Goal: Task Accomplishment & Management: Manage account settings

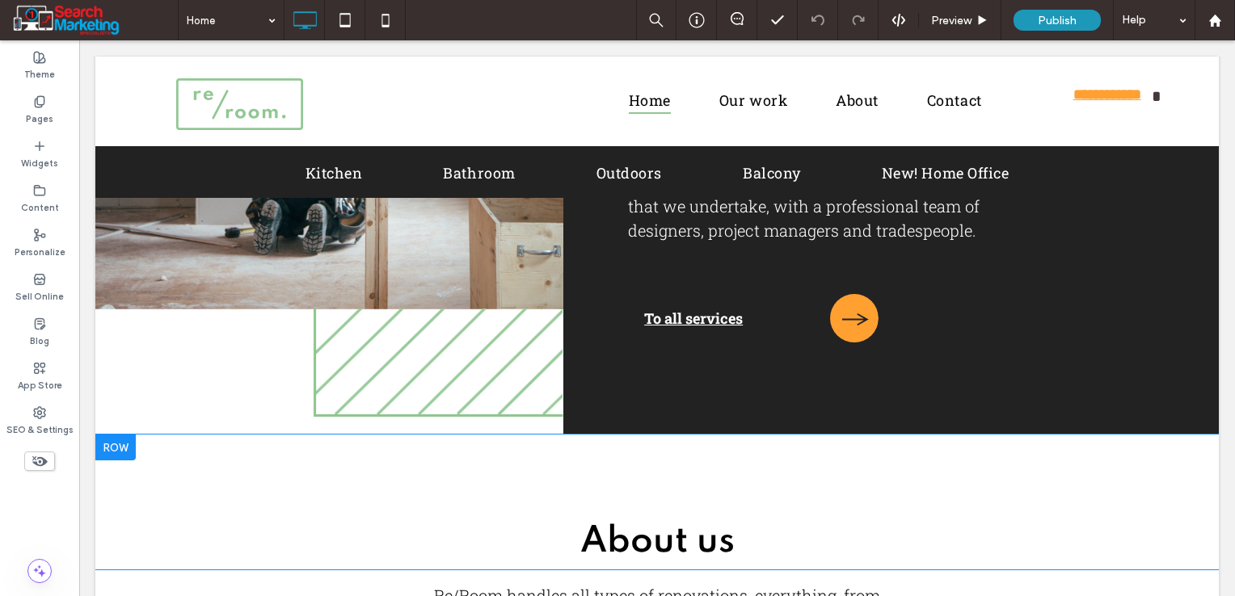
scroll to position [323, 0]
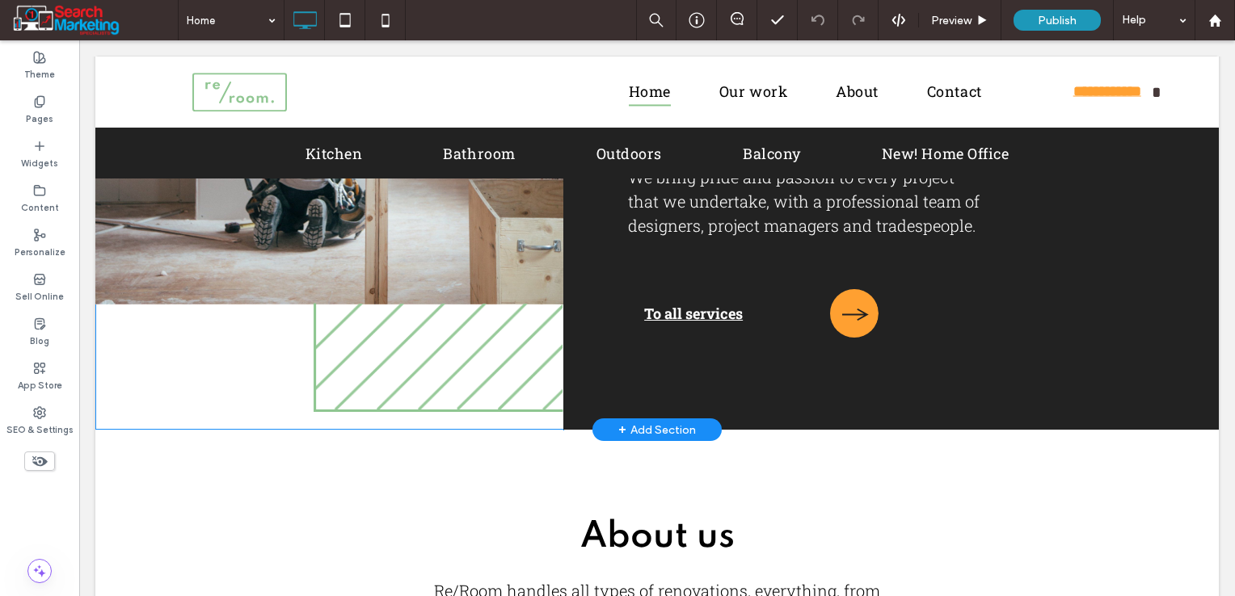
click at [618, 423] on span "+" at bounding box center [622, 430] width 8 height 18
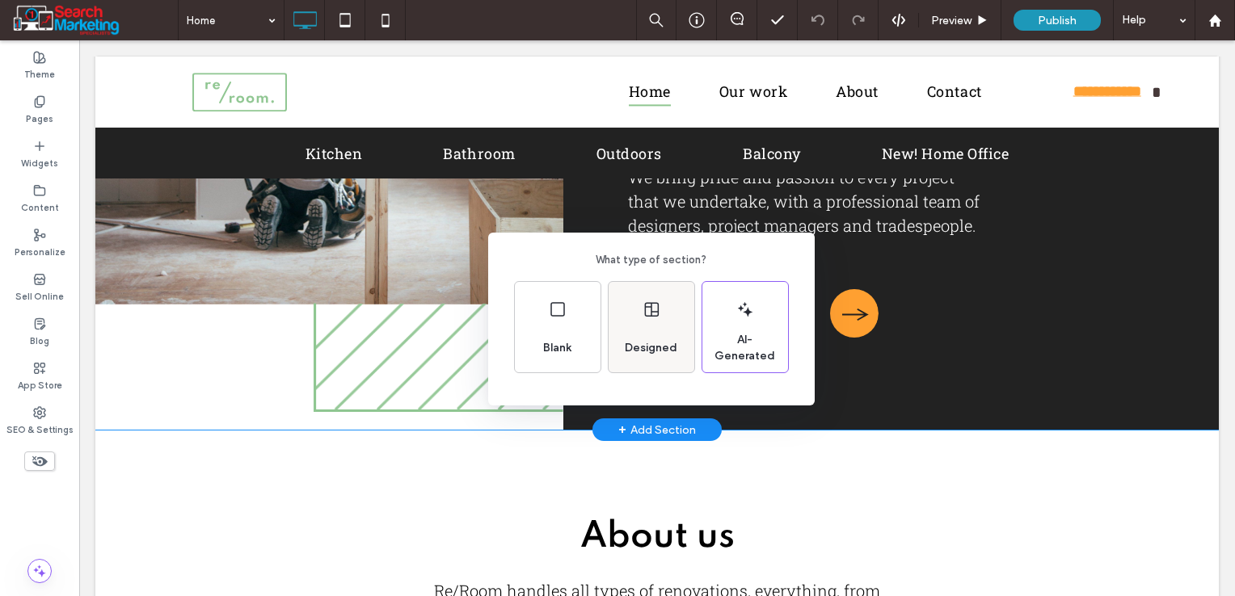
click at [629, 339] on div "Designed" at bounding box center [650, 348] width 65 height 36
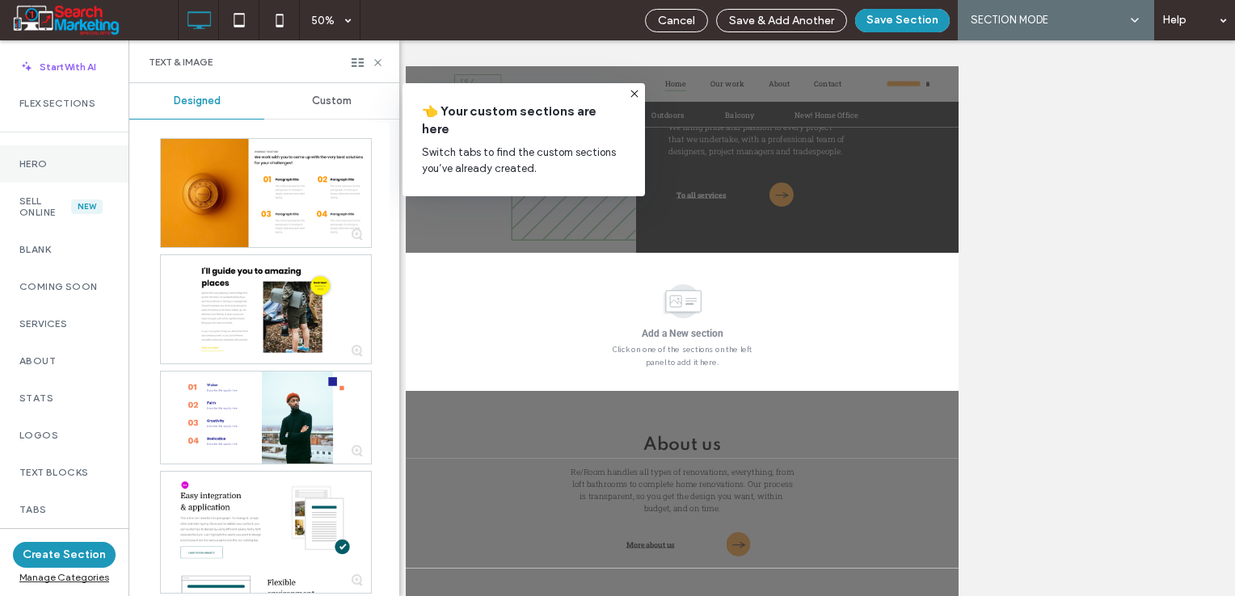
click at [32, 162] on label "Hero" at bounding box center [64, 163] width 90 height 11
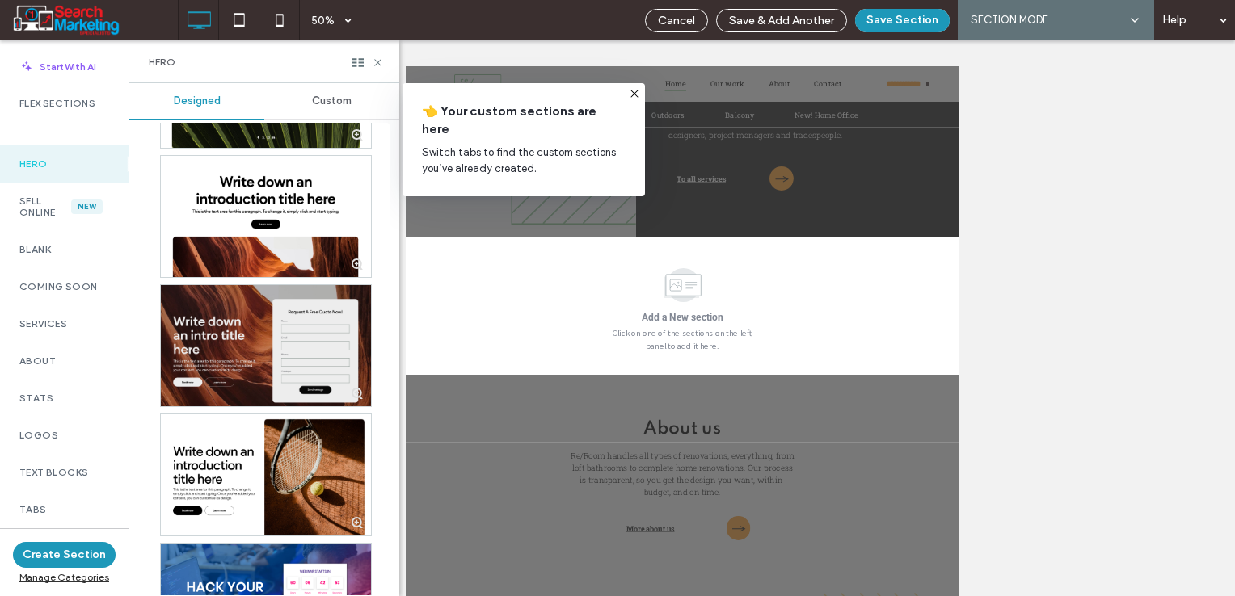
scroll to position [727, 0]
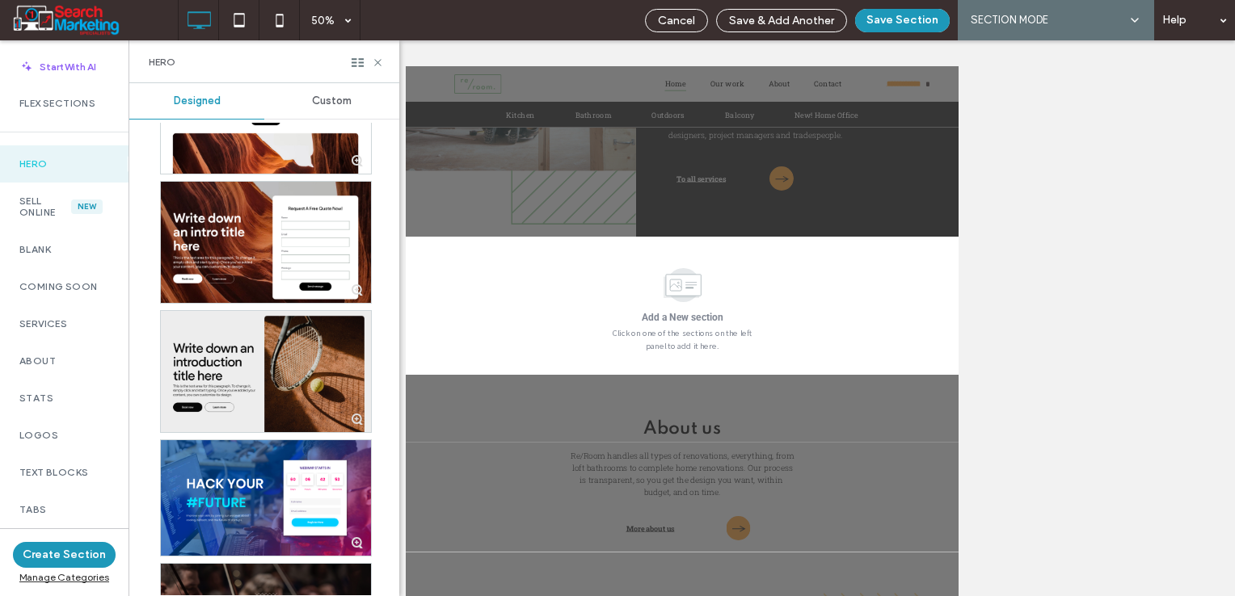
click at [288, 374] on div at bounding box center [266, 371] width 210 height 121
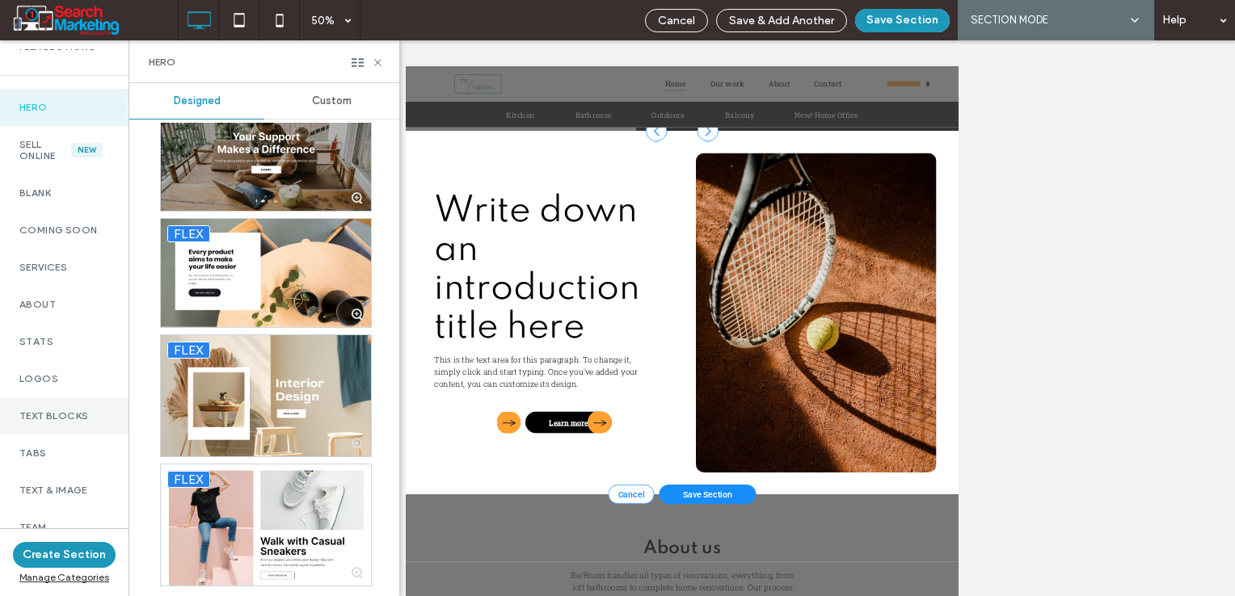
scroll to position [81, 0]
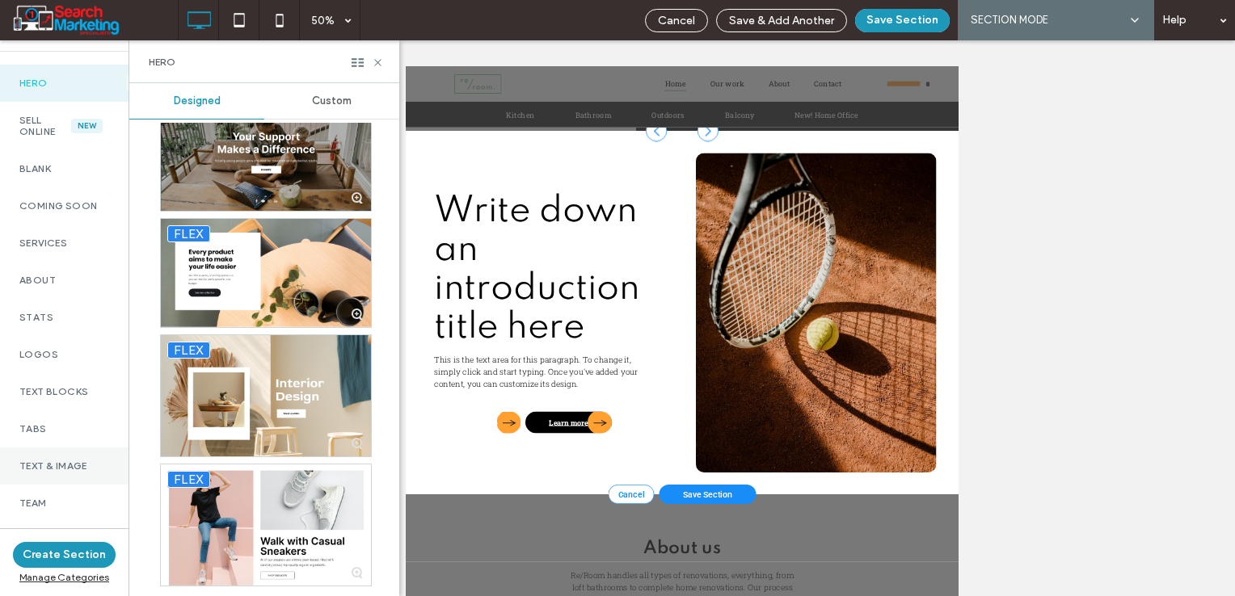
click at [72, 456] on div "Text & Image" at bounding box center [64, 466] width 128 height 37
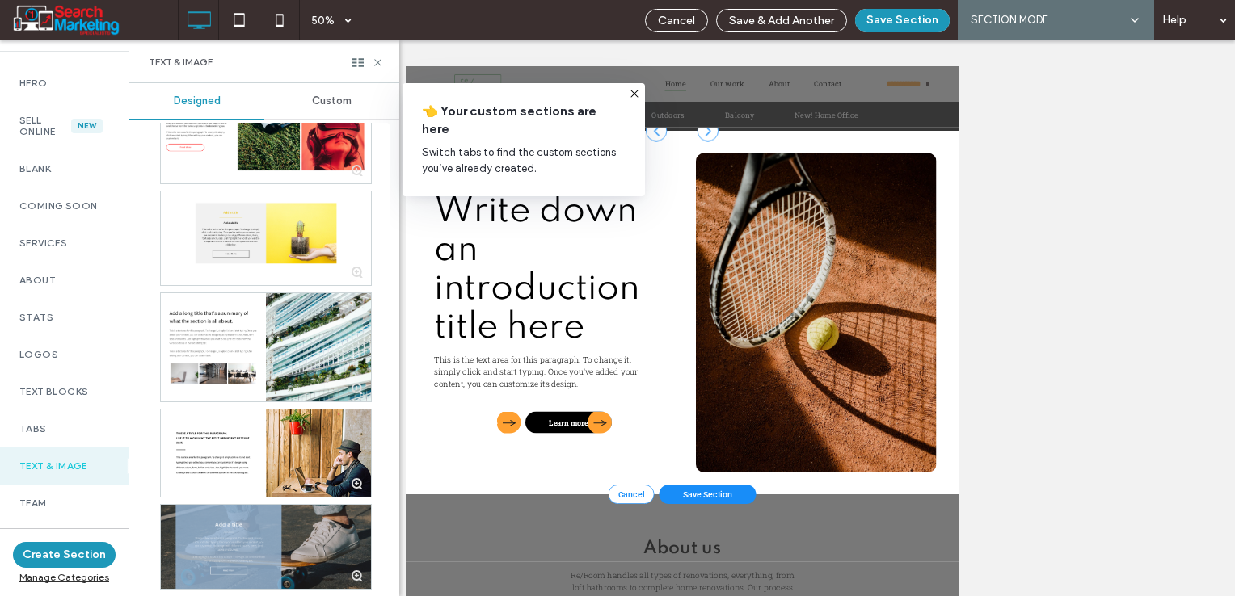
scroll to position [1293, 0]
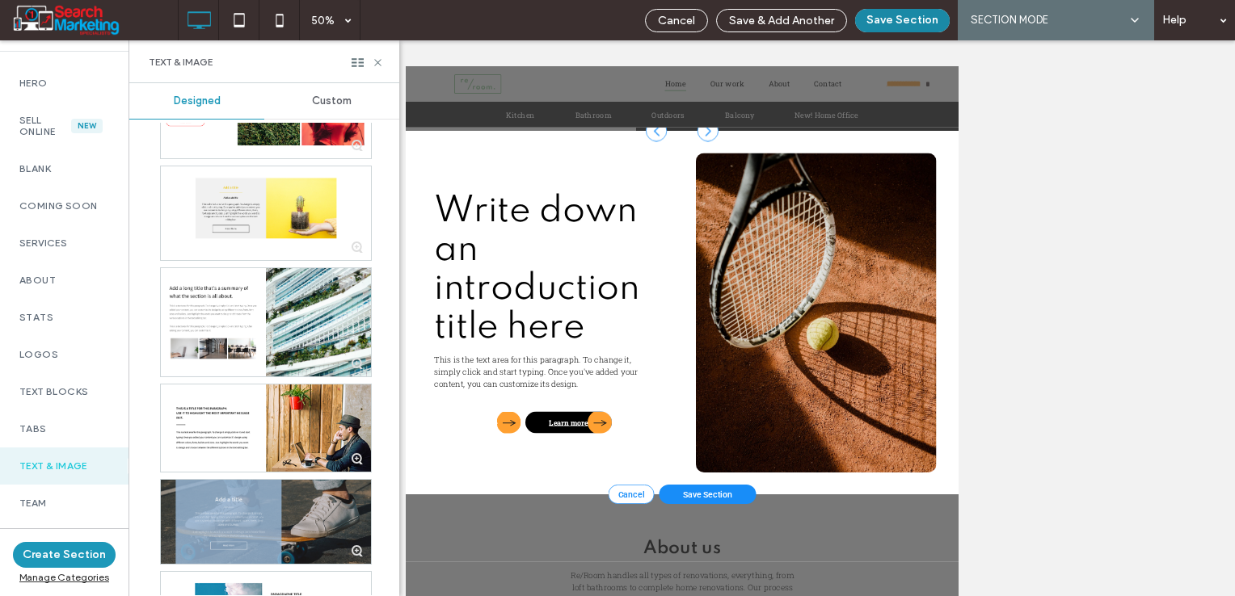
click at [878, 20] on button "Save Section" at bounding box center [902, 20] width 95 height 23
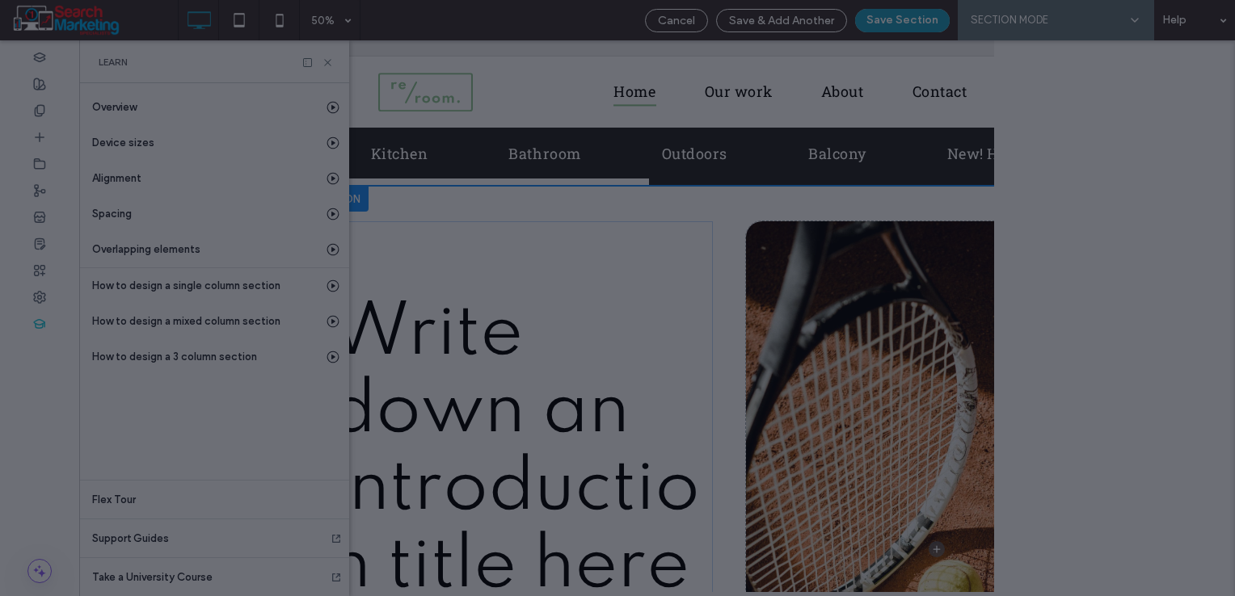
scroll to position [0, 185]
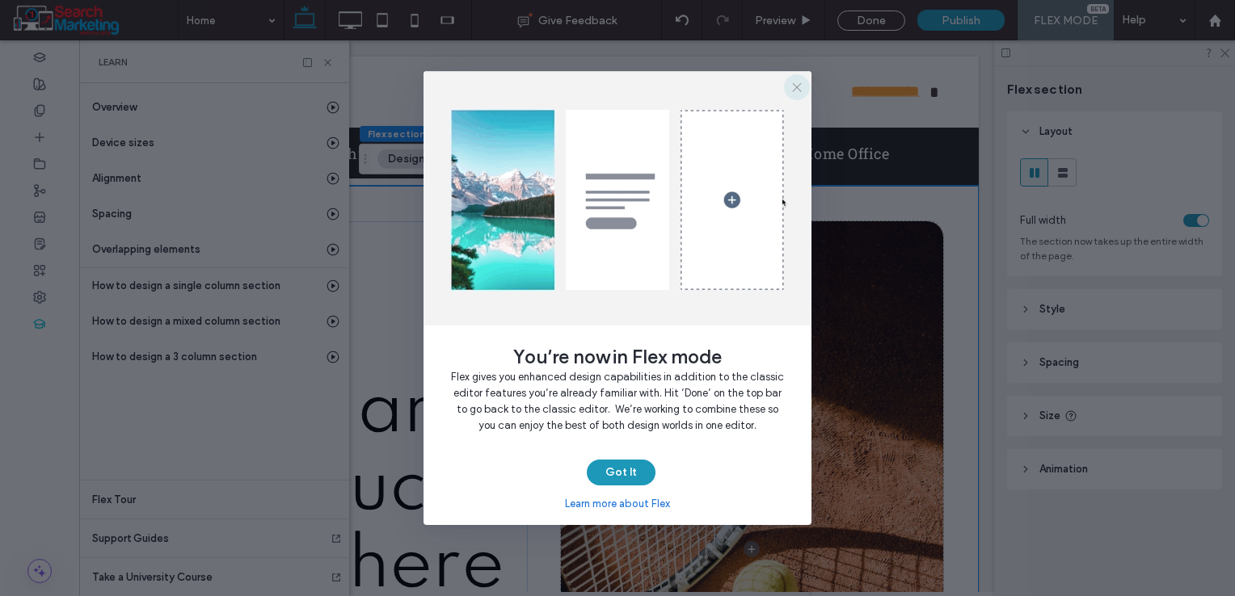
click at [800, 86] on icon "button" at bounding box center [796, 87] width 13 height 13
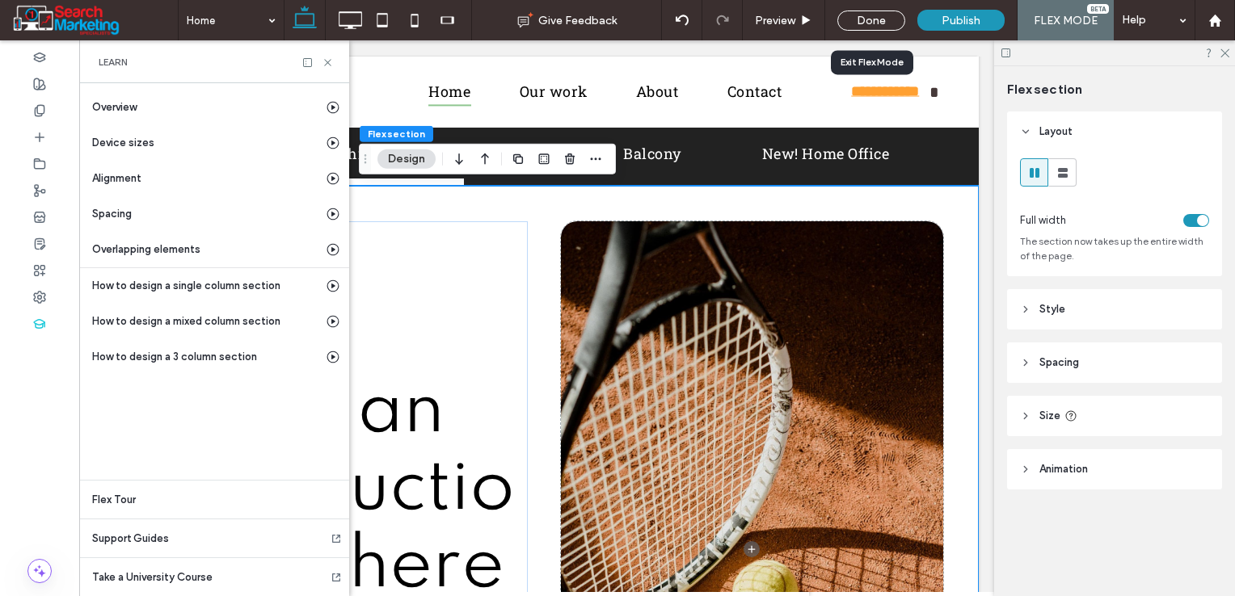
click at [907, 19] on div "Done" at bounding box center [871, 21] width 92 height 20
click at [881, 19] on div "Done" at bounding box center [871, 21] width 68 height 20
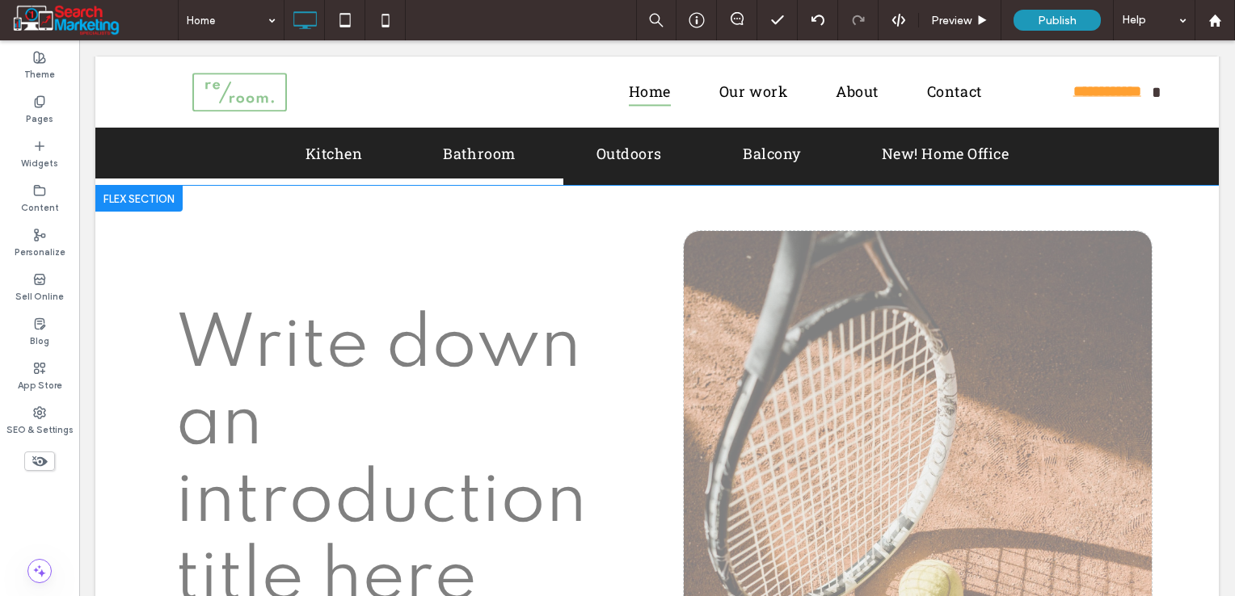
click at [114, 196] on div at bounding box center [138, 199] width 87 height 26
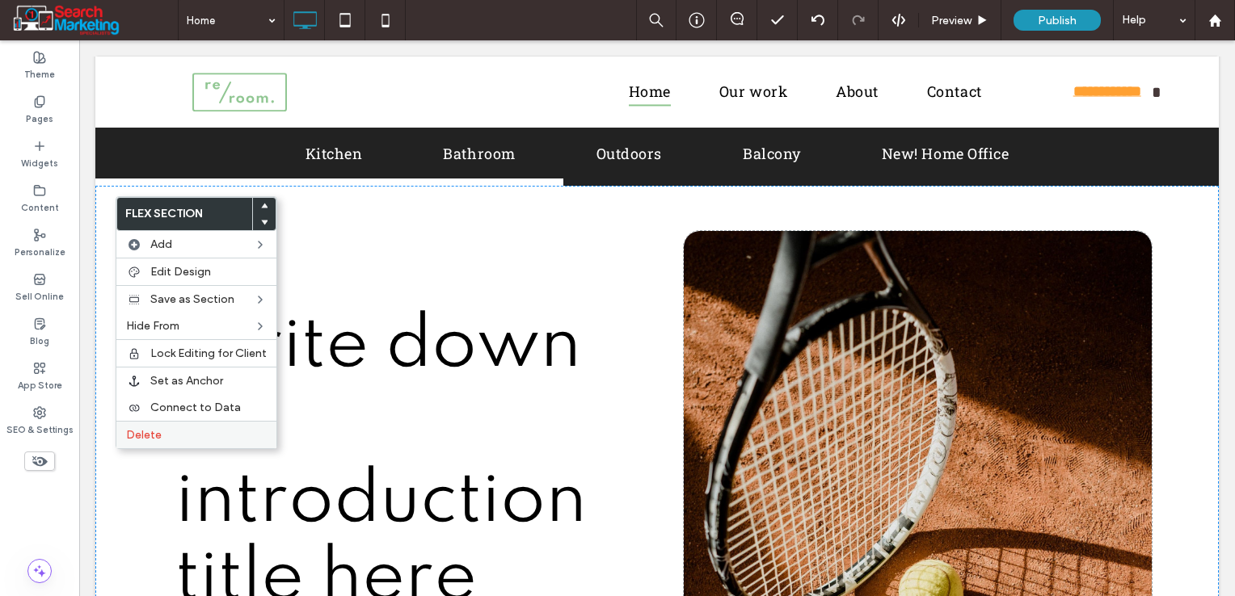
click at [152, 432] on span "Delete" at bounding box center [144, 435] width 36 height 14
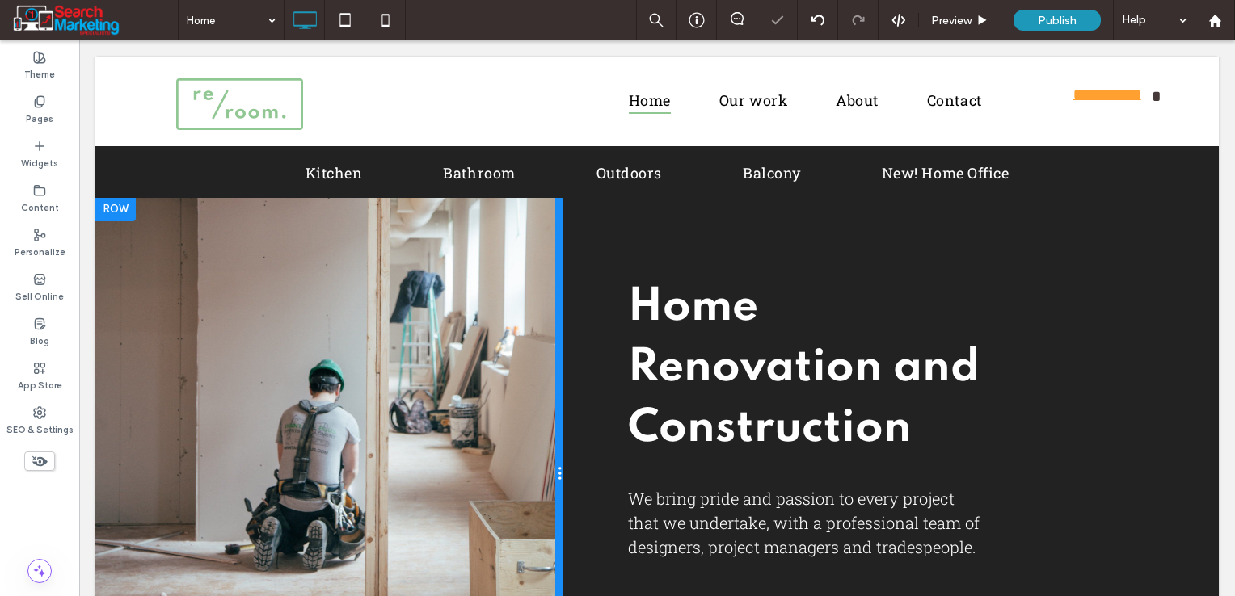
scroll to position [0, 0]
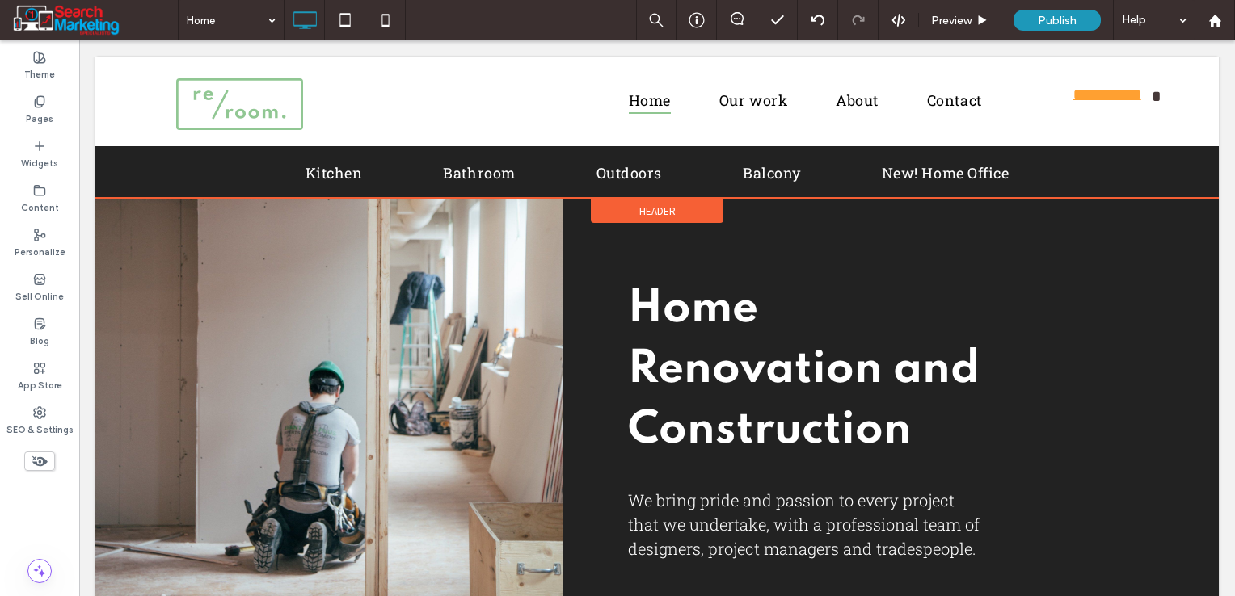
click at [621, 204] on div "Header" at bounding box center [657, 211] width 133 height 24
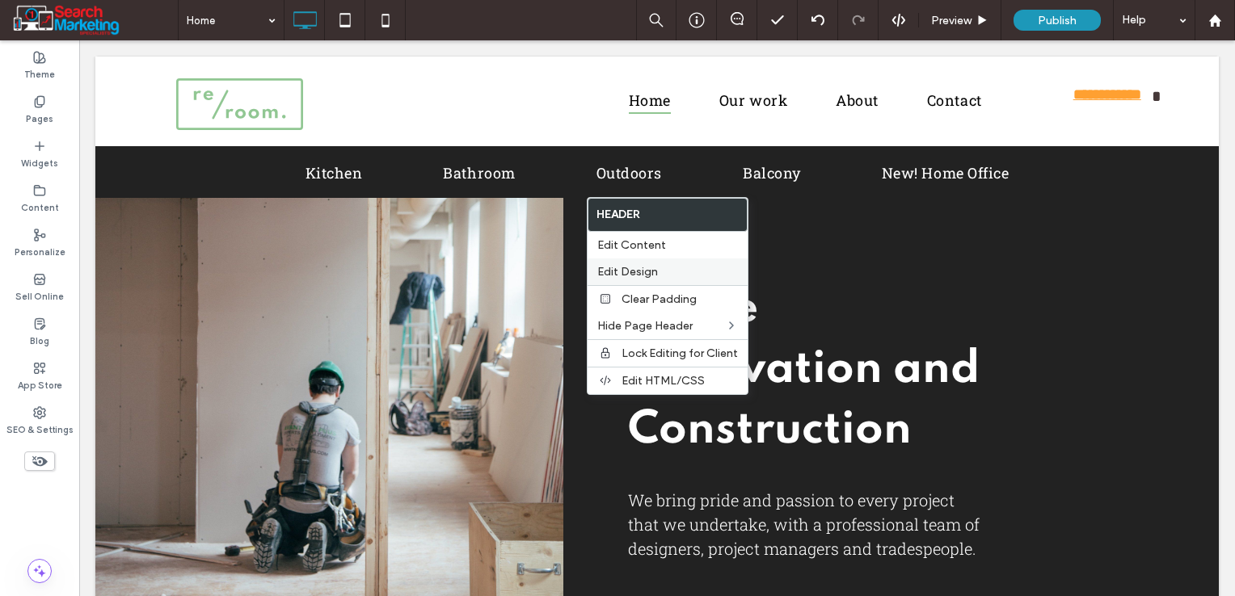
click at [646, 273] on span "Edit Design" at bounding box center [627, 272] width 61 height 14
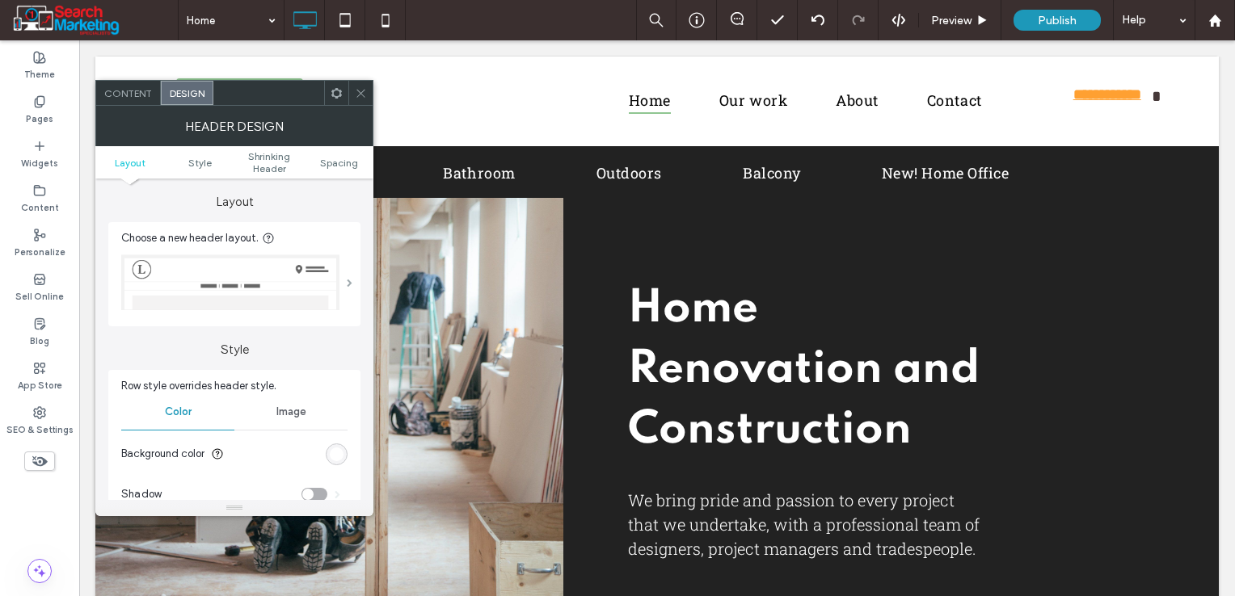
click at [347, 286] on span at bounding box center [350, 283] width 6 height 8
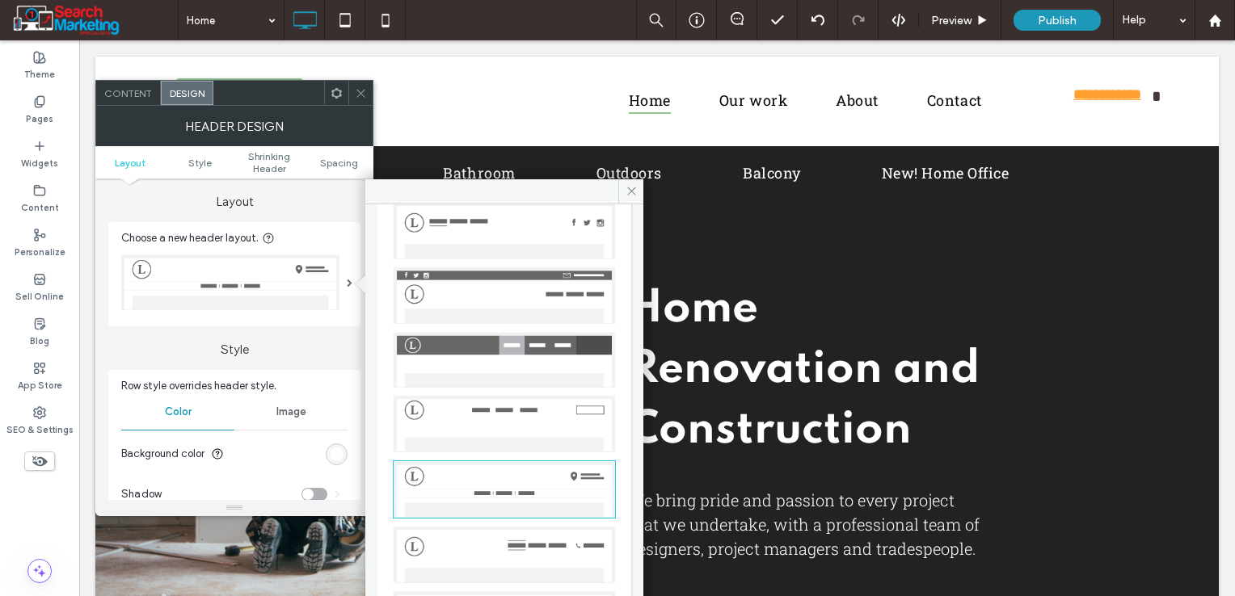
scroll to position [26, 0]
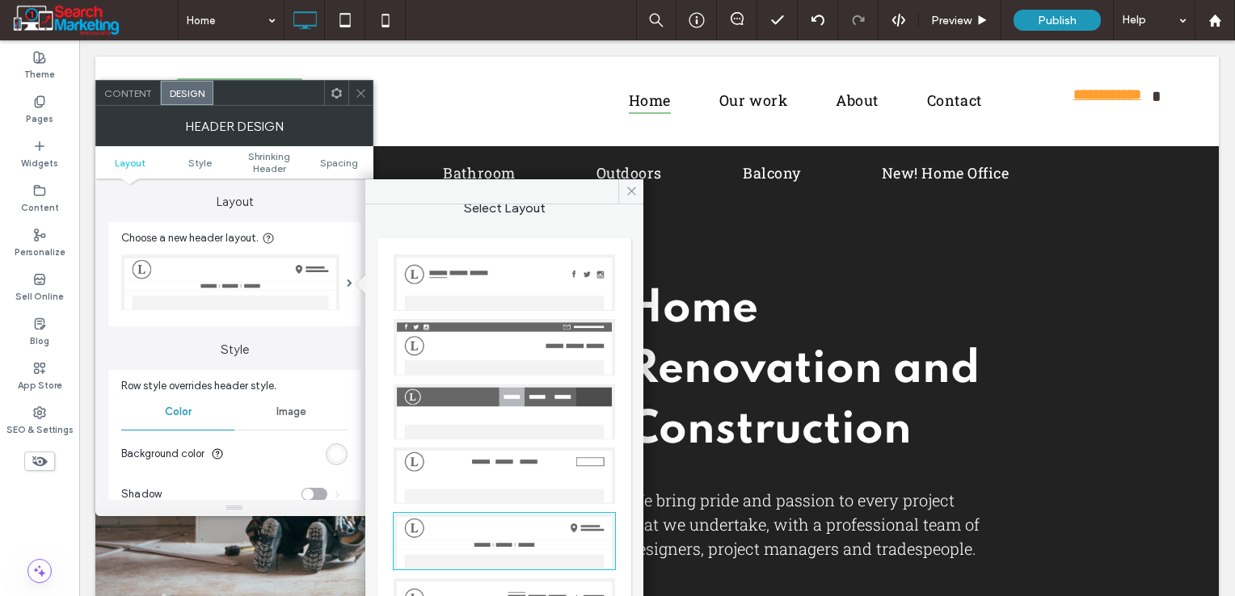
click at [524, 334] on img at bounding box center [503, 347] width 221 height 57
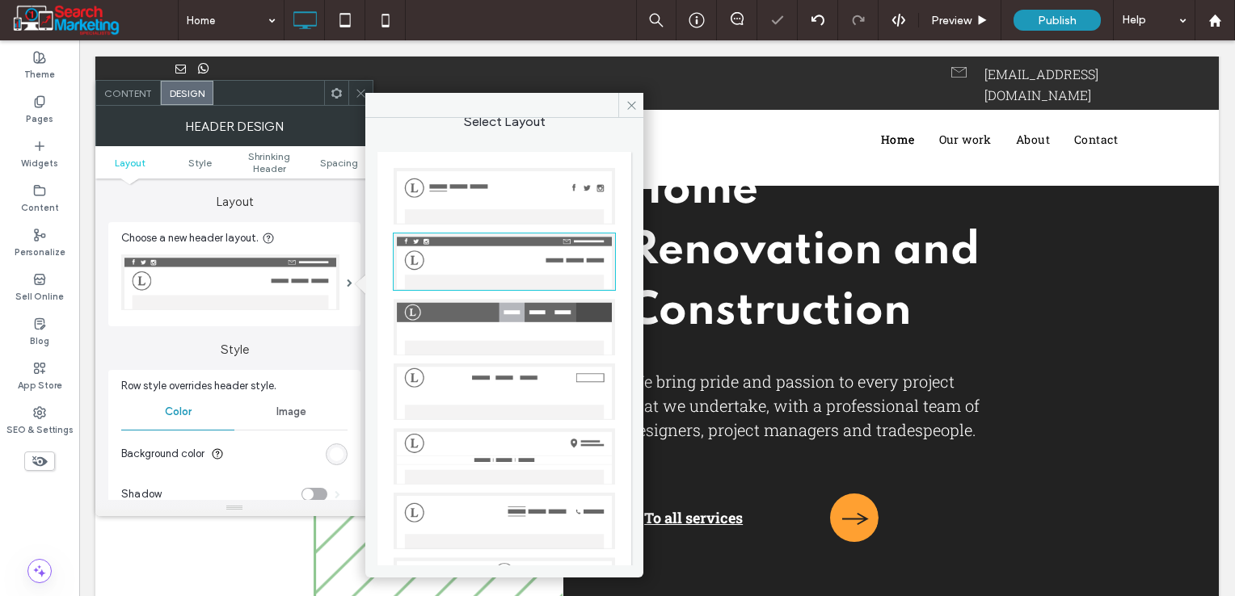
scroll to position [109, 0]
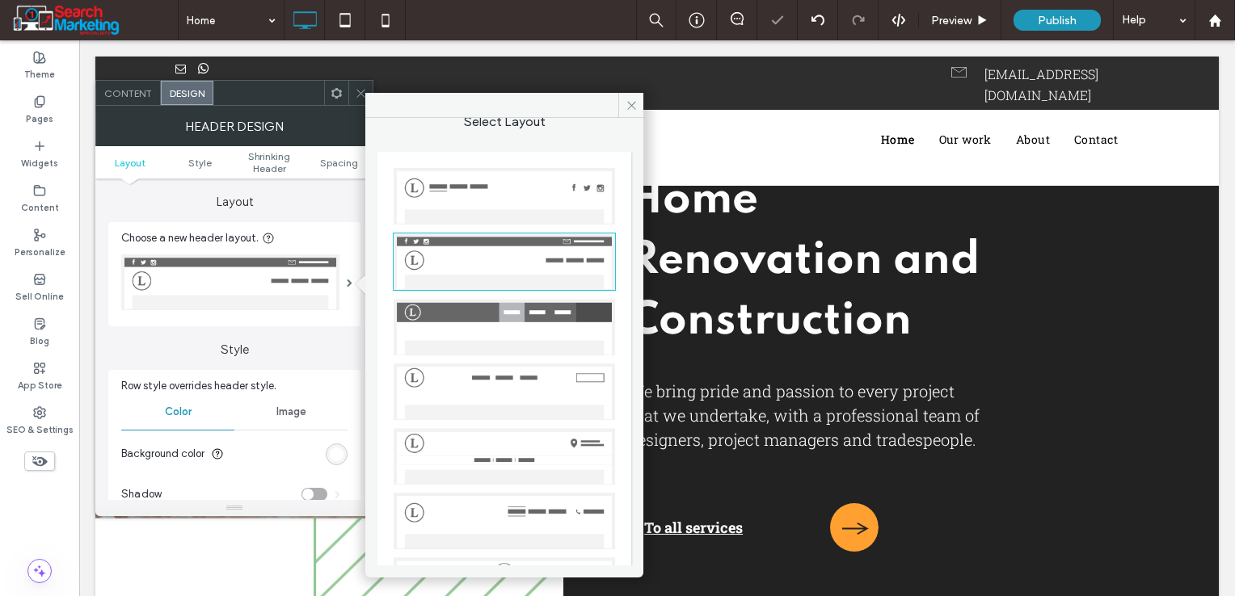
click at [361, 96] on icon at bounding box center [361, 93] width 12 height 12
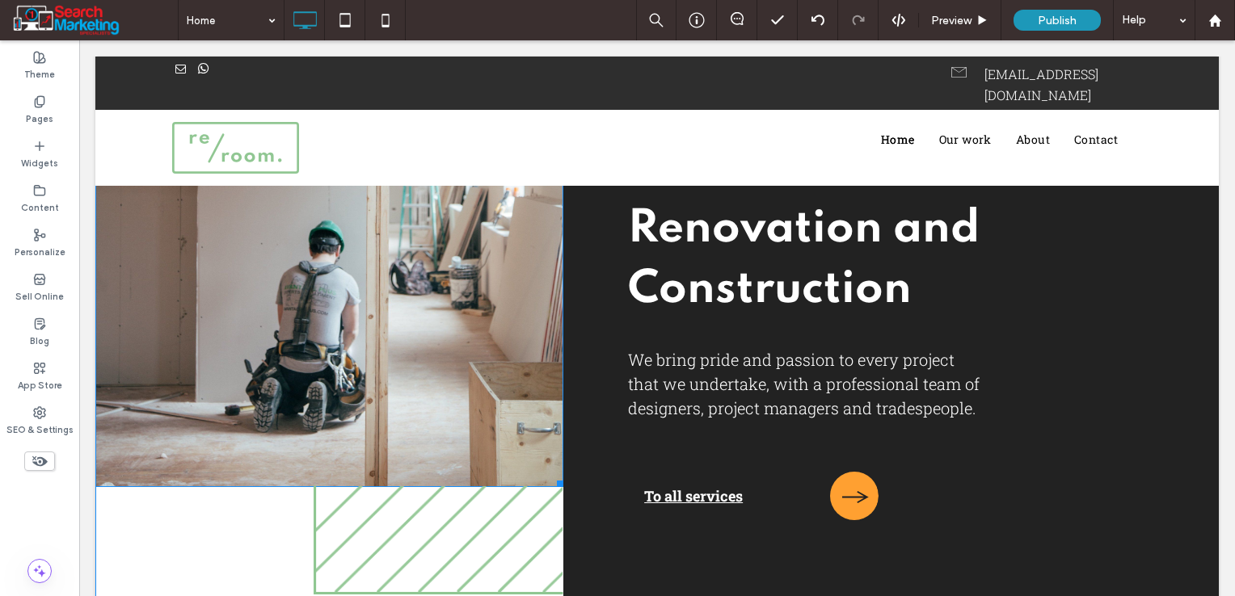
scroll to position [0, 0]
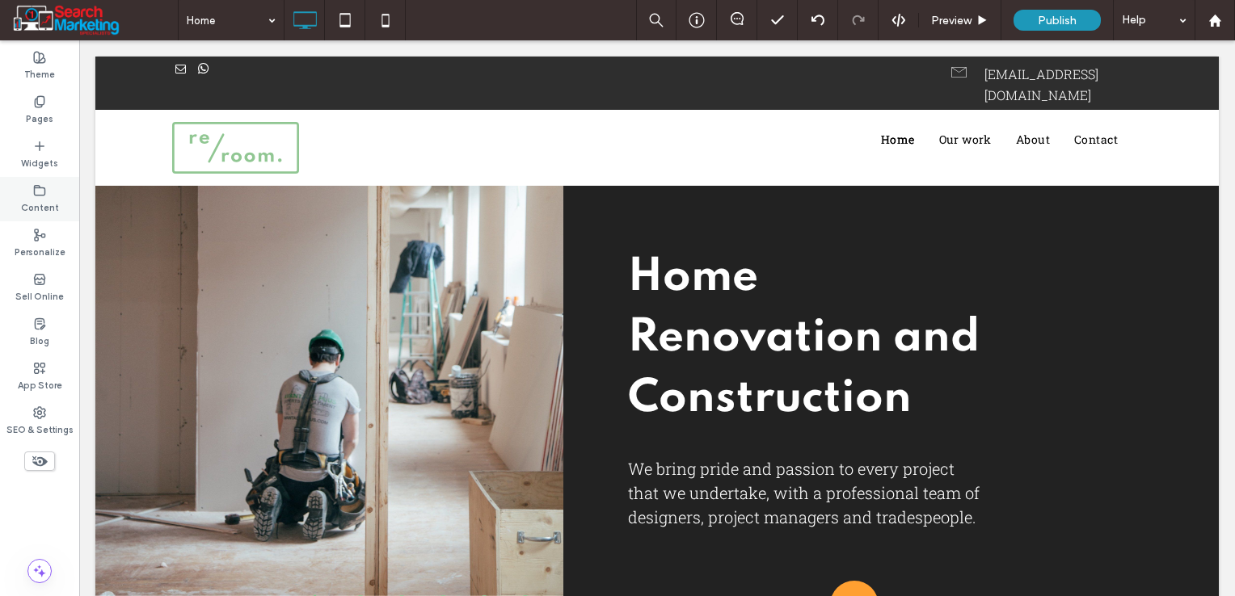
click at [29, 208] on label "Content" at bounding box center [40, 206] width 38 height 18
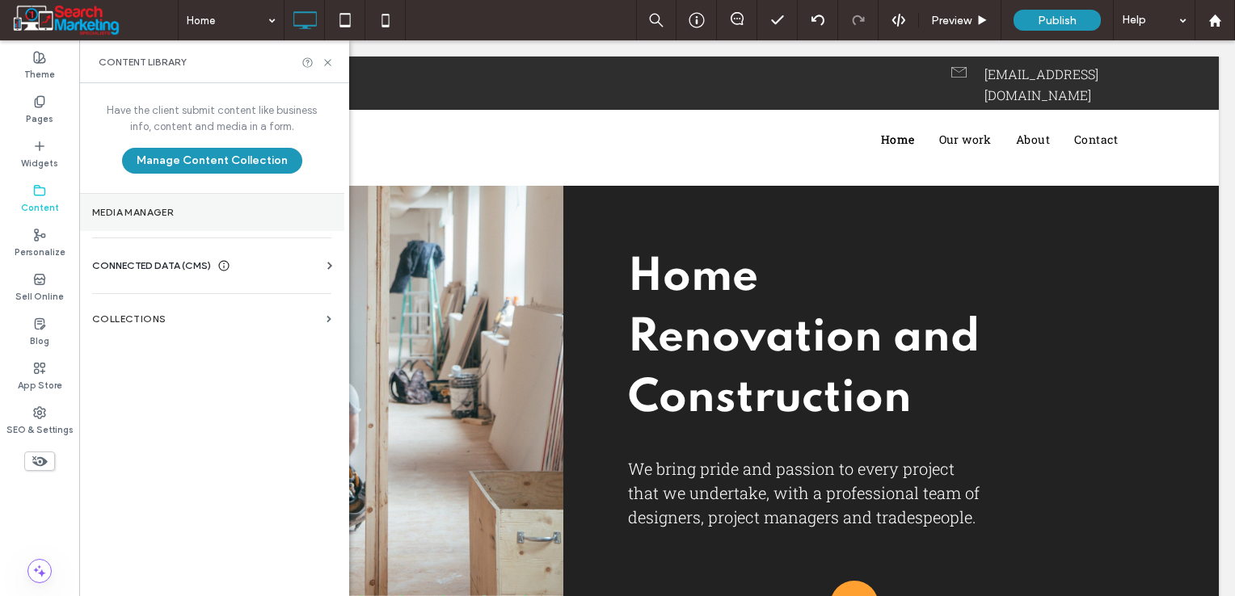
click at [108, 209] on label "Media Manager" at bounding box center [211, 212] width 239 height 11
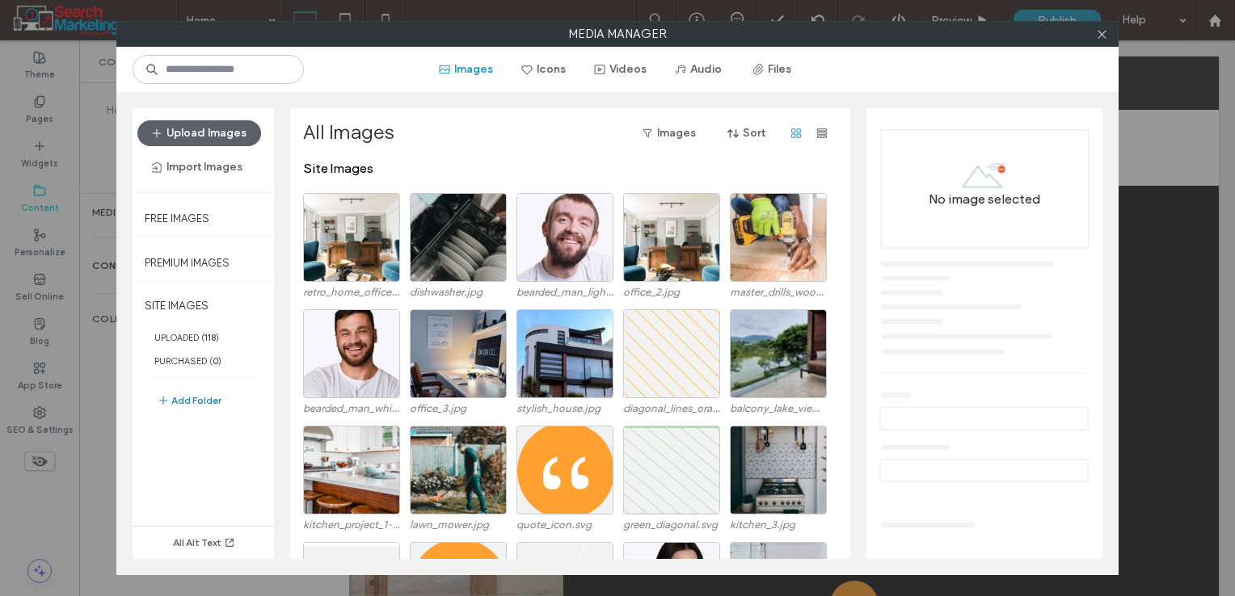
click at [207, 392] on button "Add Folder" at bounding box center [189, 400] width 65 height 19
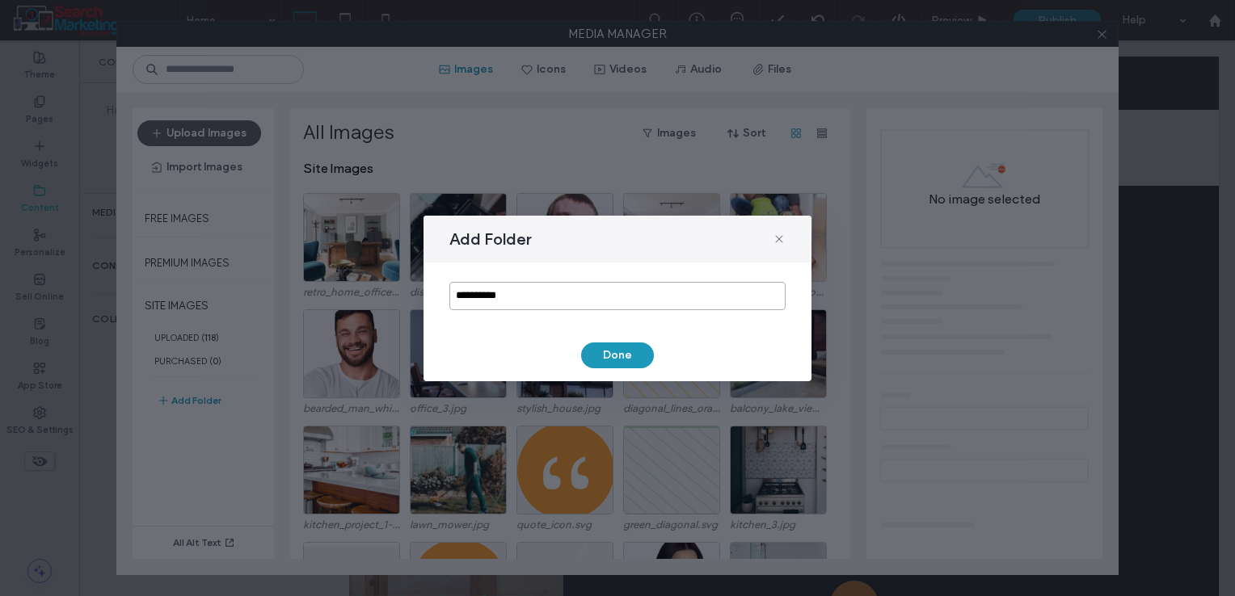
click at [512, 292] on input "**********" at bounding box center [617, 296] width 336 height 28
type input "****"
click at [598, 349] on button "Done" at bounding box center [617, 356] width 73 height 26
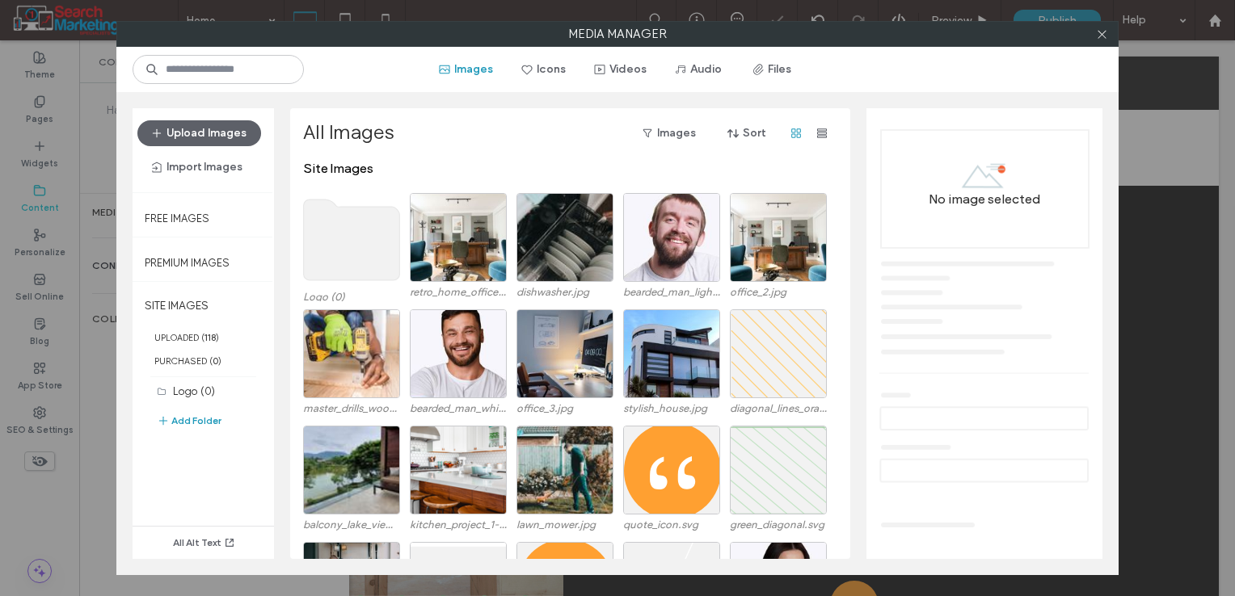
click at [360, 242] on use at bounding box center [352, 240] width 96 height 81
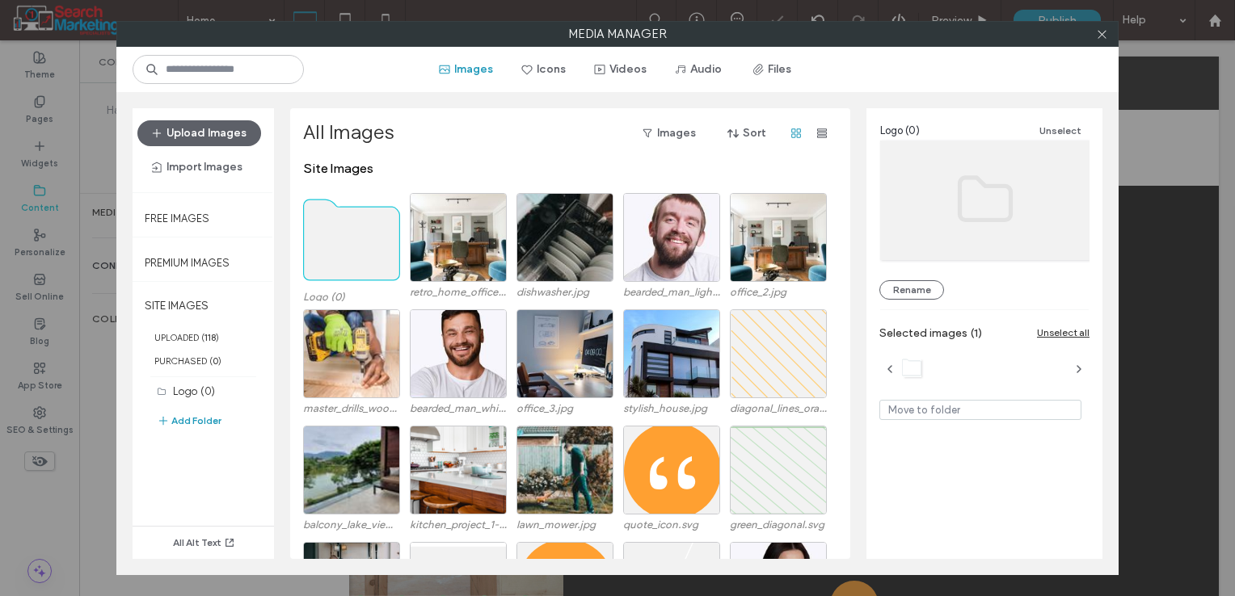
click at [360, 242] on use at bounding box center [352, 240] width 96 height 81
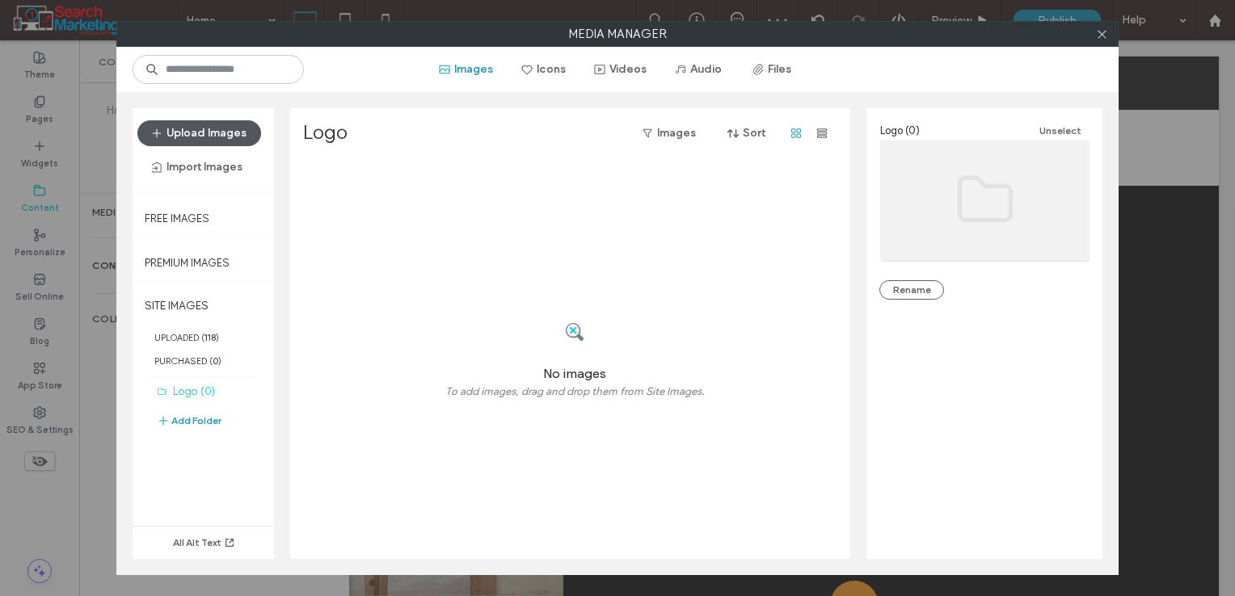
click at [233, 134] on button "Upload Images" at bounding box center [199, 133] width 124 height 26
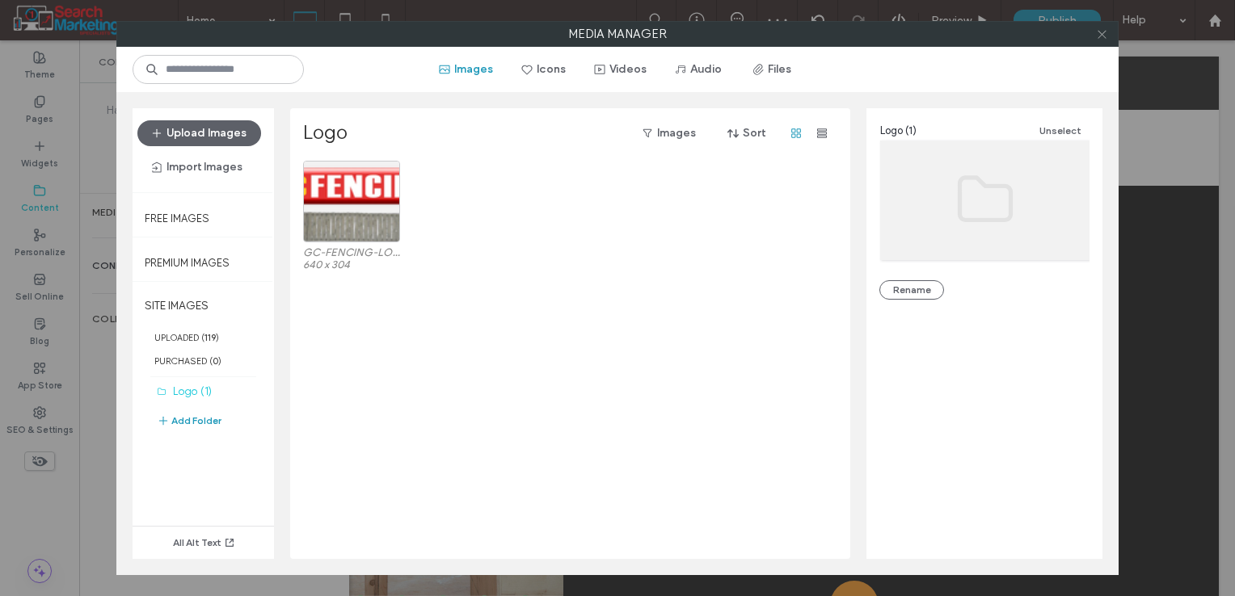
click at [1099, 30] on icon at bounding box center [1102, 34] width 12 height 12
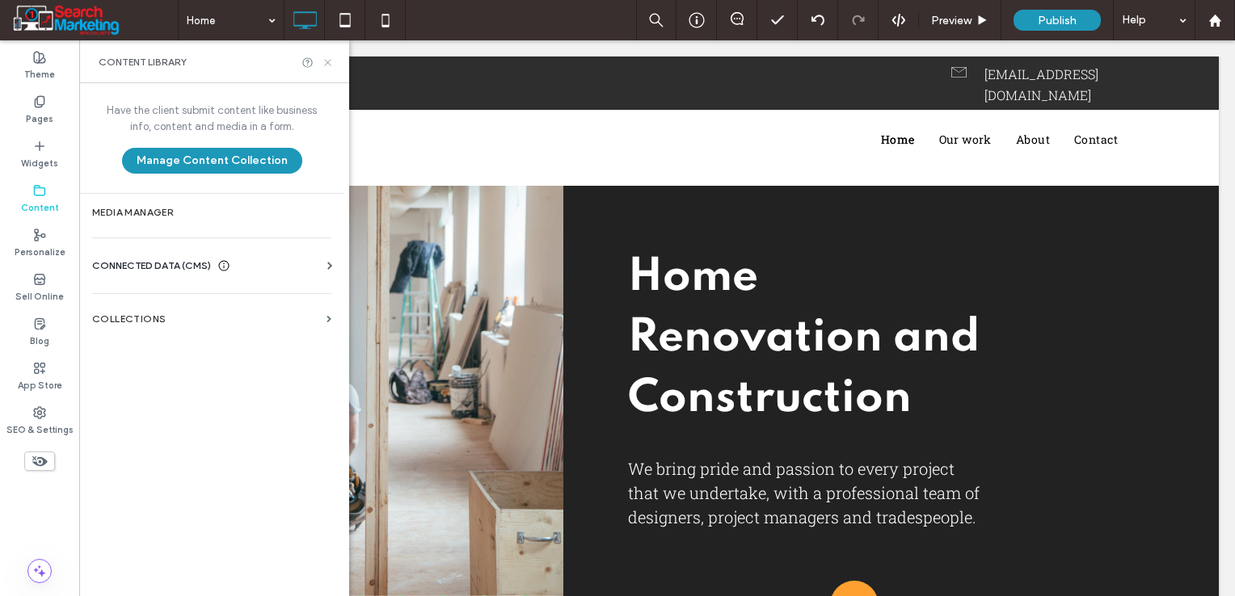
click at [330, 61] on icon at bounding box center [328, 63] width 12 height 12
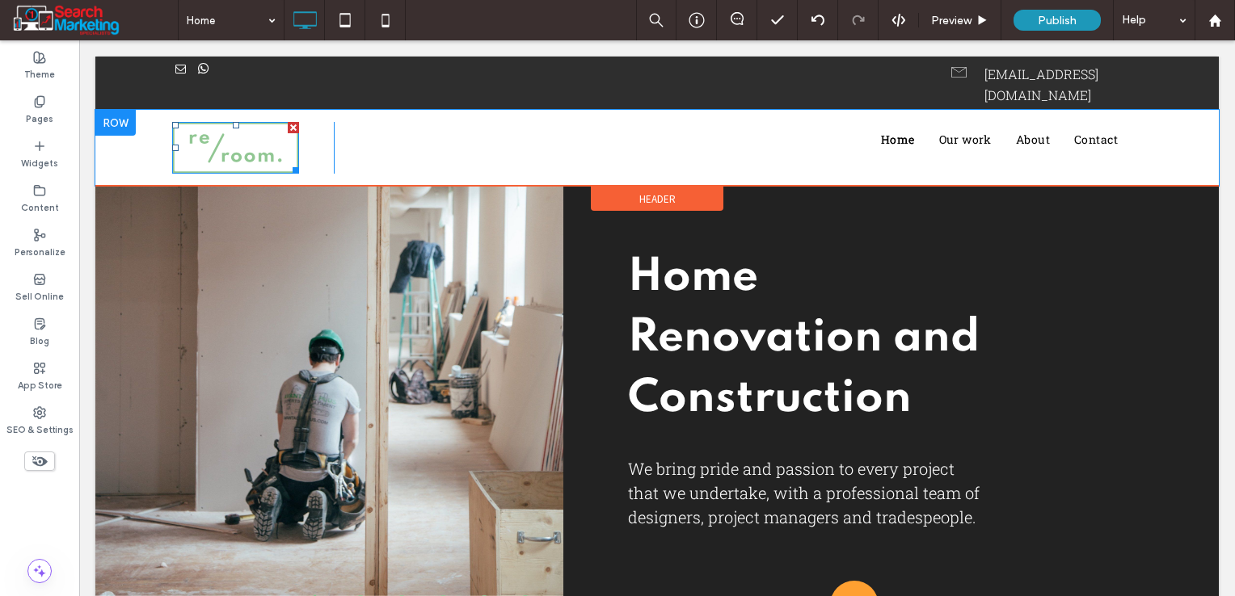
click at [259, 124] on img at bounding box center [235, 148] width 127 height 52
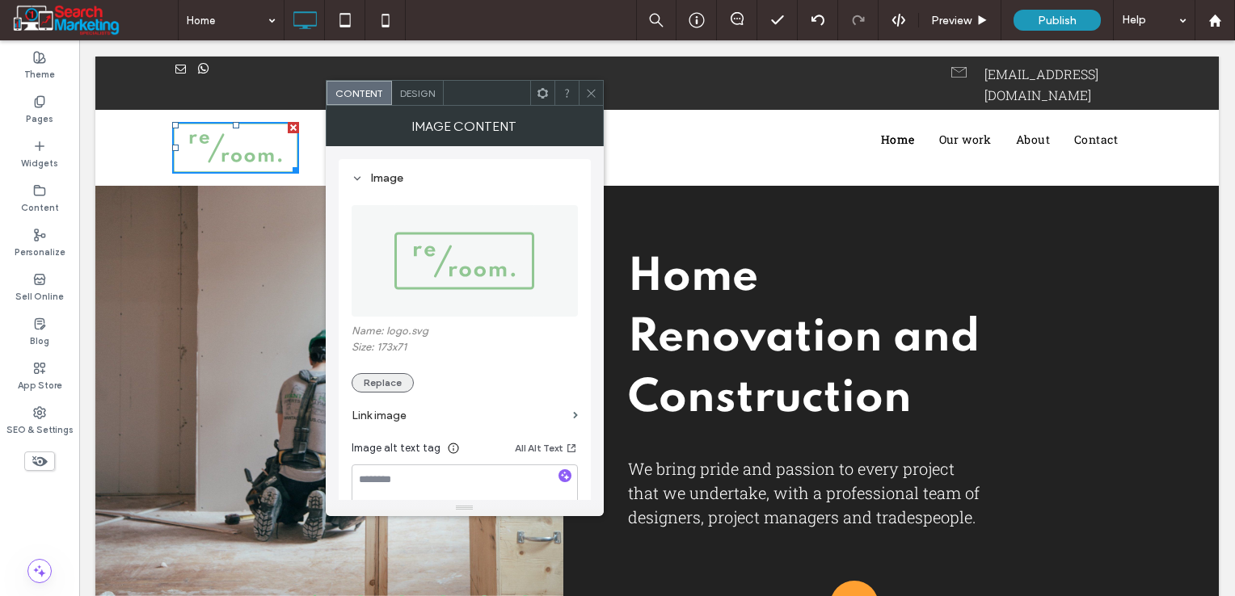
click at [389, 385] on button "Replace" at bounding box center [382, 382] width 62 height 19
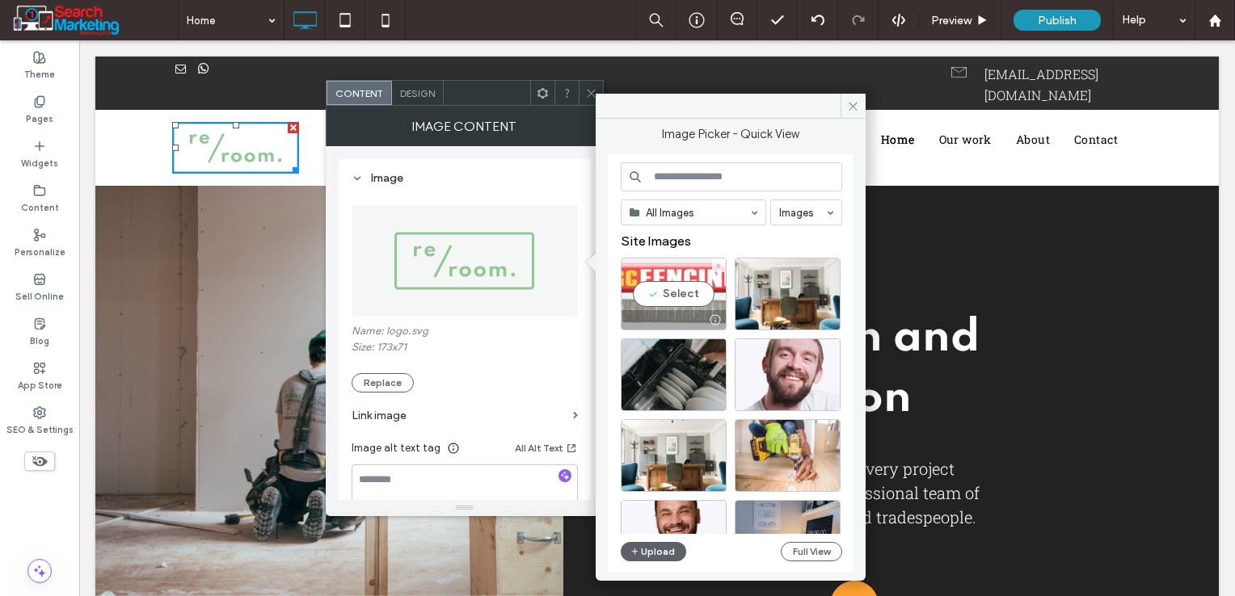
click at [692, 295] on div "Select" at bounding box center [674, 294] width 106 height 73
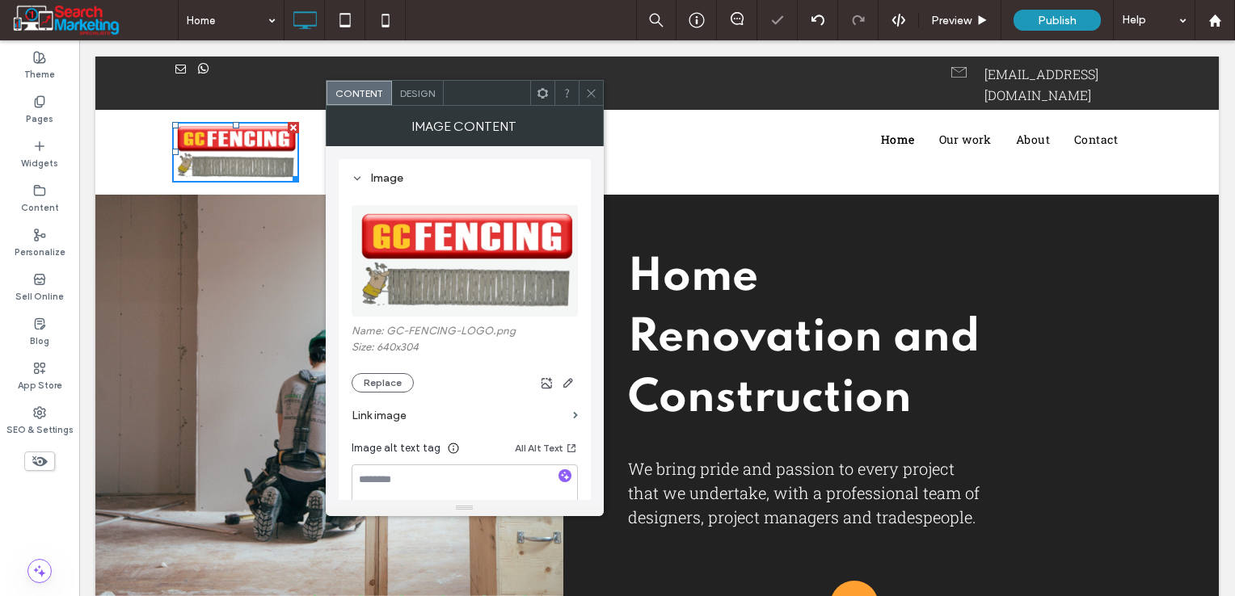
click at [591, 92] on icon at bounding box center [591, 93] width 12 height 12
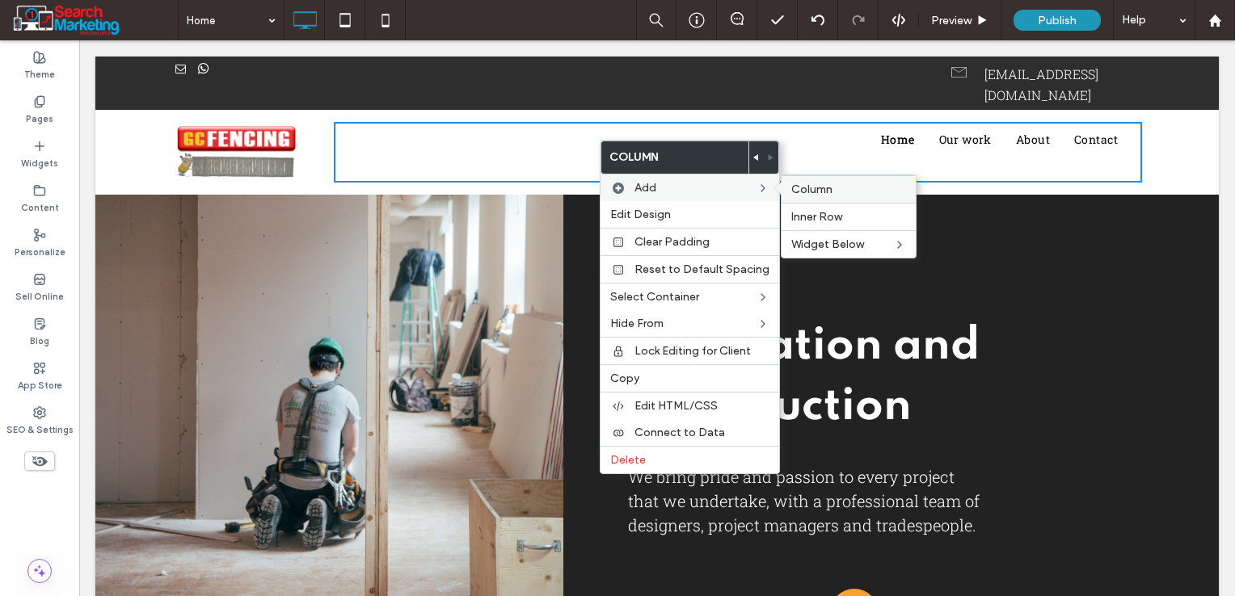
click at [799, 186] on span "Column" at bounding box center [811, 190] width 41 height 14
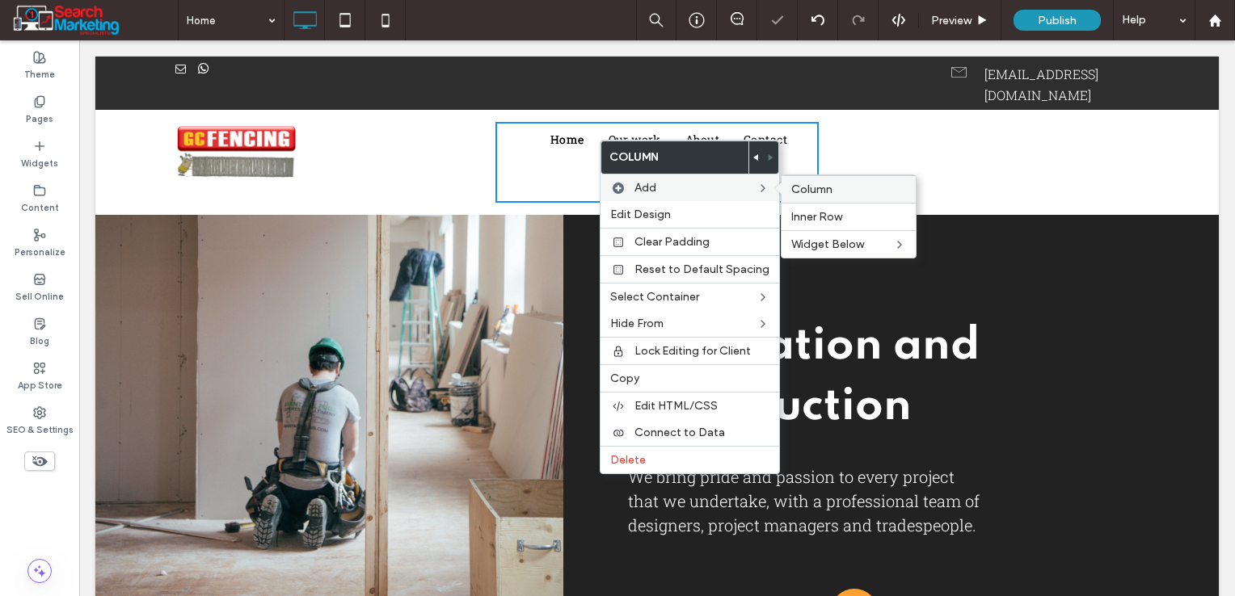
click at [822, 185] on span "Column" at bounding box center [811, 190] width 41 height 14
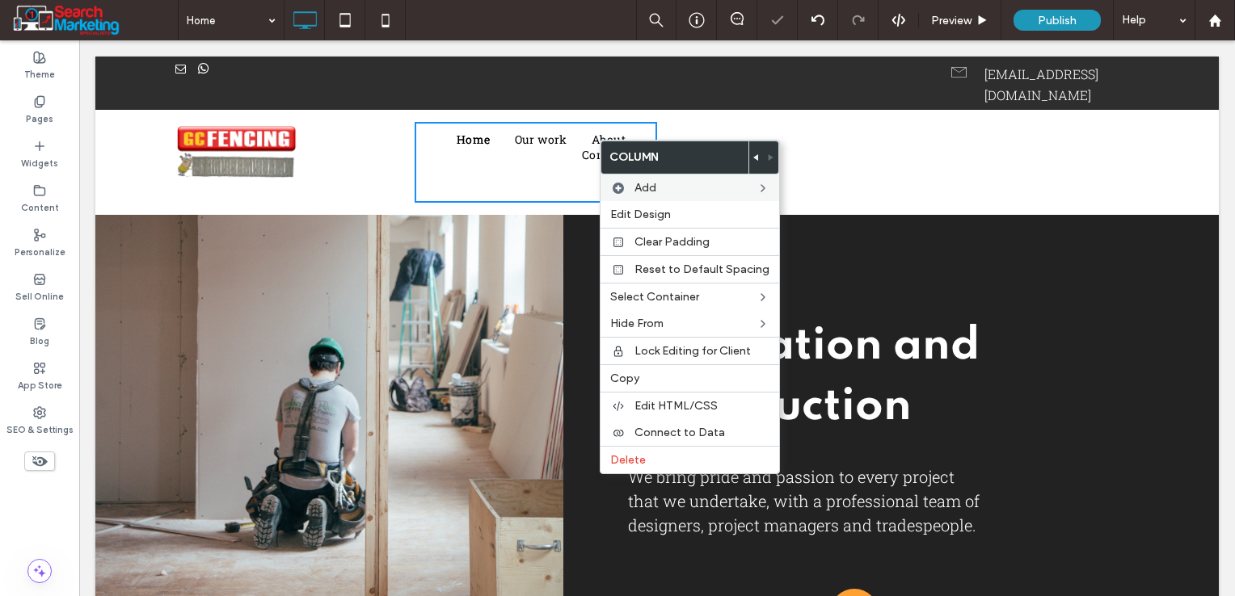
click at [468, 160] on div "Home Our work About Contact Click To Paste Click To Paste" at bounding box center [535, 162] width 242 height 81
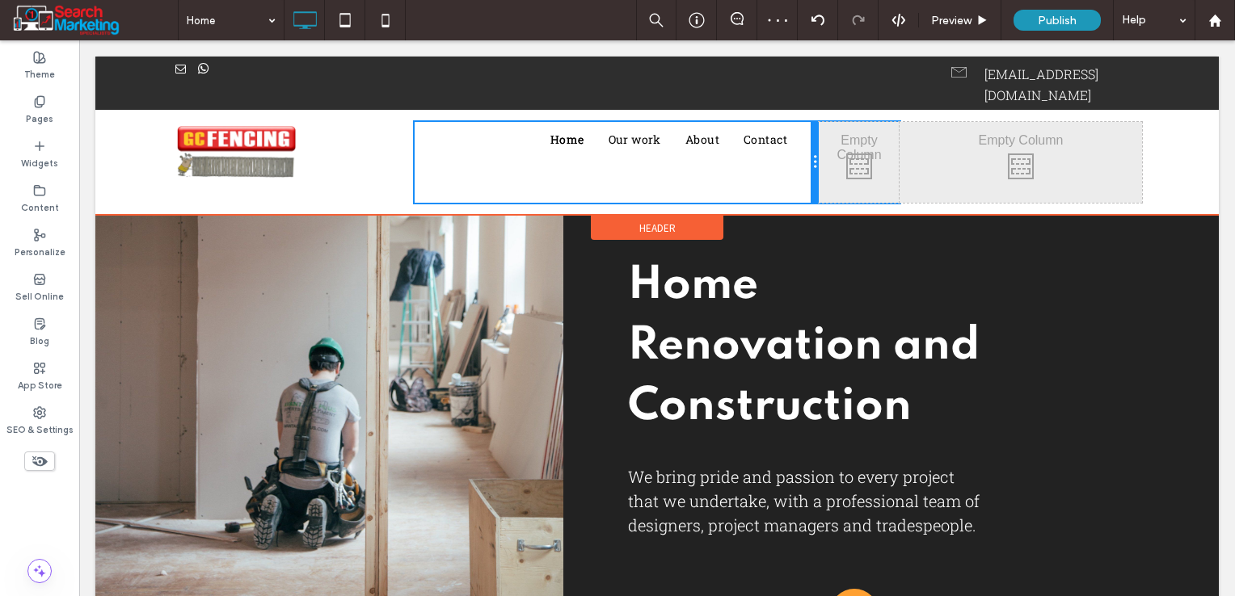
drag, startPoint x: 656, startPoint y: 147, endPoint x: 1020, endPoint y: 194, distance: 366.6
click at [796, 150] on div "Home Our work About Contact Click To Paste Click To Paste" at bounding box center [616, 162] width 404 height 81
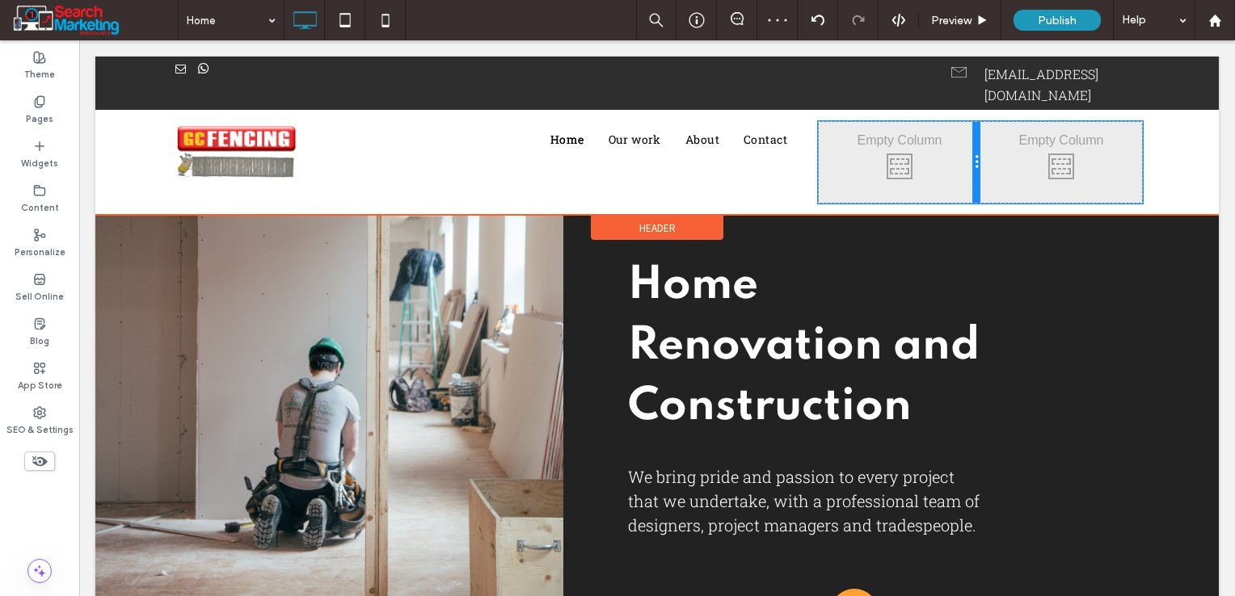
drag, startPoint x: 891, startPoint y: 148, endPoint x: 945, endPoint y: 151, distance: 54.2
click at [945, 151] on div "Click To Paste Click To Paste" at bounding box center [899, 162] width 162 height 81
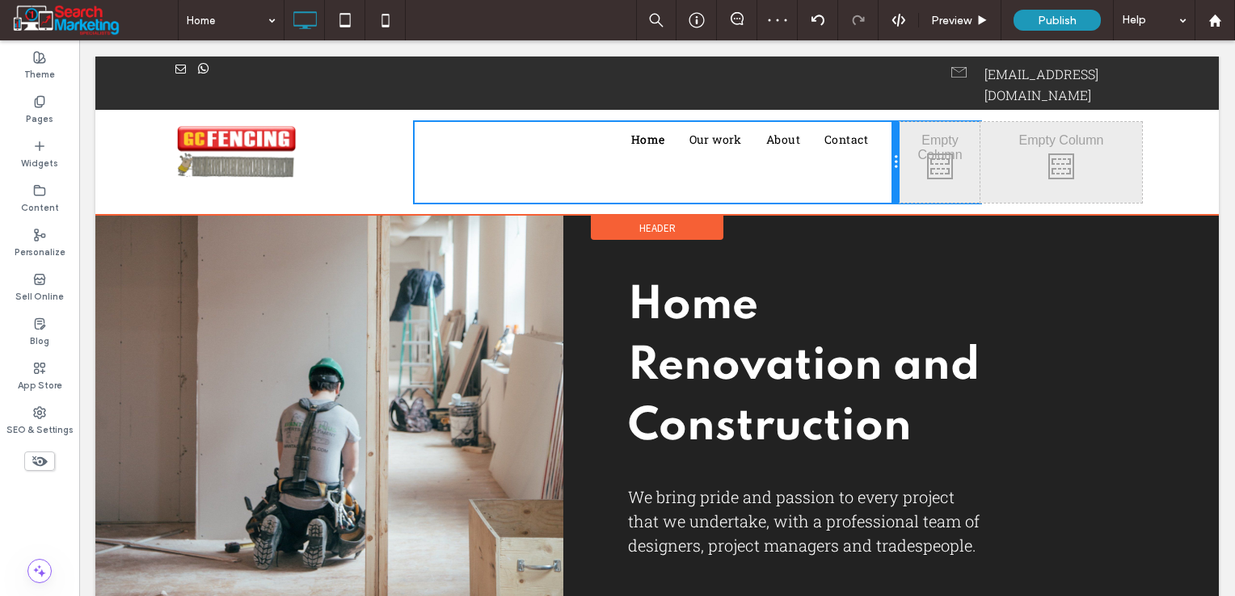
drag, startPoint x: 810, startPoint y: 147, endPoint x: 886, endPoint y: 150, distance: 75.2
click at [891, 150] on div at bounding box center [895, 162] width 8 height 81
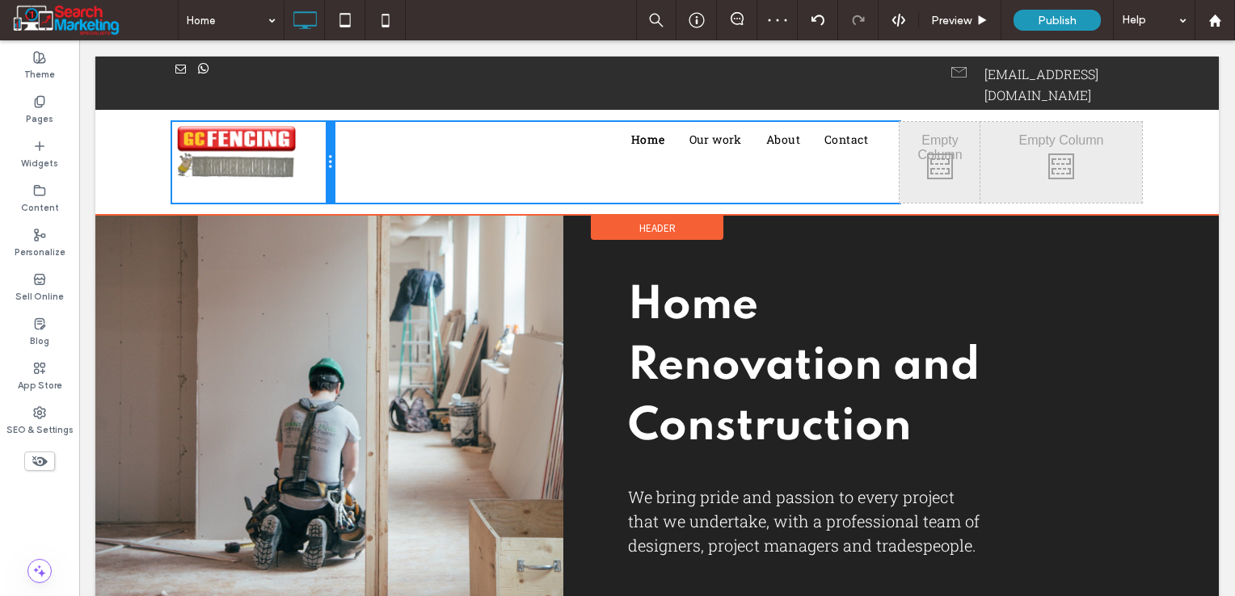
drag, startPoint x: 406, startPoint y: 137, endPoint x: 404, endPoint y: 179, distance: 42.0
click at [329, 137] on div at bounding box center [330, 162] width 8 height 81
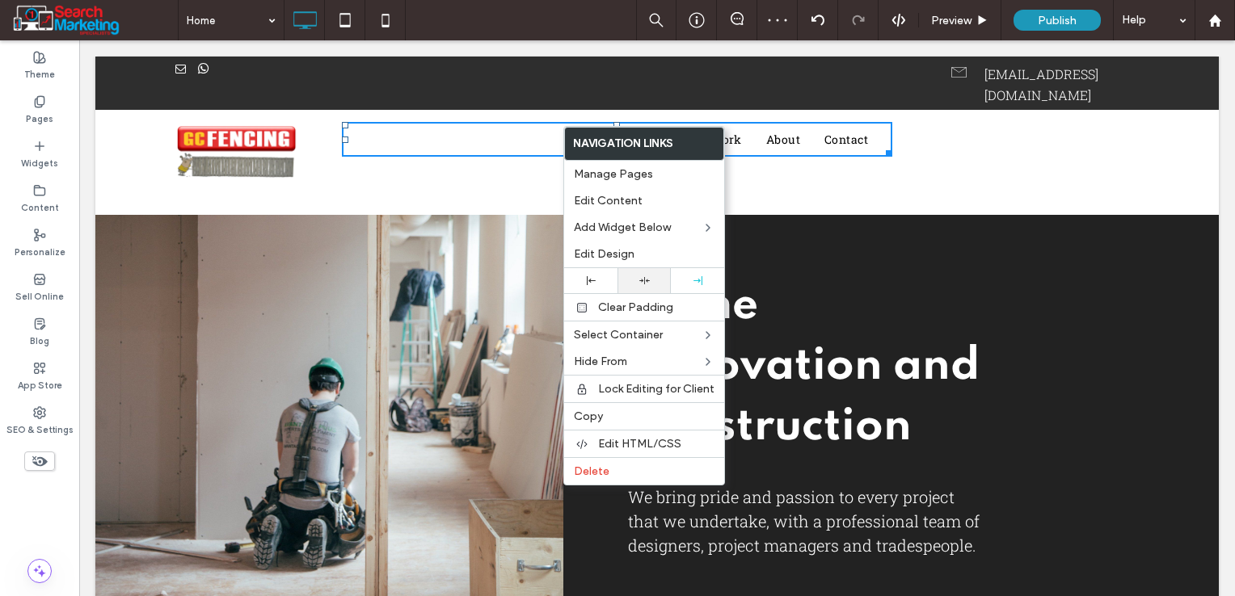
click at [629, 276] on div at bounding box center [643, 281] width 37 height 11
click at [459, 173] on div "Home Our work About Contact Click To Paste Click To Paste" at bounding box center [617, 162] width 566 height 81
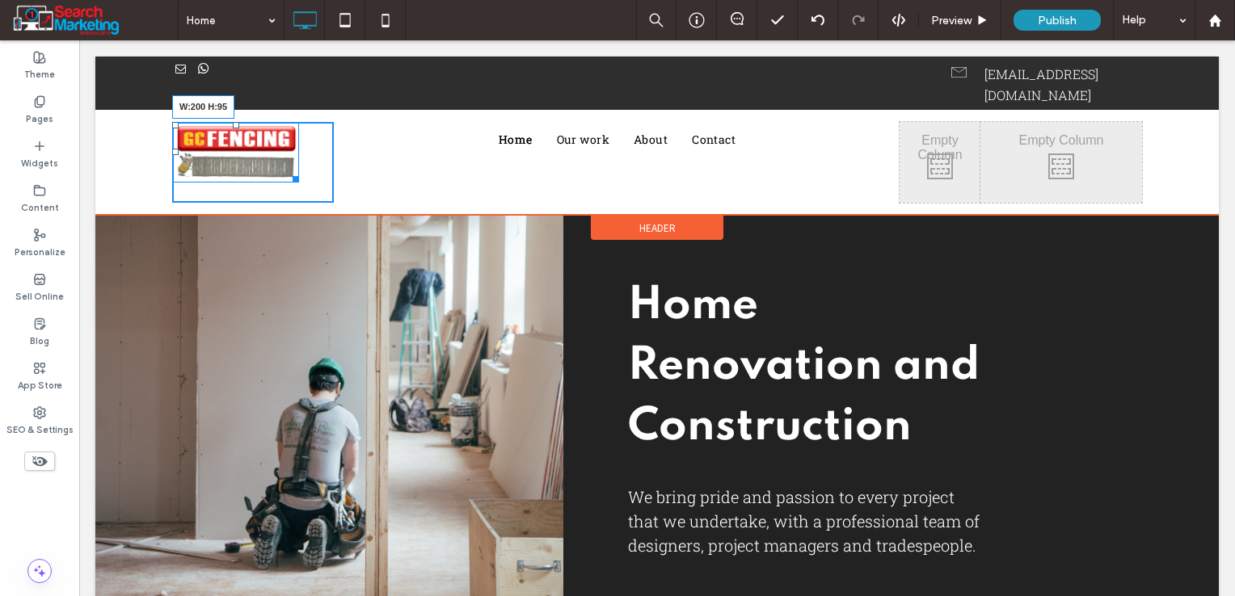
drag, startPoint x: 289, startPoint y: 158, endPoint x: 311, endPoint y: 179, distance: 30.3
click at [311, 179] on div "W:200 H:95 Click To Paste Click To Paste" at bounding box center [253, 162] width 162 height 81
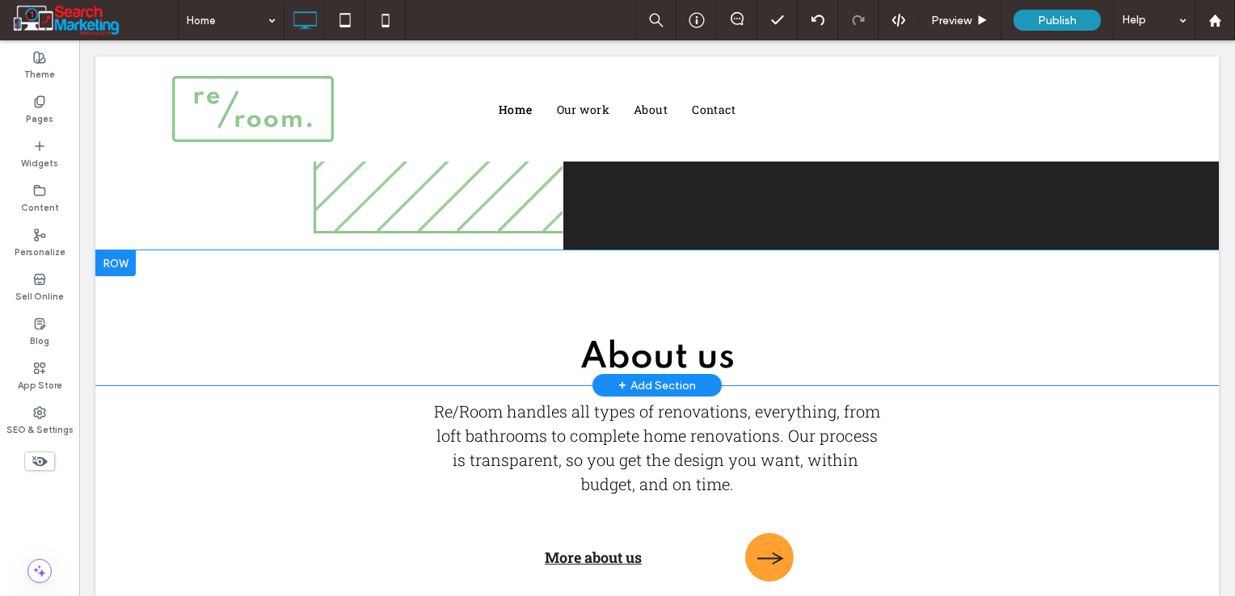
scroll to position [485, 0]
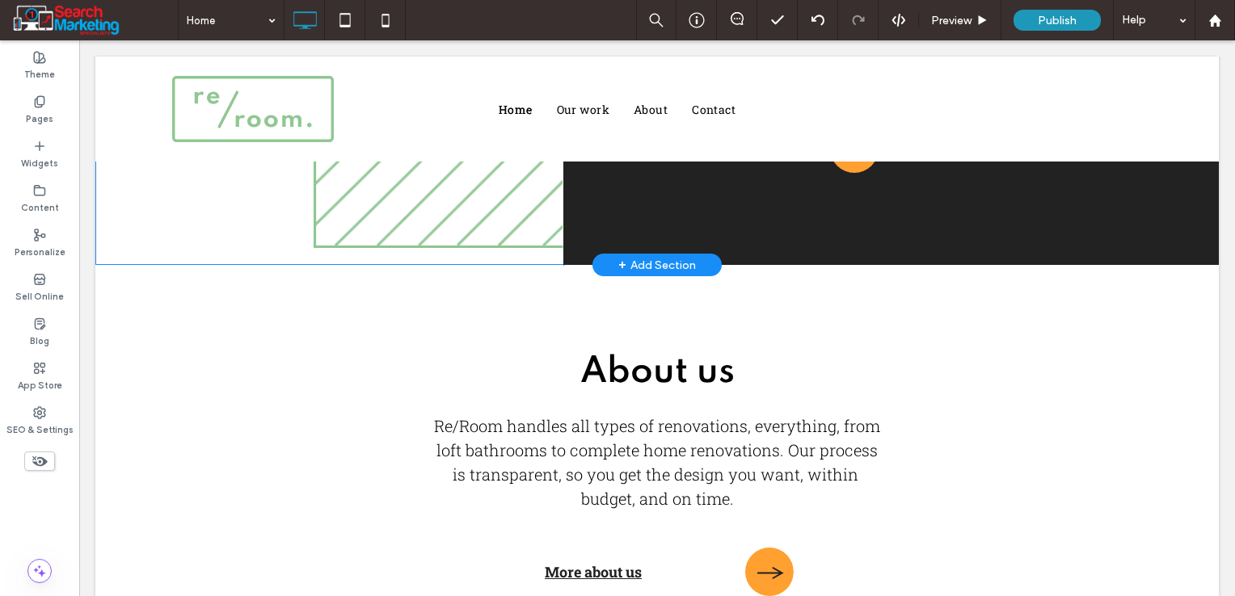
click at [602, 263] on div "+ Add Section" at bounding box center [656, 265] width 129 height 23
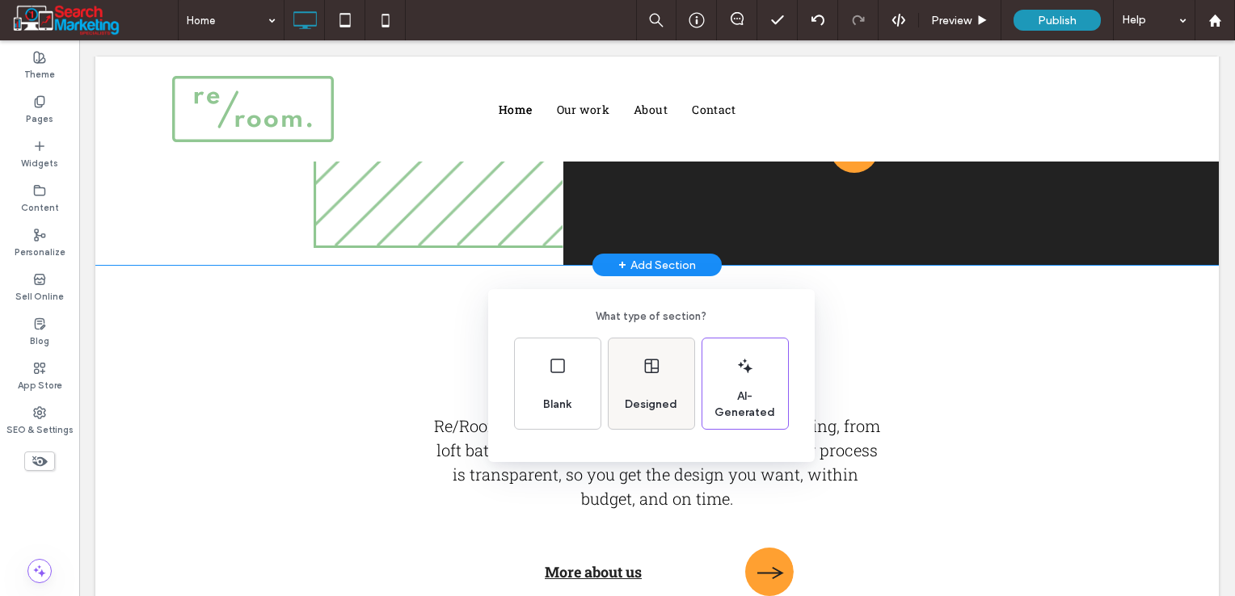
click at [646, 387] on div "Designed" at bounding box center [650, 405] width 65 height 36
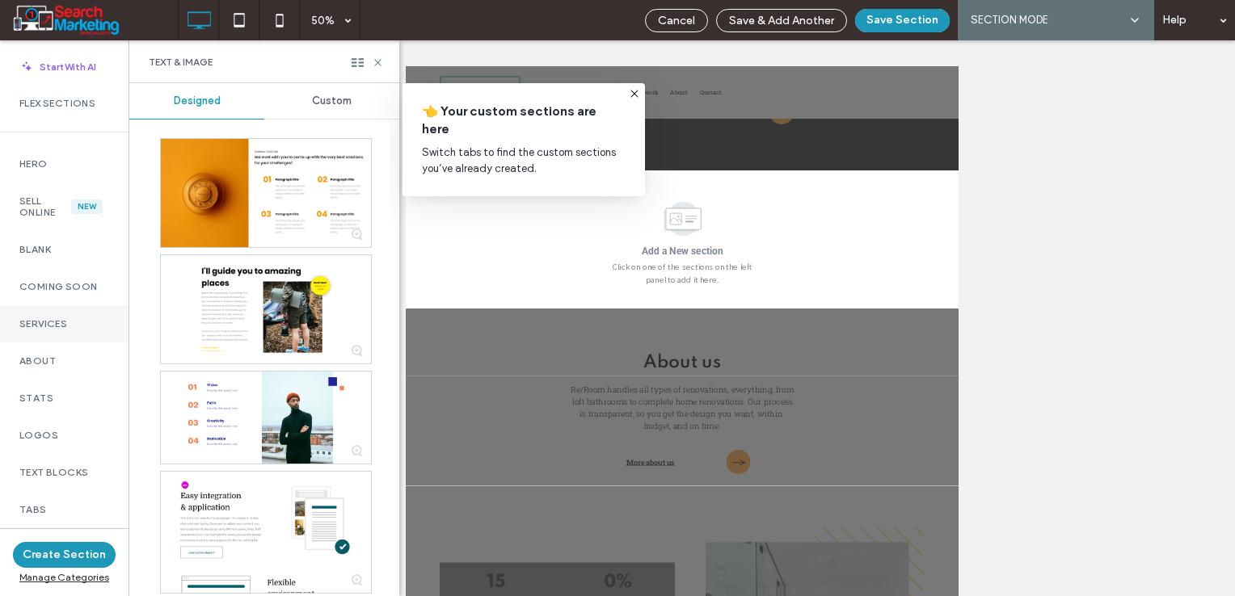
click at [35, 318] on label "Services" at bounding box center [64, 323] width 90 height 11
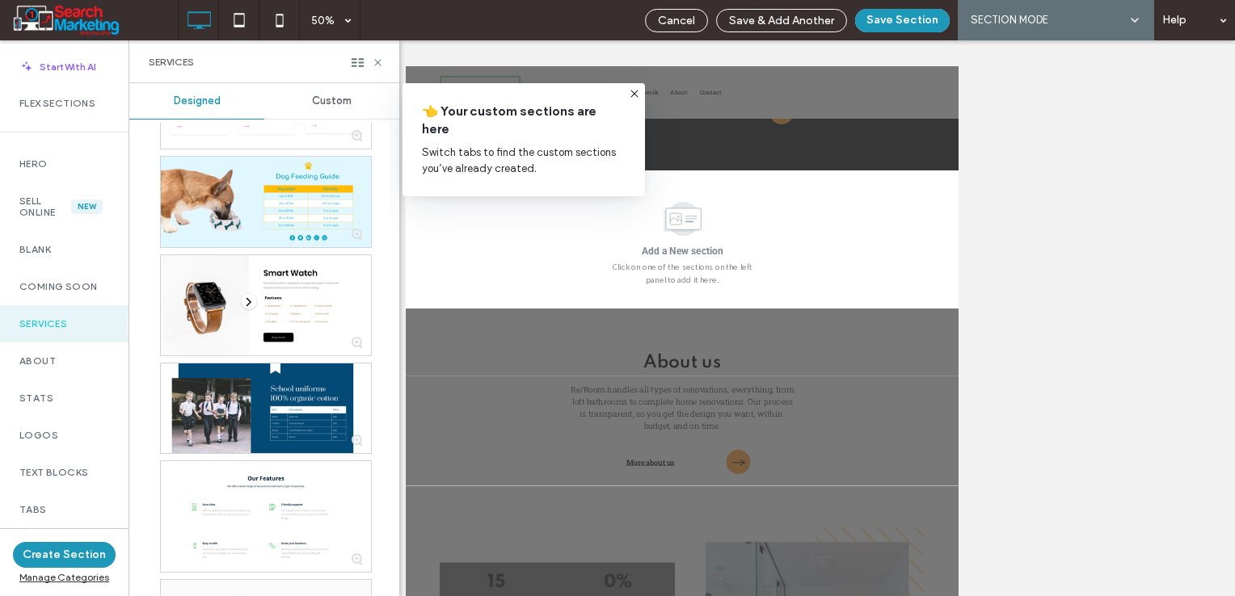
scroll to position [4040, 0]
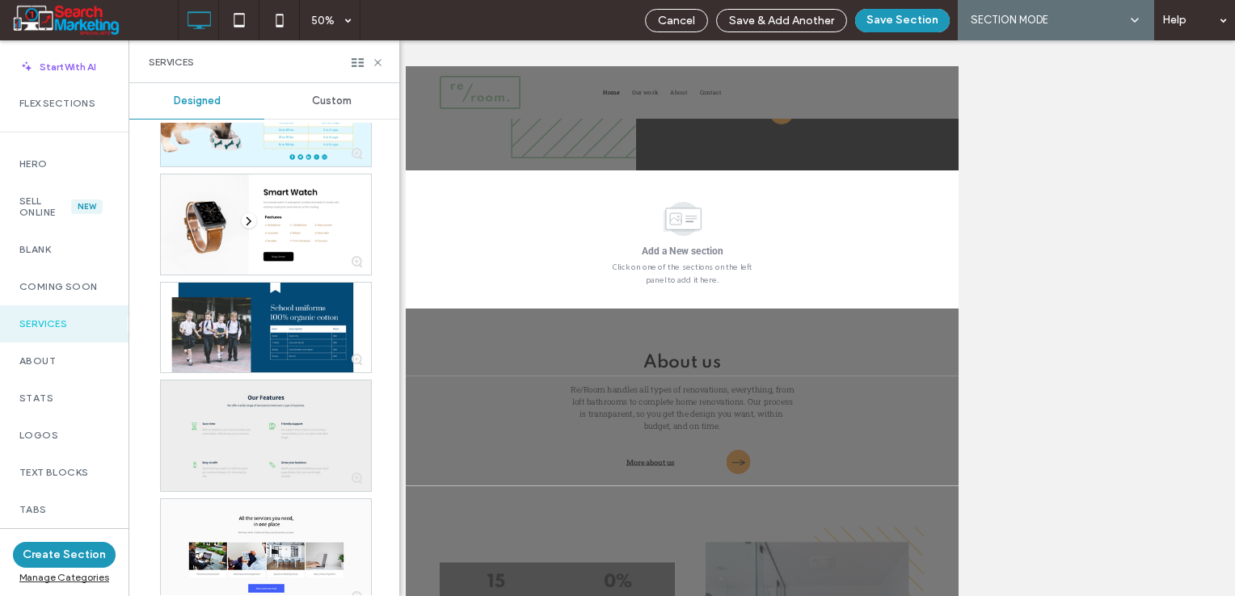
drag, startPoint x: 207, startPoint y: 422, endPoint x: 219, endPoint y: 415, distance: 13.7
click at [207, 422] on div at bounding box center [266, 436] width 210 height 111
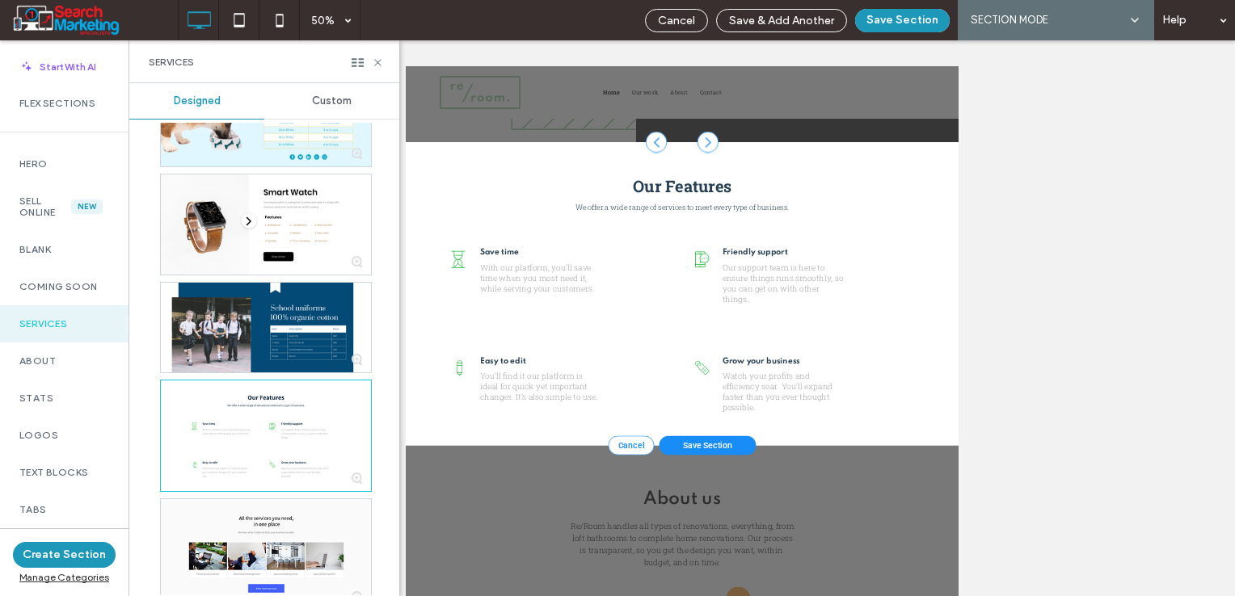
scroll to position [564, 0]
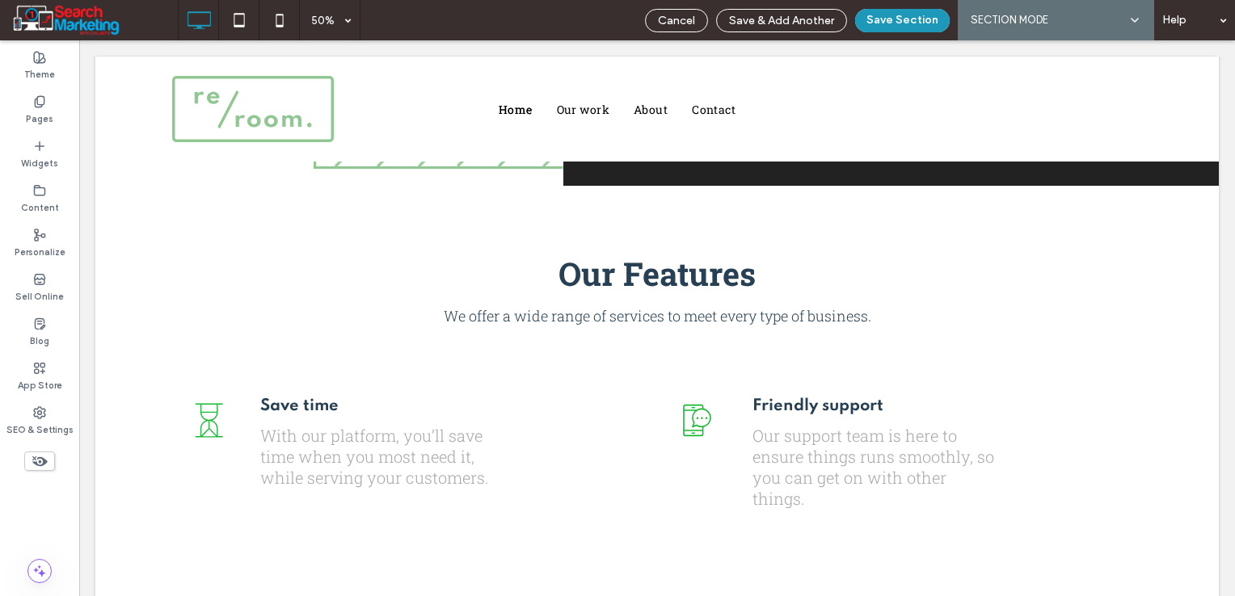
scroll to position [583, 0]
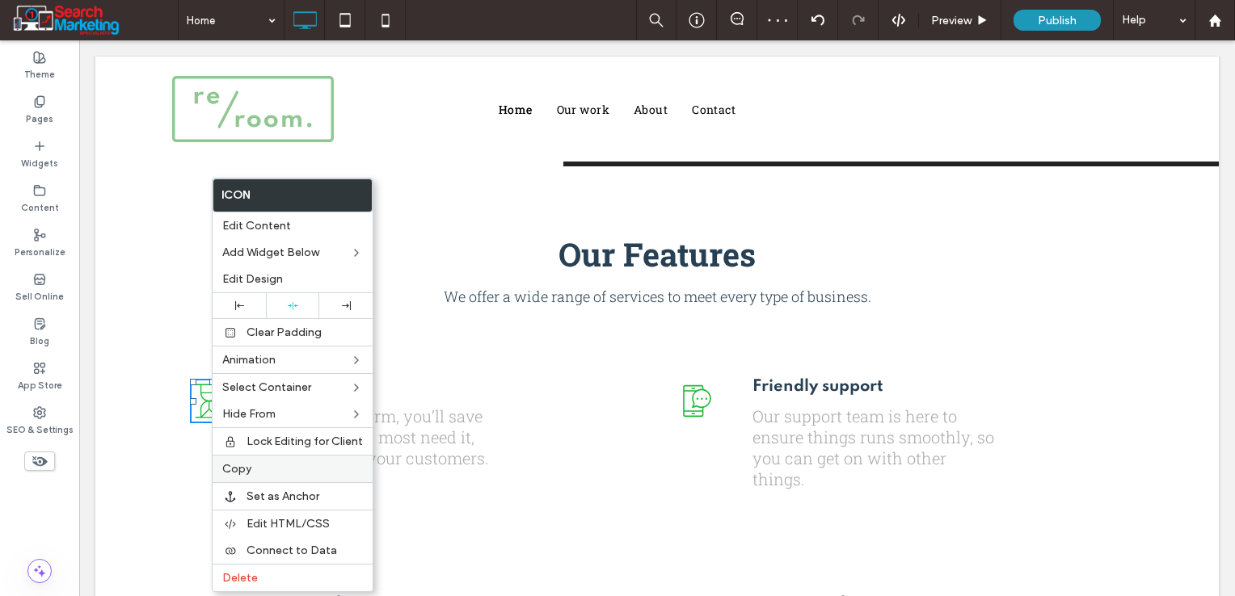
click at [259, 457] on div "Copy" at bounding box center [292, 468] width 160 height 27
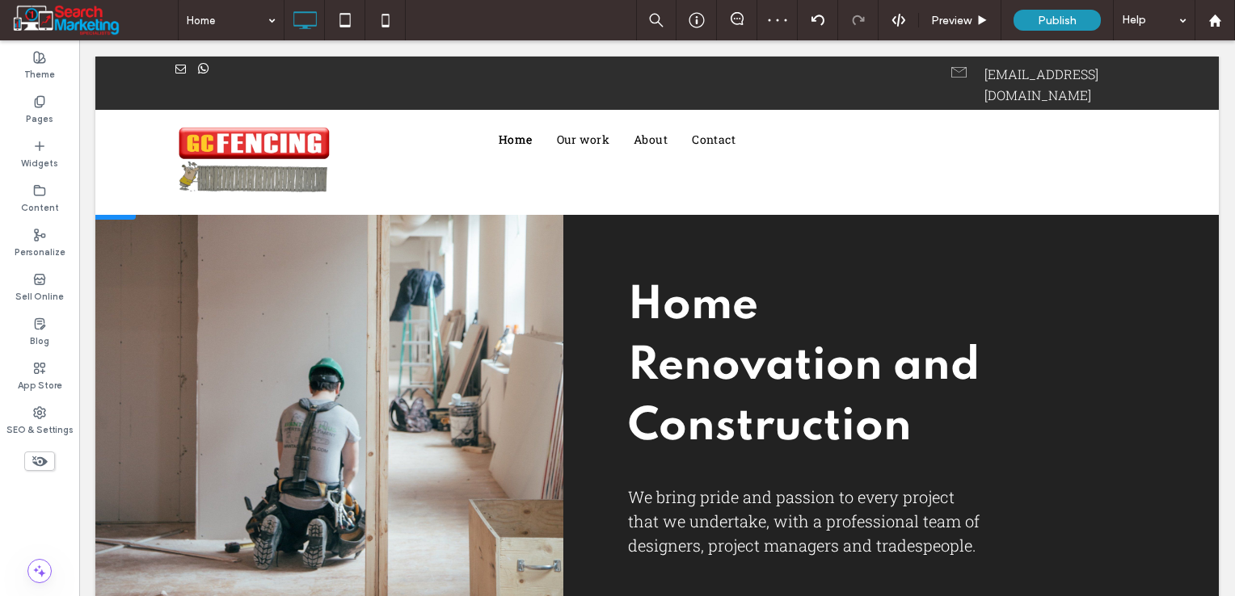
scroll to position [0, 0]
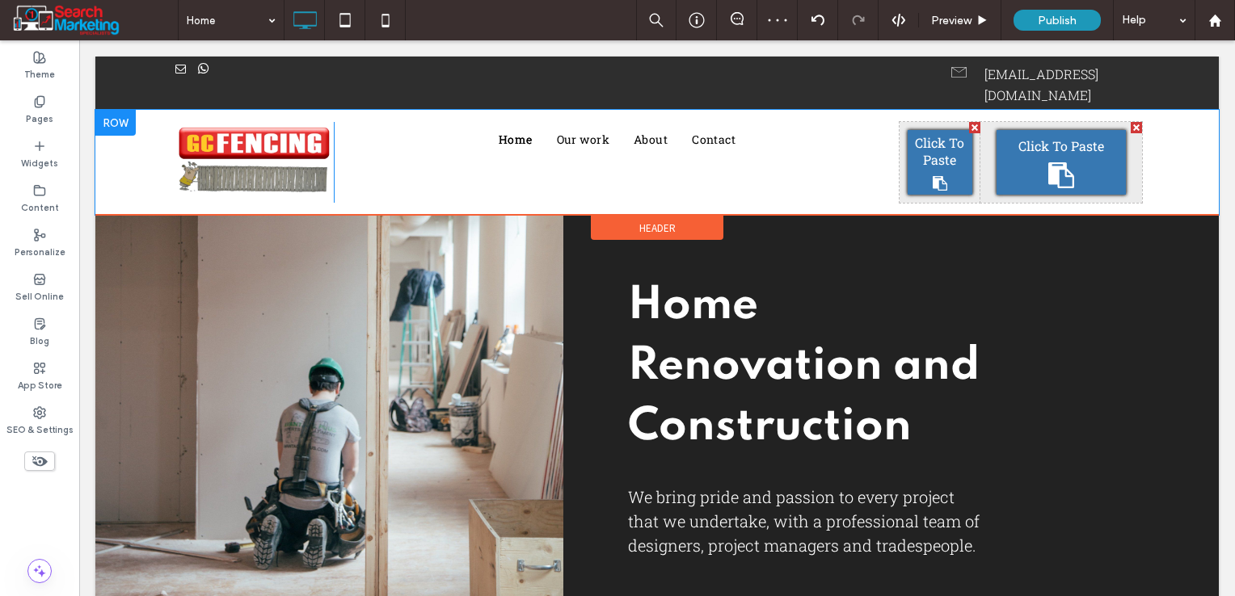
click at [932, 146] on span "Click To Paste" at bounding box center [939, 151] width 57 height 34
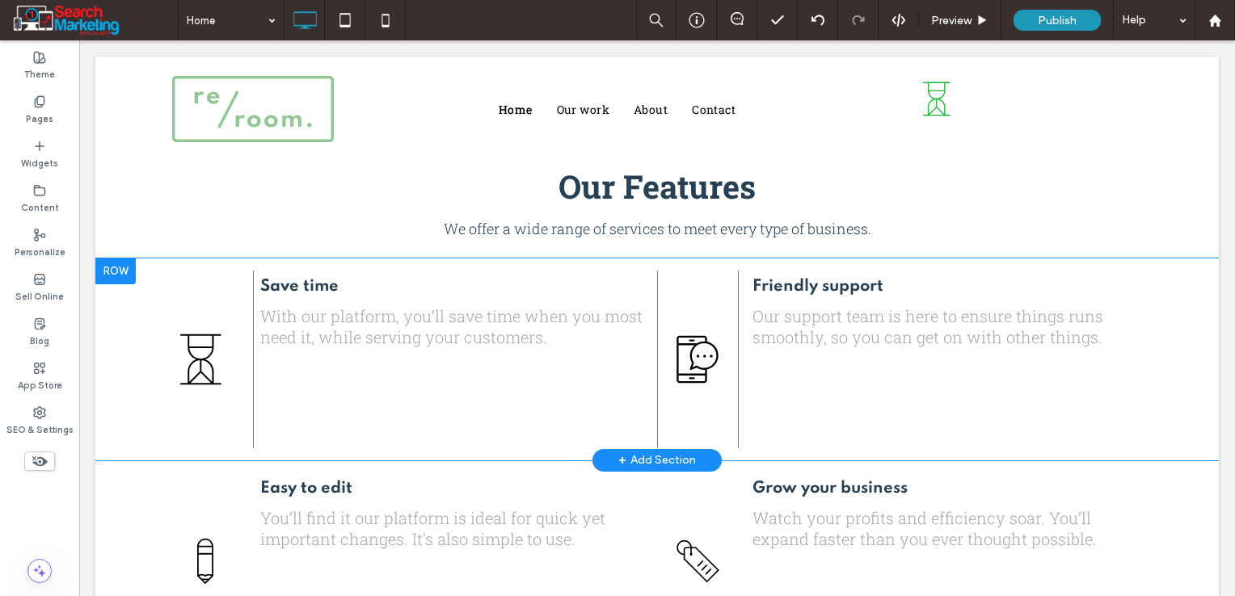
scroll to position [485, 0]
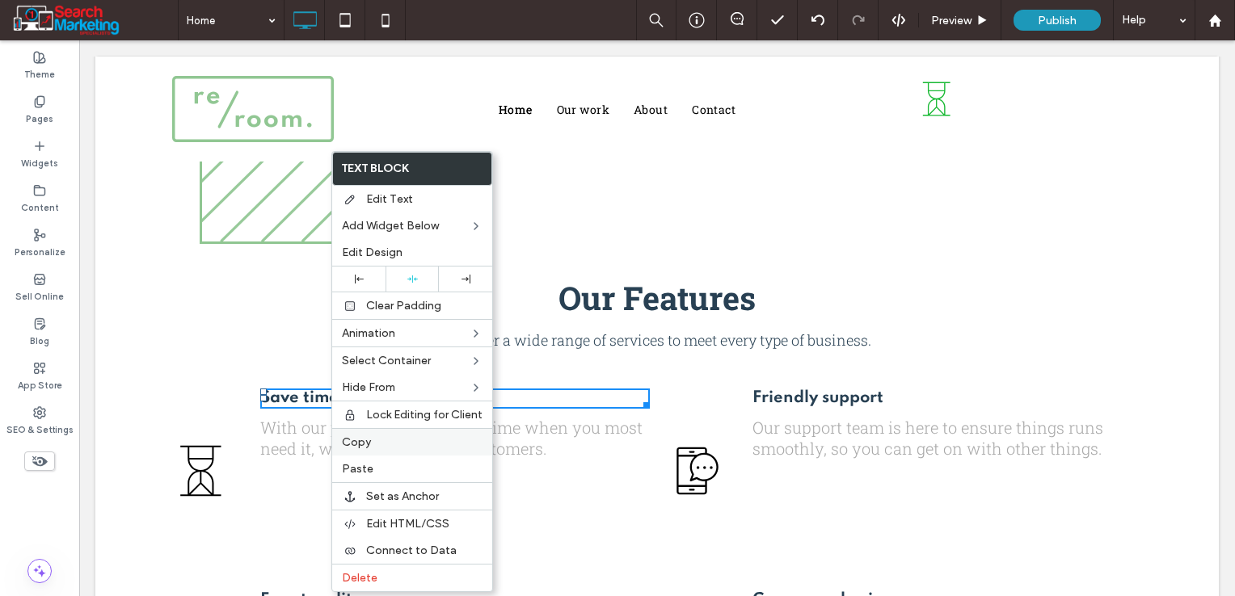
click at [387, 438] on label "Copy" at bounding box center [412, 442] width 141 height 14
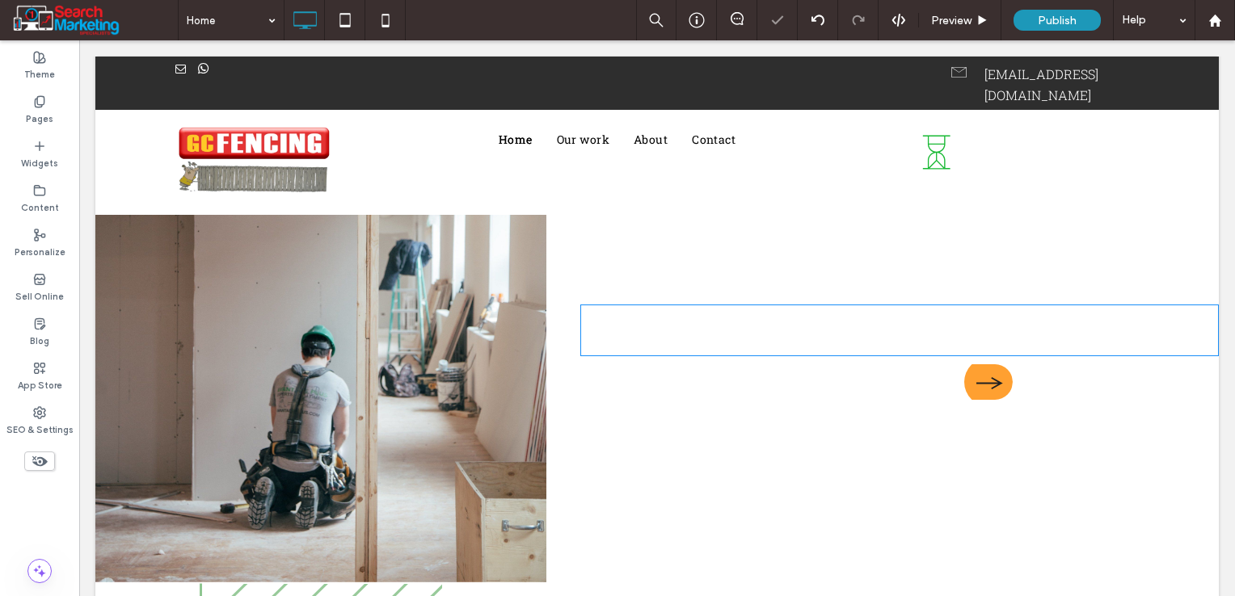
scroll to position [0, 0]
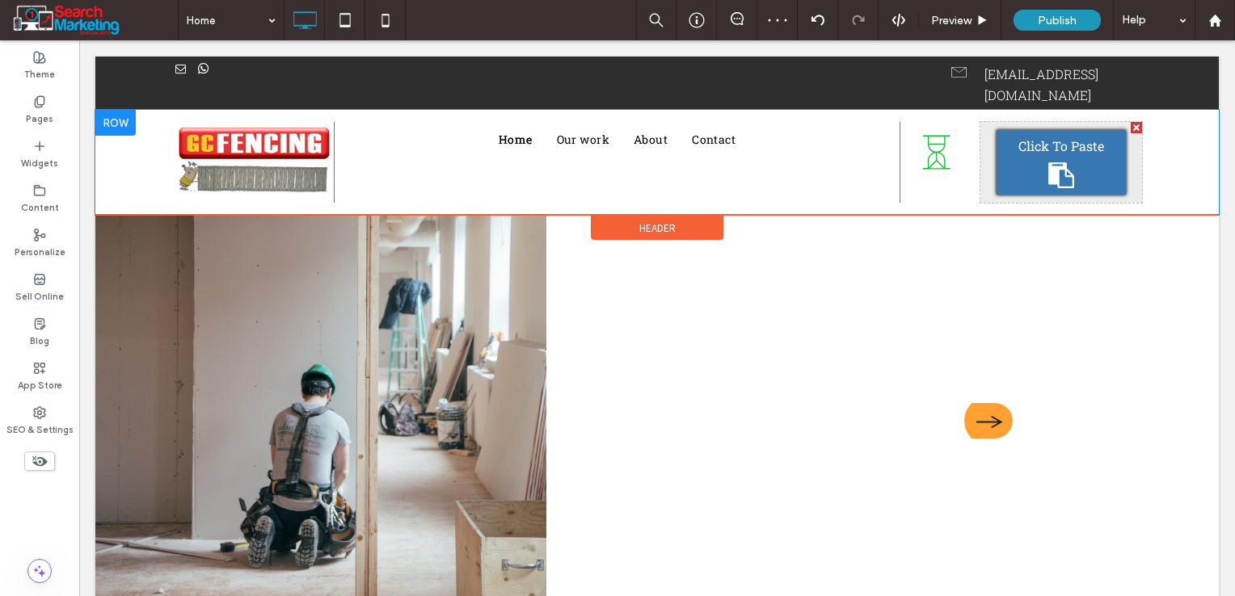
click at [1031, 137] on span "Click To Paste" at bounding box center [1061, 145] width 86 height 17
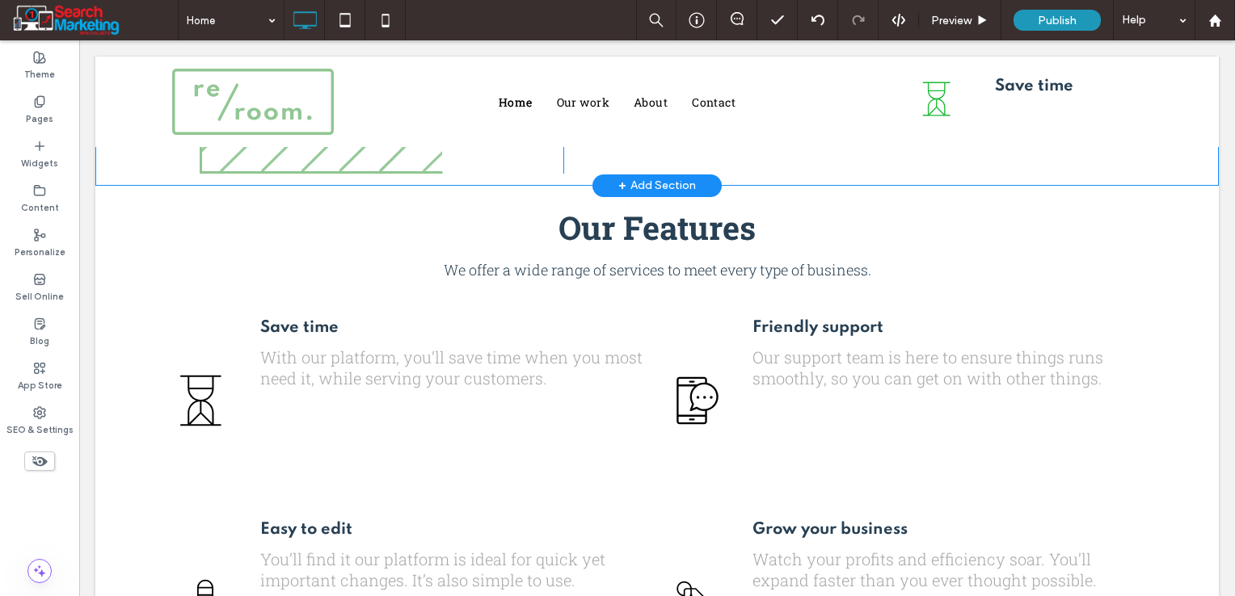
scroll to position [566, 0]
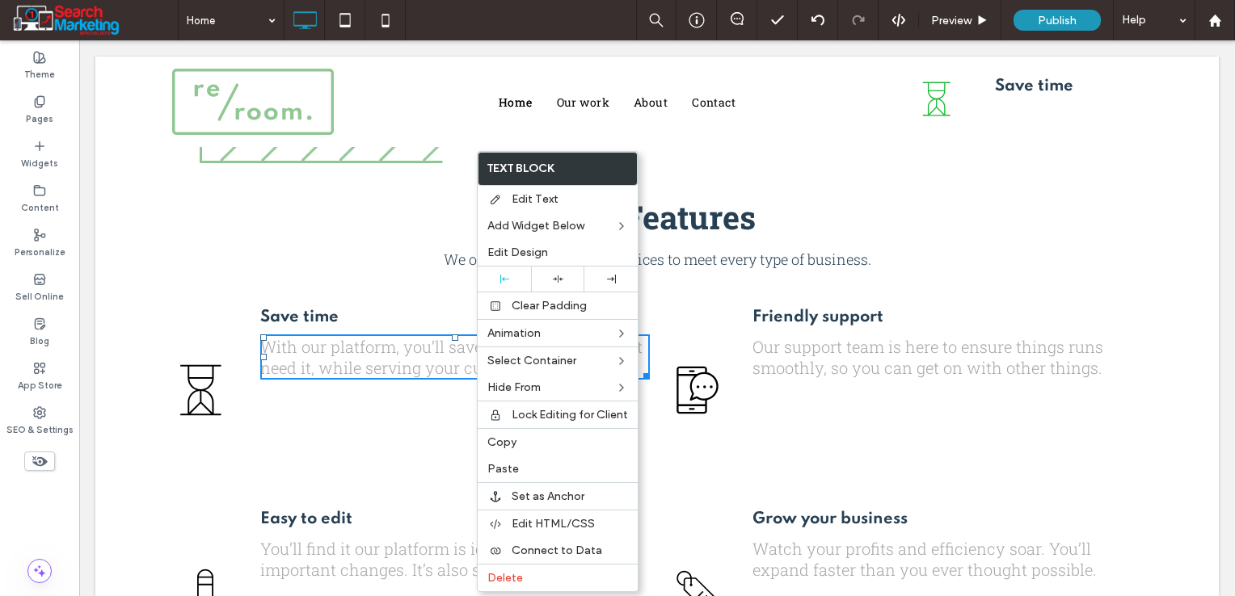
drag, startPoint x: 523, startPoint y: 441, endPoint x: 721, endPoint y: 309, distance: 238.9
click at [524, 440] on label "Copy" at bounding box center [557, 442] width 141 height 14
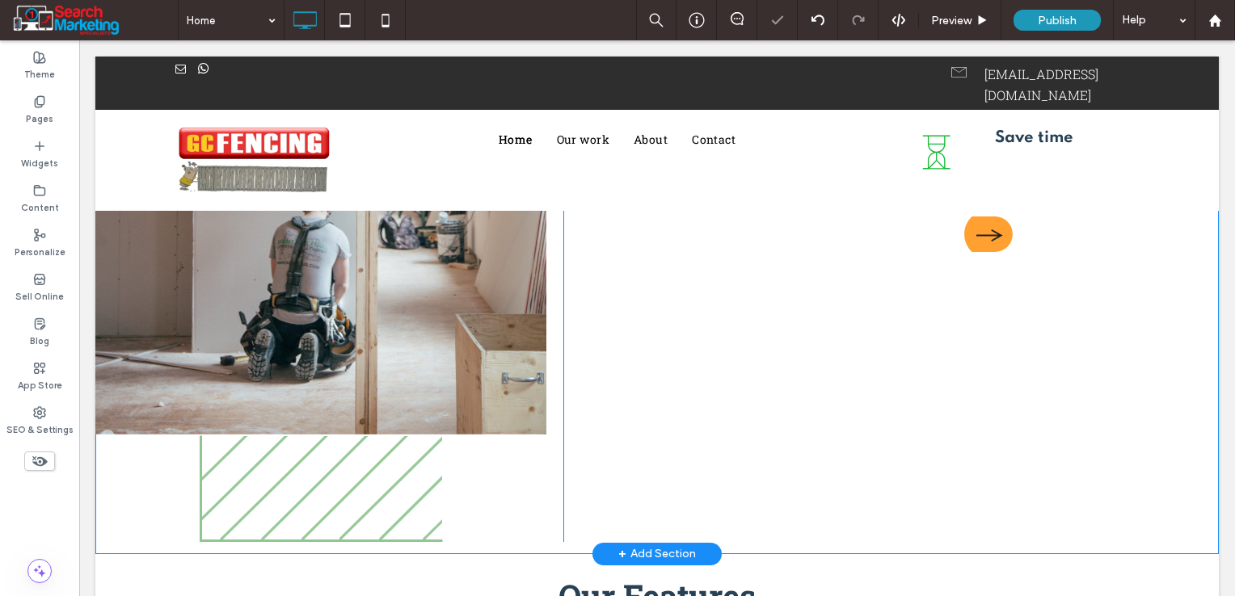
scroll to position [0, 0]
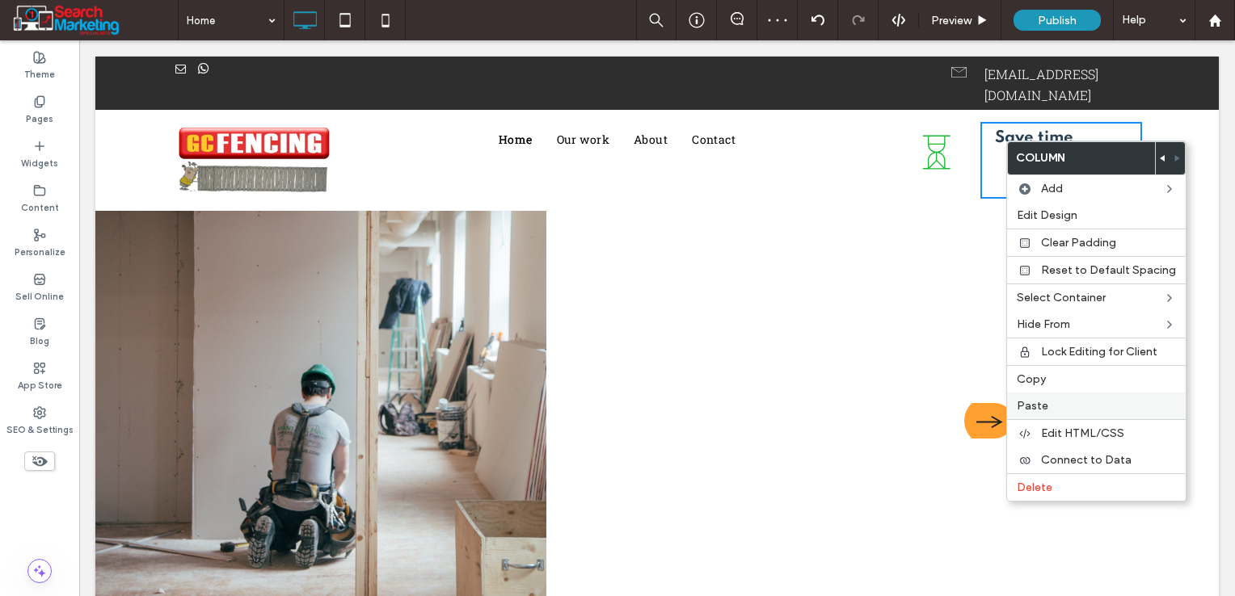
click at [1034, 407] on span "Paste" at bounding box center [1032, 406] width 32 height 14
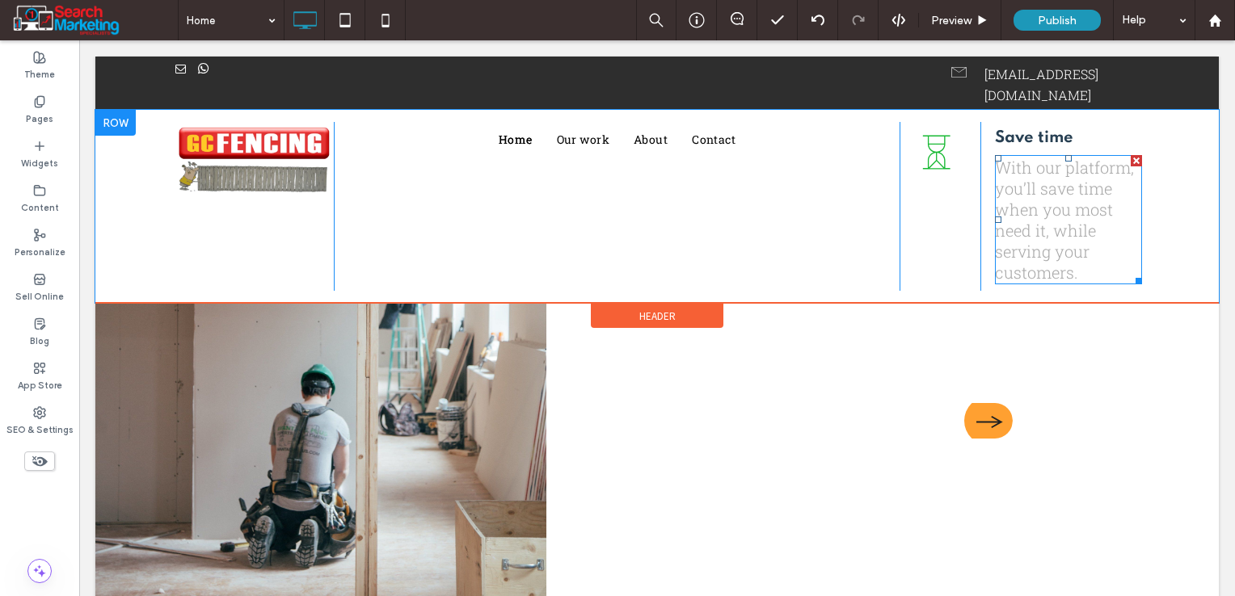
click at [1054, 197] on font "With our platform, you’ll save time when you most need it, while serving your c…" at bounding box center [1064, 220] width 139 height 126
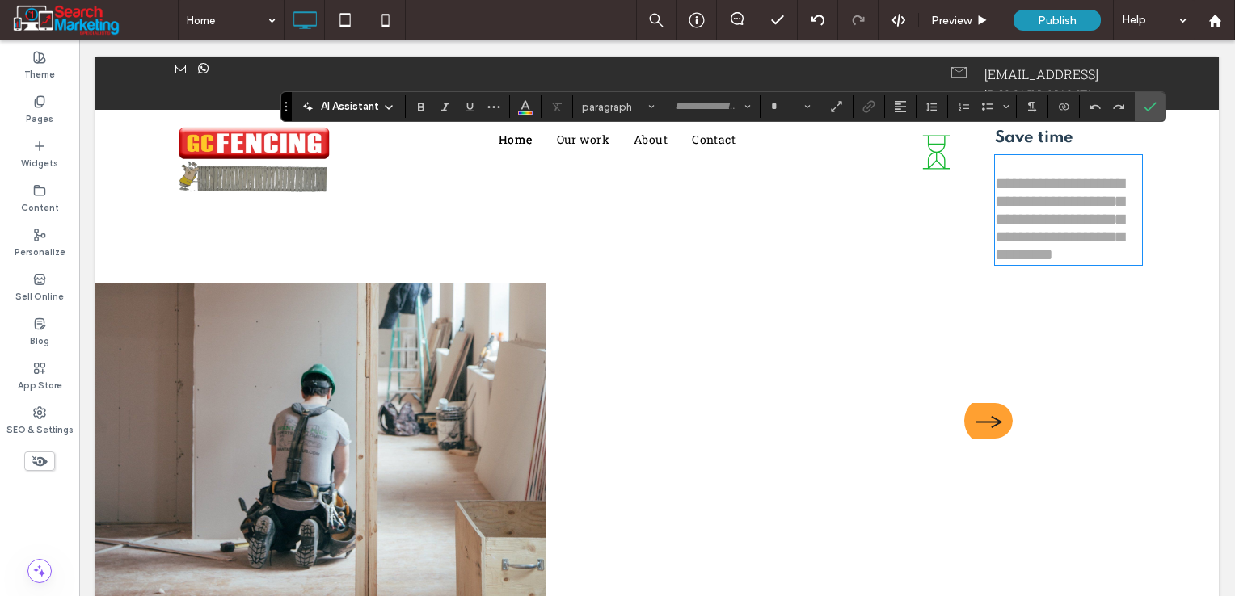
type input "**********"
type input "**"
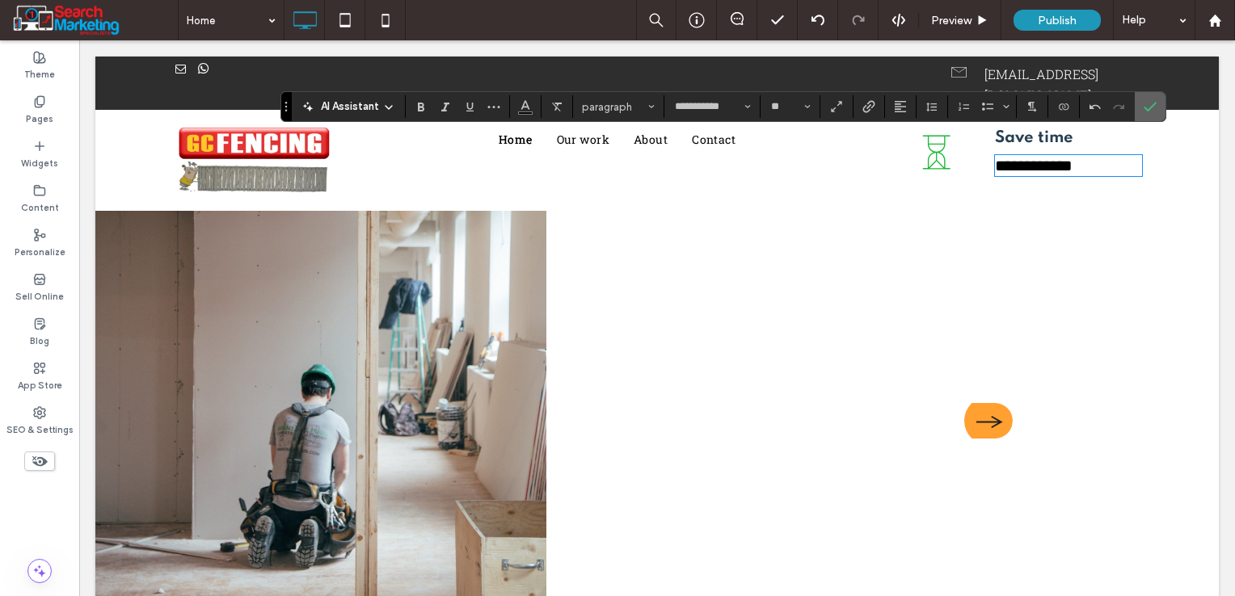
click at [1154, 109] on label "Confirm" at bounding box center [1150, 106] width 24 height 29
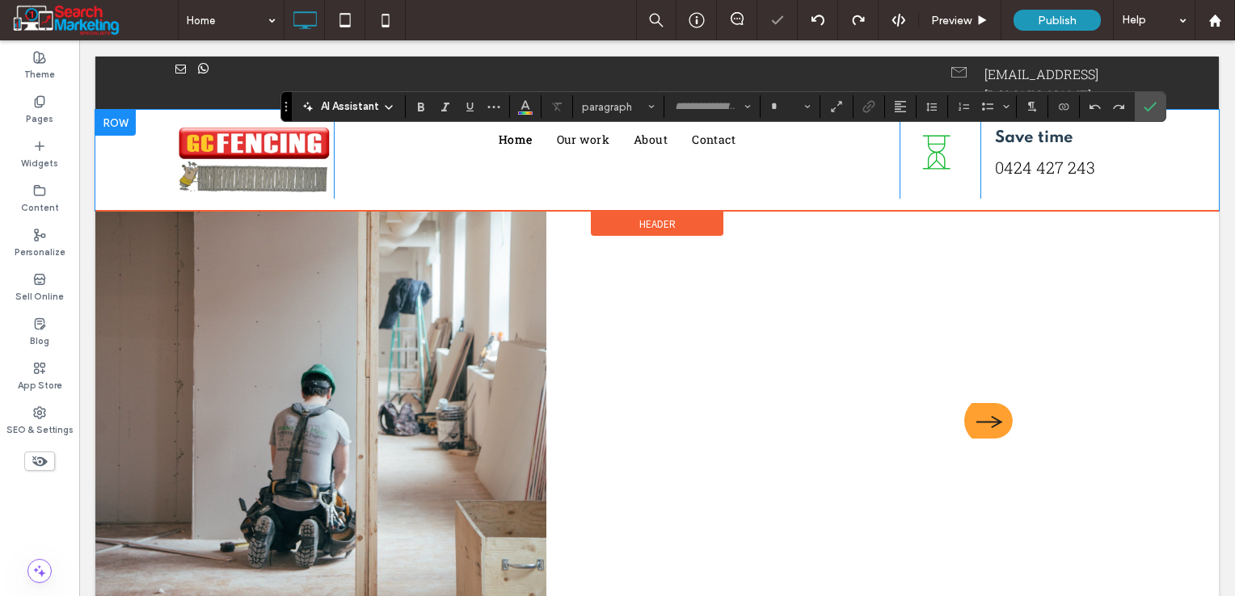
type input "**********"
type input "**"
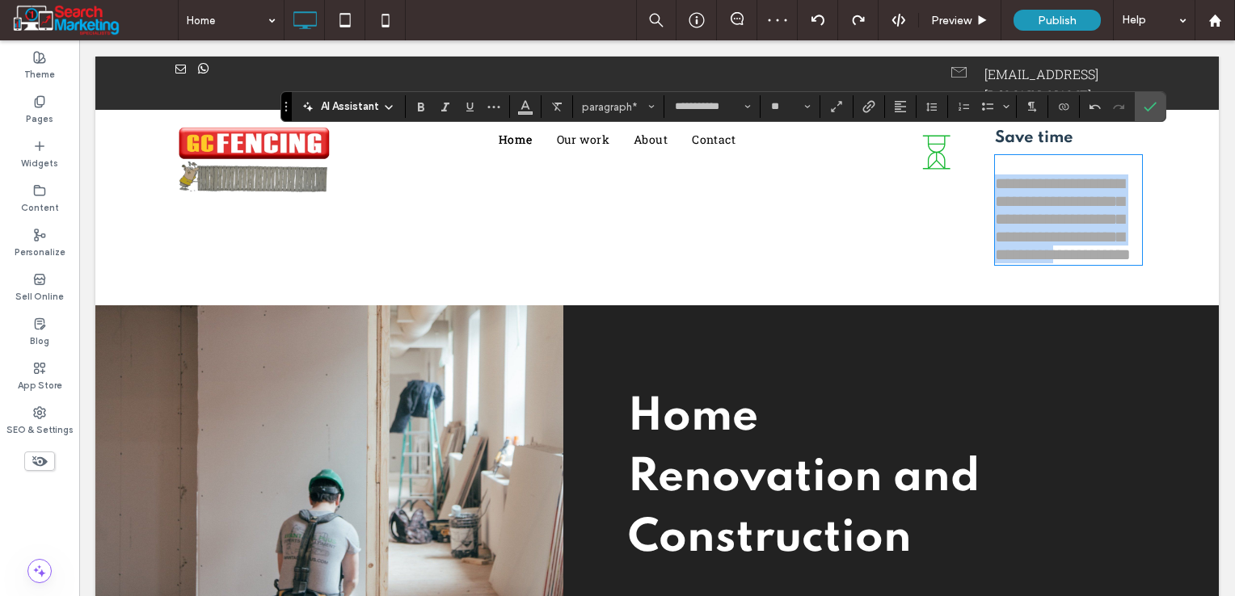
click at [980, 157] on div "**********" at bounding box center [1061, 196] width 162 height 149
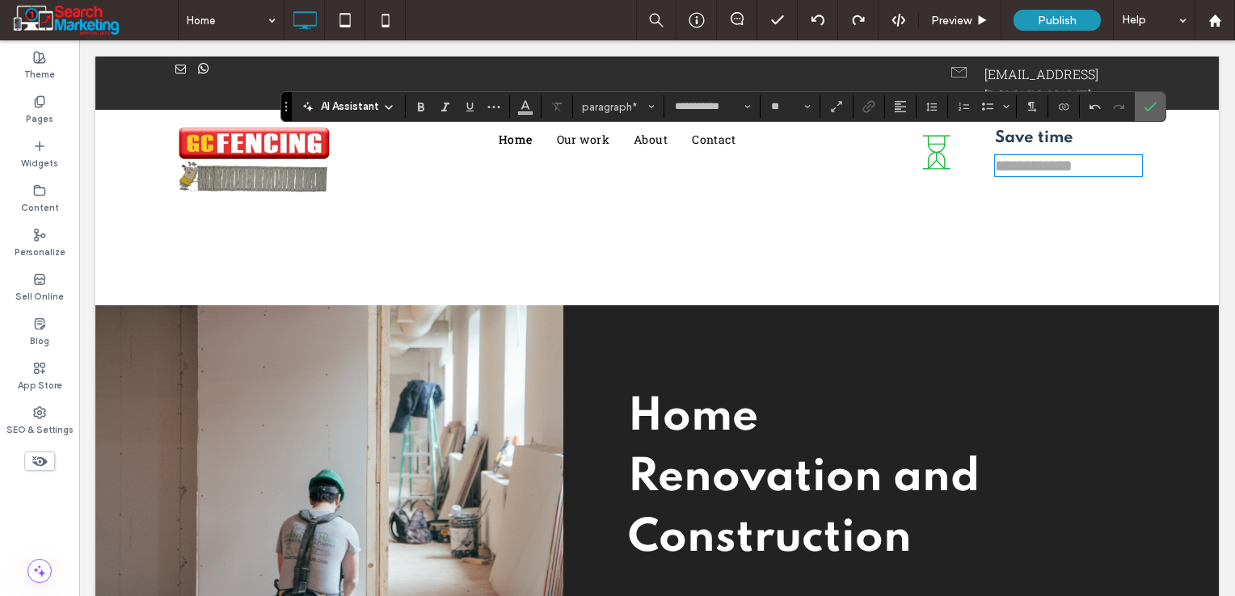
click at [1155, 102] on label "Confirm" at bounding box center [1150, 106] width 24 height 29
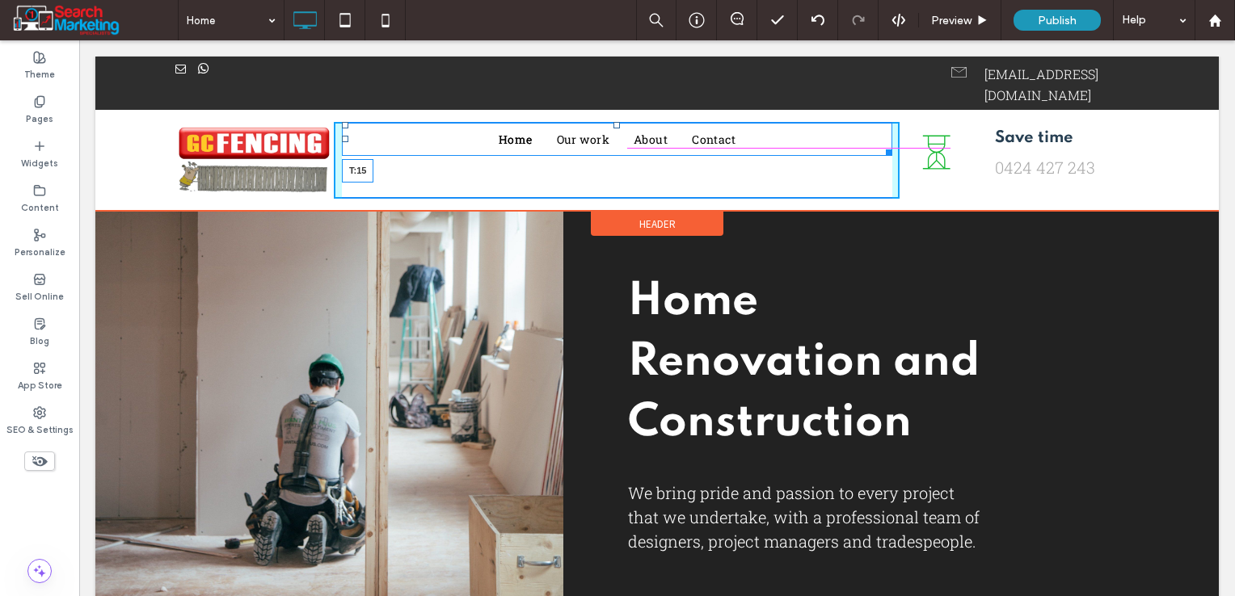
drag, startPoint x: 612, startPoint y: 104, endPoint x: 611, endPoint y: 116, distance: 12.2
click at [613, 122] on div at bounding box center [616, 125] width 6 height 6
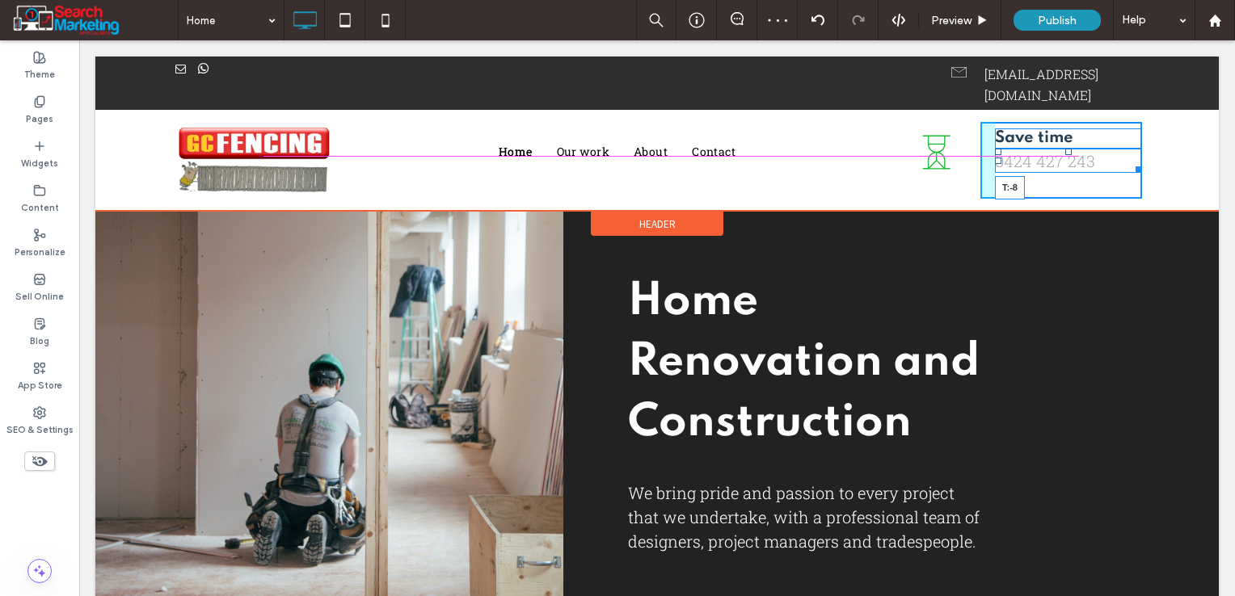
drag, startPoint x: 1063, startPoint y: 138, endPoint x: 1062, endPoint y: 116, distance: 21.8
click at [1062, 122] on div "Save time 0424 427 243 T:-8 Click To Paste" at bounding box center [1061, 160] width 162 height 77
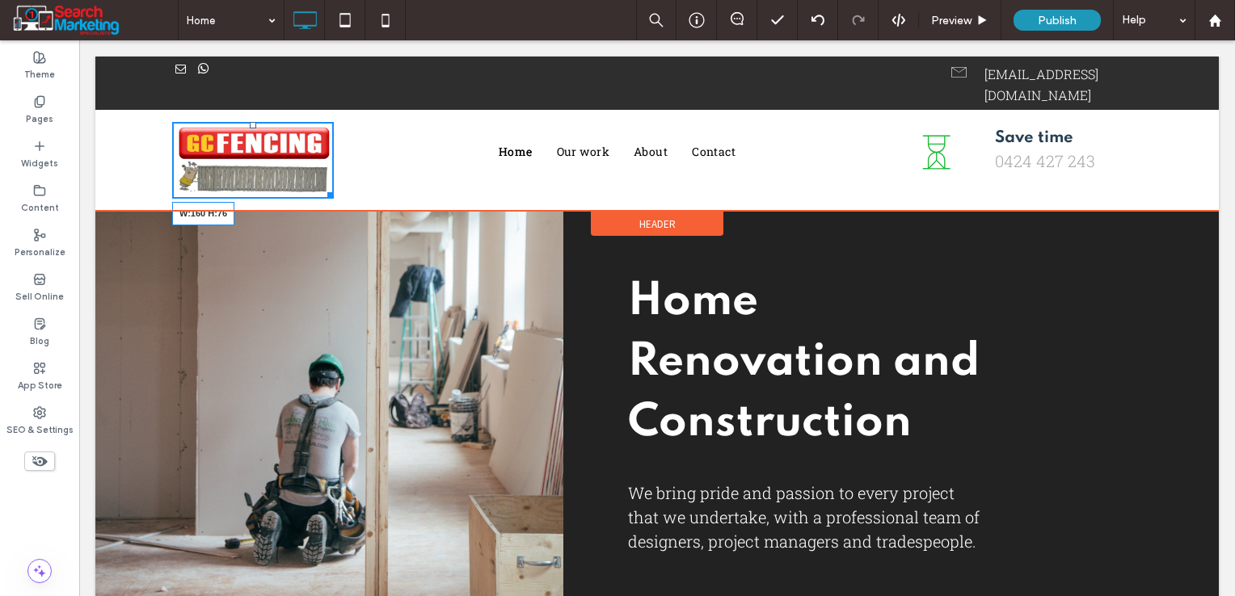
drag, startPoint x: 322, startPoint y: 171, endPoint x: 307, endPoint y: 161, distance: 17.9
click at [322, 187] on div at bounding box center [328, 193] width 12 height 12
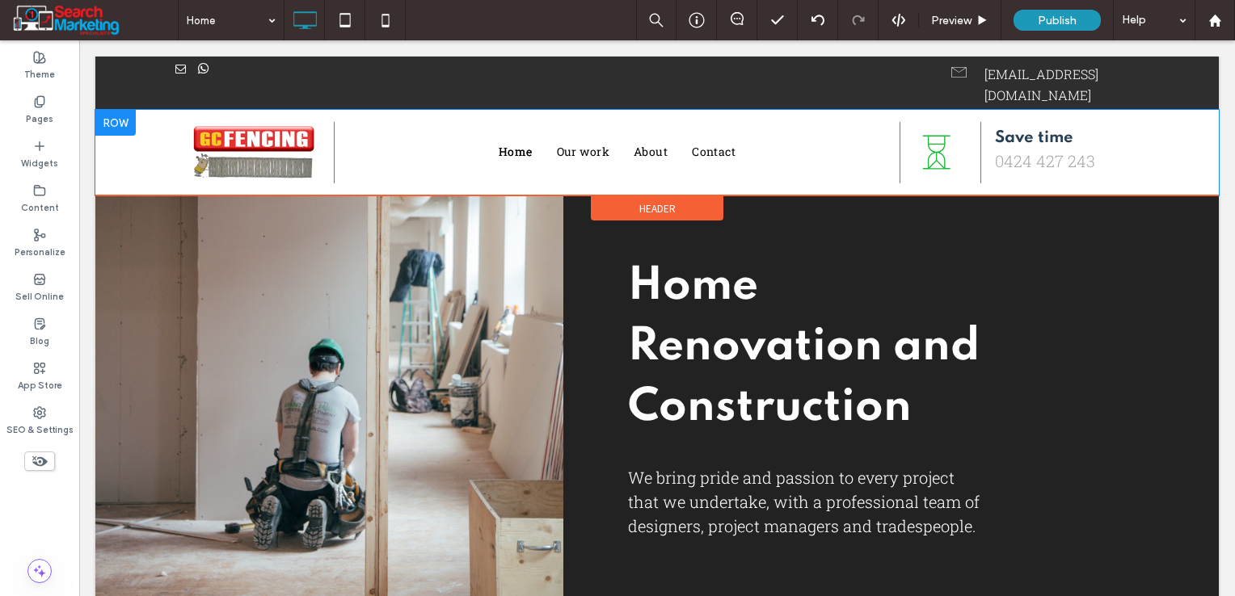
click at [980, 131] on div "Save time 0424 427 243 Click To Paste" at bounding box center [1061, 152] width 162 height 61
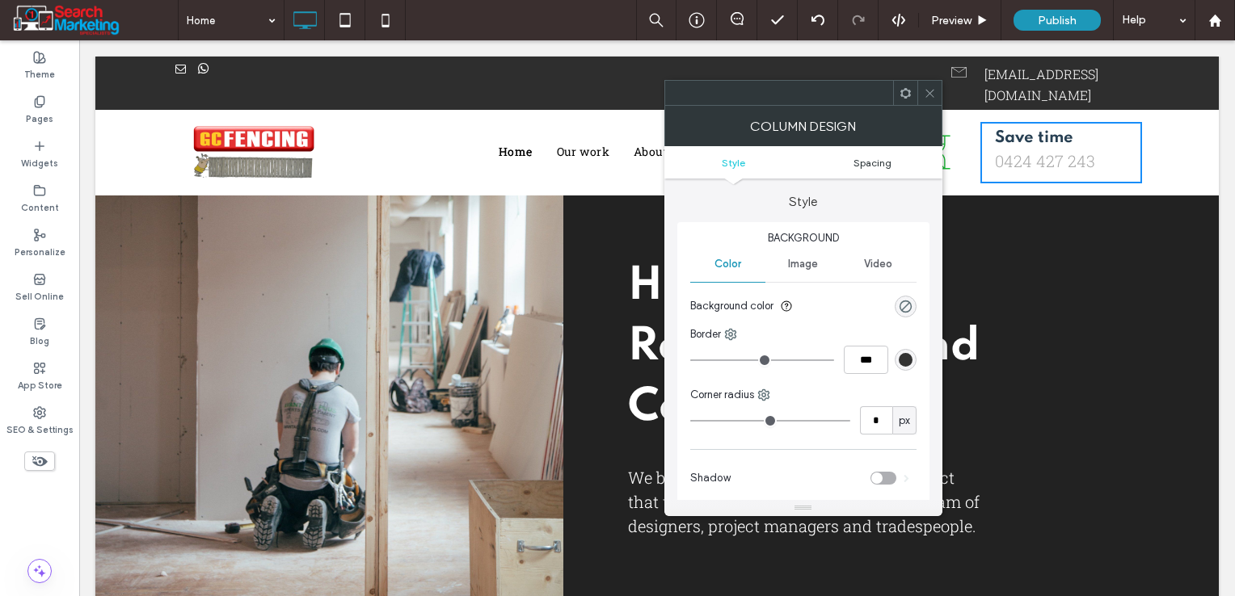
click at [883, 158] on span "Spacing" at bounding box center [872, 163] width 38 height 12
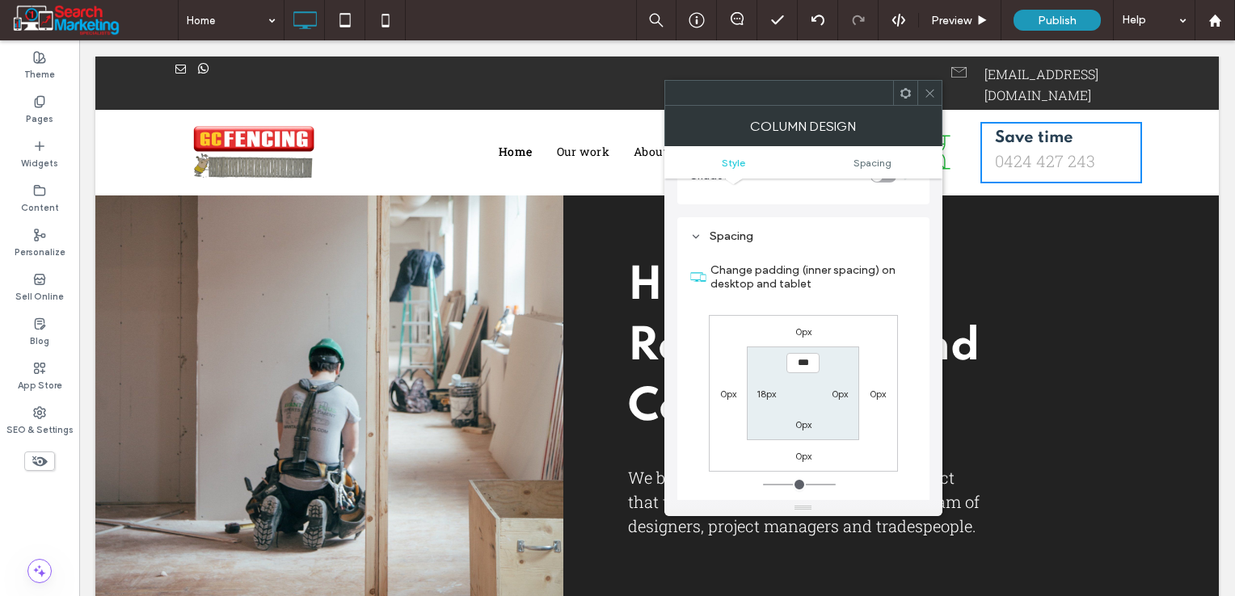
scroll to position [328, 0]
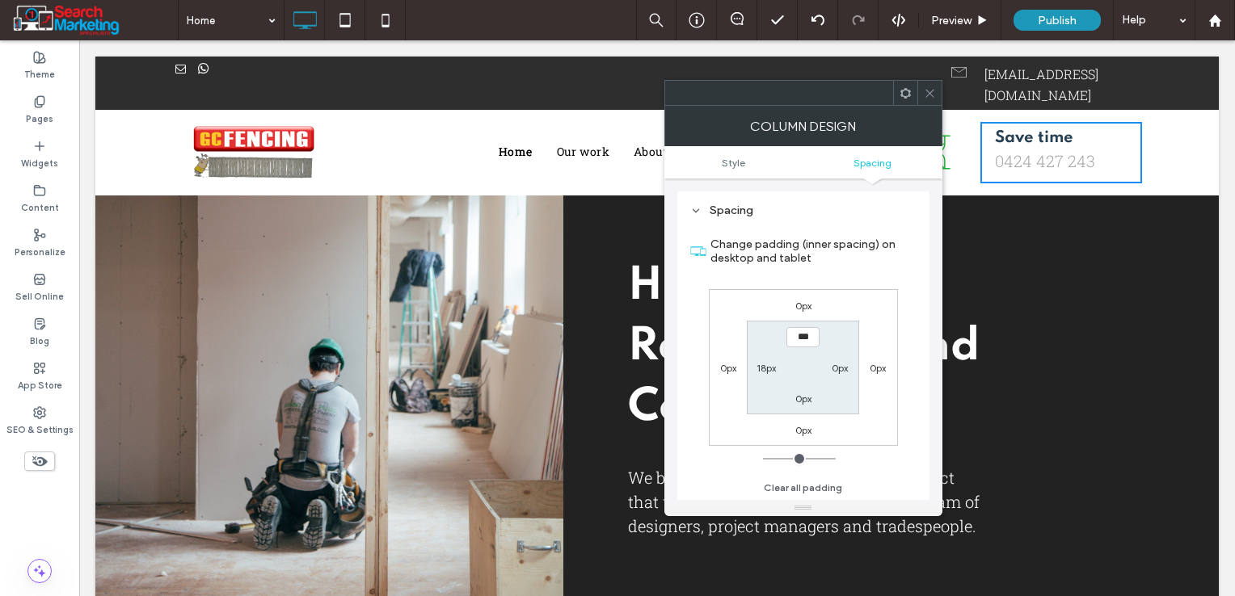
click at [768, 370] on label "18px" at bounding box center [765, 368] width 19 height 12
type input "**"
type input "*"
type input "***"
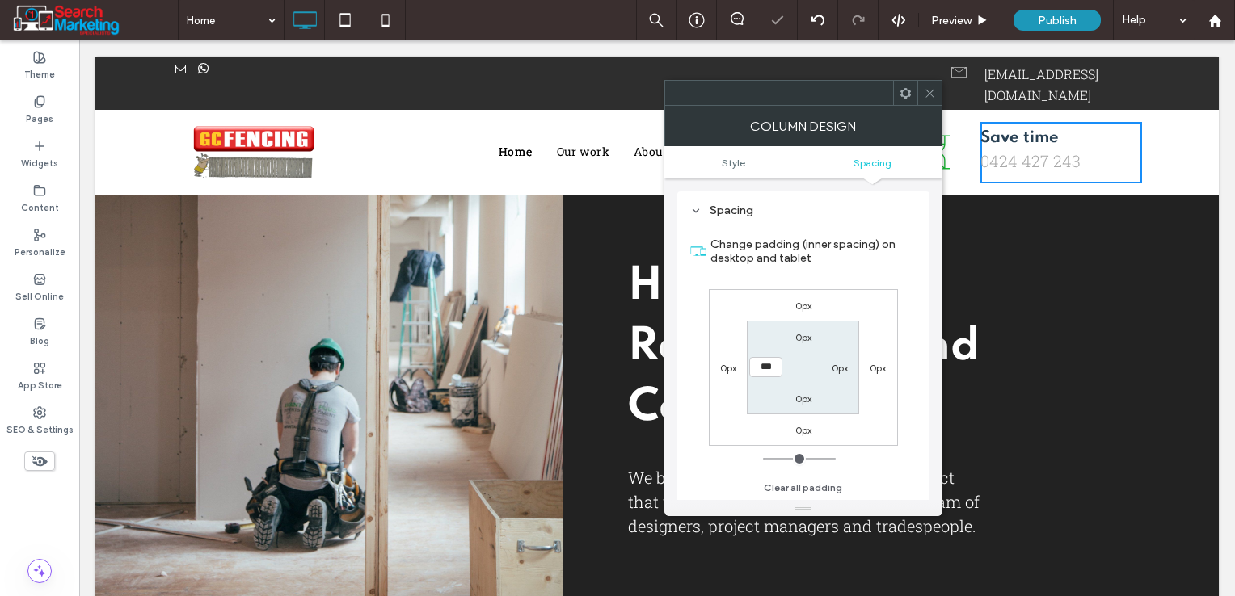
click at [850, 400] on section "0px 0px 0px ***" at bounding box center [803, 367] width 112 height 93
click at [925, 92] on icon at bounding box center [929, 93] width 12 height 12
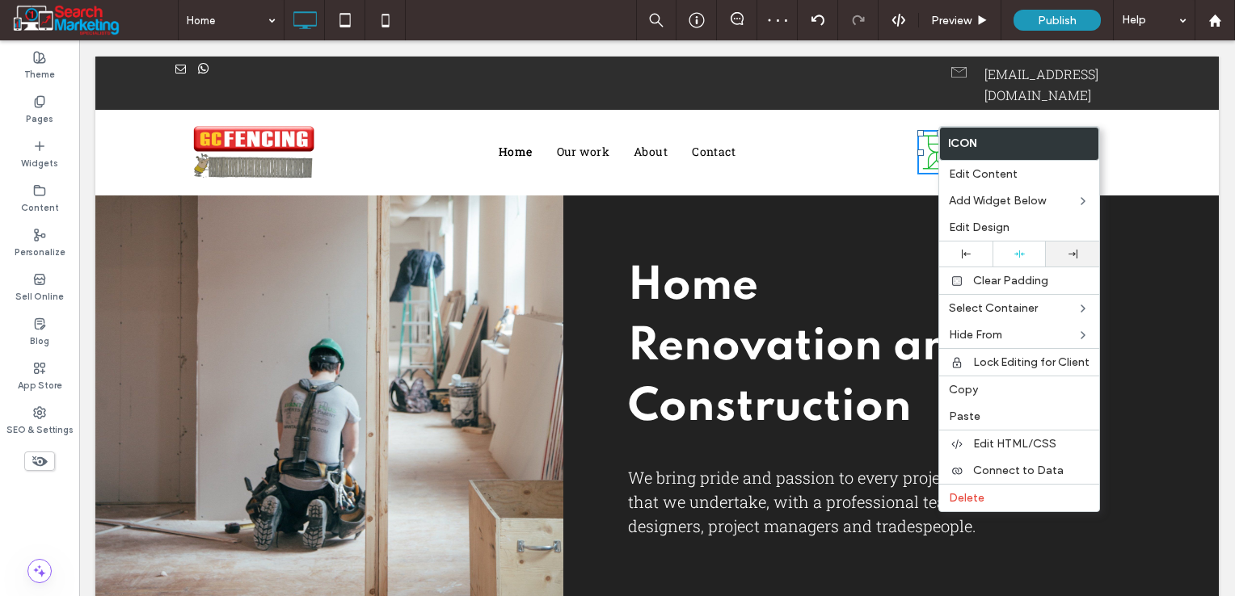
click at [1057, 252] on div at bounding box center [1072, 254] width 37 height 9
click at [909, 133] on div ".st0{fill:#231f20} Click To Paste" at bounding box center [939, 152] width 81 height 61
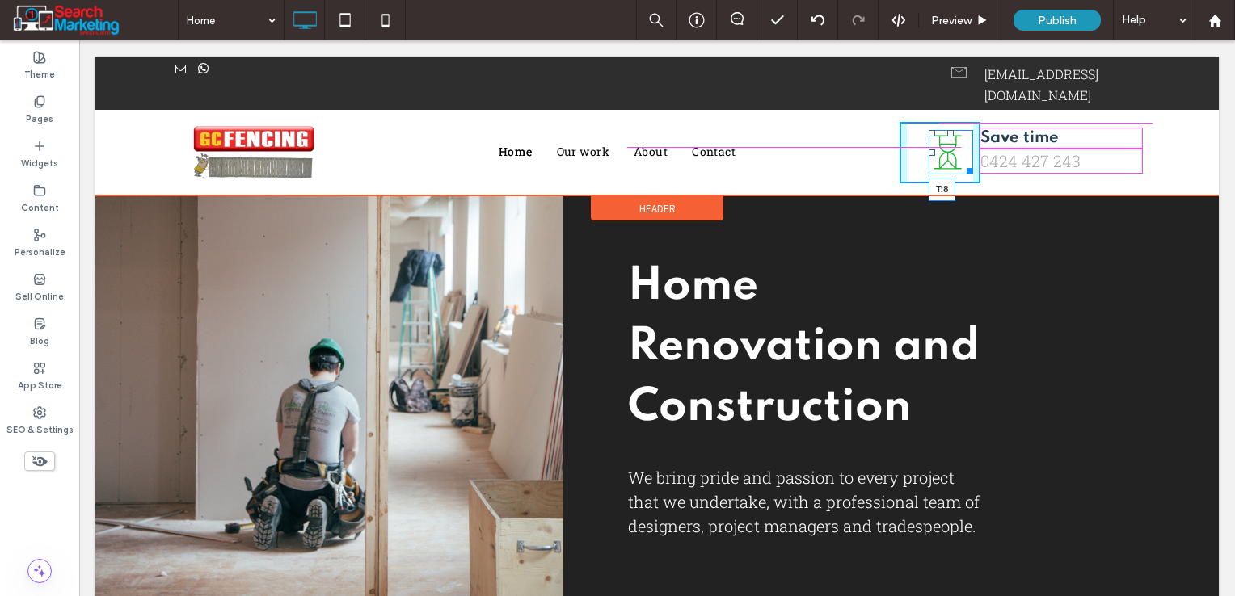
click at [947, 130] on div at bounding box center [950, 133] width 6 height 6
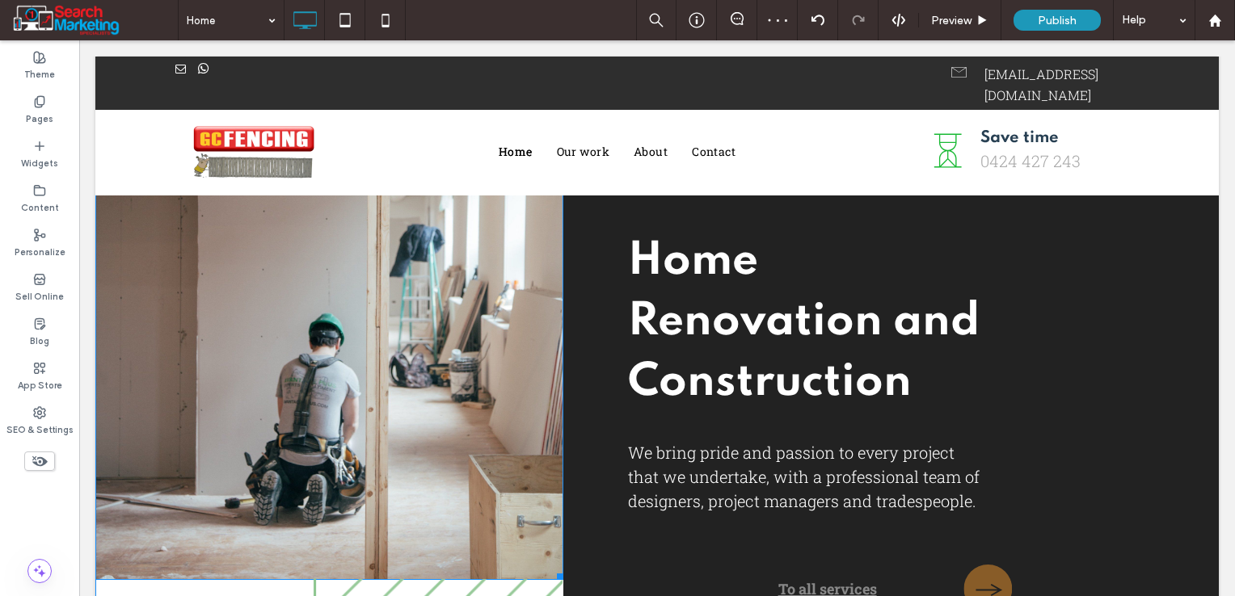
scroll to position [0, 0]
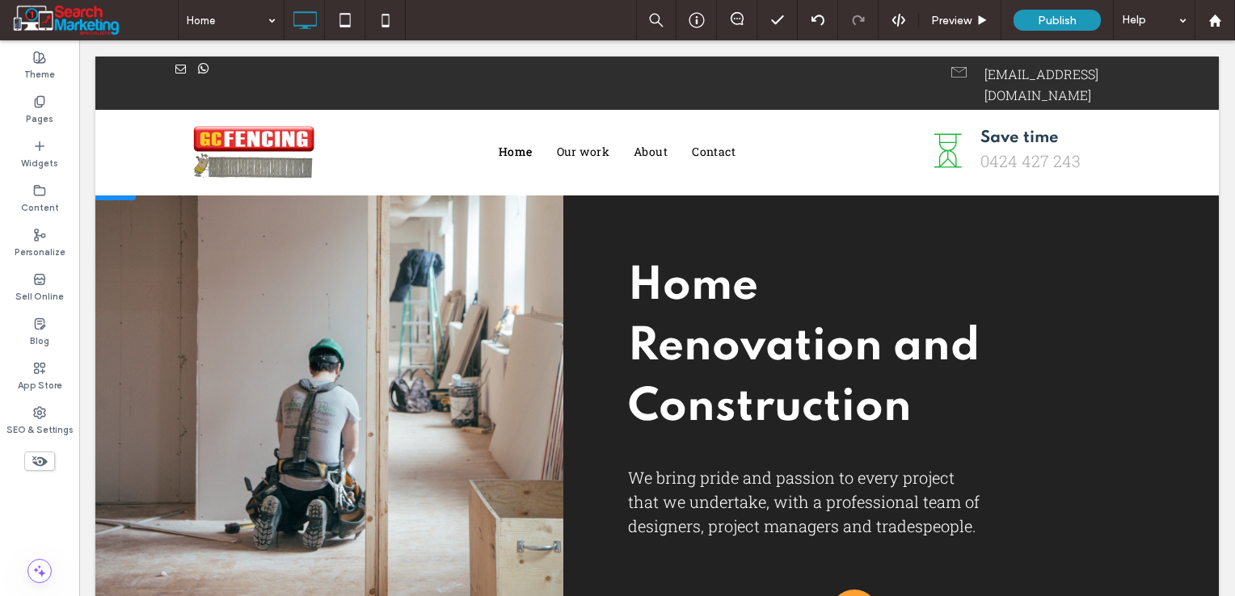
click at [120, 193] on div at bounding box center [115, 188] width 40 height 26
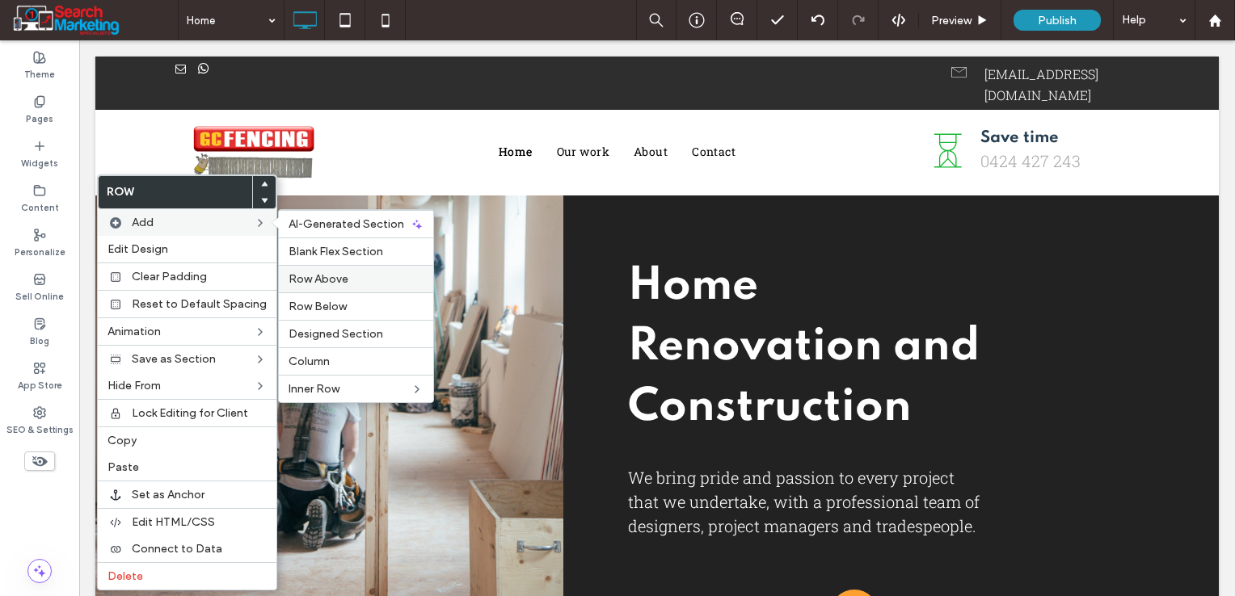
click at [346, 276] on label "Row Above" at bounding box center [355, 279] width 135 height 14
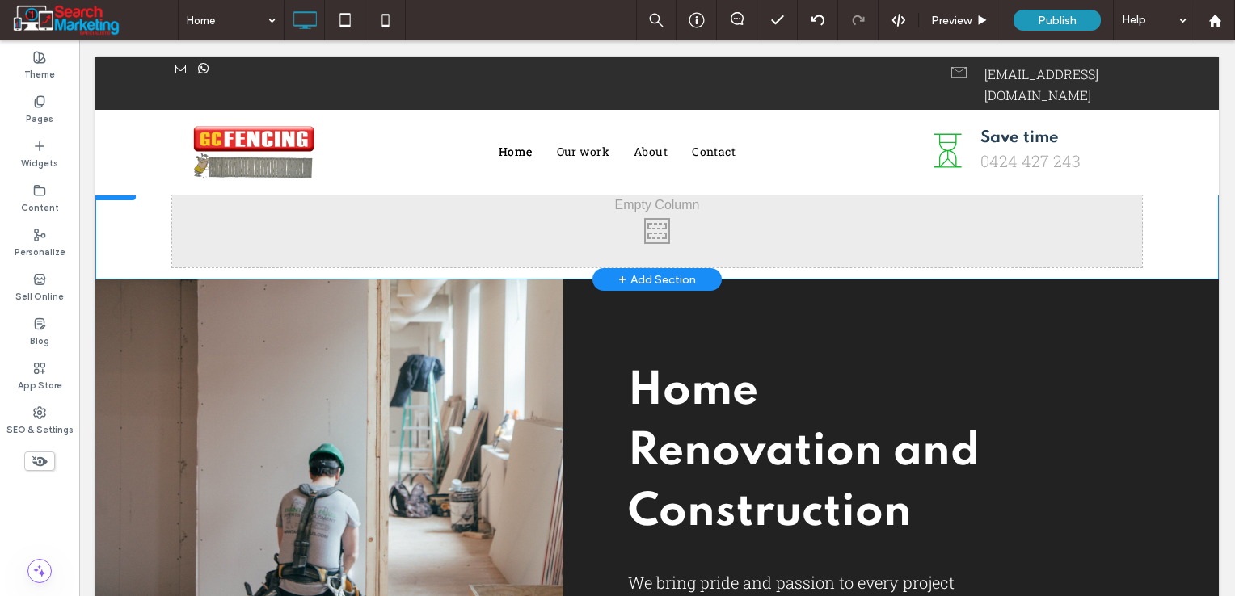
click at [122, 187] on div at bounding box center [115, 188] width 40 height 26
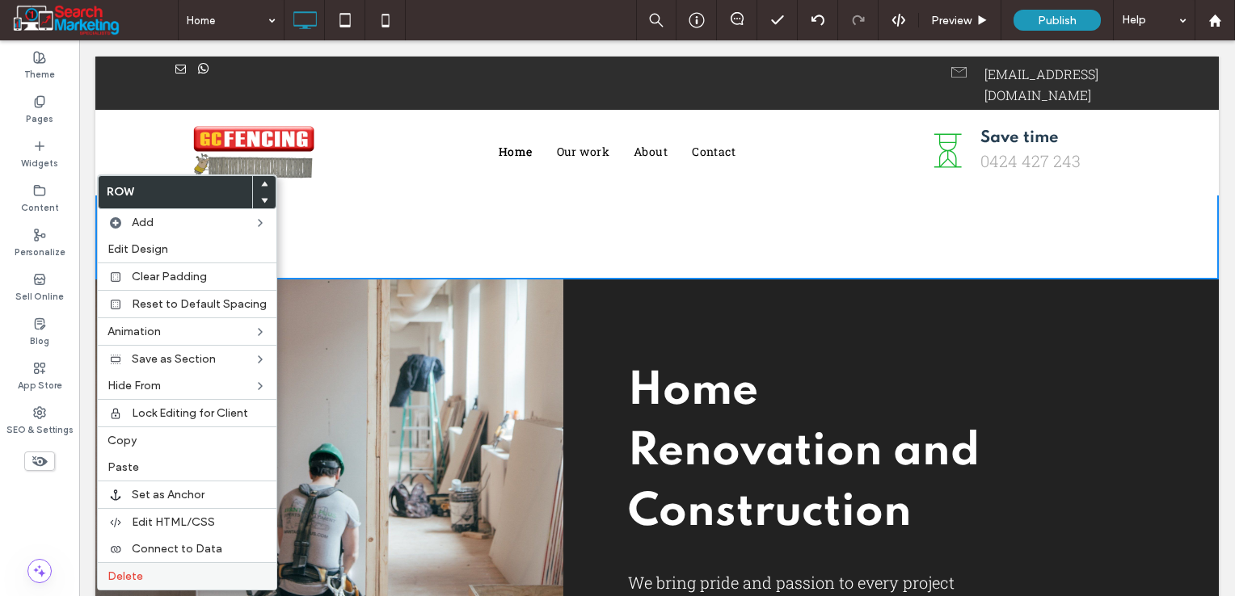
click at [133, 578] on span "Delete" at bounding box center [125, 577] width 36 height 14
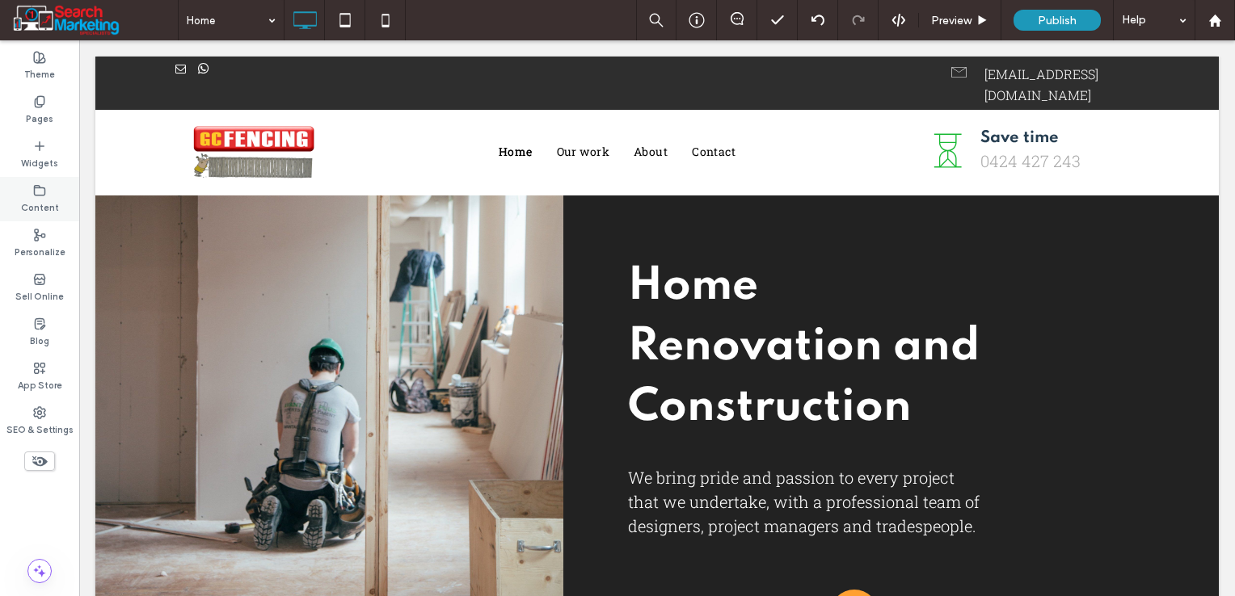
click at [42, 204] on label "Content" at bounding box center [40, 206] width 38 height 18
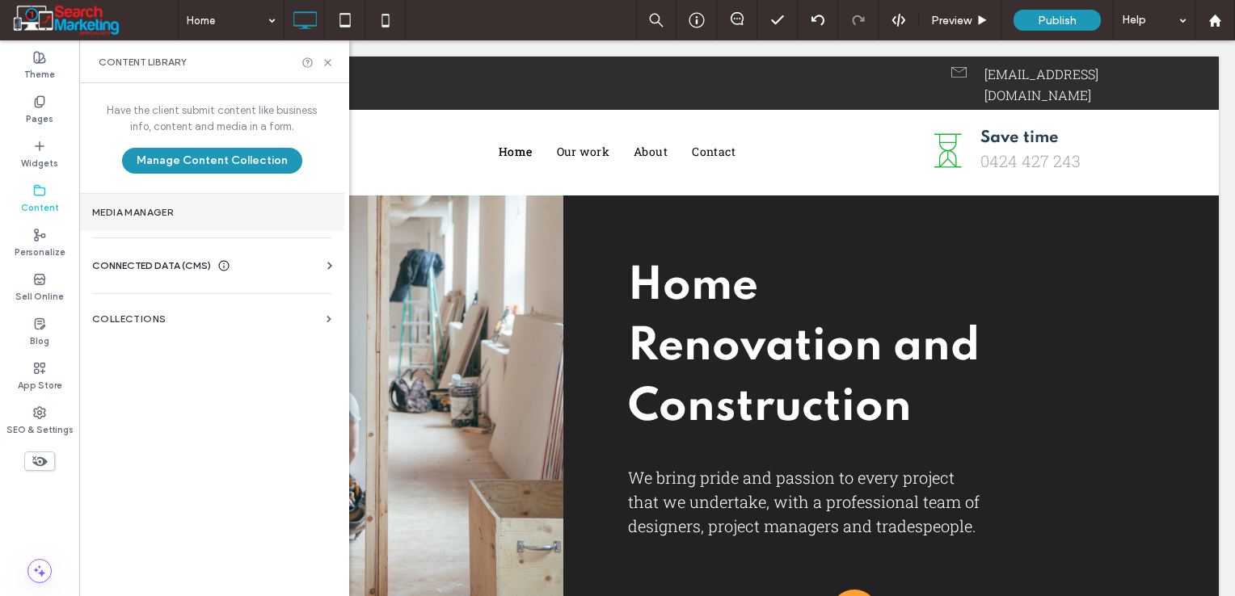
click at [148, 210] on label "Media Manager" at bounding box center [211, 212] width 239 height 11
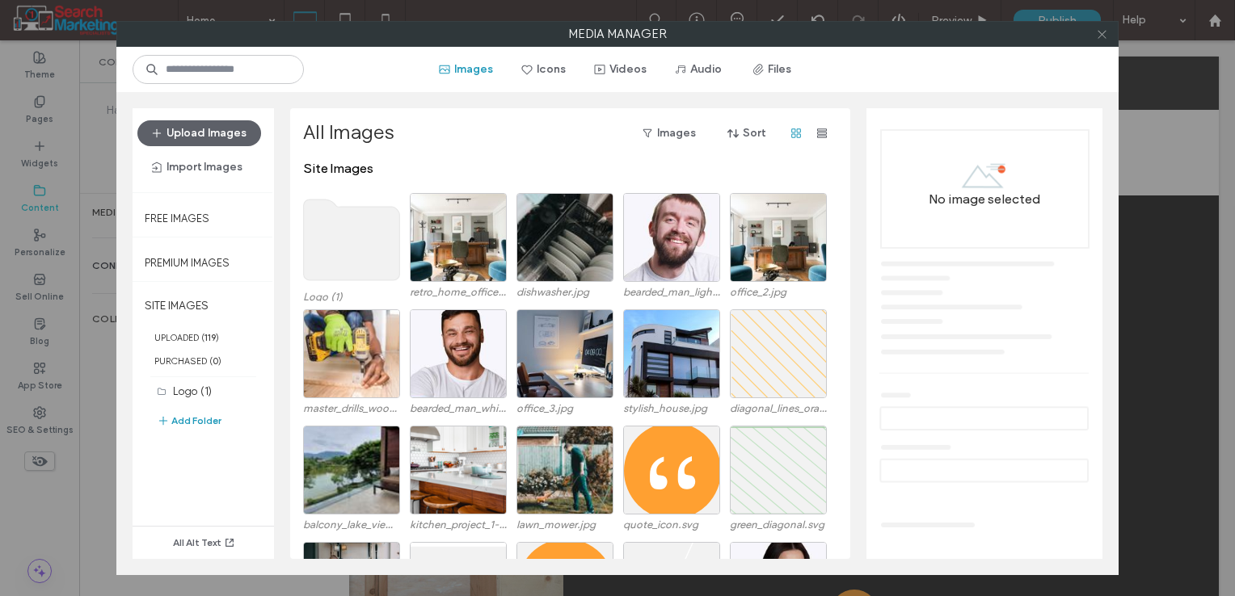
click at [1104, 31] on use at bounding box center [1101, 34] width 8 height 8
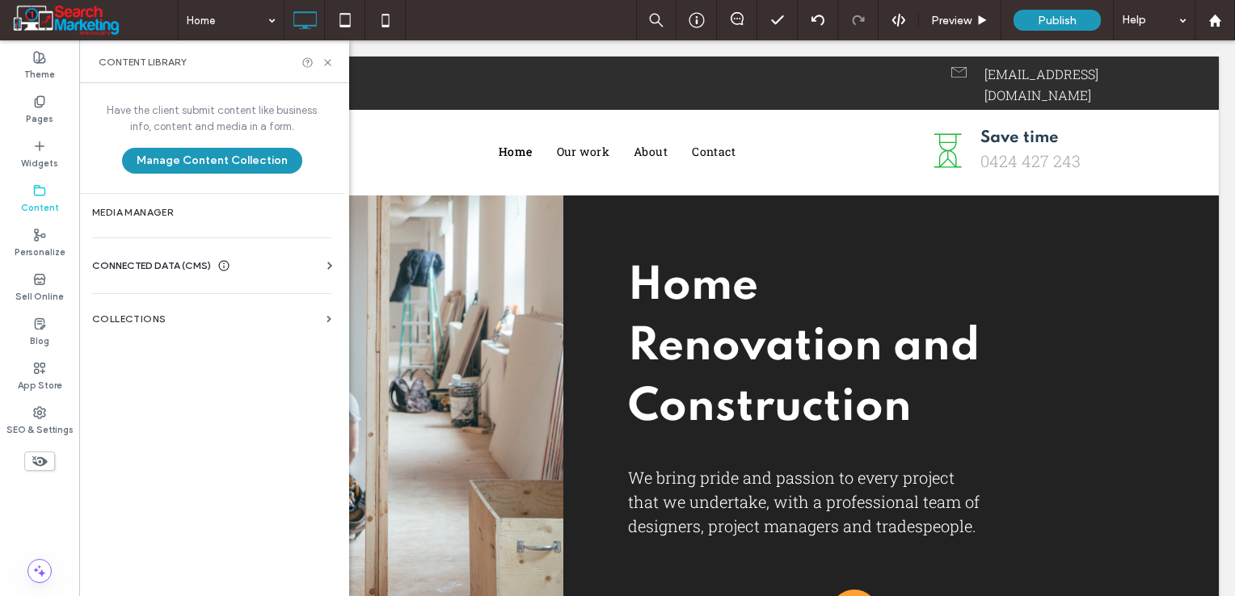
click at [147, 263] on span "CONNECTED DATA (CMS)" at bounding box center [151, 266] width 119 height 16
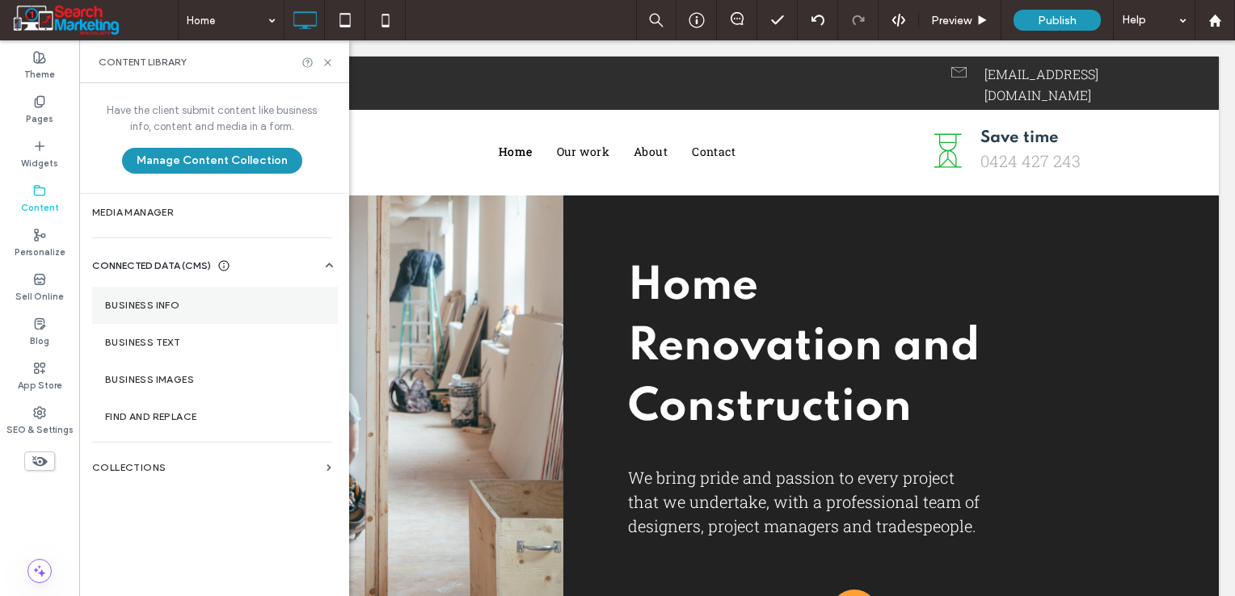
click at [149, 312] on section "Business Info" at bounding box center [215, 305] width 246 height 37
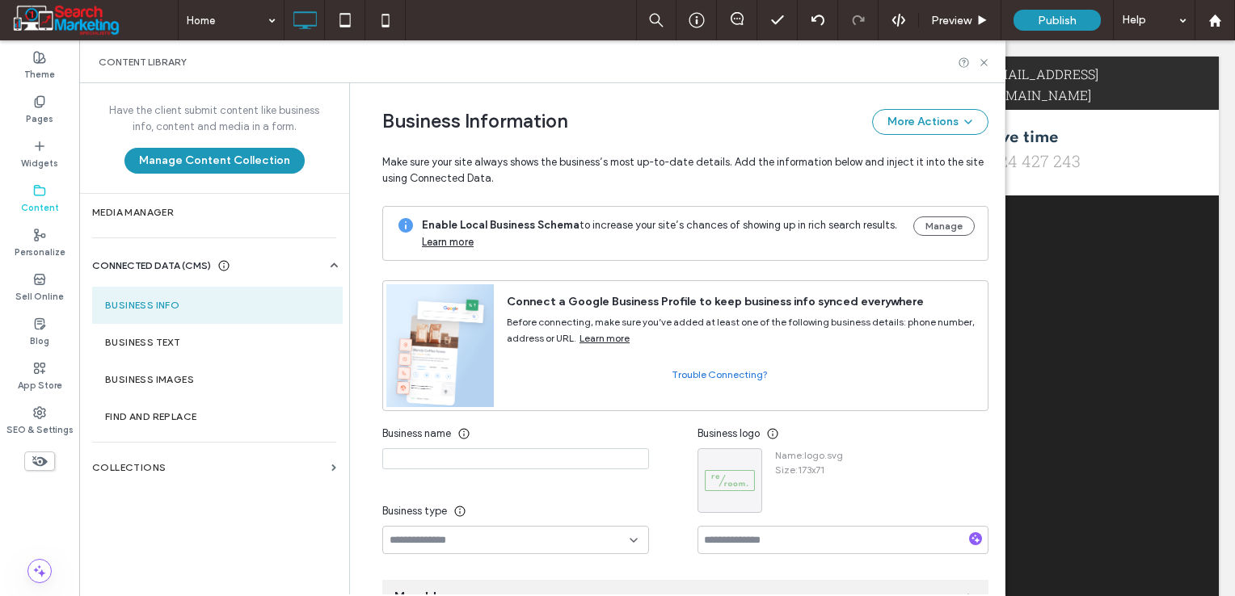
click at [465, 456] on input at bounding box center [515, 458] width 267 height 21
paste input "**********"
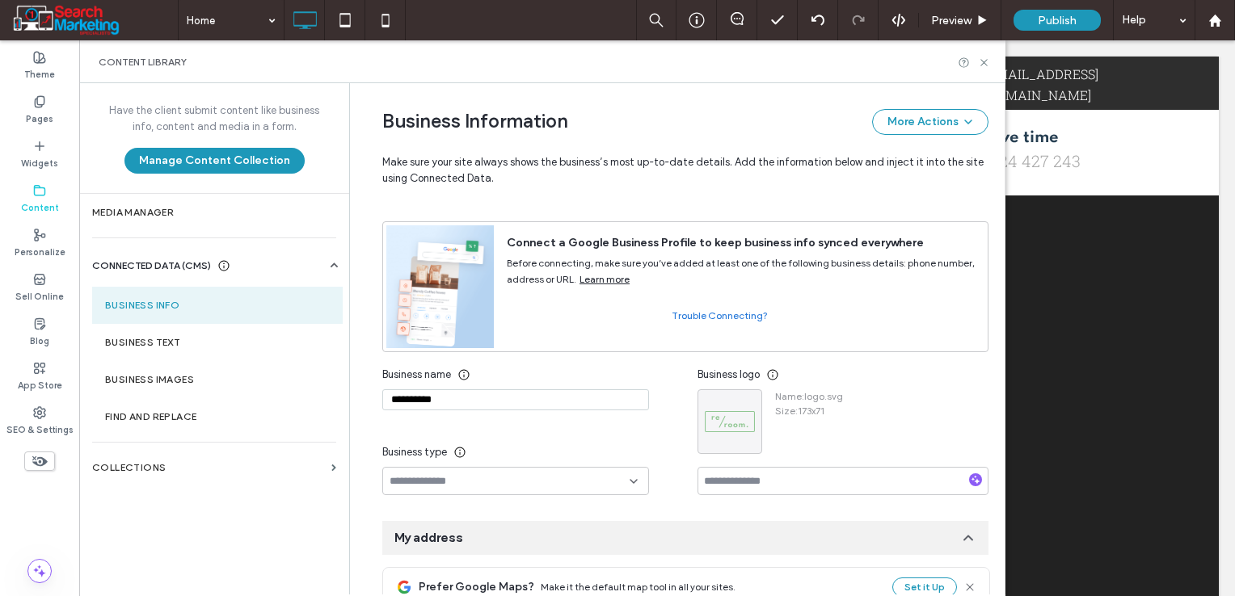
scroll to position [162, 0]
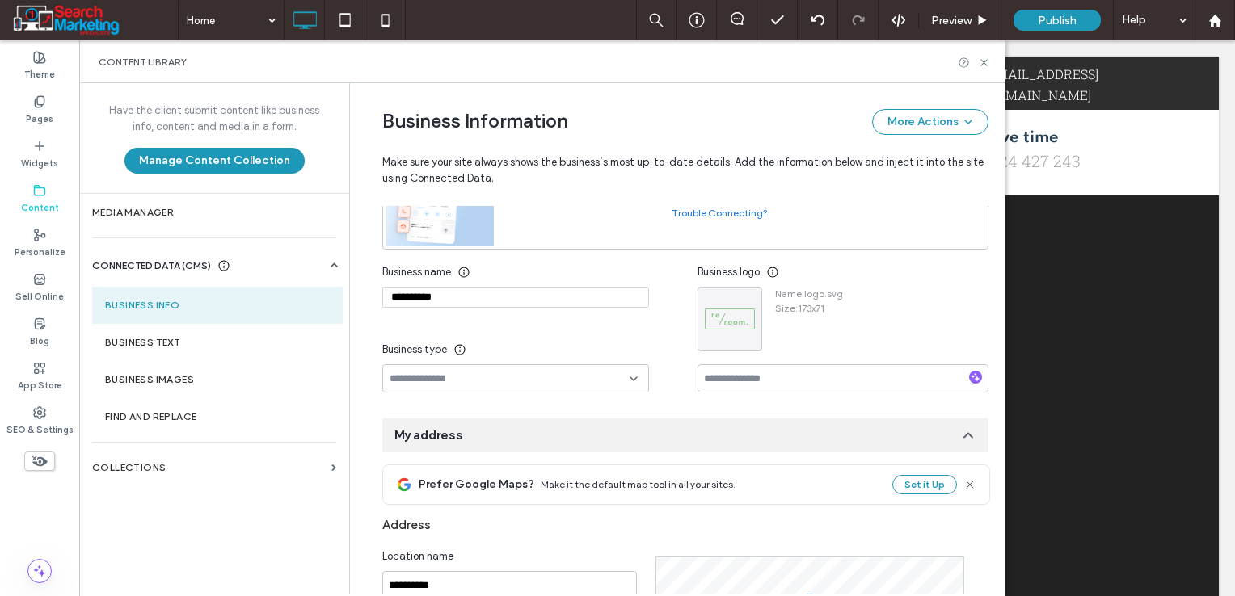
type input "**********"
click at [541, 330] on div "**********" at bounding box center [539, 325] width 315 height 135
click at [491, 374] on input at bounding box center [509, 378] width 240 height 13
type input "****"
click at [498, 399] on span "Home And Construction Business" at bounding box center [460, 406] width 157 height 16
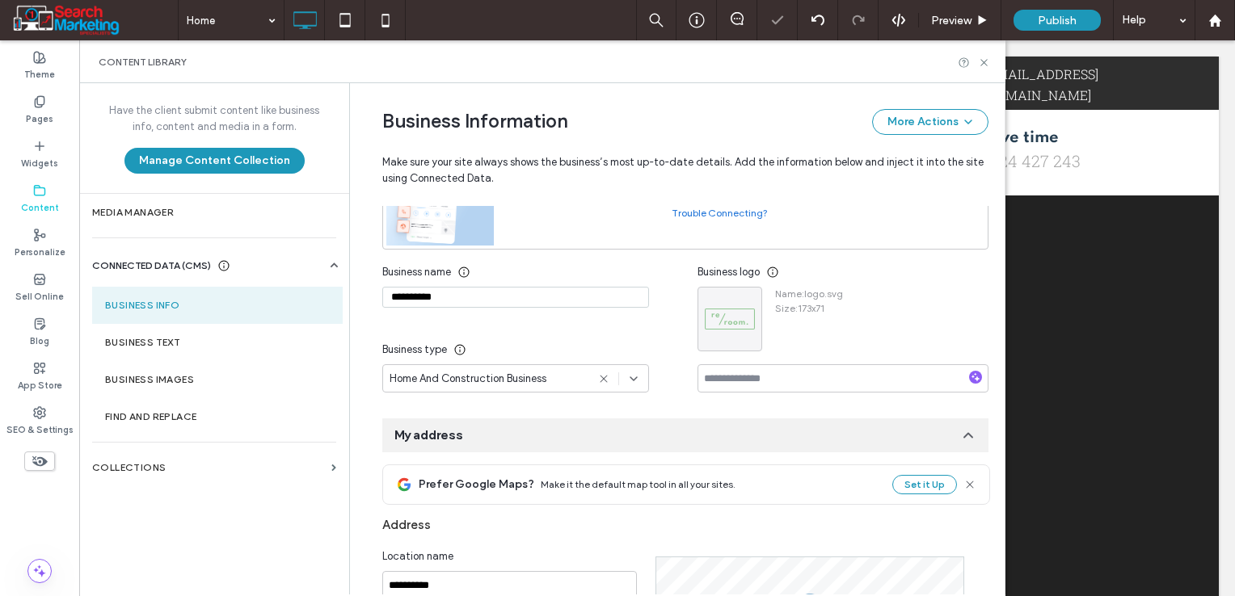
click at [739, 305] on icon "button" at bounding box center [745, 303] width 13 height 13
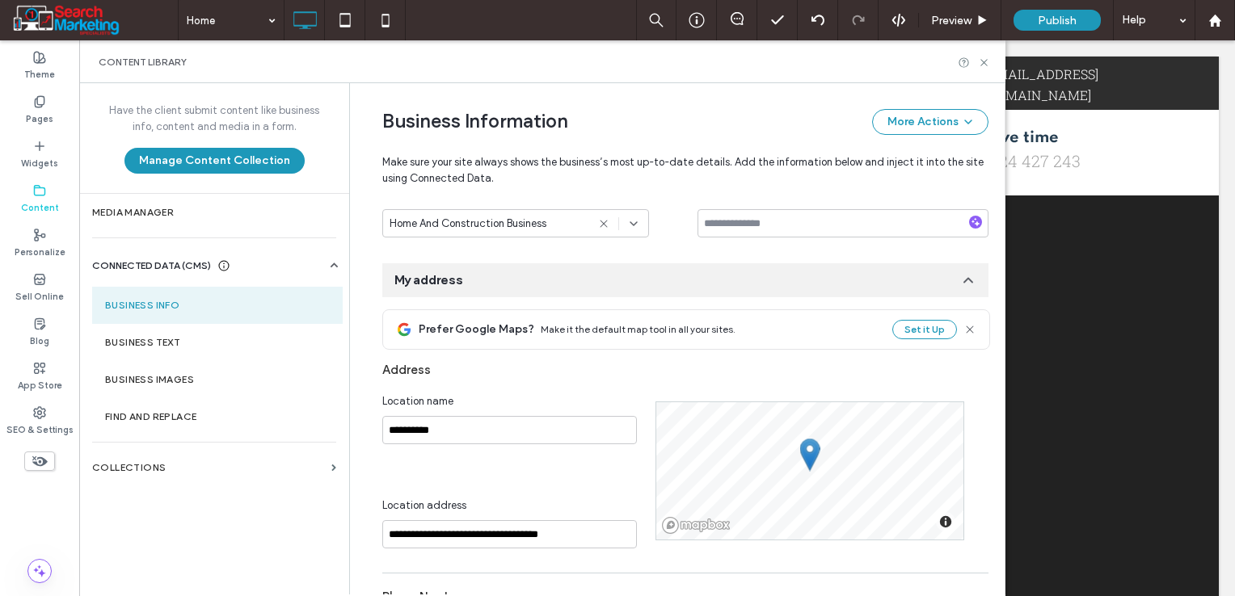
scroll to position [323, 0]
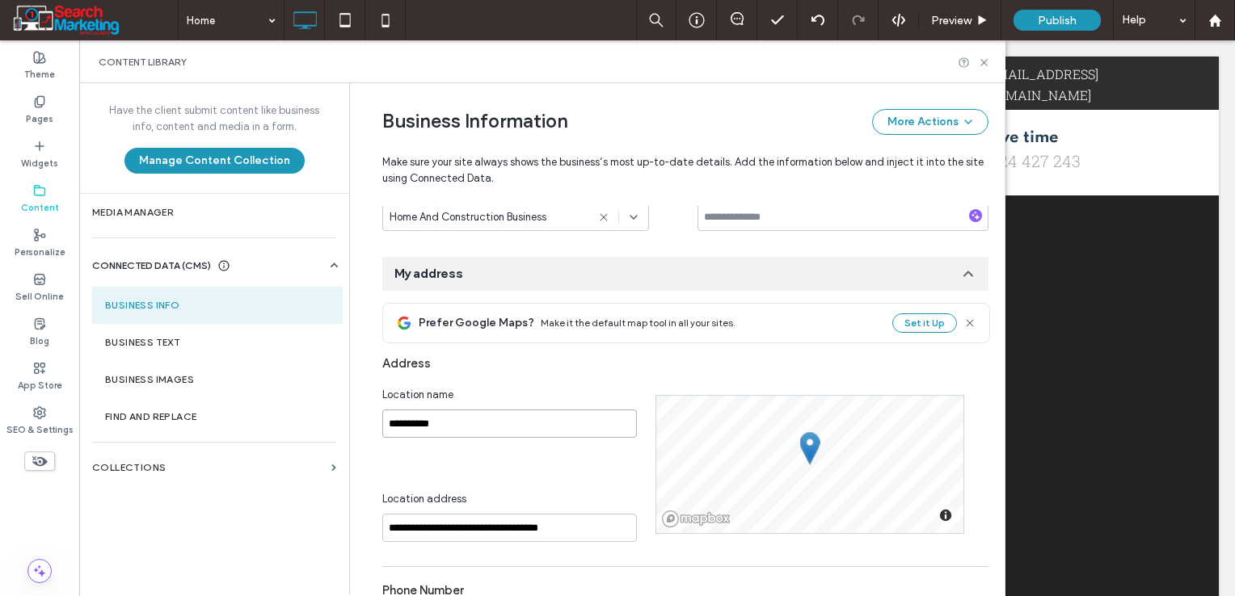
click at [533, 423] on input "**********" at bounding box center [509, 424] width 255 height 28
paste input
type input "**********"
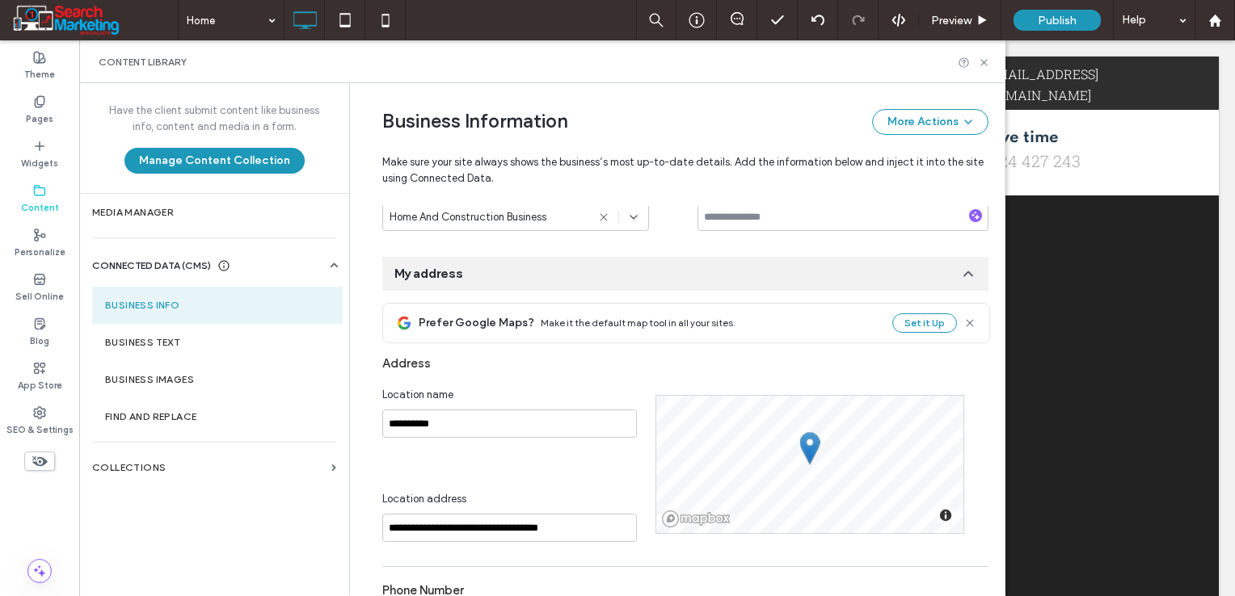
click at [423, 465] on div "**********" at bounding box center [518, 464] width 273 height 155
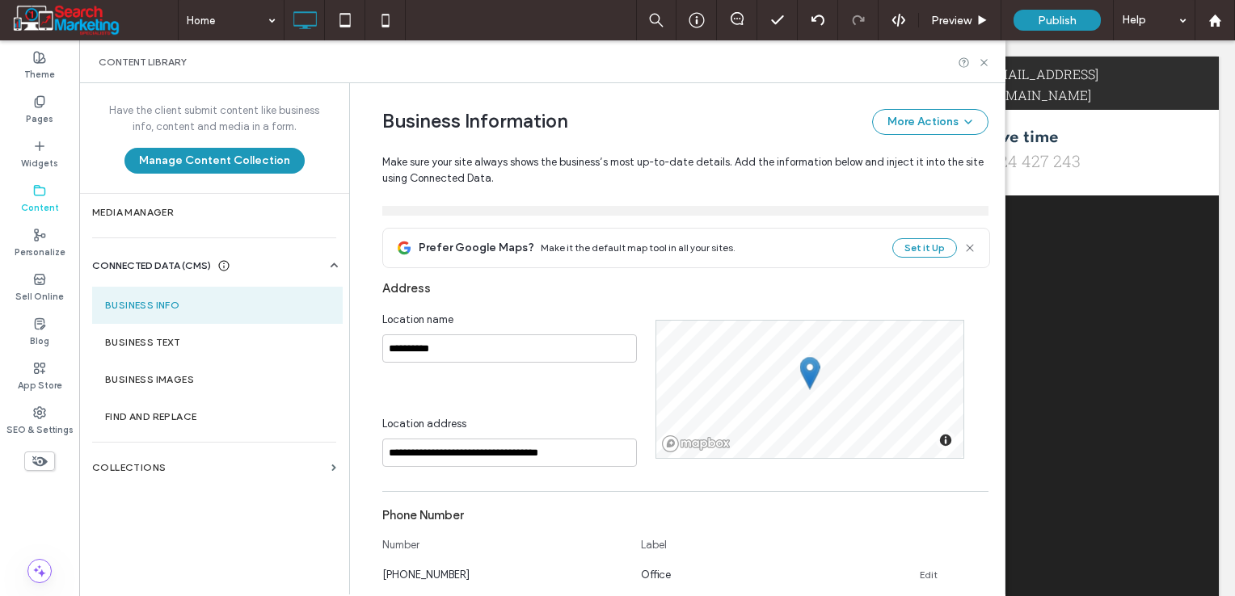
scroll to position [406, 0]
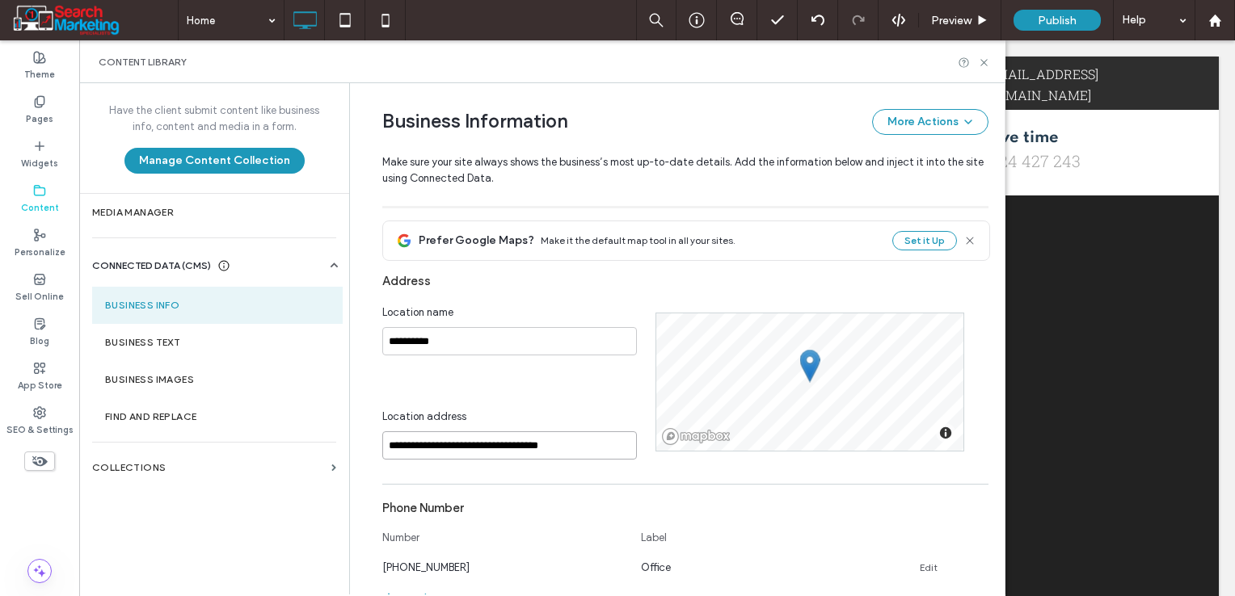
click at [472, 448] on input "**********" at bounding box center [509, 445] width 255 height 28
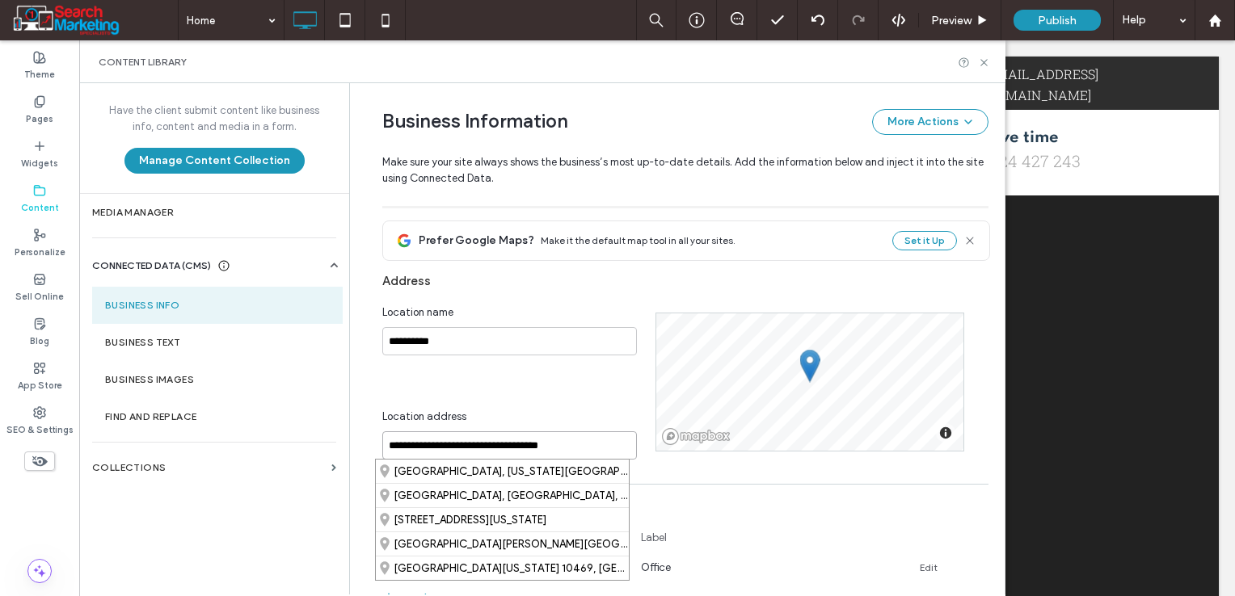
paste input
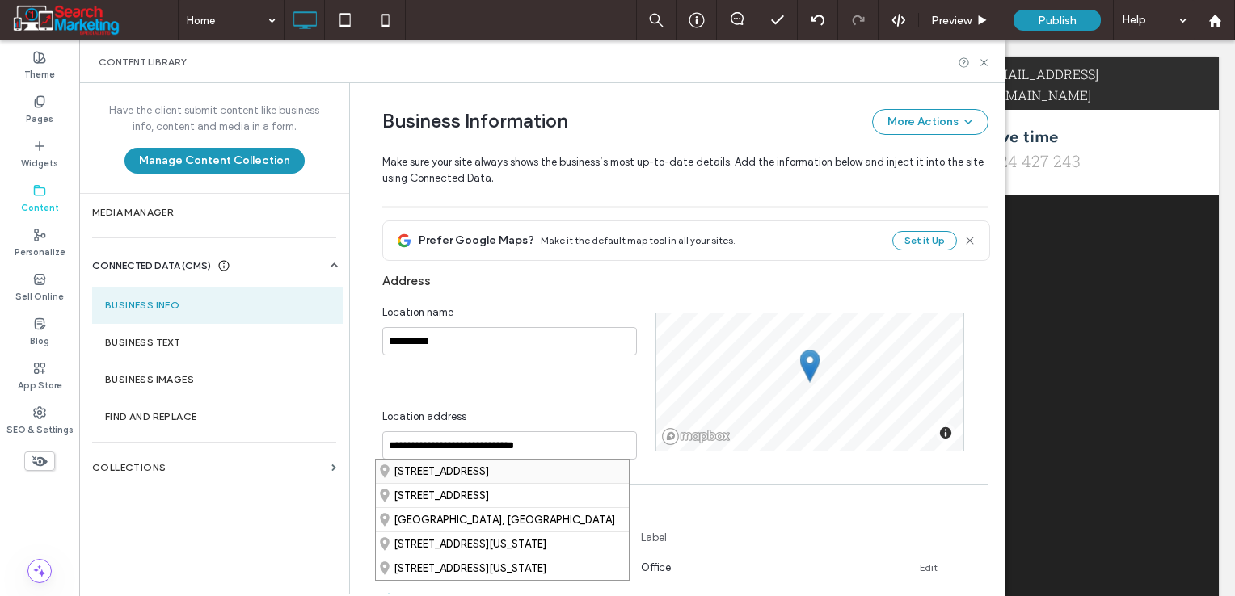
click at [482, 469] on div "[STREET_ADDRESS]" at bounding box center [502, 471] width 253 height 23
type input "**********"
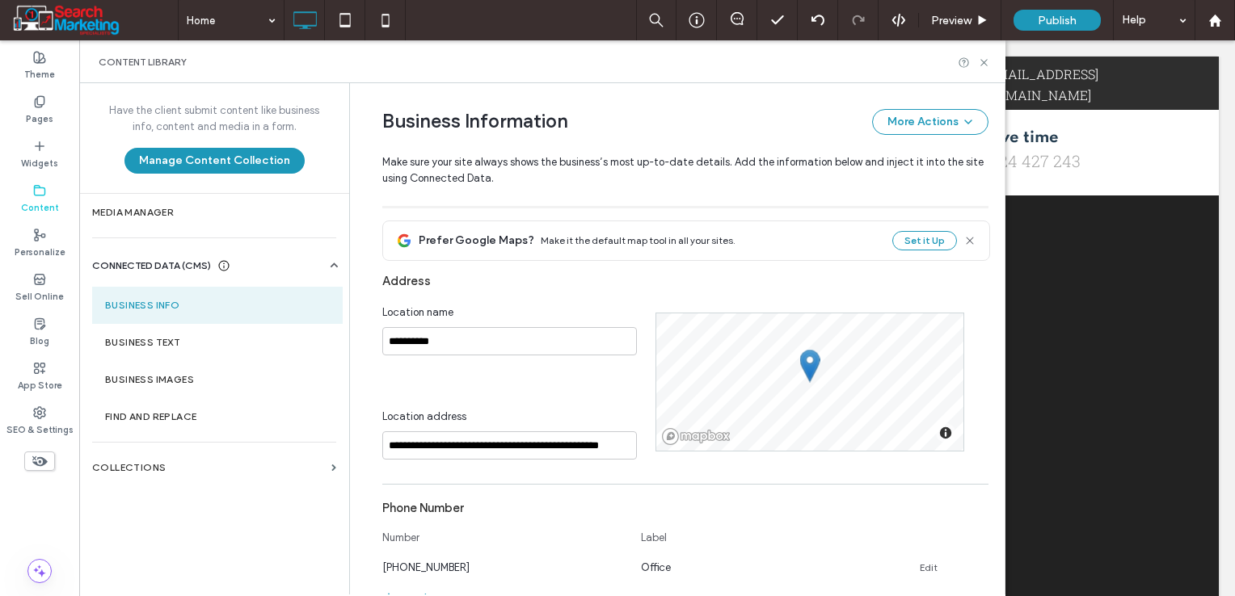
click at [368, 475] on div "**********" at bounding box center [673, 411] width 630 height 1466
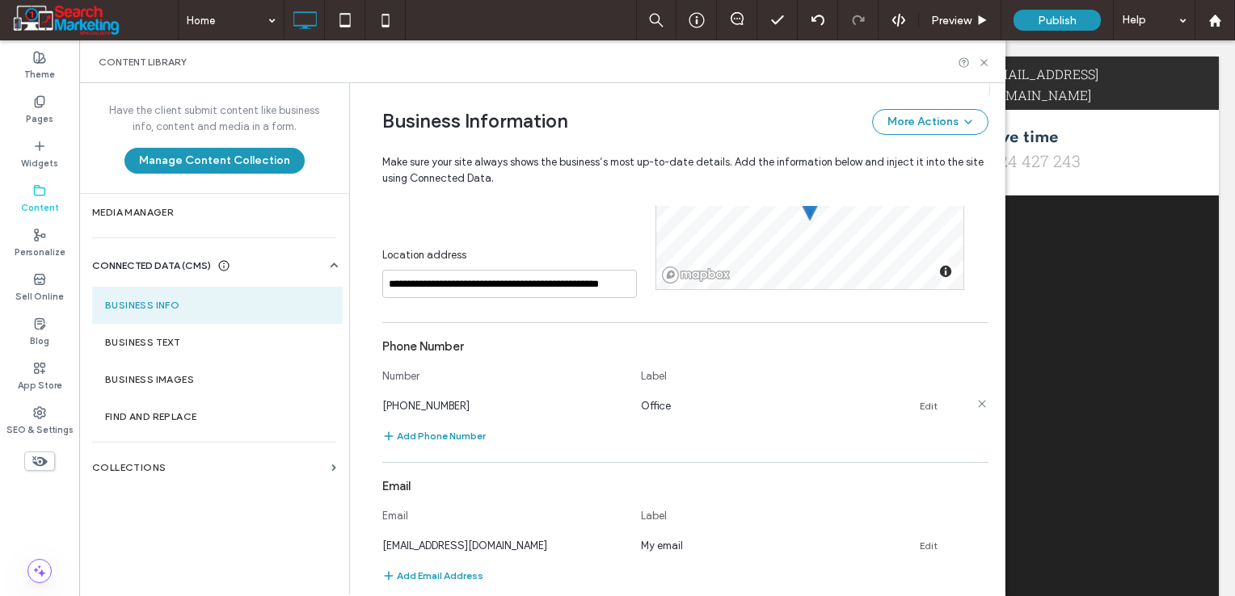
click at [919, 409] on link "Edit" at bounding box center [928, 406] width 18 height 13
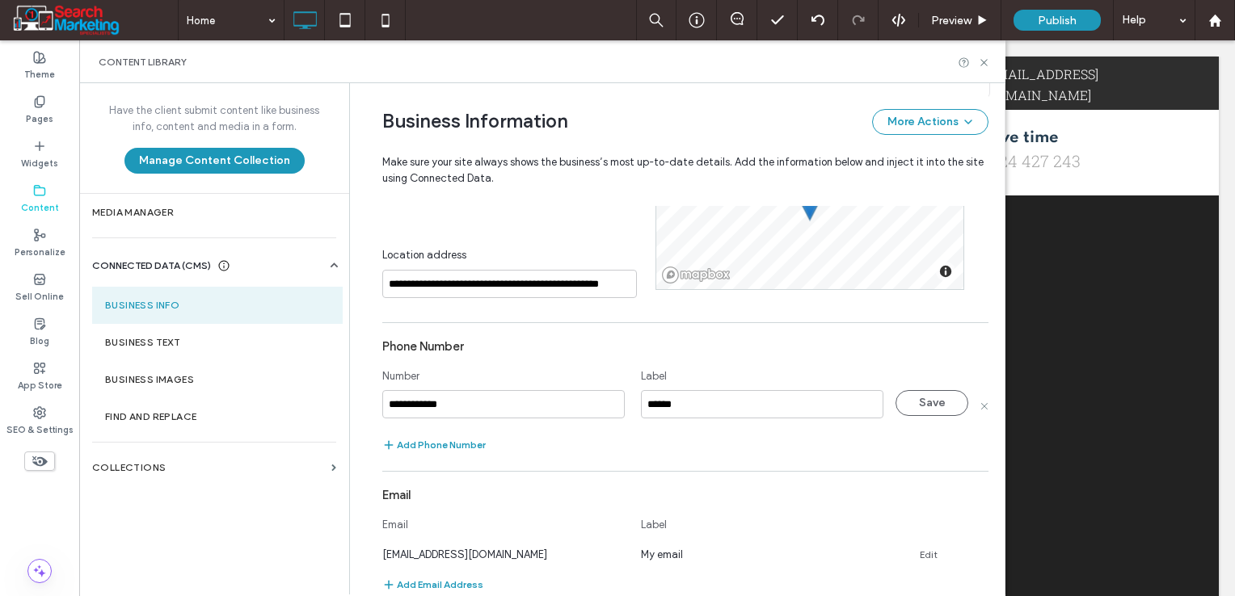
type input "**********"
click at [700, 410] on input "******" at bounding box center [762, 404] width 242 height 28
type input "*****"
click at [898, 409] on button "Save" at bounding box center [931, 403] width 73 height 26
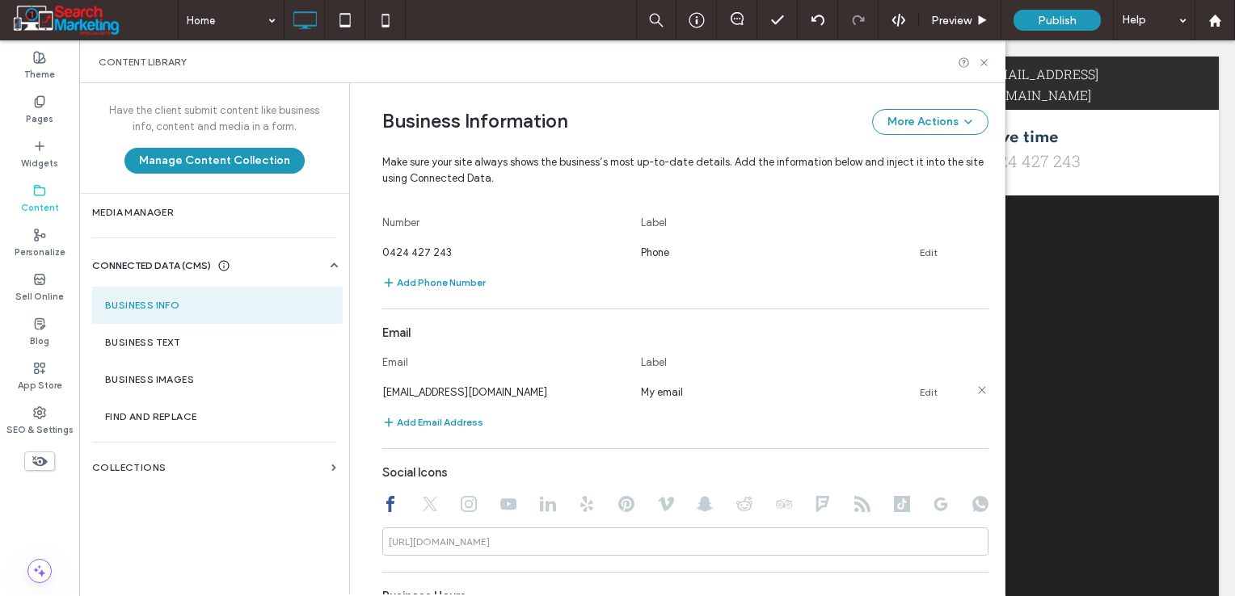
scroll to position [729, 0]
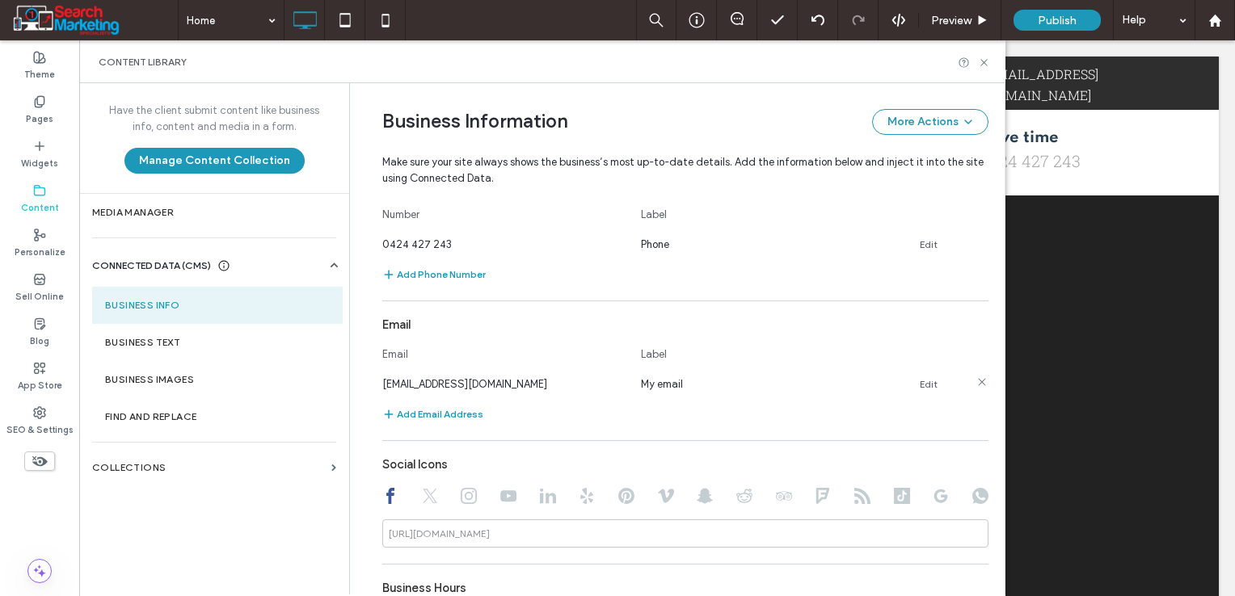
click at [920, 385] on link "Edit" at bounding box center [928, 384] width 18 height 13
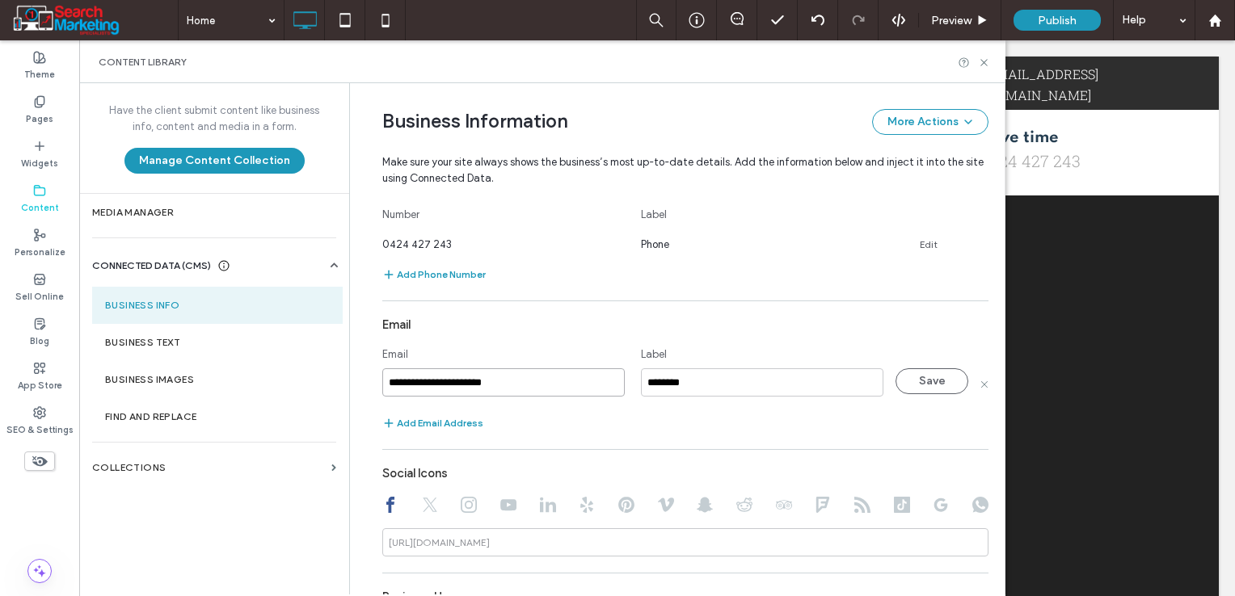
paste input "******"
type input "**********"
click at [678, 381] on input "********" at bounding box center [762, 382] width 242 height 28
click at [679, 381] on input "********" at bounding box center [762, 382] width 242 height 28
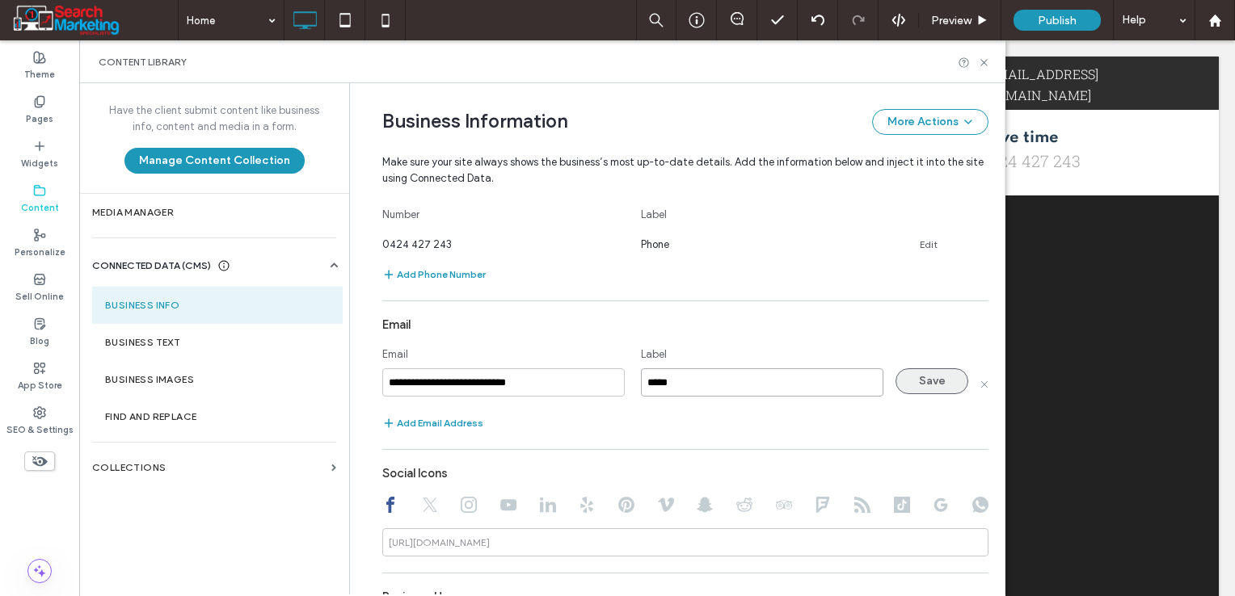
type input "*****"
click at [924, 393] on button "Save" at bounding box center [931, 381] width 73 height 26
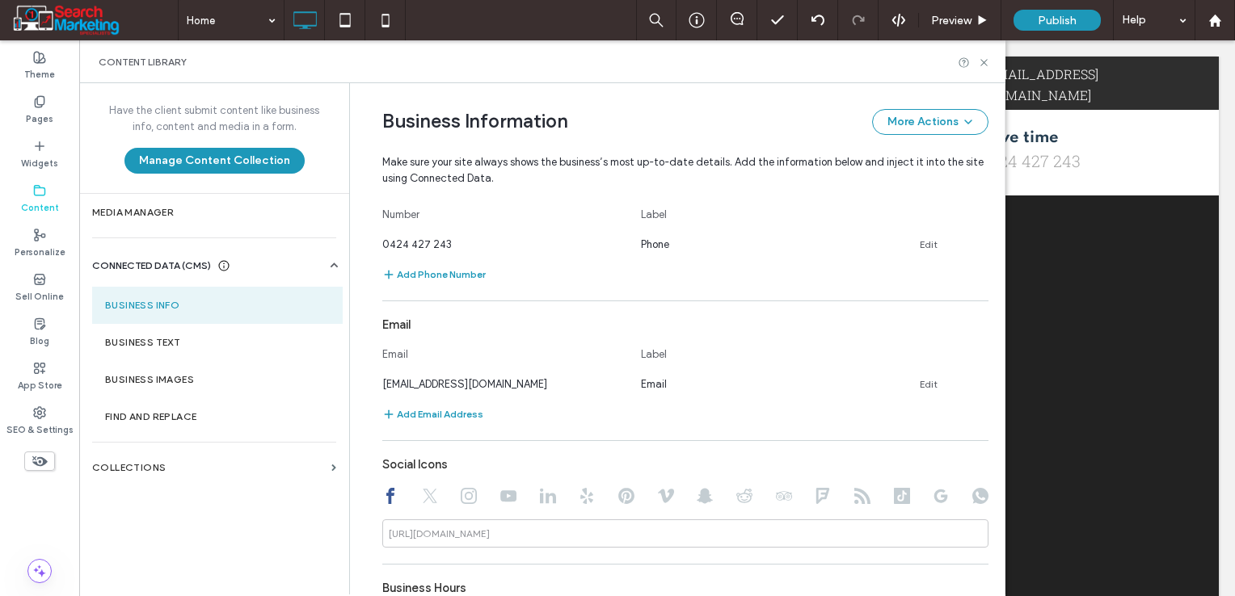
click at [358, 442] on div "**********" at bounding box center [673, 87] width 630 height 1466
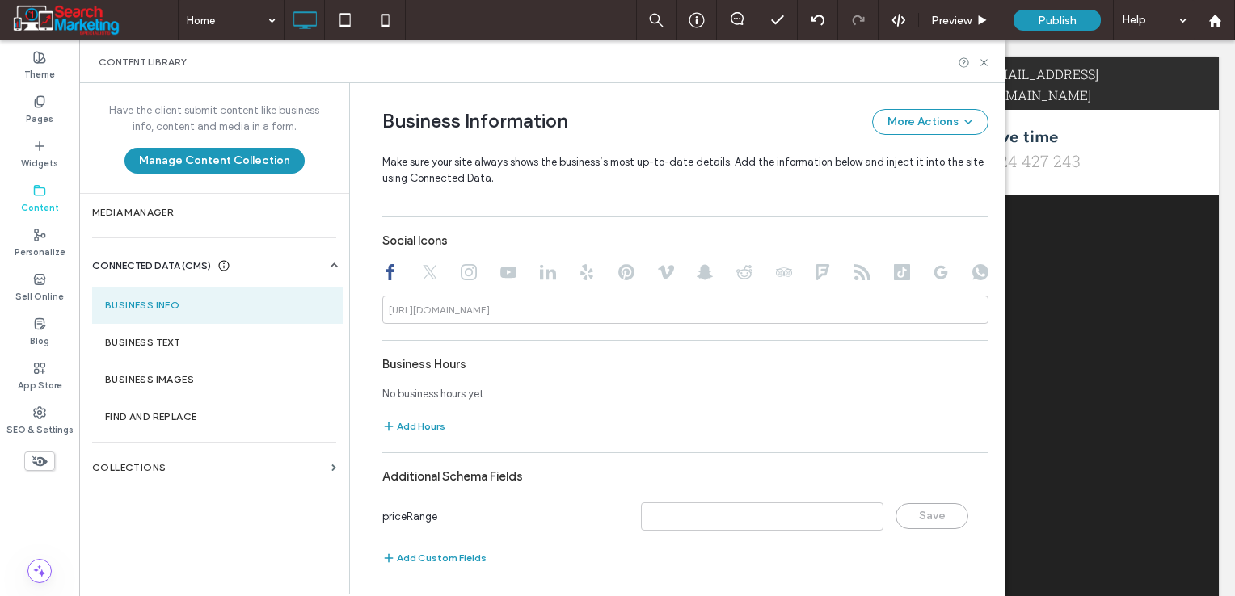
scroll to position [953, 0]
click at [936, 275] on use at bounding box center [941, 272] width 14 height 14
click at [653, 318] on input at bounding box center [685, 309] width 606 height 28
paste input "**********"
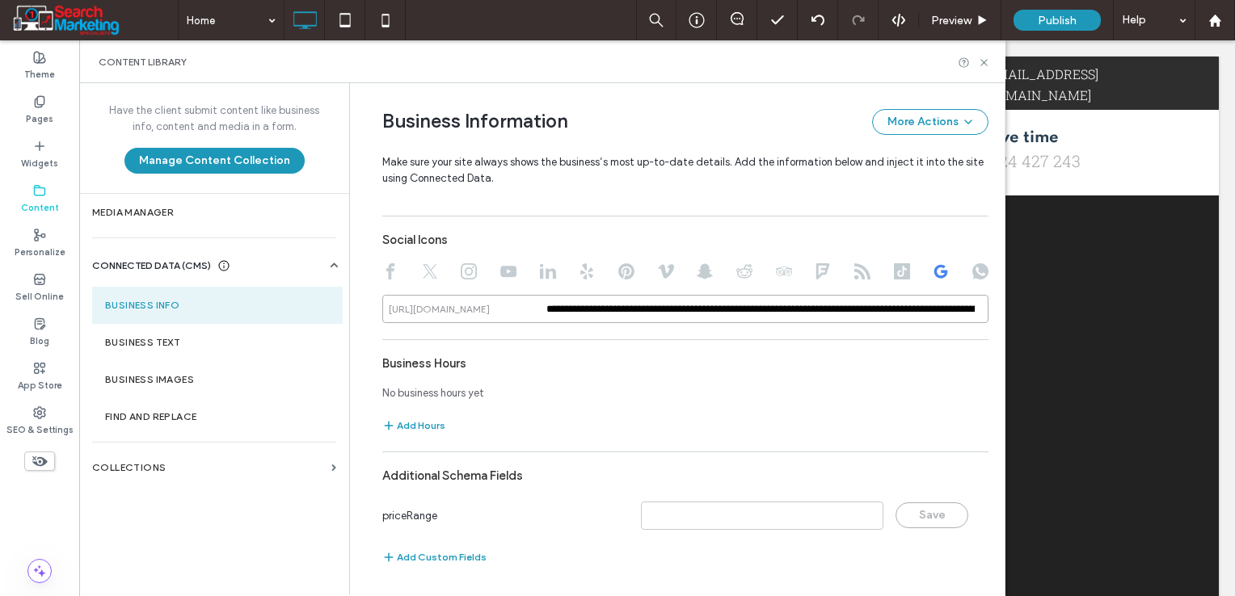
scroll to position [0, 494]
type input "**********"
click at [747, 526] on input at bounding box center [762, 516] width 242 height 28
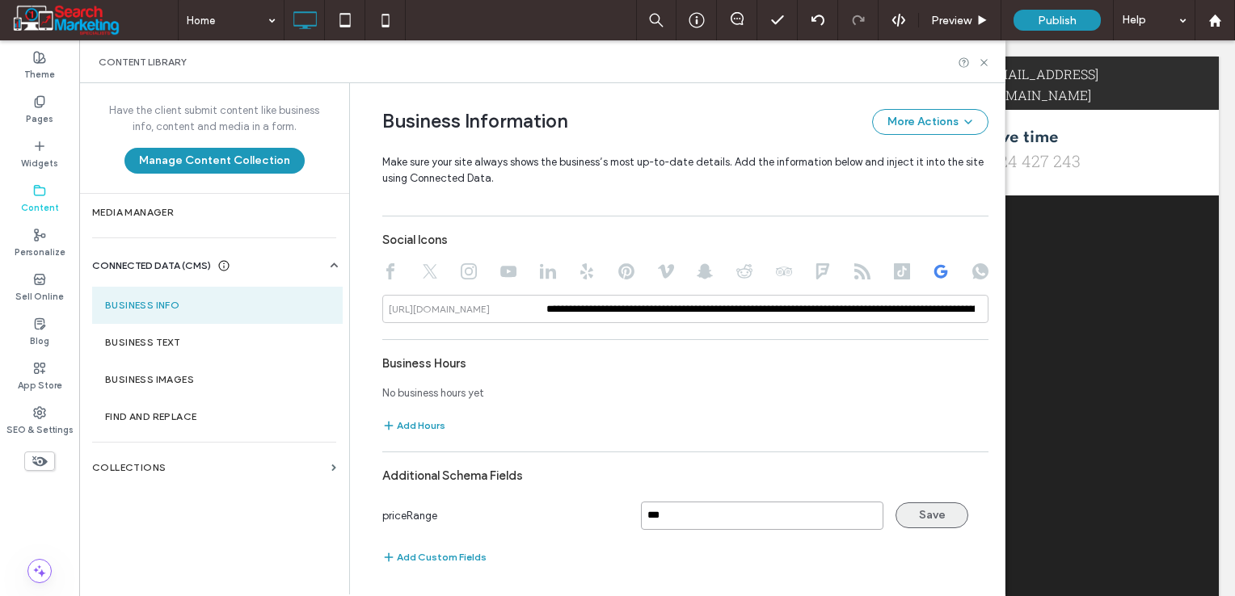
type input "***"
click at [915, 509] on button "Save" at bounding box center [931, 516] width 73 height 26
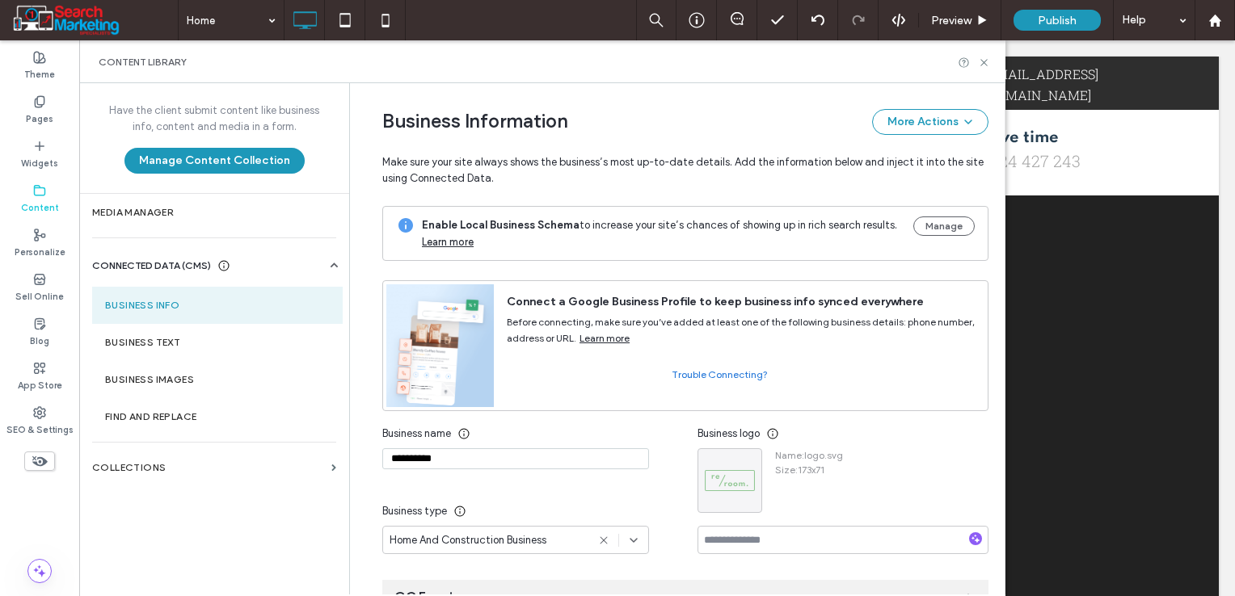
scroll to position [81, 0]
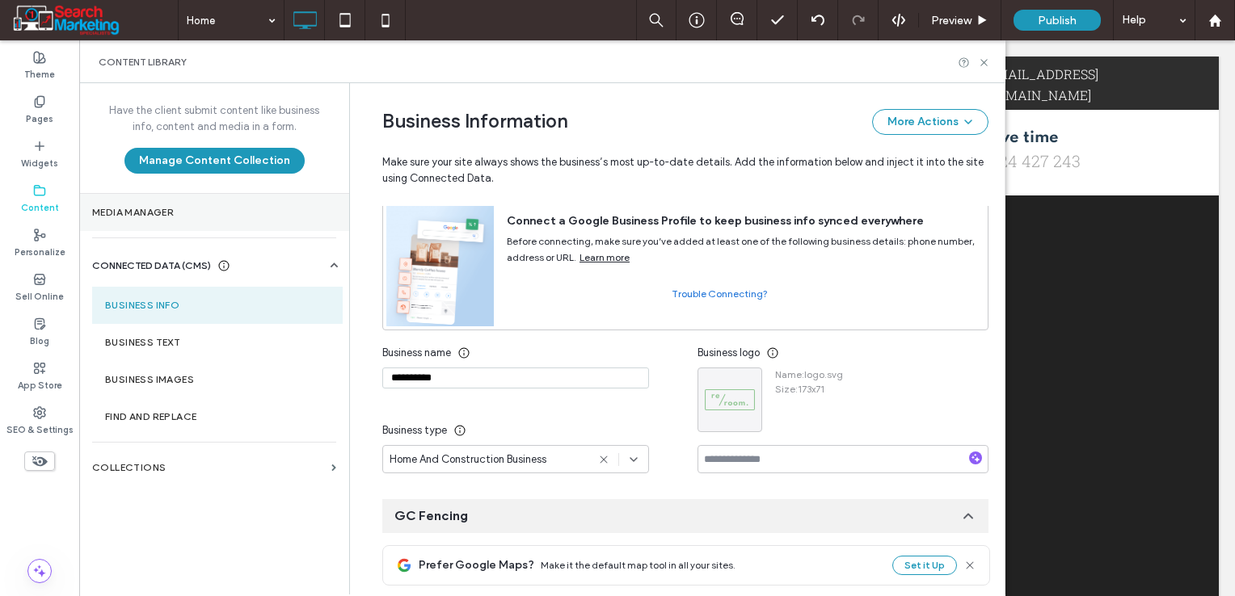
click at [178, 219] on section "Media Manager" at bounding box center [214, 212] width 270 height 37
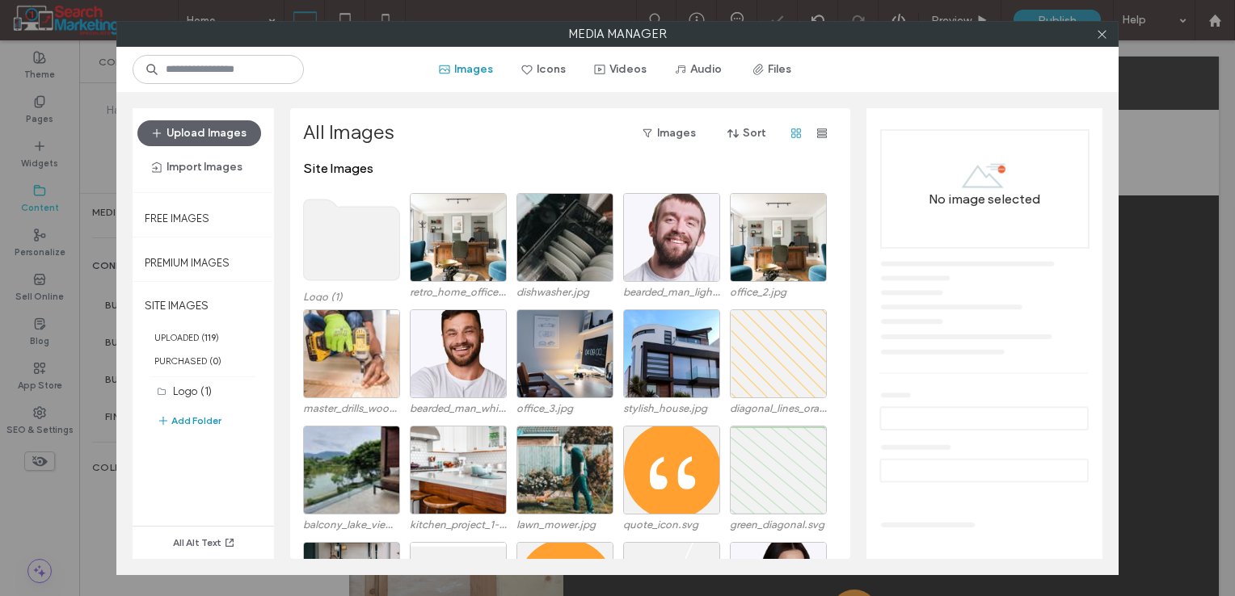
click at [324, 238] on use at bounding box center [352, 240] width 96 height 81
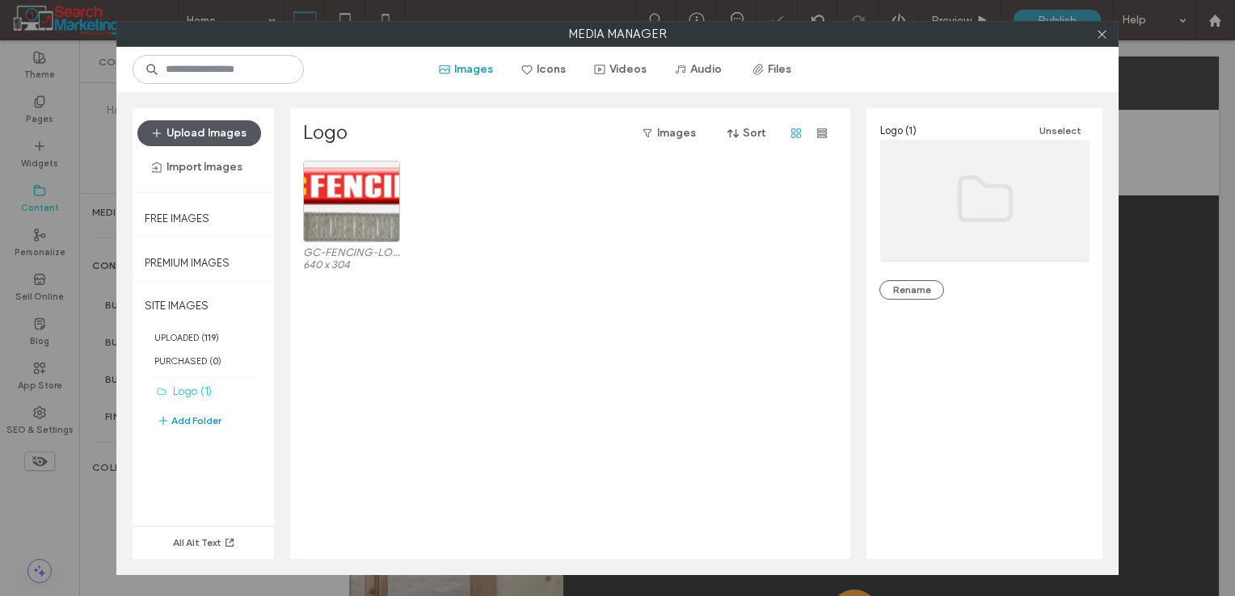
click at [231, 137] on button "Upload Images" at bounding box center [199, 133] width 124 height 26
click at [1104, 41] on span at bounding box center [1102, 34] width 12 height 24
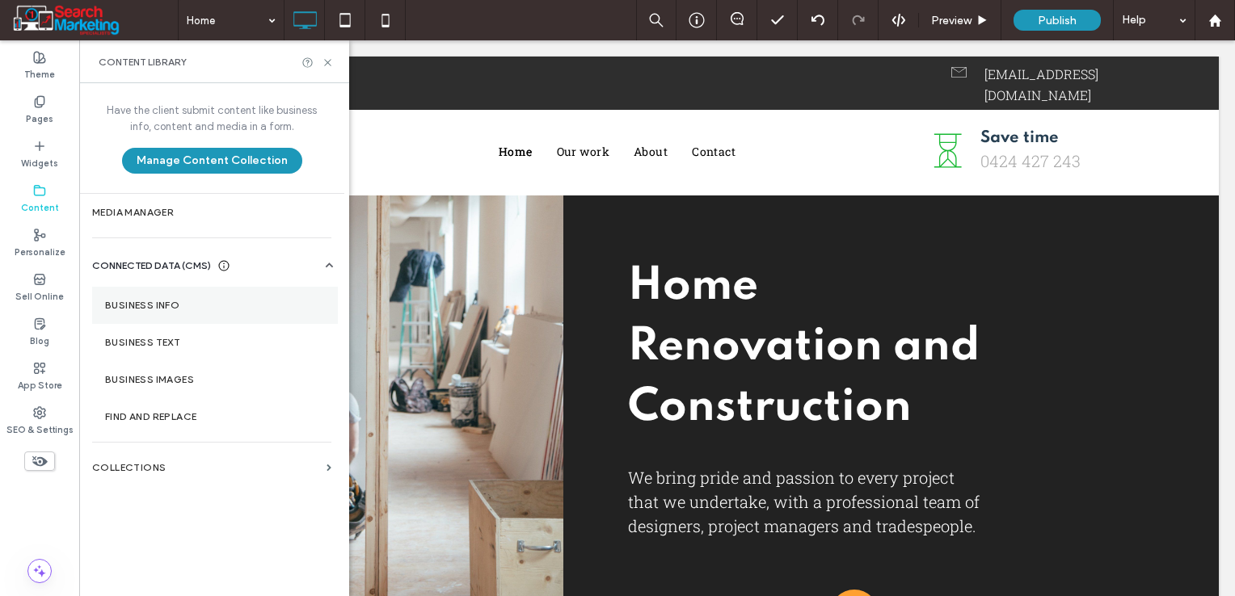
click at [152, 301] on label "Business Info" at bounding box center [215, 305] width 220 height 11
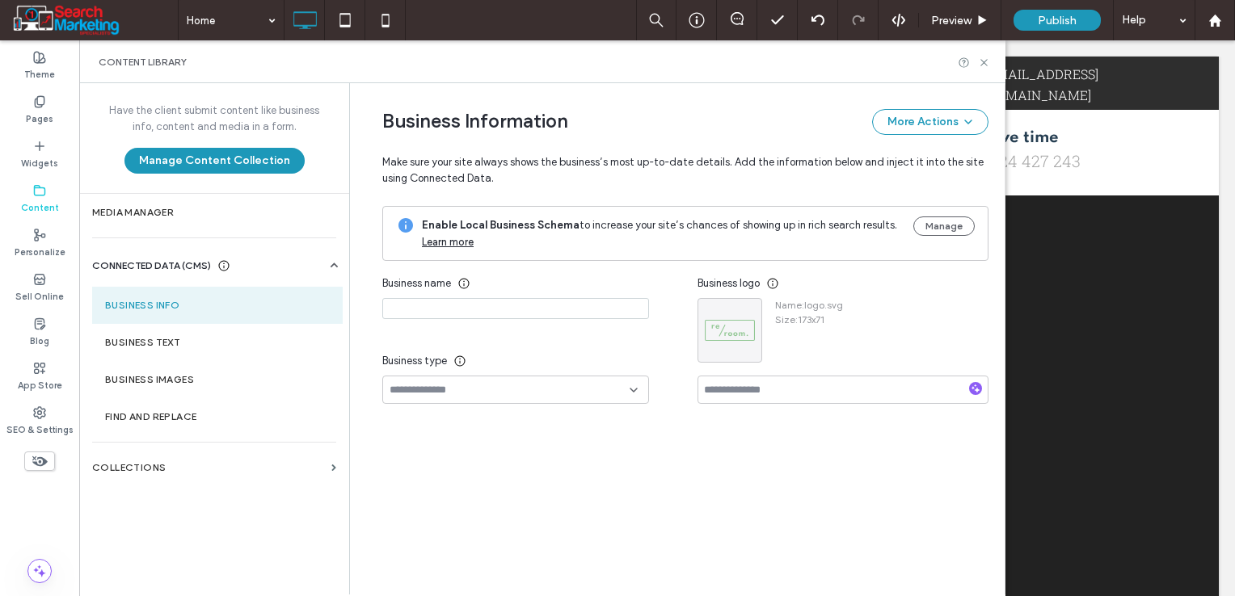
type input "**********"
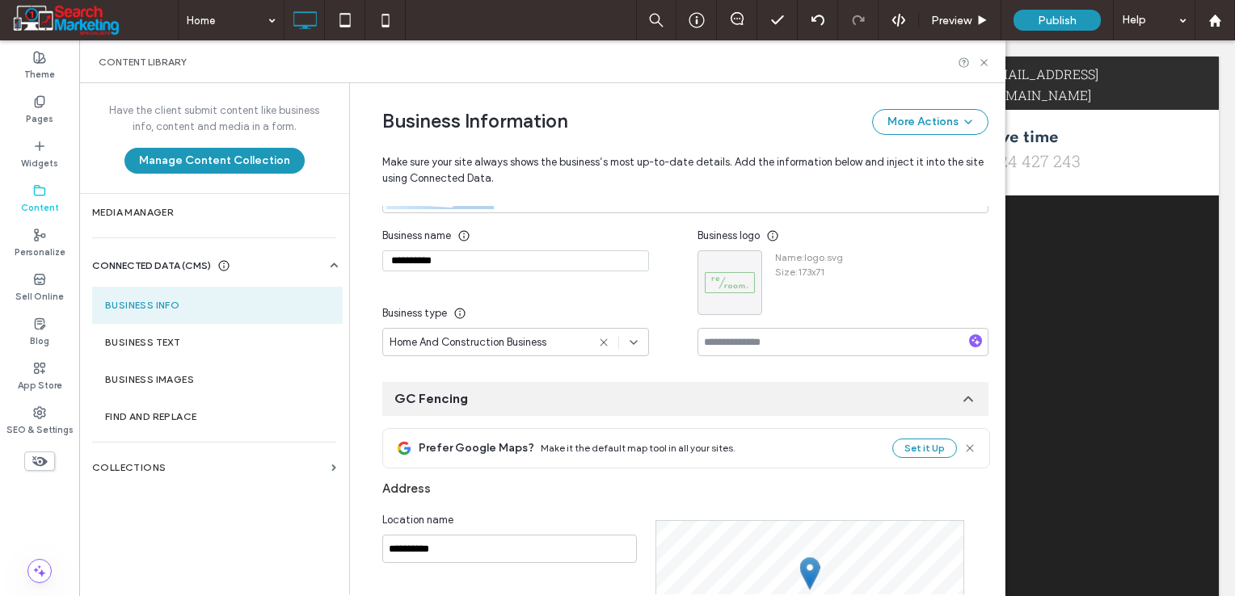
scroll to position [175, 0]
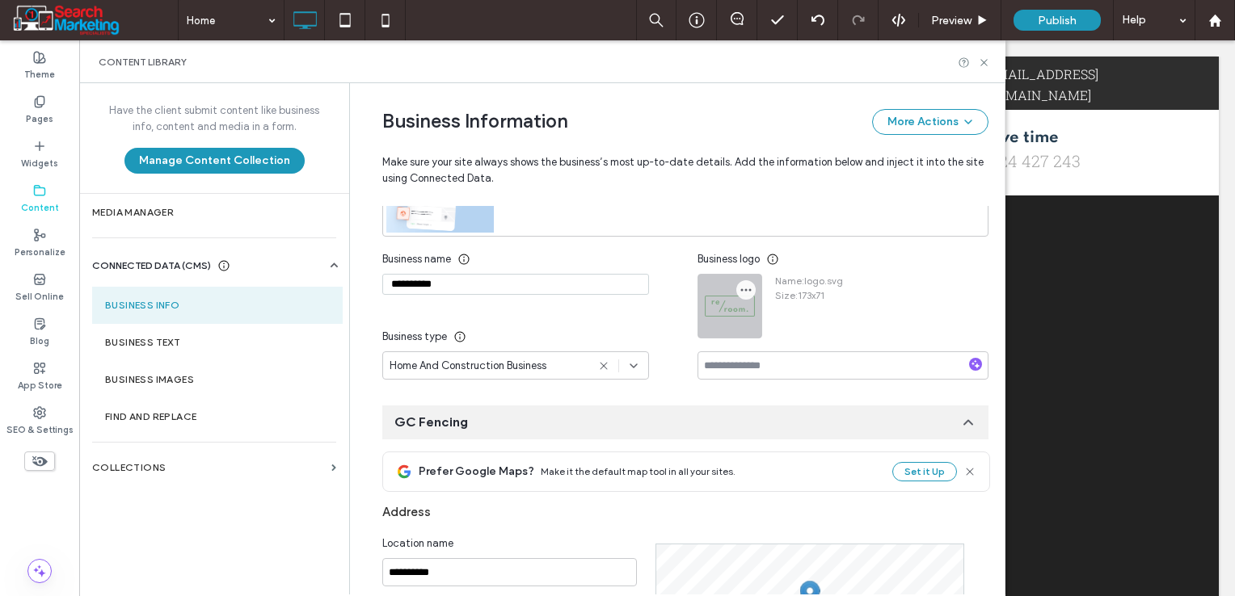
click at [739, 291] on icon "button" at bounding box center [745, 290] width 13 height 13
click at [751, 325] on icon at bounding box center [749, 328] width 13 height 13
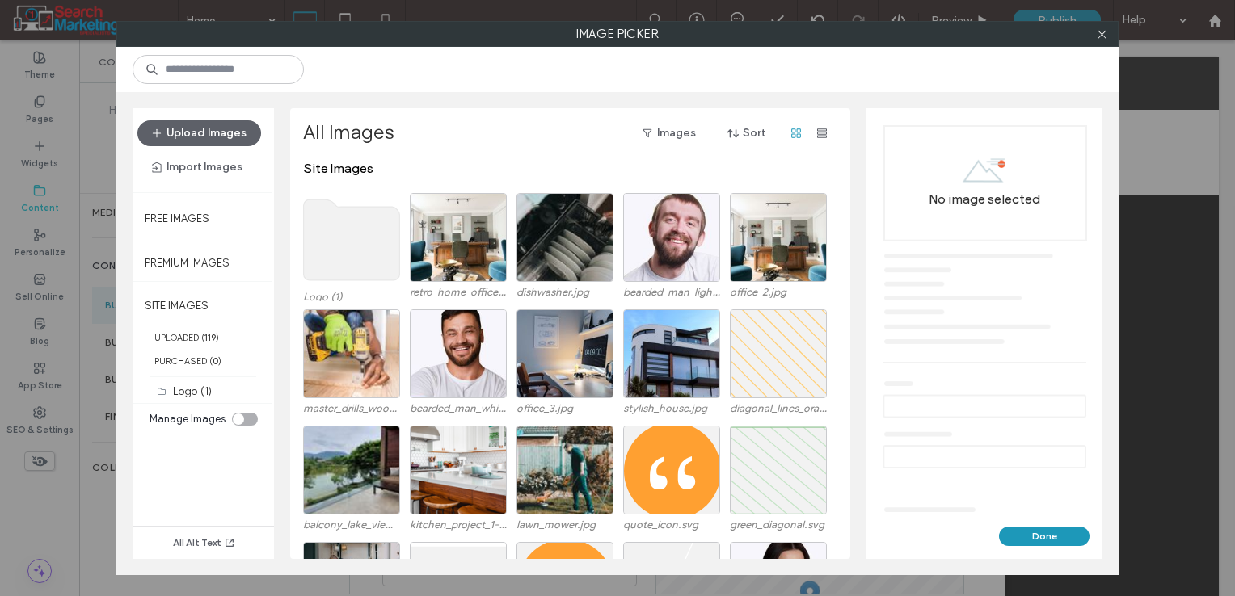
click at [339, 236] on use at bounding box center [352, 240] width 96 height 81
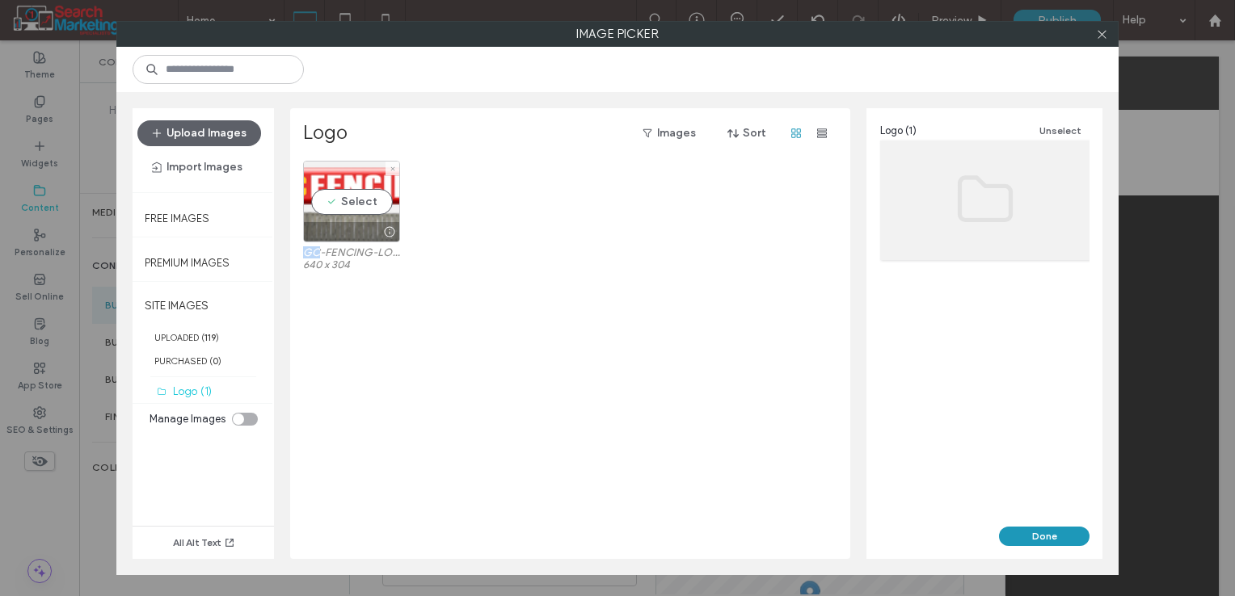
click at [339, 236] on div at bounding box center [351, 231] width 95 height 19
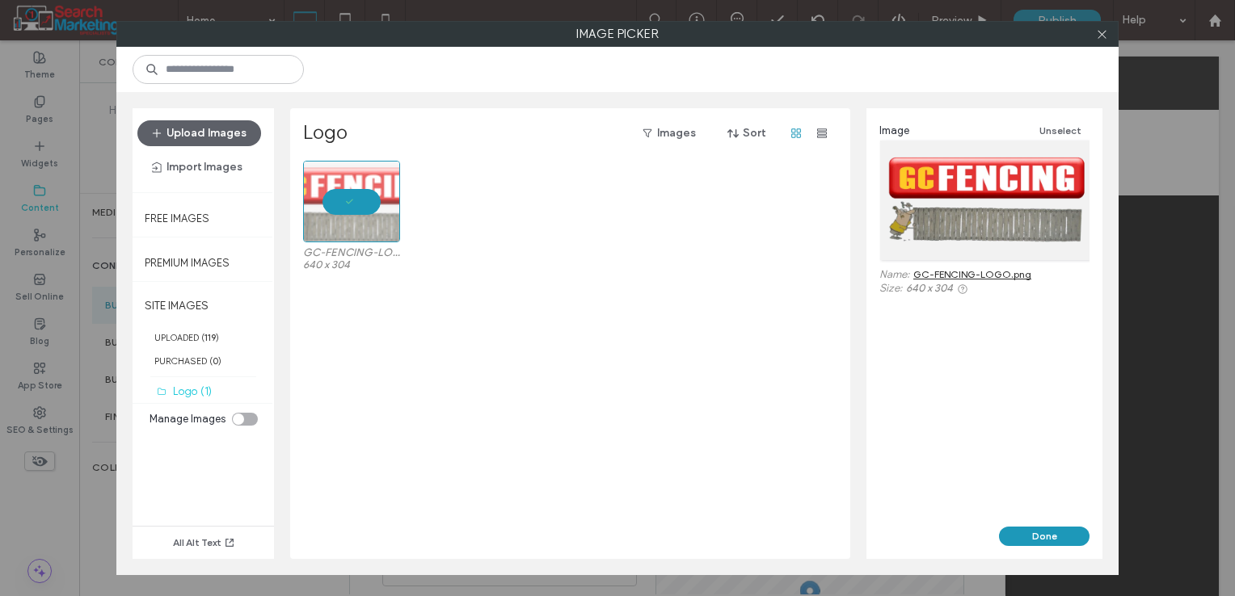
drag, startPoint x: 339, startPoint y: 236, endPoint x: 336, endPoint y: 203, distance: 33.3
click at [336, 203] on div at bounding box center [351, 202] width 97 height 82
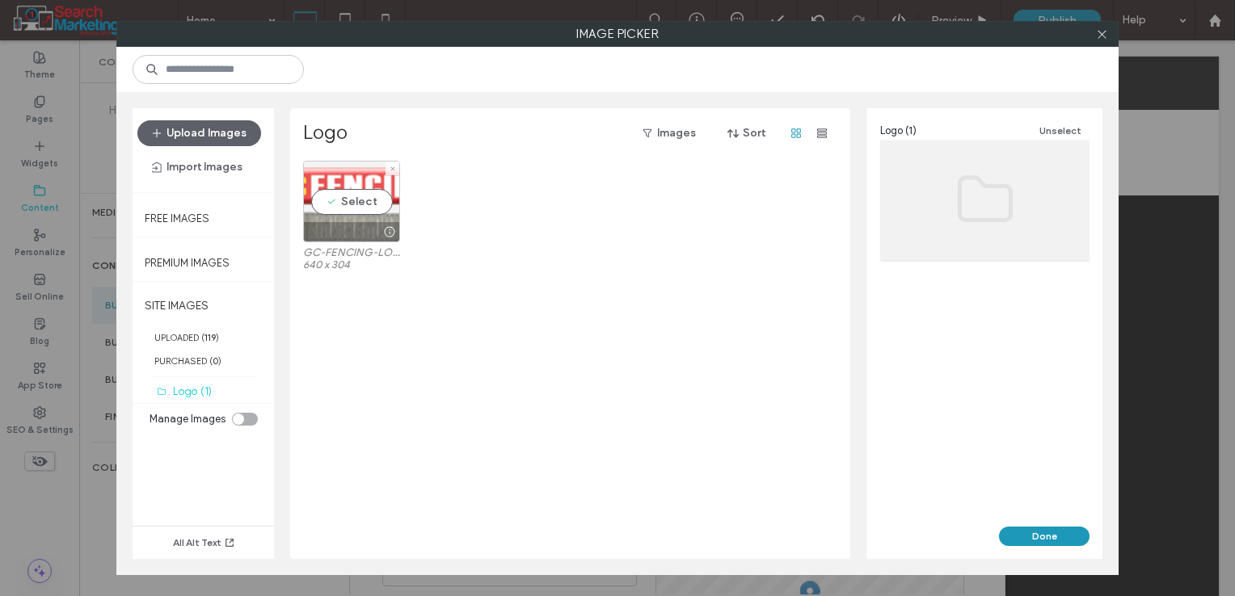
click at [343, 205] on div "Select" at bounding box center [351, 202] width 97 height 82
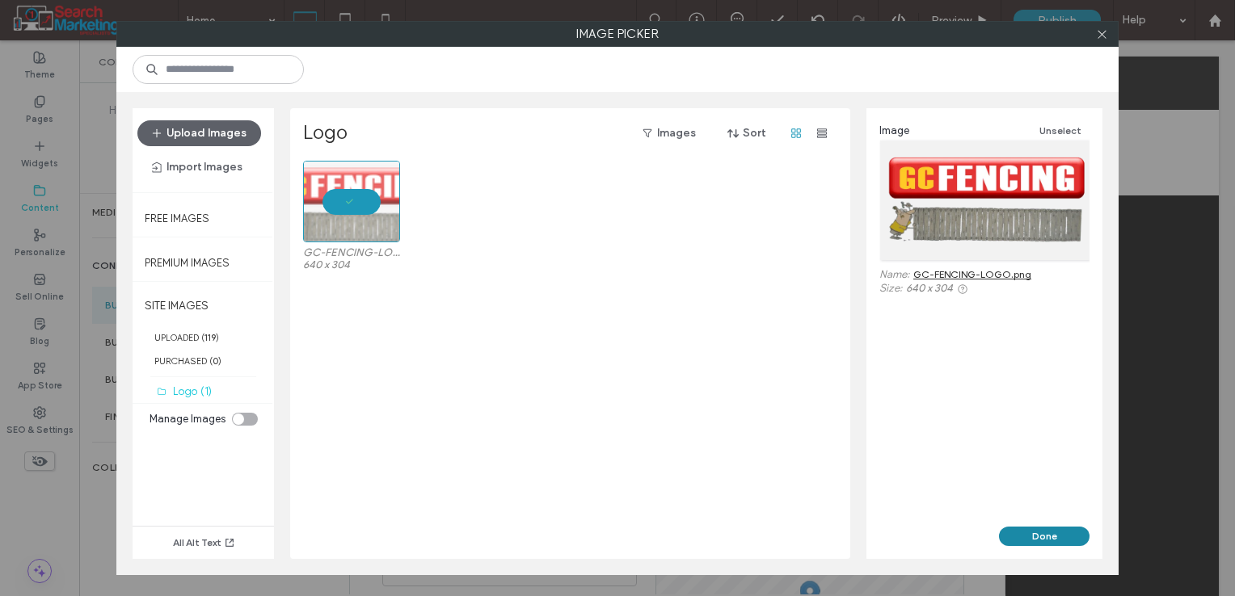
click at [1061, 528] on button "Done" at bounding box center [1044, 536] width 90 height 19
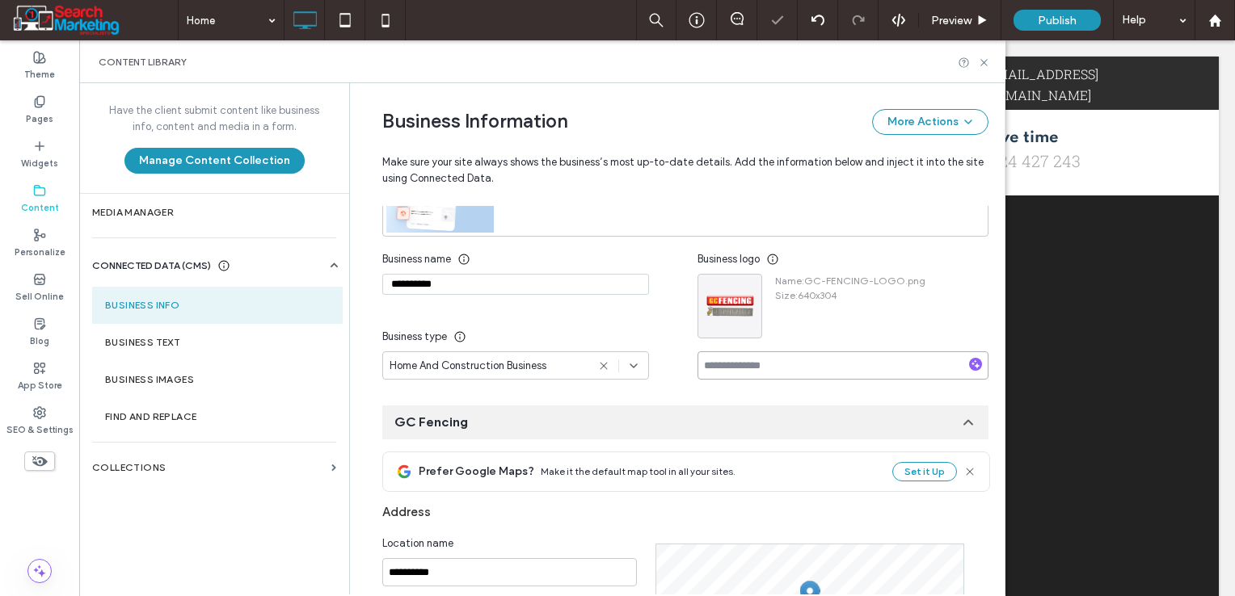
click at [772, 360] on input at bounding box center [842, 365] width 291 height 28
type input "**********"
click at [987, 62] on icon at bounding box center [984, 63] width 12 height 12
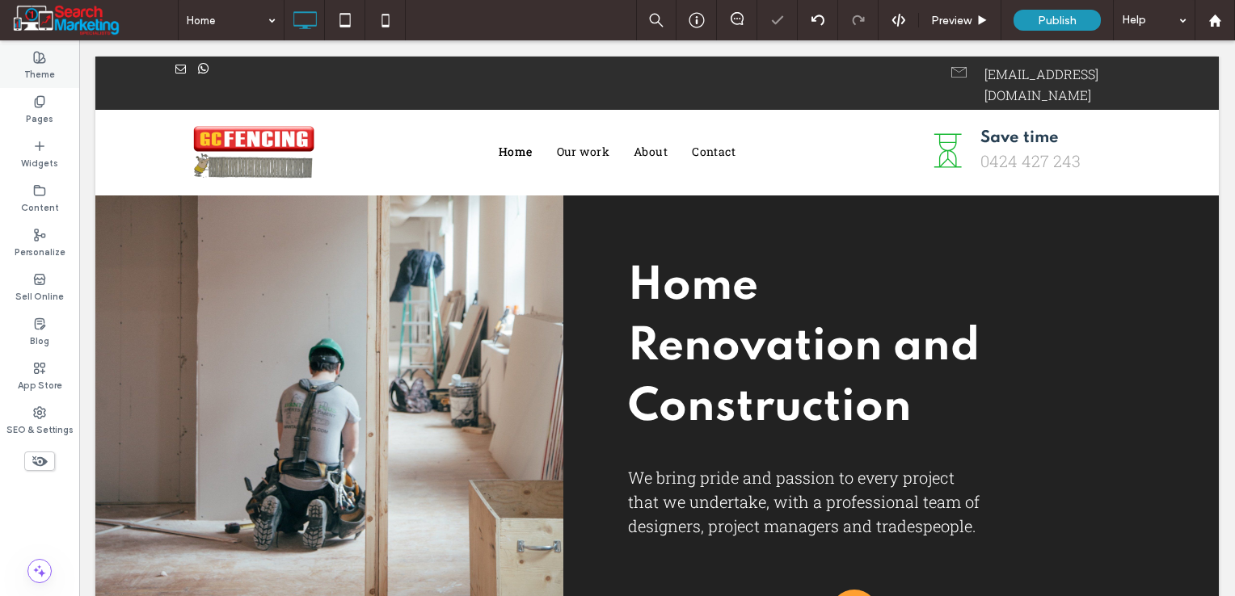
click at [26, 60] on div "Theme" at bounding box center [39, 66] width 79 height 44
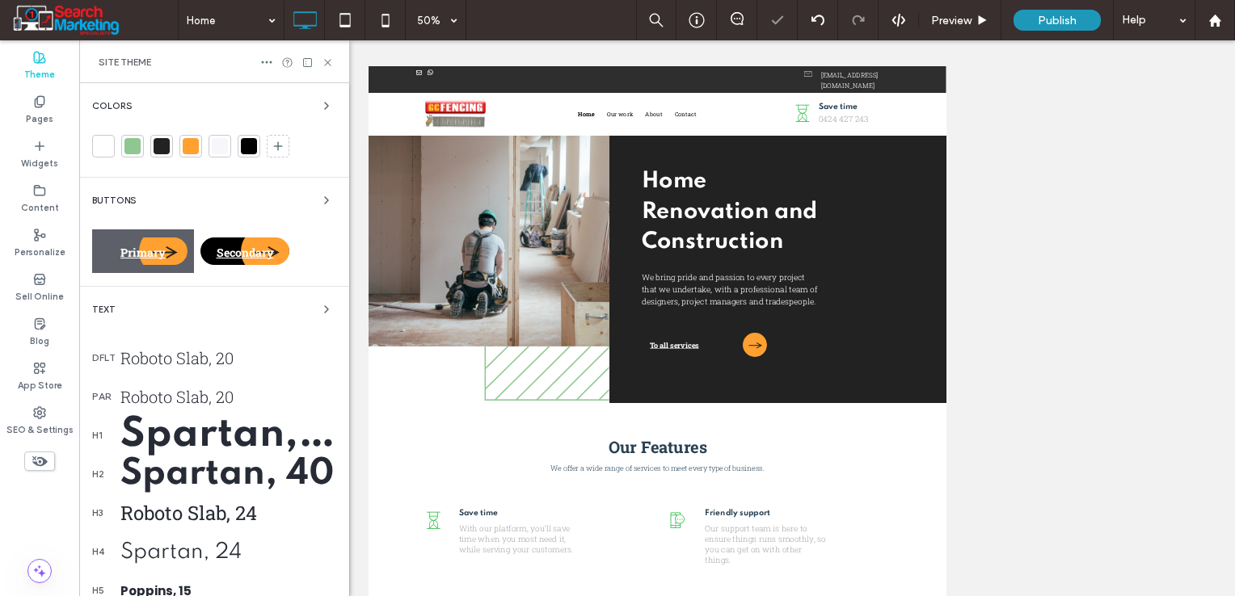
scroll to position [0, 0]
click at [124, 256] on span "Primary" at bounding box center [142, 252] width 45 height 15
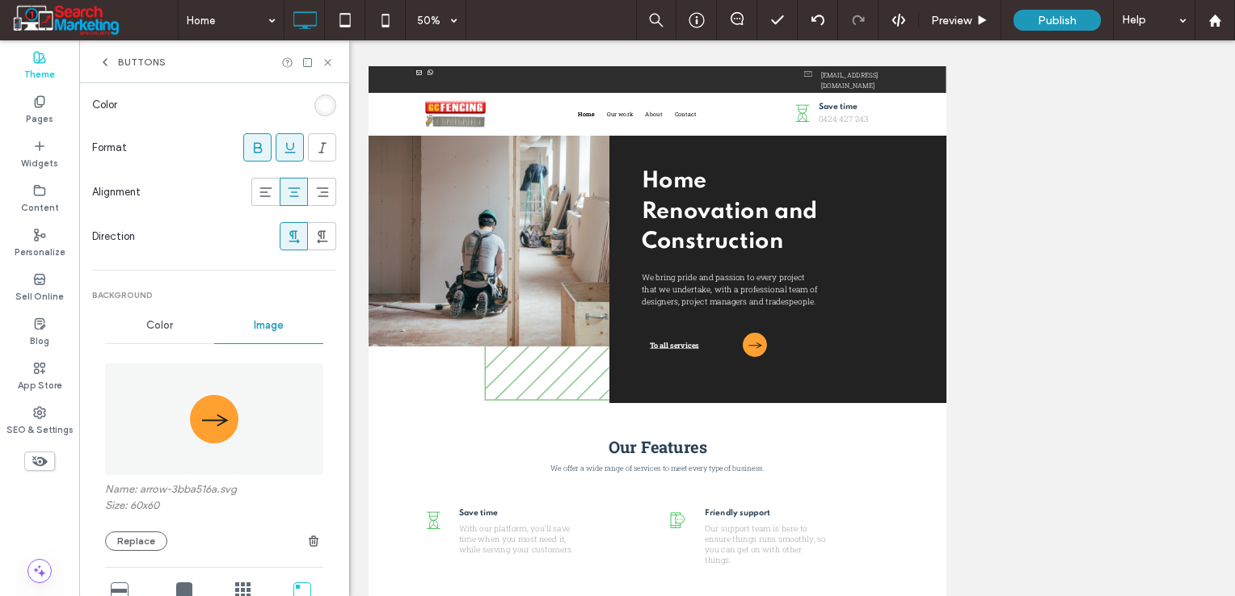
scroll to position [404, 0]
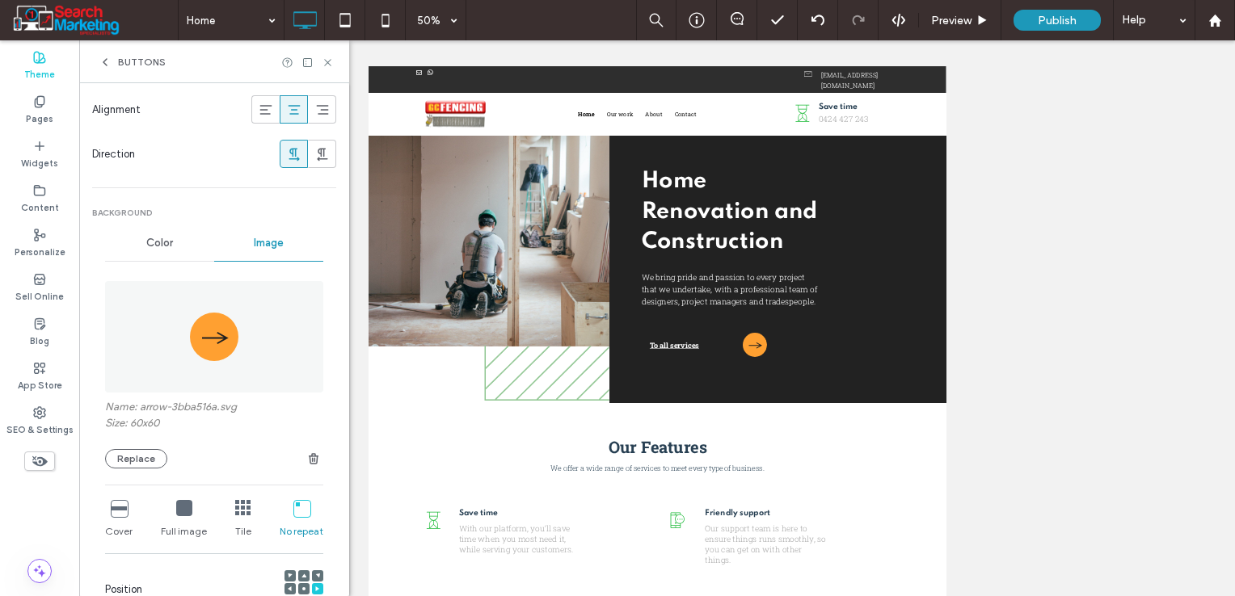
click at [309, 459] on use "button" at bounding box center [314, 458] width 10 height 11
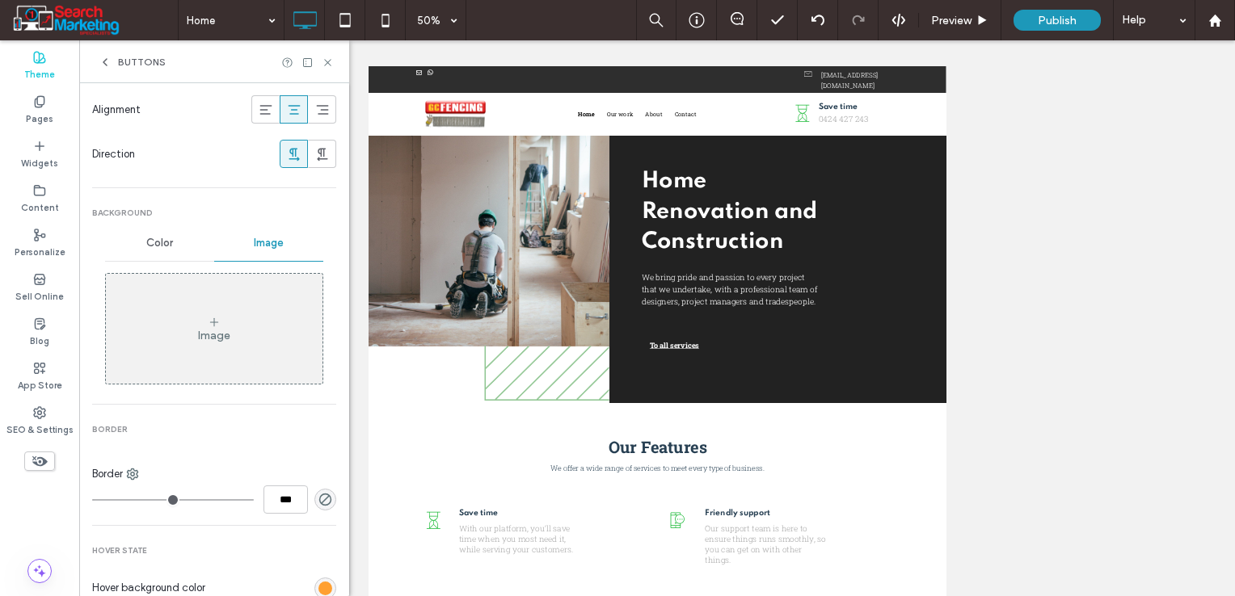
click at [145, 255] on div "Color" at bounding box center [159, 243] width 109 height 36
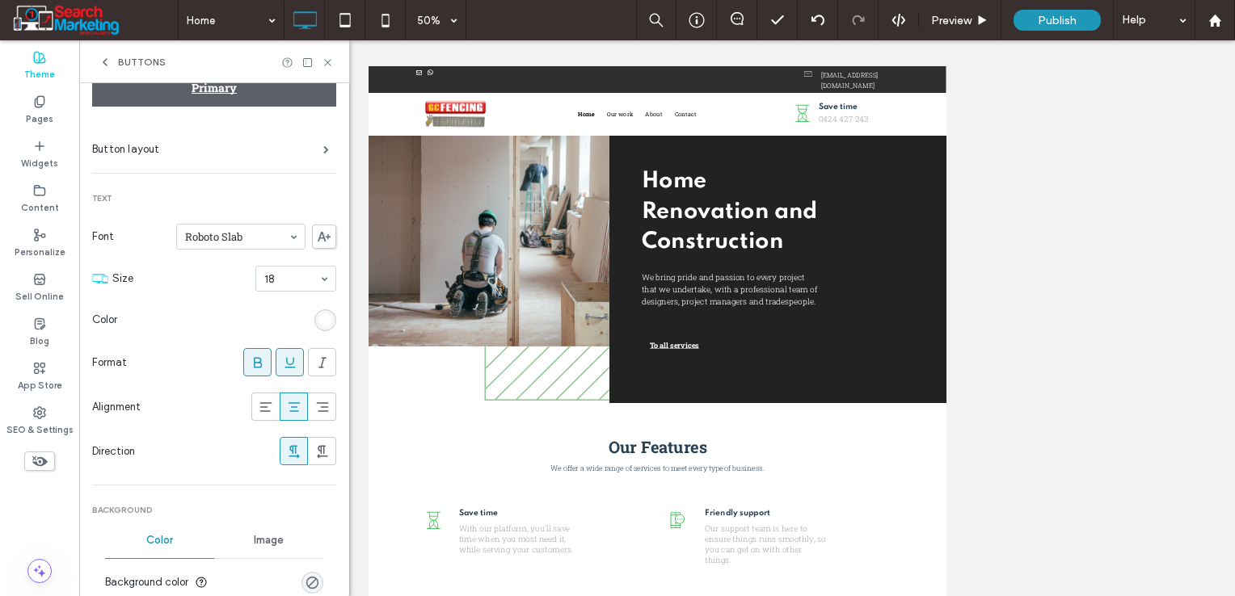
scroll to position [0, 0]
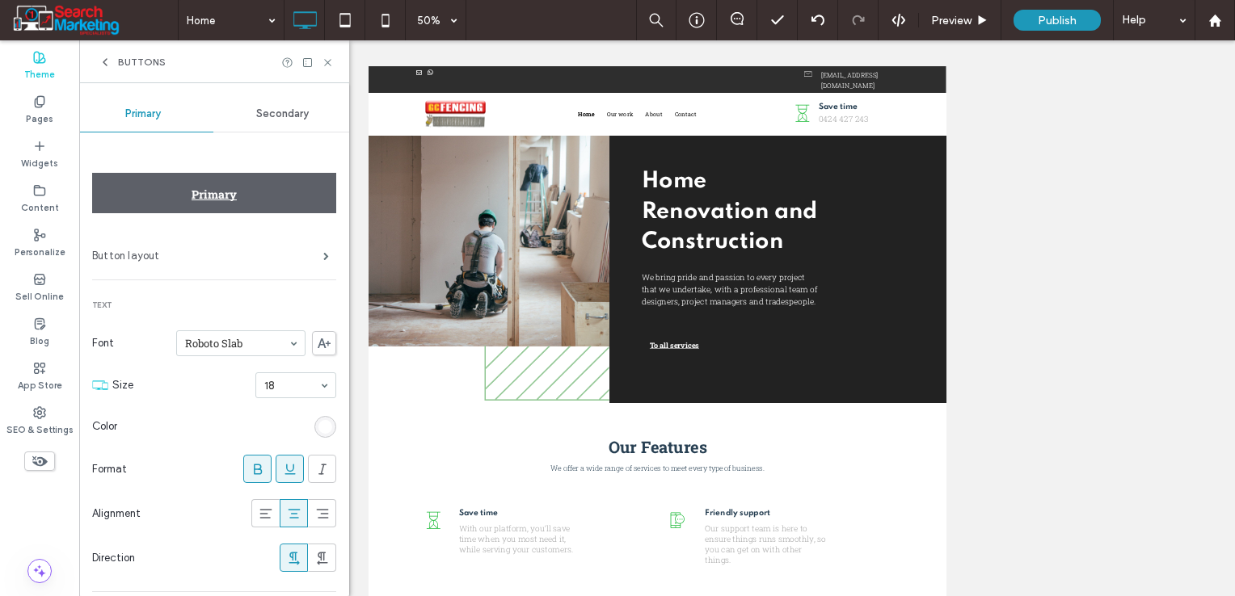
click at [197, 259] on label "Button layout" at bounding box center [207, 256] width 231 height 32
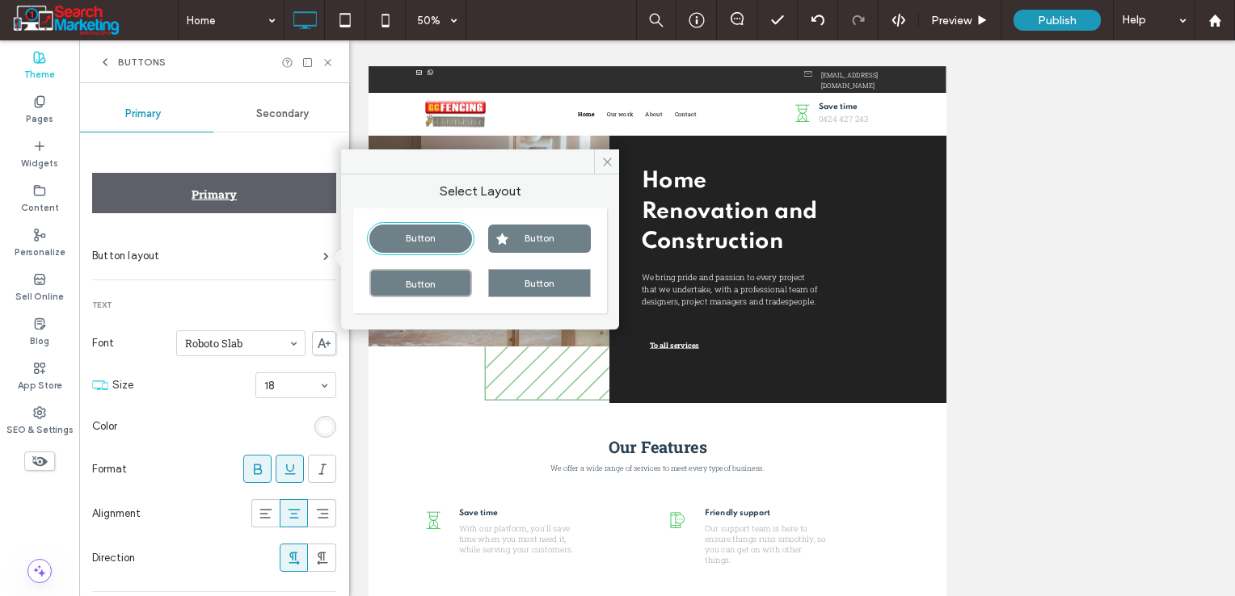
click at [440, 288] on div "Button" at bounding box center [420, 283] width 103 height 28
type input "*"
click at [610, 156] on icon at bounding box center [607, 162] width 12 height 12
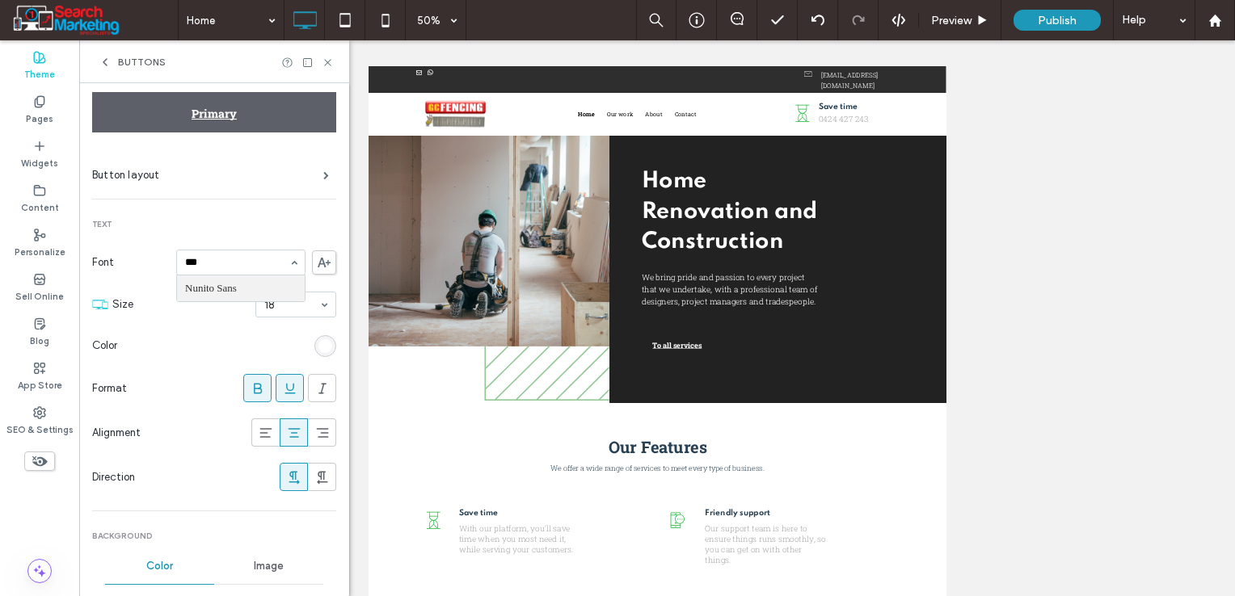
type input "****"
click at [252, 260] on input at bounding box center [236, 262] width 103 height 11
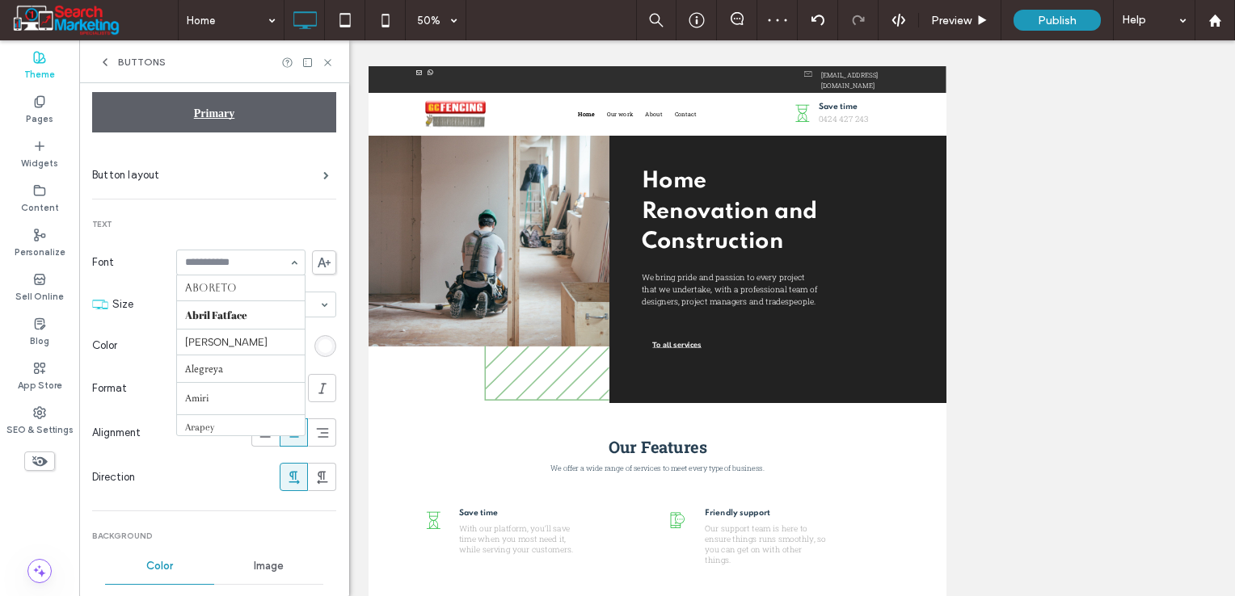
scroll to position [965, 0]
click at [234, 221] on span "Text" at bounding box center [214, 224] width 244 height 11
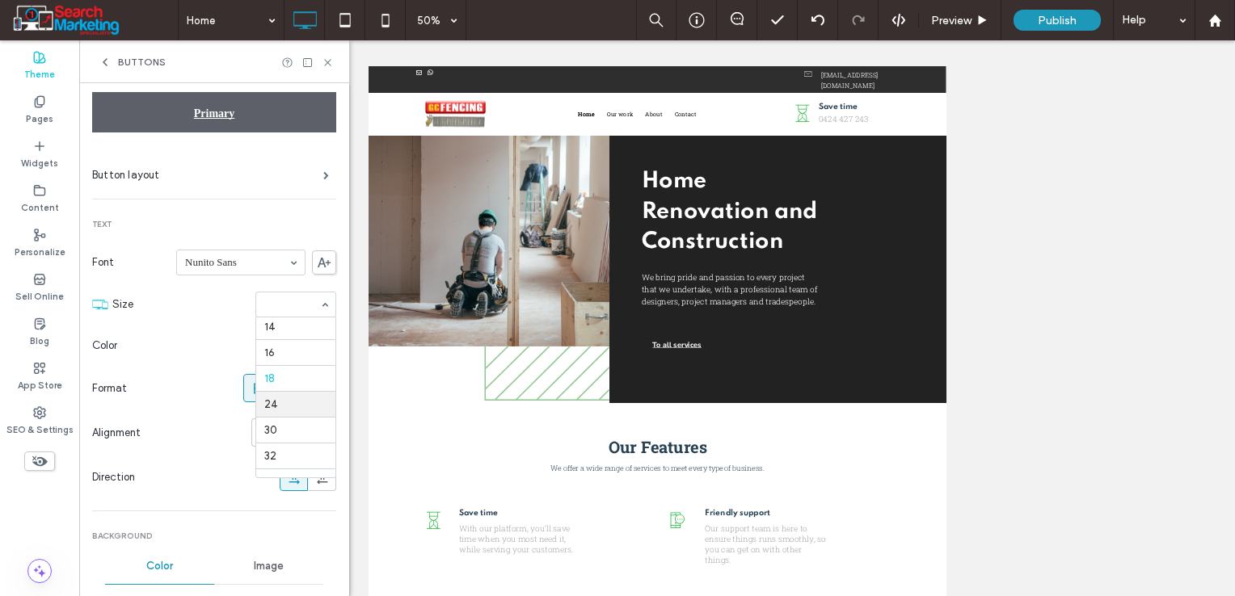
scroll to position [105, 0]
click at [229, 355] on section "Color" at bounding box center [214, 346] width 244 height 40
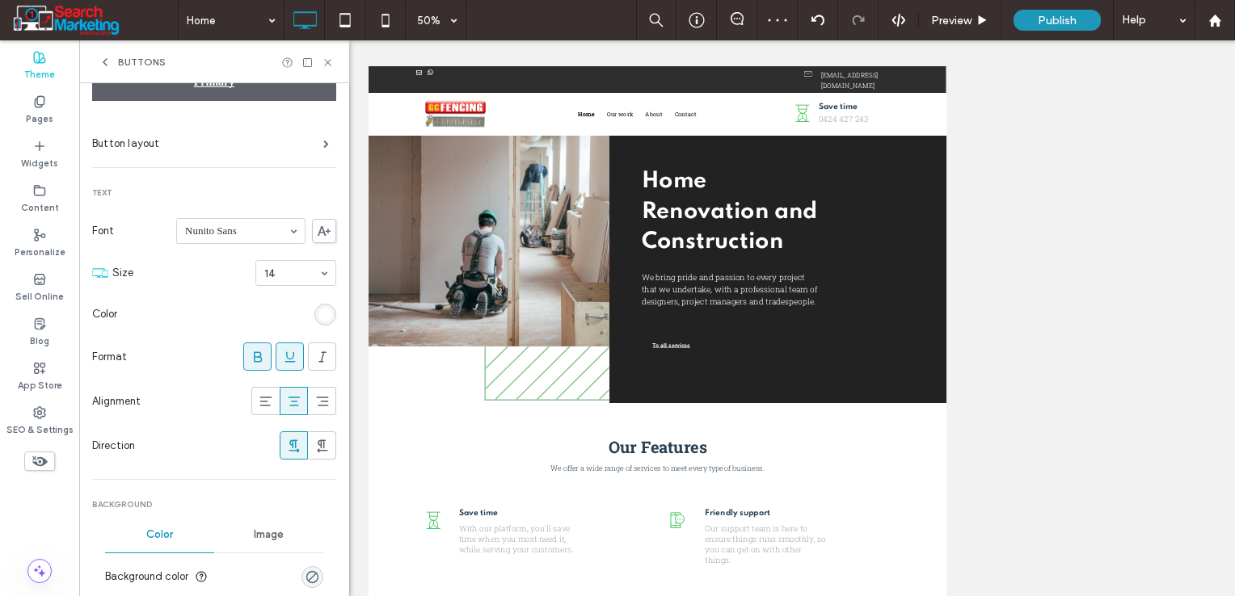
scroll to position [162, 0]
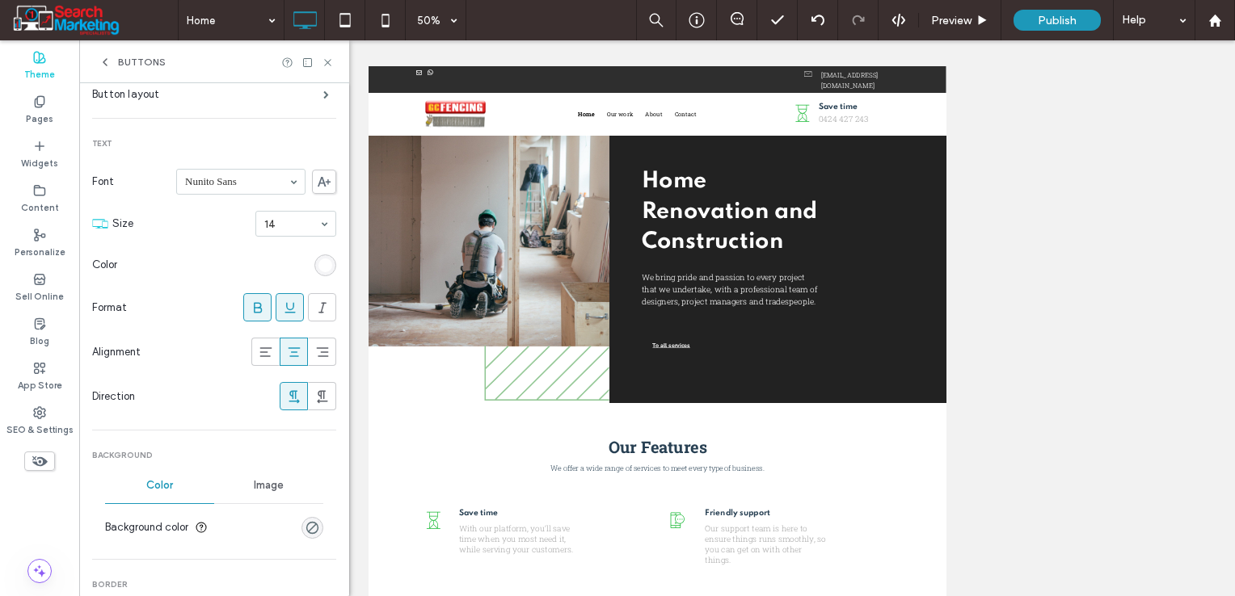
click at [250, 315] on span at bounding box center [258, 307] width 16 height 27
click at [282, 305] on icon at bounding box center [290, 308] width 16 height 16
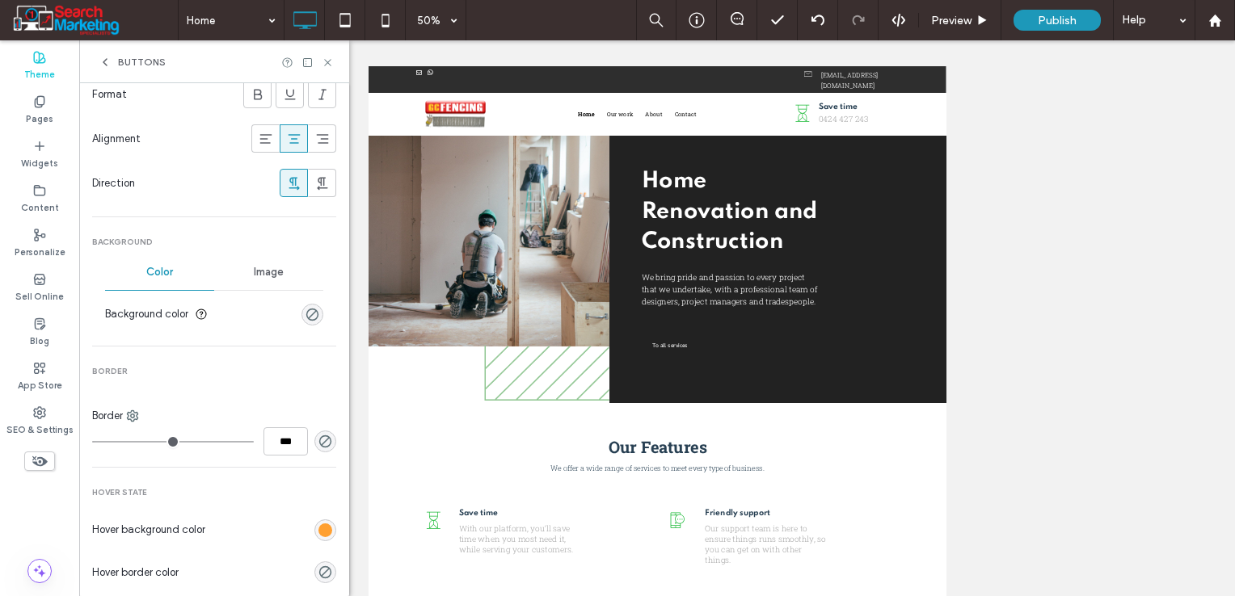
scroll to position [404, 0]
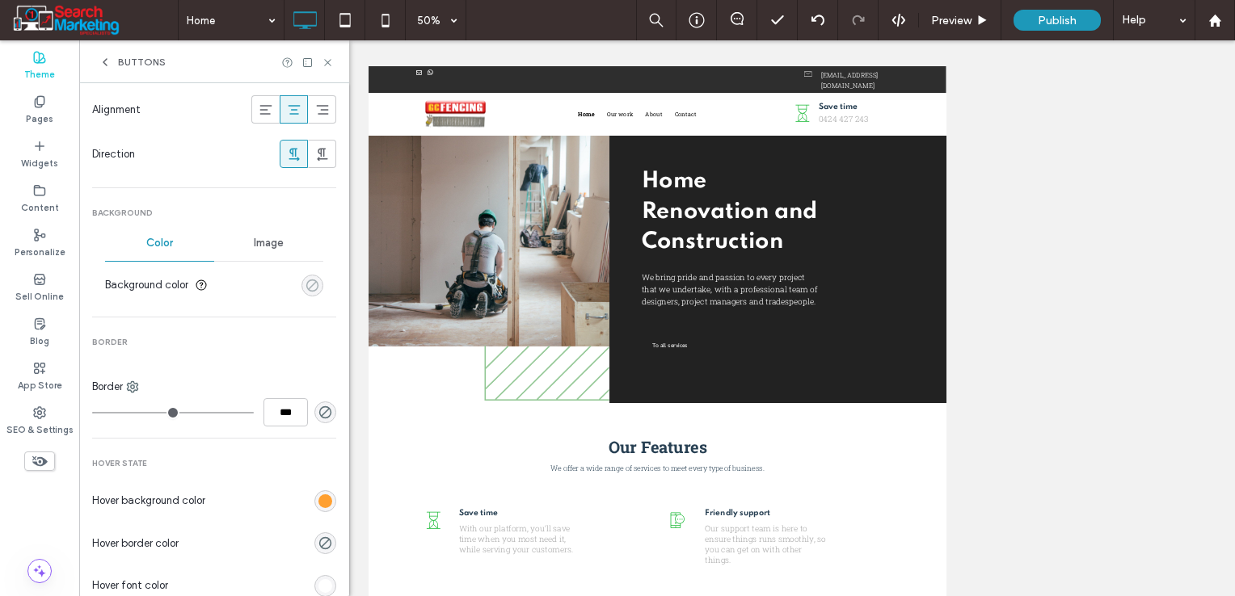
click at [305, 287] on div "rgba(0, 0, 0, 0)" at bounding box center [312, 286] width 14 height 14
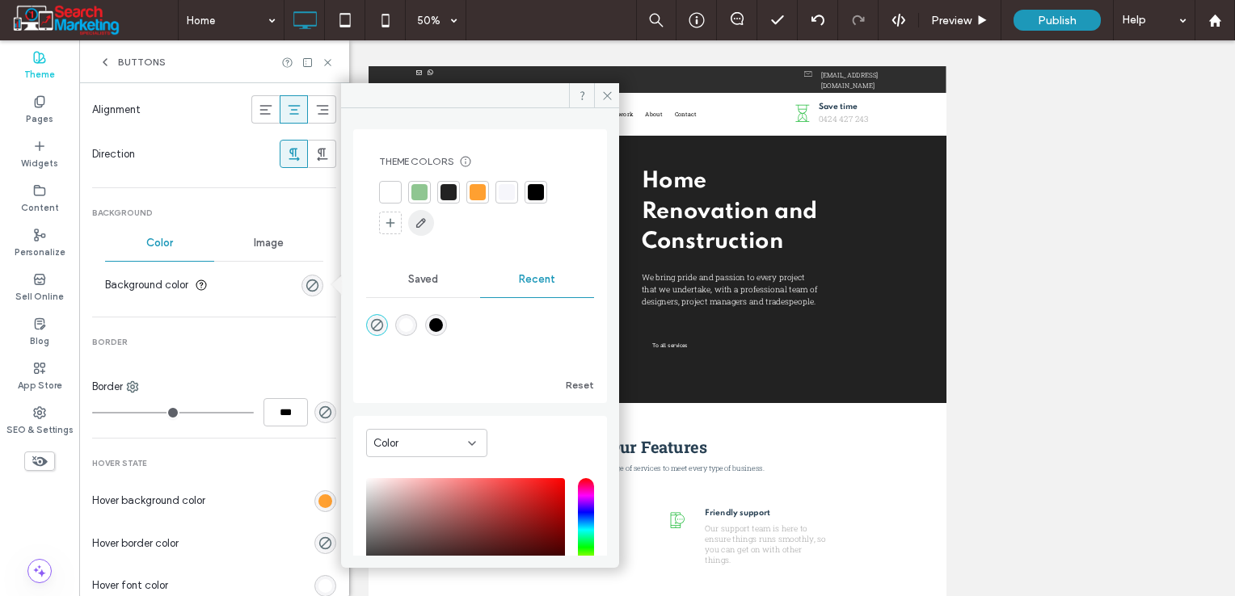
click at [422, 225] on use "button" at bounding box center [421, 223] width 10 height 10
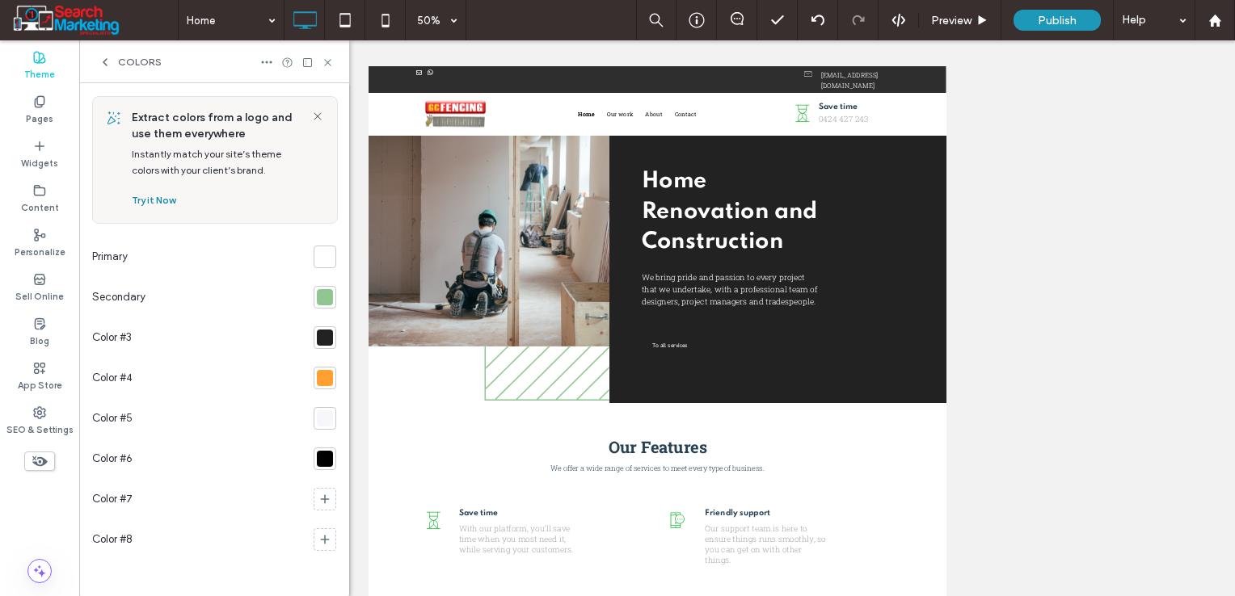
click at [159, 199] on button "Try it Now" at bounding box center [154, 200] width 44 height 19
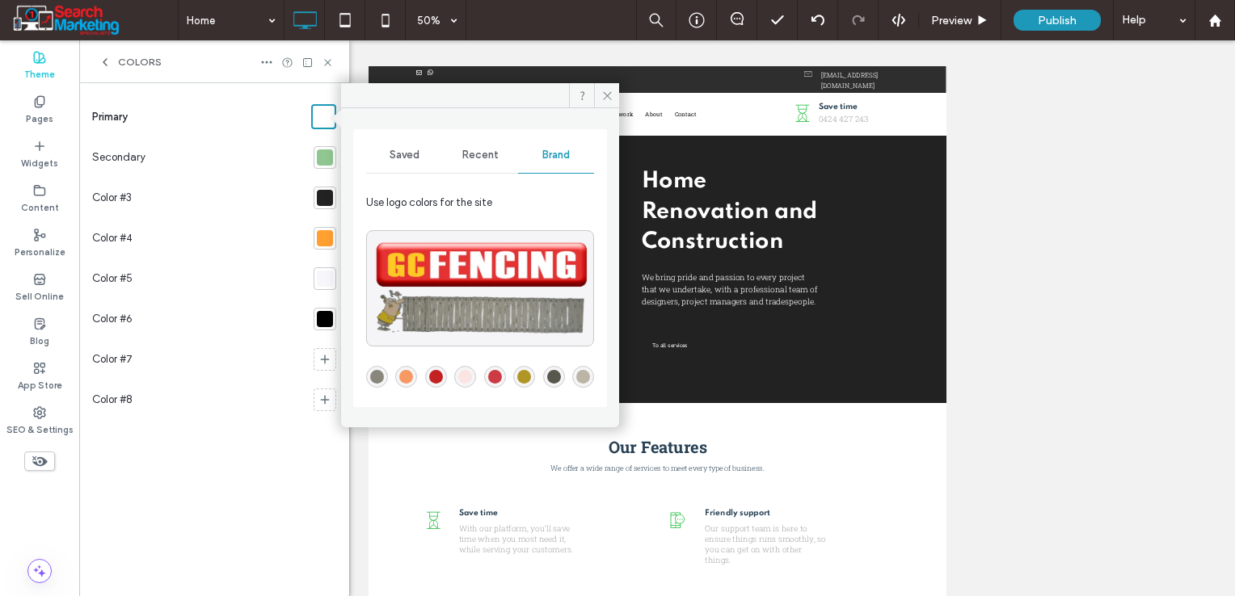
click at [465, 199] on span "Use logo colors for the site" at bounding box center [429, 203] width 126 height 16
click at [330, 158] on div at bounding box center [325, 157] width 16 height 16
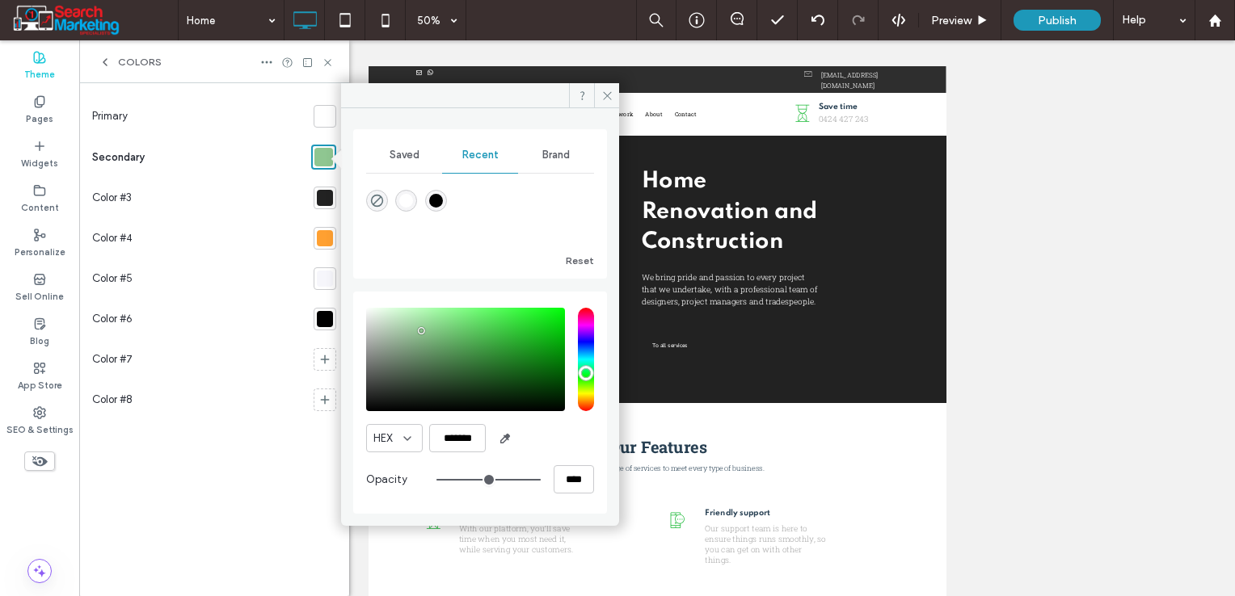
click at [555, 160] on span "Brand" at bounding box center [555, 155] width 27 height 13
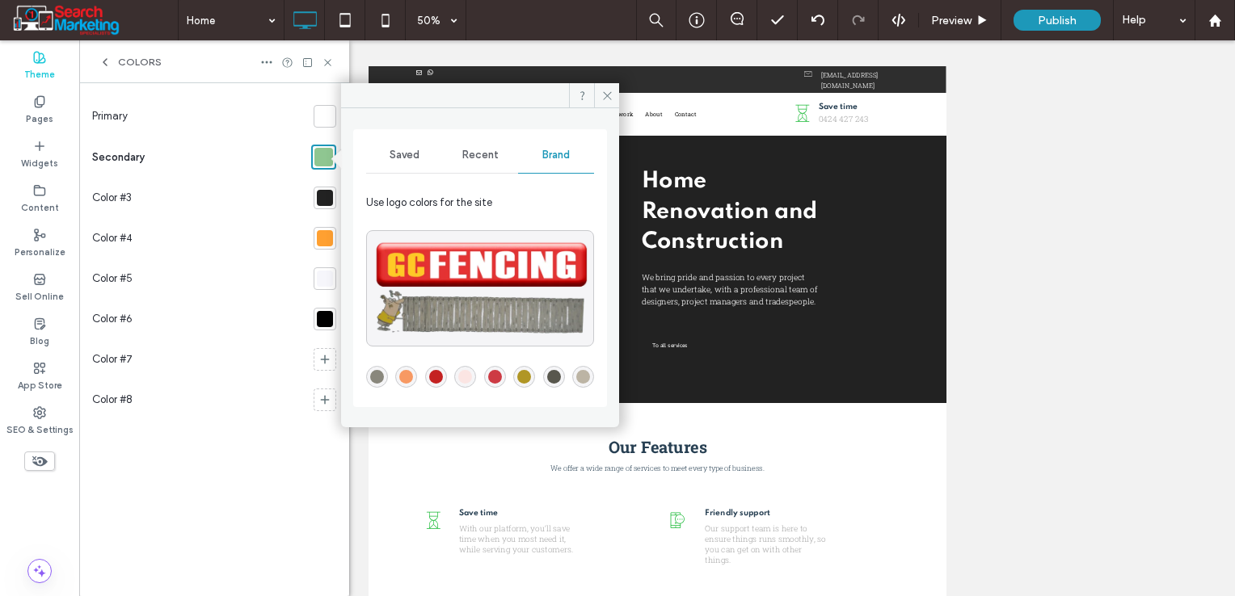
click at [433, 370] on div "rgba(196,34,34,1)" at bounding box center [436, 377] width 14 height 14
click at [322, 360] on icon at bounding box center [324, 359] width 13 height 13
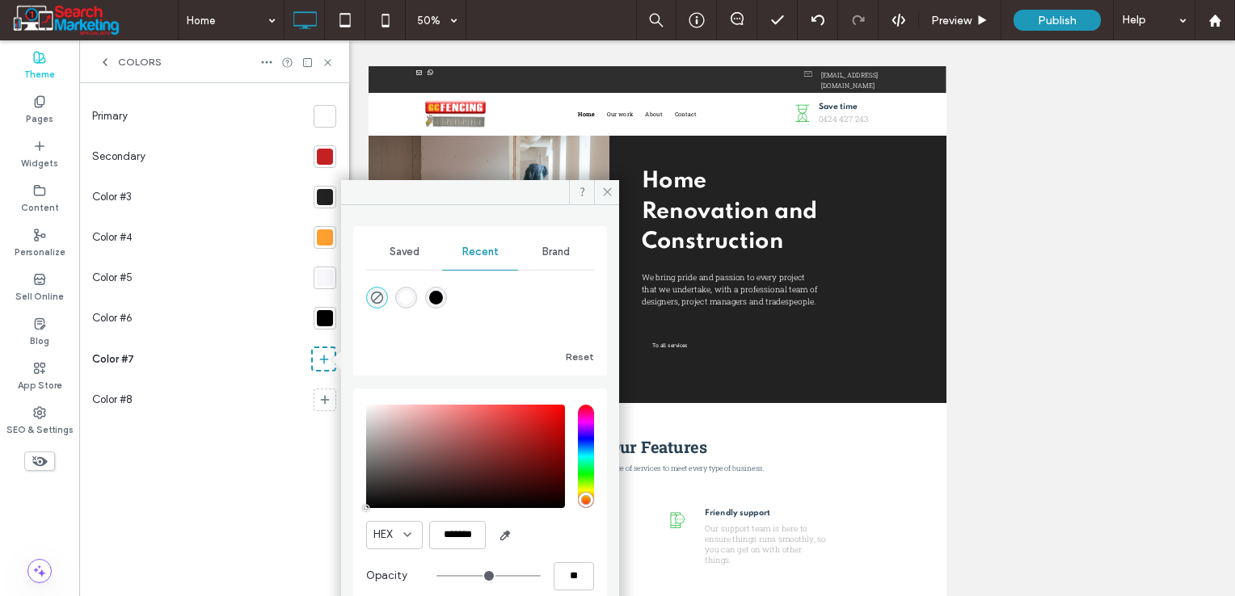
click at [542, 254] on span "Brand" at bounding box center [555, 252] width 27 height 13
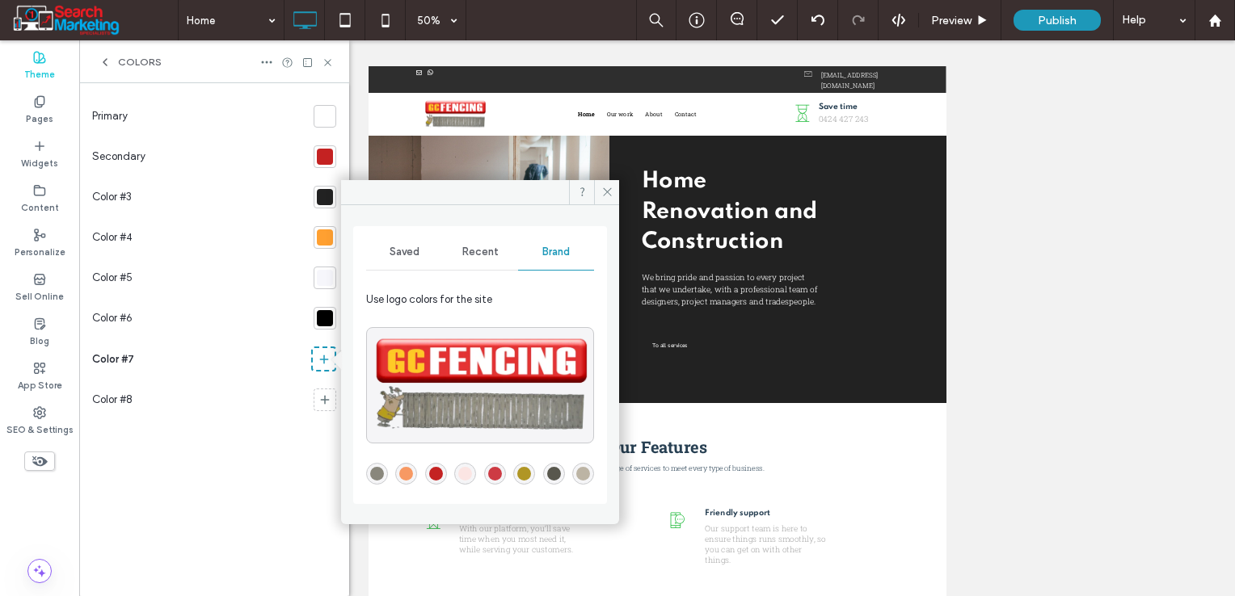
click at [493, 473] on div "rgba(205,59,68,1)" at bounding box center [495, 474] width 14 height 14
click at [320, 389] on div at bounding box center [324, 400] width 23 height 23
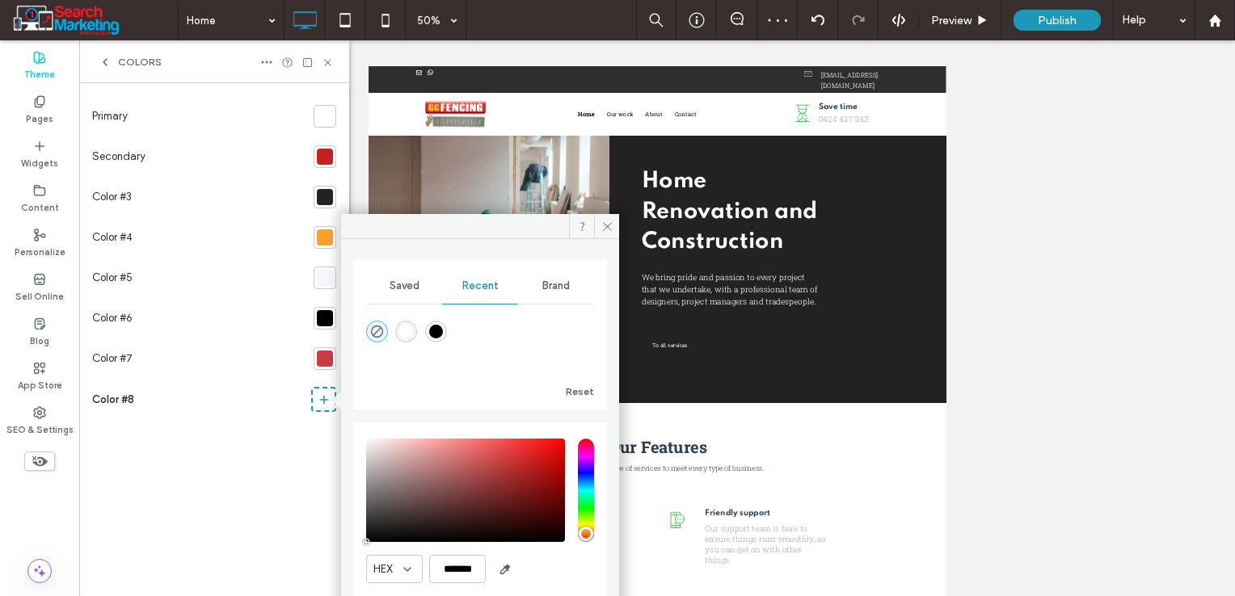
click at [549, 292] on div "Brand" at bounding box center [556, 286] width 76 height 36
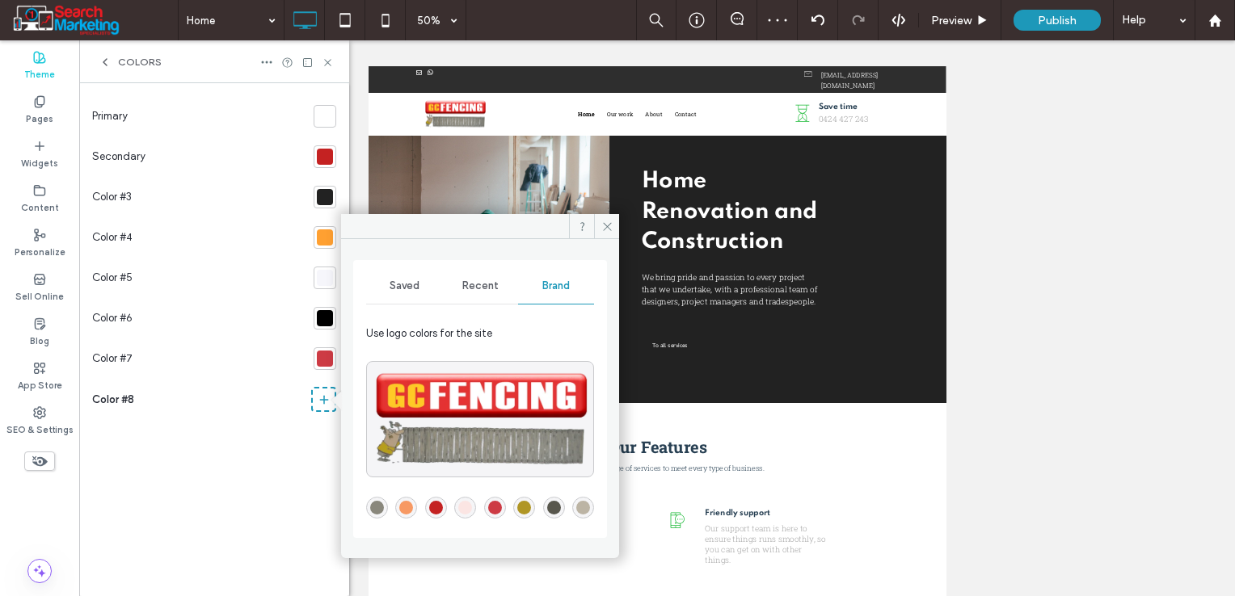
click at [553, 509] on div "rgba(88,87,77,1)" at bounding box center [554, 508] width 14 height 14
click at [325, 443] on use at bounding box center [325, 440] width 9 height 9
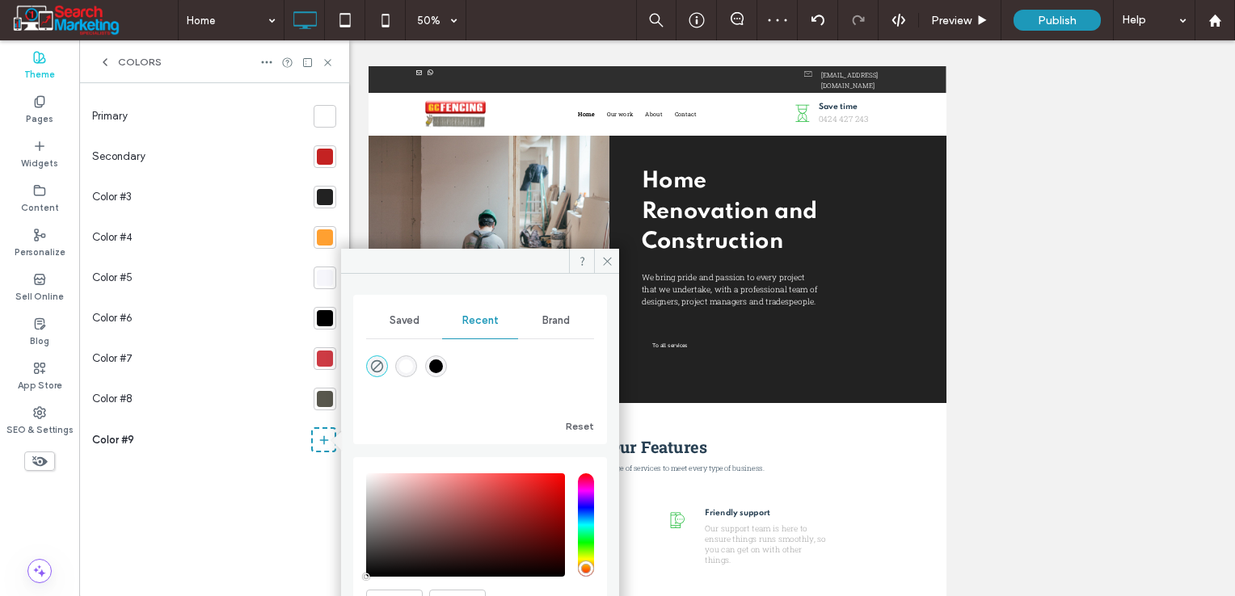
click at [558, 326] on span "Brand" at bounding box center [555, 320] width 27 height 13
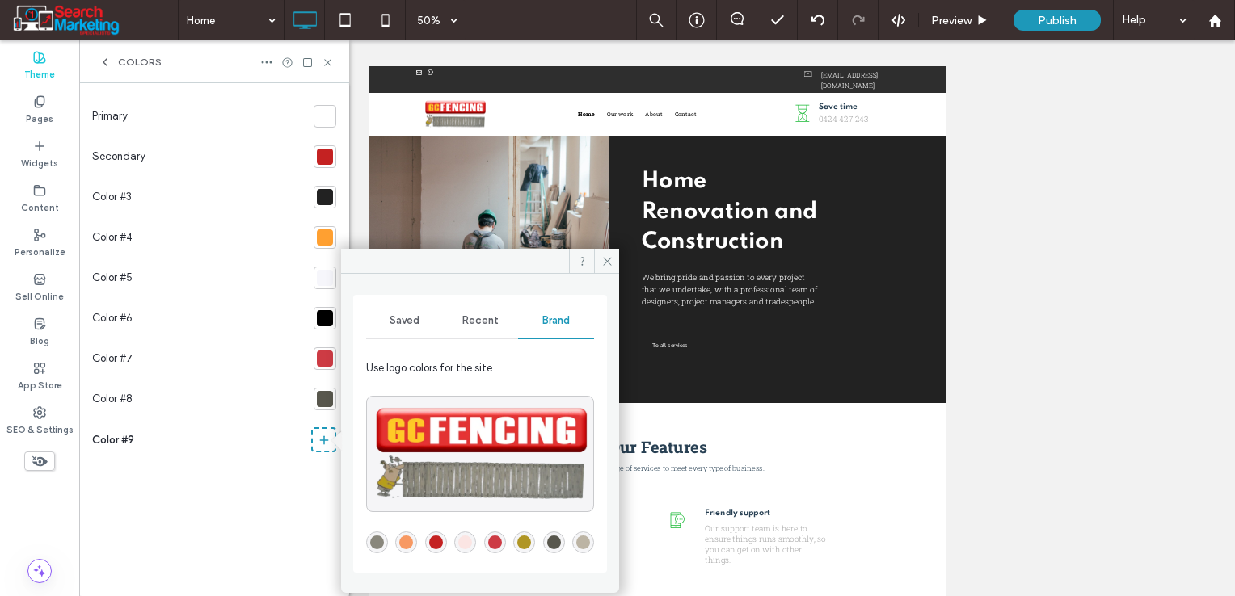
click at [378, 541] on div "rgba(137,135,124,1)" at bounding box center [377, 543] width 14 height 14
drag, startPoint x: 317, startPoint y: 479, endPoint x: 330, endPoint y: 479, distance: 12.9
click at [318, 479] on div at bounding box center [324, 480] width 23 height 23
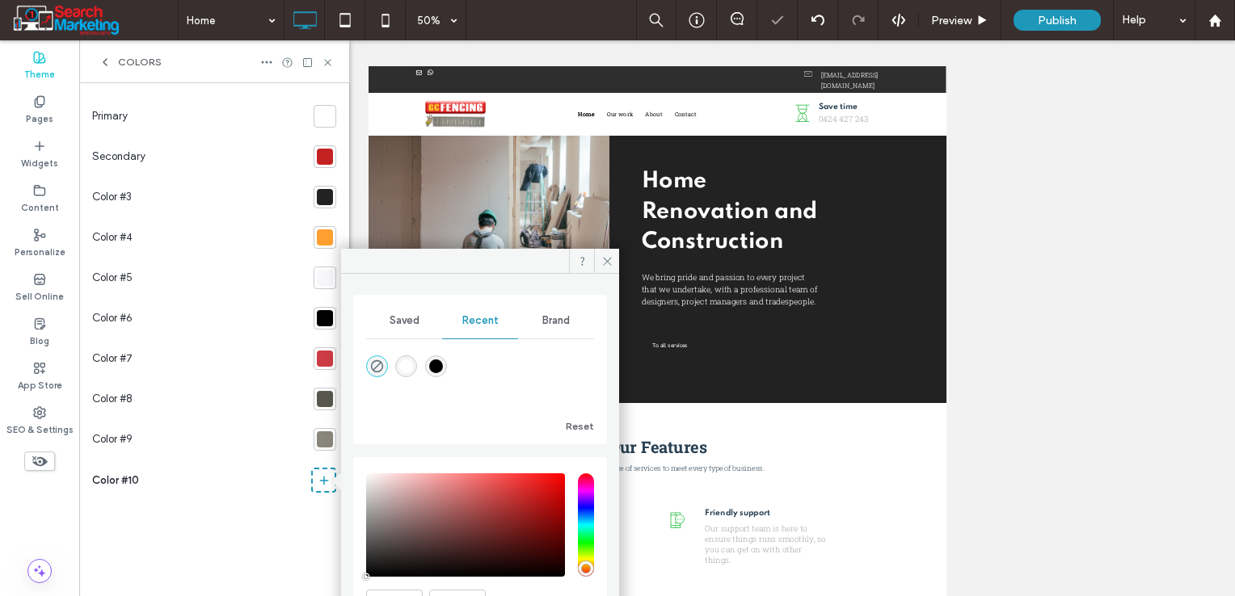
click at [557, 325] on span "Brand" at bounding box center [555, 320] width 27 height 13
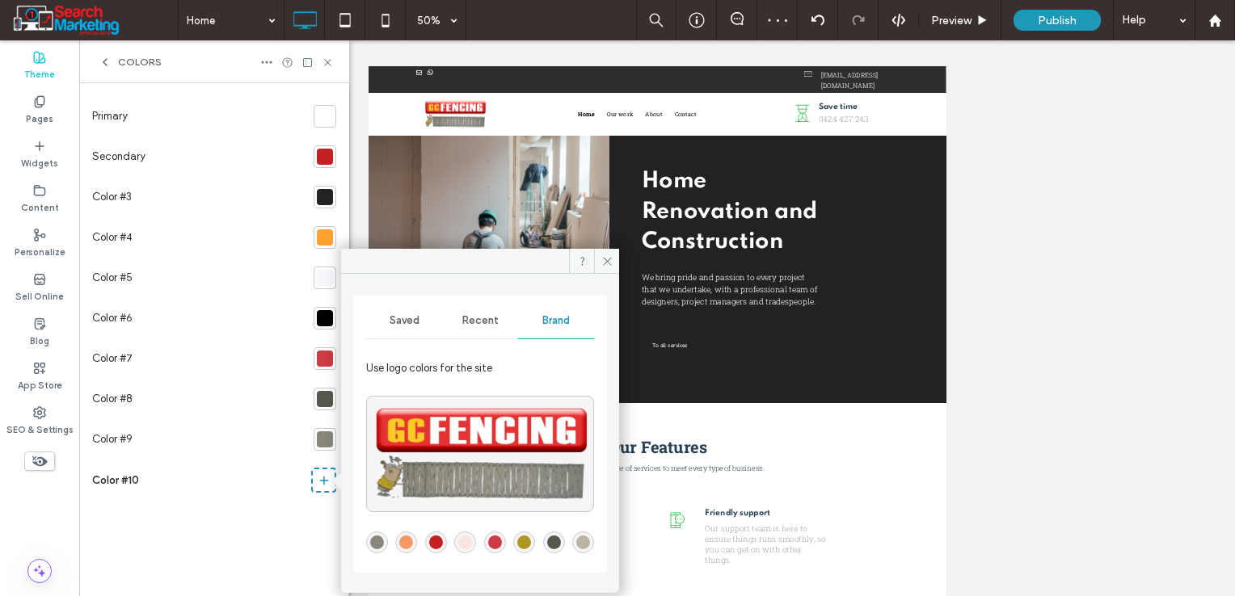
click at [579, 541] on div "rgba(188,180,164,1)" at bounding box center [583, 543] width 14 height 14
click at [317, 508] on section at bounding box center [321, 521] width 29 height 40
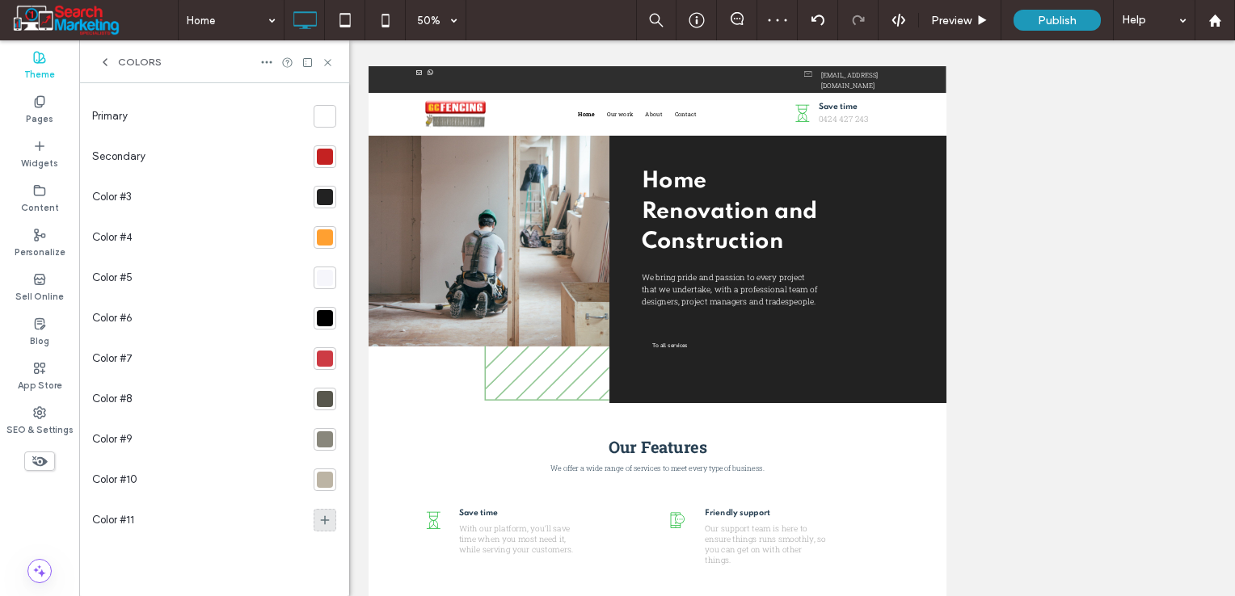
click at [326, 512] on span at bounding box center [324, 520] width 13 height 16
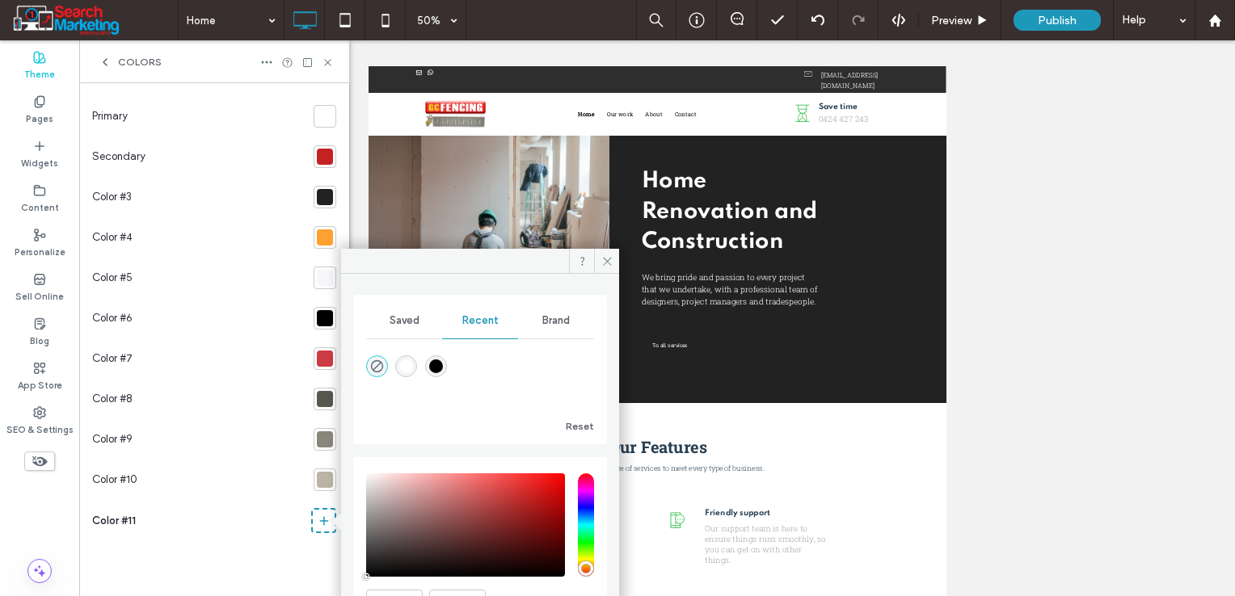
click at [542, 318] on span "Brand" at bounding box center [555, 320] width 27 height 13
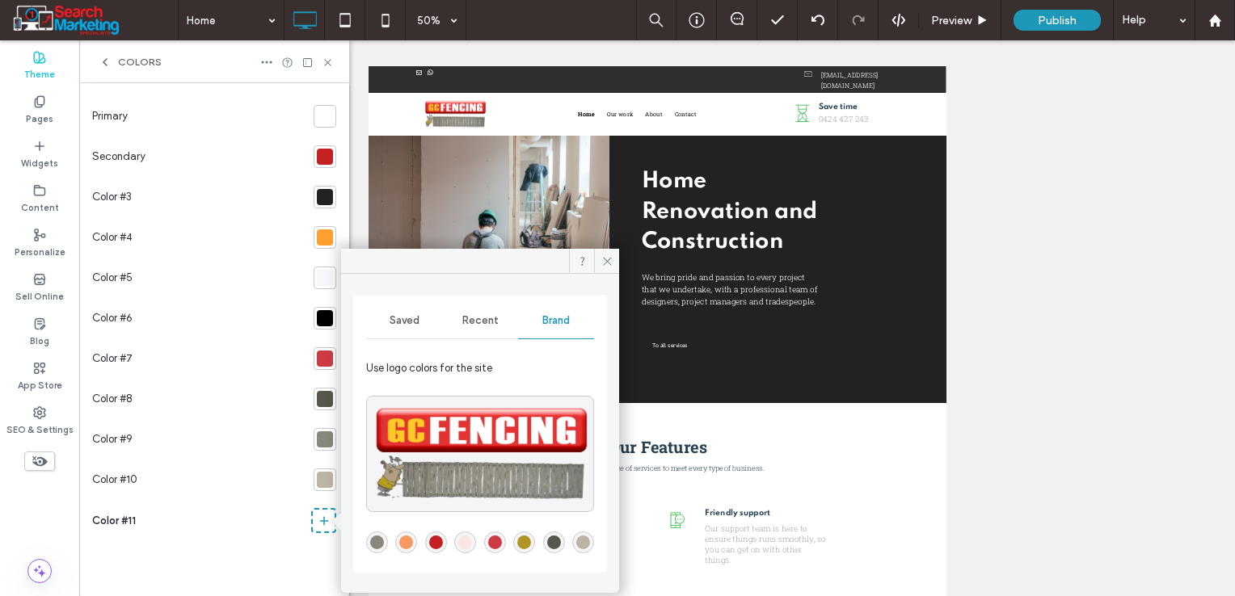
click at [459, 537] on div "rgba(251,229,227,1)" at bounding box center [465, 543] width 14 height 14
click at [605, 260] on icon at bounding box center [607, 261] width 12 height 12
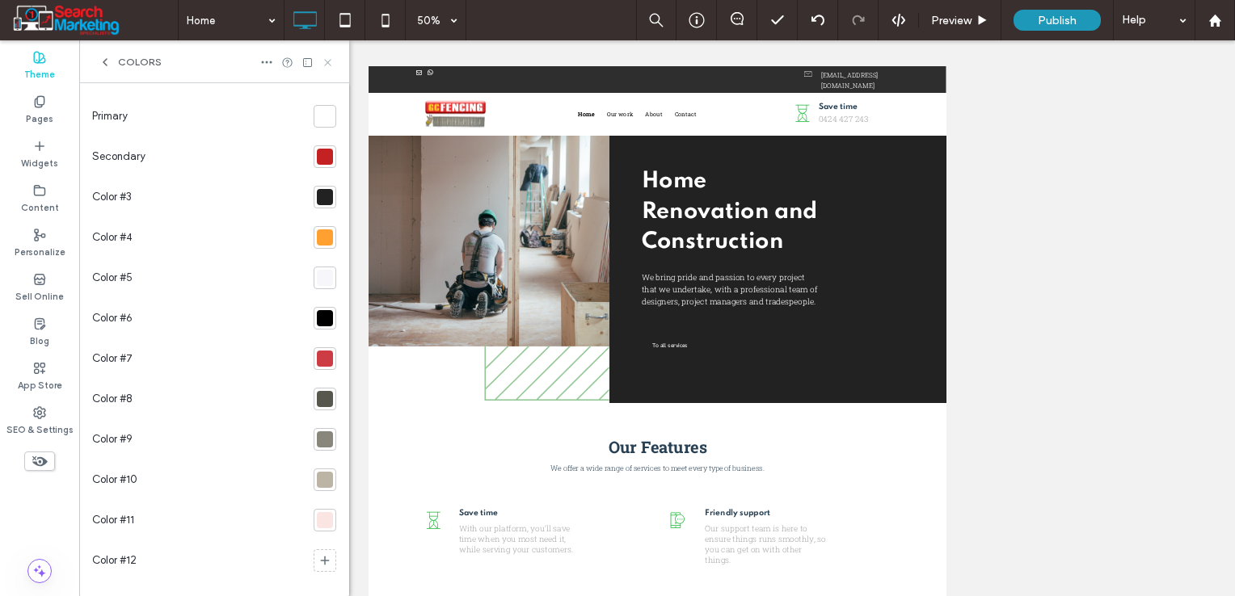
click at [330, 60] on icon at bounding box center [328, 63] width 12 height 12
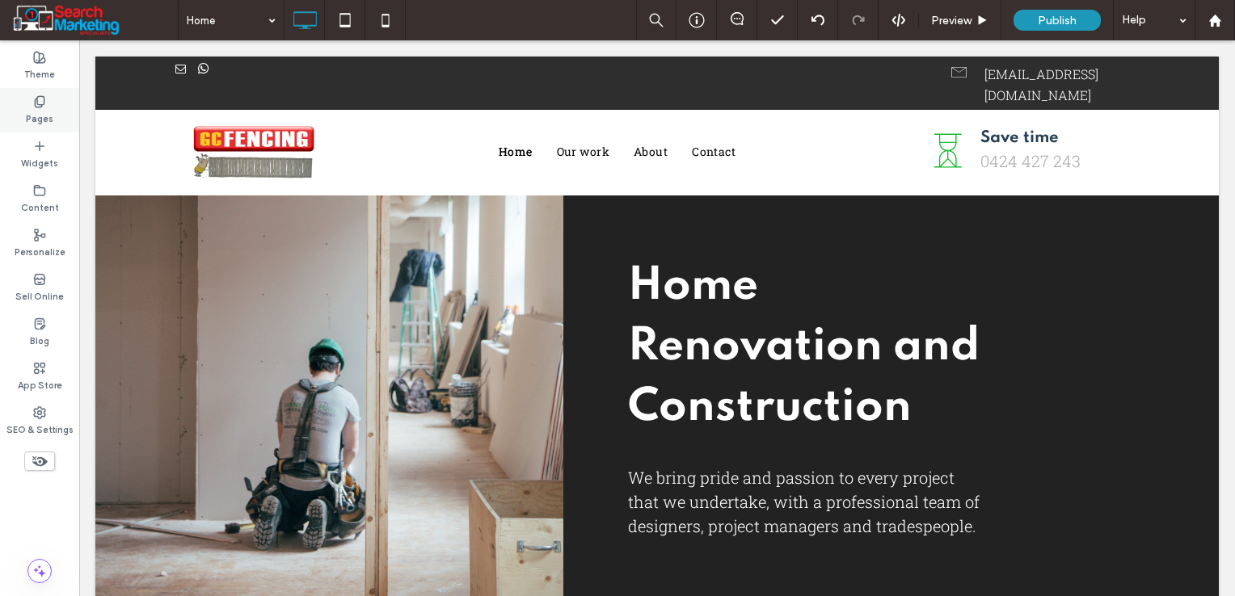
click at [42, 105] on icon at bounding box center [39, 101] width 13 height 13
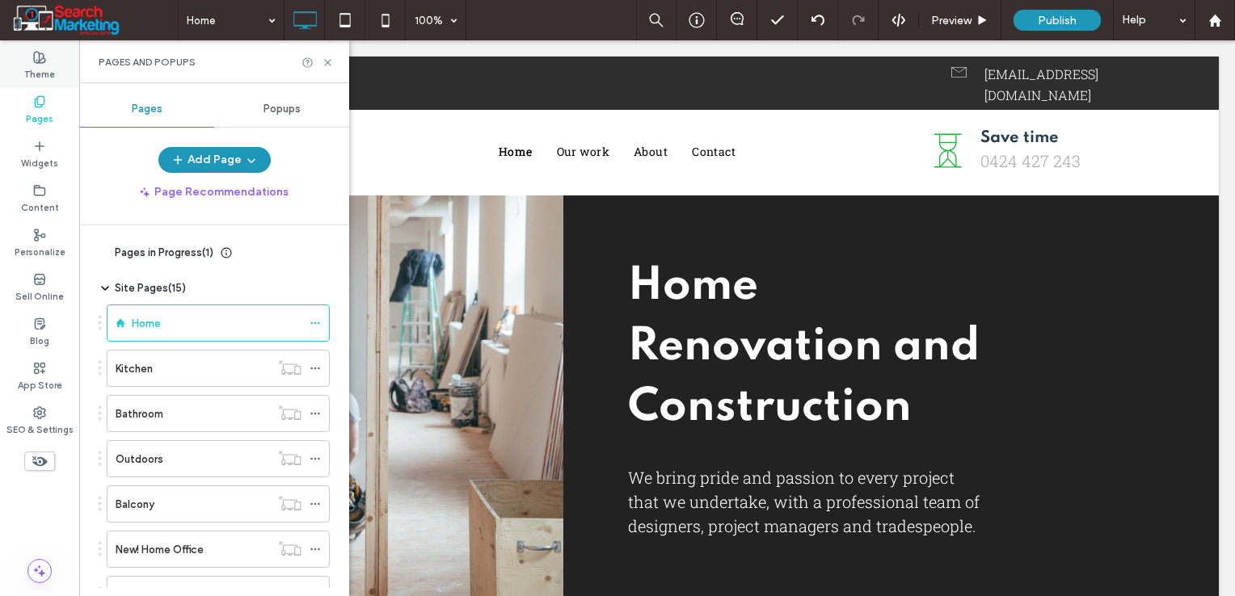
click at [47, 74] on label "Theme" at bounding box center [39, 73] width 31 height 18
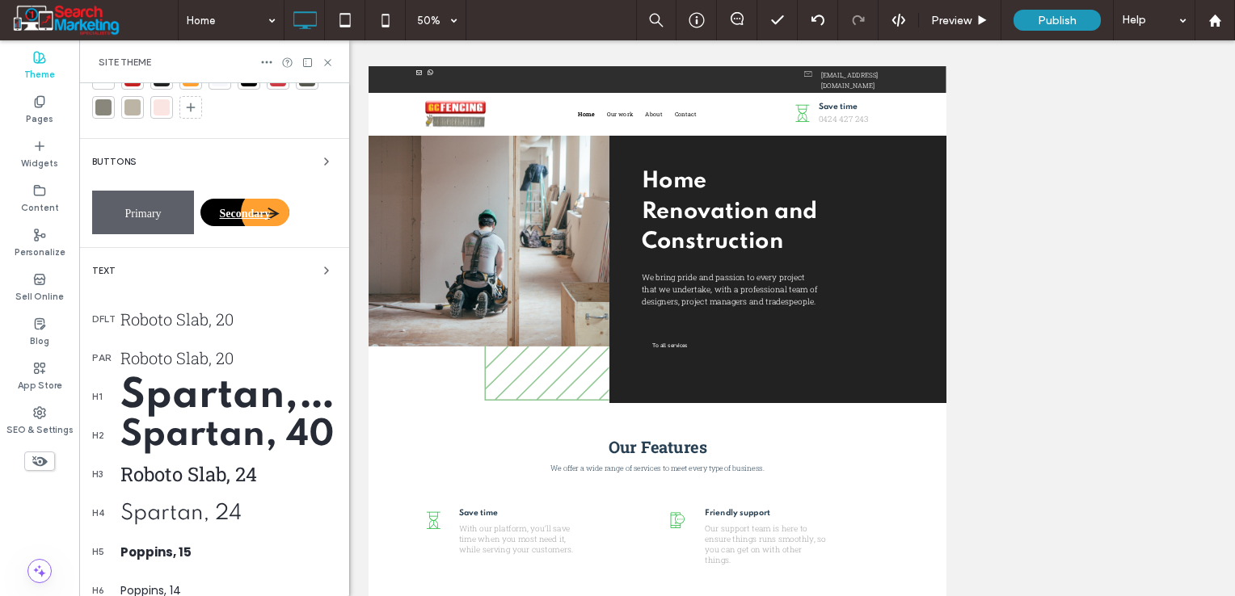
scroll to position [0, 0]
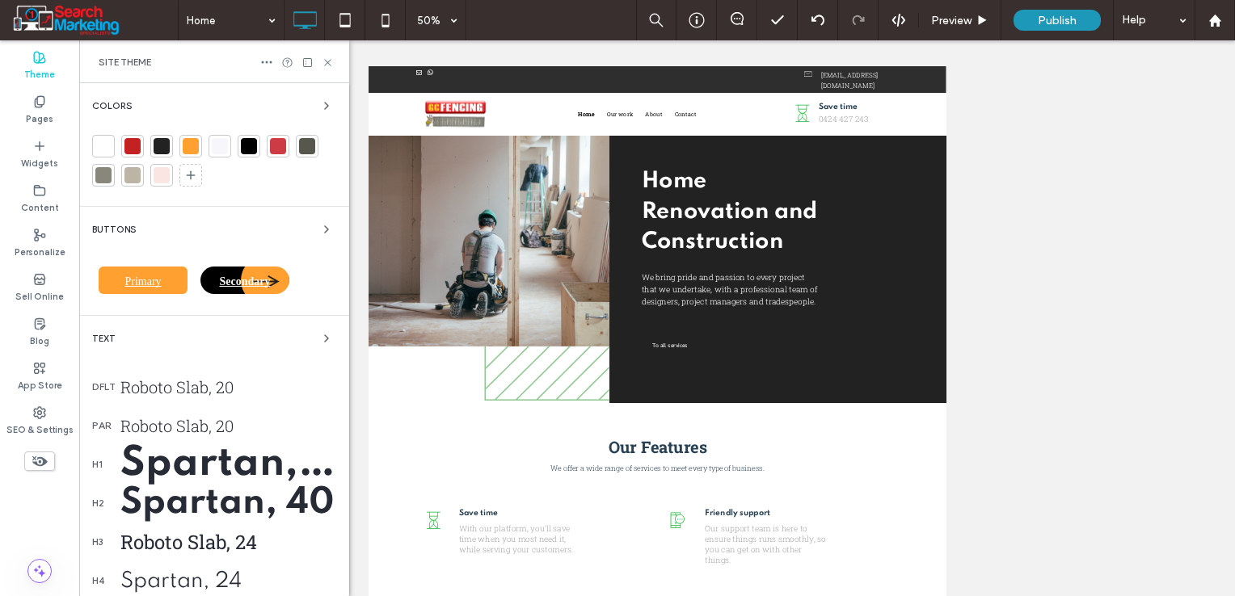
click at [141, 270] on div "Primary" at bounding box center [143, 280] width 89 height 27
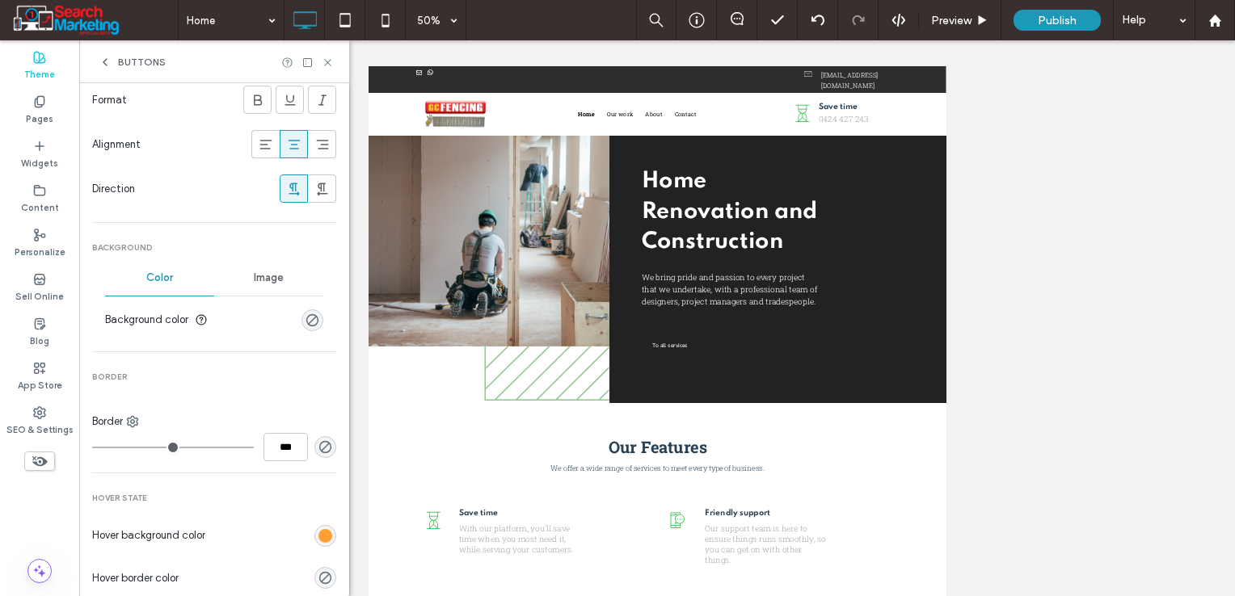
scroll to position [323, 0]
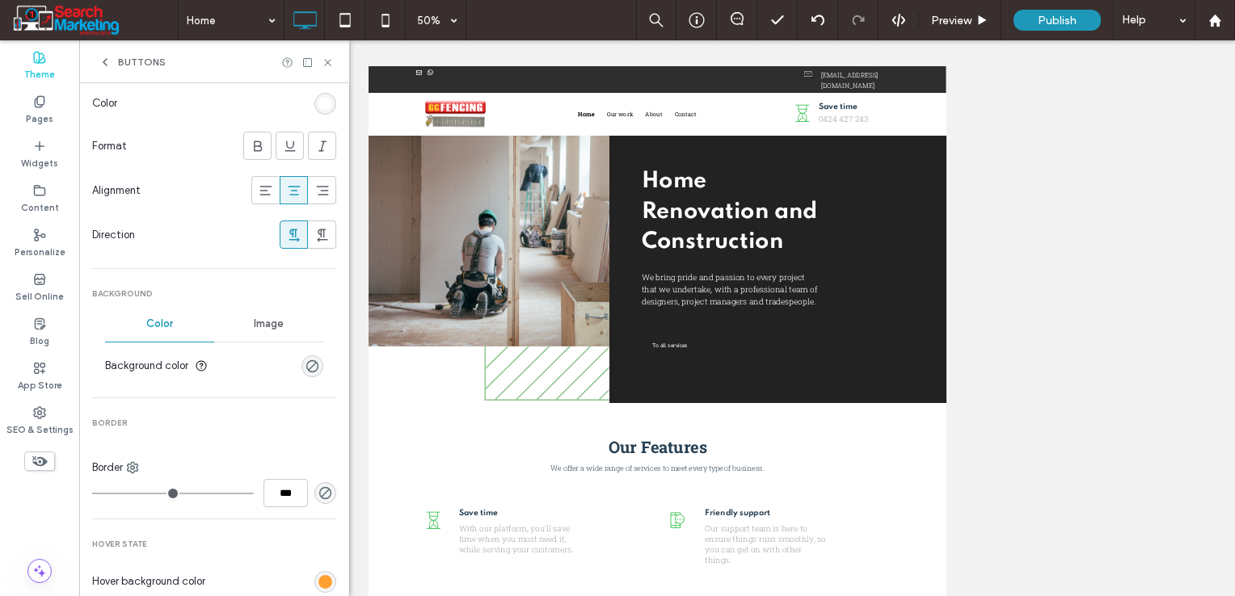
click at [311, 367] on div "rgba(0, 0, 0, 0)" at bounding box center [312, 366] width 22 height 22
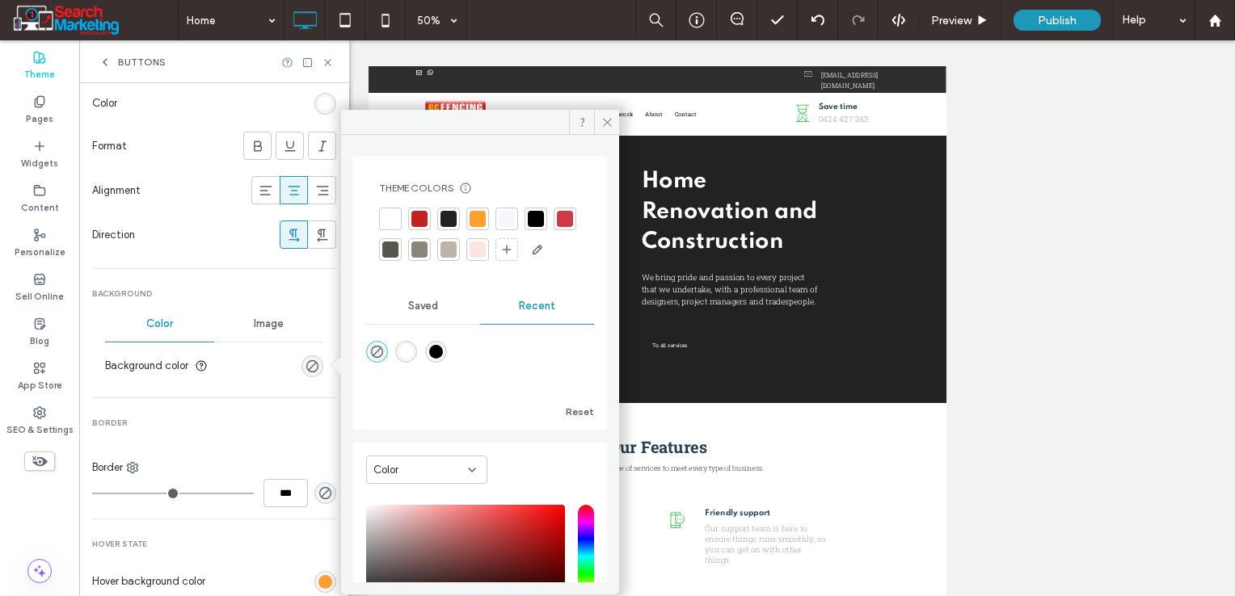
click at [422, 313] on span "Saved" at bounding box center [423, 306] width 30 height 13
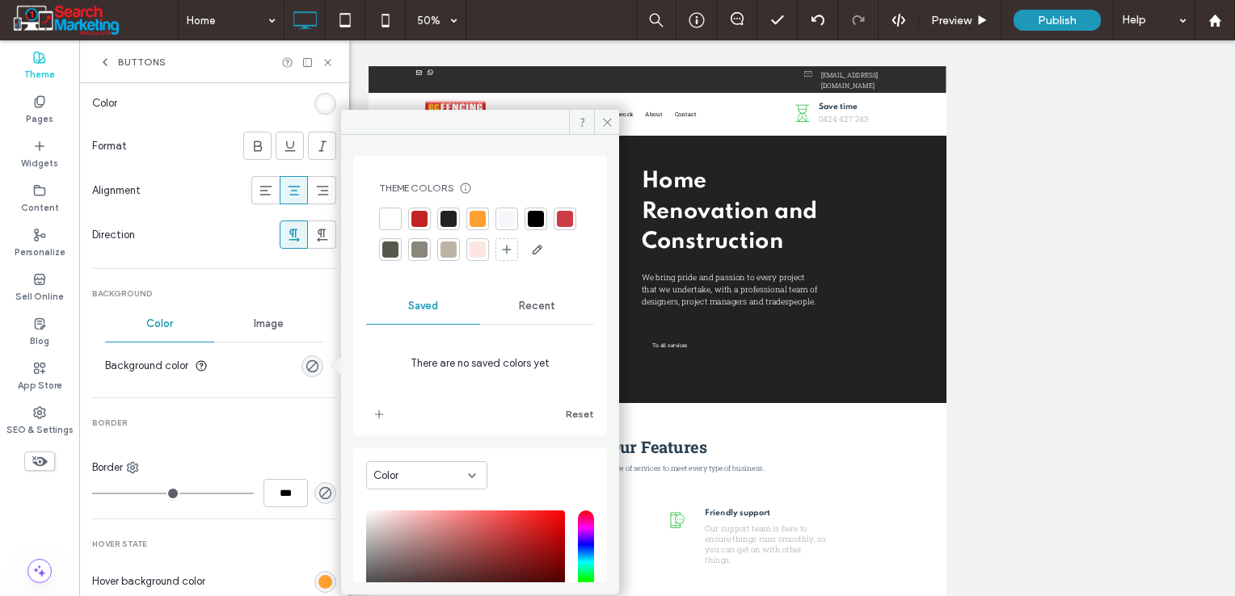
click at [524, 313] on span "Recent" at bounding box center [537, 306] width 36 height 13
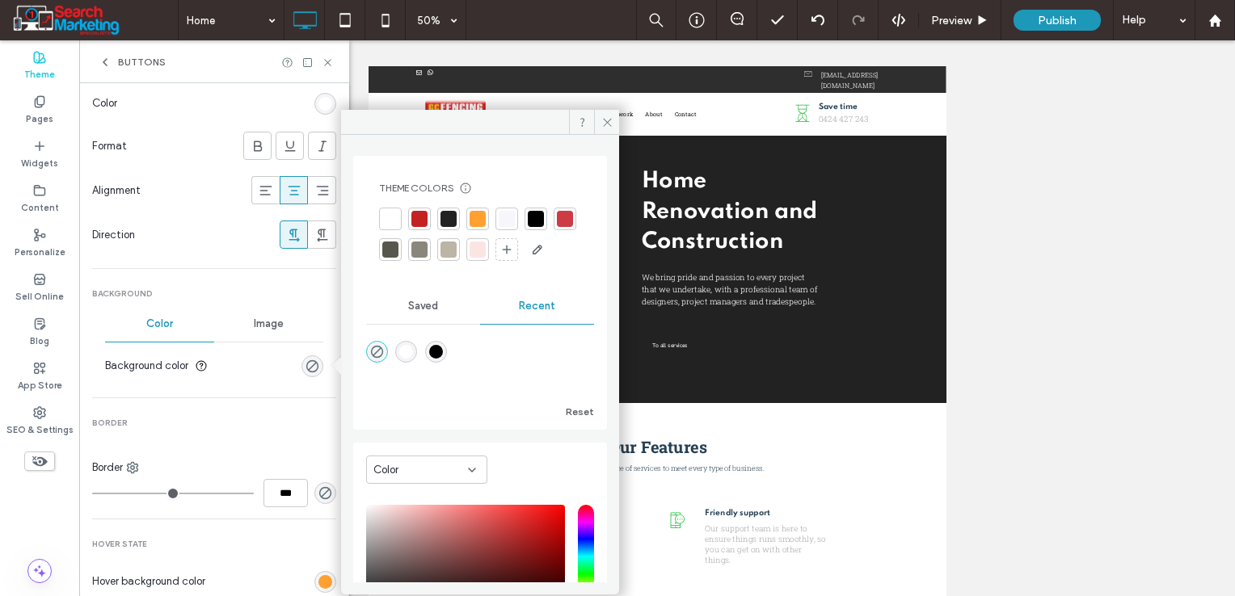
click at [404, 324] on div "Saved" at bounding box center [423, 306] width 114 height 36
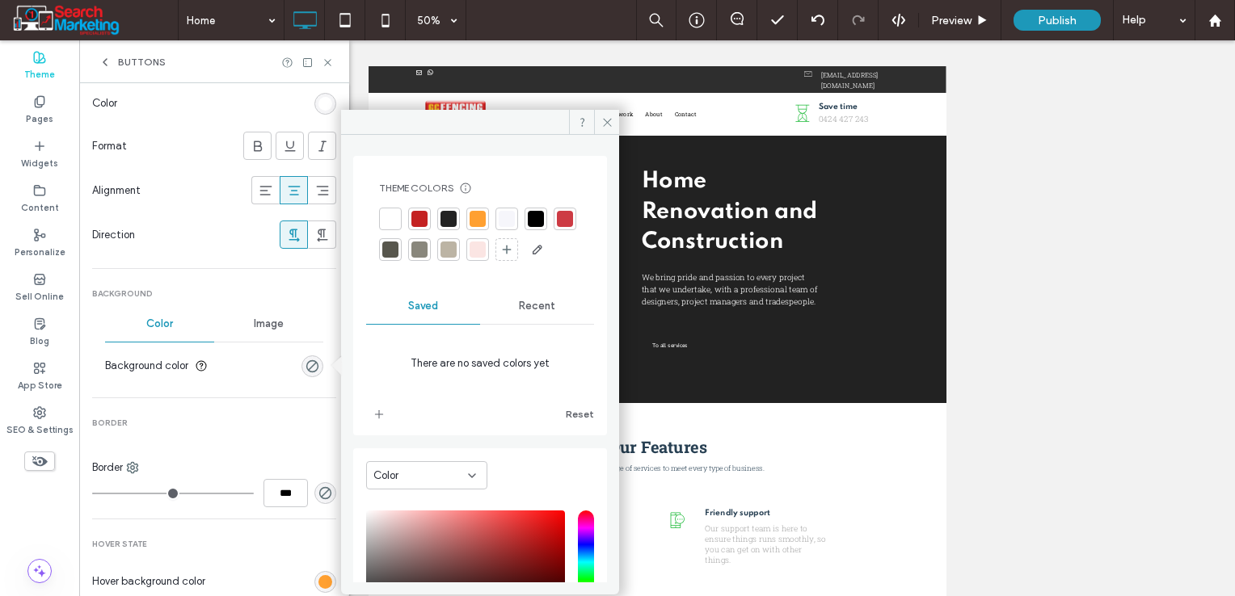
click at [372, 435] on div "Theme Colors Save time with Theme Colors Create a color palette to instantly ad…" at bounding box center [480, 296] width 254 height 280
click at [378, 421] on icon "add color" at bounding box center [378, 414] width 13 height 13
drag, startPoint x: 524, startPoint y: 338, endPoint x: 355, endPoint y: 431, distance: 193.1
click at [524, 313] on span "Recent" at bounding box center [537, 306] width 36 height 13
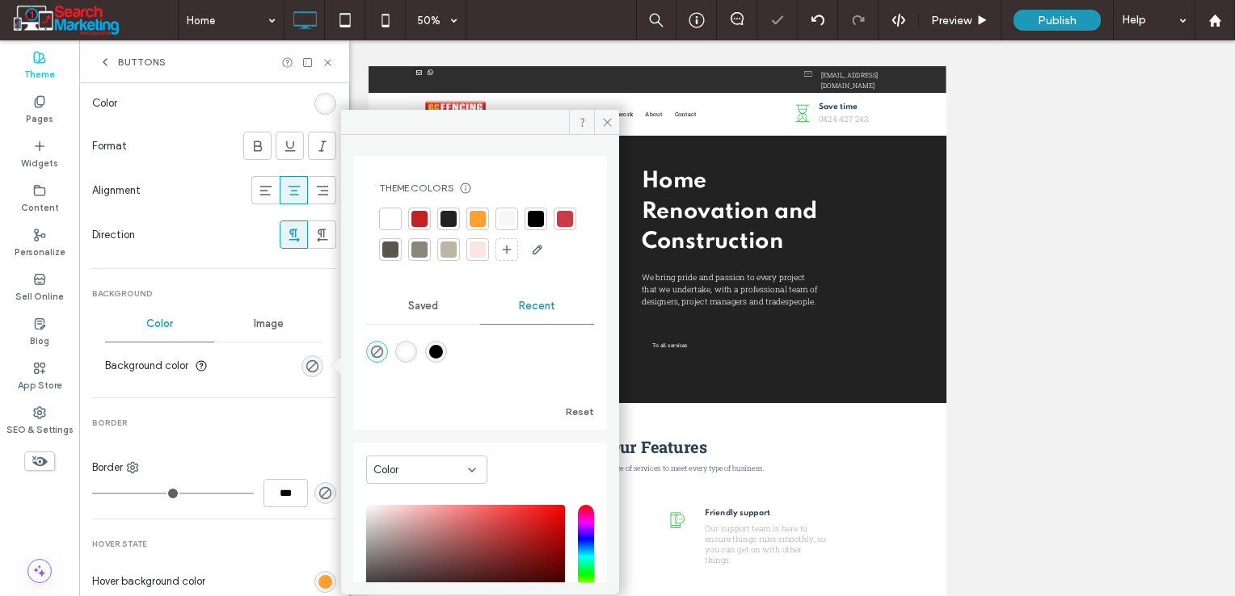
click at [409, 359] on div "rgba(255, 255, 255, 1)" at bounding box center [406, 352] width 14 height 14
type input "*******"
type input "***"
type input "****"
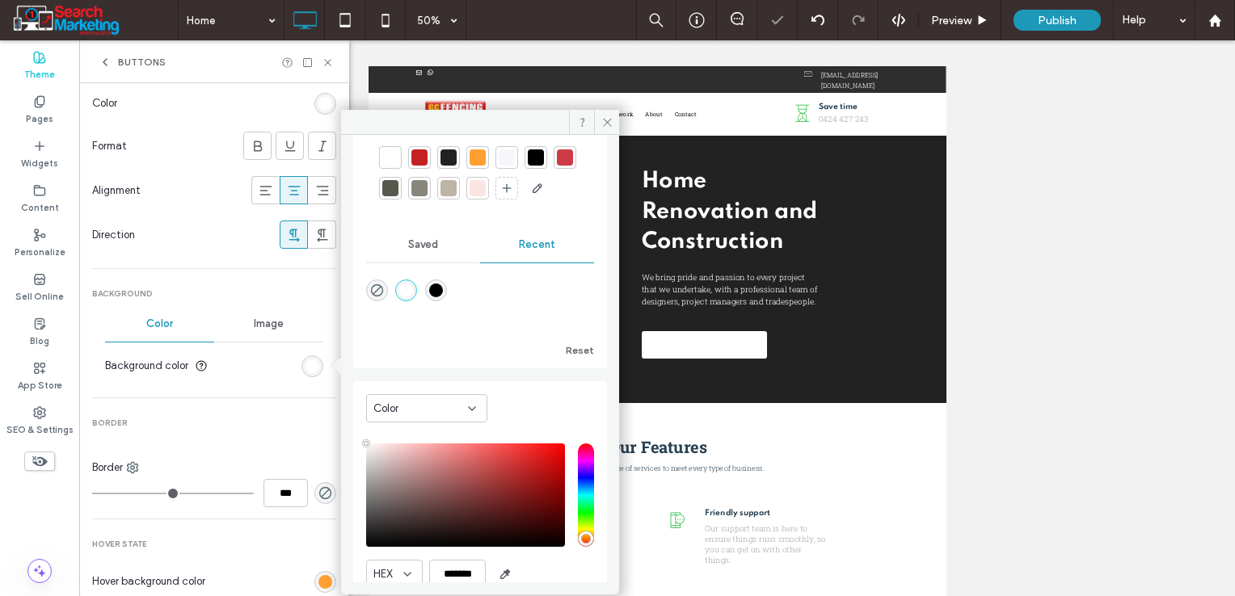
scroll to position [0, 0]
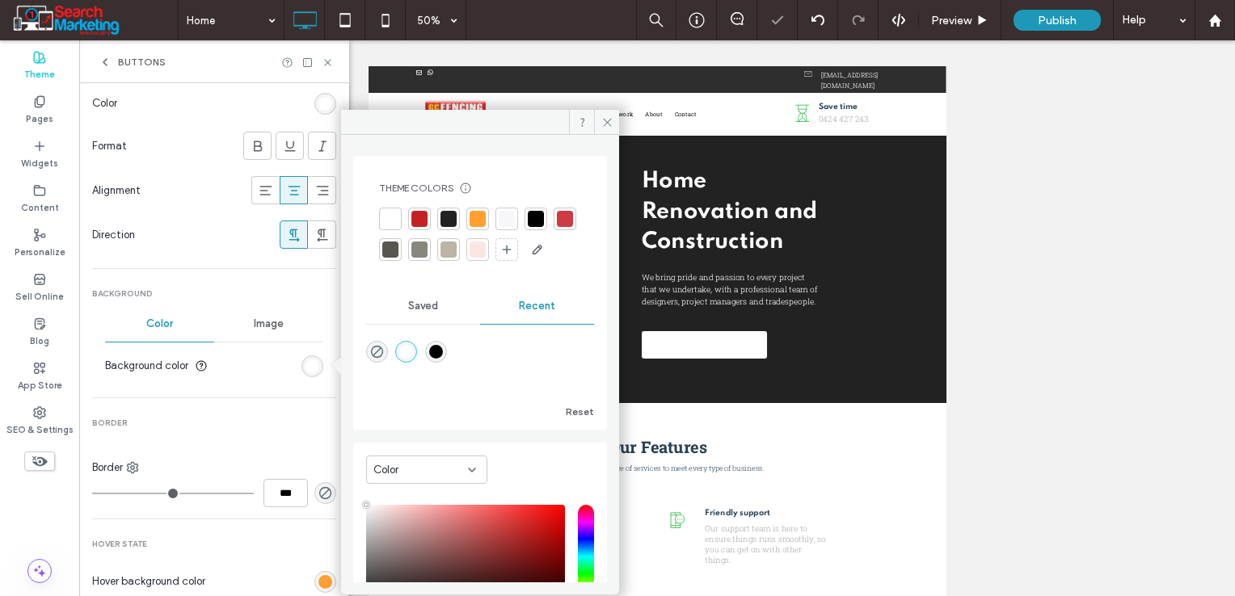
click at [423, 313] on span "Saved" at bounding box center [423, 306] width 30 height 13
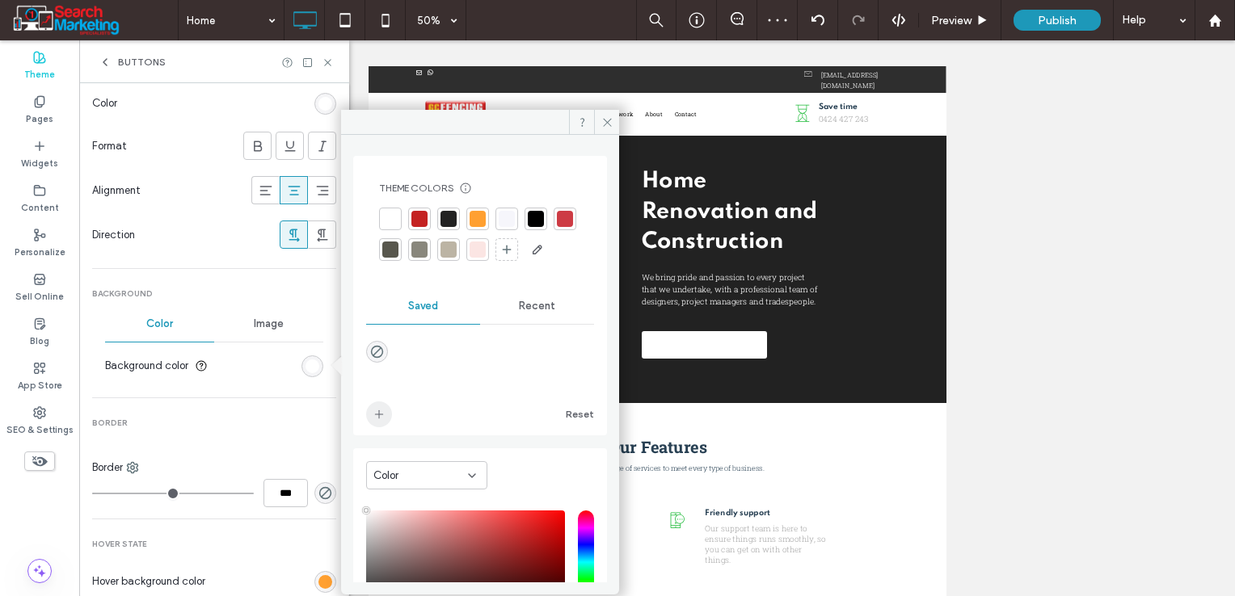
click at [381, 421] on icon "add color" at bounding box center [378, 414] width 13 height 13
click at [510, 324] on div "Recent" at bounding box center [537, 306] width 114 height 36
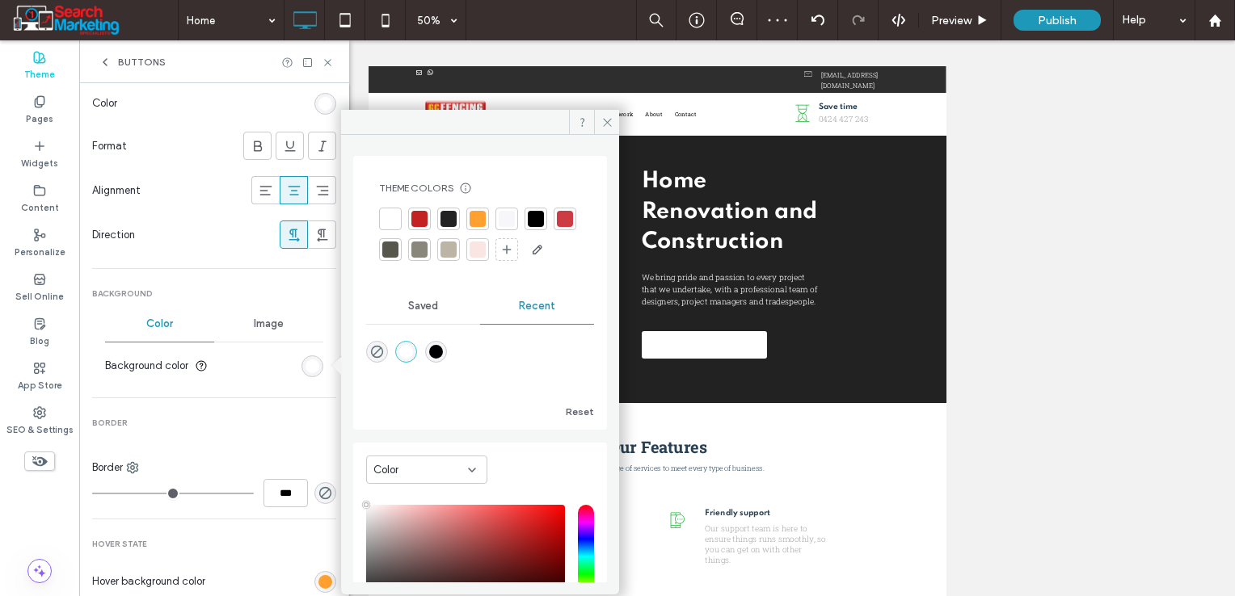
click at [443, 359] on div "rgba(0, 0, 0, 1)" at bounding box center [436, 352] width 14 height 14
click at [430, 313] on span "Saved" at bounding box center [423, 306] width 30 height 13
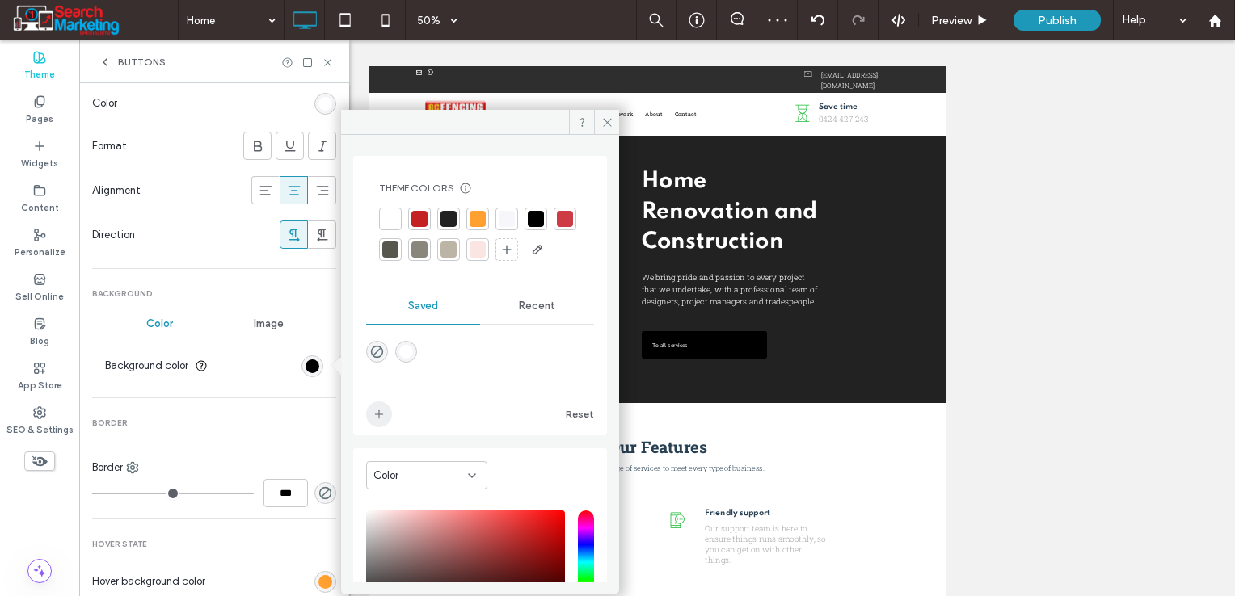
click at [376, 421] on icon "add color" at bounding box center [378, 414] width 13 height 13
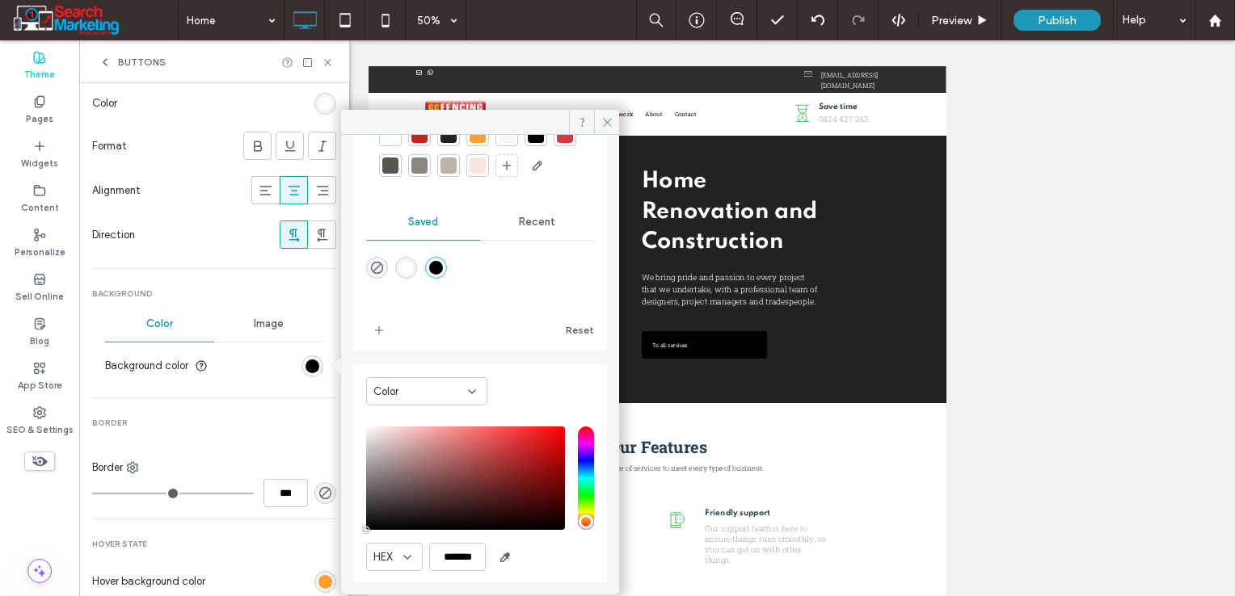
scroll to position [162, 0]
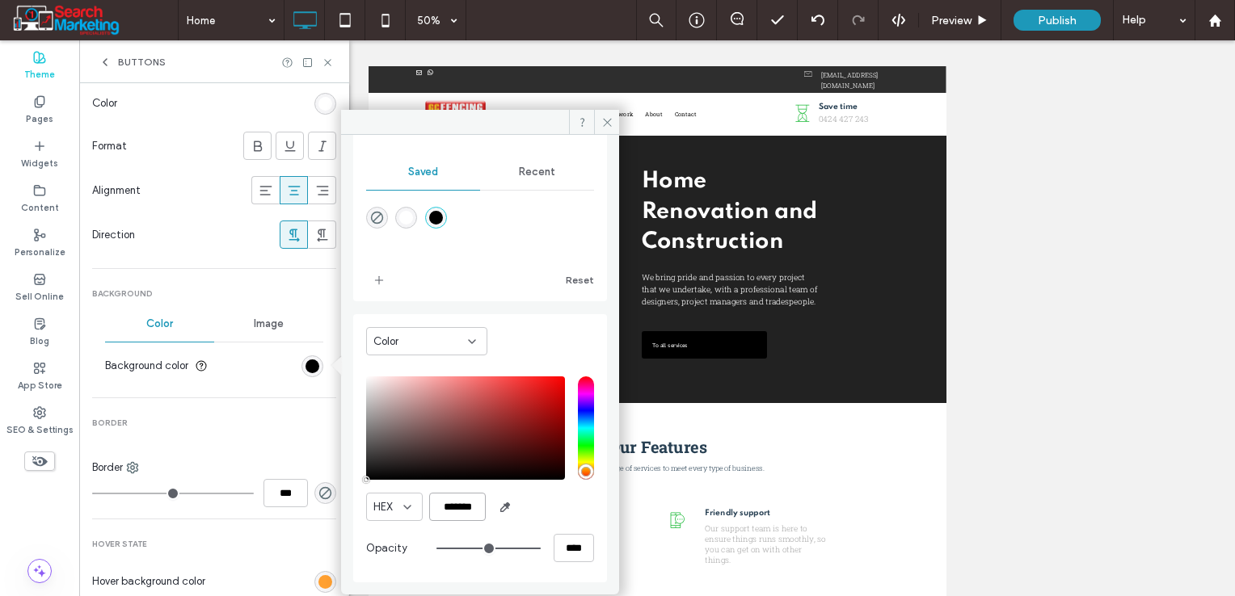
click at [463, 506] on input "*******" at bounding box center [457, 507] width 57 height 28
paste input "color picker textbox"
click at [375, 286] on icon "add color" at bounding box center [378, 280] width 13 height 13
click at [456, 348] on div "Color" at bounding box center [420, 342] width 95 height 16
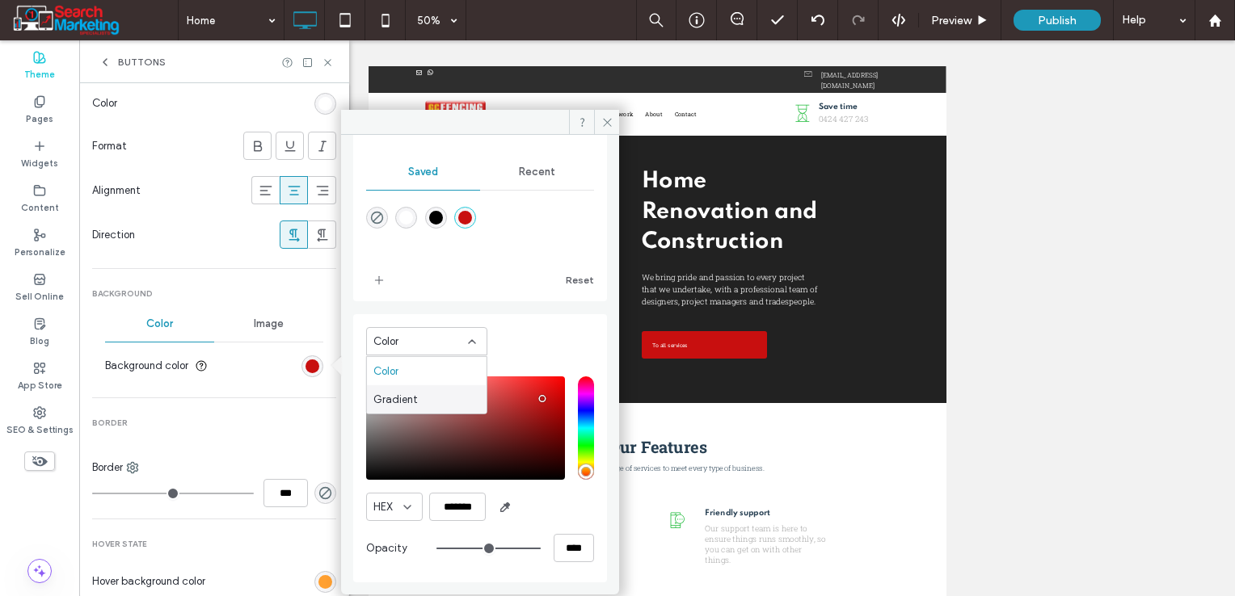
click at [415, 400] on div "Gradient" at bounding box center [427, 399] width 120 height 28
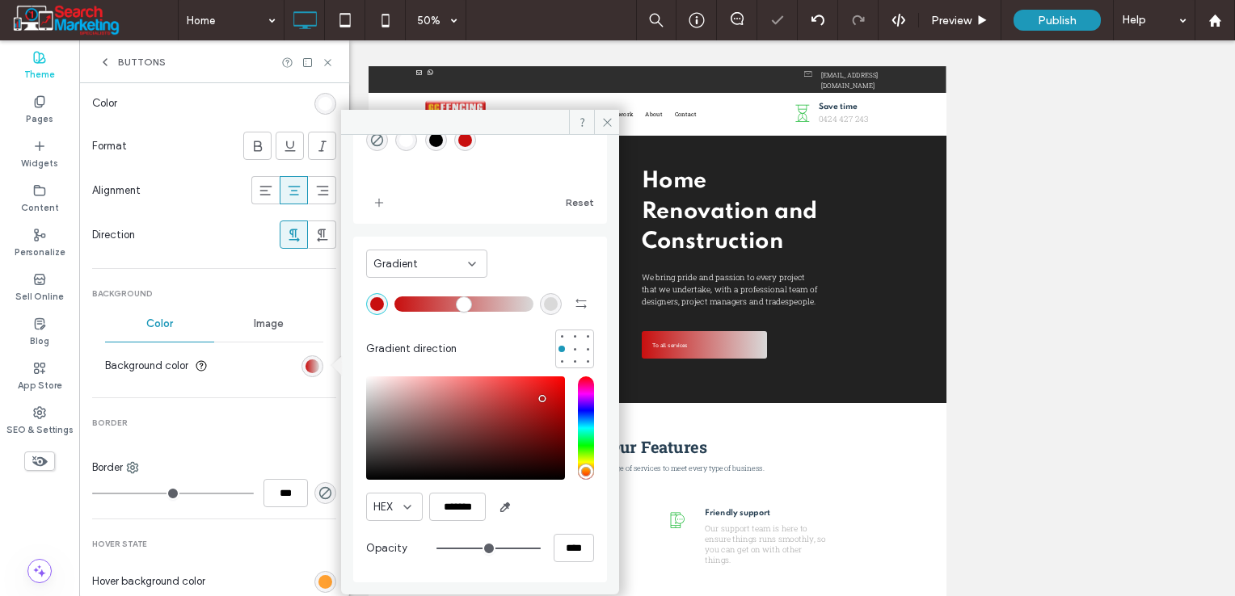
scroll to position [7, 0]
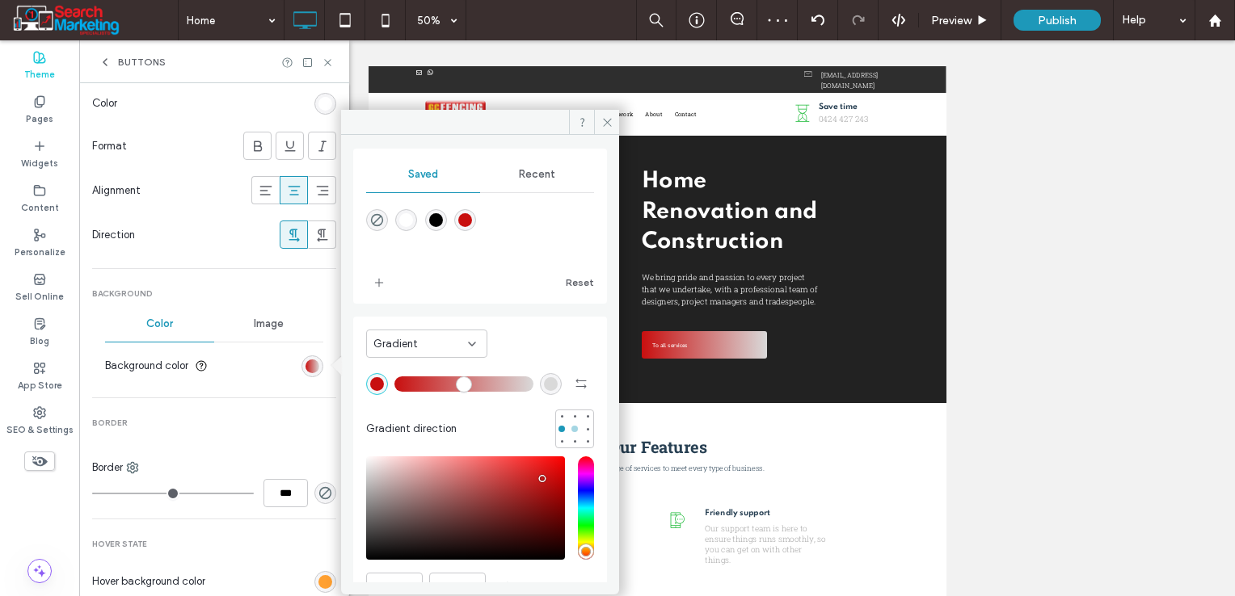
click at [571, 428] on div at bounding box center [574, 429] width 6 height 6
click at [558, 426] on div at bounding box center [561, 429] width 6 height 6
click at [574, 381] on icon "button" at bounding box center [580, 383] width 13 height 13
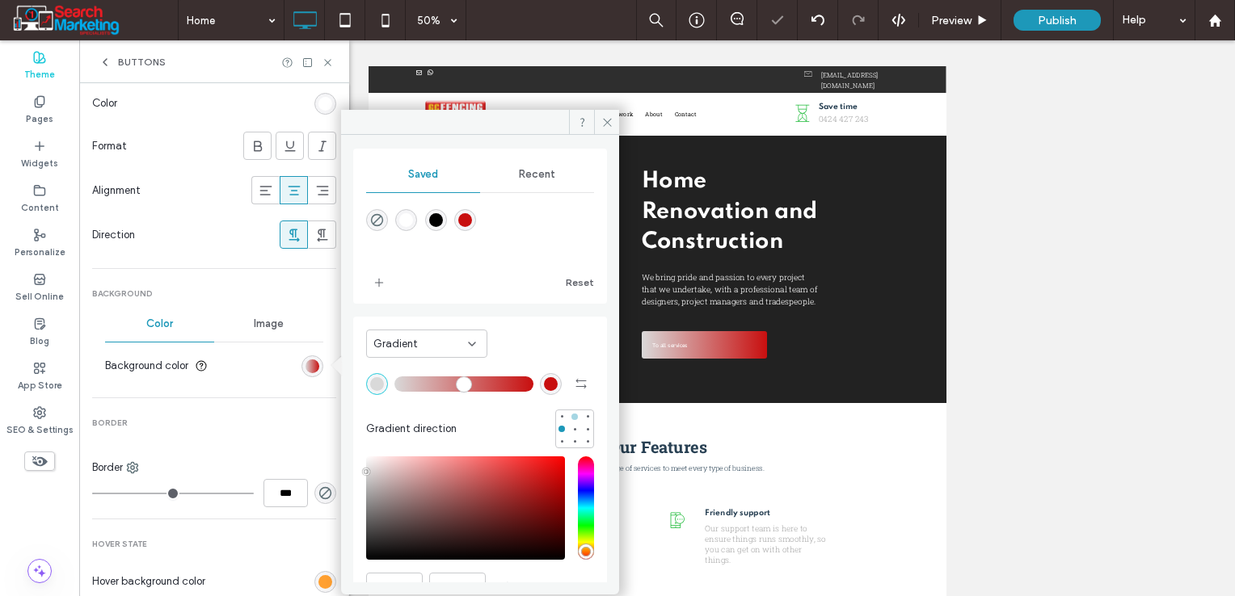
click at [570, 419] on div at bounding box center [574, 416] width 11 height 11
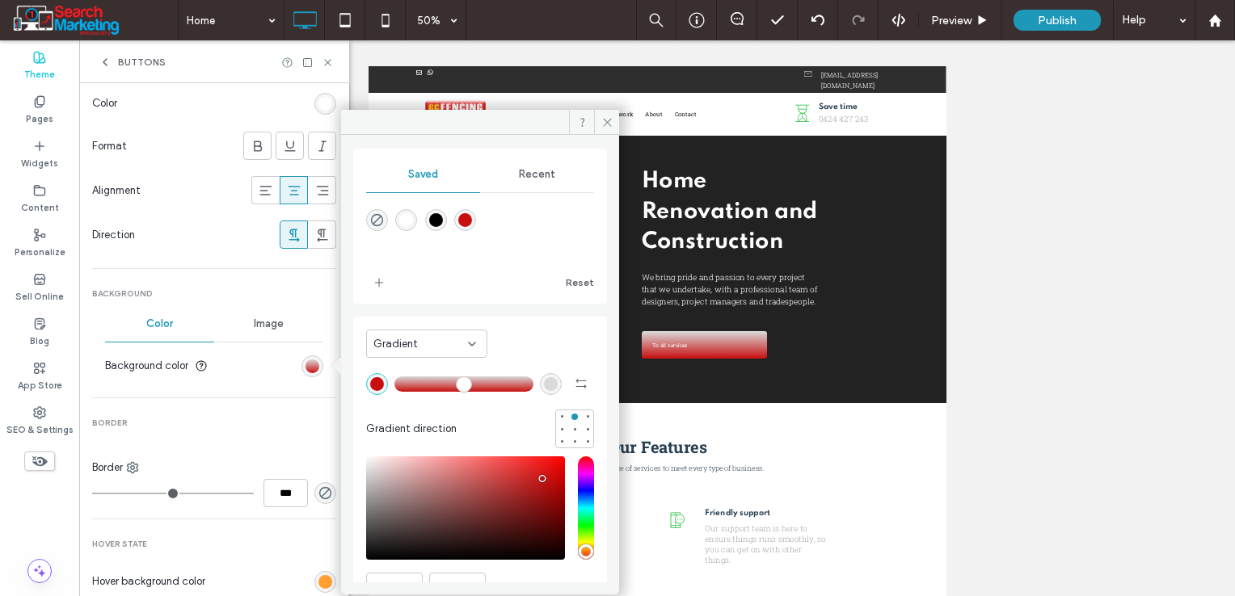
click at [544, 380] on div "rgba(217, 217, 217, 1)" at bounding box center [551, 384] width 14 height 14
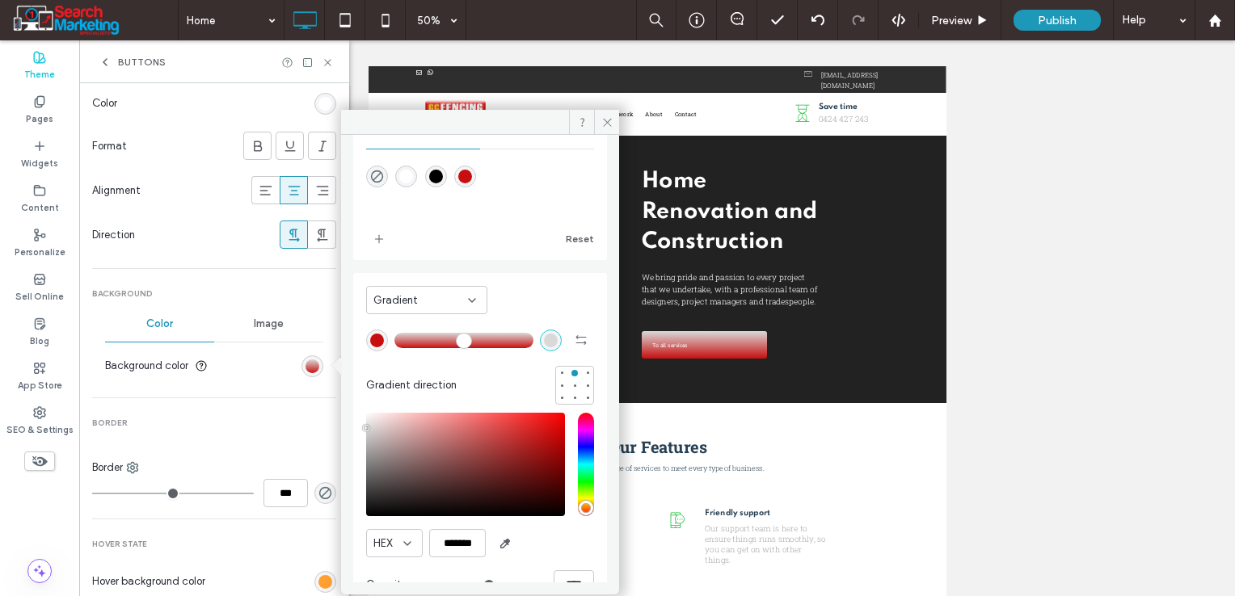
scroll to position [86, 0]
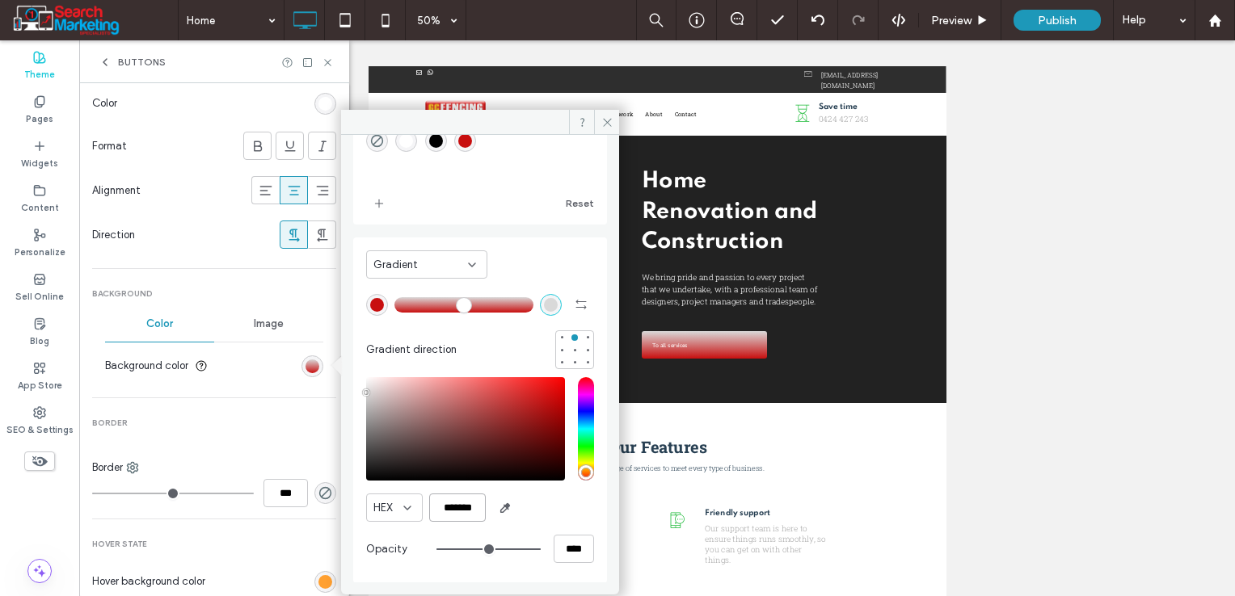
click at [474, 514] on input "*******" at bounding box center [457, 508] width 57 height 28
paste input "color picker textbox"
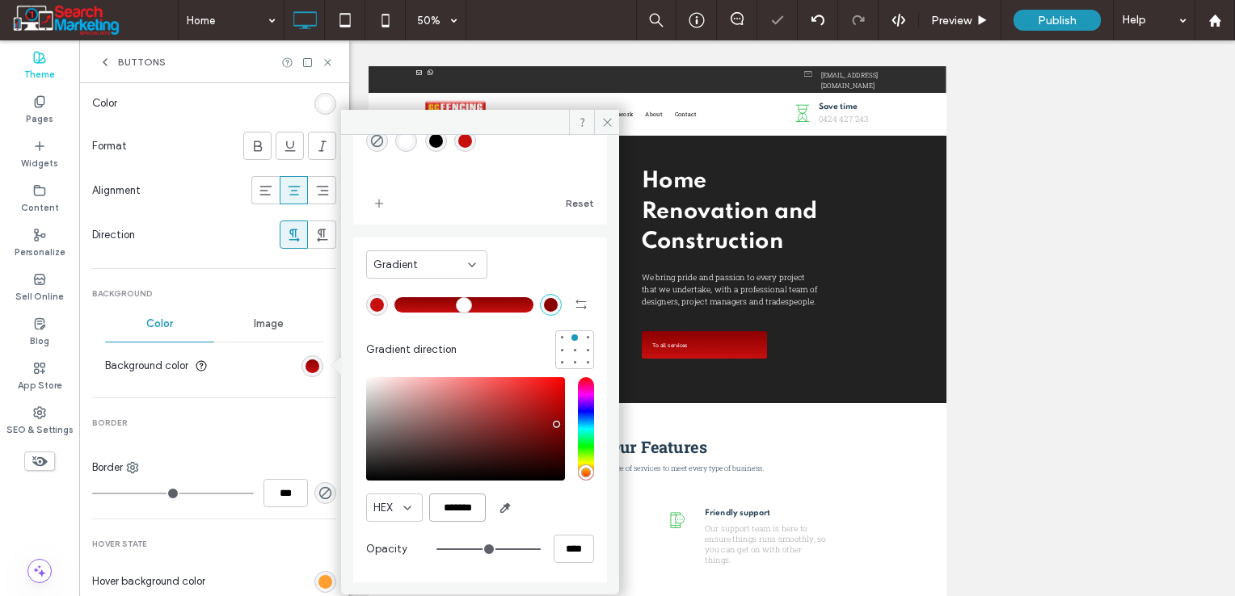
scroll to position [6, 0]
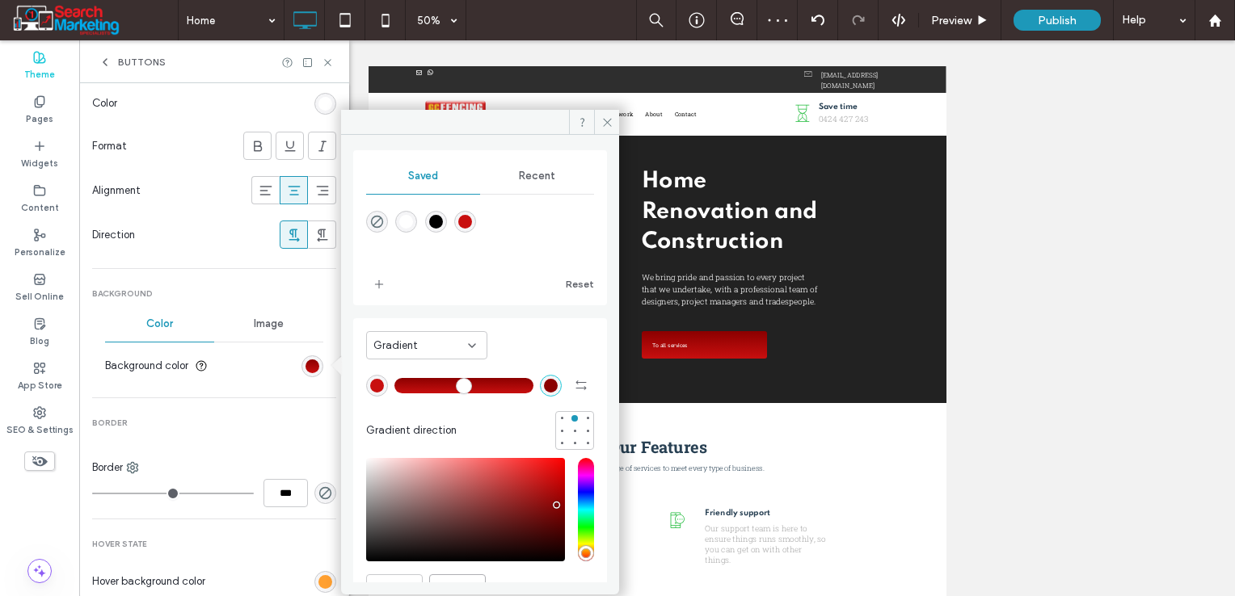
type input "*******"
click at [414, 339] on span "Gradient" at bounding box center [395, 346] width 44 height 16
click at [421, 368] on div "Color" at bounding box center [427, 373] width 120 height 28
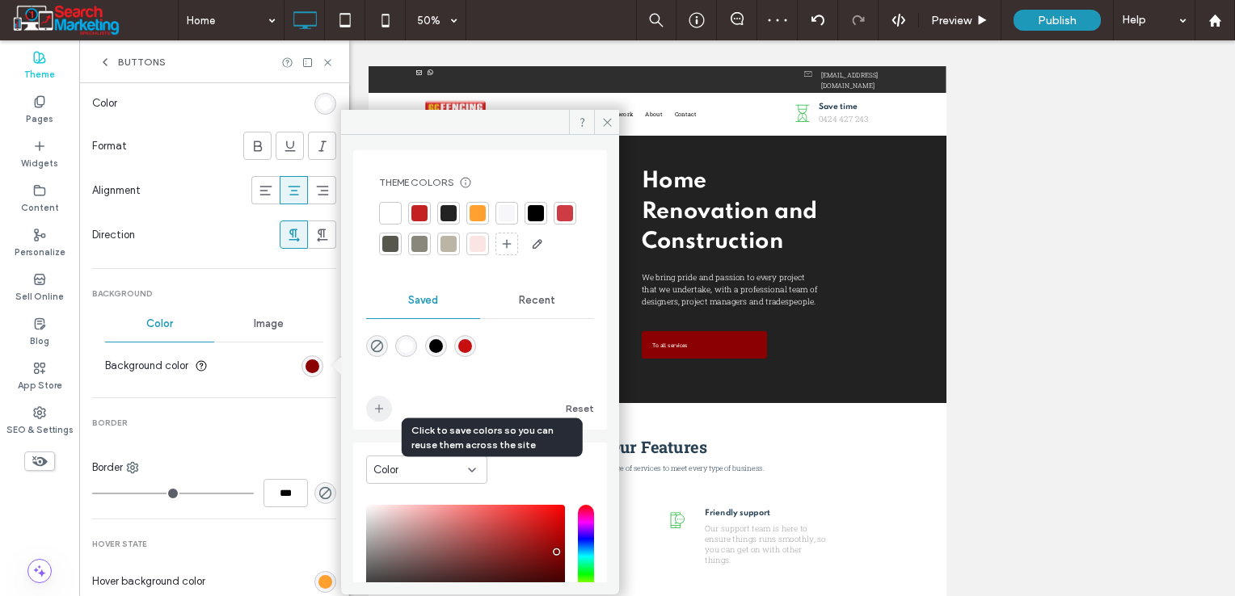
click at [373, 415] on icon "add color" at bounding box center [378, 408] width 13 height 13
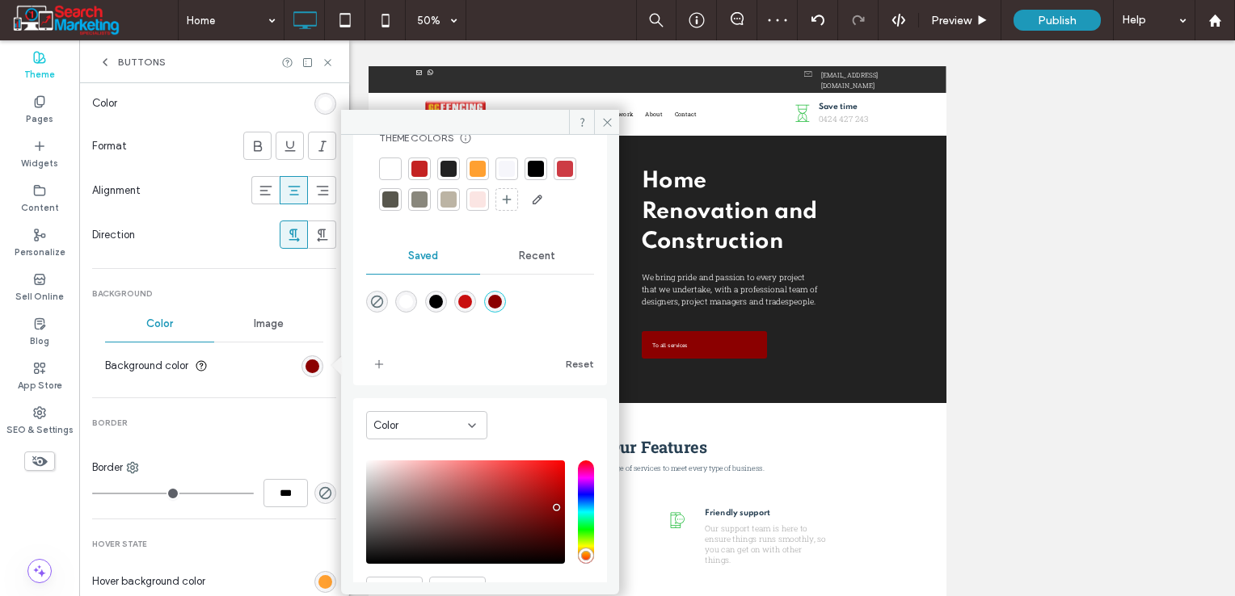
scroll to position [86, 0]
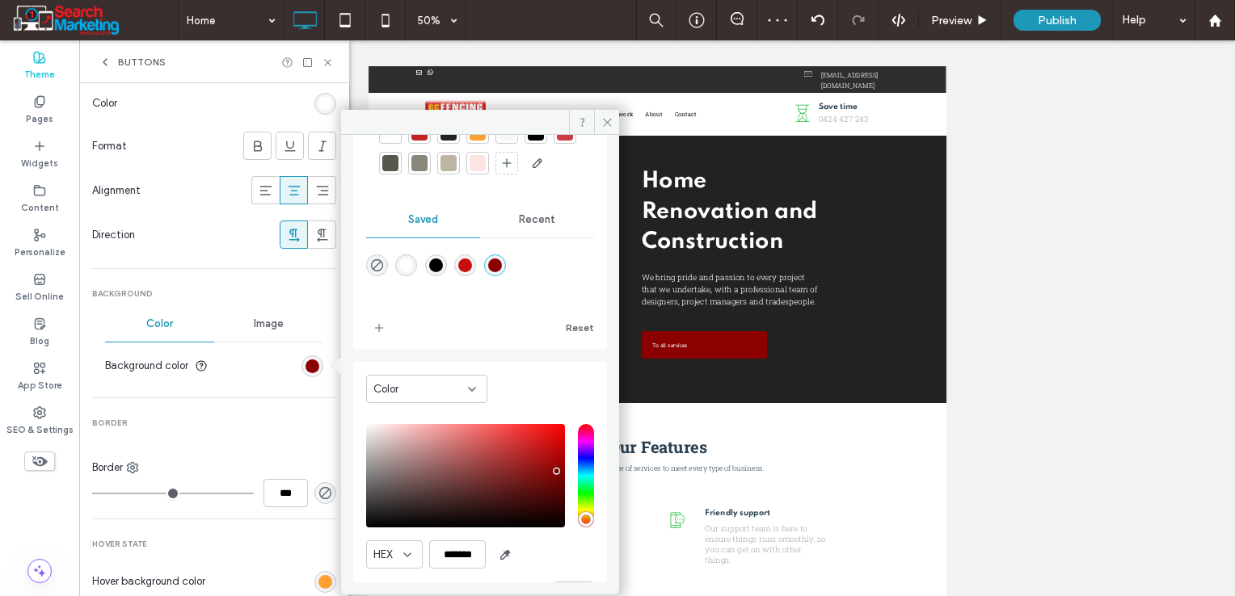
click at [462, 398] on div "Color" at bounding box center [420, 389] width 95 height 16
click at [414, 464] on div "Gradient" at bounding box center [427, 475] width 120 height 28
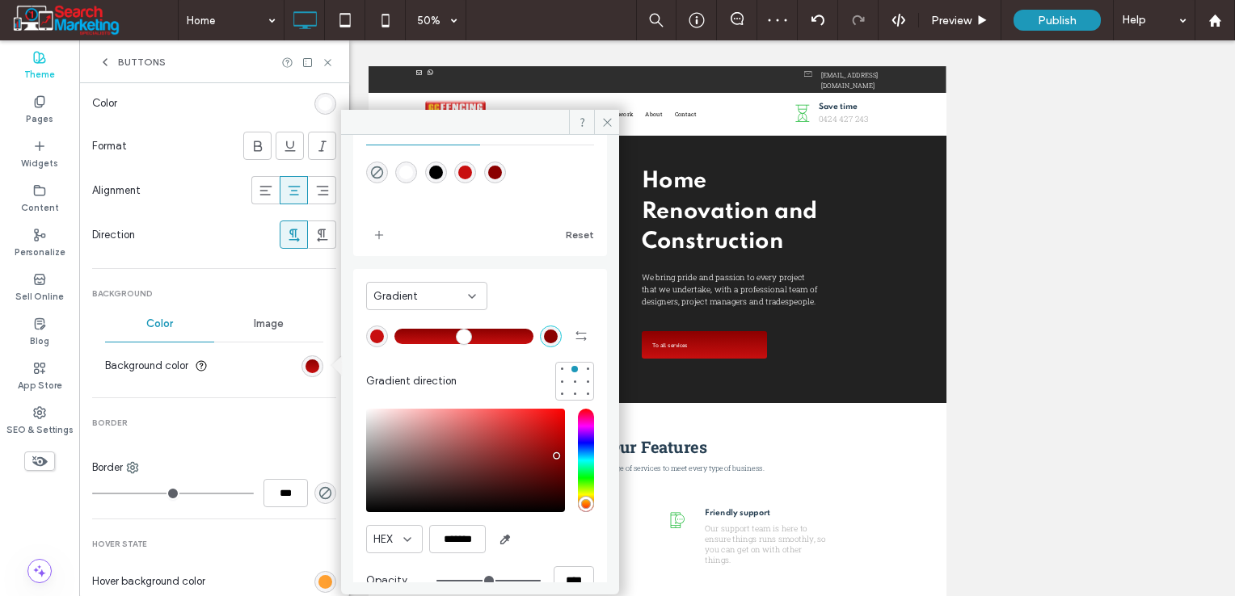
scroll to position [81, 0]
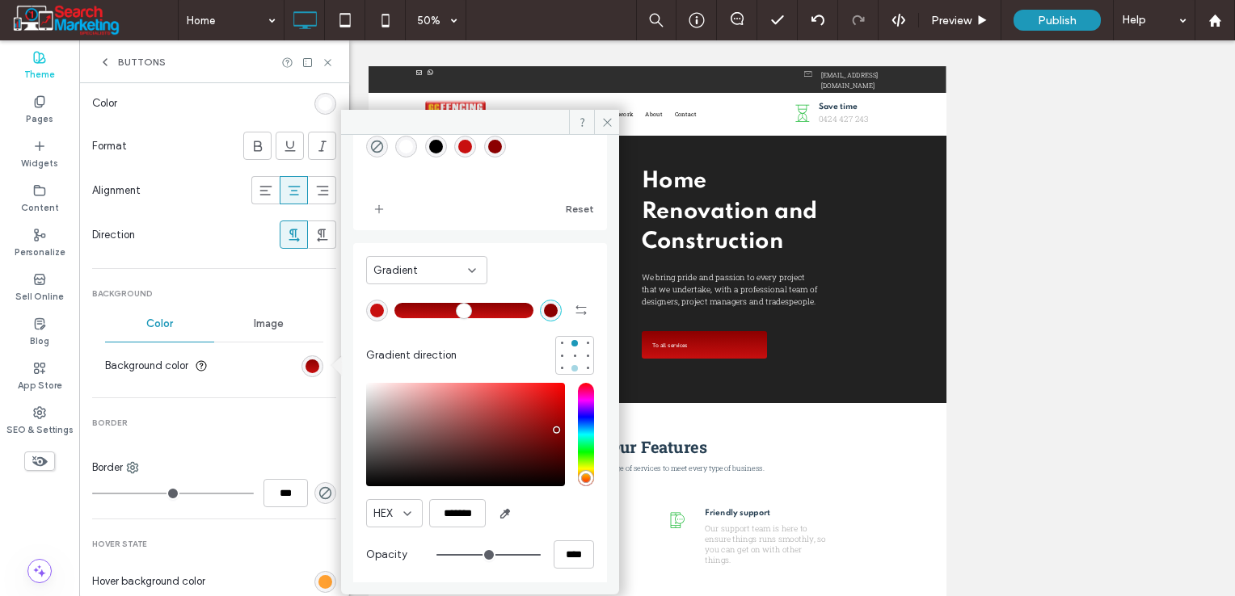
click at [571, 369] on div at bounding box center [574, 368] width 6 height 6
click at [382, 213] on icon "add color" at bounding box center [378, 209] width 13 height 13
click at [609, 126] on icon at bounding box center [607, 122] width 12 height 12
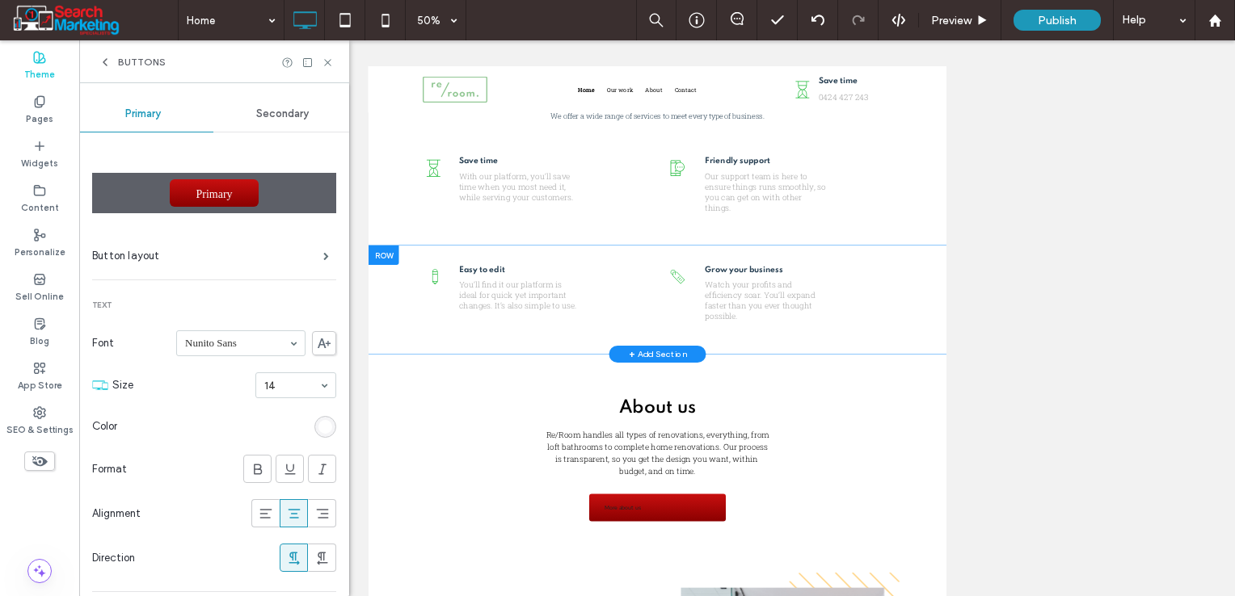
scroll to position [808, 0]
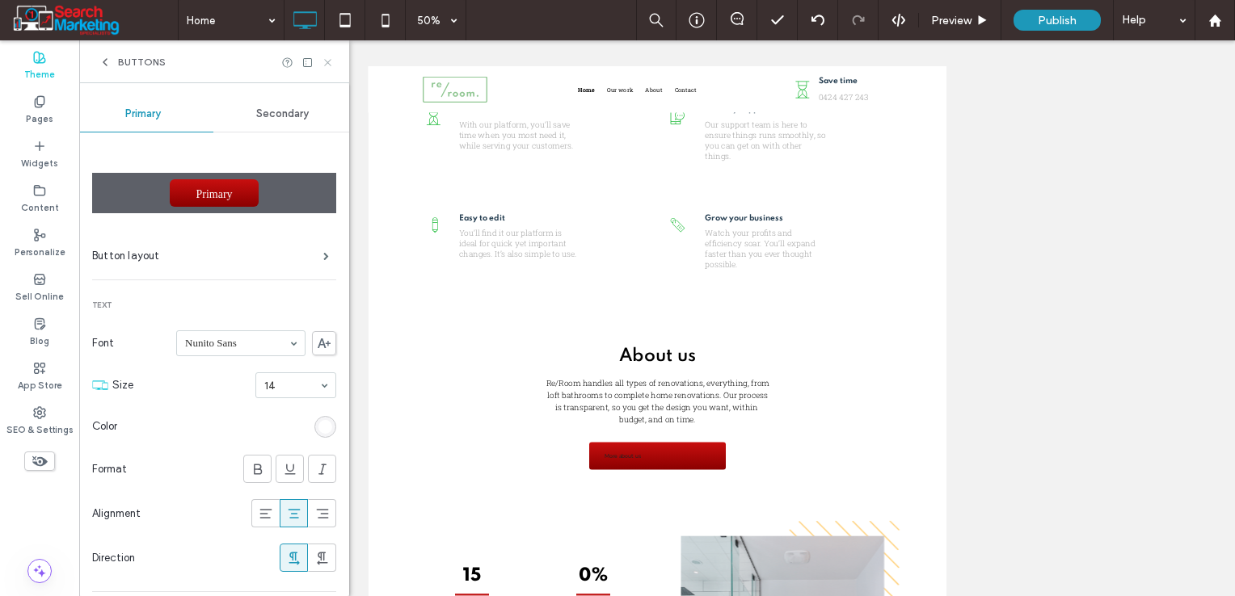
click at [330, 60] on use at bounding box center [327, 62] width 6 height 6
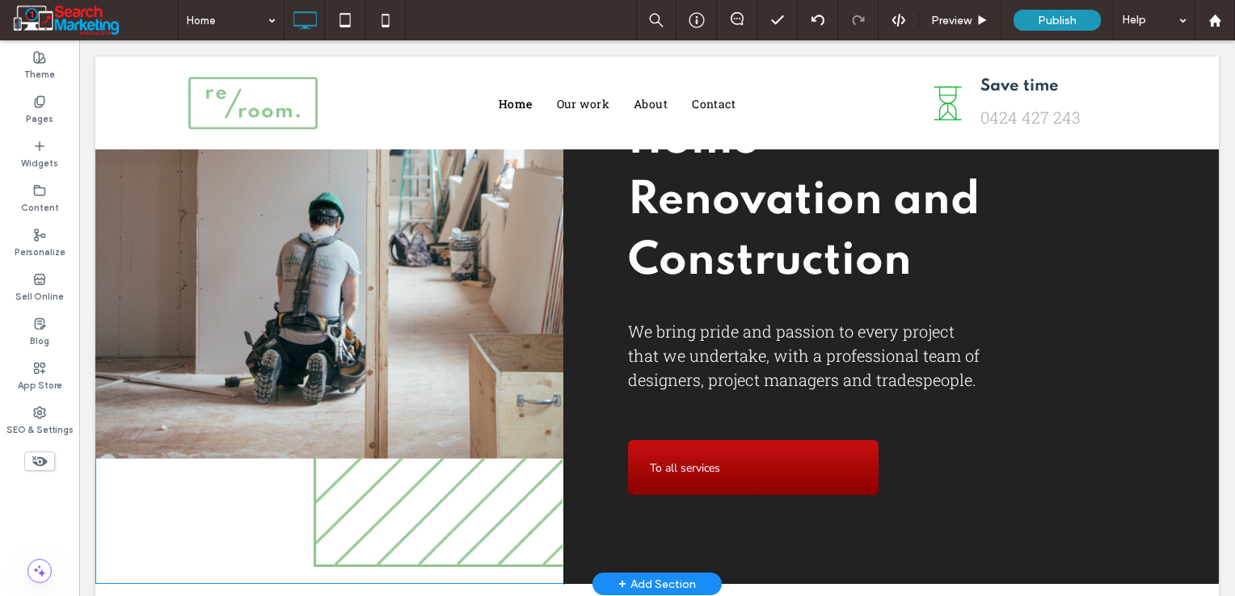
scroll to position [242, 0]
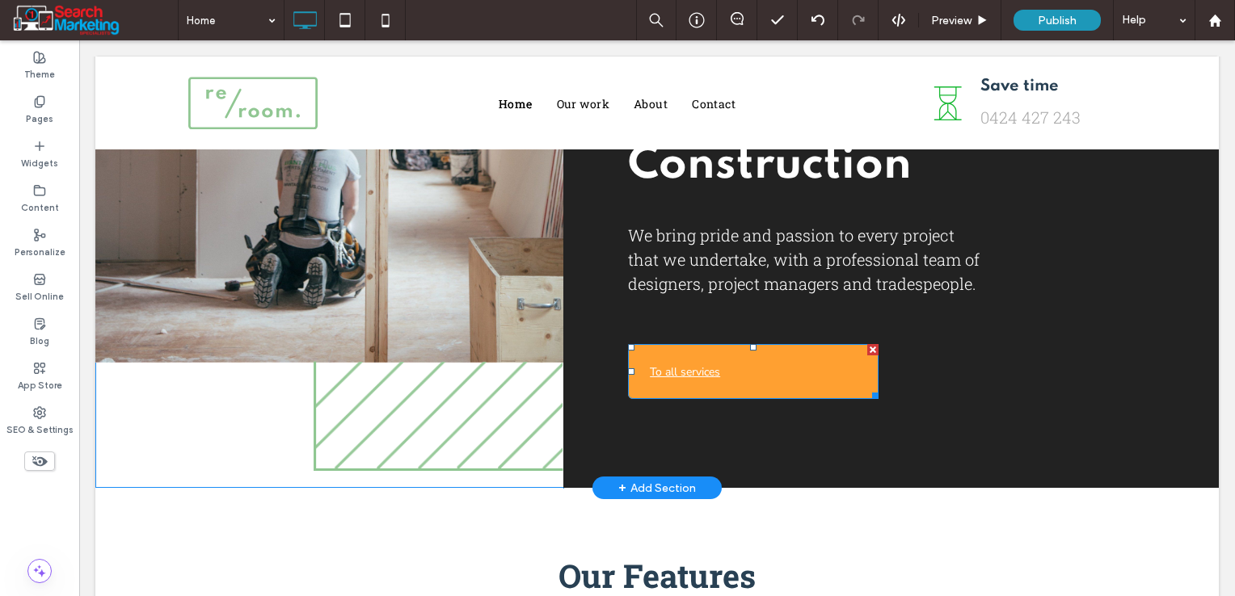
click at [748, 357] on link "To all services" at bounding box center [753, 371] width 250 height 55
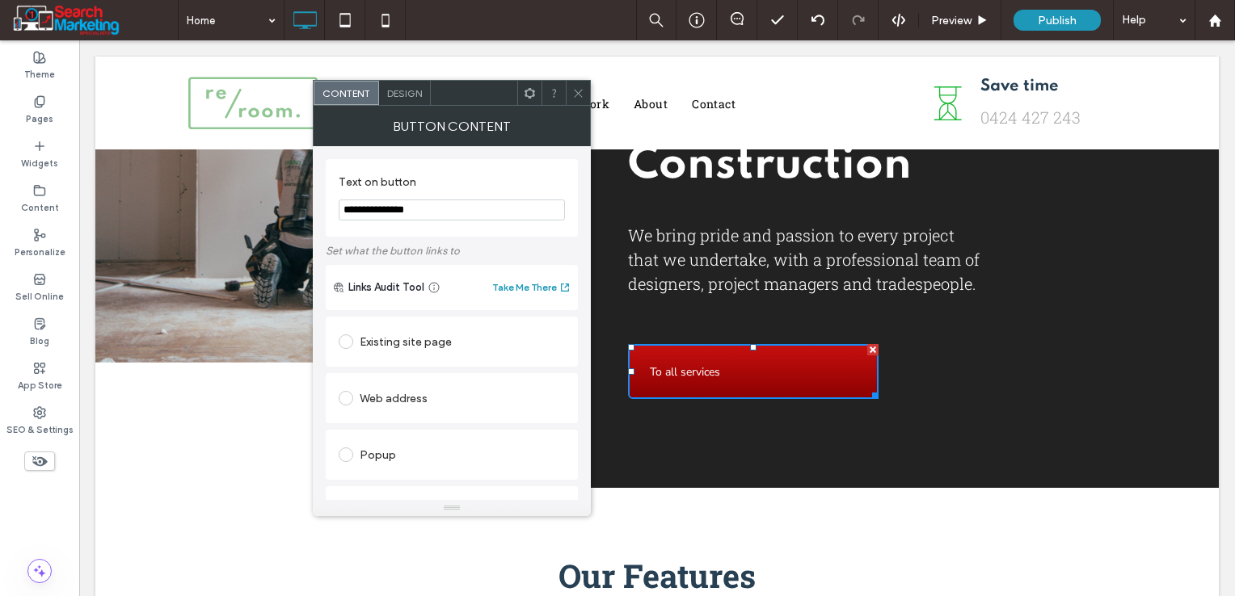
click at [401, 95] on span "Design" at bounding box center [404, 93] width 35 height 12
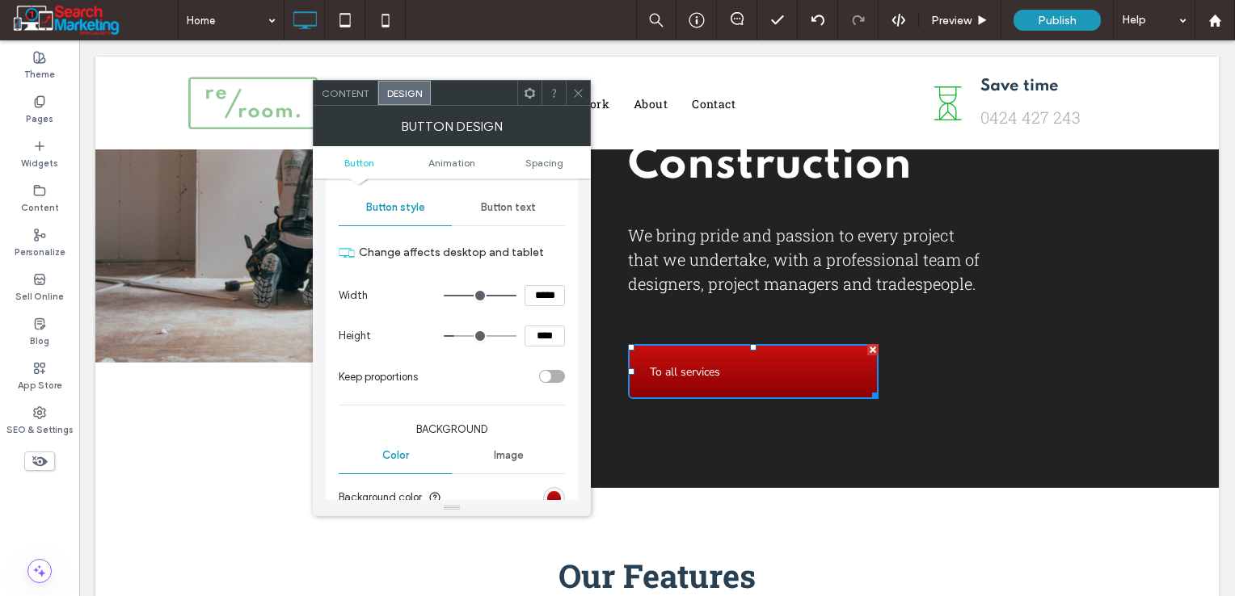
scroll to position [162, 0]
click at [511, 205] on span "Button text" at bounding box center [508, 204] width 55 height 13
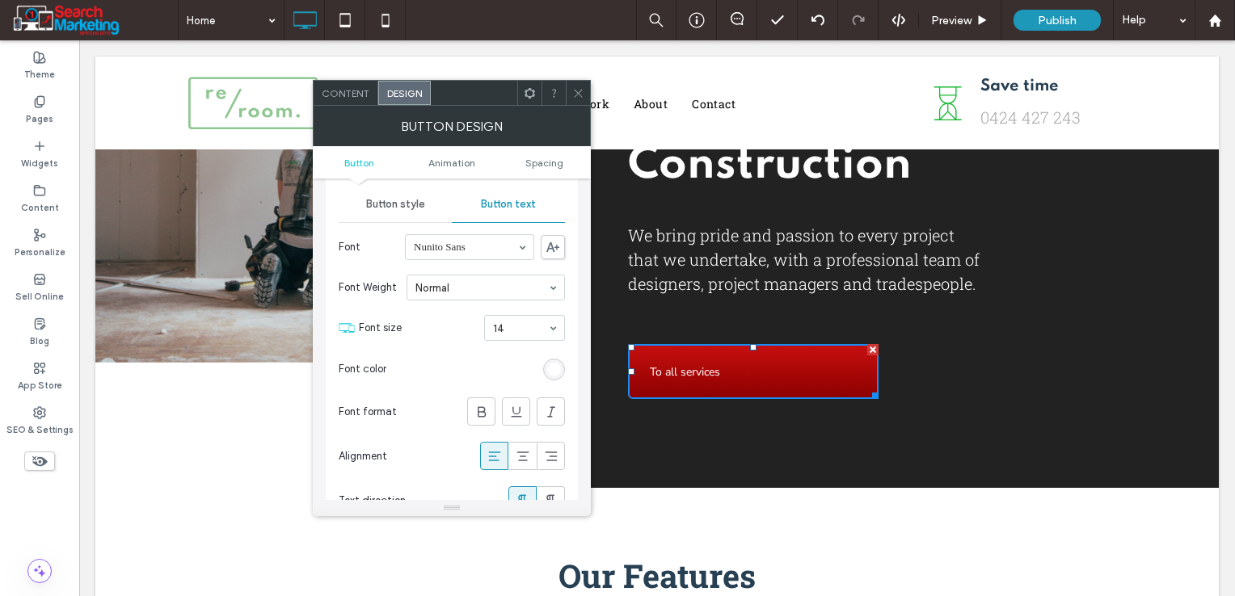
click at [570, 95] on div at bounding box center [578, 93] width 24 height 24
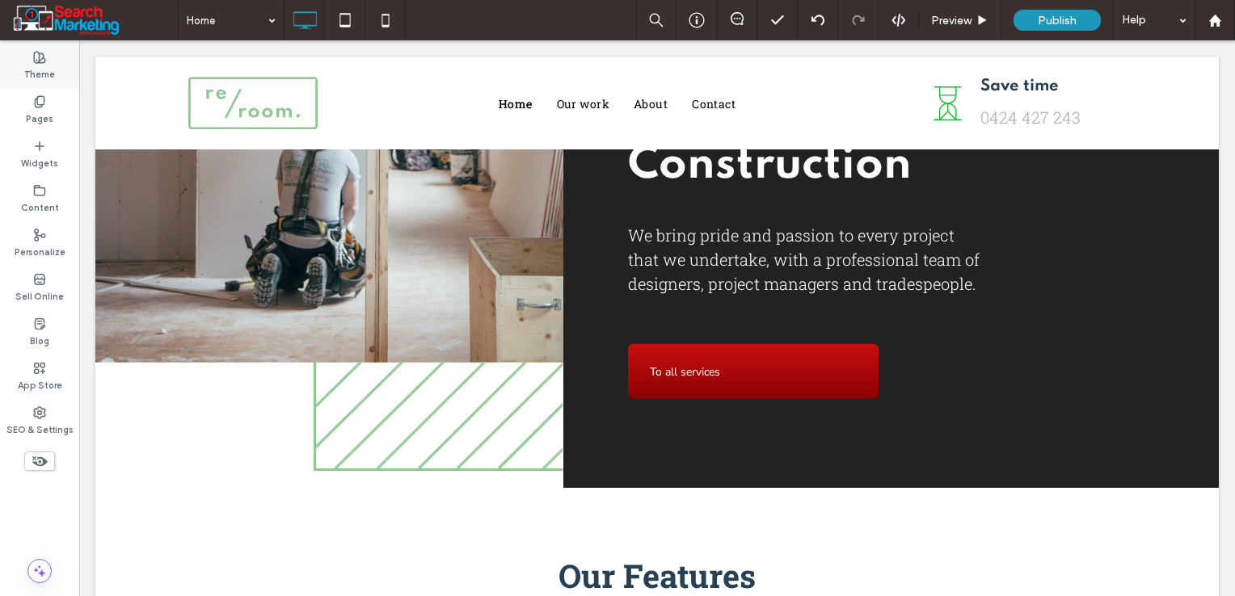
click at [38, 69] on label "Theme" at bounding box center [39, 73] width 31 height 18
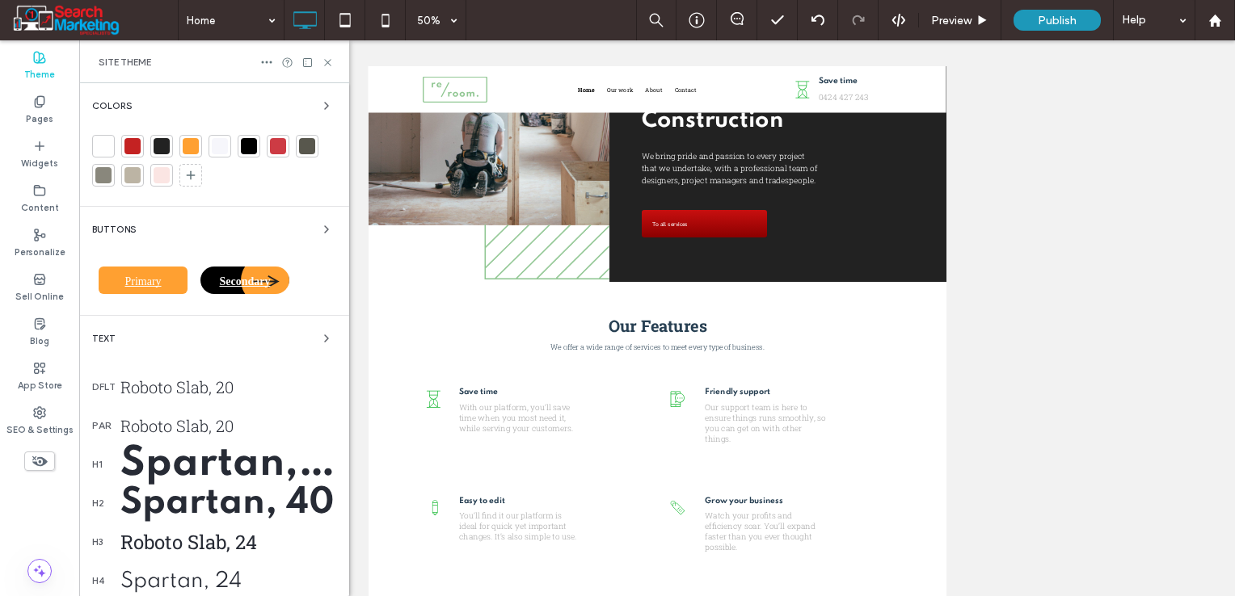
click at [158, 286] on span "Primary" at bounding box center [143, 282] width 48 height 12
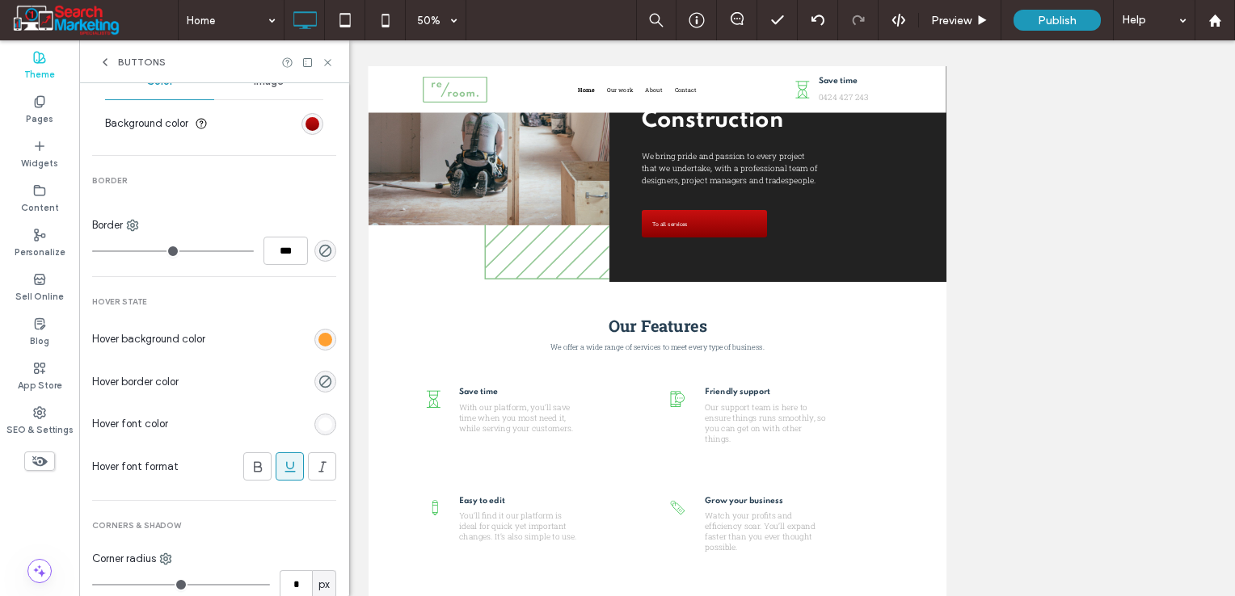
scroll to position [633, 0]
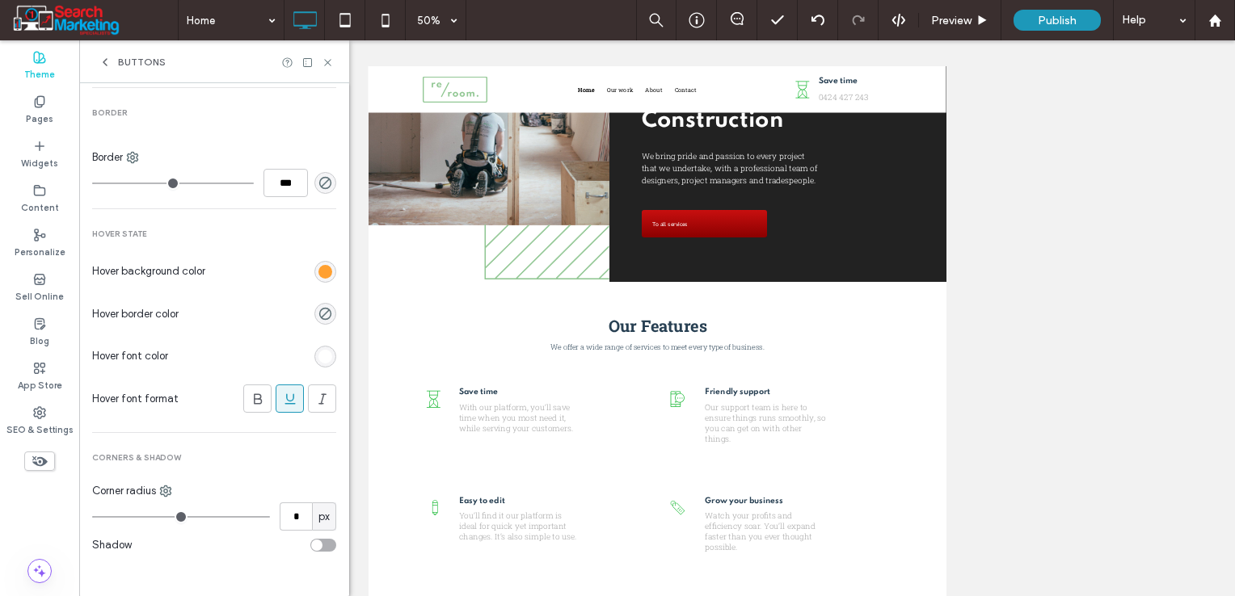
click at [282, 402] on icon at bounding box center [290, 399] width 16 height 16
click at [318, 274] on div "rgb(255, 160, 49)" at bounding box center [325, 272] width 14 height 14
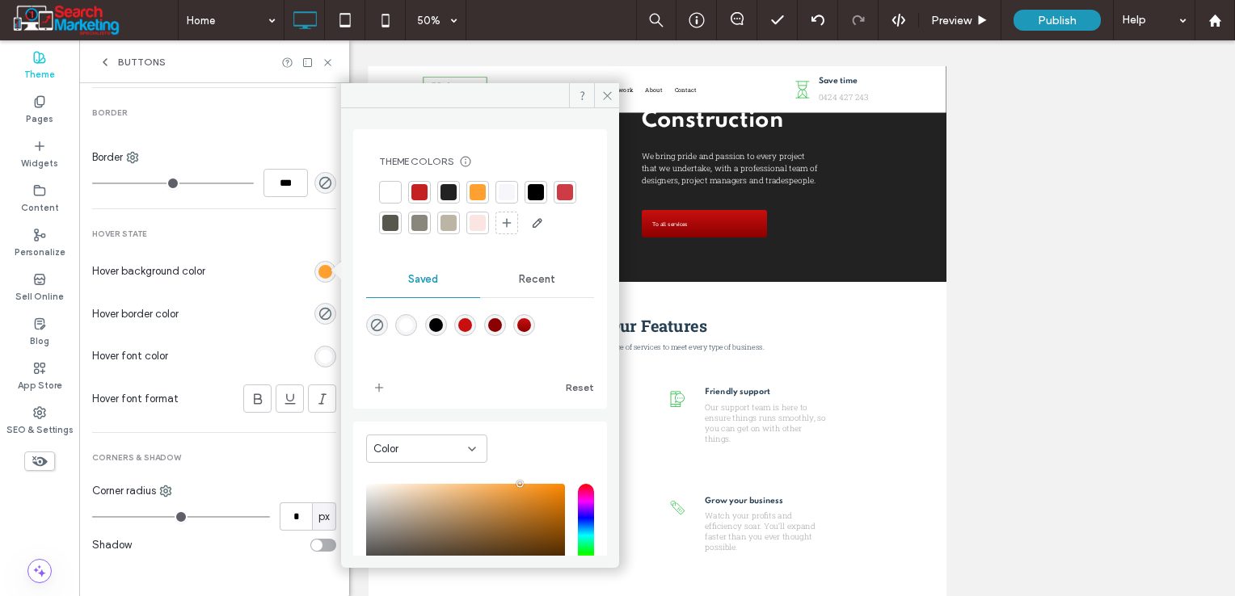
click at [531, 332] on div "linear-gradient(180deg,rgba(200,15,15,1) 0%,rgba(139,0,0,1) 100%)" at bounding box center [524, 325] width 14 height 14
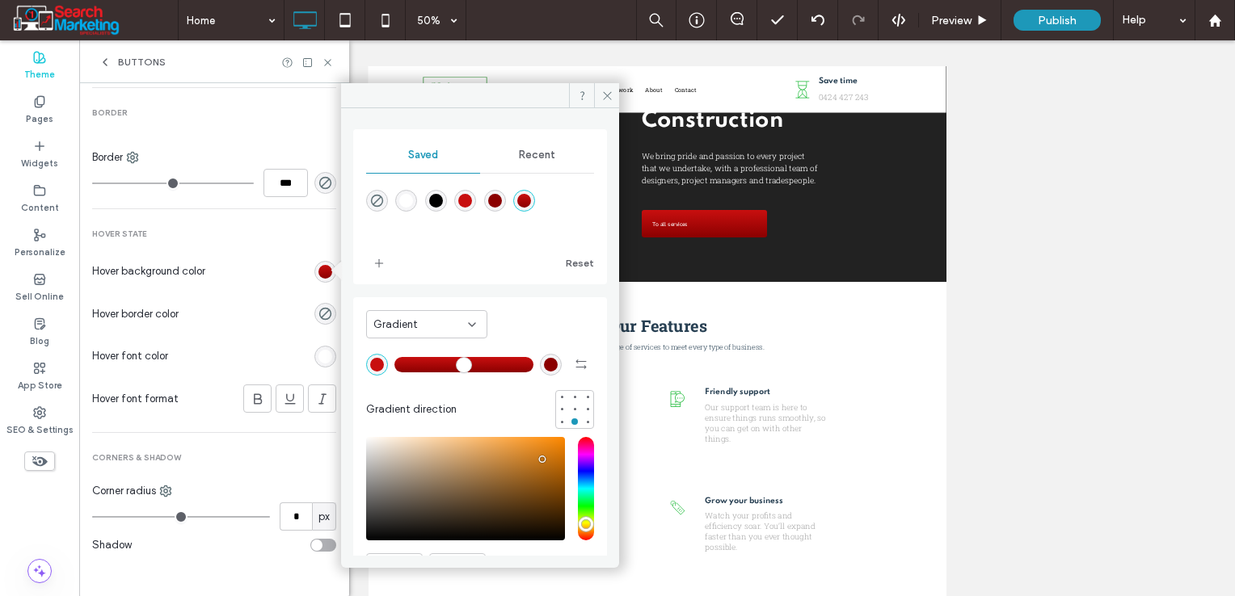
click at [431, 314] on div "Gradient" at bounding box center [426, 324] width 121 height 28
drag, startPoint x: 420, startPoint y: 359, endPoint x: 422, endPoint y: 334, distance: 24.3
click at [420, 358] on div "Color" at bounding box center [427, 353] width 120 height 28
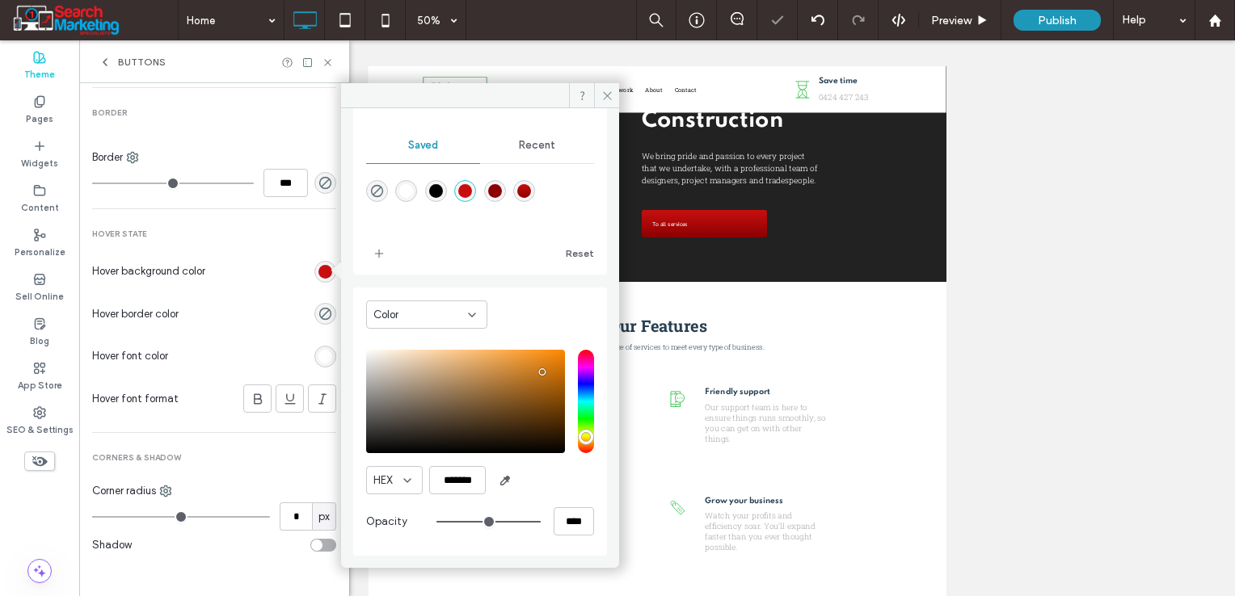
scroll to position [162, 0]
click at [466, 470] on input "*******" at bounding box center [457, 480] width 57 height 28
paste input "color picker textbox"
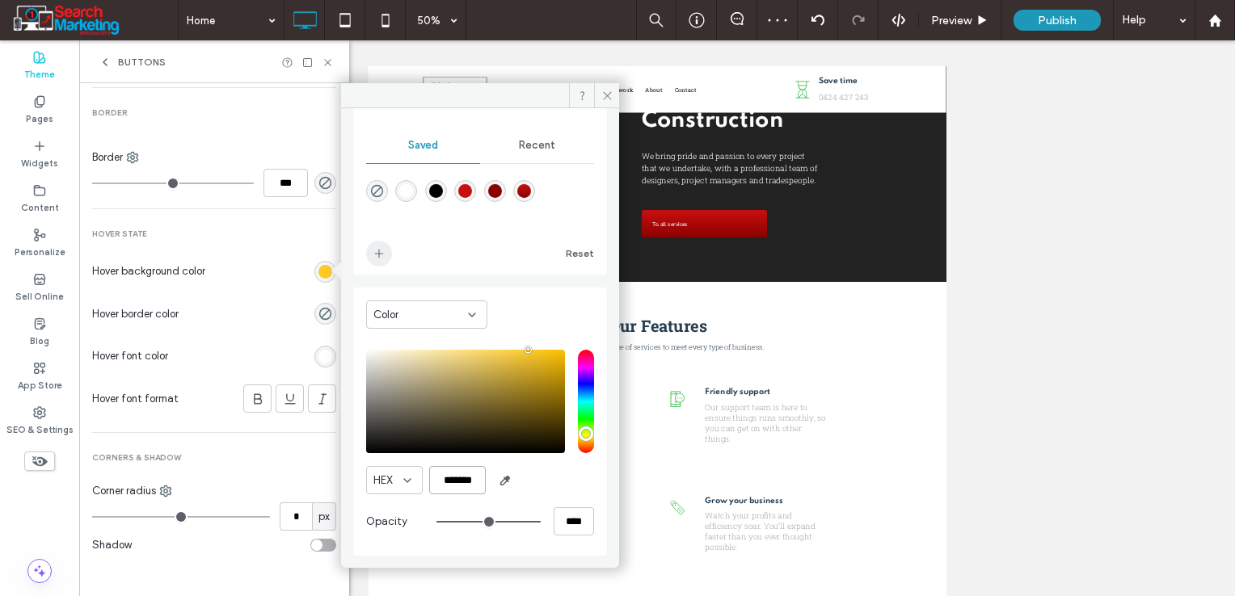
type input "*******"
click at [380, 259] on icon "add color" at bounding box center [378, 253] width 13 height 13
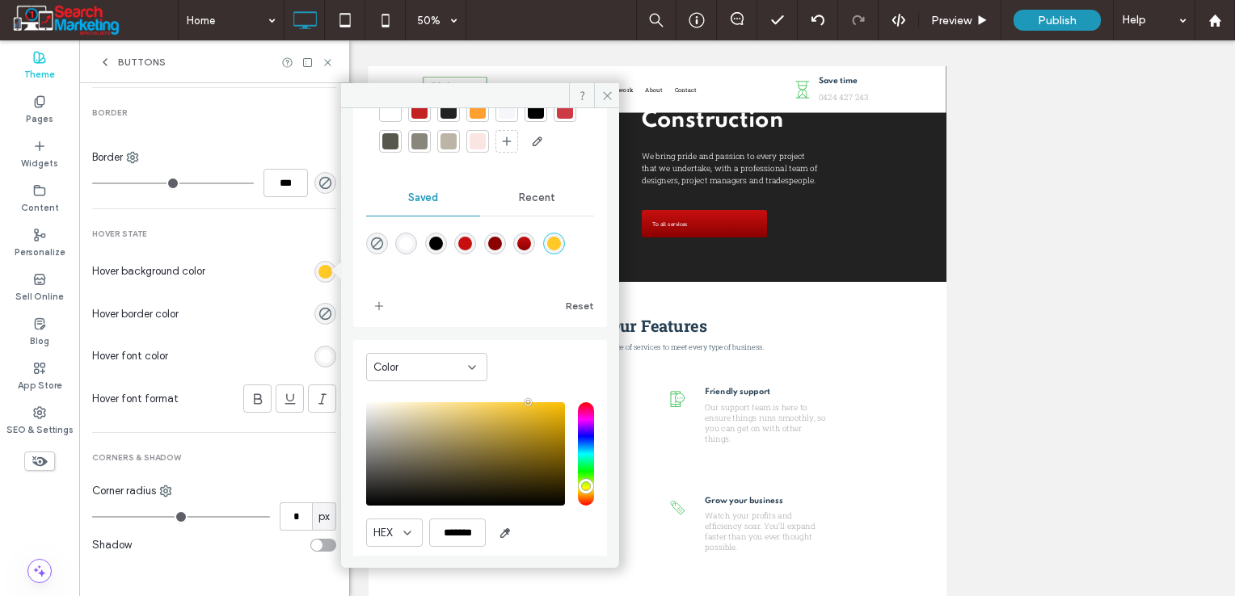
click at [531, 250] on div "linear-gradient(180deg,rgba(200,15,15,1) 0%,rgba(139,0,0,1) 100%)" at bounding box center [524, 244] width 14 height 14
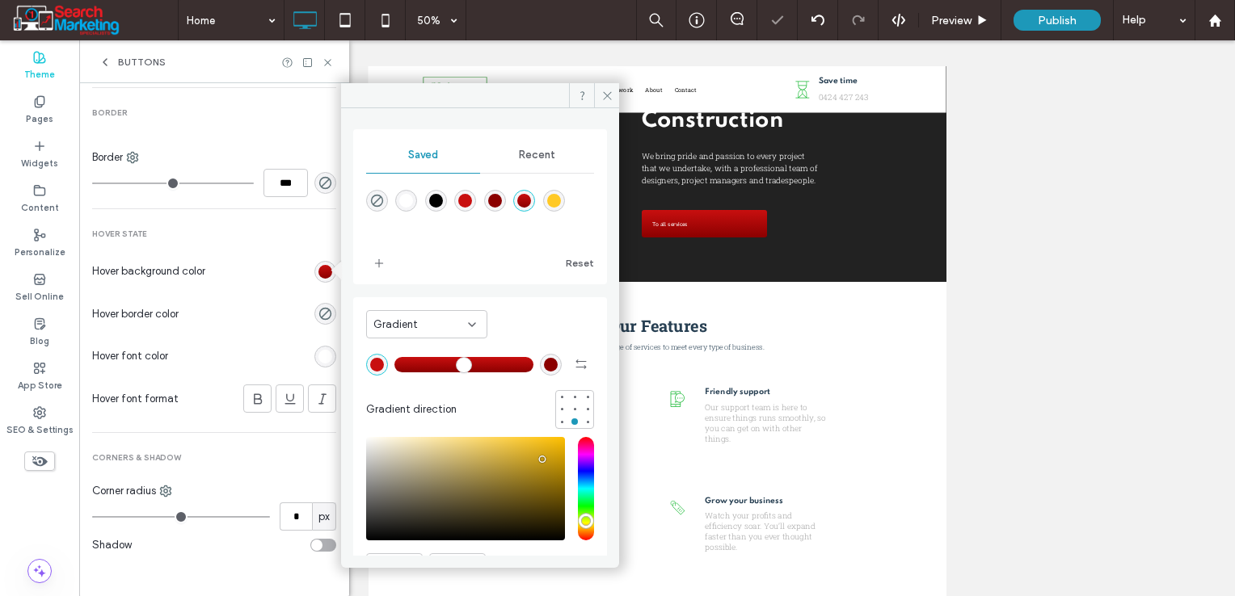
click at [544, 363] on div "rgba(139,0,0,1)" at bounding box center [551, 365] width 14 height 14
click at [375, 366] on div "rgba(200,15,15,1)" at bounding box center [377, 365] width 14 height 14
click at [561, 202] on div "rgba(255,201,38,1)" at bounding box center [554, 201] width 14 height 14
type input "*******"
drag, startPoint x: 598, startPoint y: 105, endPoint x: 9, endPoint y: 242, distance: 604.8
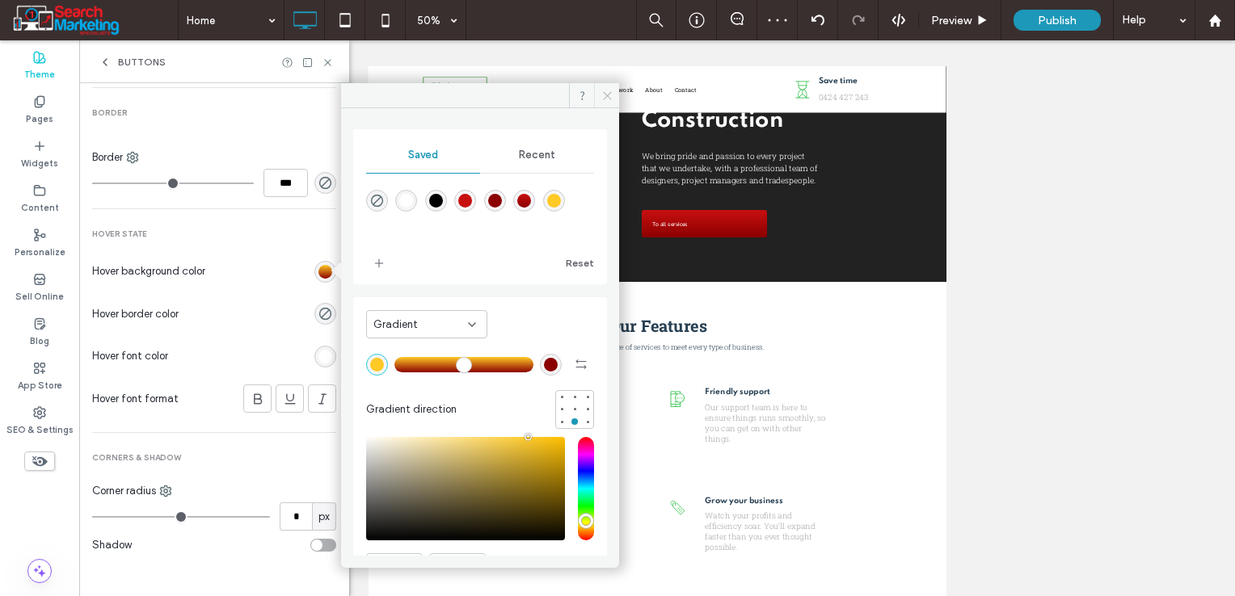
click at [598, 105] on span at bounding box center [606, 95] width 25 height 24
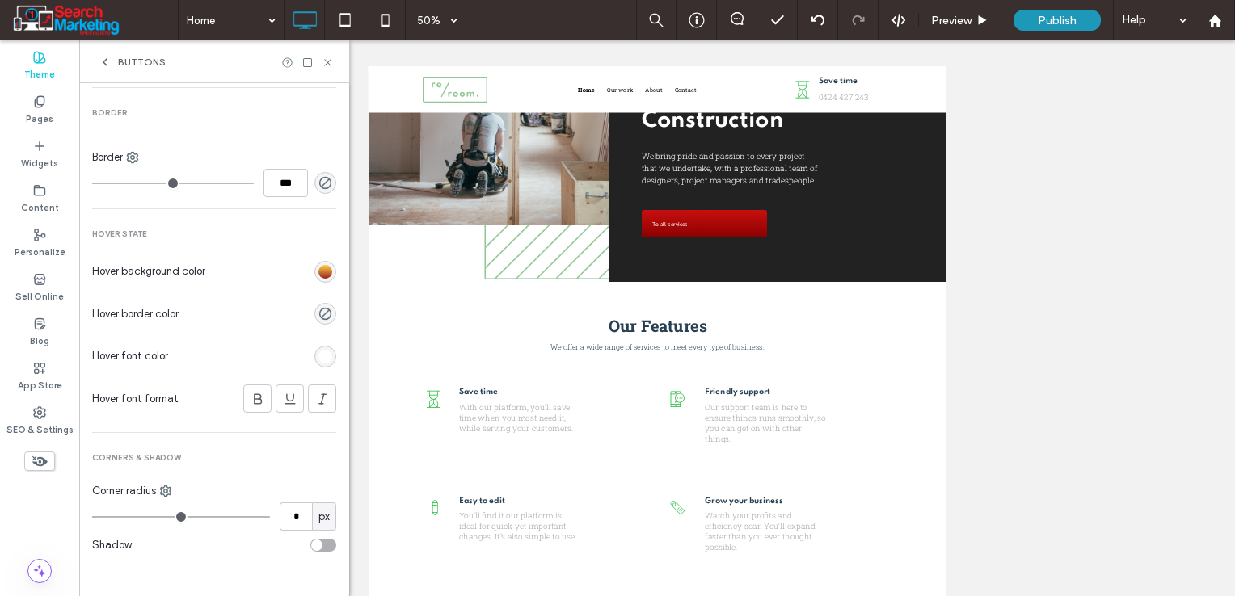
click at [318, 268] on div "rgba(0, 0, 0, 0) linear-gradient(rgb(255, 201, 38) 0%, rgb(139, 0, 0) 100%) rep…" at bounding box center [325, 272] width 14 height 14
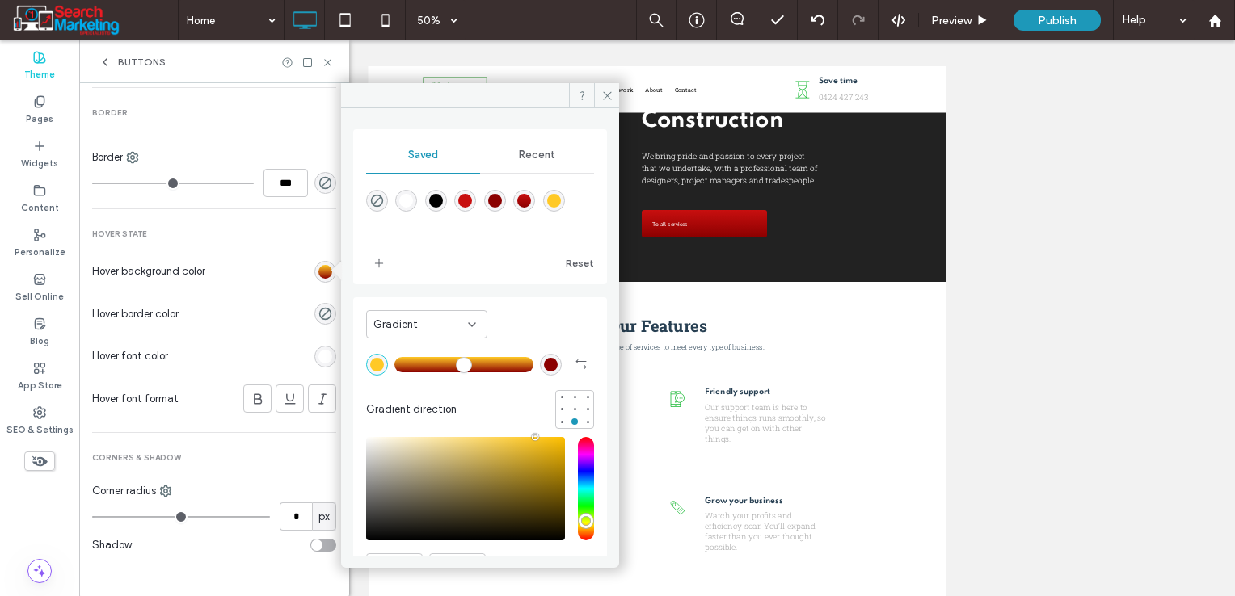
click at [421, 322] on div "Gradient" at bounding box center [420, 325] width 95 height 16
click at [421, 347] on div "Color" at bounding box center [427, 353] width 120 height 28
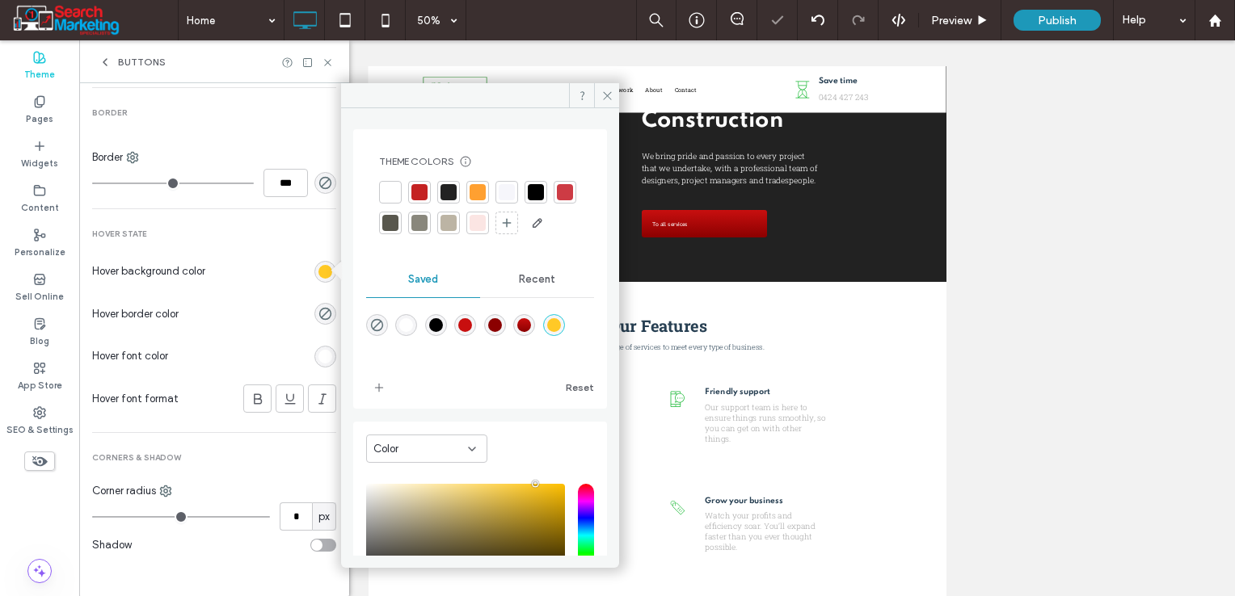
click at [476, 189] on div at bounding box center [477, 192] width 16 height 16
click at [375, 397] on icon "add color" at bounding box center [378, 390] width 13 height 13
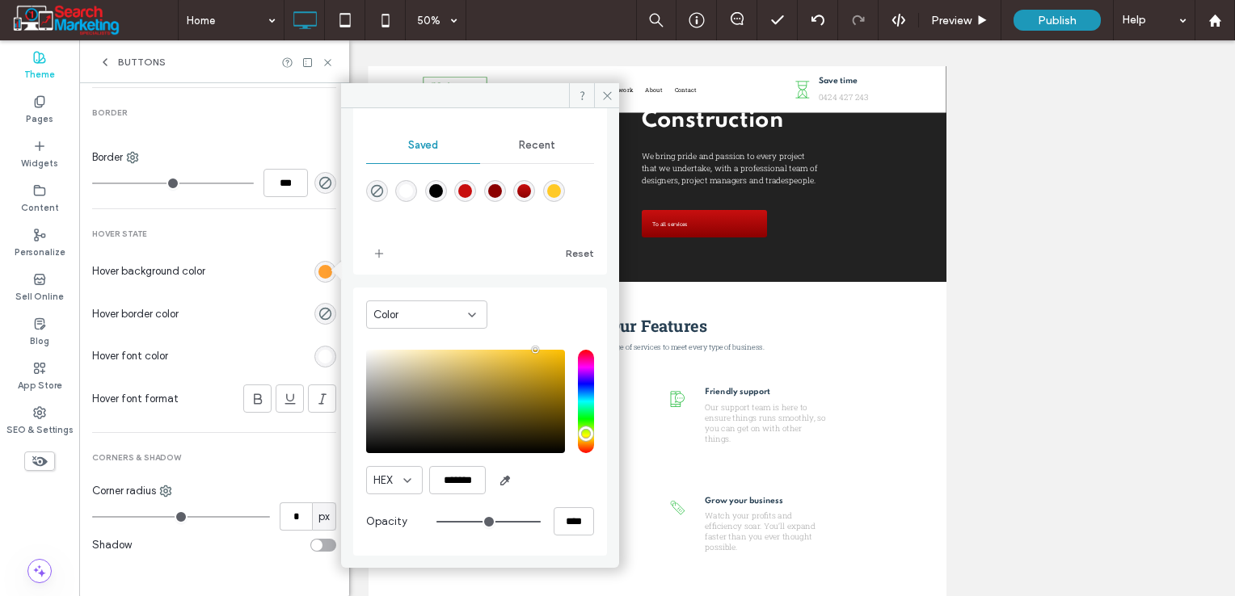
scroll to position [165, 0]
click at [460, 493] on input "*******" at bounding box center [457, 480] width 57 height 28
click at [531, 191] on div "linear-gradient(180deg,rgba(200,15,15,1) 0%,rgba(139,0,0,1) 100%)" at bounding box center [524, 191] width 14 height 14
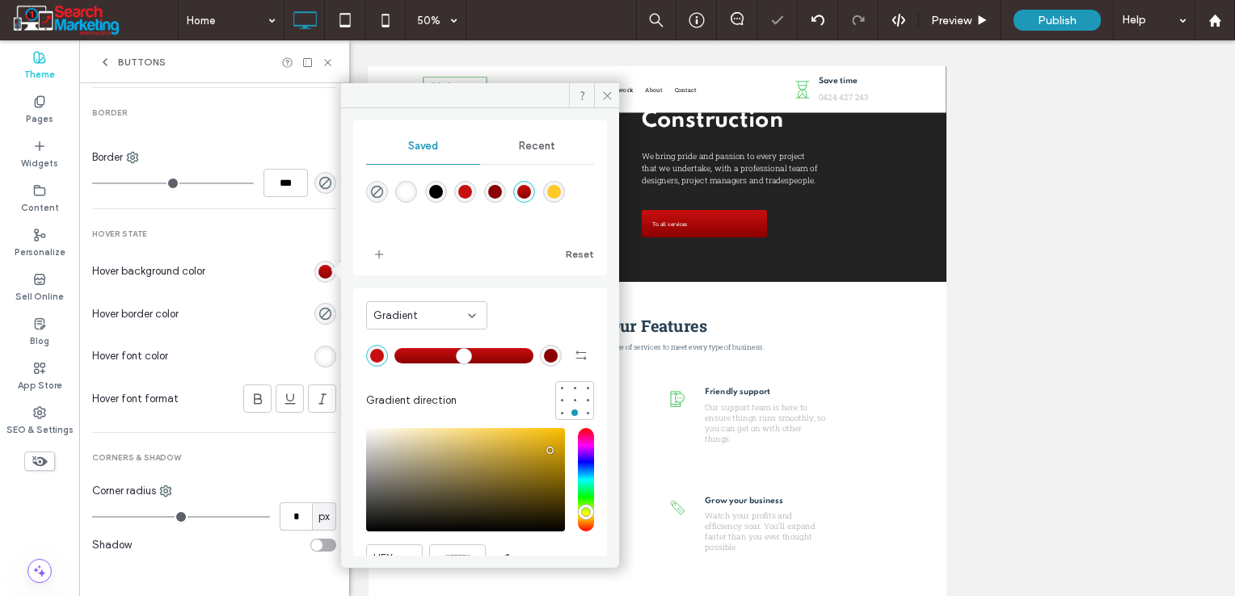
click at [545, 357] on div "rgba(139,0,0,1)" at bounding box center [551, 356] width 14 height 14
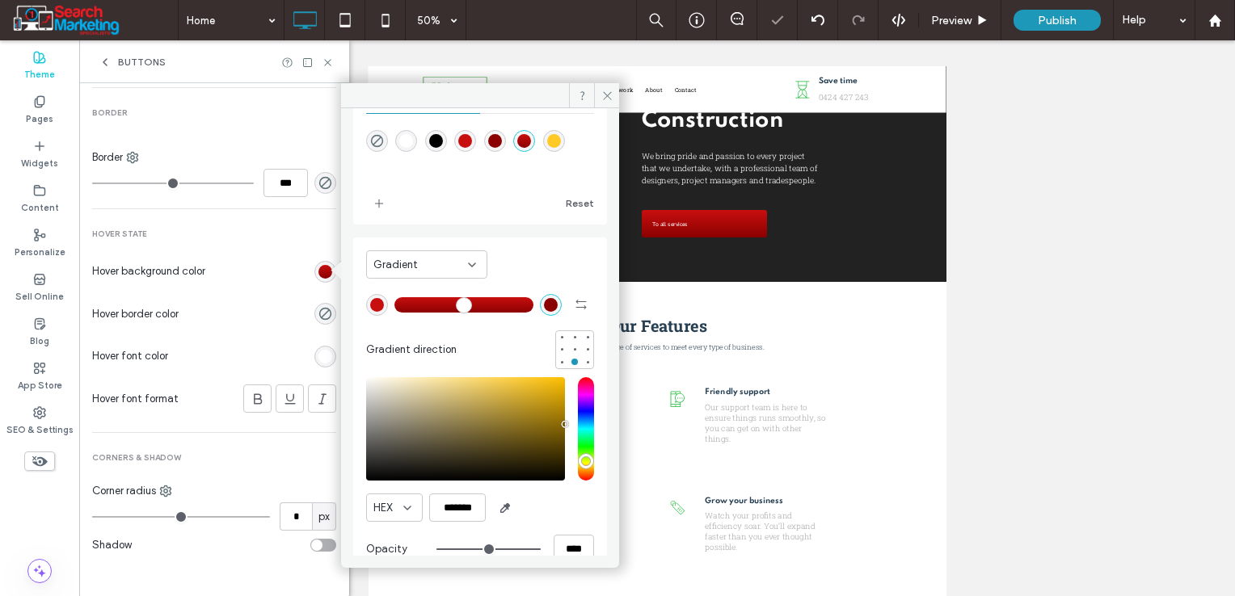
scroll to position [86, 0]
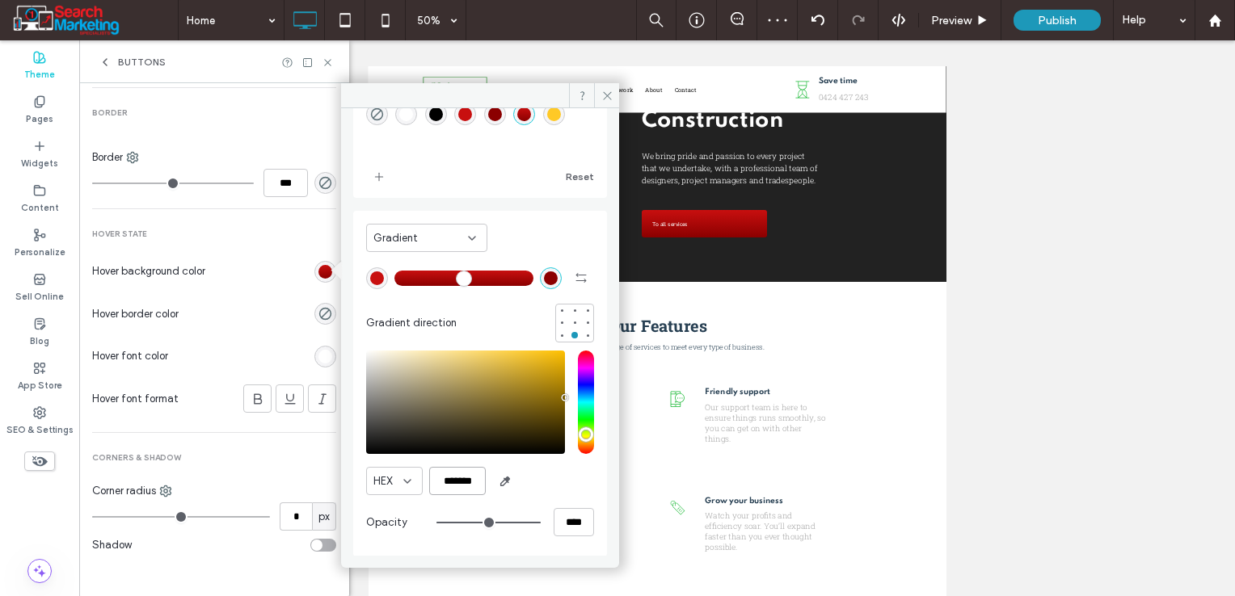
click at [460, 478] on input "*******" at bounding box center [457, 481] width 57 height 28
paste input "color picker textbox"
click at [376, 277] on div "rgba(200,15,15,1)" at bounding box center [377, 278] width 14 height 14
click at [561, 113] on div "rgba(255,201,38,1)" at bounding box center [554, 114] width 14 height 14
click at [545, 364] on div "saturation and value" at bounding box center [465, 402] width 199 height 103
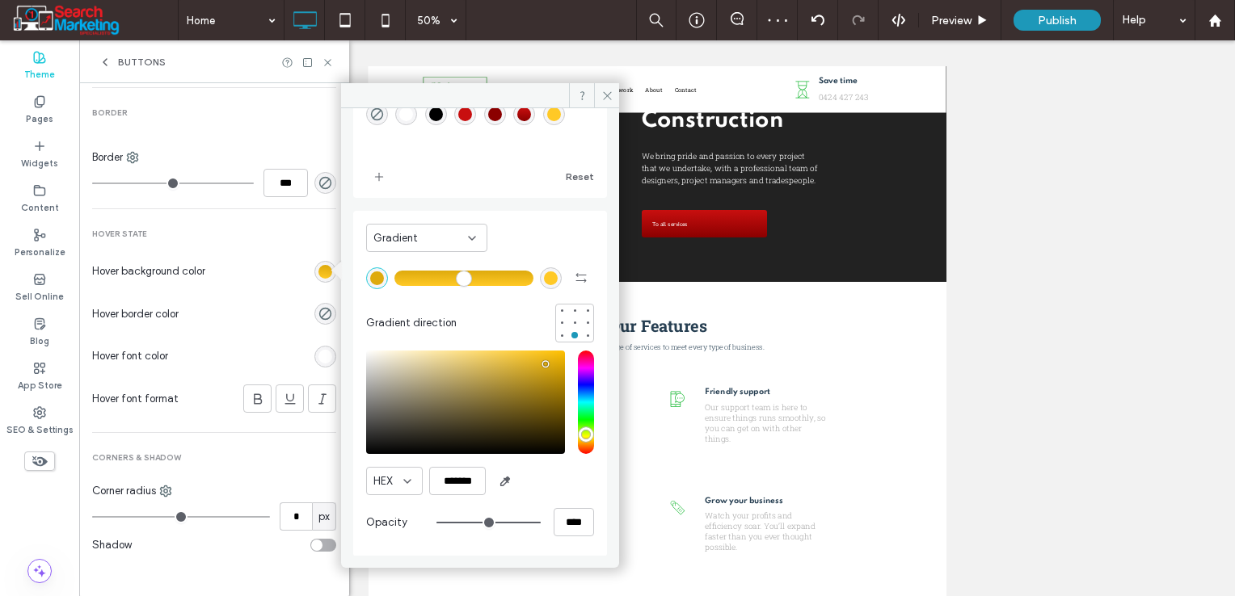
click at [554, 360] on div "saturation and value" at bounding box center [465, 402] width 199 height 103
click at [533, 361] on div "saturation and value" at bounding box center [465, 402] width 199 height 103
click at [574, 277] on icon "button" at bounding box center [580, 277] width 13 height 13
type input "*******"
drag, startPoint x: 399, startPoint y: 276, endPoint x: 433, endPoint y: 283, distance: 34.5
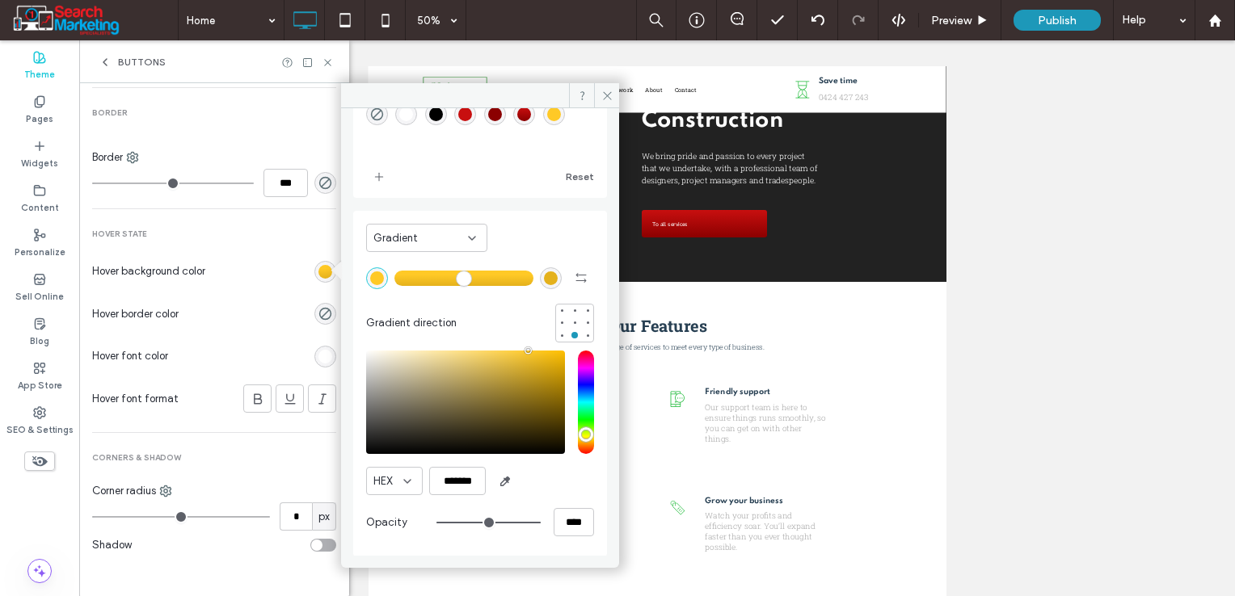
type input "**"
click at [433, 279] on input "range" at bounding box center [463, 278] width 139 height 2
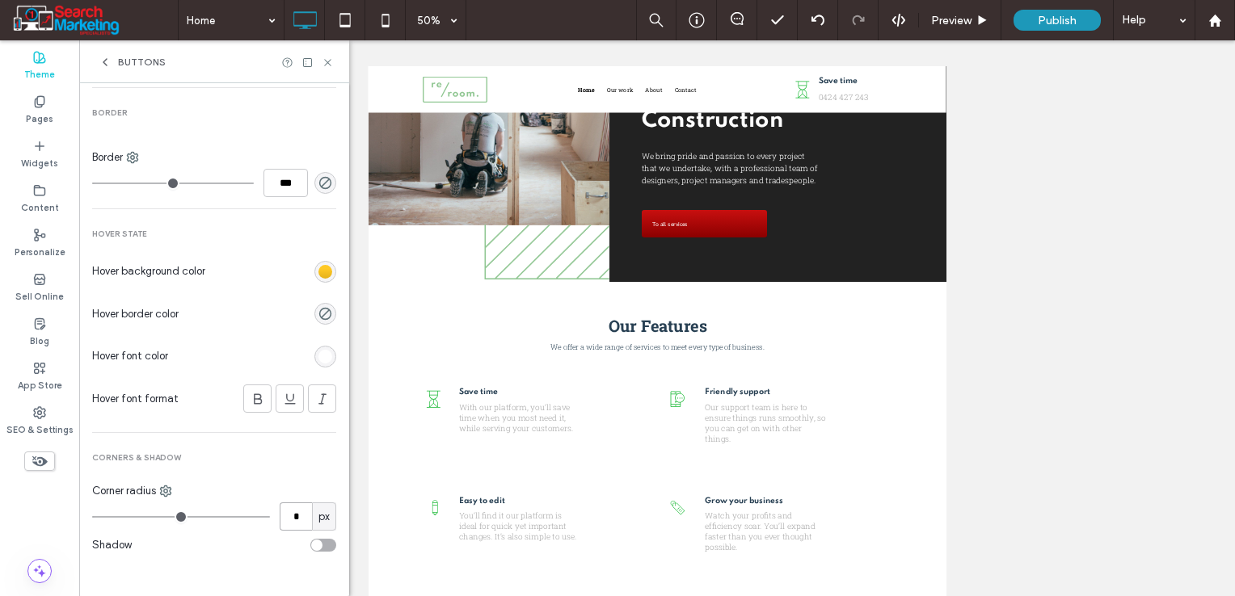
click at [284, 515] on input "*" at bounding box center [296, 517] width 32 height 28
type input "**"
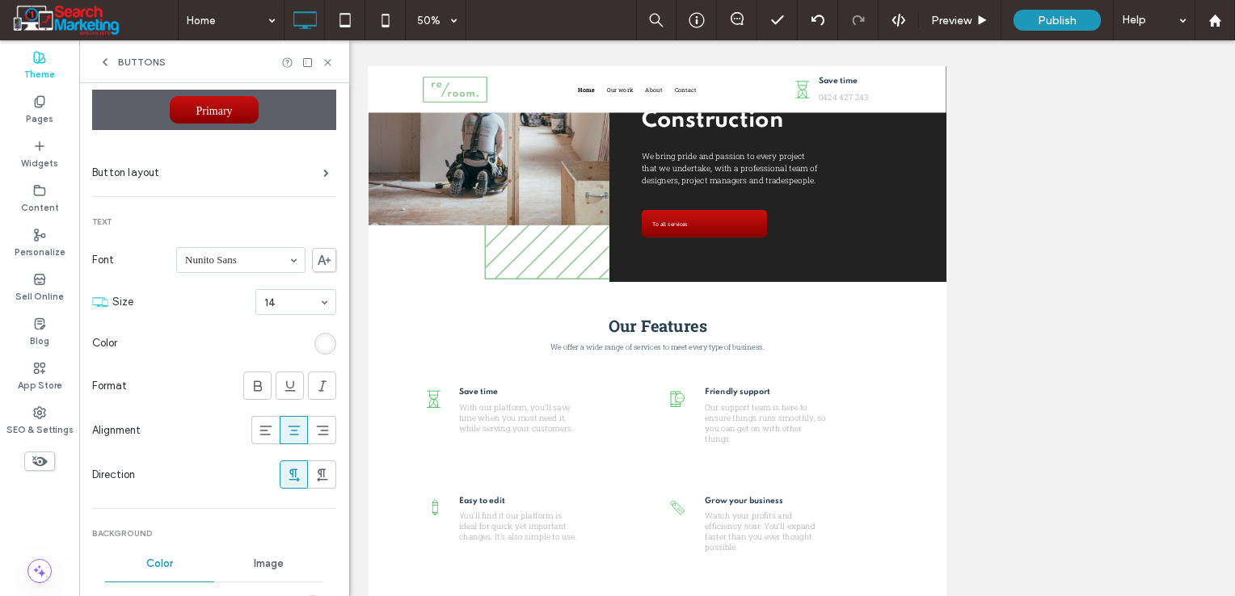
scroll to position [162, 0]
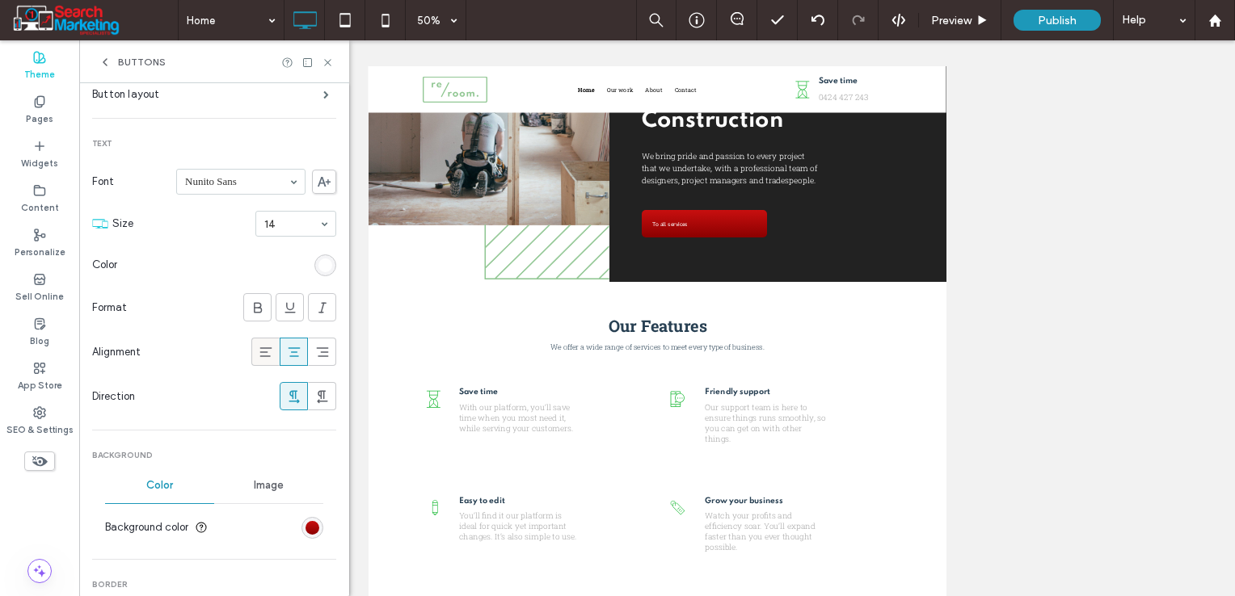
click at [252, 353] on div at bounding box center [265, 352] width 27 height 27
click at [288, 351] on use at bounding box center [294, 352] width 12 height 10
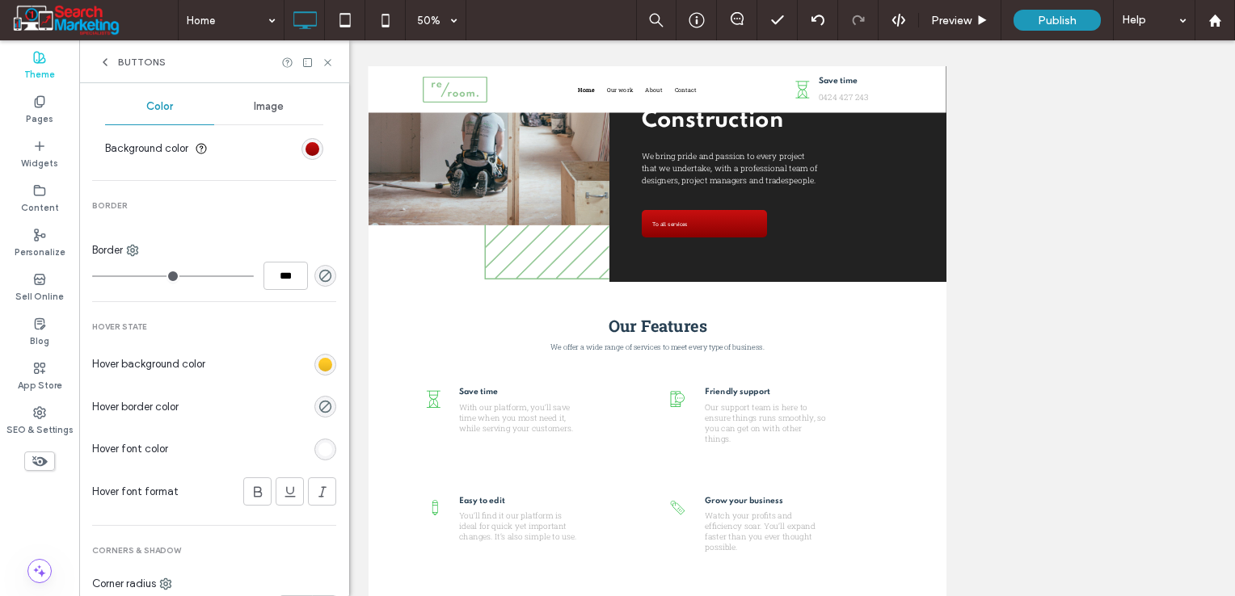
scroll to position [566, 0]
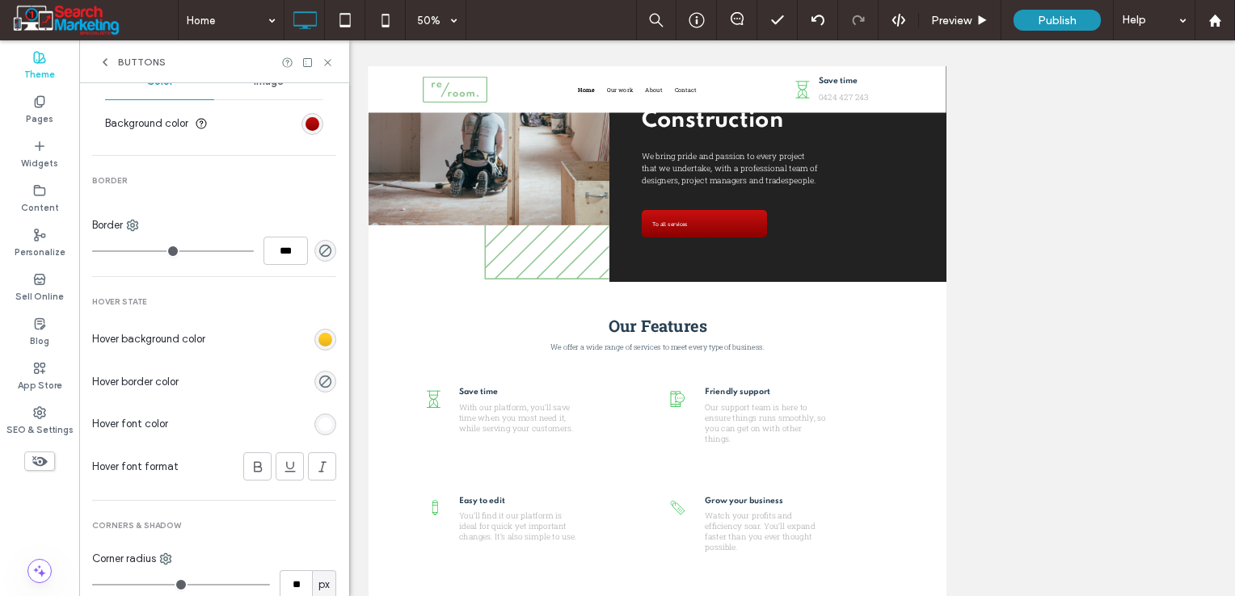
click at [318, 421] on div "rgb(255, 255, 255)" at bounding box center [325, 425] width 14 height 14
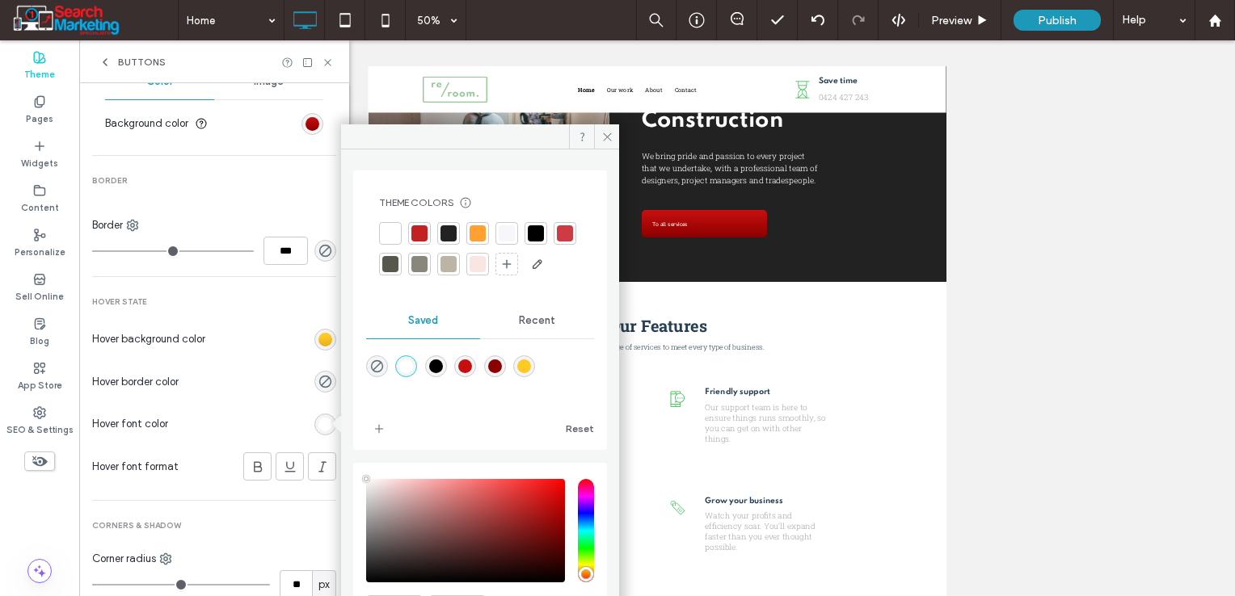
drag, startPoint x: 504, startPoint y: 393, endPoint x: 590, endPoint y: 319, distance: 113.4
click at [502, 373] on div "rgba(139,0,0,1)" at bounding box center [495, 367] width 14 height 14
drag, startPoint x: 440, startPoint y: 396, endPoint x: 485, endPoint y: 364, distance: 55.6
click at [440, 373] on div "rgba(0,0,0,1)" at bounding box center [436, 367] width 14 height 14
type input "*******"
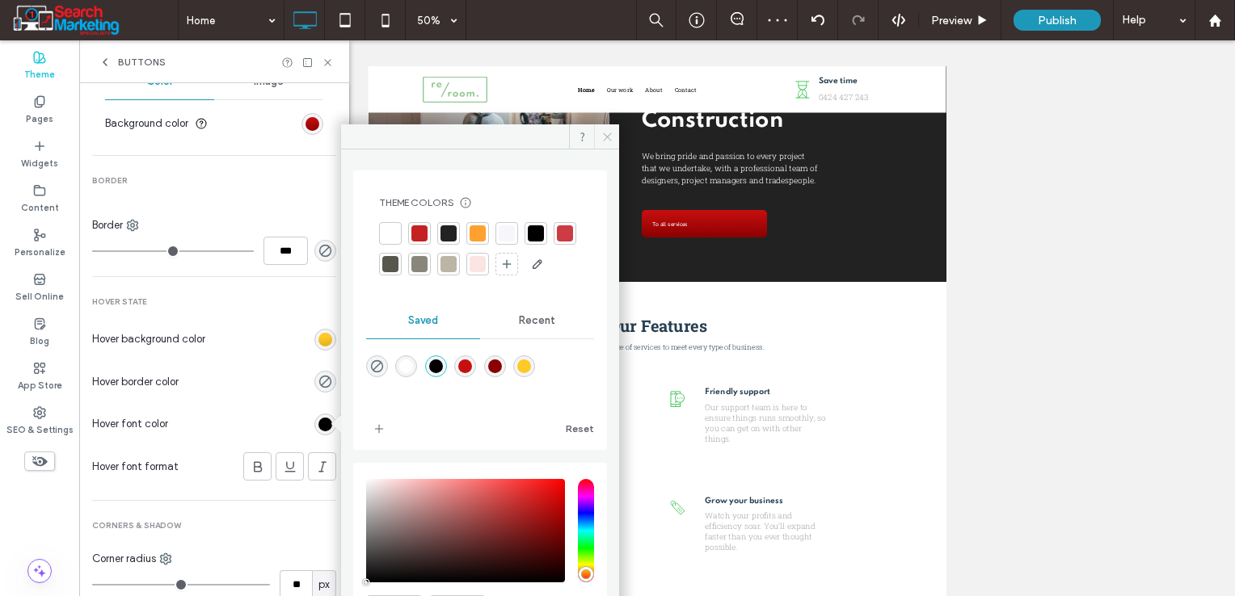
click at [604, 141] on icon at bounding box center [607, 137] width 12 height 12
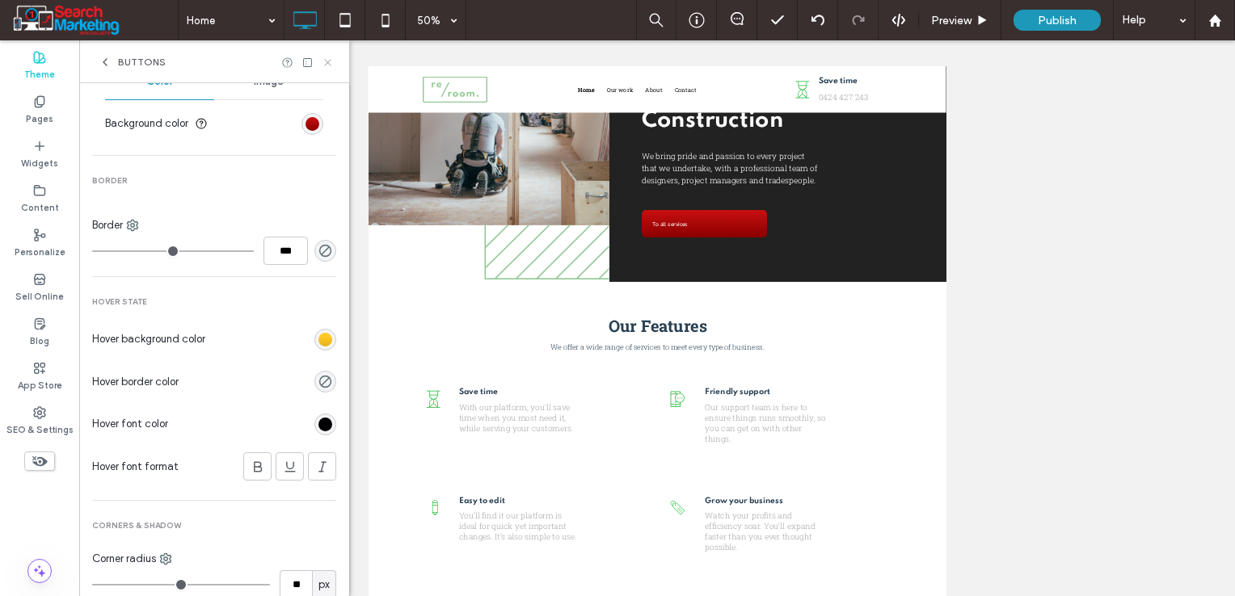
click at [322, 60] on icon at bounding box center [328, 63] width 12 height 12
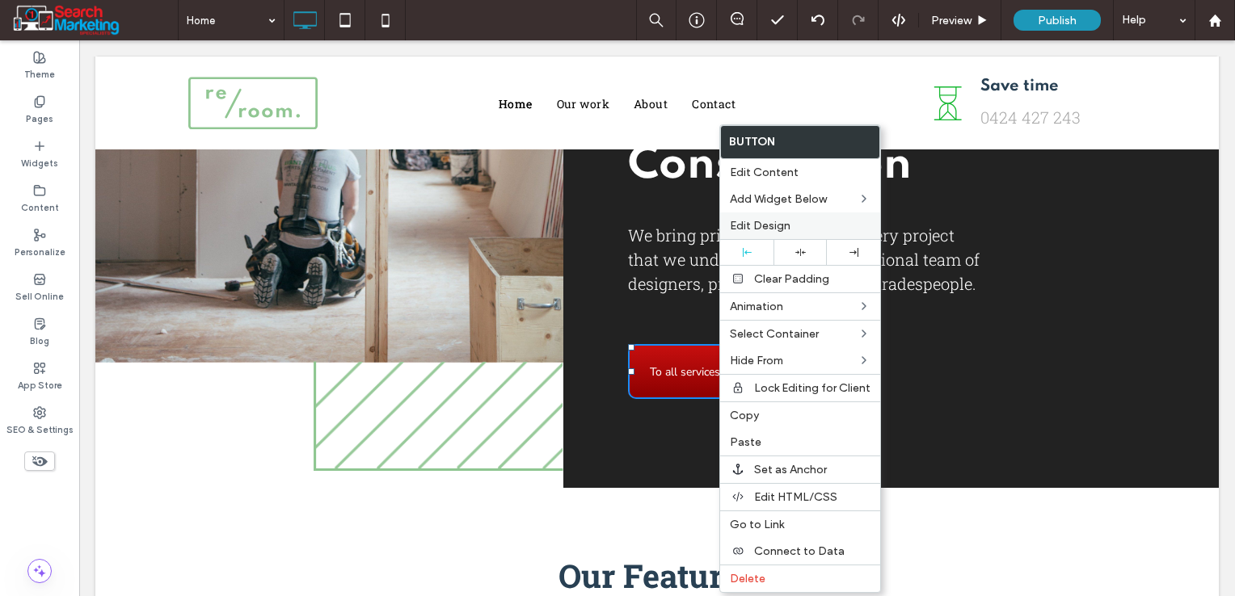
click at [799, 238] on div "Edit Design" at bounding box center [800, 225] width 160 height 27
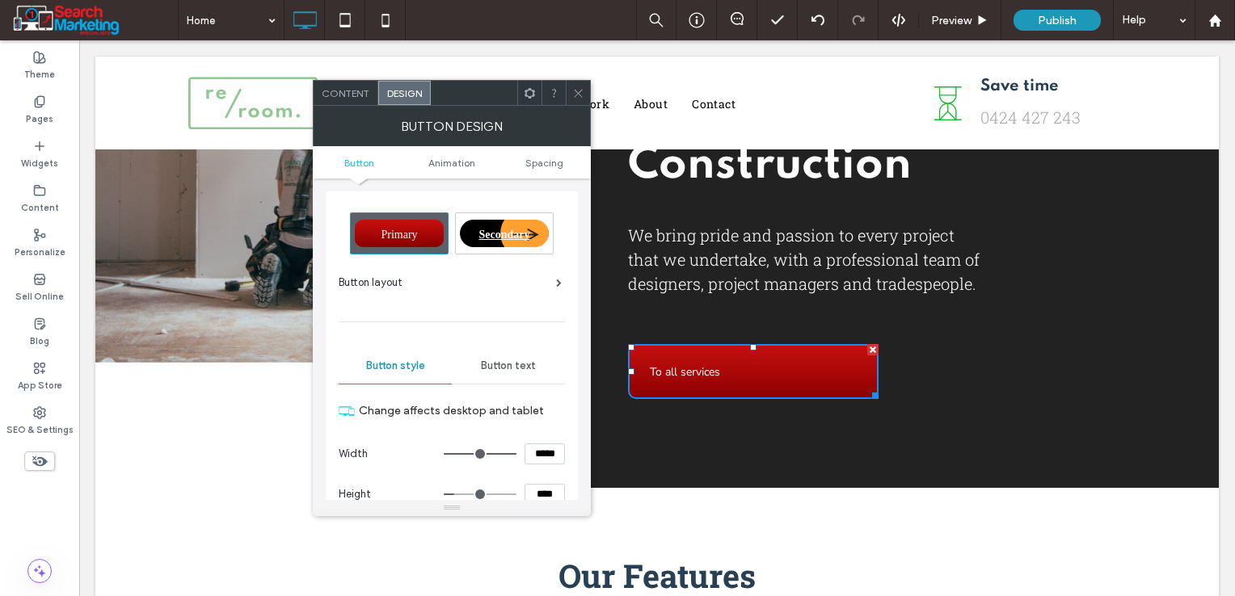
scroll to position [0, 0]
click at [494, 360] on span "Button text" at bounding box center [508, 366] width 55 height 13
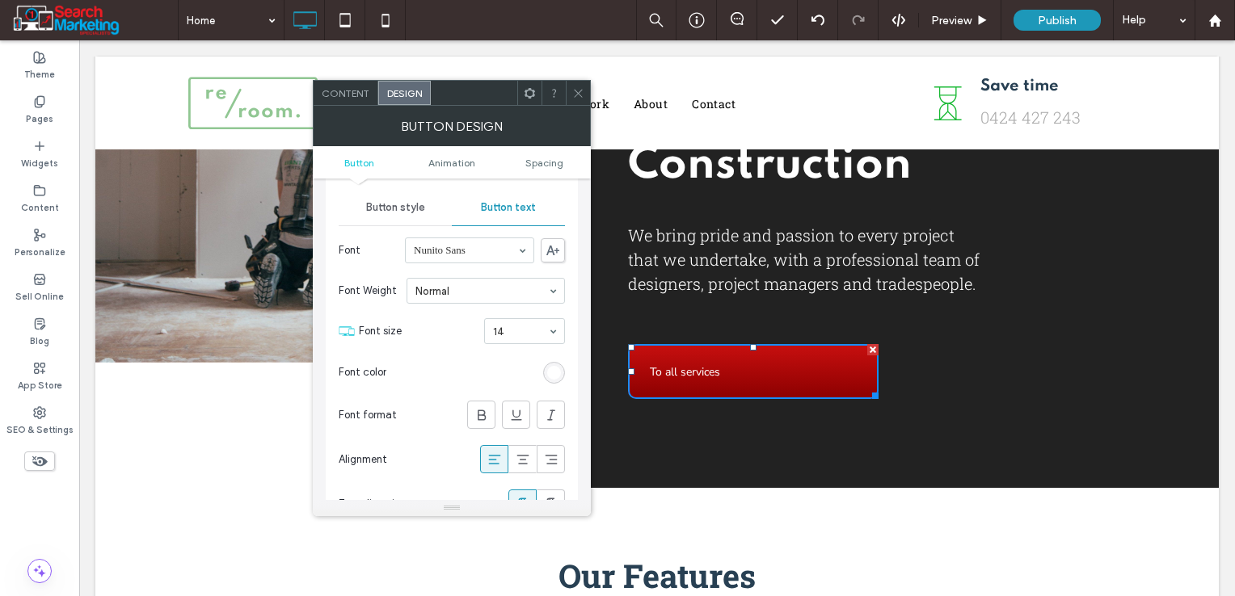
scroll to position [162, 0]
click at [517, 452] on icon at bounding box center [523, 456] width 16 height 16
click at [405, 199] on span "Button style" at bounding box center [395, 204] width 59 height 13
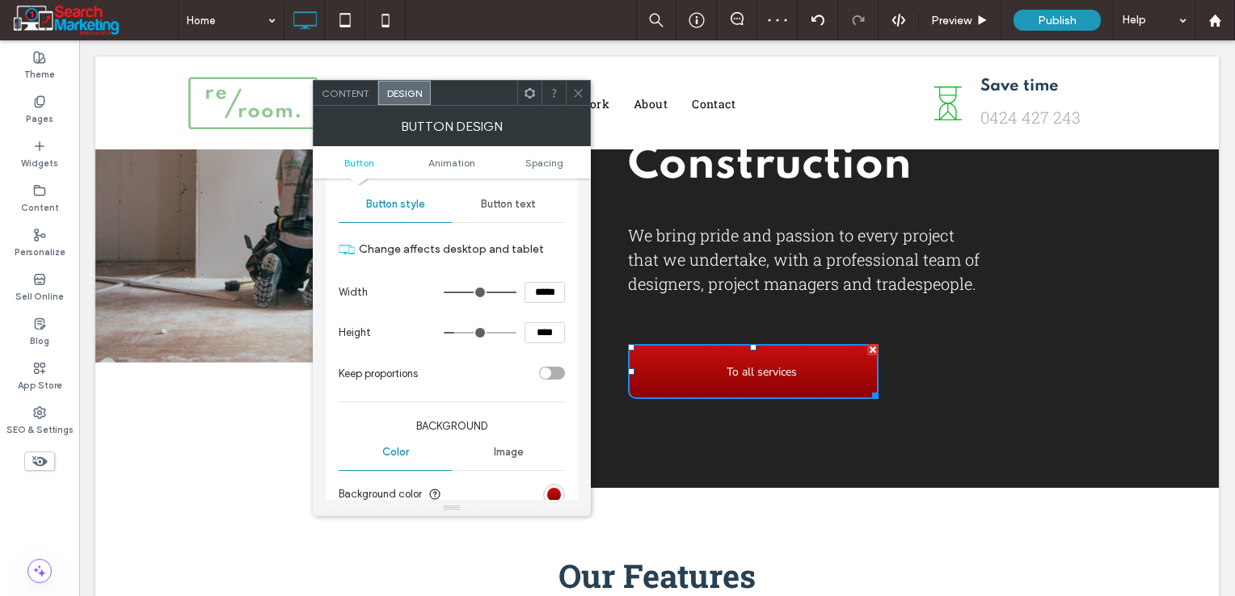
click at [545, 330] on input "****" at bounding box center [544, 332] width 40 height 21
type input "****"
type input "**"
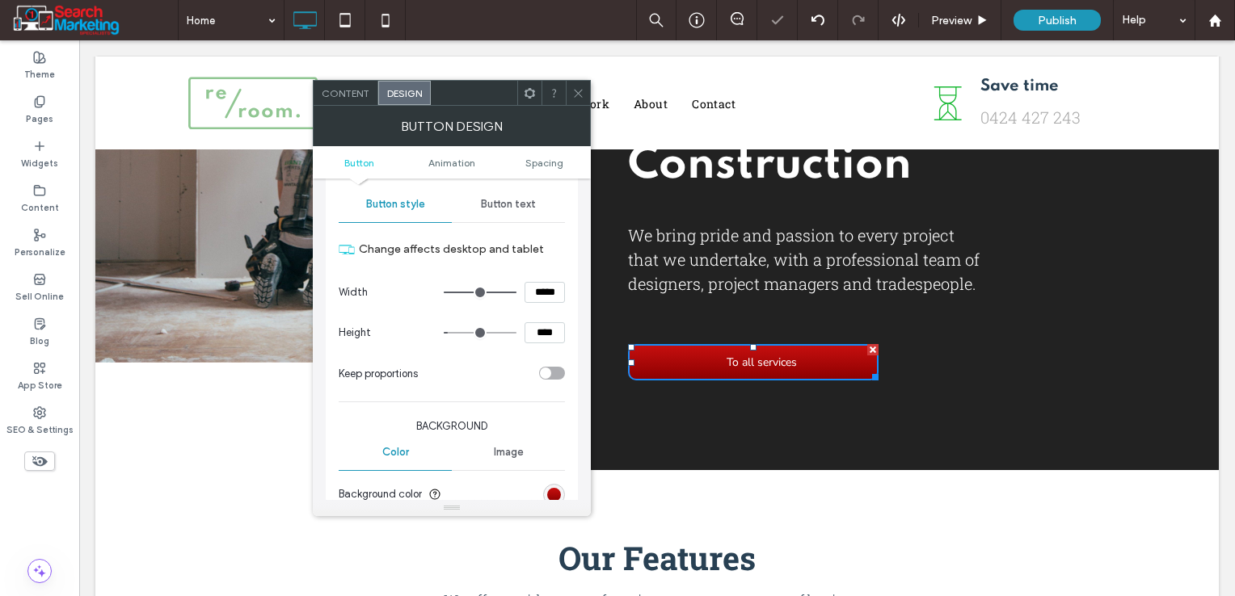
click at [552, 300] on input "*****" at bounding box center [544, 292] width 40 height 21
type input "*****"
type input "***"
click at [556, 164] on span "Spacing" at bounding box center [544, 163] width 38 height 12
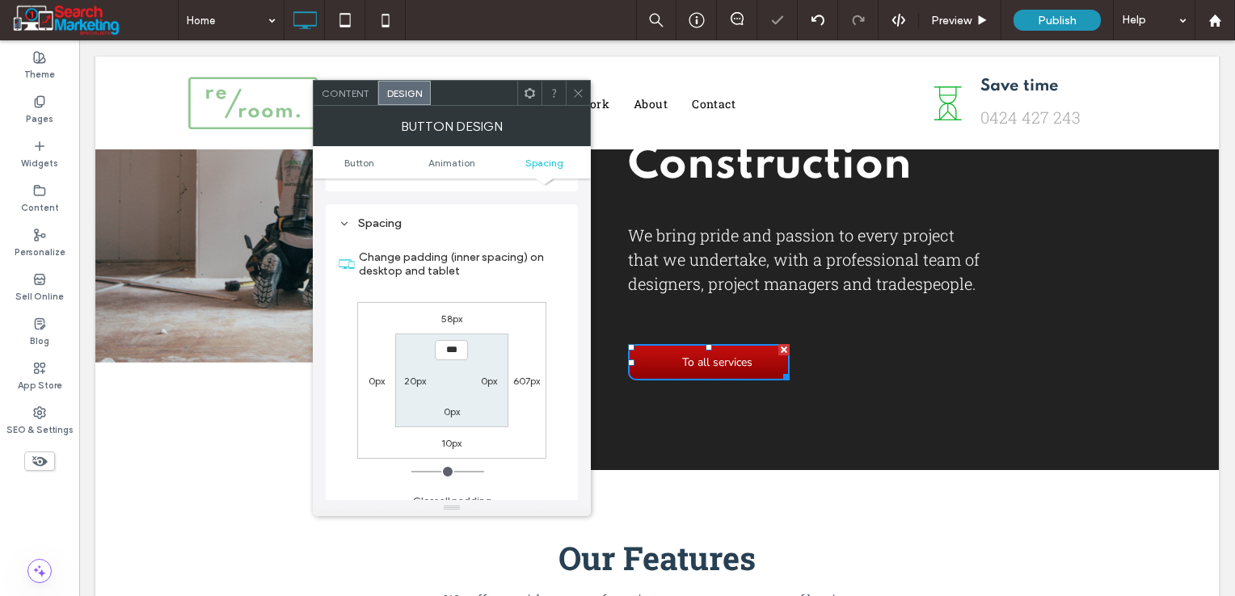
scroll to position [756, 0]
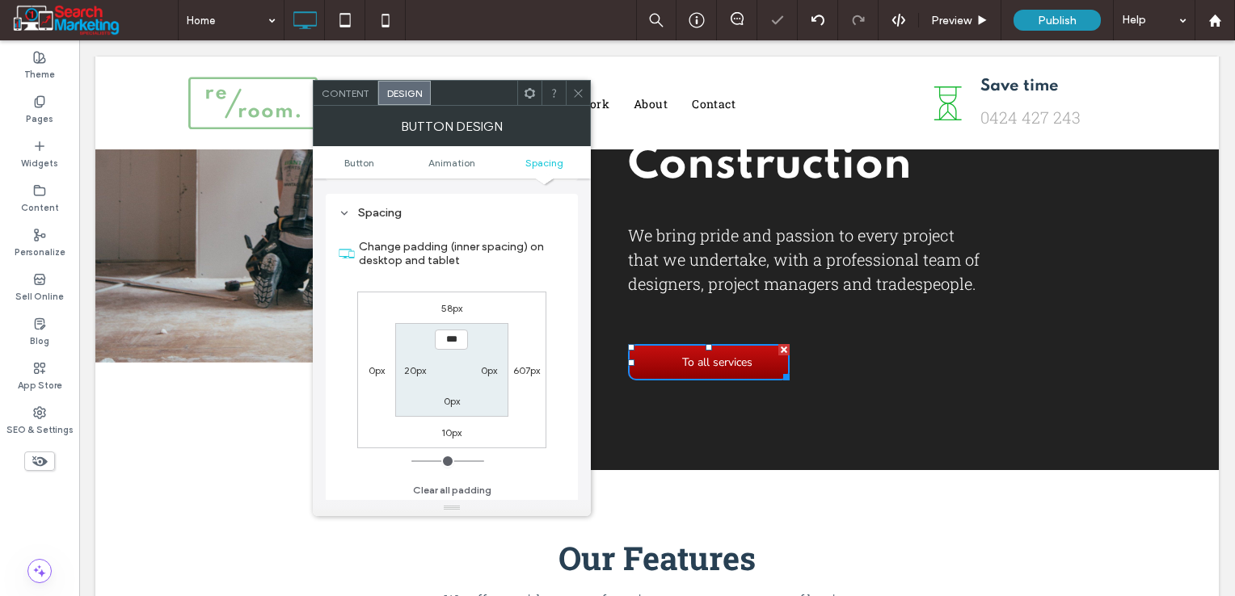
click at [420, 367] on label "20px" at bounding box center [415, 370] width 22 height 12
type input "**"
type input "*"
type input "***"
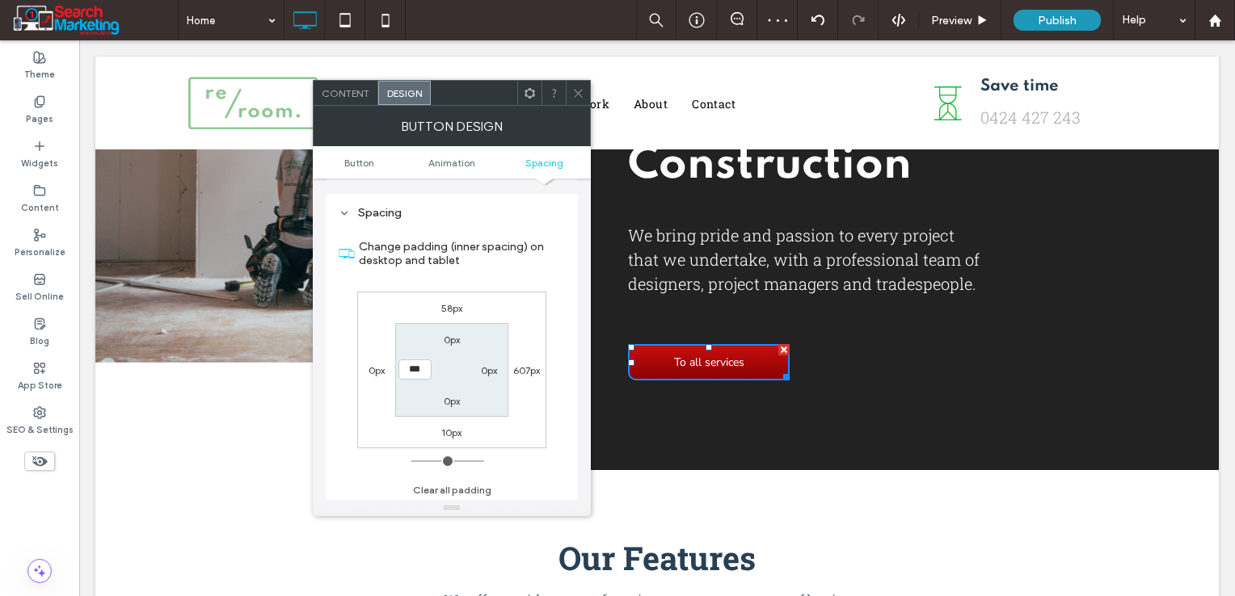
click at [533, 406] on div "58px 607px 10px 0px 0px 0px 0px ***" at bounding box center [451, 370] width 189 height 157
click at [570, 88] on div at bounding box center [578, 93] width 24 height 24
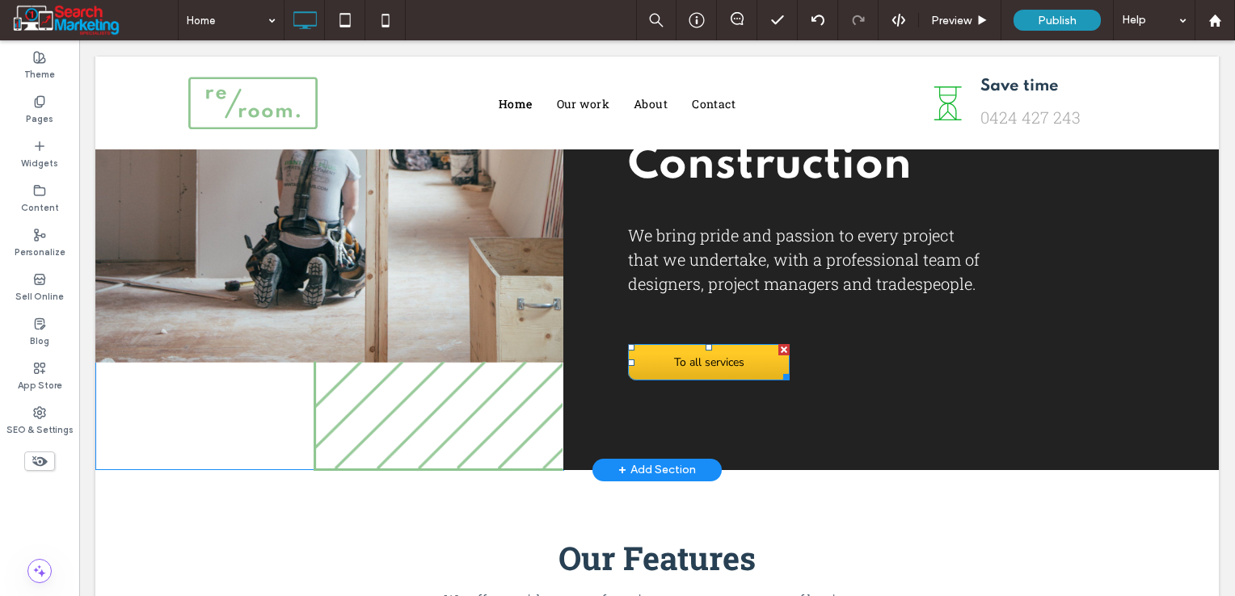
drag, startPoint x: 722, startPoint y: 366, endPoint x: 713, endPoint y: 371, distance: 10.1
click at [722, 366] on span "To all services" at bounding box center [709, 363] width 82 height 32
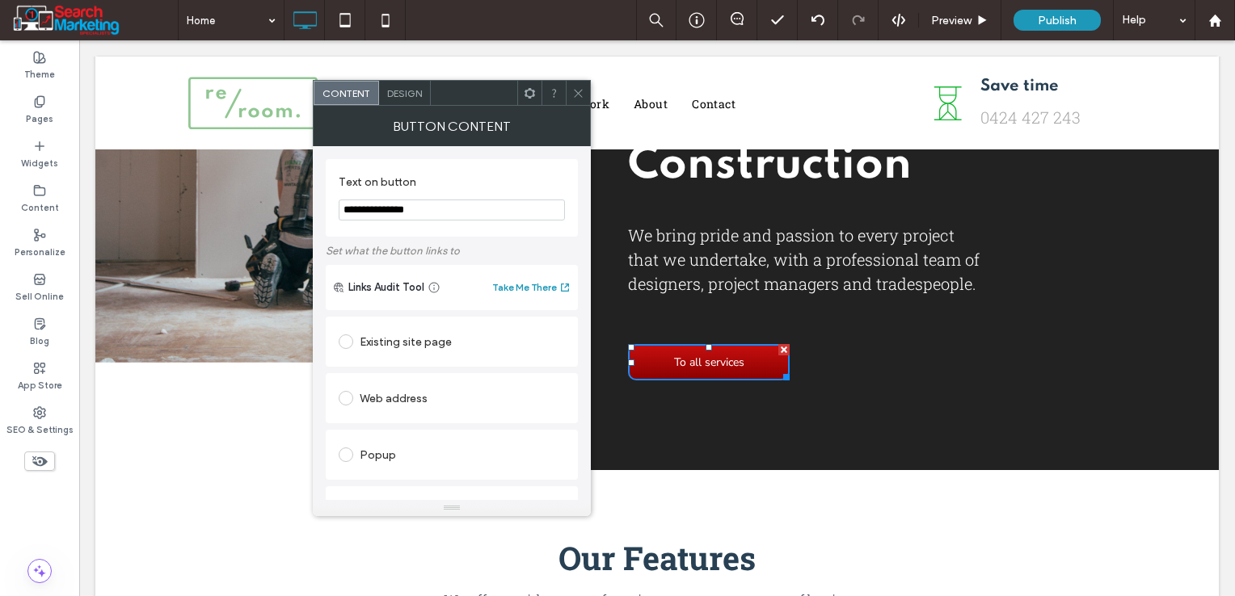
click at [393, 90] on span "Design" at bounding box center [404, 93] width 35 height 12
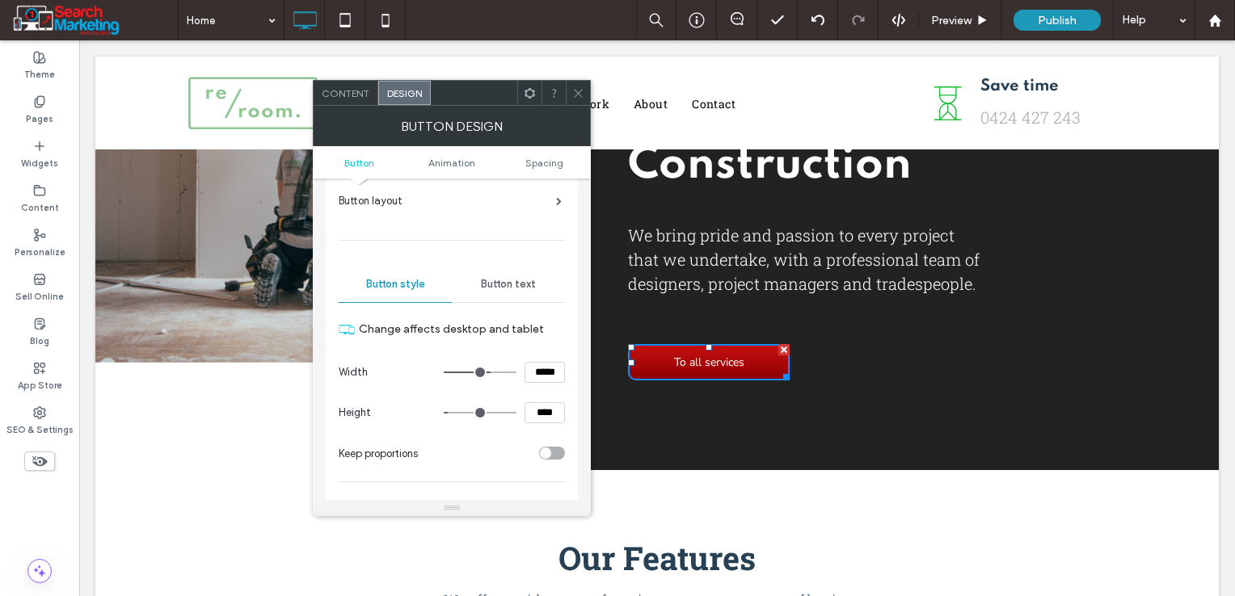
scroll to position [162, 0]
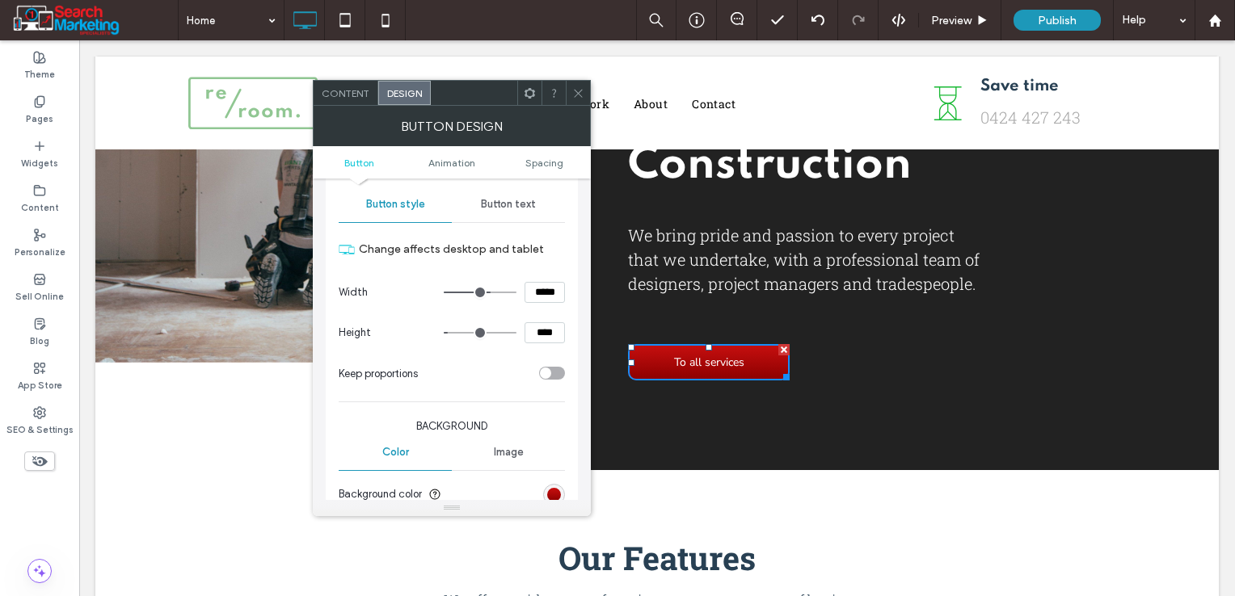
click at [576, 89] on icon at bounding box center [578, 93] width 12 height 12
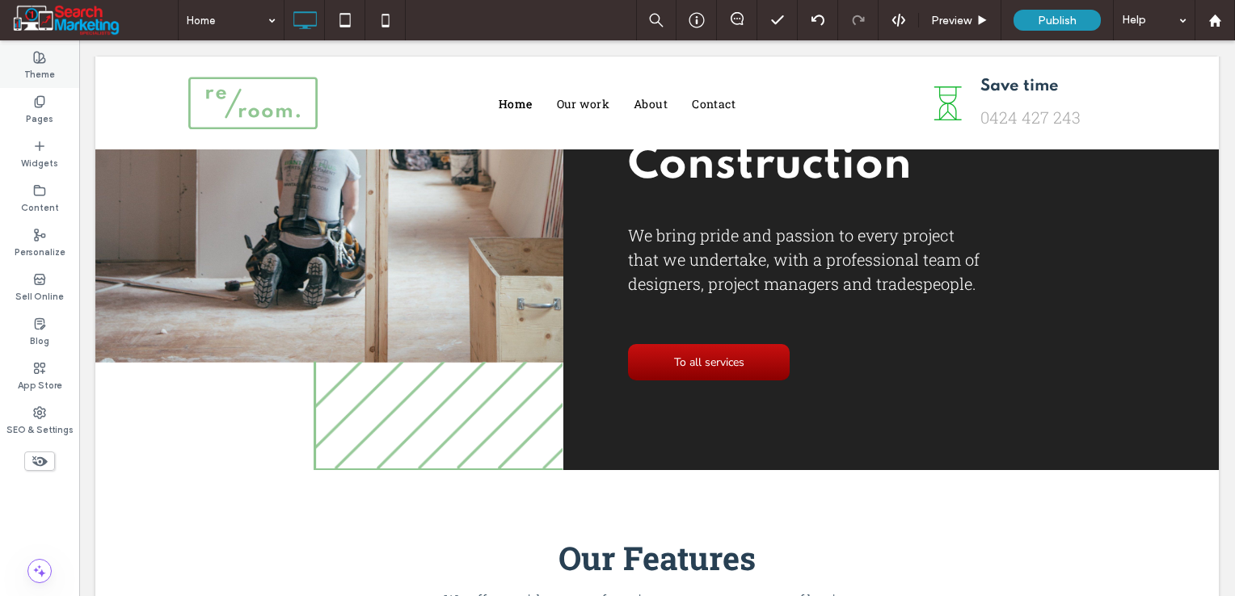
click at [36, 69] on label "Theme" at bounding box center [39, 73] width 31 height 18
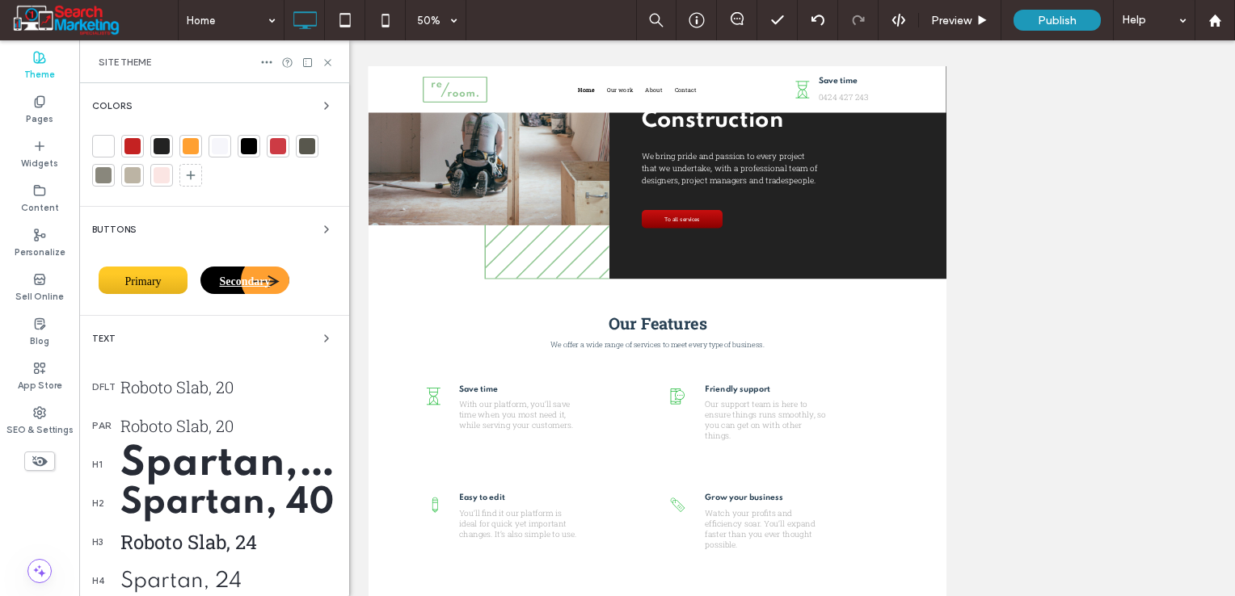
click at [169, 280] on div "Primary" at bounding box center [143, 280] width 89 height 27
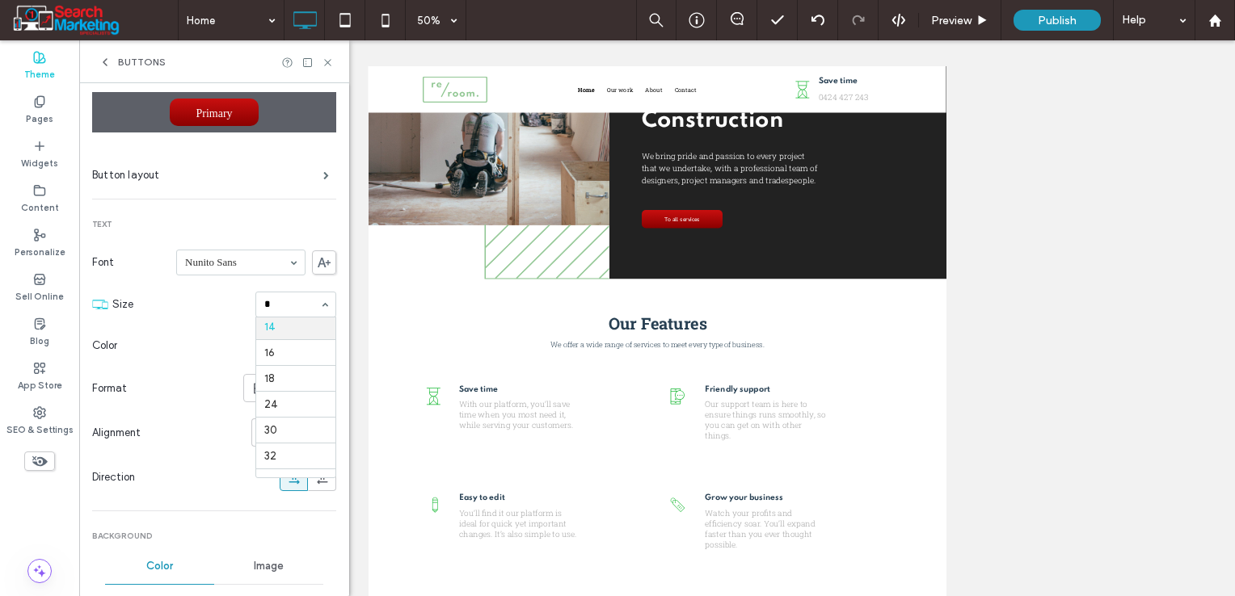
scroll to position [0, 0]
type input "**"
click at [213, 214] on div "Primary Button layout Text Font Nunito Sans Size 15 Color Format Alignment Dire…" at bounding box center [214, 586] width 244 height 1068
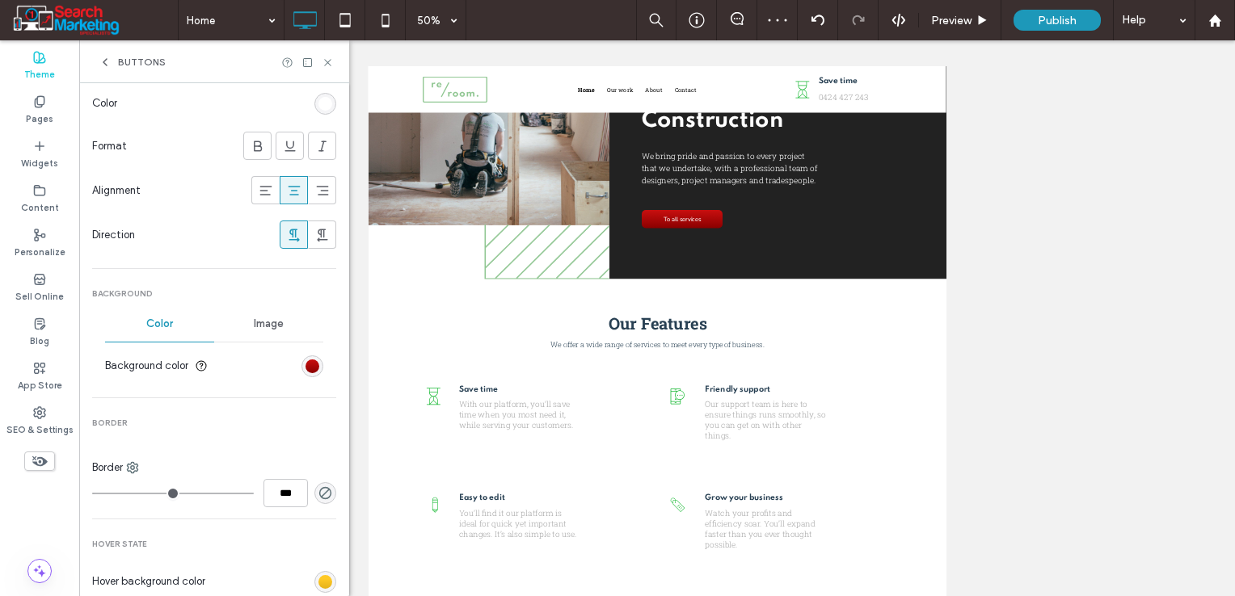
scroll to position [404, 0]
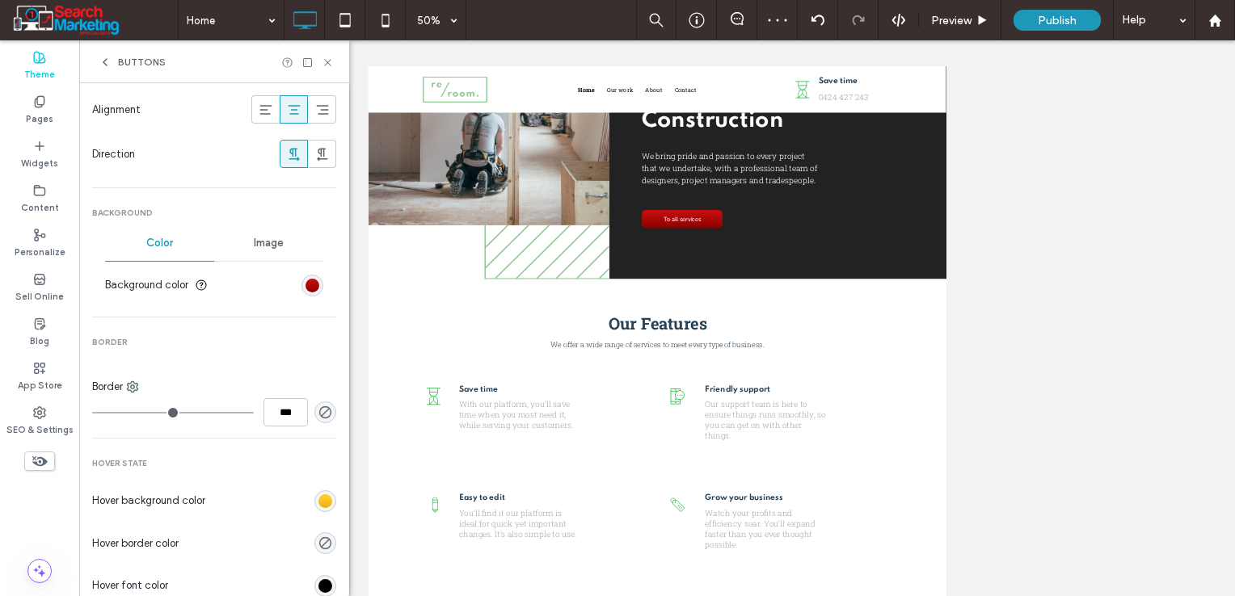
click at [137, 234] on div "Color" at bounding box center [159, 243] width 109 height 36
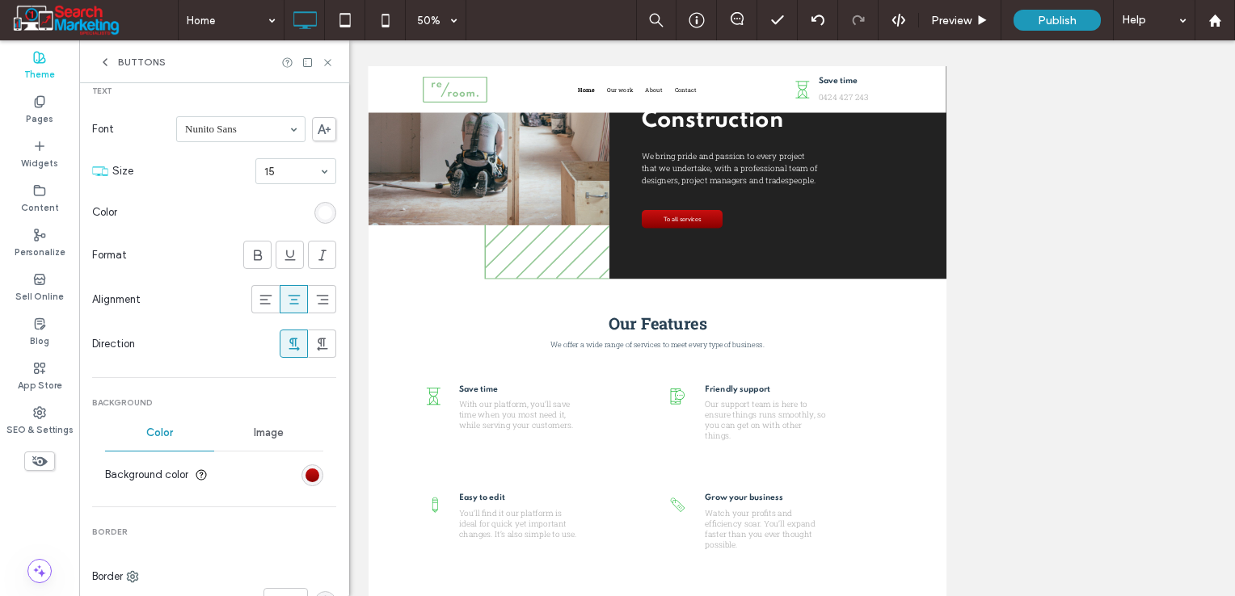
scroll to position [0, 0]
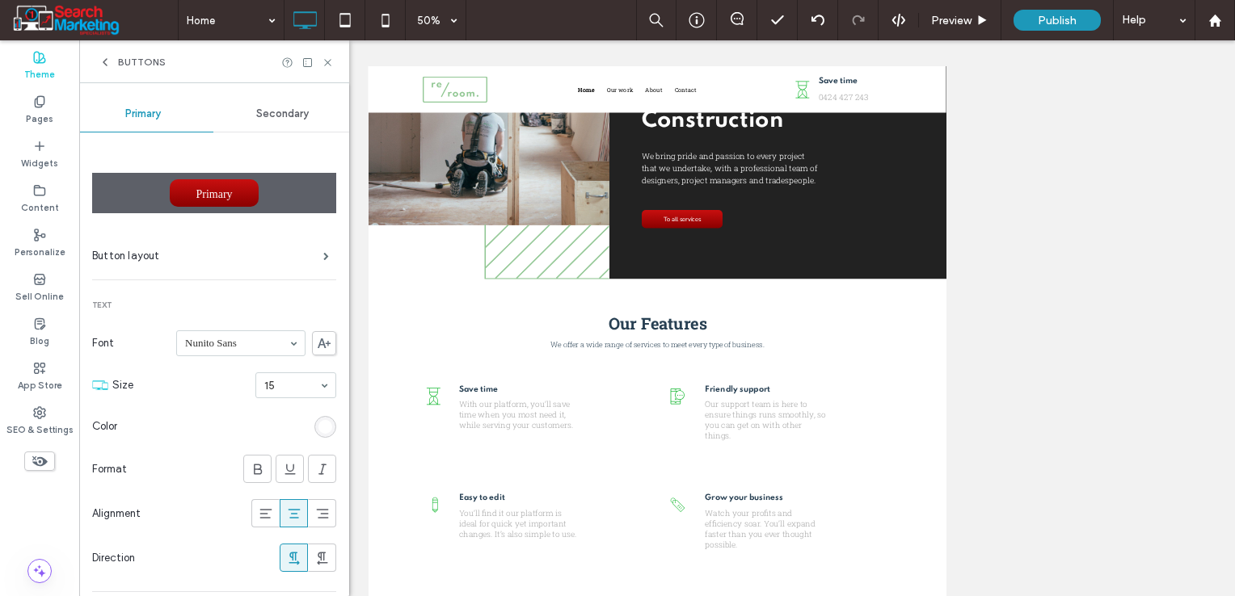
click at [282, 108] on span "Secondary" at bounding box center [282, 113] width 53 height 13
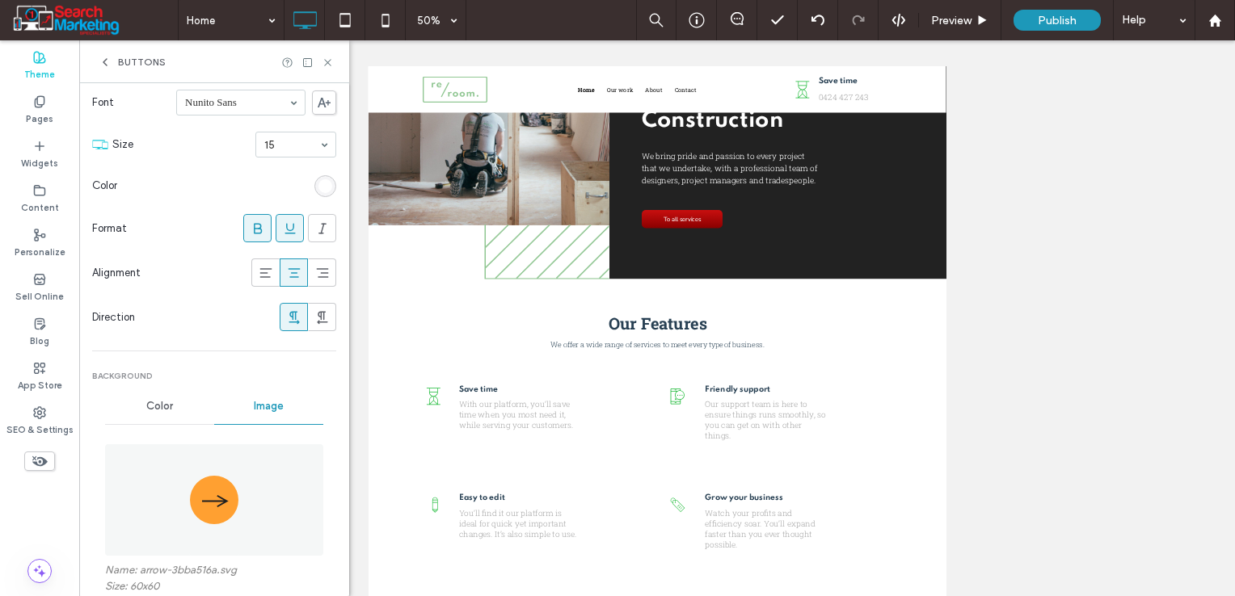
scroll to position [242, 0]
click at [282, 221] on icon at bounding box center [290, 227] width 16 height 16
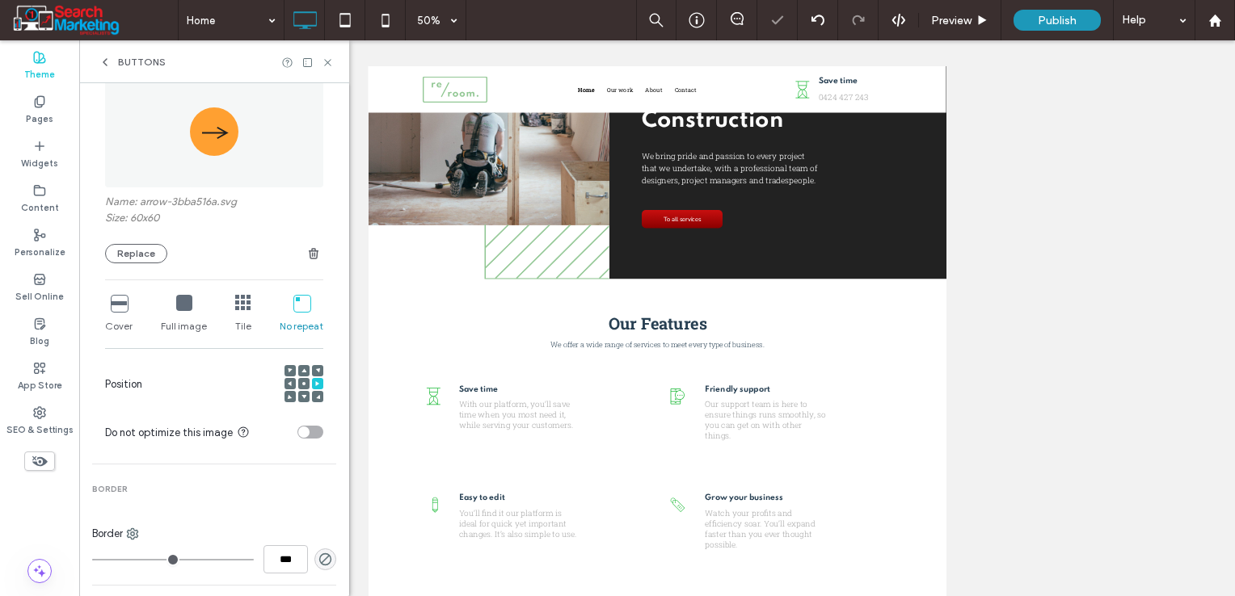
scroll to position [646, 0]
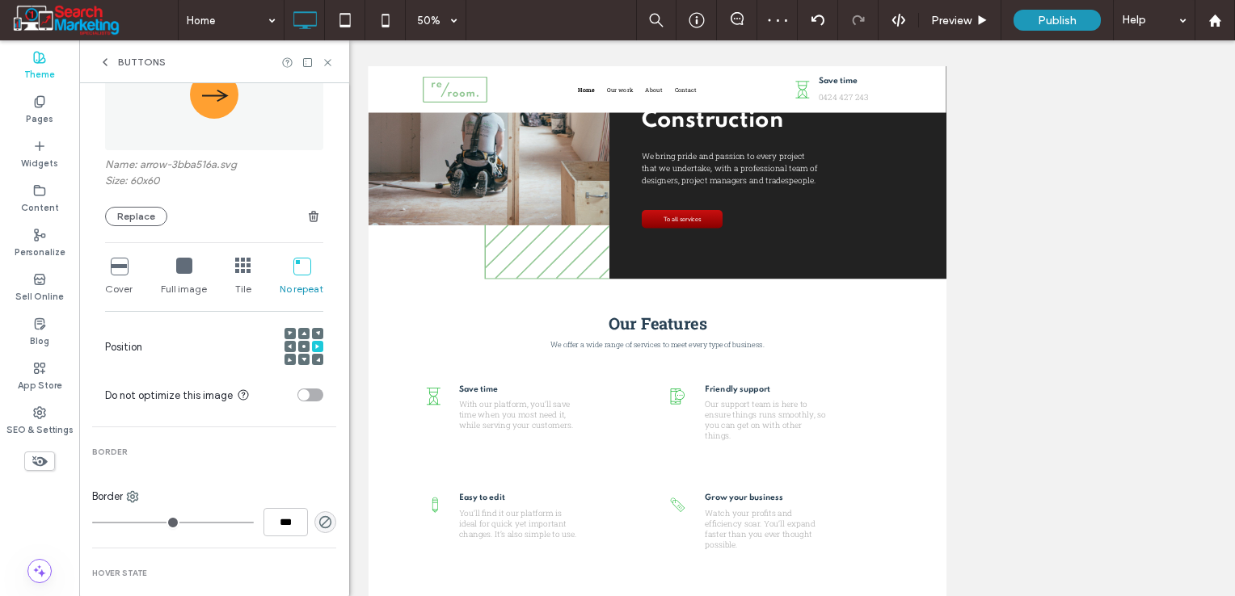
click at [301, 343] on span at bounding box center [303, 346] width 5 height 11
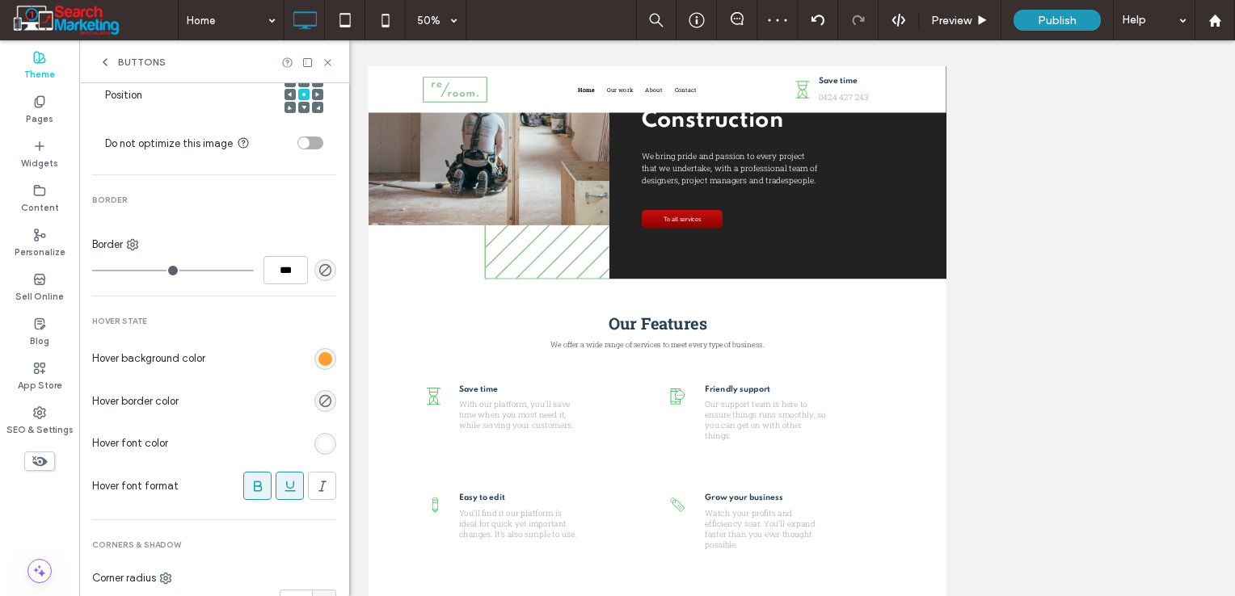
scroll to position [970, 0]
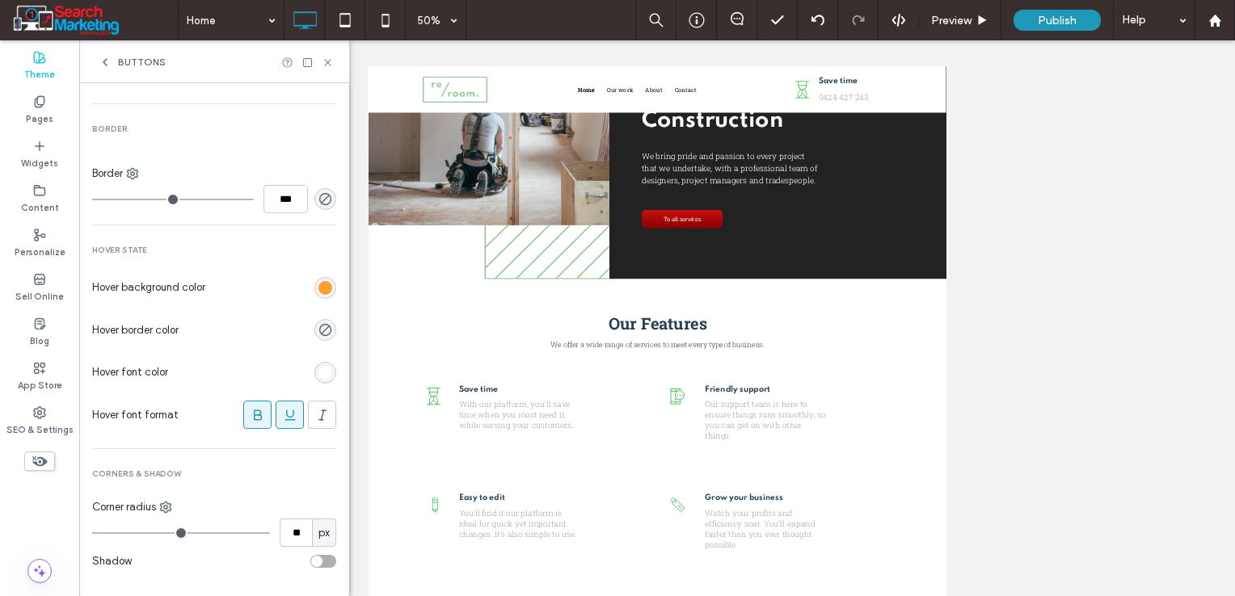
click at [282, 407] on icon at bounding box center [290, 415] width 16 height 16
click at [254, 414] on icon at bounding box center [258, 415] width 16 height 16
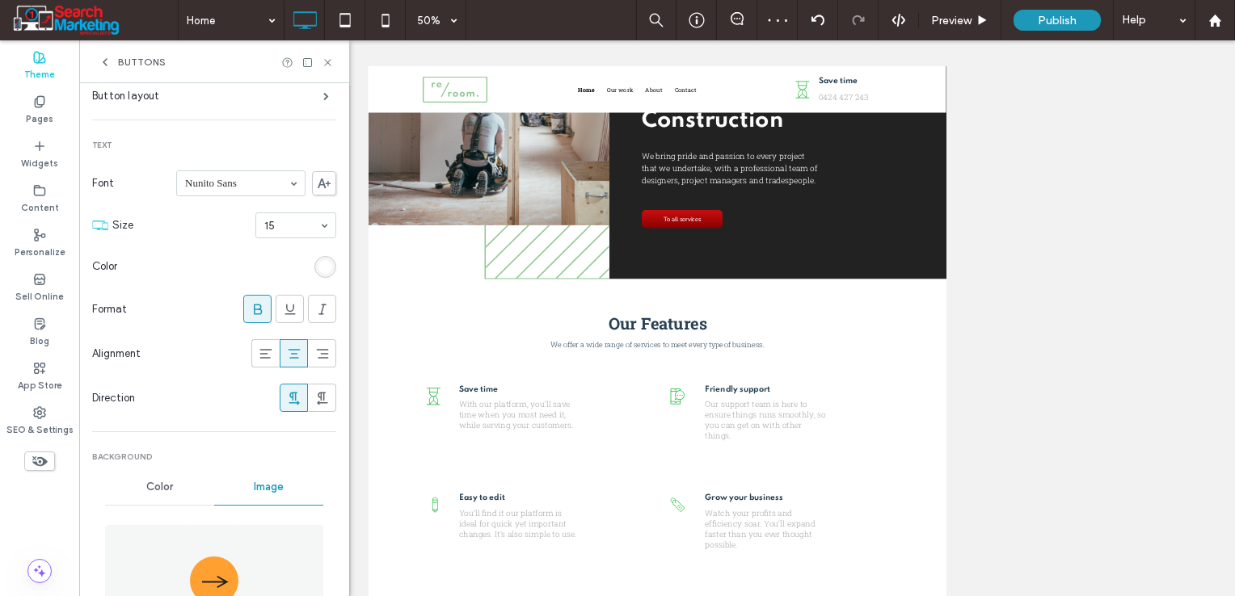
scroll to position [81, 0]
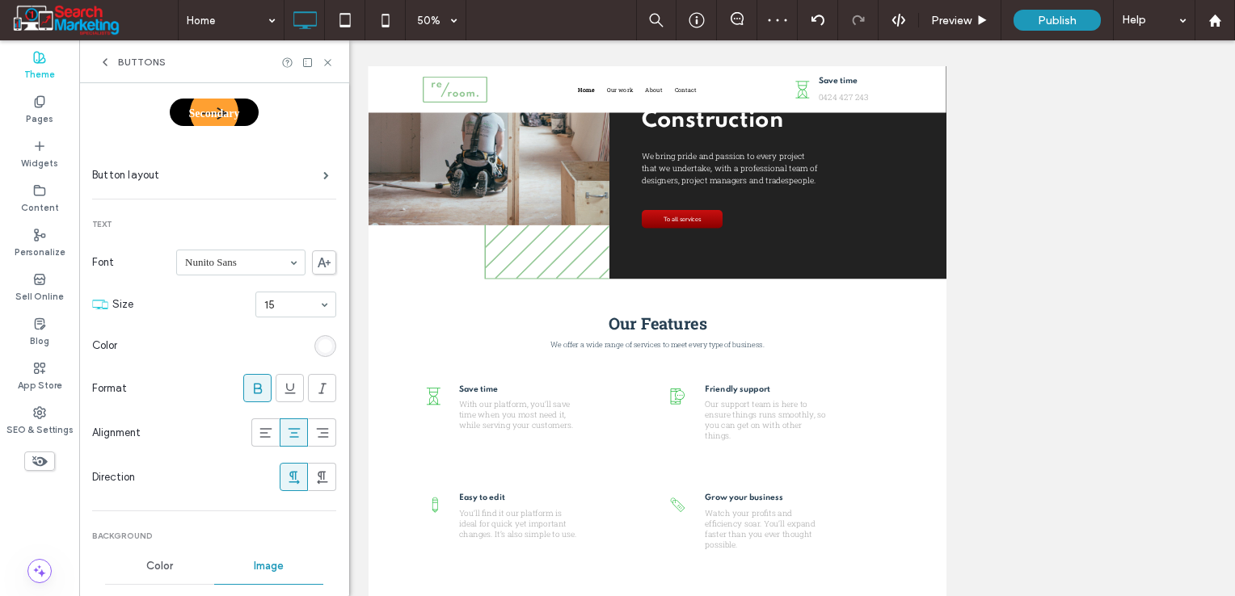
click at [250, 386] on icon at bounding box center [258, 389] width 16 height 16
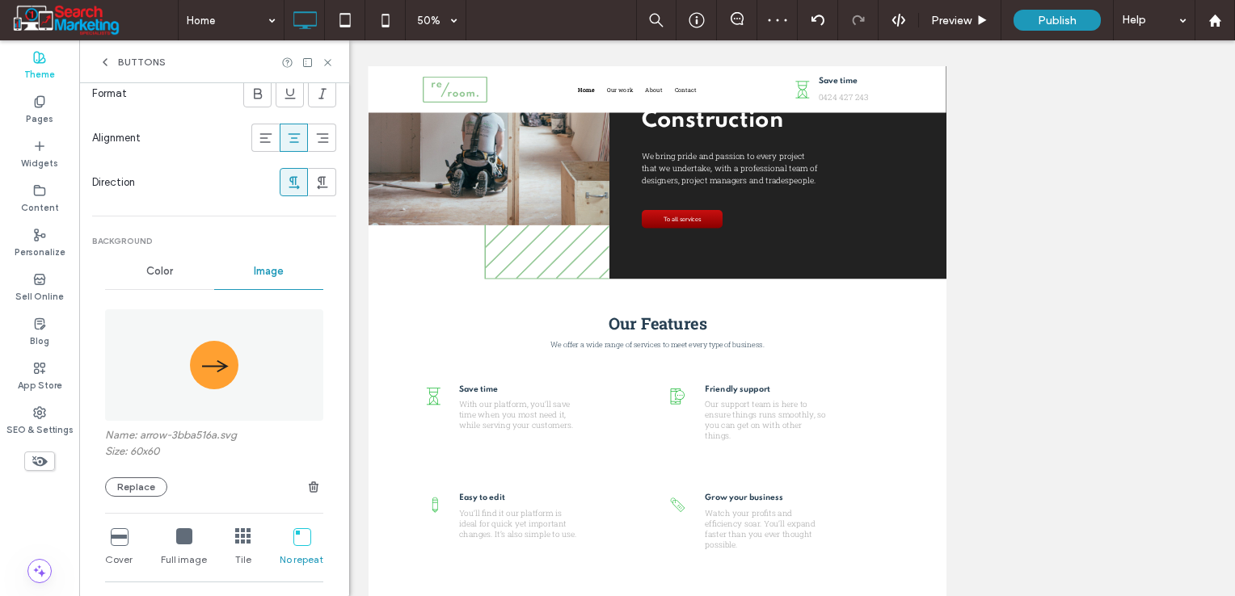
scroll to position [404, 0]
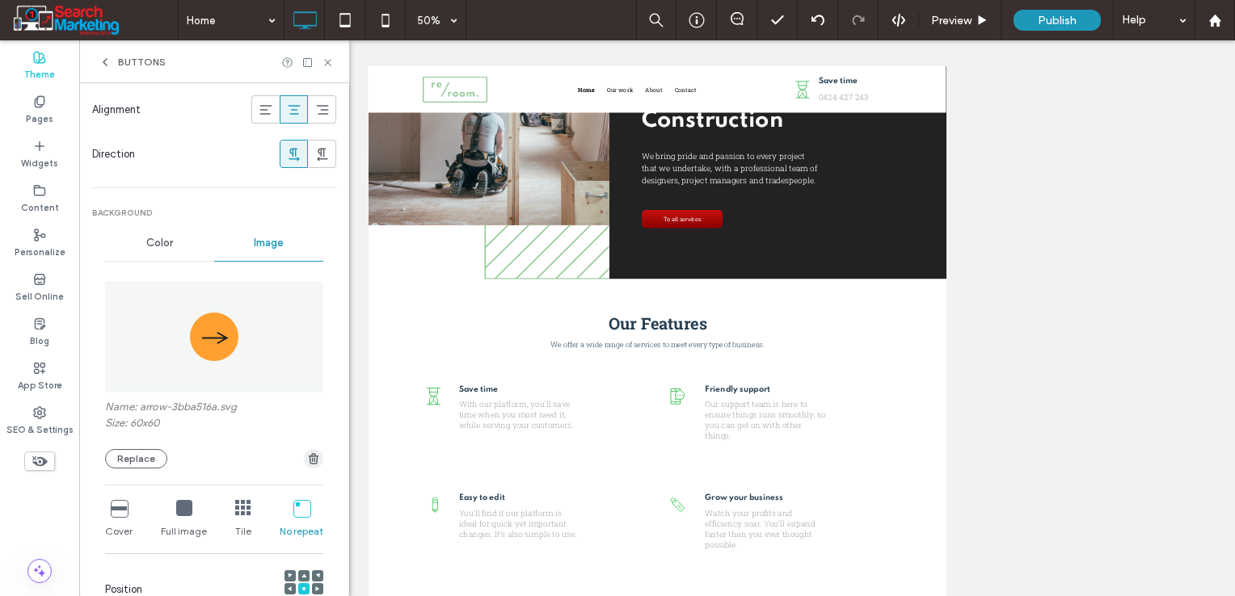
click at [310, 459] on icon "button" at bounding box center [313, 458] width 13 height 13
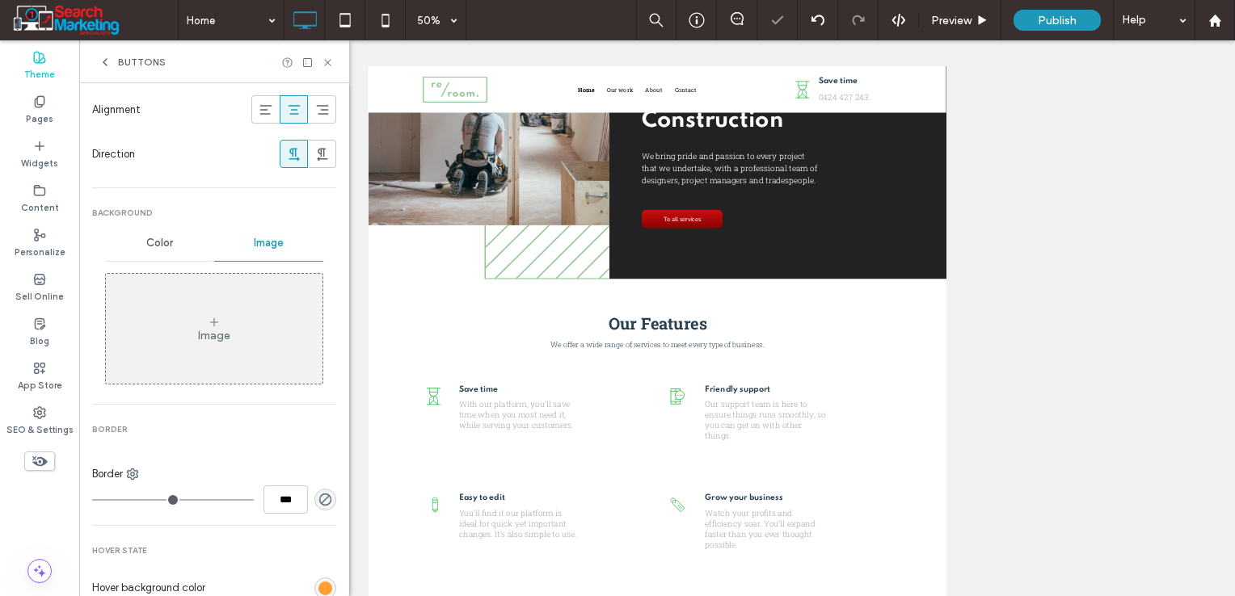
click at [162, 250] on div "Color" at bounding box center [159, 243] width 109 height 36
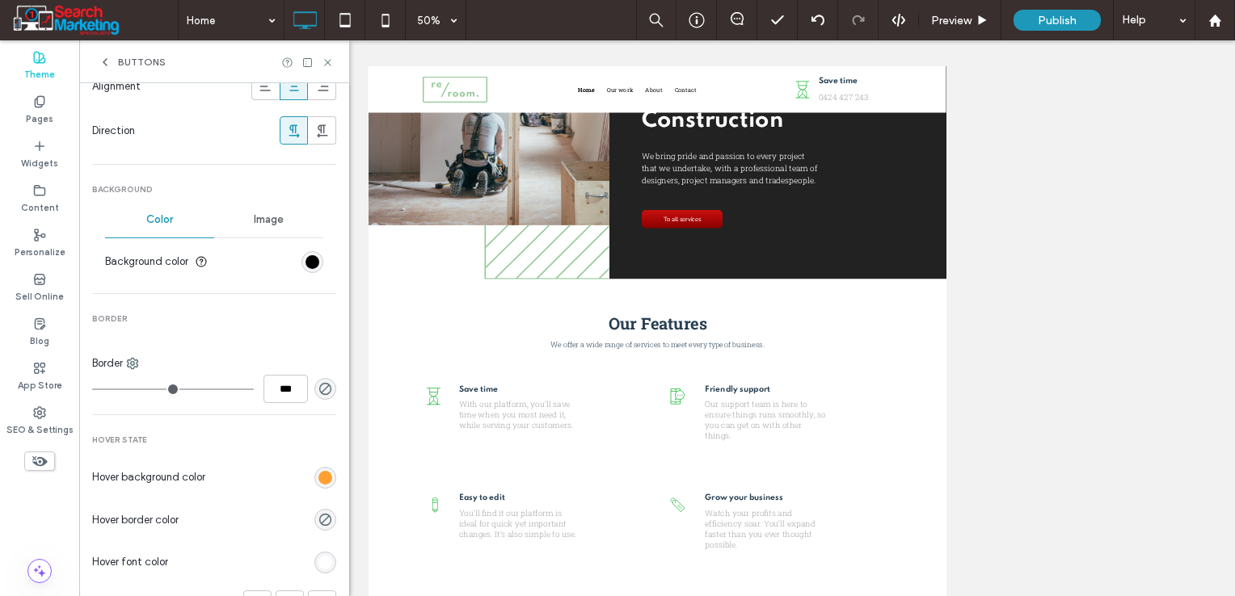
scroll to position [323, 0]
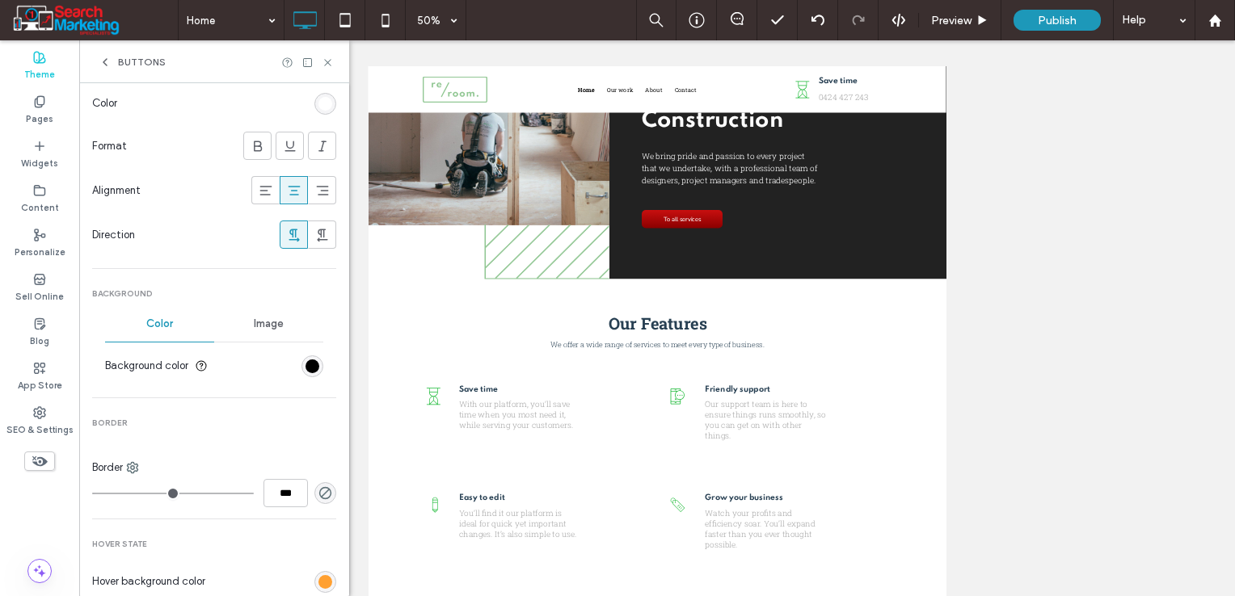
click at [311, 359] on div "rgb(0, 0, 0)" at bounding box center [312, 366] width 22 height 22
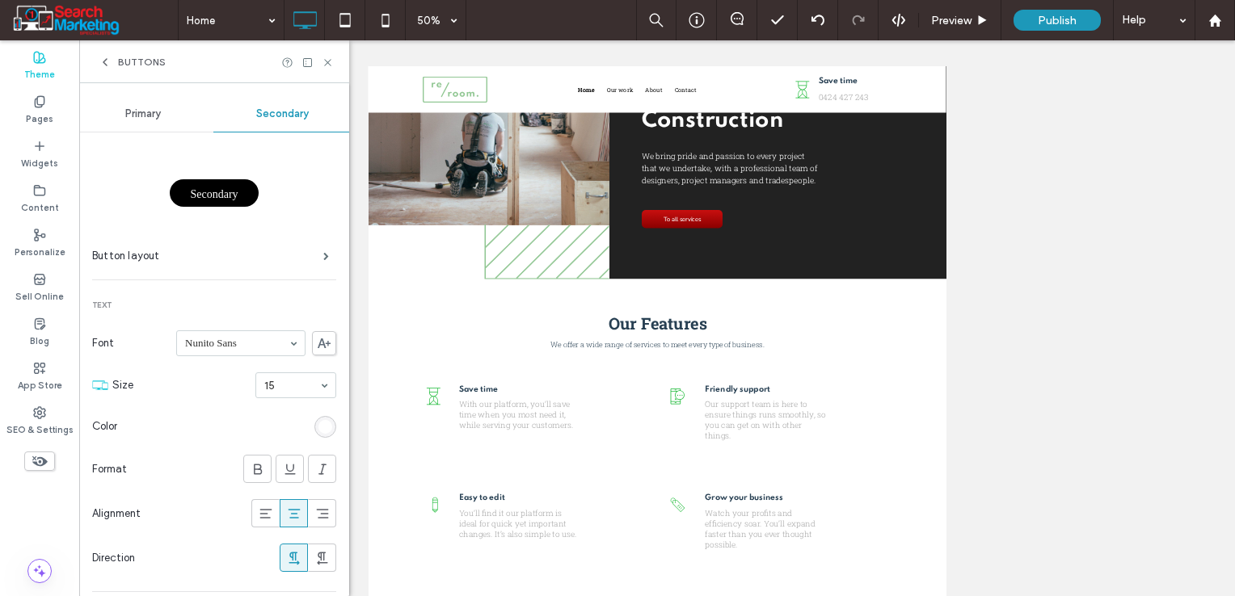
scroll to position [0, 0]
click at [164, 114] on div "Primary" at bounding box center [144, 114] width 140 height 36
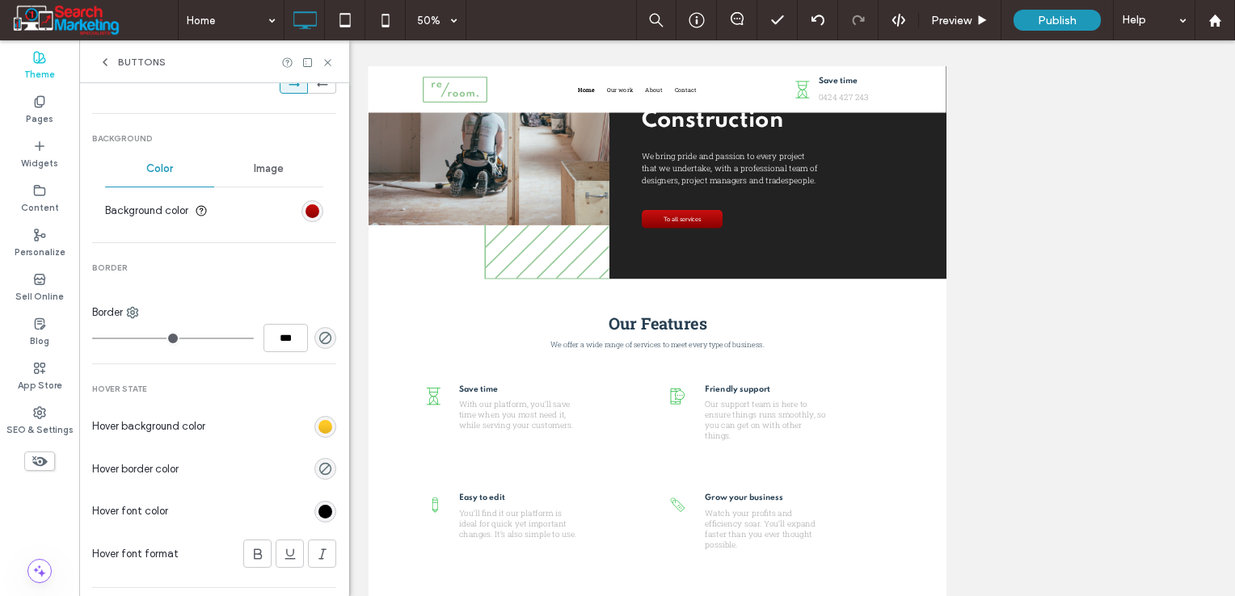
scroll to position [566, 0]
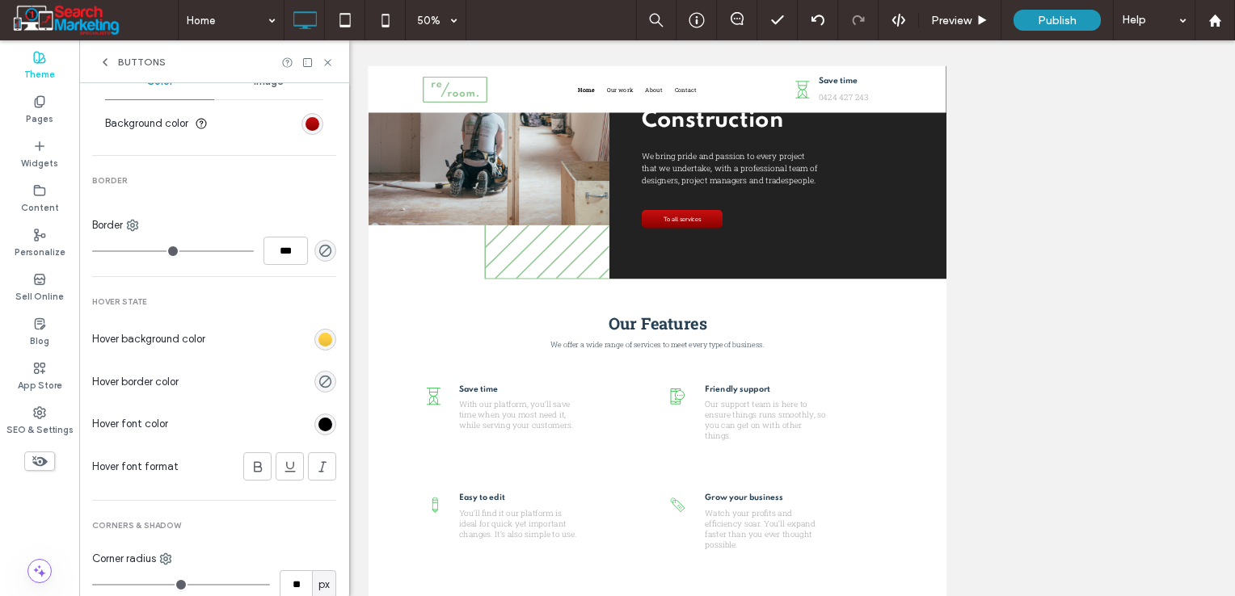
click at [318, 333] on div "rgba(0, 0, 0, 0) linear-gradient(rgb(255, 201, 38) 27%, rgb(228, 177, 28) 100%)…" at bounding box center [325, 340] width 14 height 14
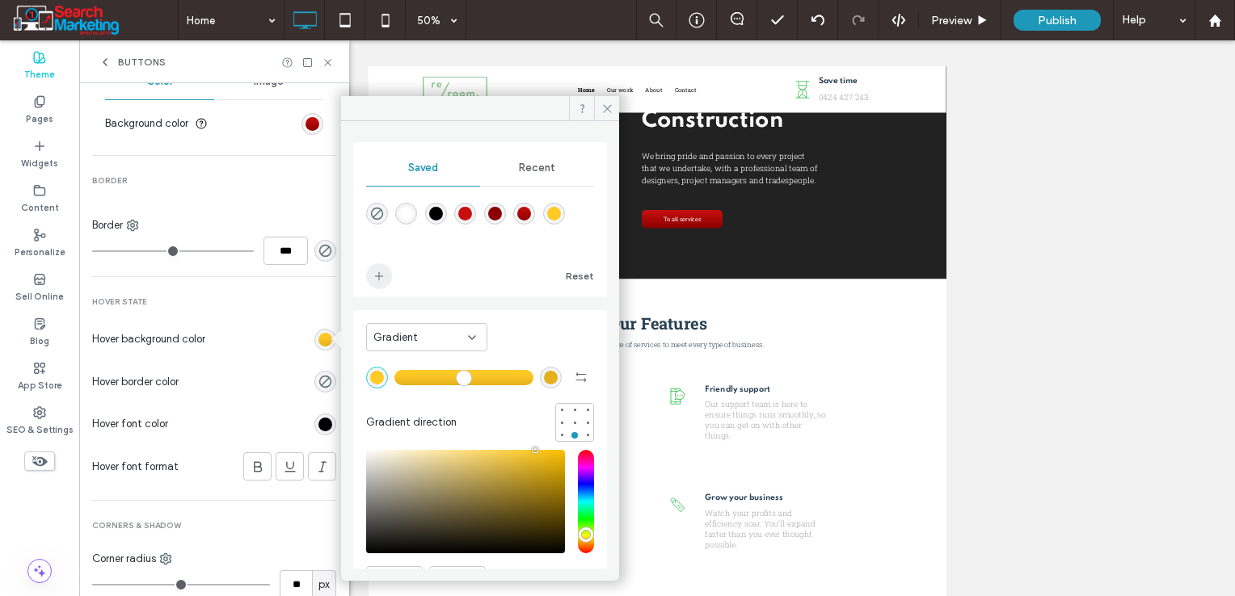
click at [388, 279] on span "add color" at bounding box center [379, 276] width 26 height 26
click at [610, 106] on icon at bounding box center [607, 109] width 12 height 12
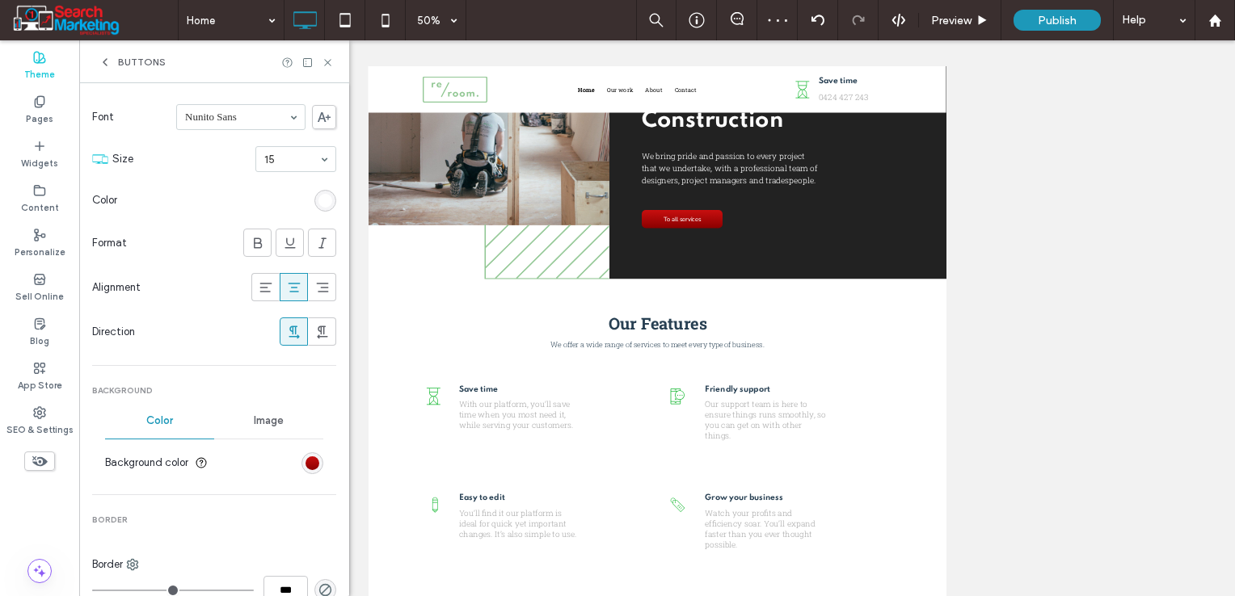
scroll to position [0, 0]
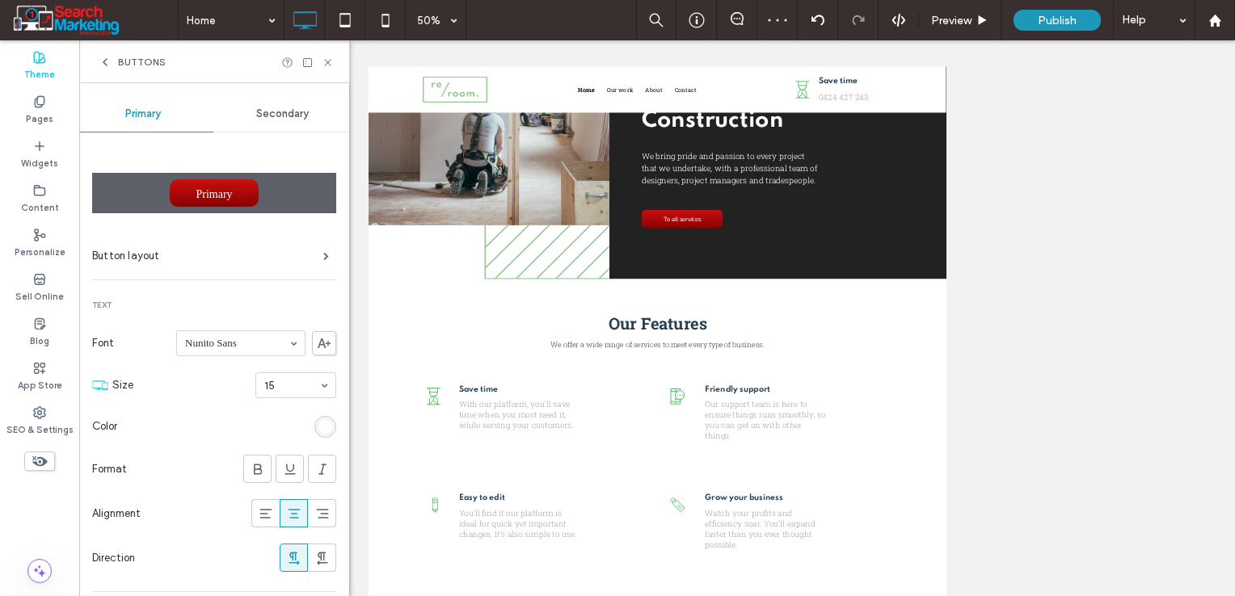
click at [286, 124] on div "Secondary" at bounding box center [283, 114] width 140 height 36
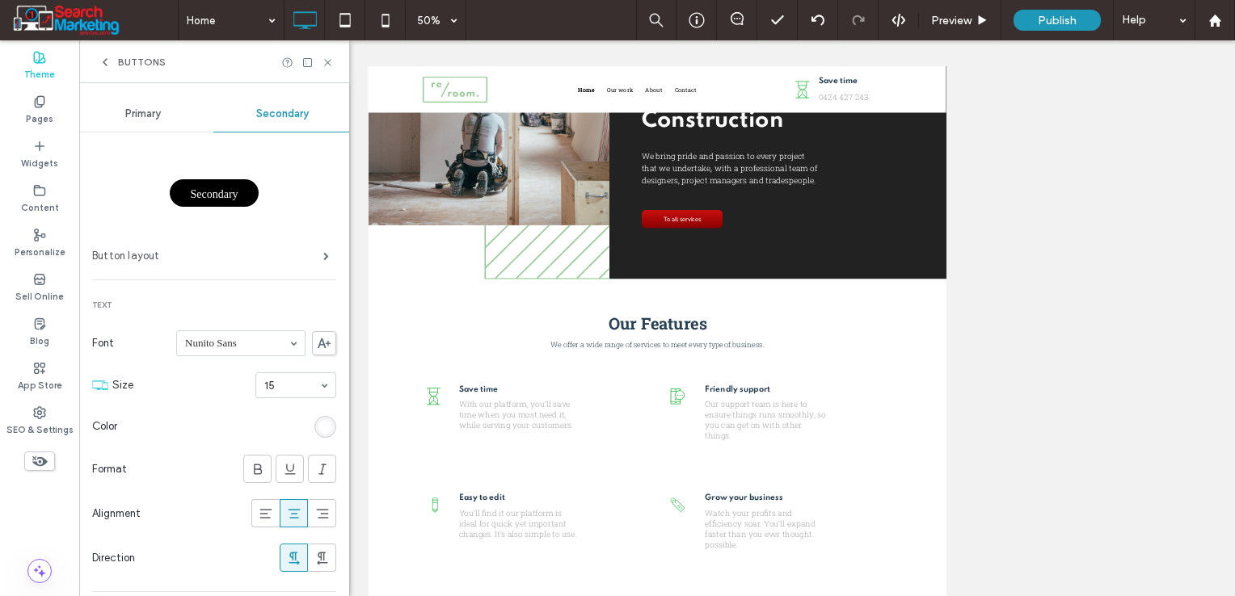
click at [233, 254] on label "Button layout" at bounding box center [207, 256] width 231 height 32
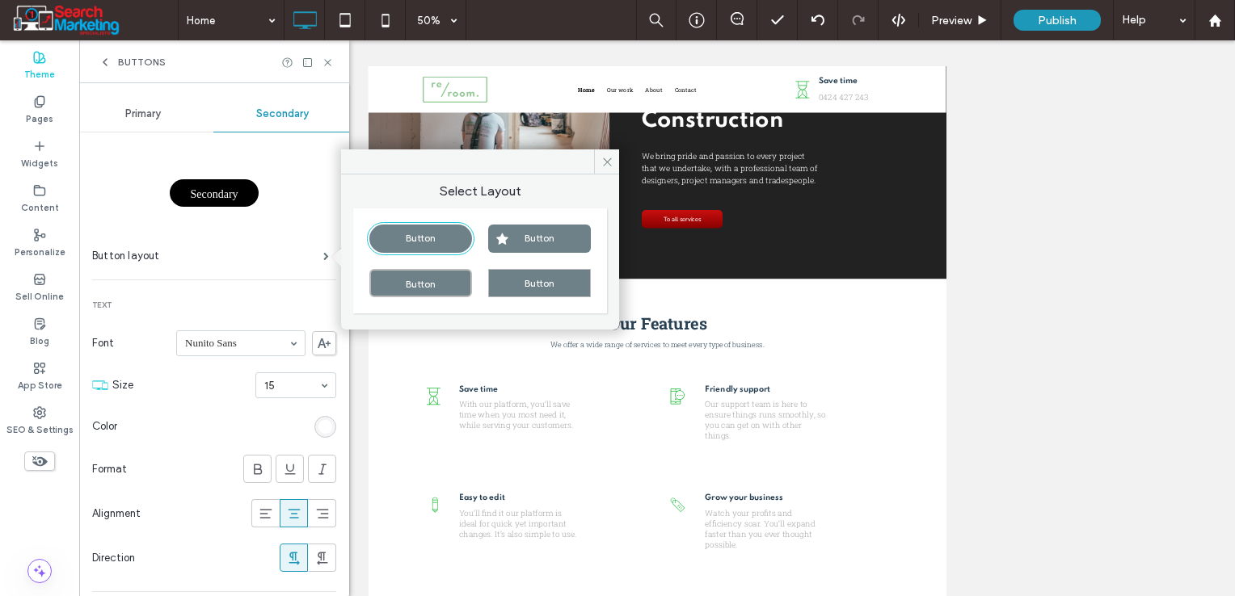
click at [397, 289] on div "Button" at bounding box center [420, 283] width 103 height 28
type input "*"
click at [599, 162] on span at bounding box center [606, 161] width 25 height 24
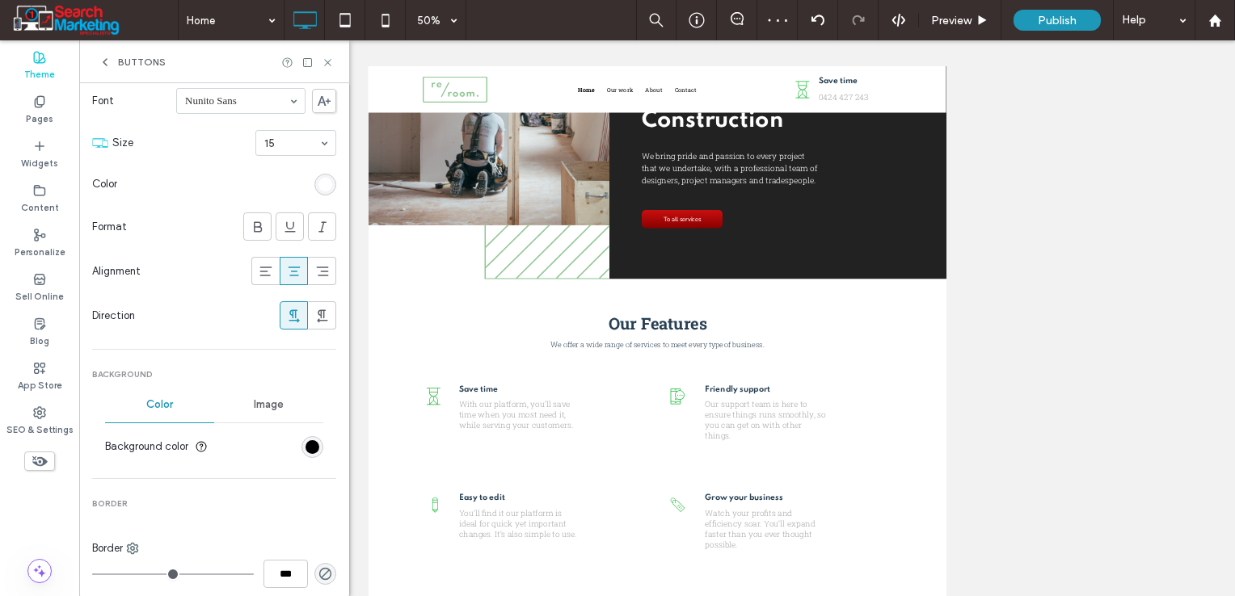
scroll to position [404, 0]
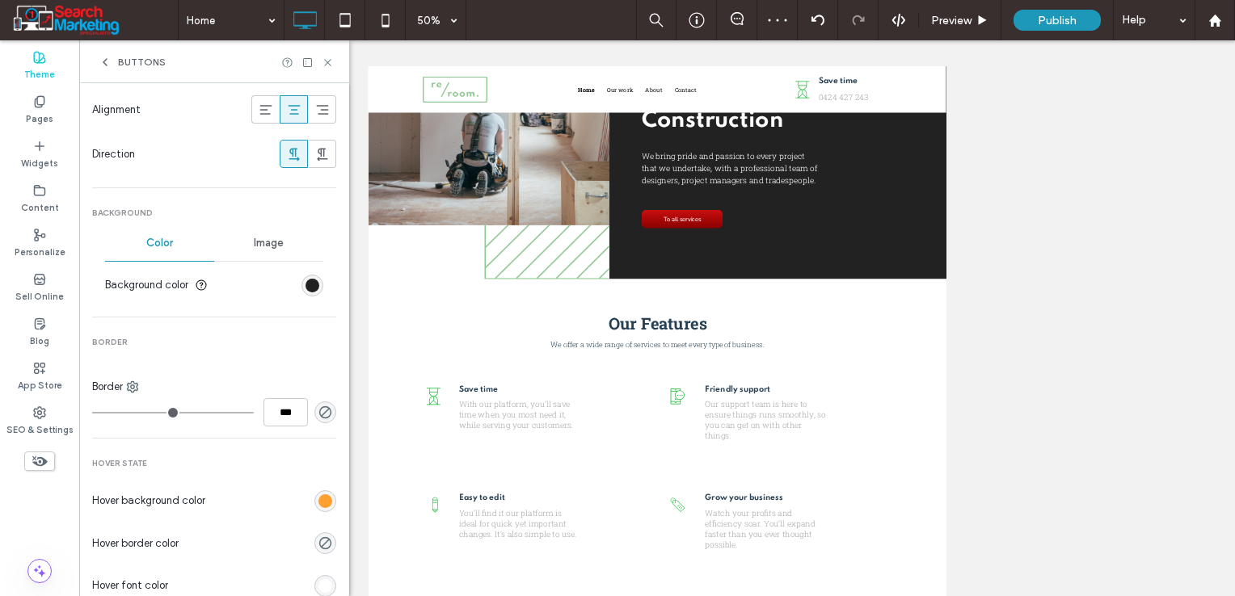
click at [306, 286] on div "rgb(0, 0, 0)" at bounding box center [312, 286] width 14 height 14
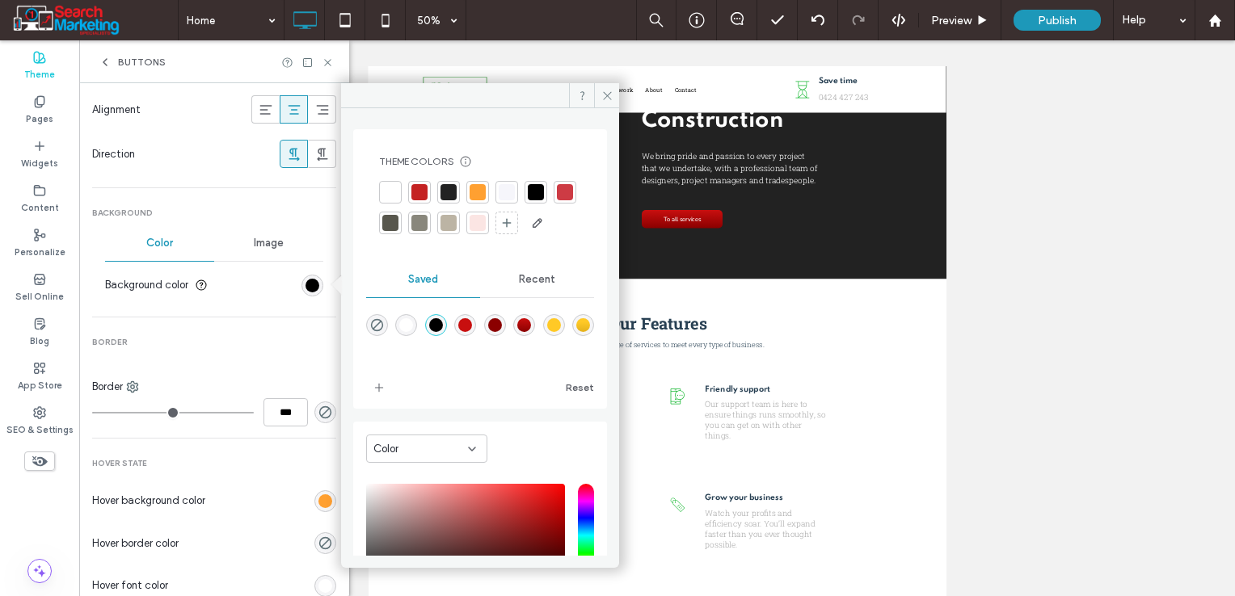
click at [576, 332] on div "linear-gradient(180deg,rgba(255,201,38,1) 27%,rgba(228,177,28,1) 100%)" at bounding box center [583, 325] width 14 height 14
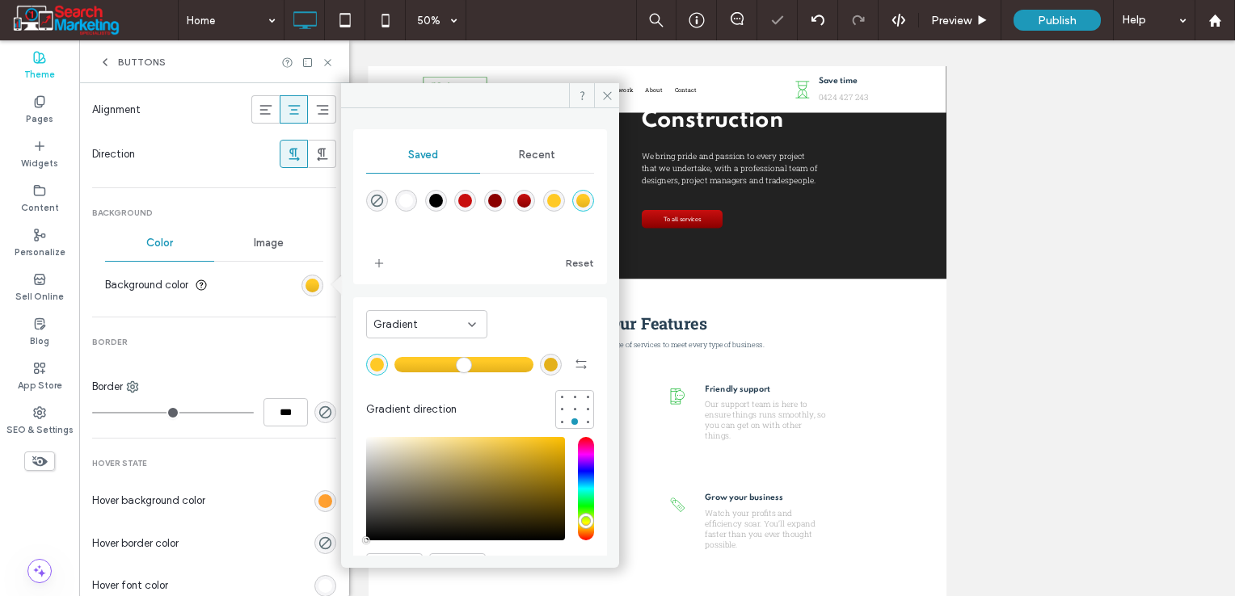
type input "*******"
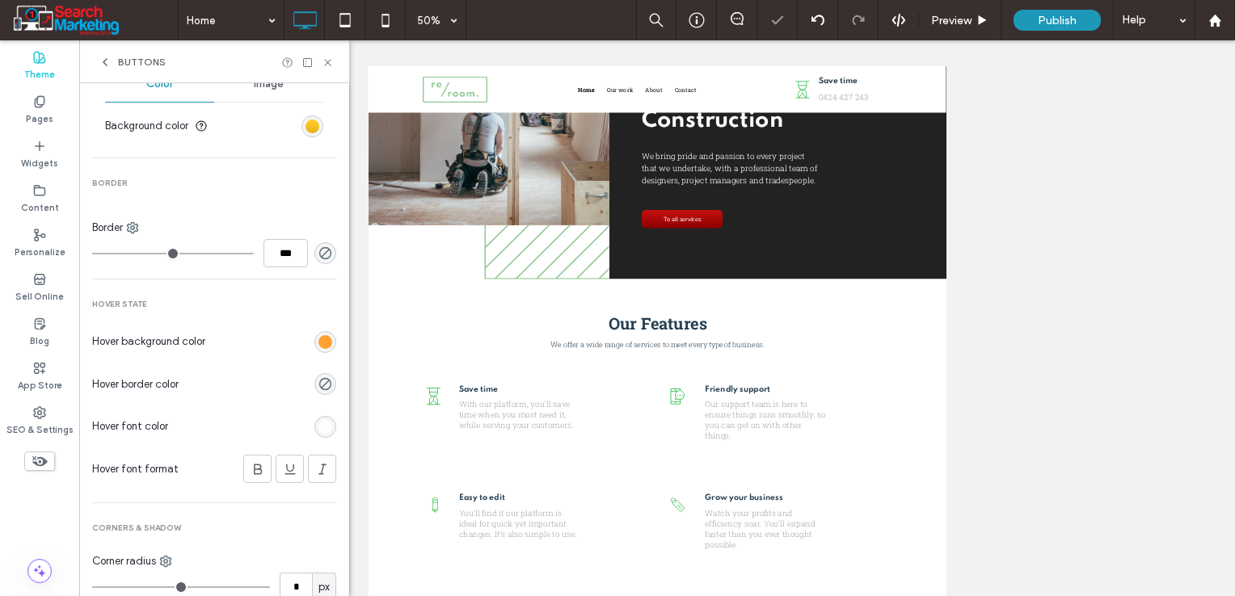
scroll to position [566, 0]
click at [318, 340] on div "rgb(255, 160, 49)" at bounding box center [325, 340] width 14 height 14
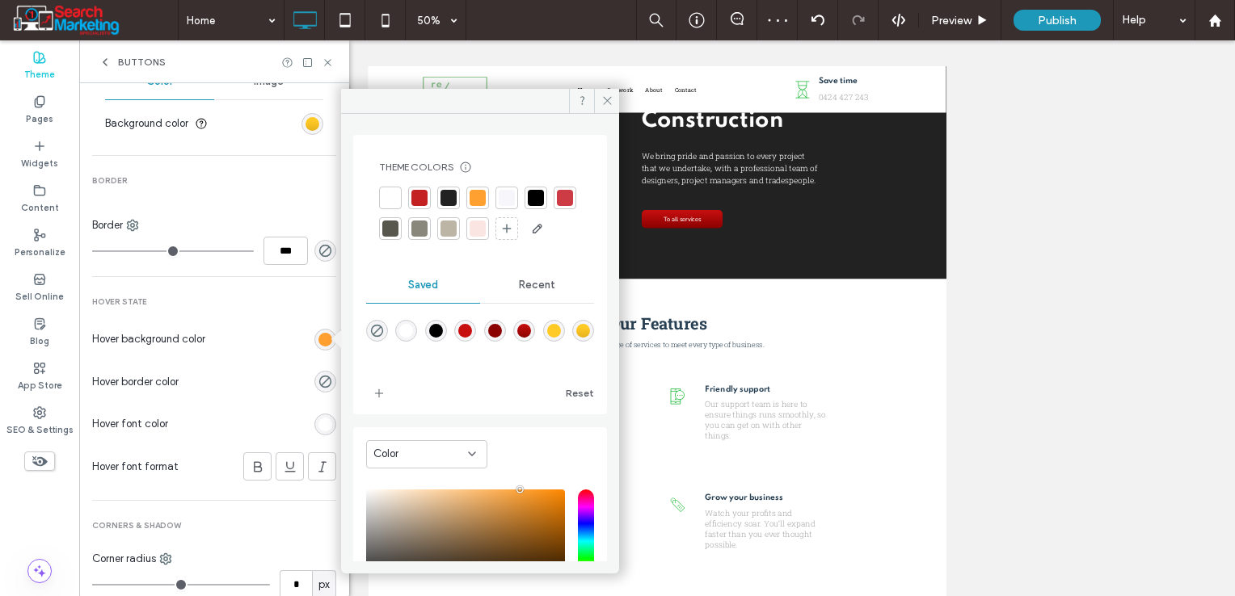
click at [531, 338] on div "linear-gradient(180deg,rgba(200,15,15,1) 0%,rgba(139,0,0,1) 100%)" at bounding box center [524, 331] width 14 height 14
type input "*******"
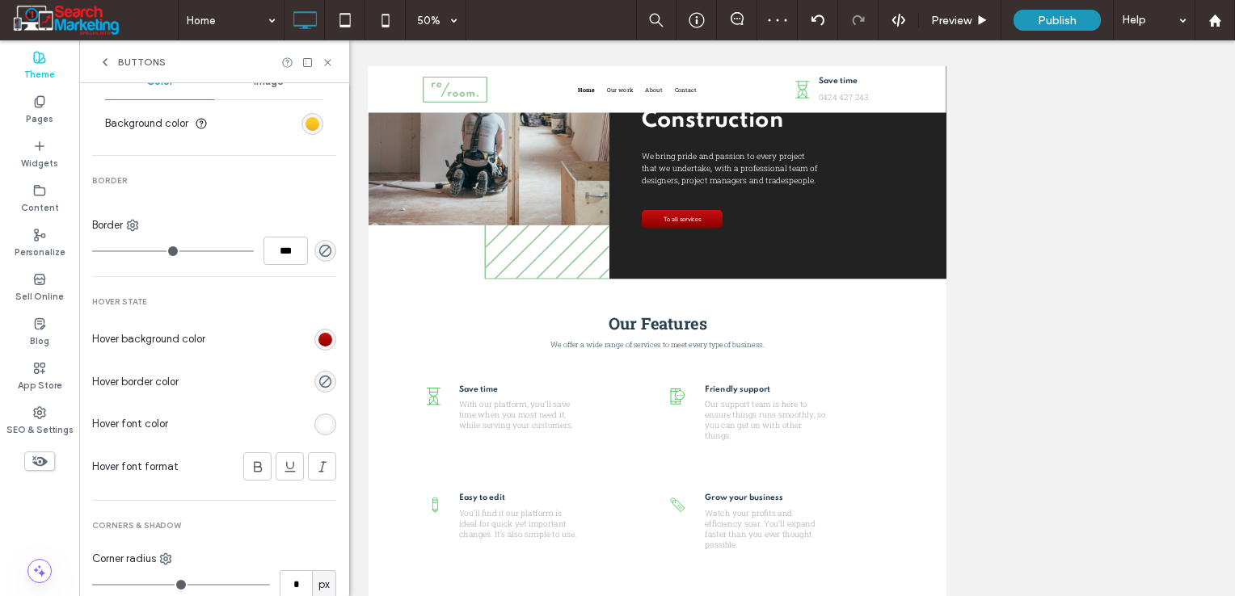
scroll to position [633, 0]
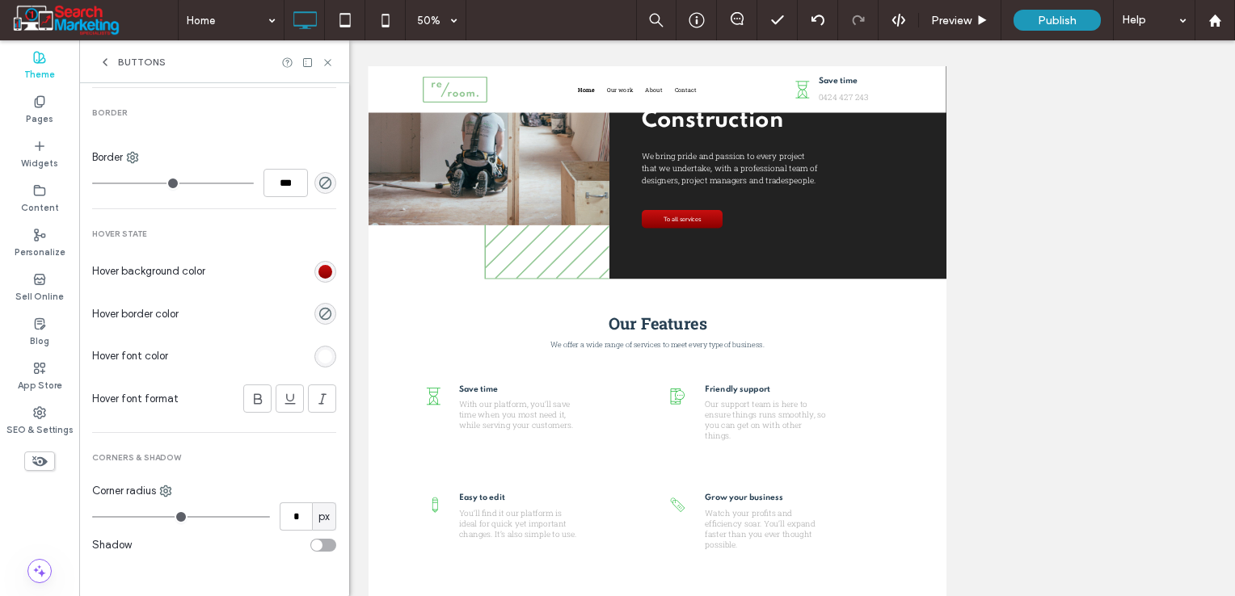
click at [319, 351] on div "rgb(255, 255, 255)" at bounding box center [325, 357] width 14 height 14
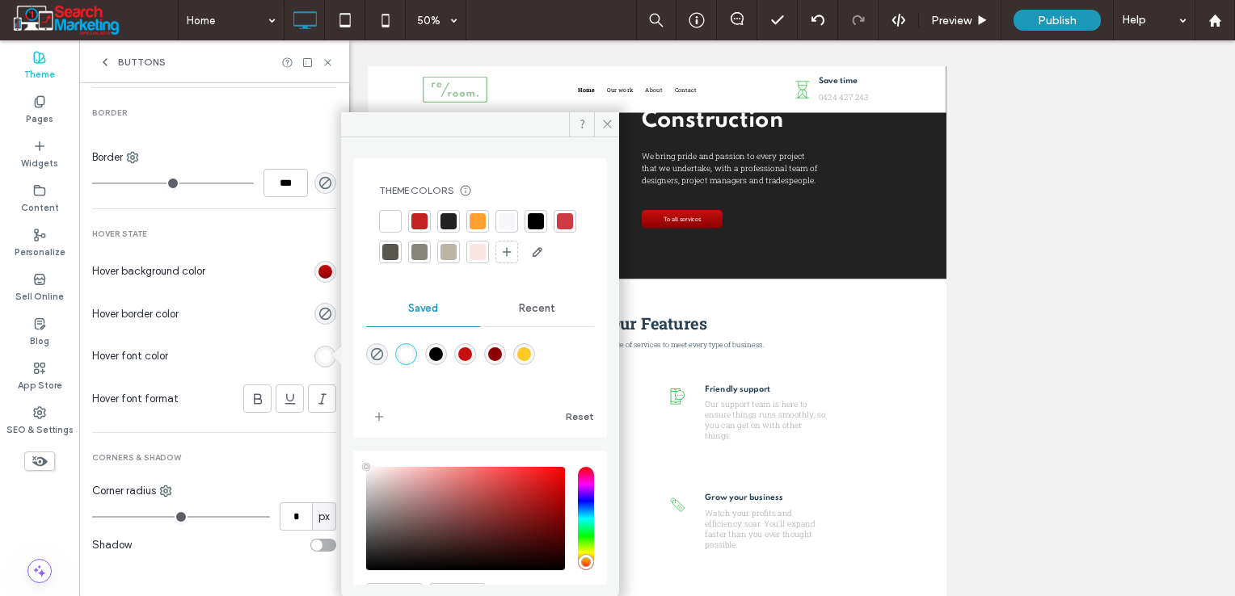
click at [443, 361] on div "rgba(0,0,0,1)" at bounding box center [436, 354] width 14 height 14
type input "*******"
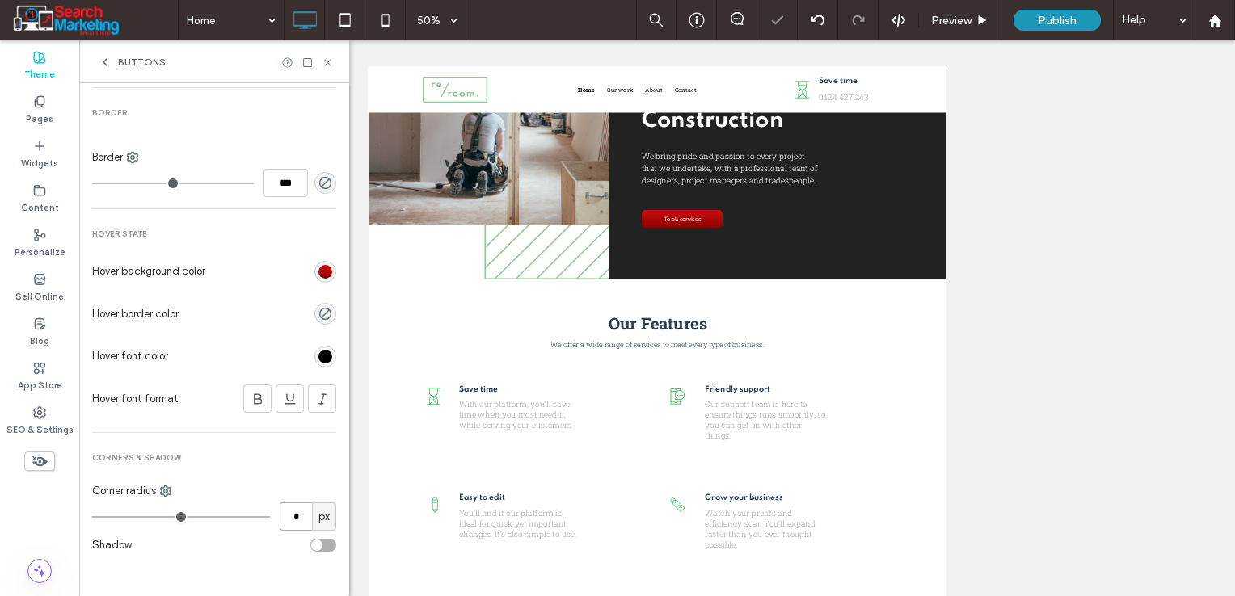
click at [286, 514] on input "*" at bounding box center [296, 517] width 32 height 28
type input "**"
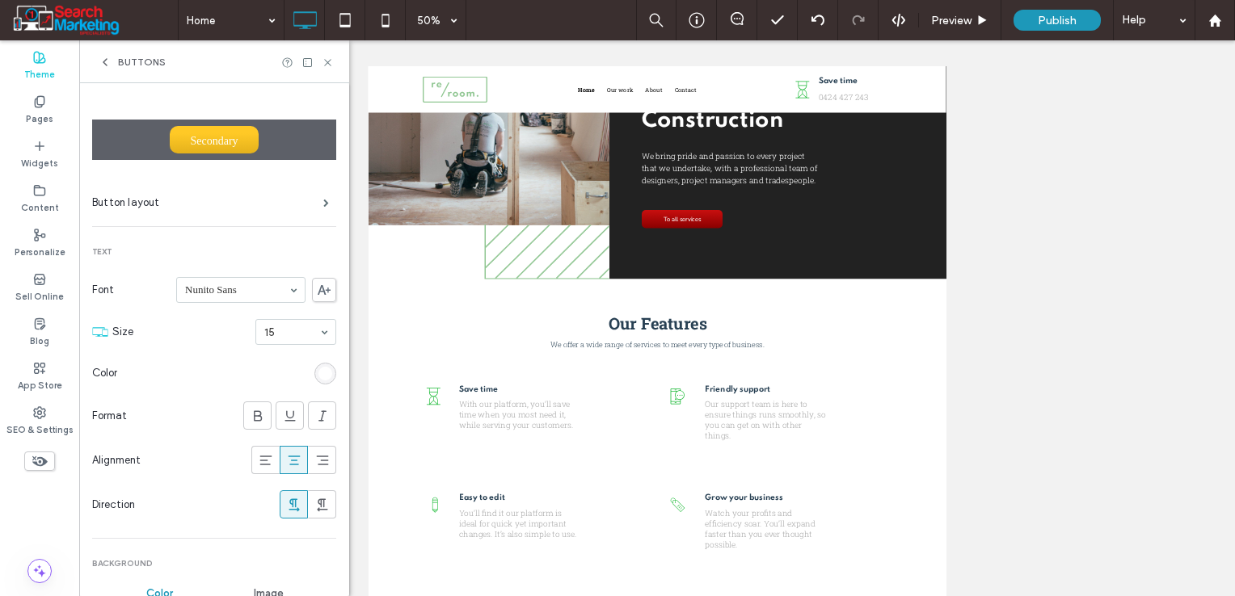
scroll to position [162, 0]
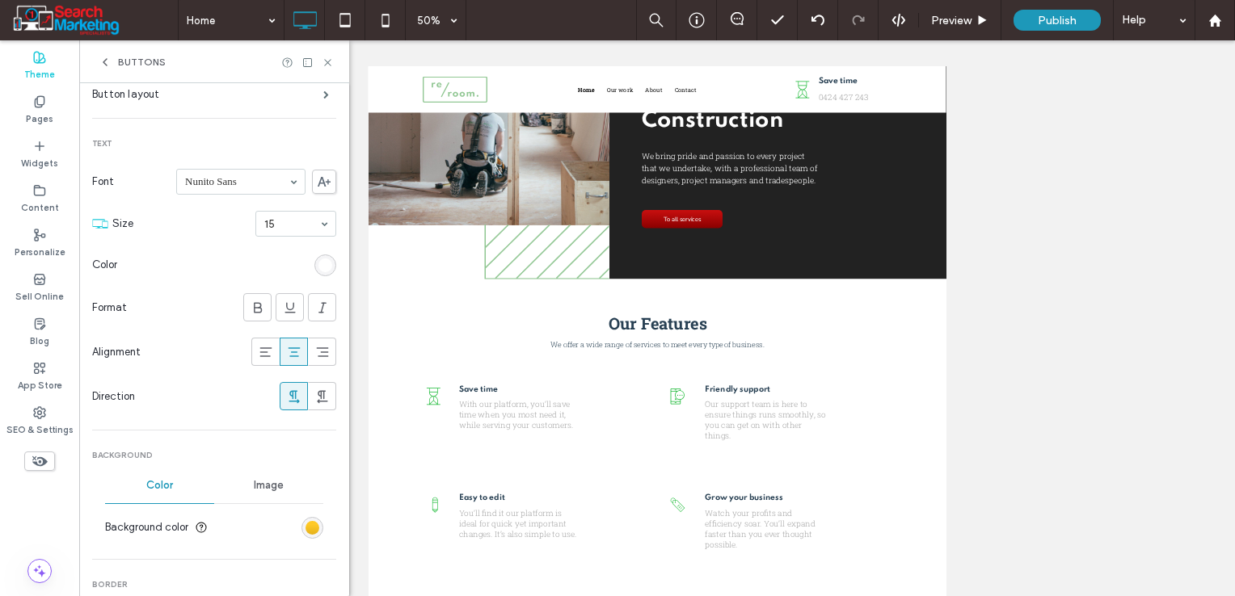
click at [318, 261] on div "rgb(255, 255, 255)" at bounding box center [325, 266] width 14 height 14
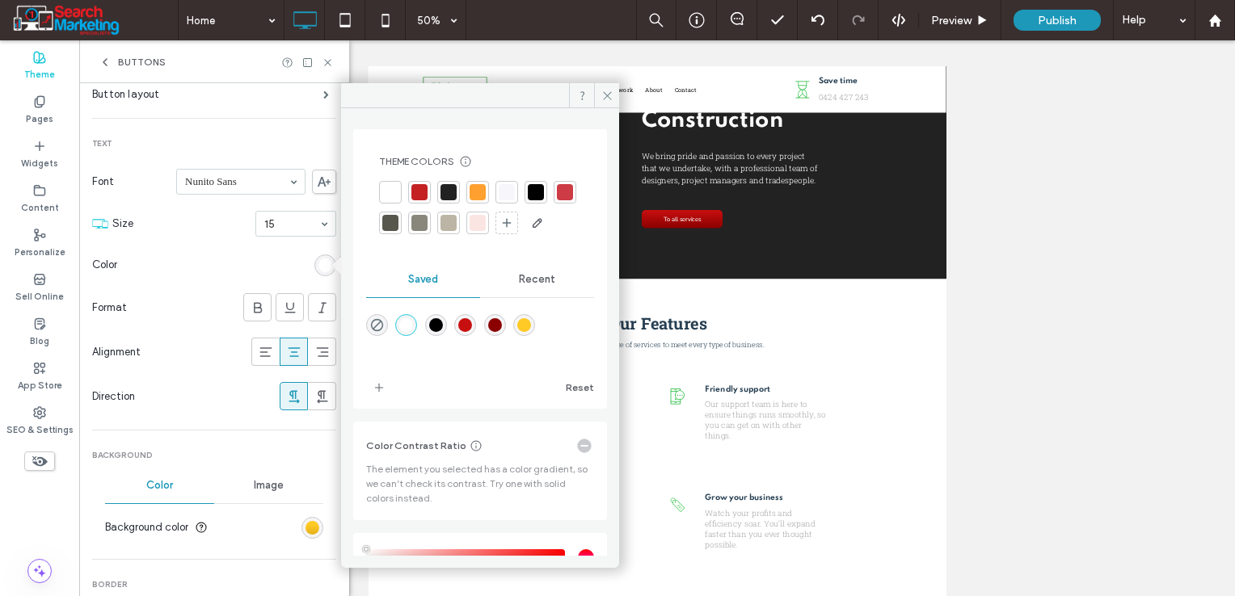
click at [440, 332] on div "rgba(0,0,0,1)" at bounding box center [436, 325] width 14 height 14
type input "*******"
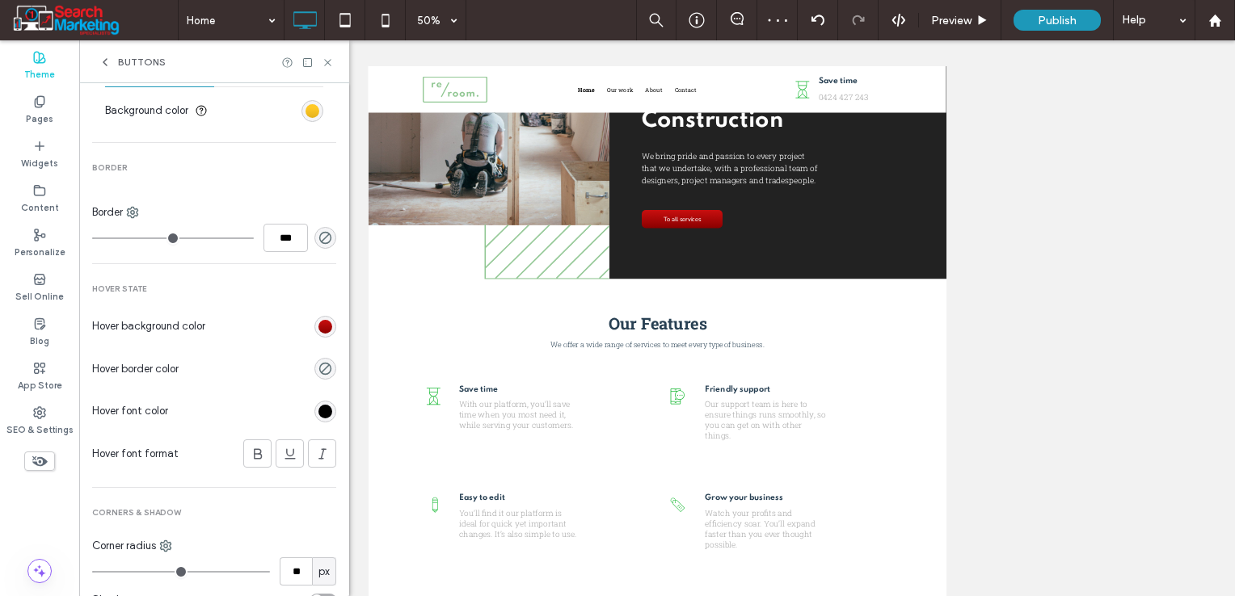
scroll to position [633, 0]
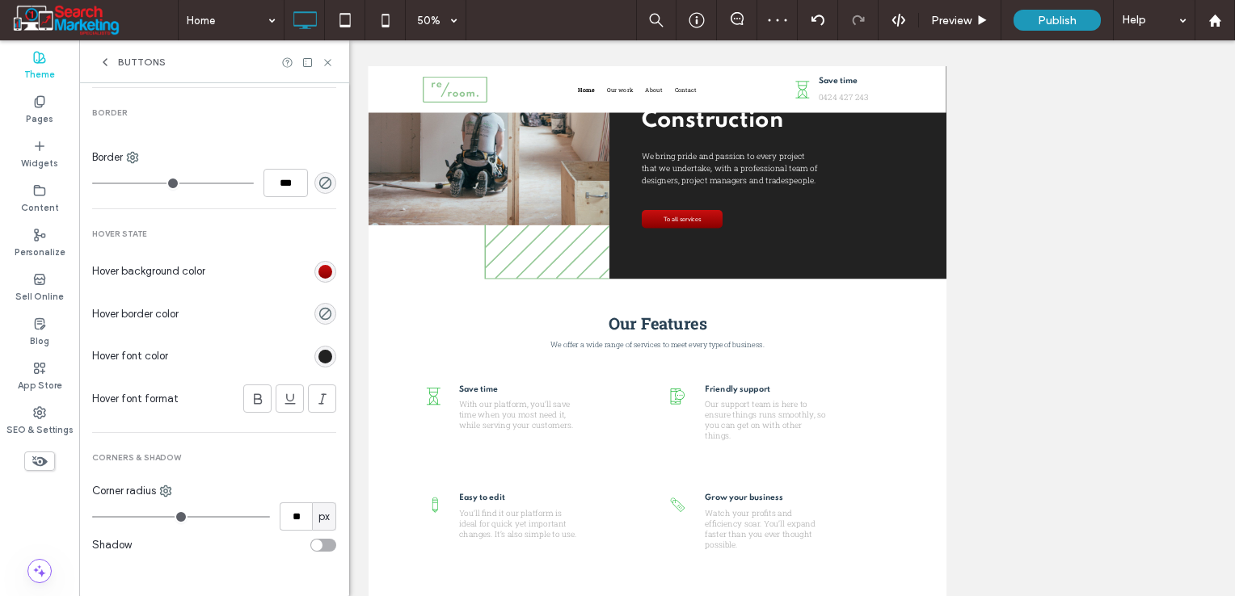
click at [320, 354] on div "rgb(0, 0, 0)" at bounding box center [325, 357] width 14 height 14
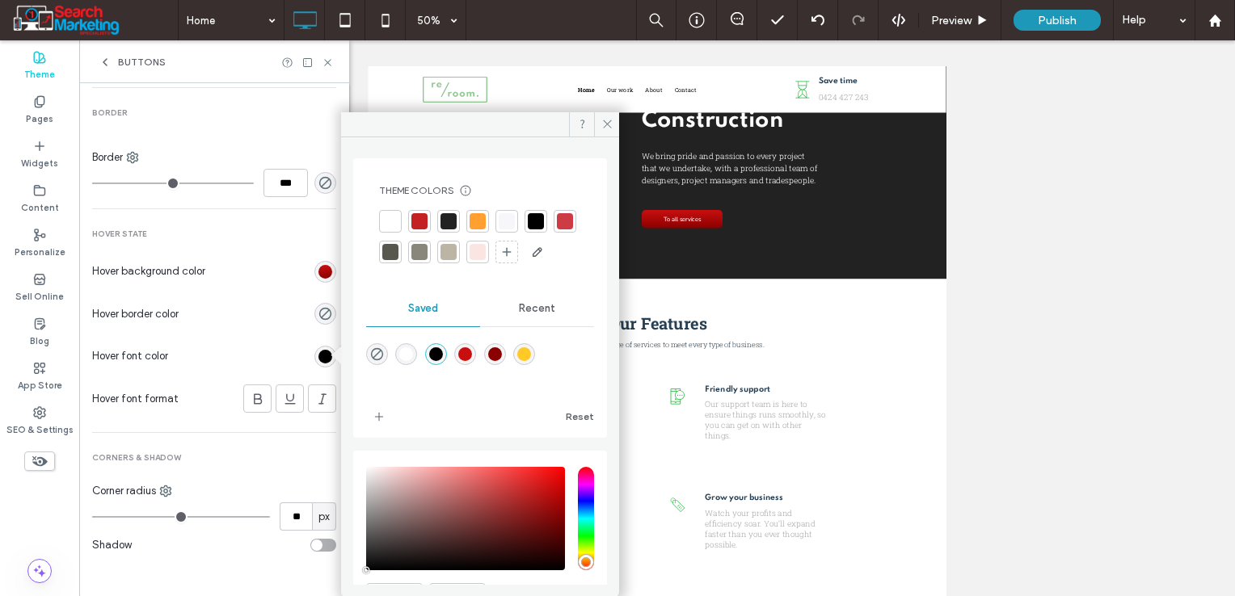
click at [386, 225] on div at bounding box center [390, 221] width 16 height 16
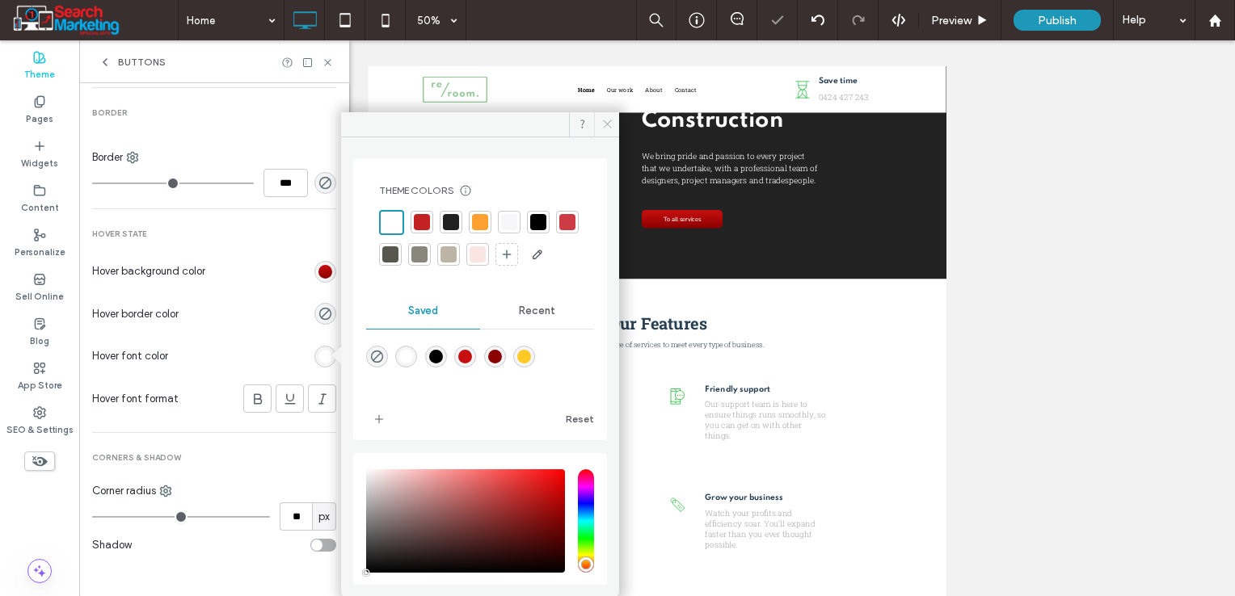
click at [601, 124] on icon at bounding box center [607, 124] width 12 height 12
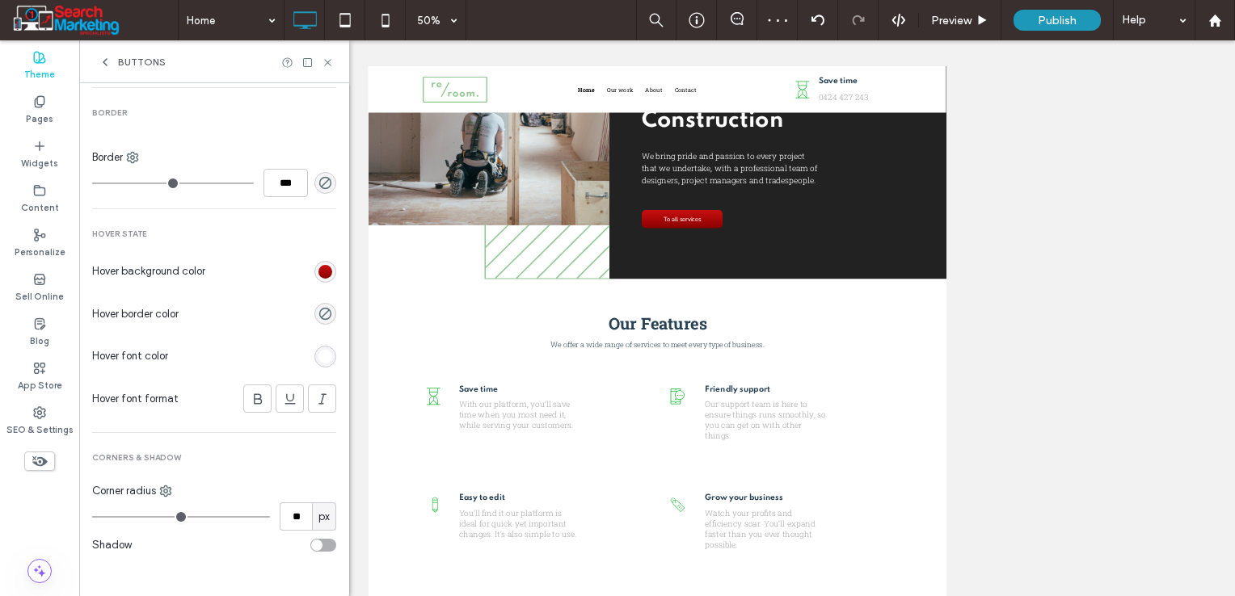
drag, startPoint x: 331, startPoint y: 62, endPoint x: 330, endPoint y: 115, distance: 52.5
click at [331, 62] on icon at bounding box center [328, 63] width 12 height 12
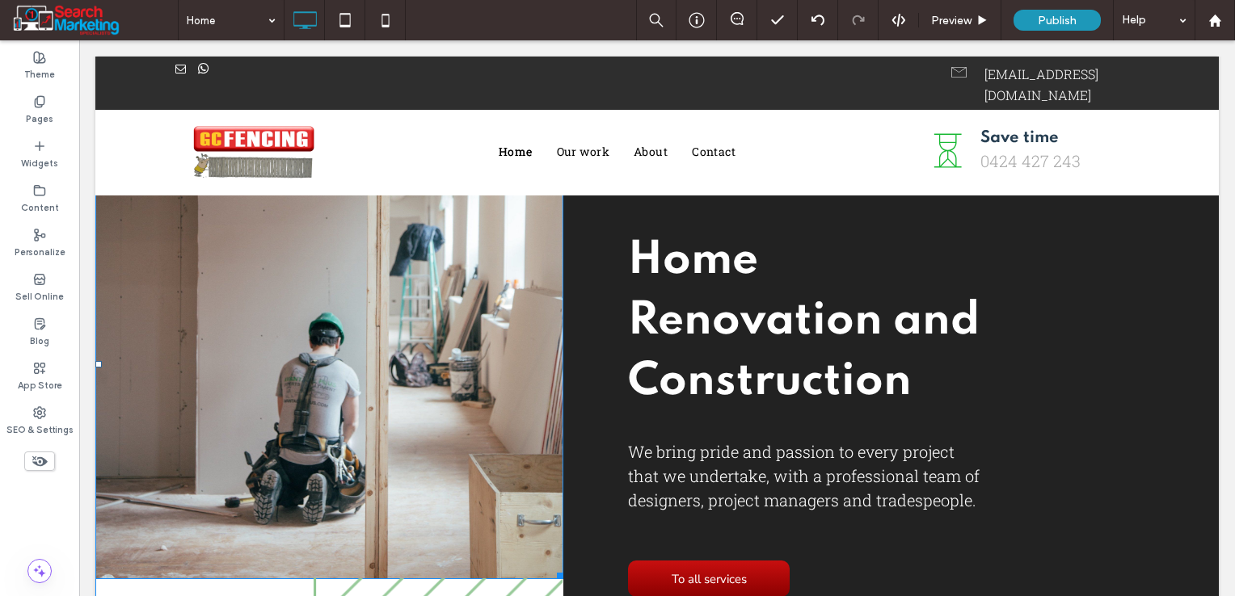
scroll to position [0, 0]
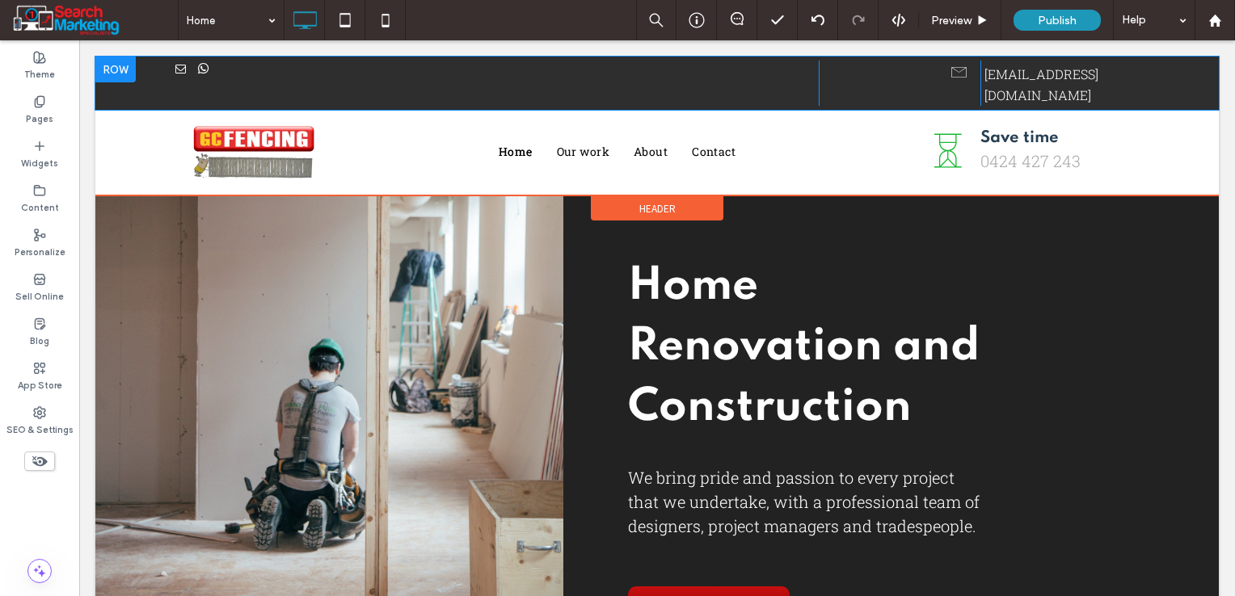
click at [110, 69] on div at bounding box center [115, 70] width 40 height 26
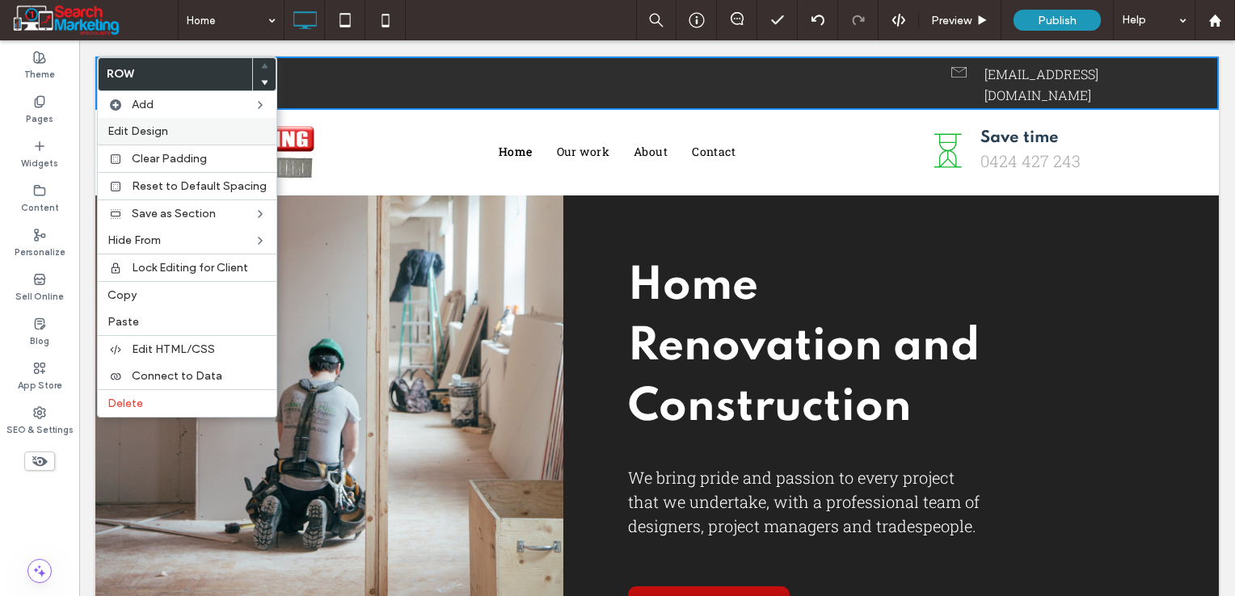
click at [178, 133] on label "Edit Design" at bounding box center [186, 131] width 159 height 14
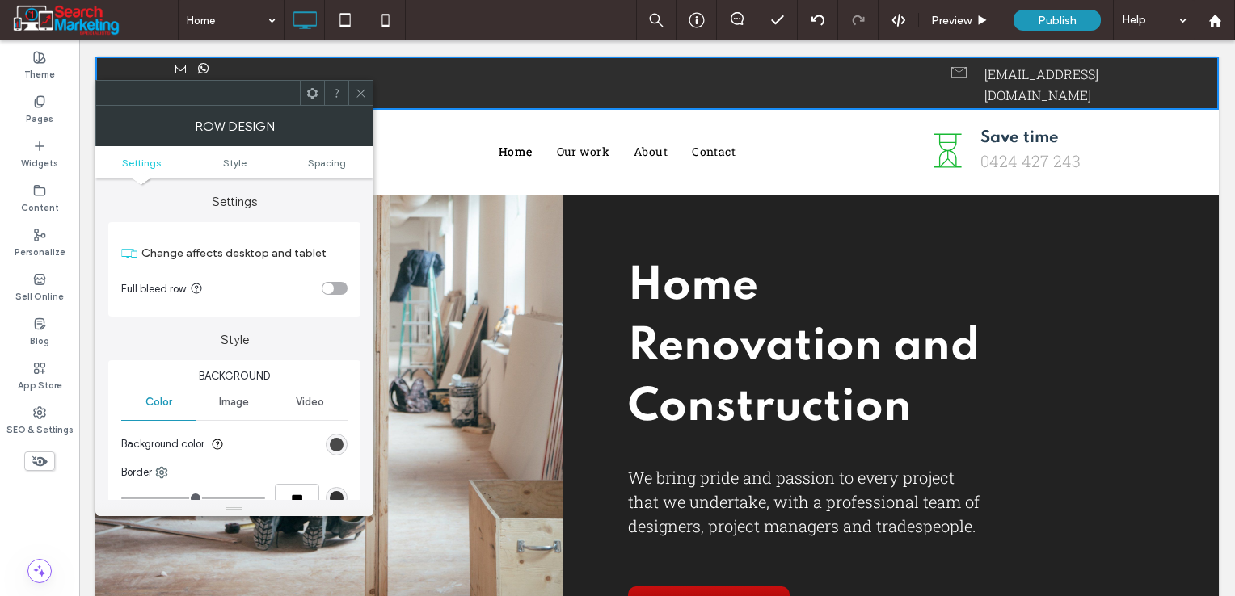
click at [332, 448] on div "rgb(46, 46, 46)" at bounding box center [337, 445] width 14 height 14
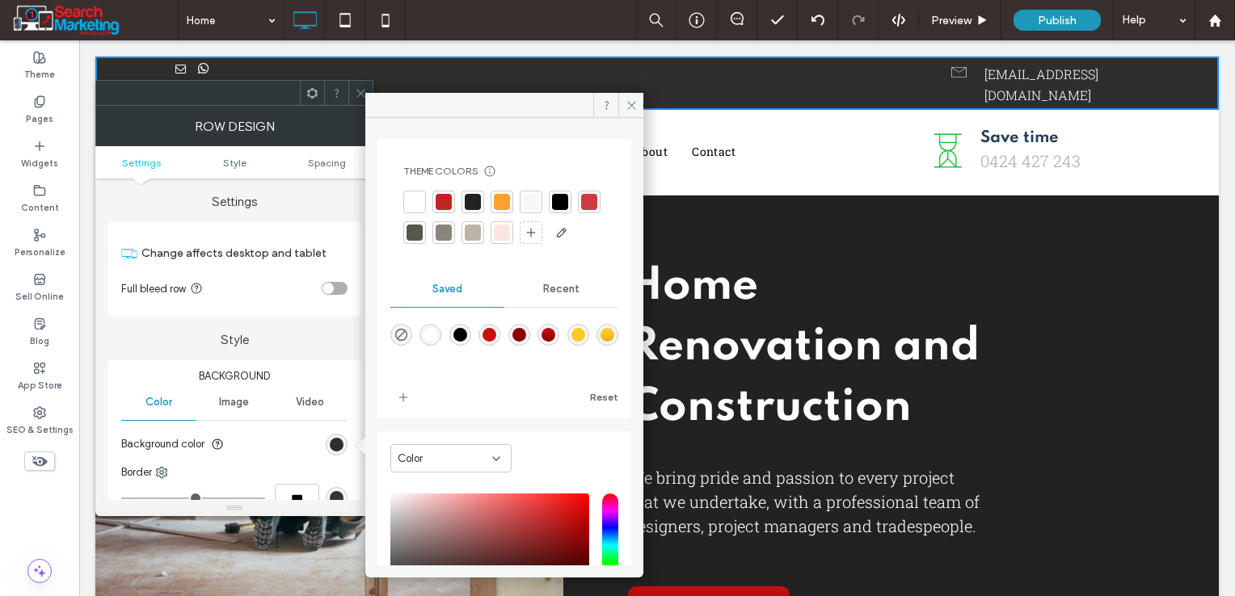
click at [555, 342] on div "linear-gradient(180deg,rgba(200,15,15,1) 0%,rgba(139,0,0,1) 100%)" at bounding box center [548, 335] width 14 height 14
type input "*******"
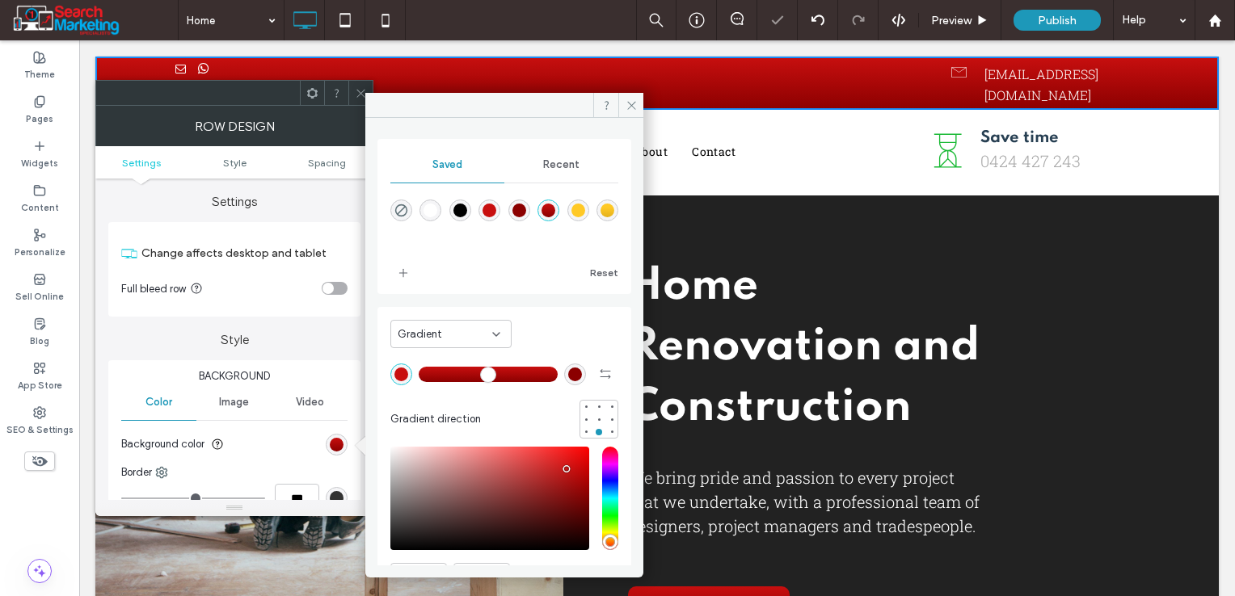
click at [363, 90] on use at bounding box center [360, 93] width 8 height 8
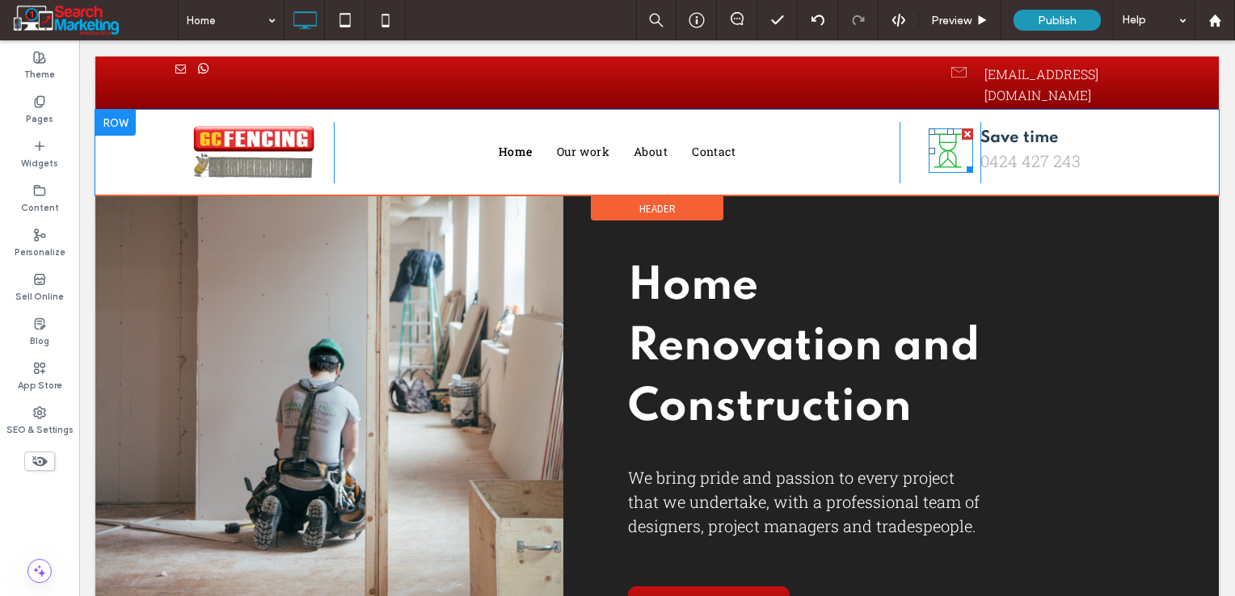
click at [946, 136] on icon ".st0{fill:#231f20}" at bounding box center [950, 150] width 44 height 44
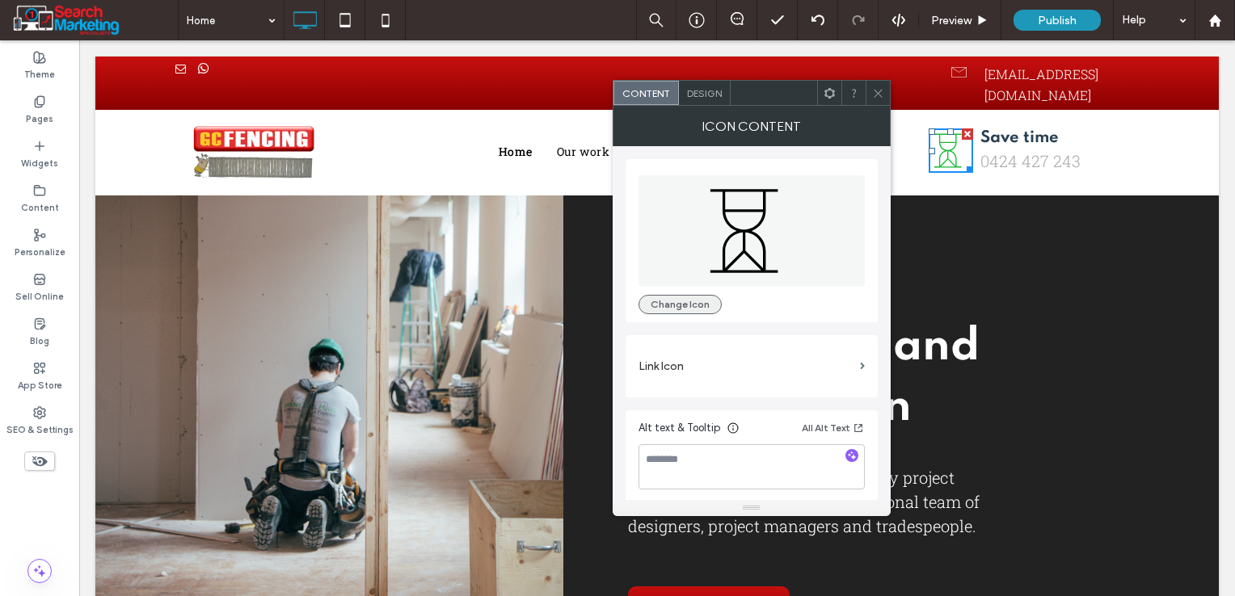
click at [706, 301] on button "Change Icon" at bounding box center [679, 304] width 83 height 19
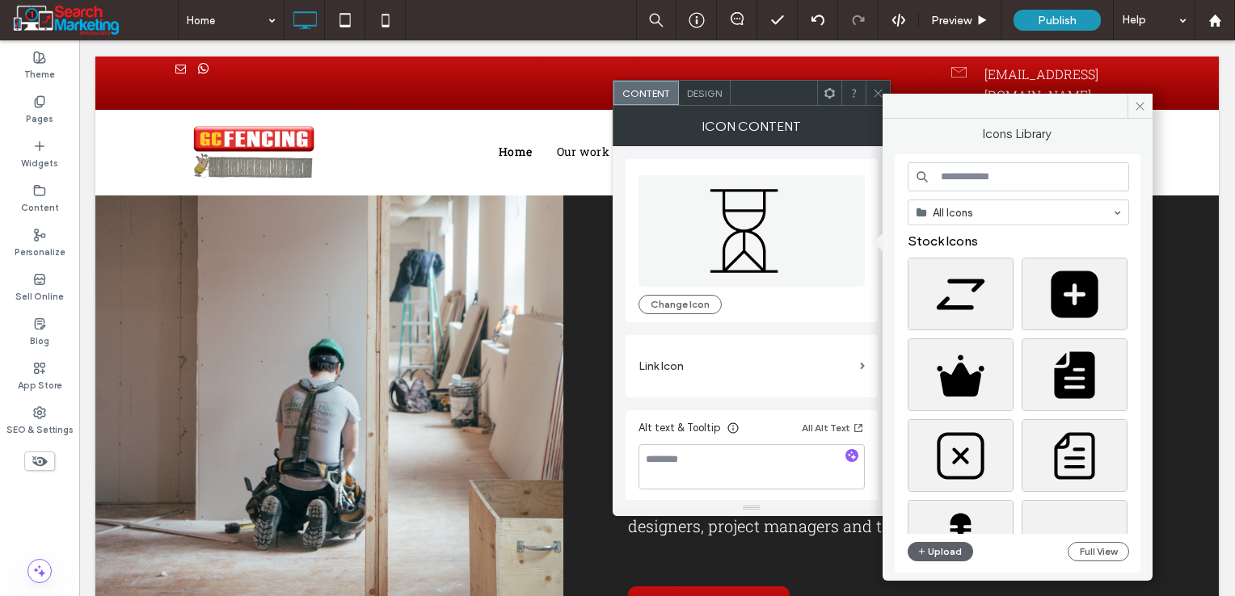
click at [937, 175] on input at bounding box center [1017, 176] width 221 height 29
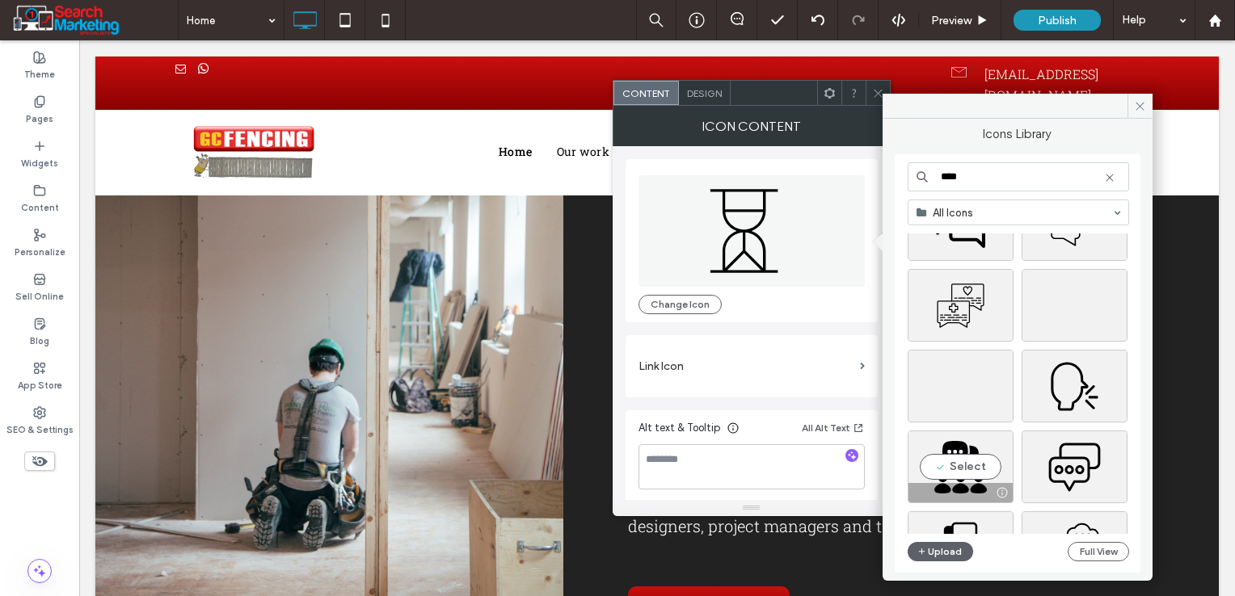
scroll to position [81, 0]
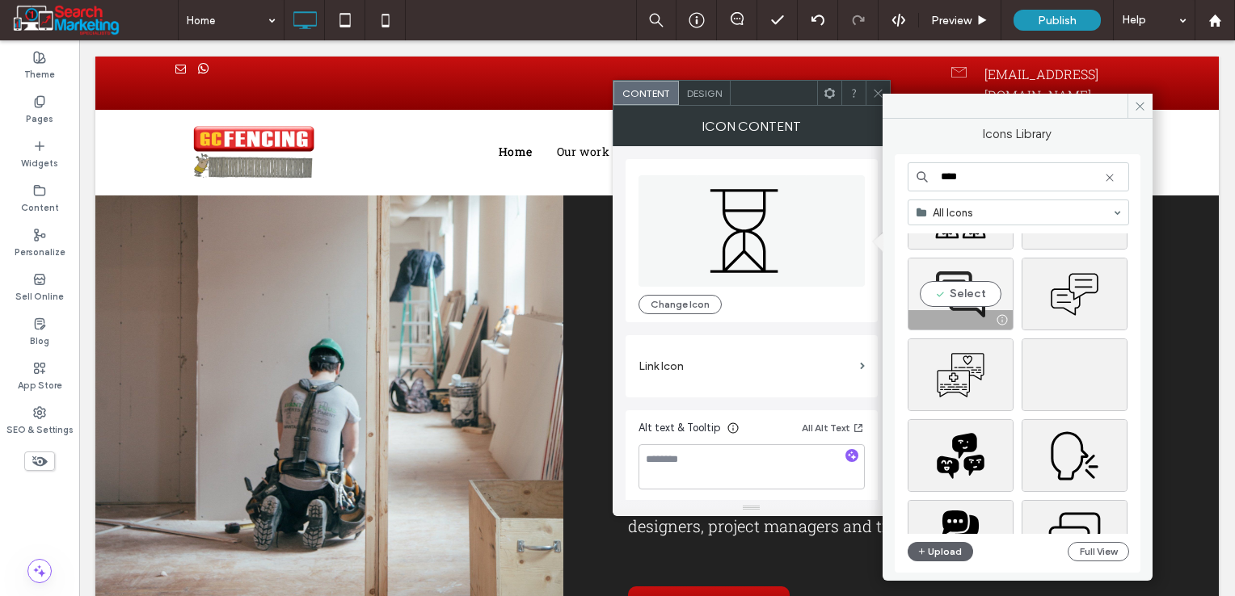
type input "****"
click at [980, 299] on div "Select" at bounding box center [960, 294] width 106 height 73
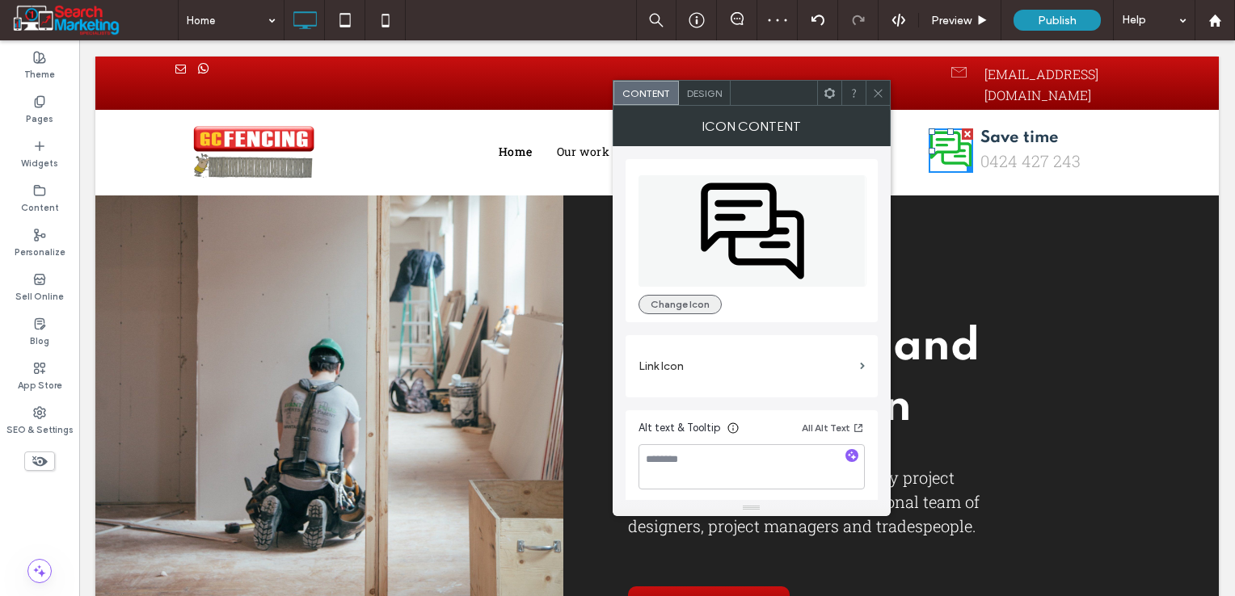
click at [692, 305] on button "Change Icon" at bounding box center [679, 304] width 83 height 19
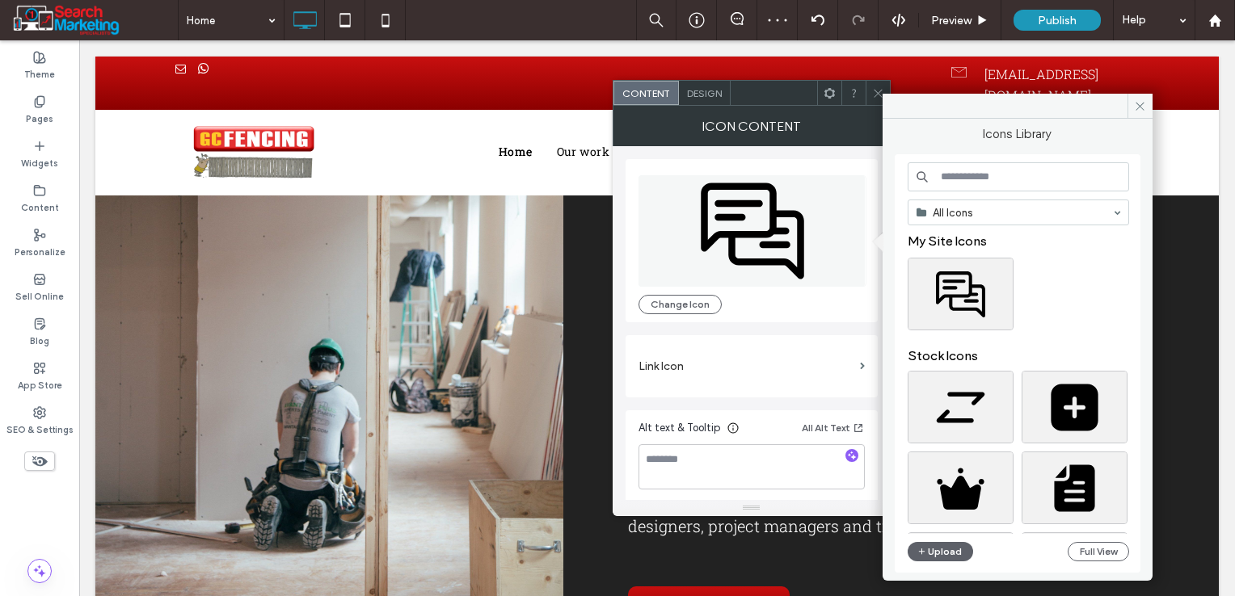
click at [946, 166] on input at bounding box center [1017, 176] width 221 height 29
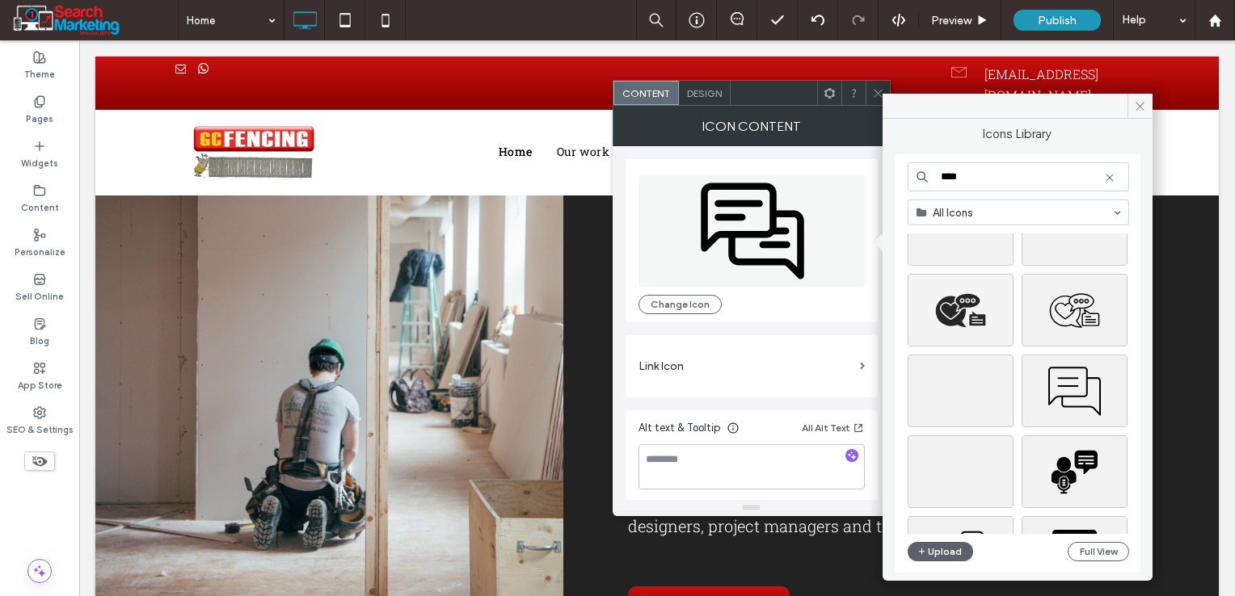
scroll to position [3002, 0]
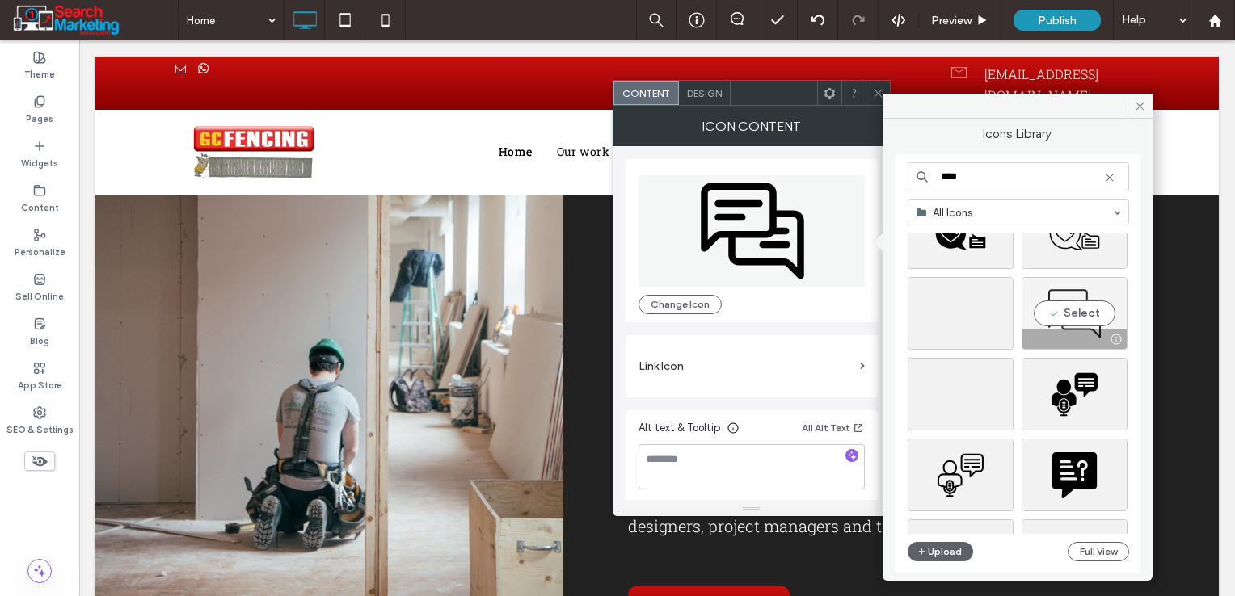
type input "****"
click at [1063, 305] on div "Select" at bounding box center [1074, 313] width 106 height 73
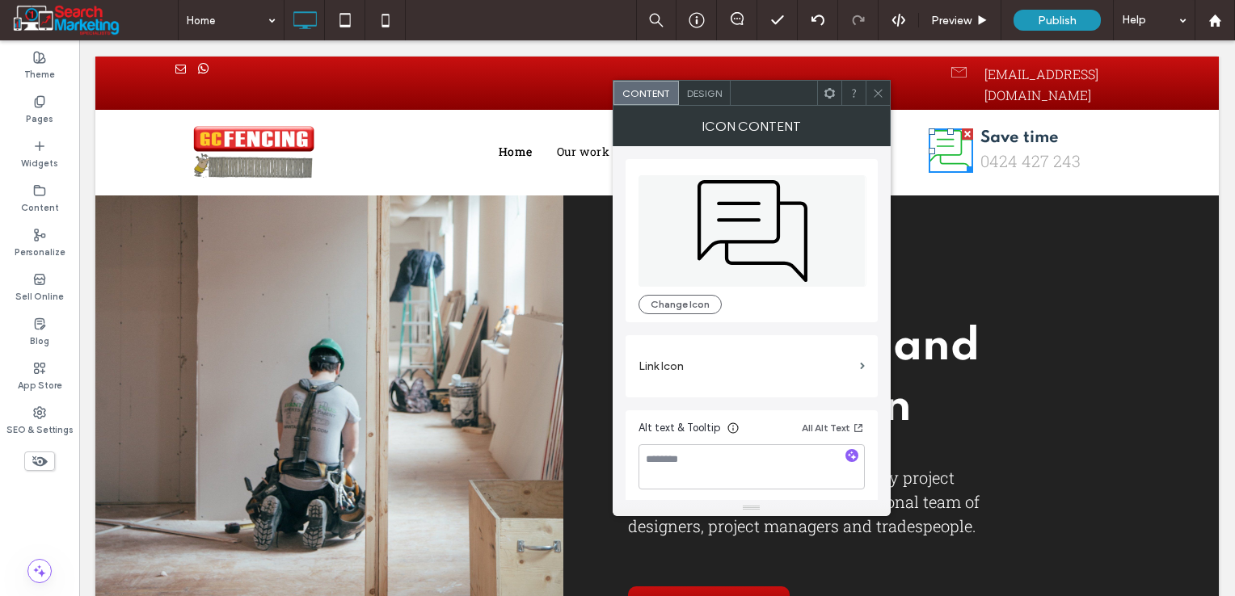
click at [713, 95] on span "Design" at bounding box center [704, 93] width 35 height 12
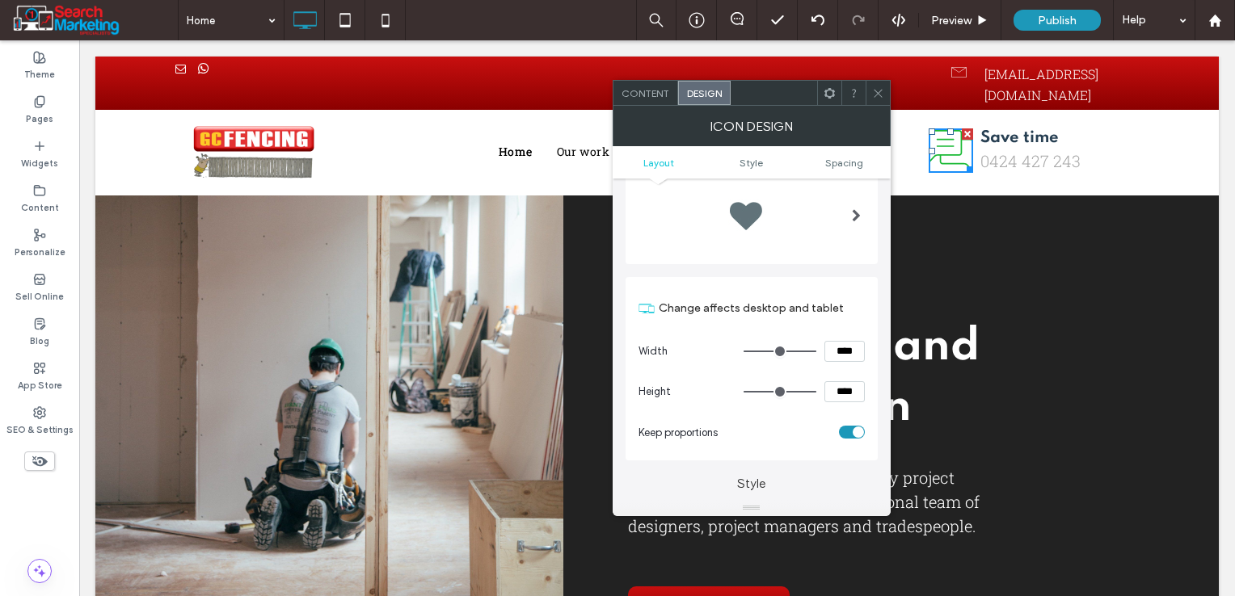
scroll to position [81, 0]
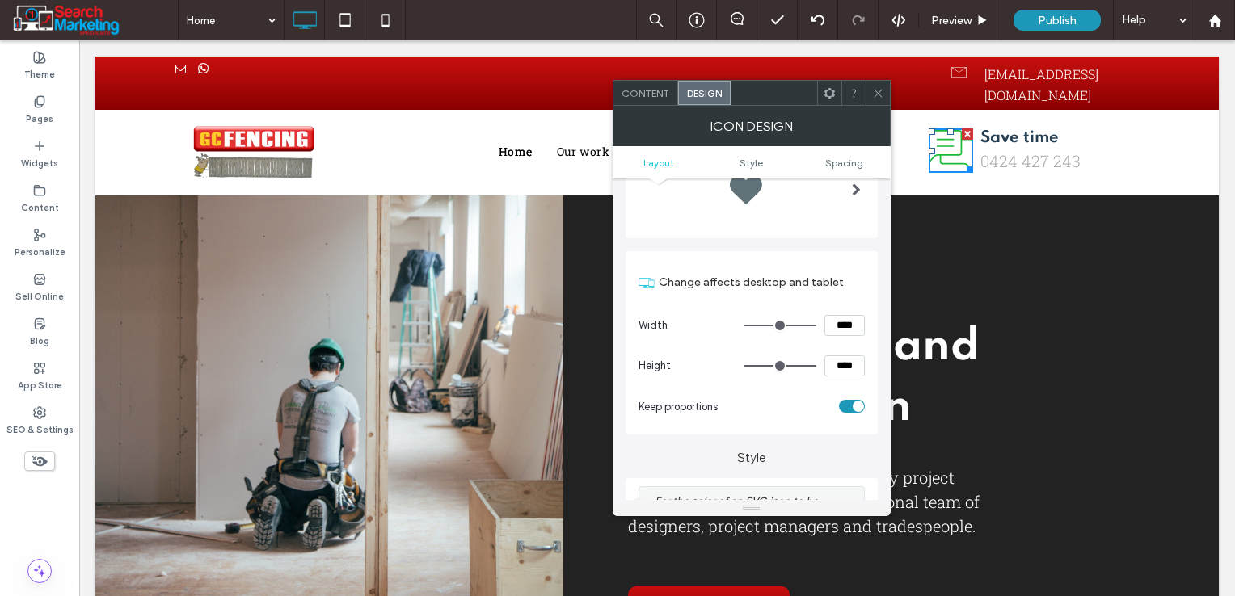
click at [841, 332] on input "****" at bounding box center [844, 325] width 40 height 21
type input "****"
type input "**"
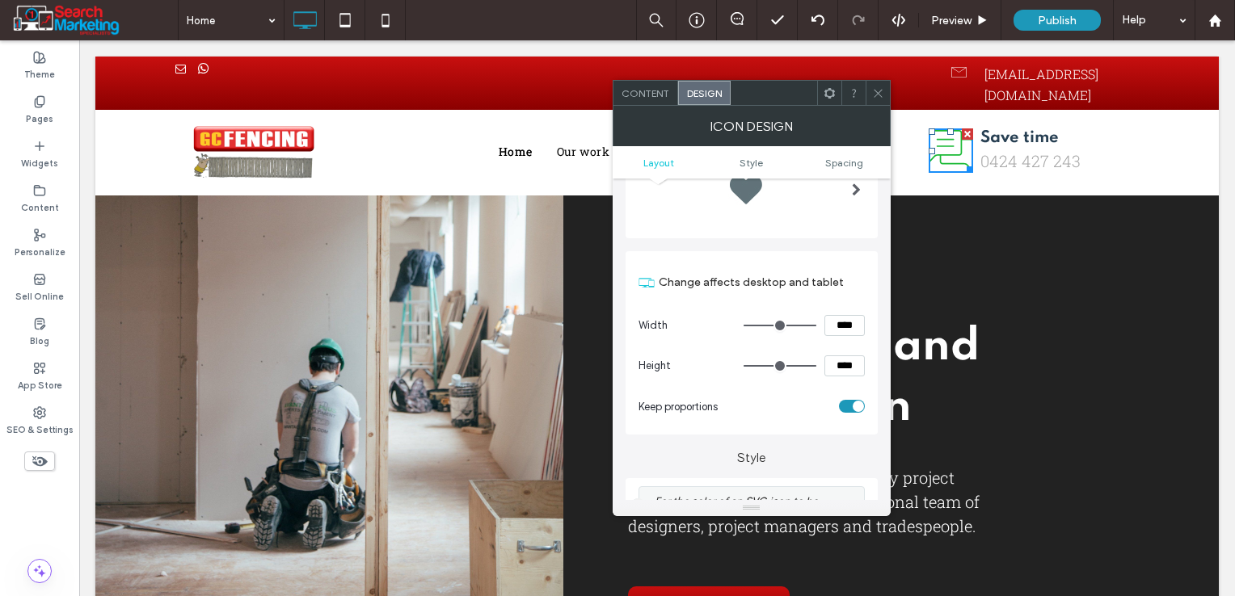
type input "****"
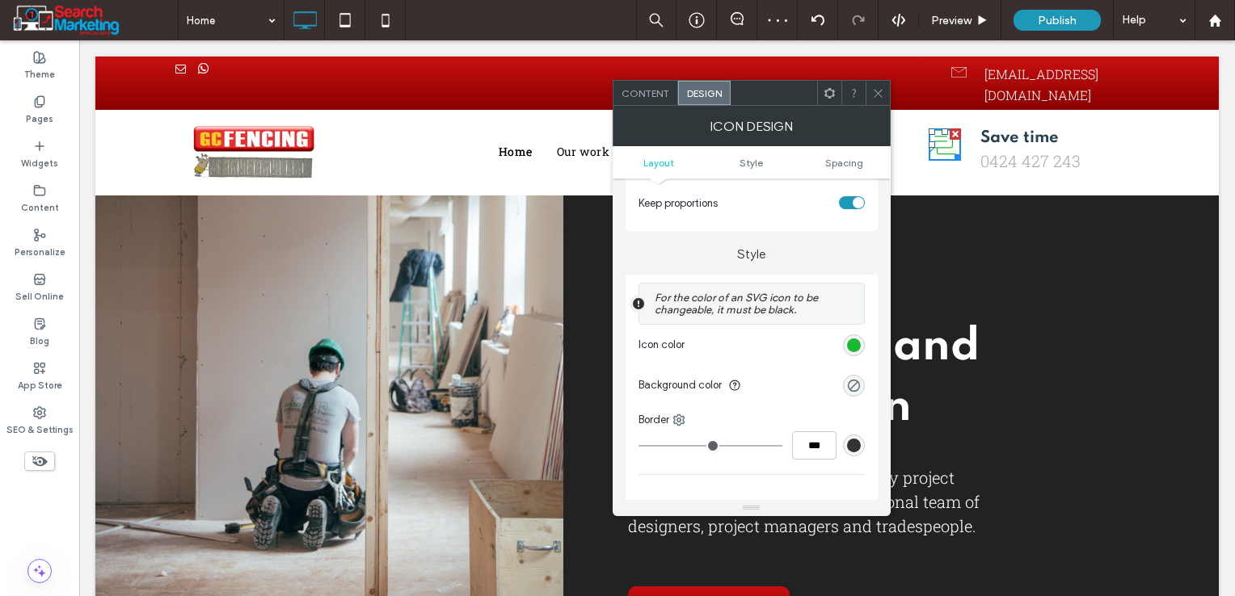
scroll to position [323, 0]
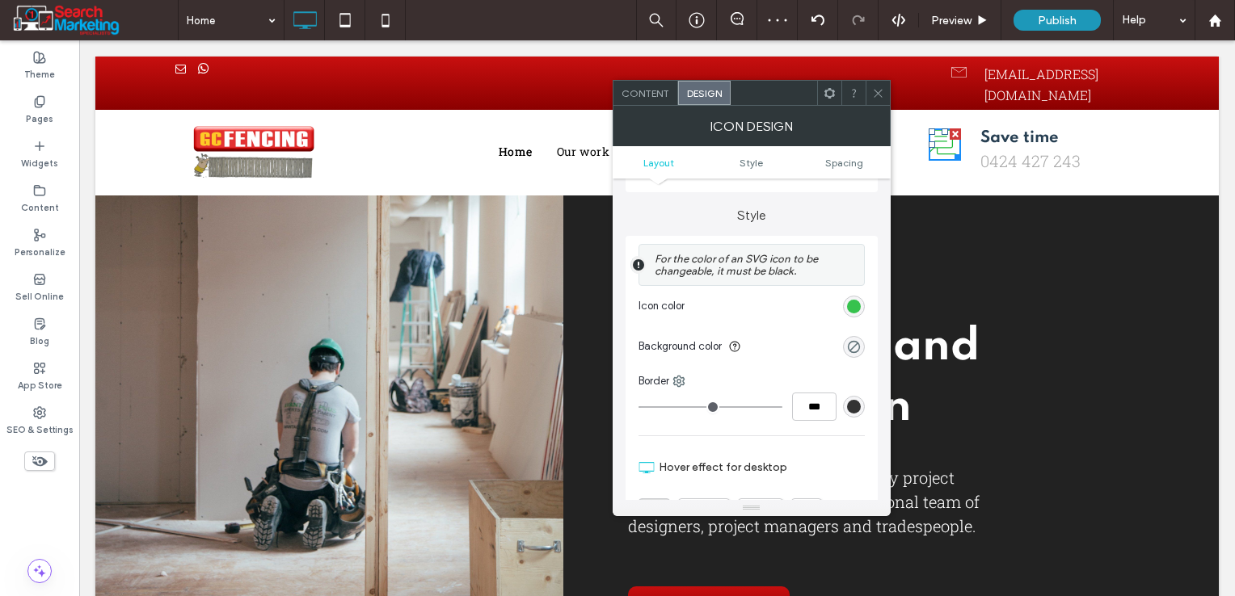
click at [852, 309] on div "rgb(25, 185, 52)" at bounding box center [854, 307] width 14 height 14
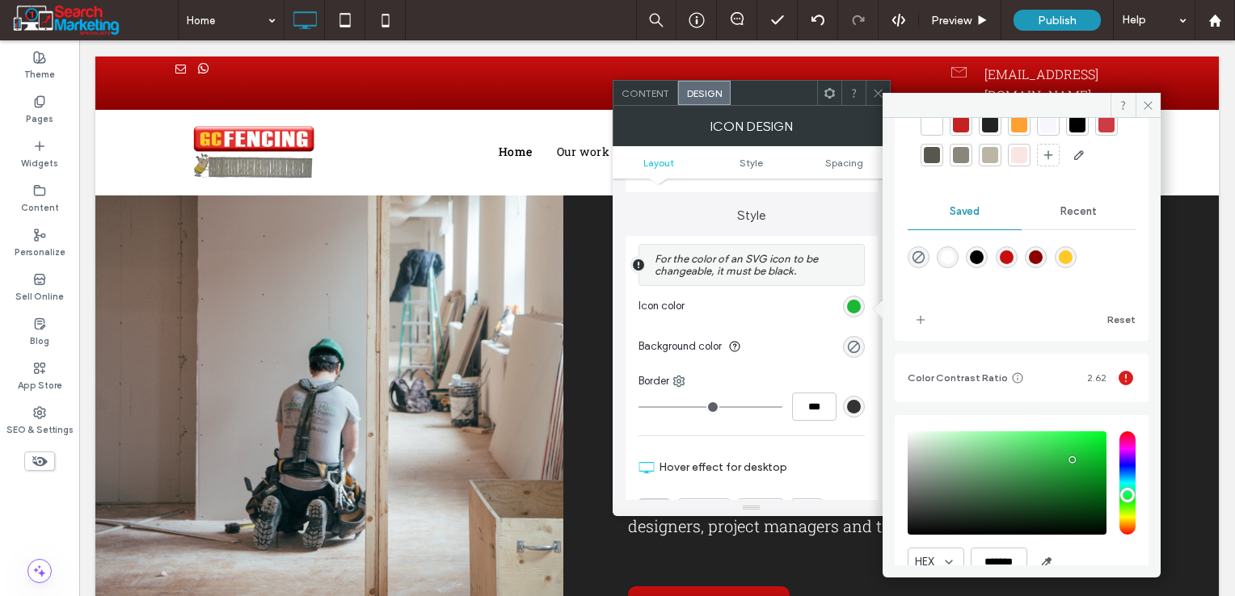
scroll to position [162, 0]
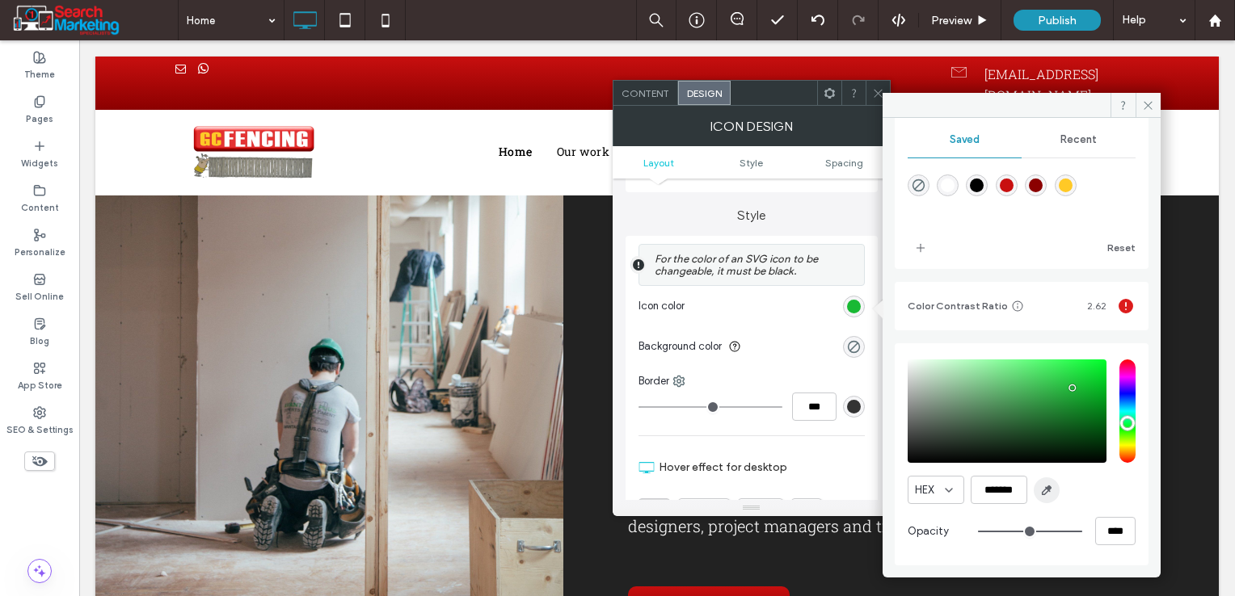
click at [1044, 495] on use "button" at bounding box center [1045, 490] width 9 height 9
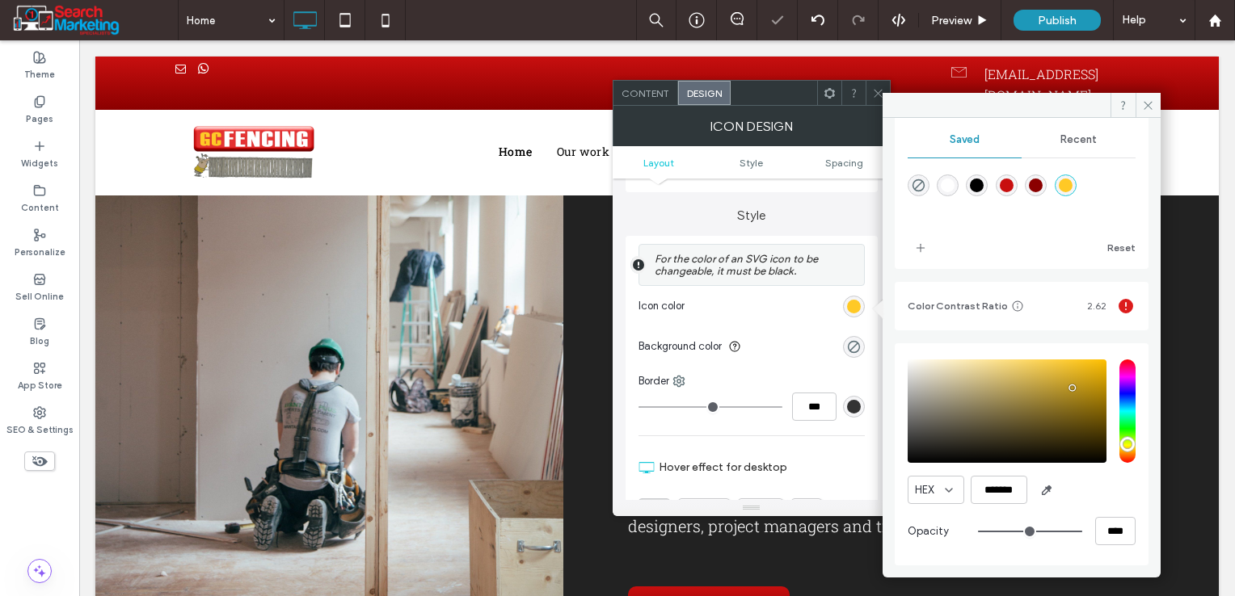
type input "*******"
drag, startPoint x: 1147, startPoint y: 107, endPoint x: 860, endPoint y: 163, distance: 293.1
click at [1147, 107] on icon at bounding box center [1148, 105] width 12 height 12
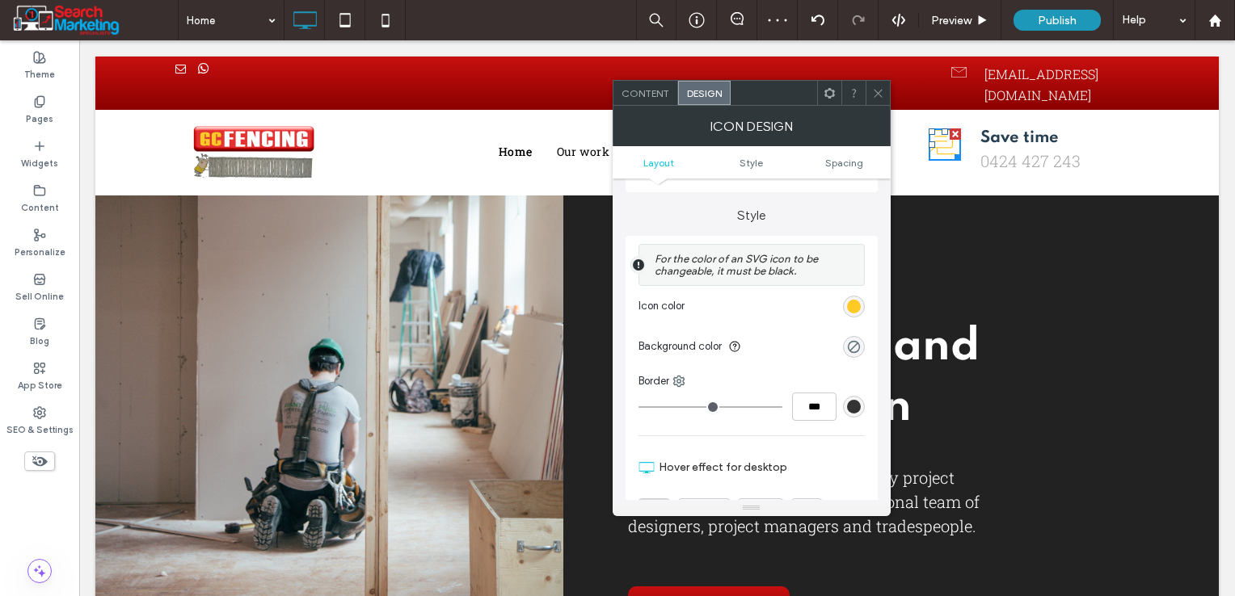
click at [877, 95] on icon at bounding box center [878, 93] width 12 height 12
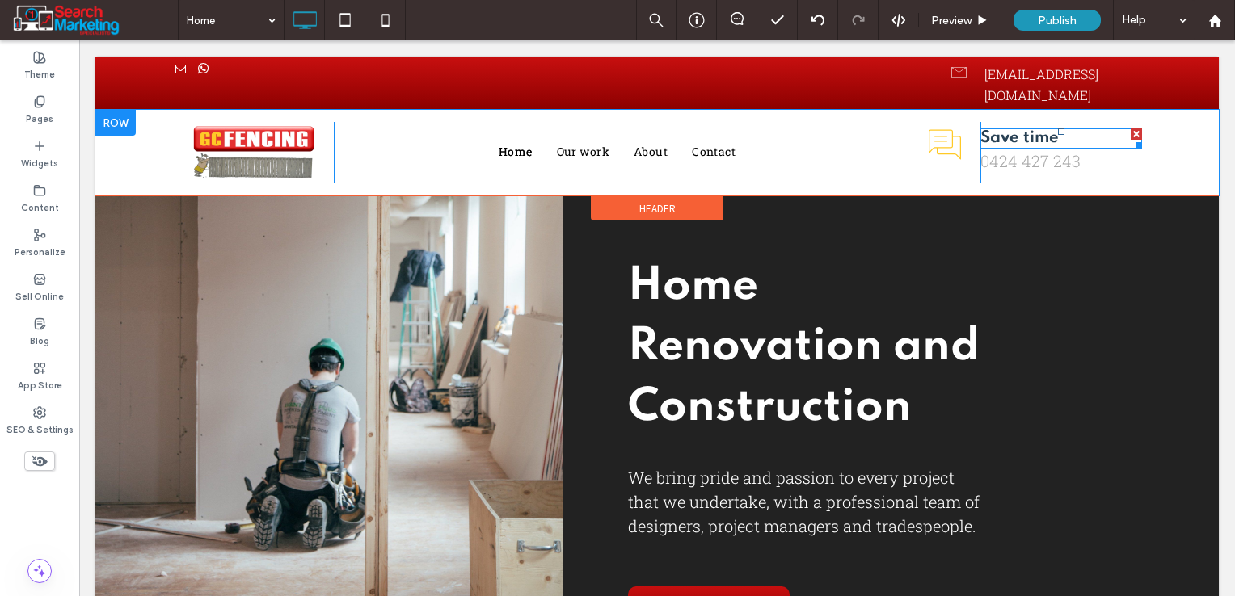
click at [1088, 130] on div "Save time" at bounding box center [1061, 138] width 162 height 17
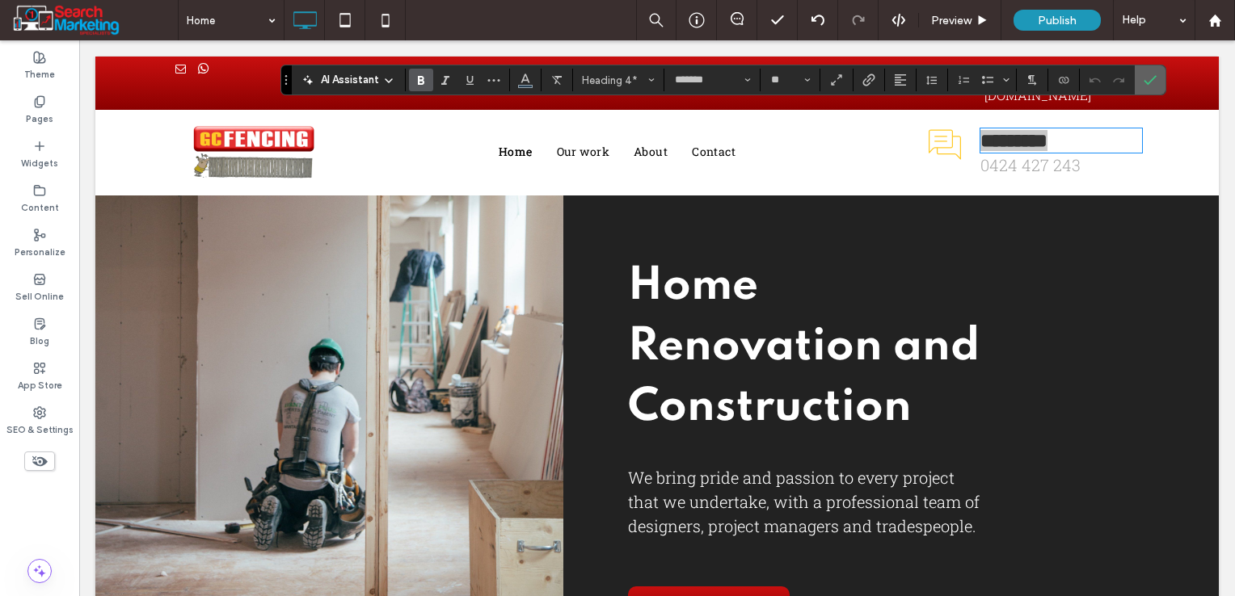
drag, startPoint x: 1146, startPoint y: 79, endPoint x: 1064, endPoint y: 44, distance: 89.0
click at [1146, 79] on icon "Confirm" at bounding box center [1149, 80] width 13 height 13
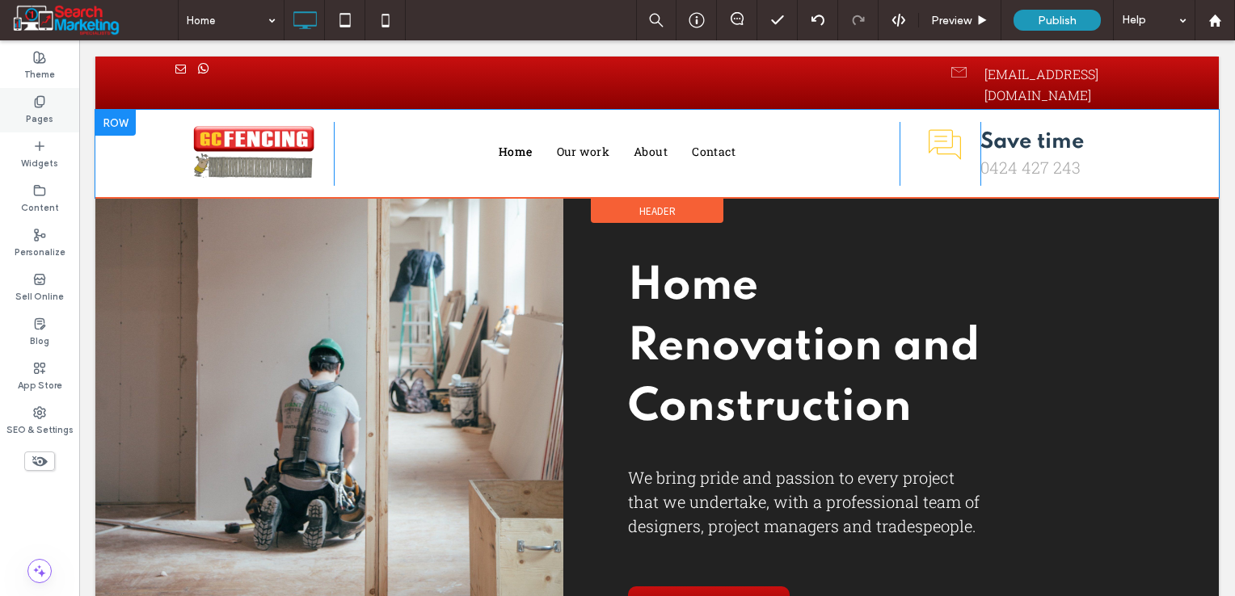
click at [42, 63] on use at bounding box center [39, 57] width 11 height 11
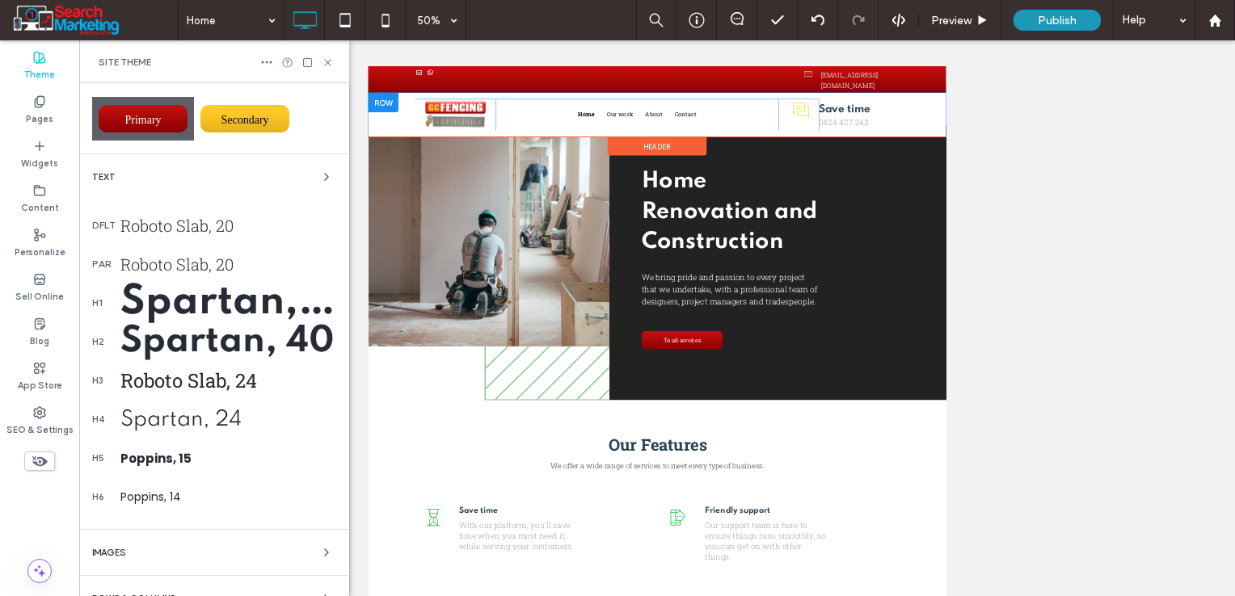
click at [175, 259] on div "Roboto Slab, 20" at bounding box center [228, 264] width 216 height 21
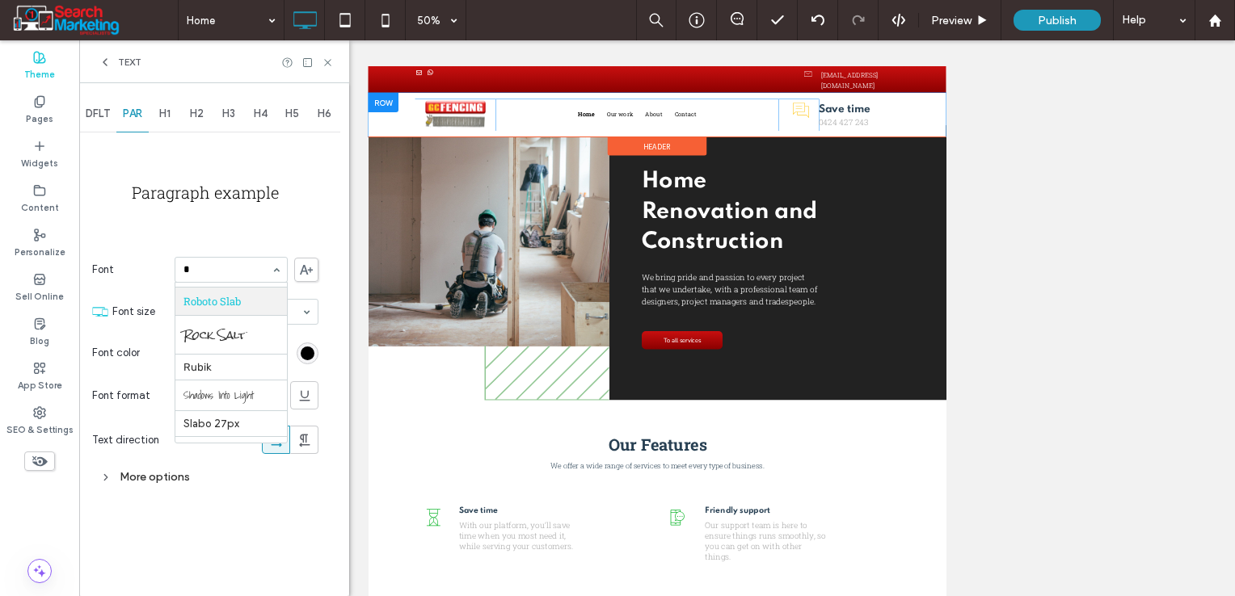
scroll to position [0, 0]
type input "****"
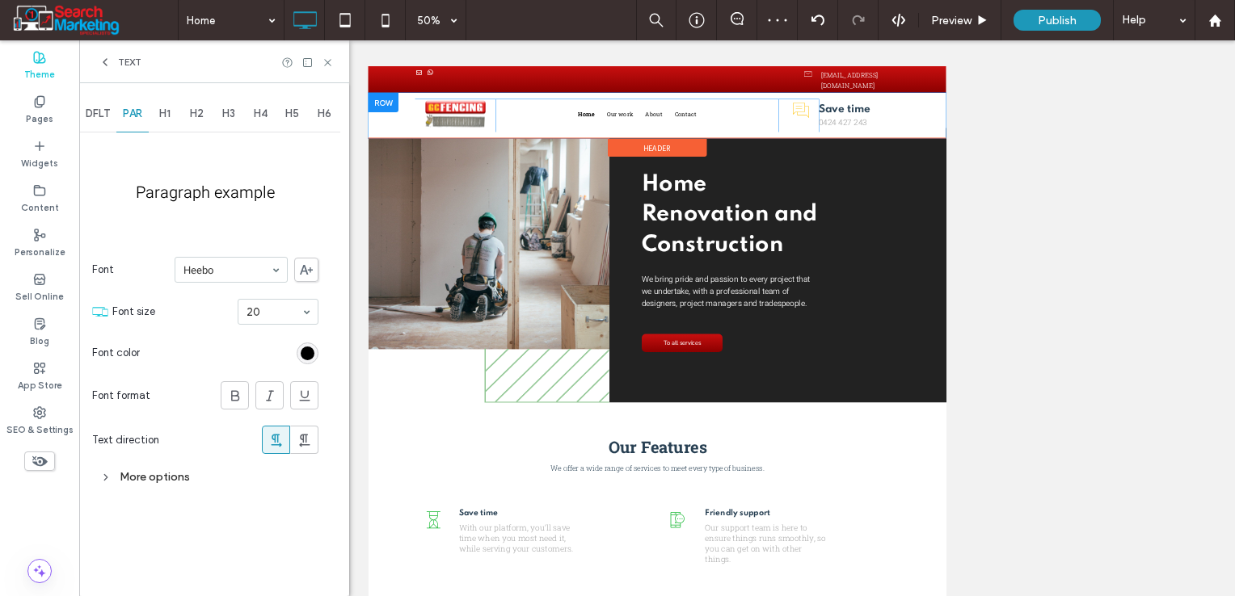
click at [94, 120] on span "DFLT" at bounding box center [98, 113] width 24 height 13
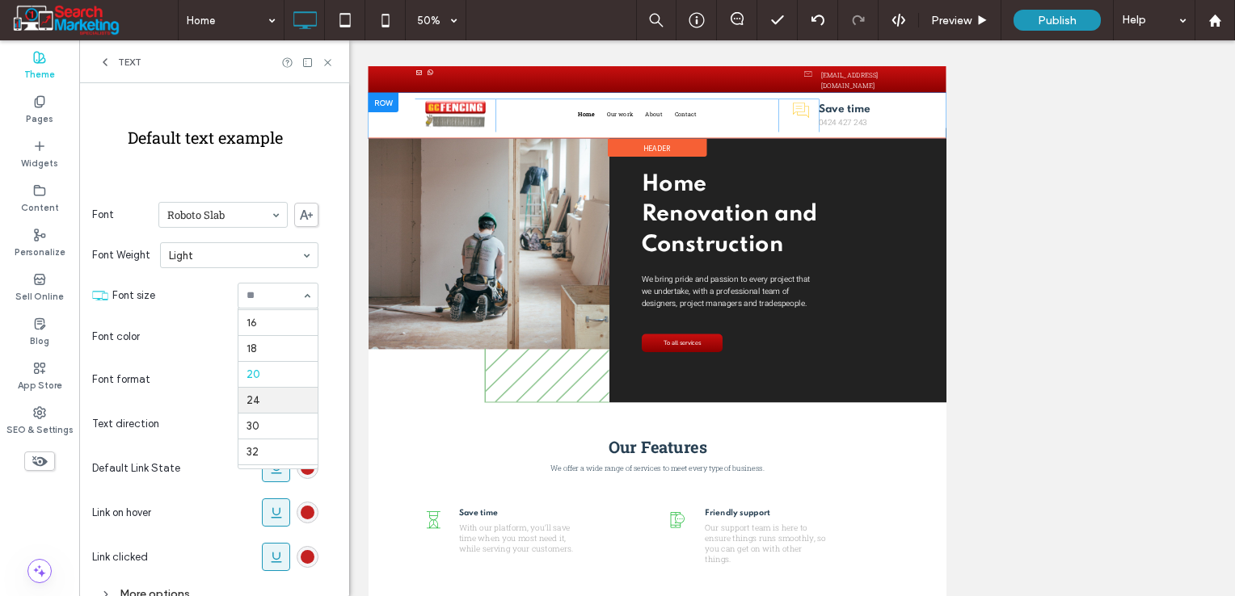
scroll to position [131, 0]
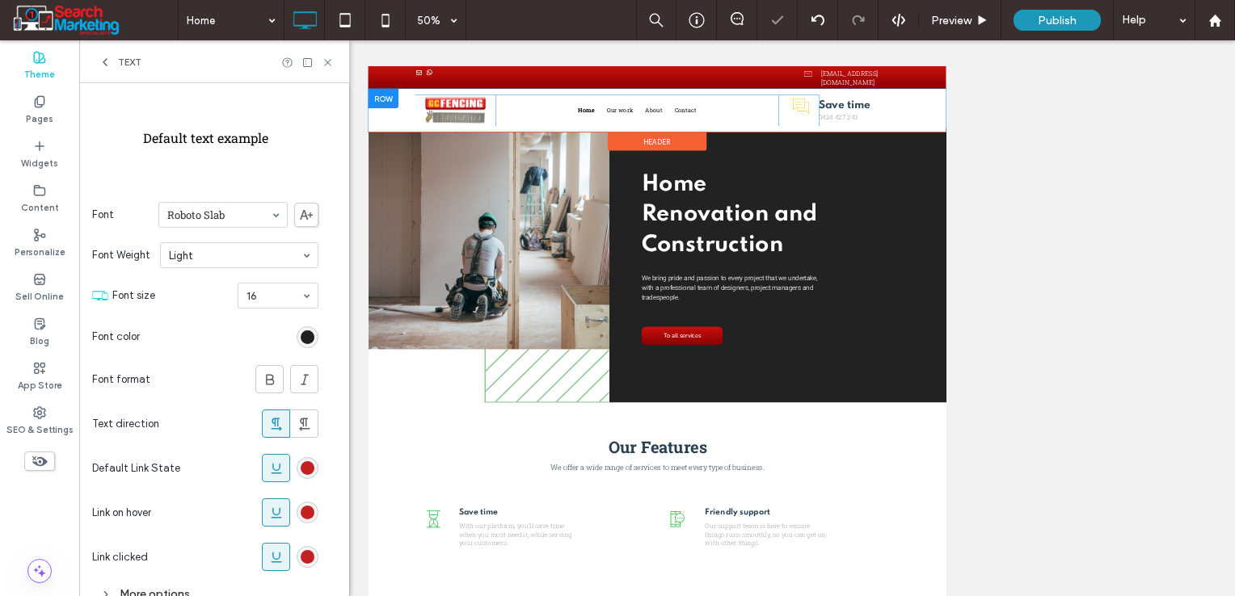
click at [309, 333] on div "rgb(0, 0, 0)" at bounding box center [308, 337] width 14 height 14
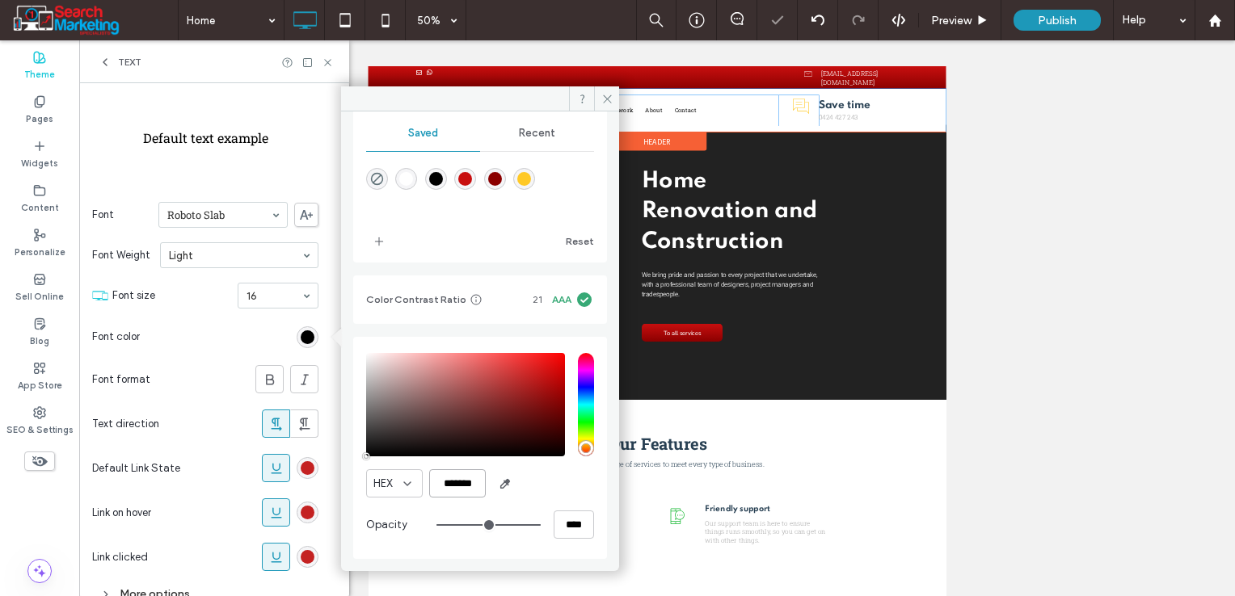
click at [461, 490] on input "*******" at bounding box center [457, 483] width 57 height 28
paste input "color picker textbox"
type input "*******"
click at [376, 239] on icon "add color" at bounding box center [378, 241] width 13 height 13
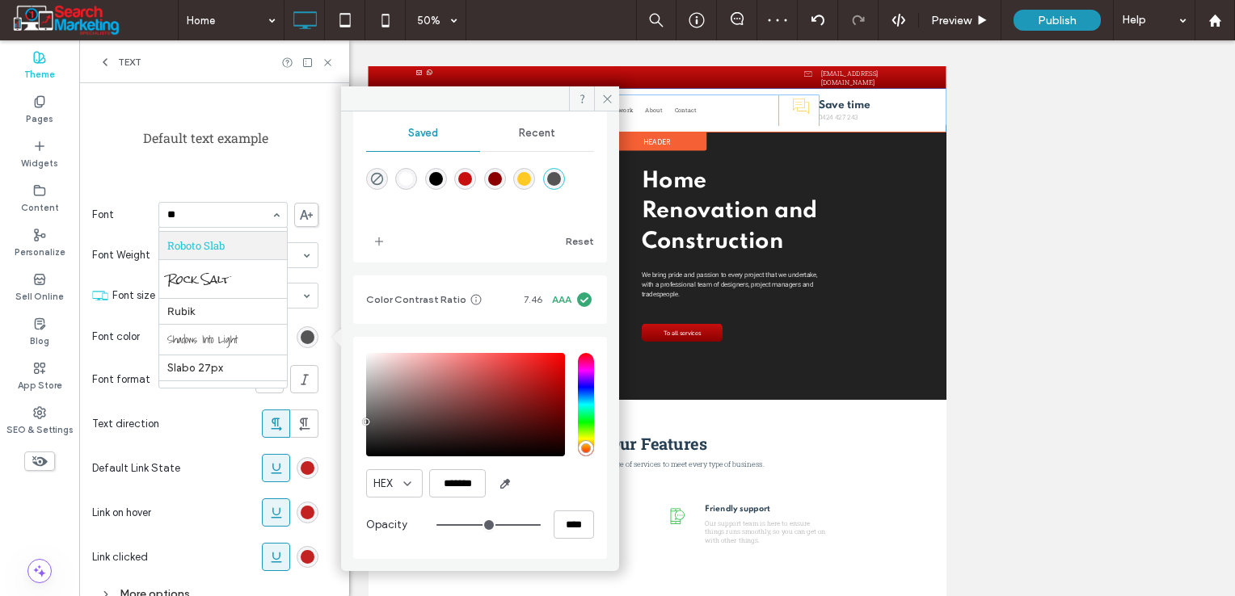
scroll to position [0, 0]
type input "****"
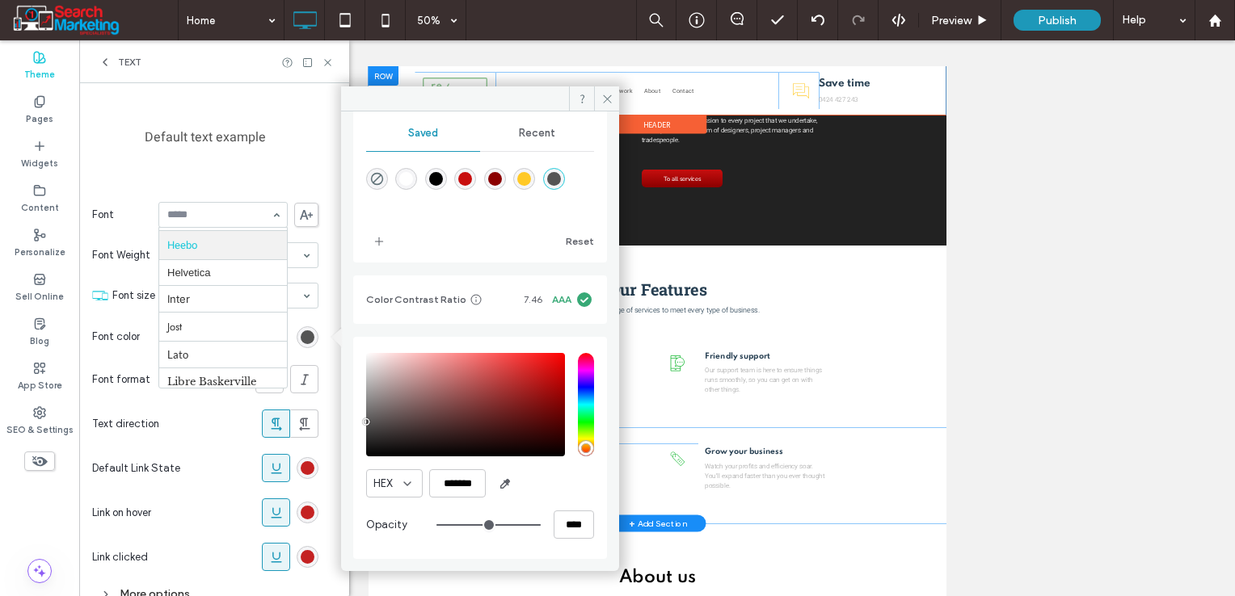
scroll to position [404, 0]
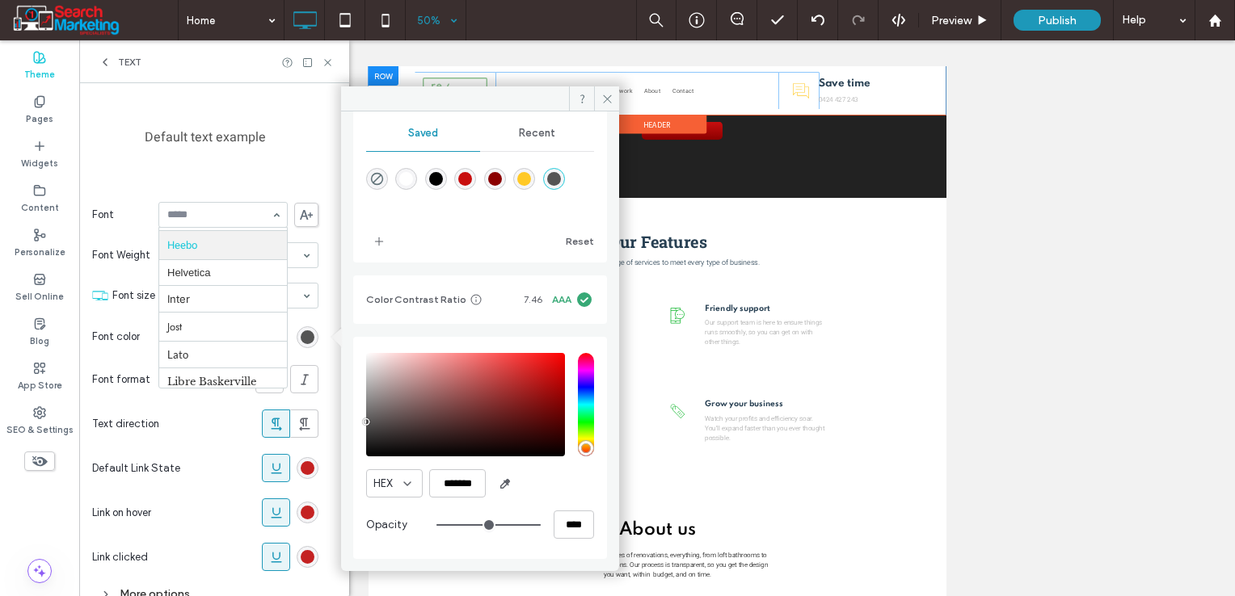
click at [425, 23] on div "50%" at bounding box center [428, 20] width 45 height 40
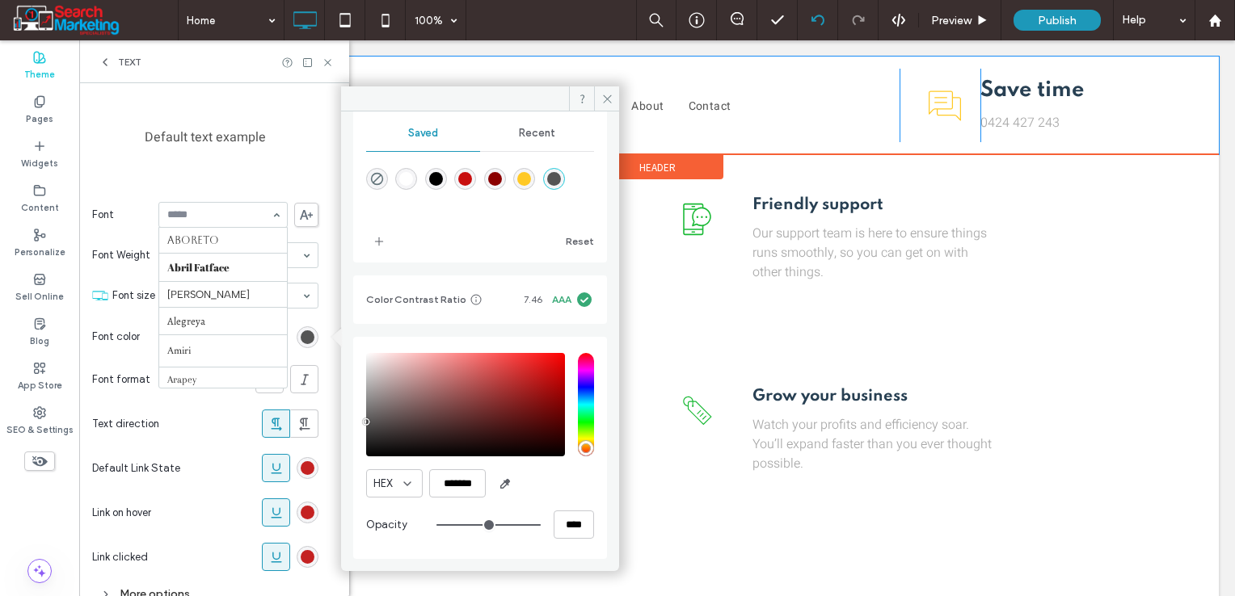
scroll to position [588, 0]
drag, startPoint x: 614, startPoint y: 95, endPoint x: 520, endPoint y: 54, distance: 102.8
click at [614, 95] on span at bounding box center [606, 98] width 25 height 24
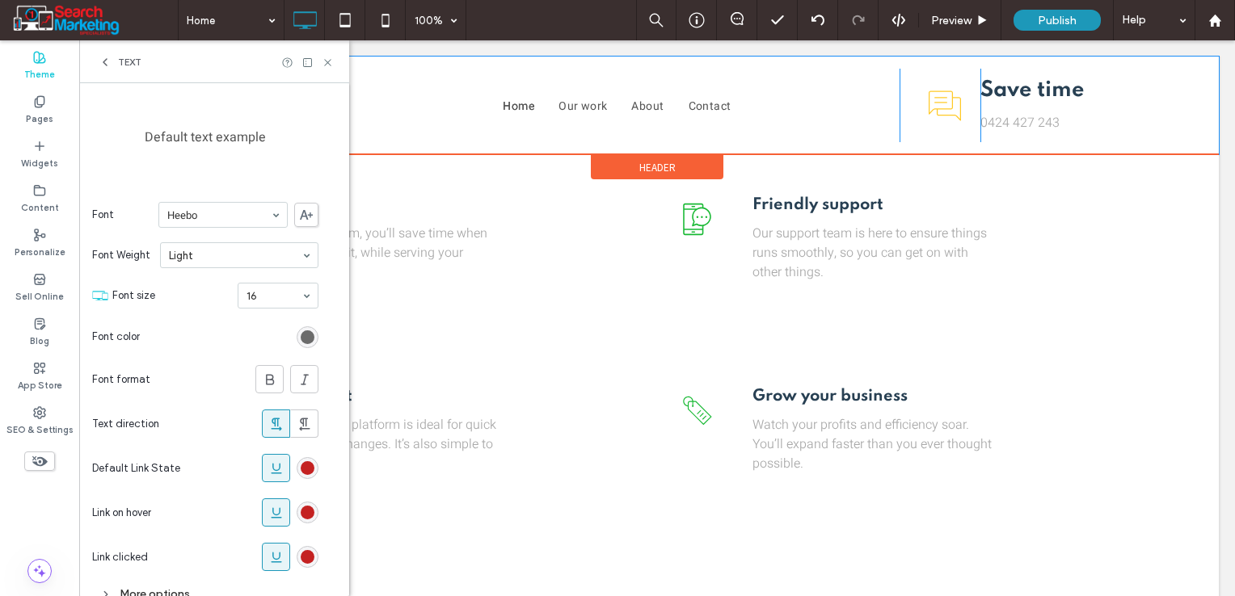
click at [304, 334] on div "rgba(85, 85, 85, 1)" at bounding box center [308, 337] width 14 height 14
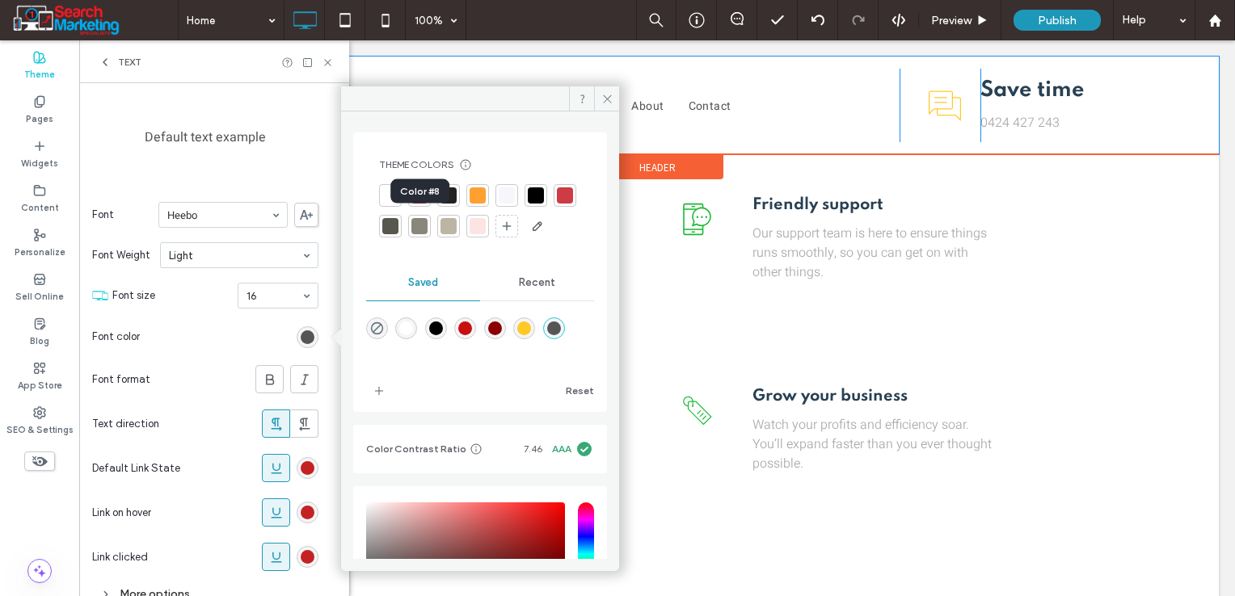
click at [398, 228] on div at bounding box center [390, 226] width 16 height 16
click at [372, 398] on icon "add color" at bounding box center [378, 391] width 13 height 13
click at [561, 335] on div "rgba(85,85,85,1)" at bounding box center [554, 329] width 14 height 14
click at [398, 218] on div at bounding box center [390, 226] width 16 height 16
click at [561, 335] on div "rgba(85,85,85,1)" at bounding box center [554, 329] width 14 height 14
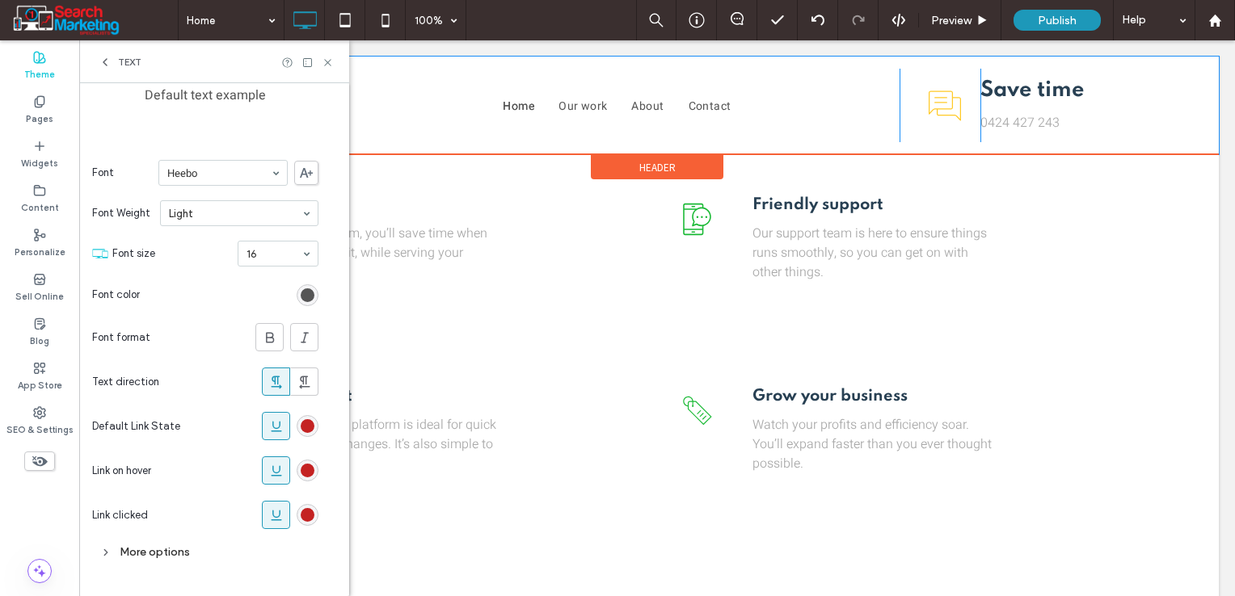
scroll to position [204, 0]
click at [278, 428] on use at bounding box center [276, 425] width 11 height 11
click at [273, 465] on use at bounding box center [276, 470] width 11 height 11
click at [277, 511] on icon at bounding box center [276, 515] width 16 height 16
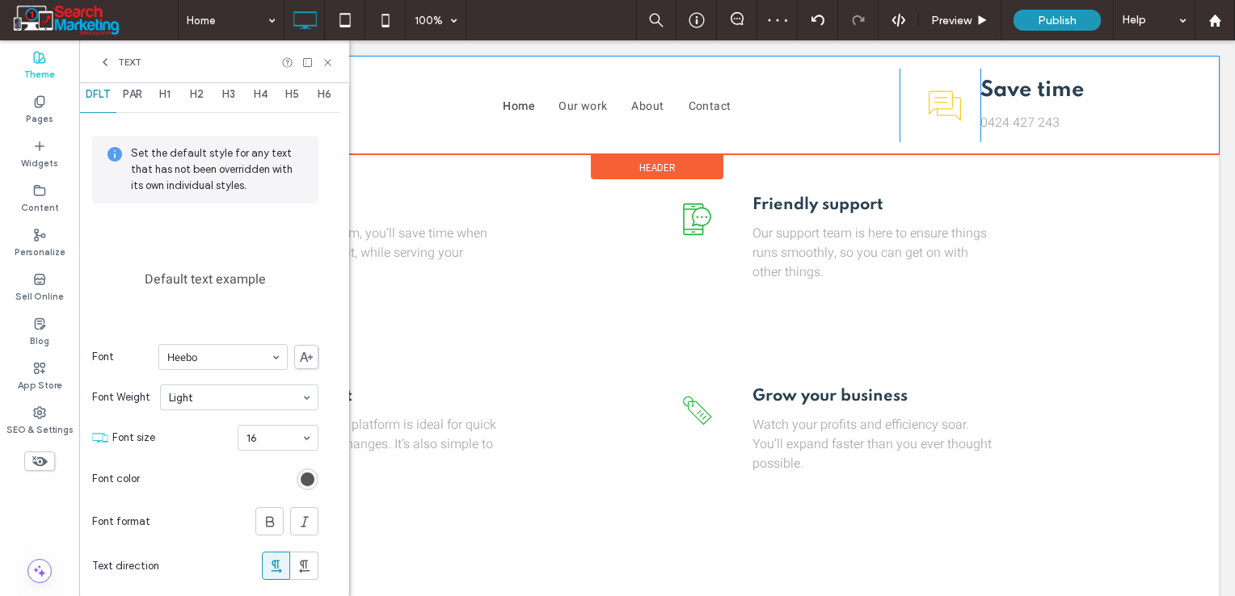
scroll to position [0, 0]
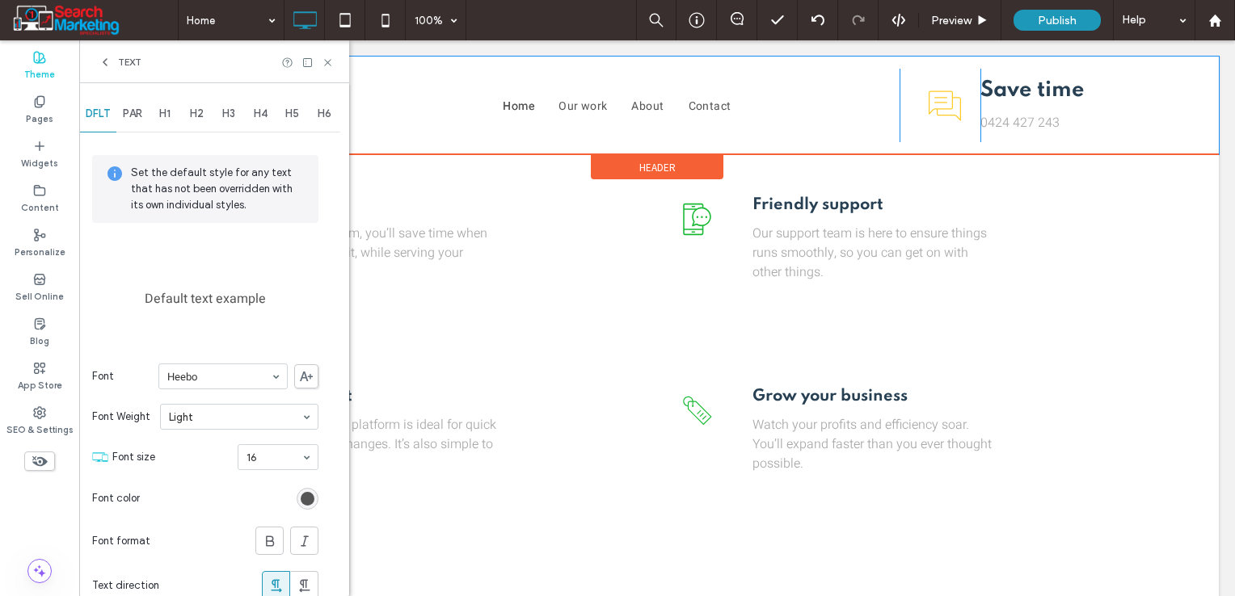
click at [165, 118] on span "H1" at bounding box center [164, 113] width 11 height 13
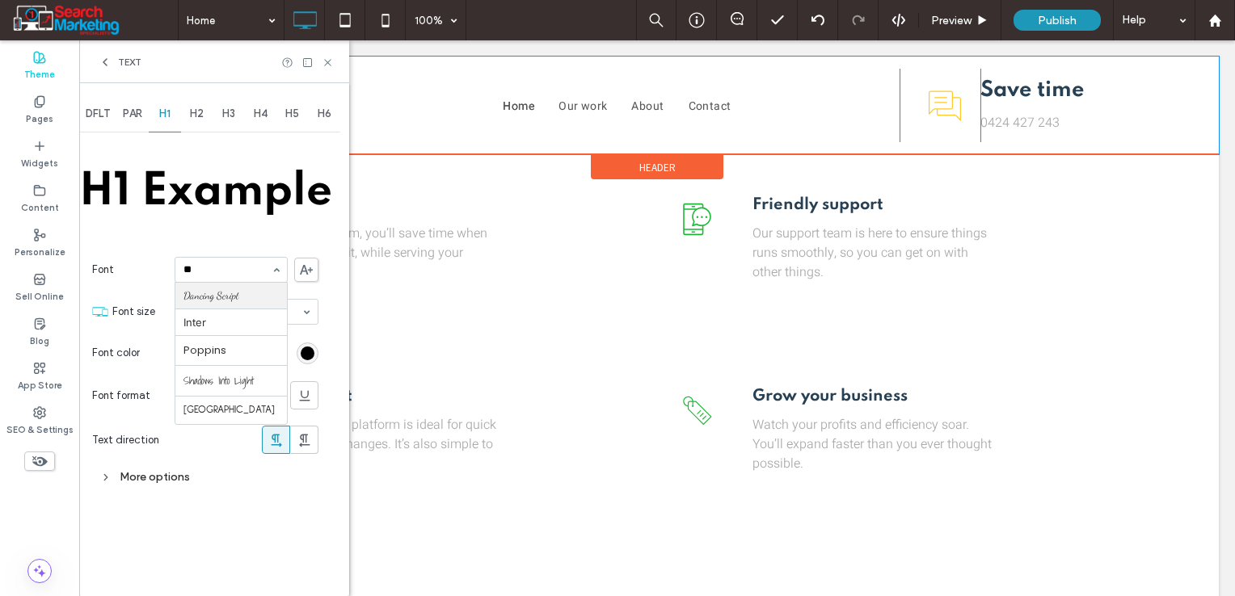
type input "***"
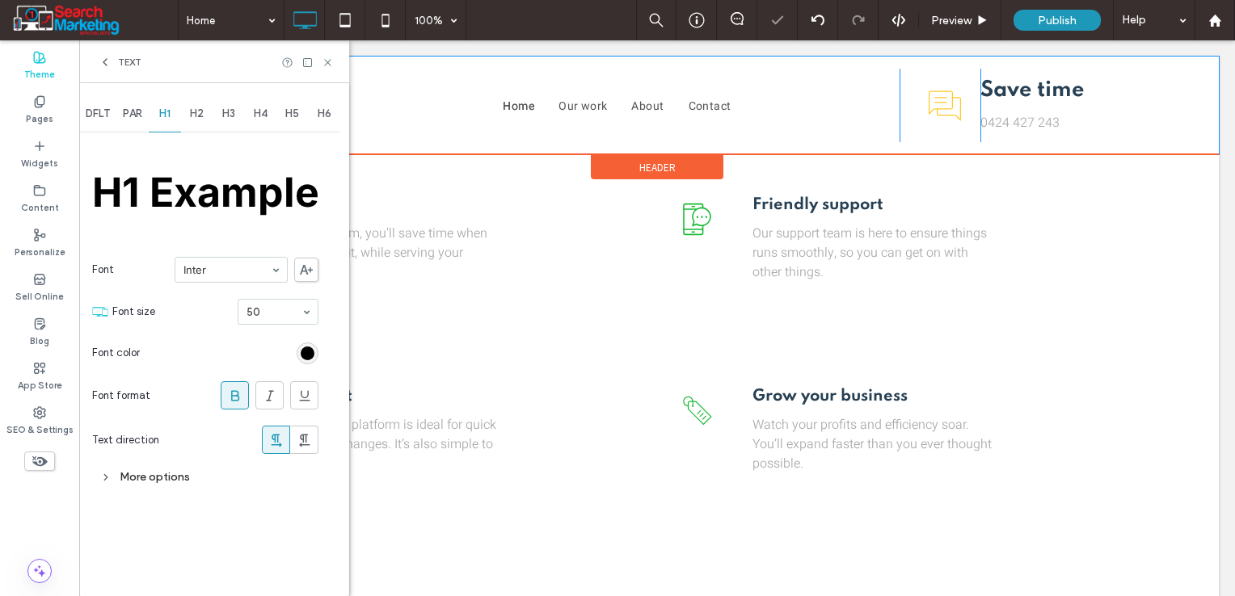
click at [200, 119] on span "H2" at bounding box center [197, 113] width 14 height 13
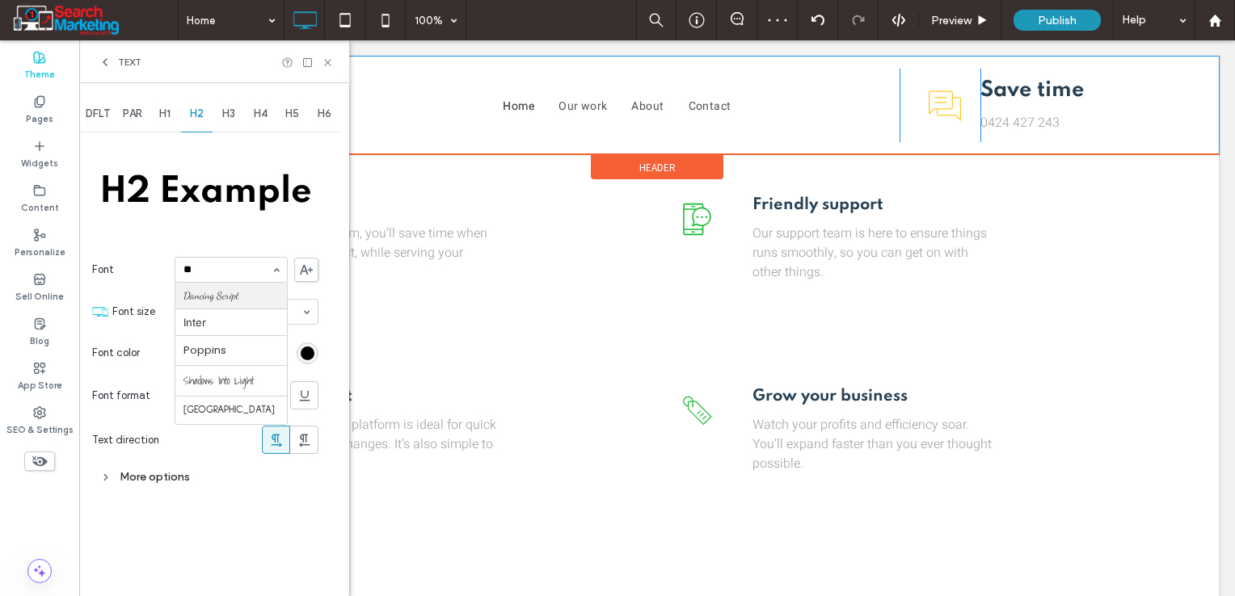
type input "***"
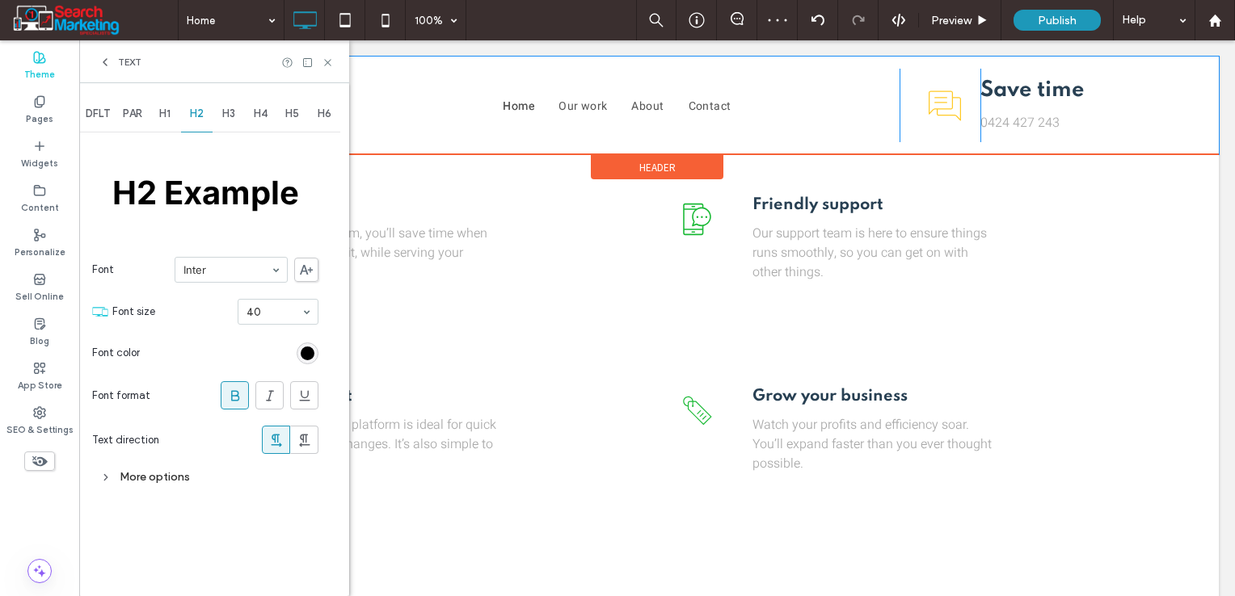
click at [229, 124] on div "H3" at bounding box center [228, 114] width 32 height 36
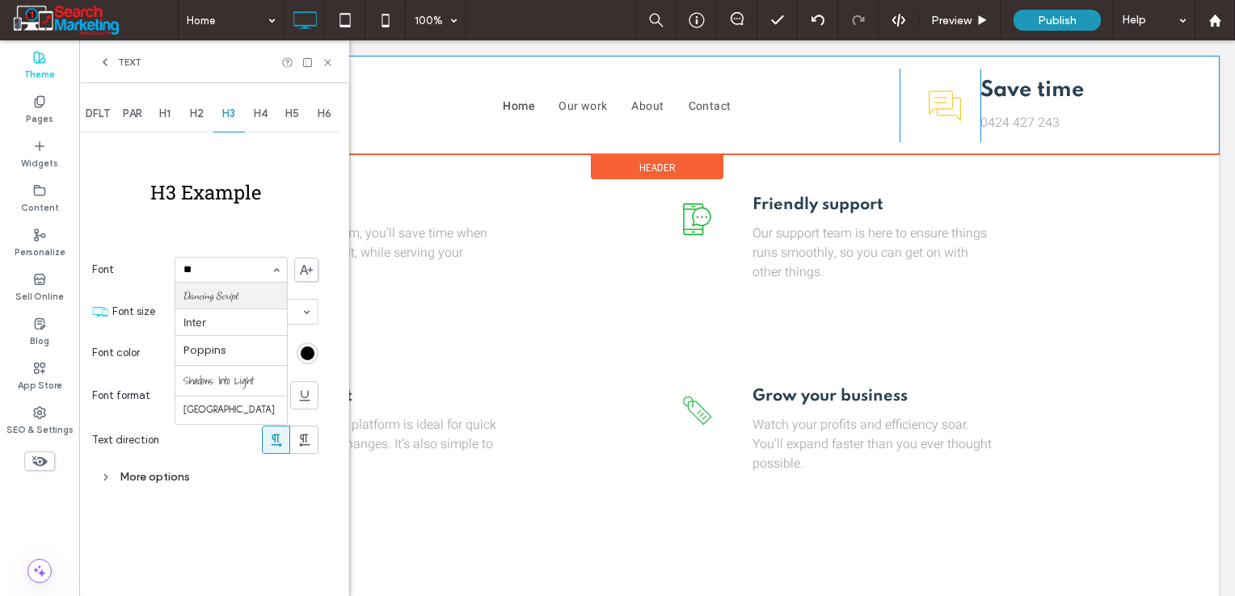
type input "***"
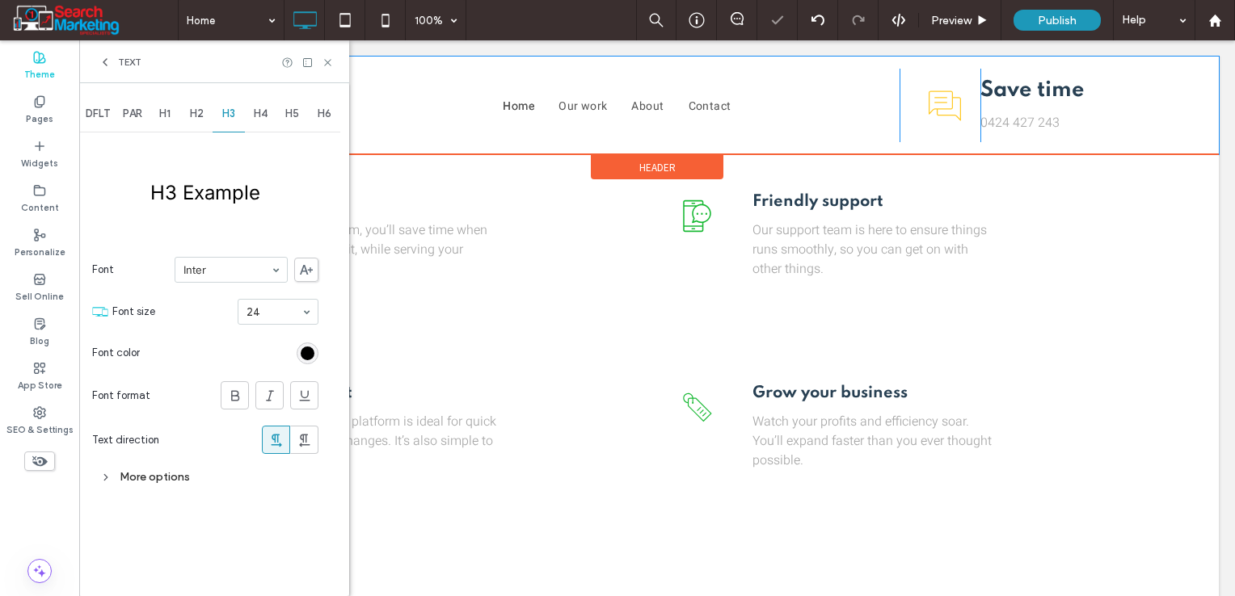
click at [267, 124] on div "H4" at bounding box center [261, 114] width 32 height 36
type input "***"
click at [289, 120] on div "H5" at bounding box center [292, 114] width 32 height 36
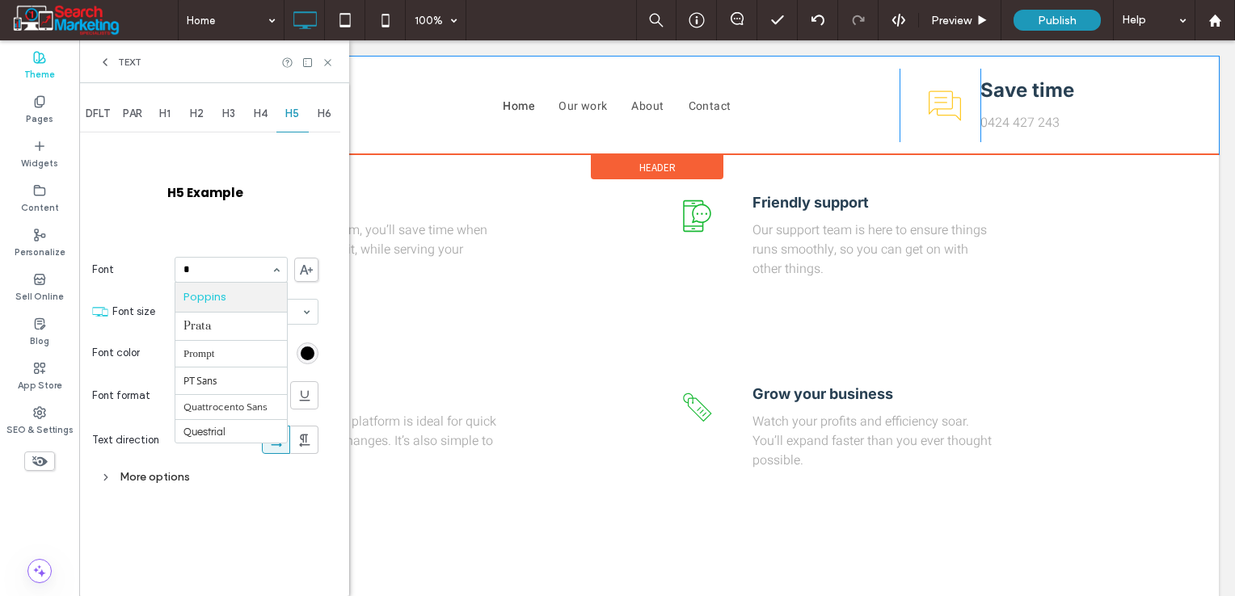
scroll to position [727, 0]
type input "**"
click at [242, 207] on span at bounding box center [244, 327] width 13 height 356
drag, startPoint x: 330, startPoint y: 67, endPoint x: 250, endPoint y: 29, distance: 88.5
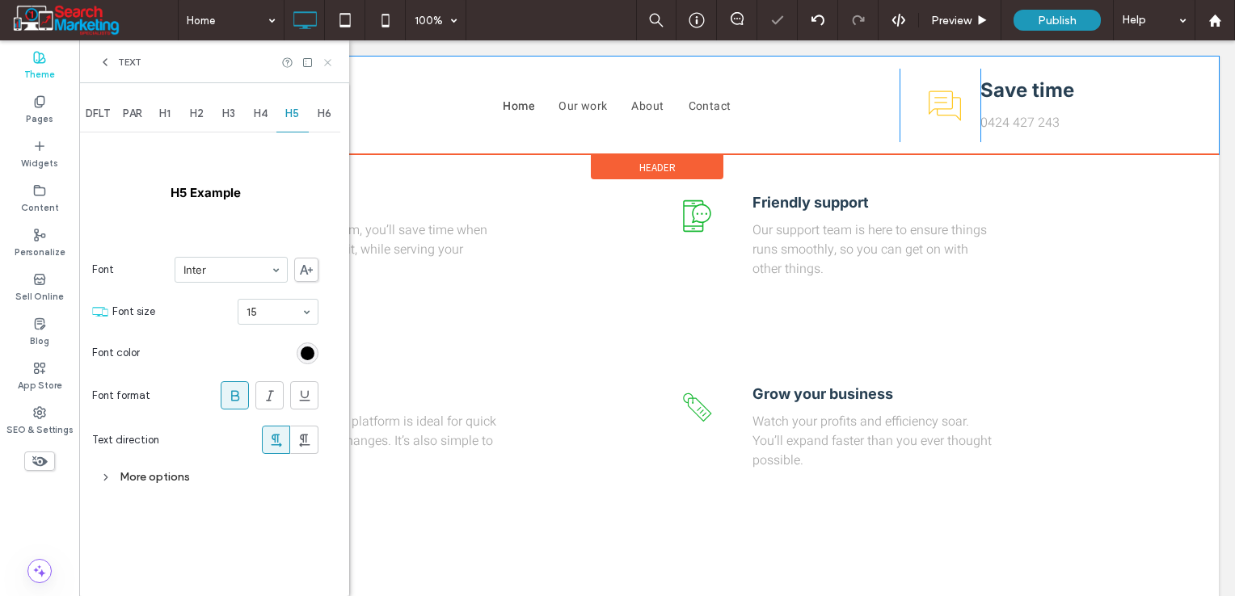
click at [330, 67] on icon at bounding box center [328, 63] width 12 height 12
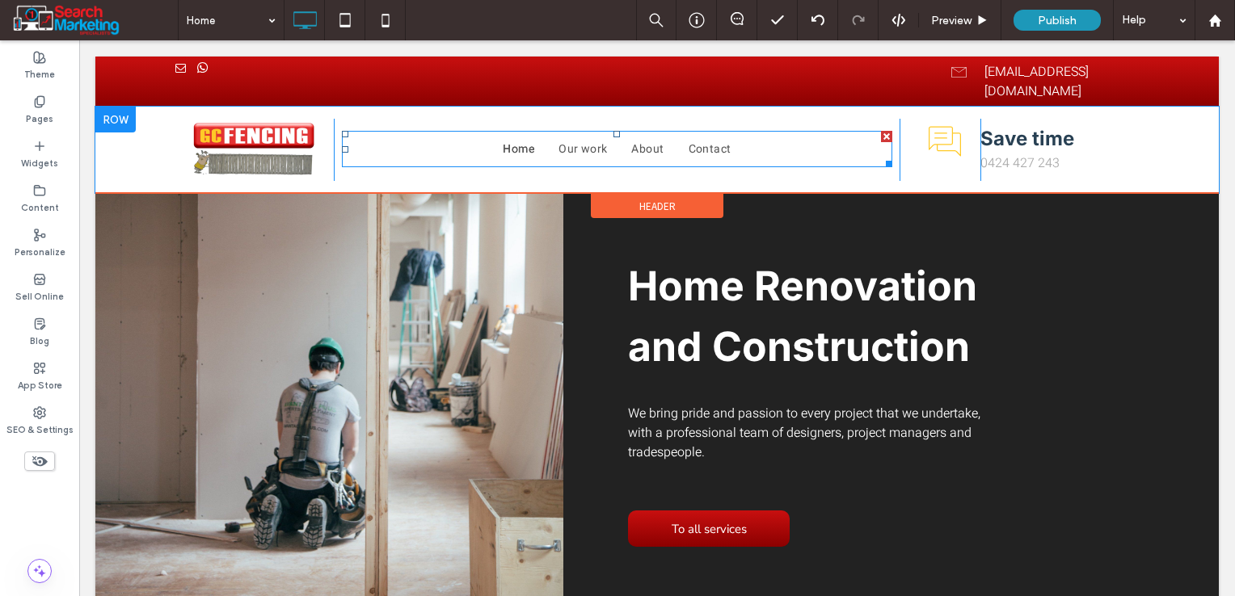
click at [516, 139] on nav "Home Our work About Contact" at bounding box center [617, 149] width 550 height 36
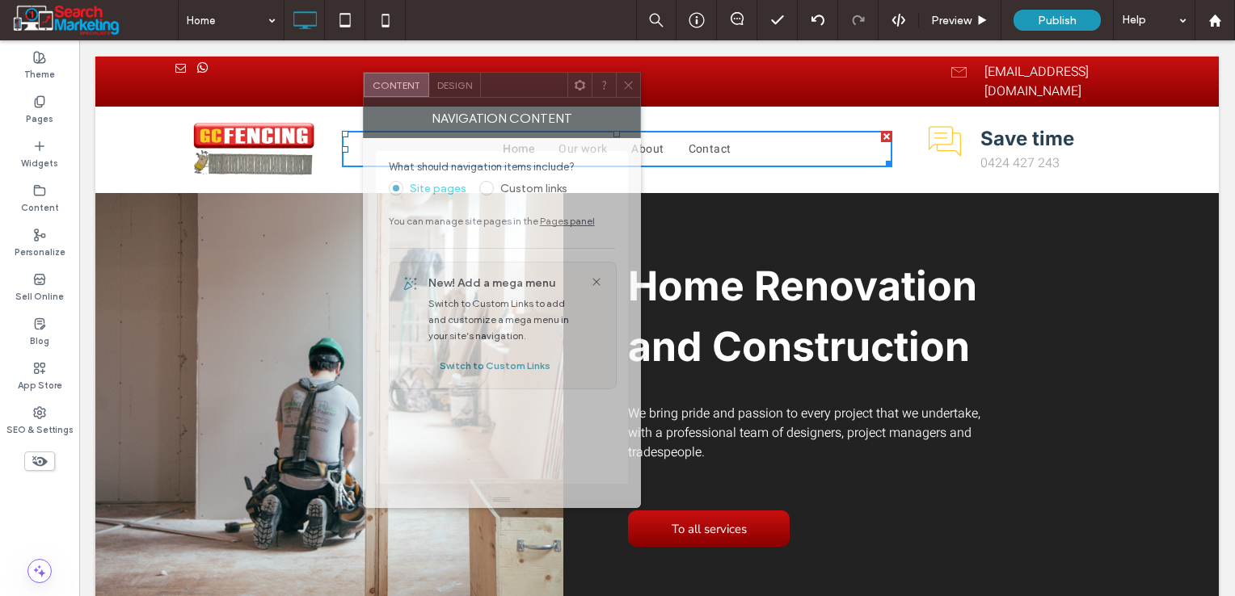
drag, startPoint x: 1079, startPoint y: 97, endPoint x: 524, endPoint y: 89, distance: 555.9
click at [524, 89] on div at bounding box center [524, 85] width 86 height 24
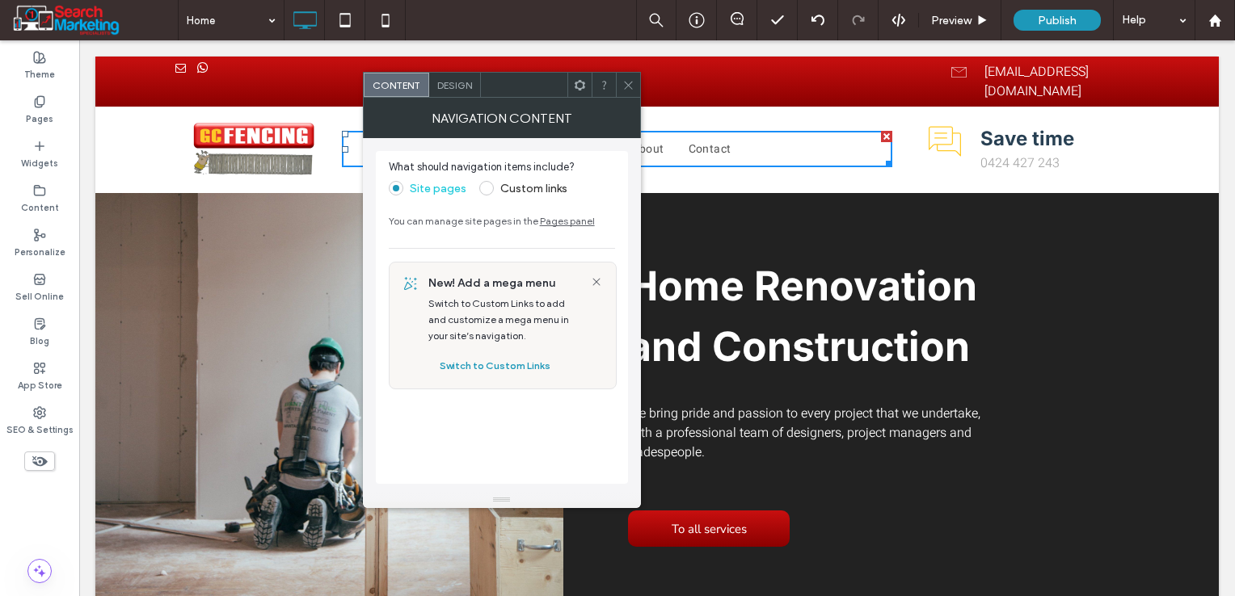
click at [455, 89] on span "Design" at bounding box center [454, 85] width 35 height 12
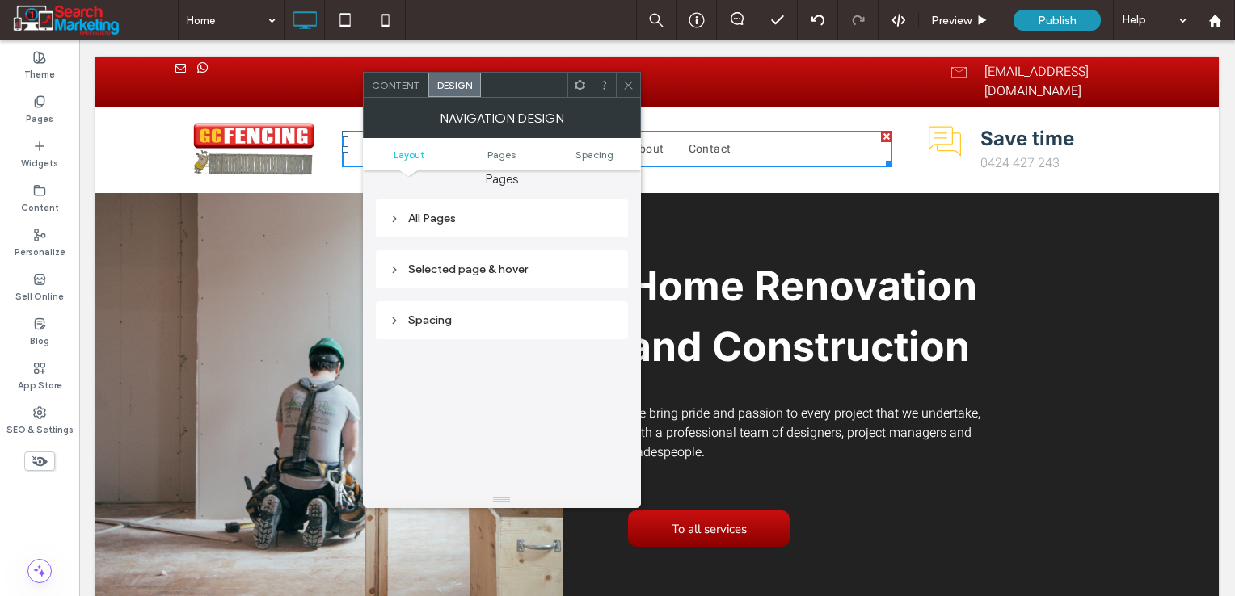
scroll to position [242, 0]
click at [456, 215] on div "All Pages" at bounding box center [502, 215] width 226 height 14
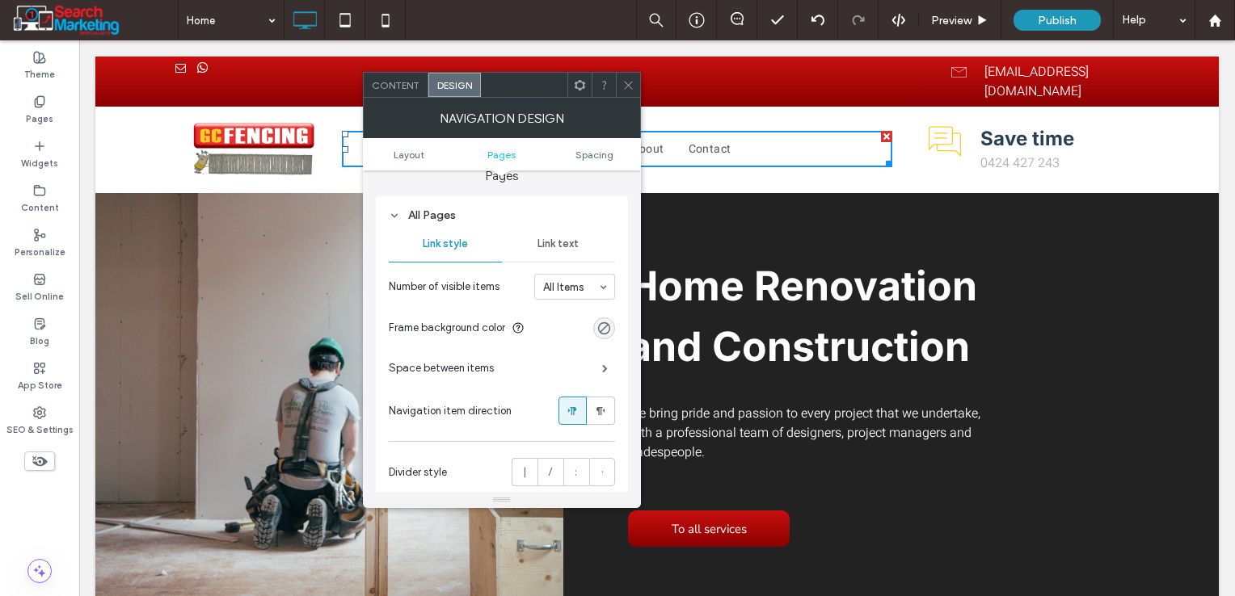
click at [565, 245] on span "Link text" at bounding box center [557, 244] width 41 height 13
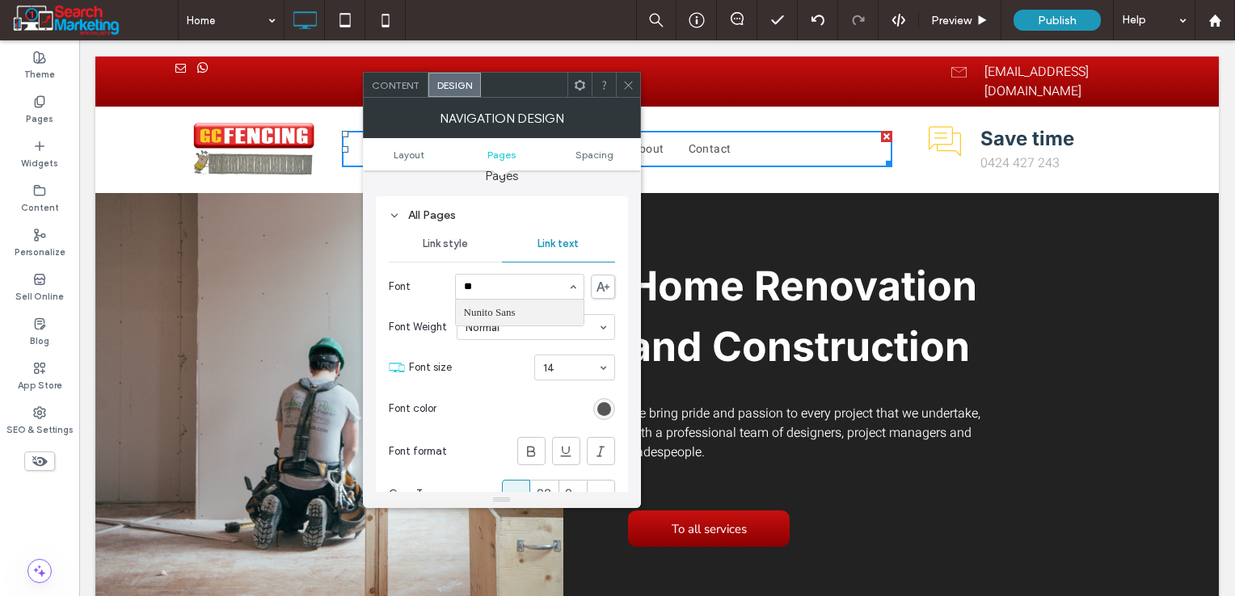
scroll to position [0, 0]
type input "***"
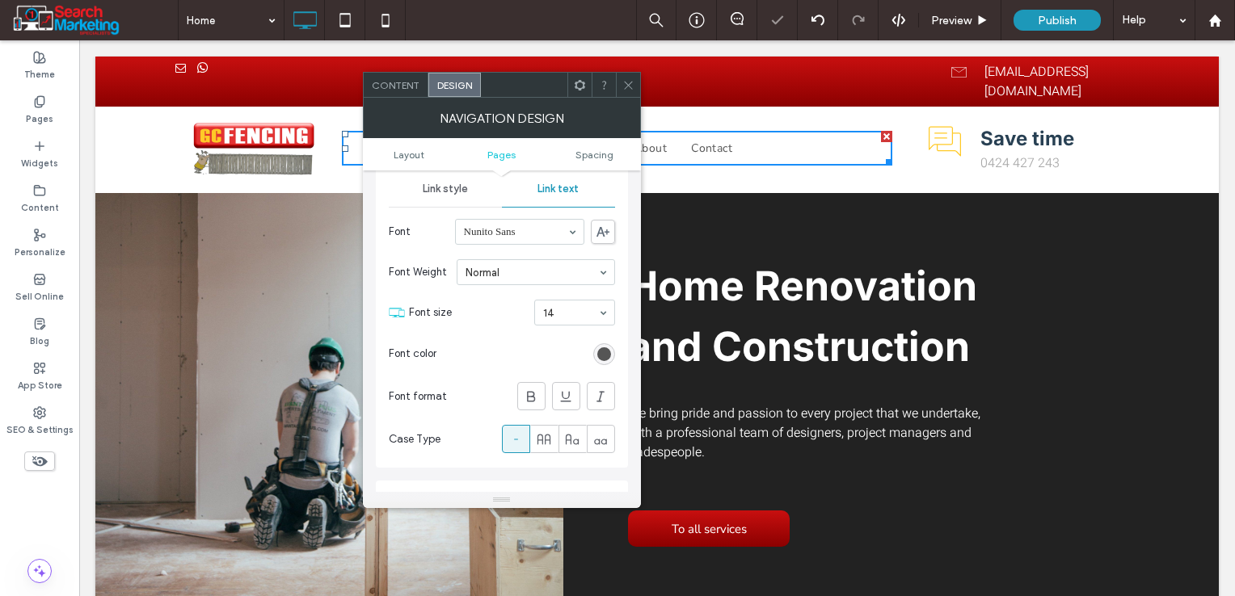
scroll to position [323, 0]
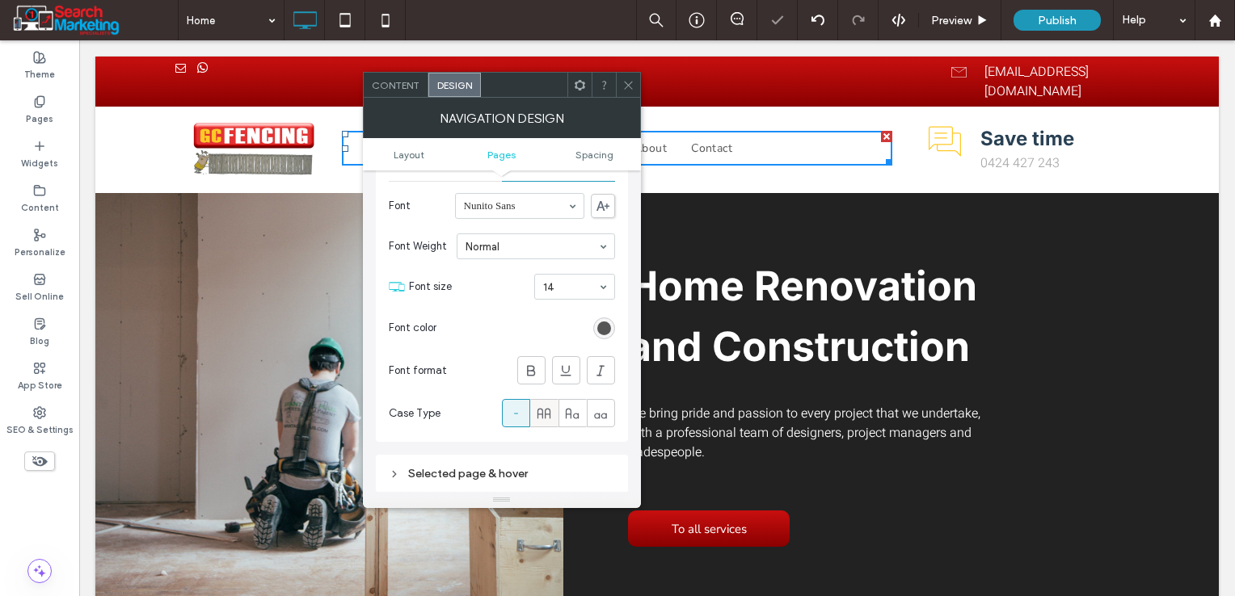
click at [554, 412] on div at bounding box center [544, 413] width 27 height 27
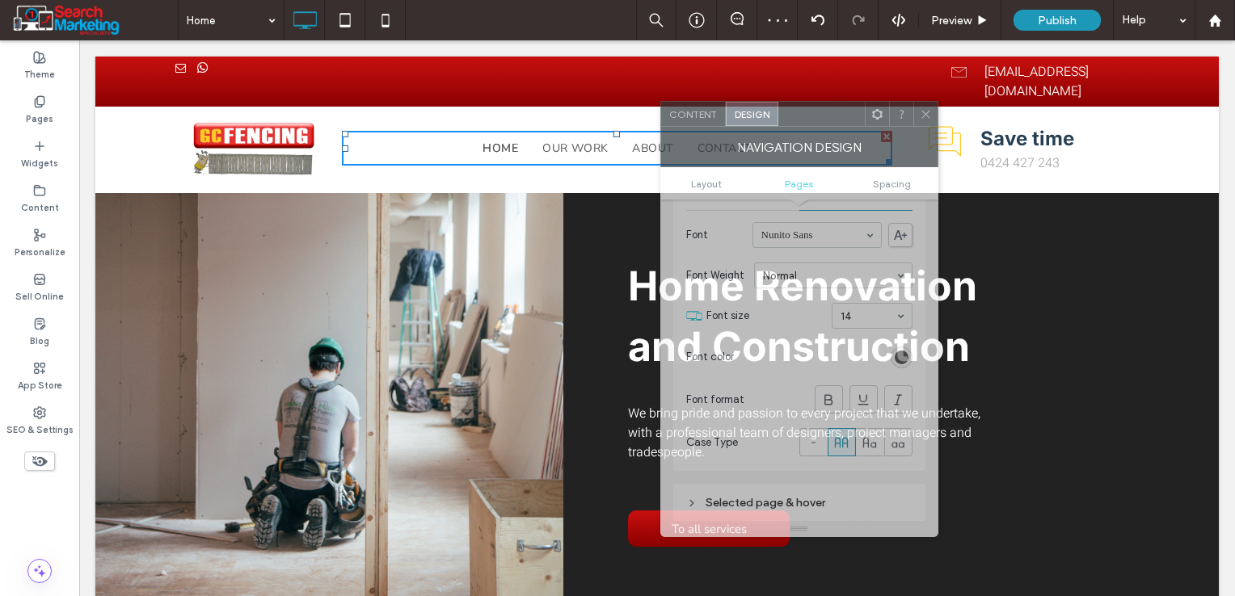
drag, startPoint x: 536, startPoint y: 92, endPoint x: 834, endPoint y: 121, distance: 298.7
click at [834, 121] on div at bounding box center [821, 114] width 86 height 24
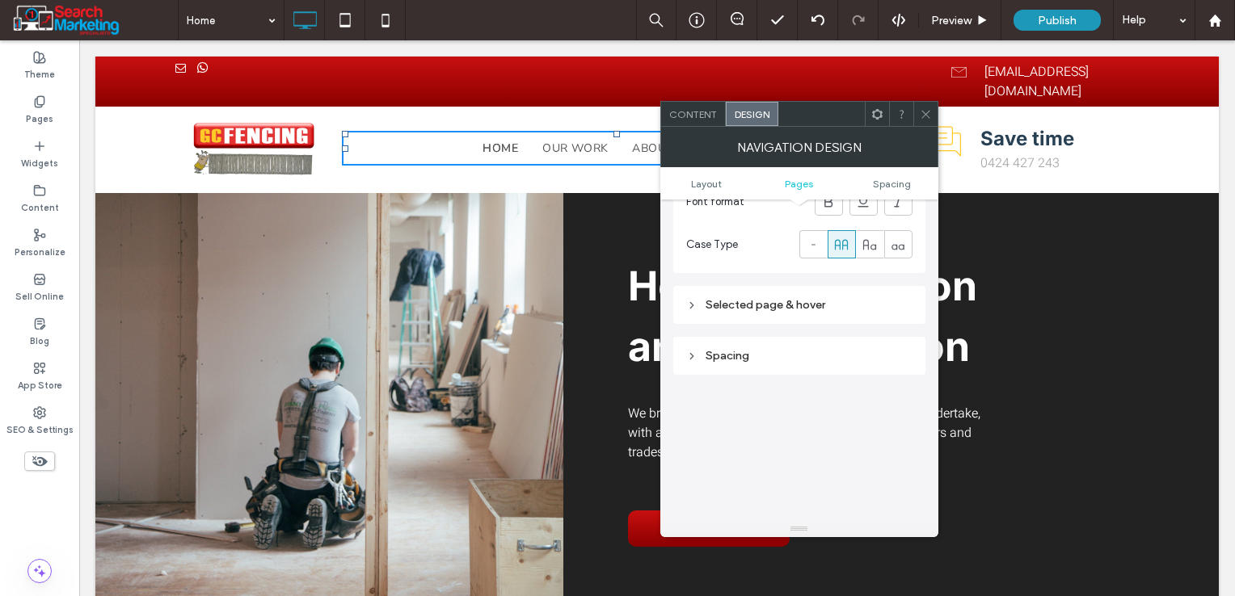
scroll to position [566, 0]
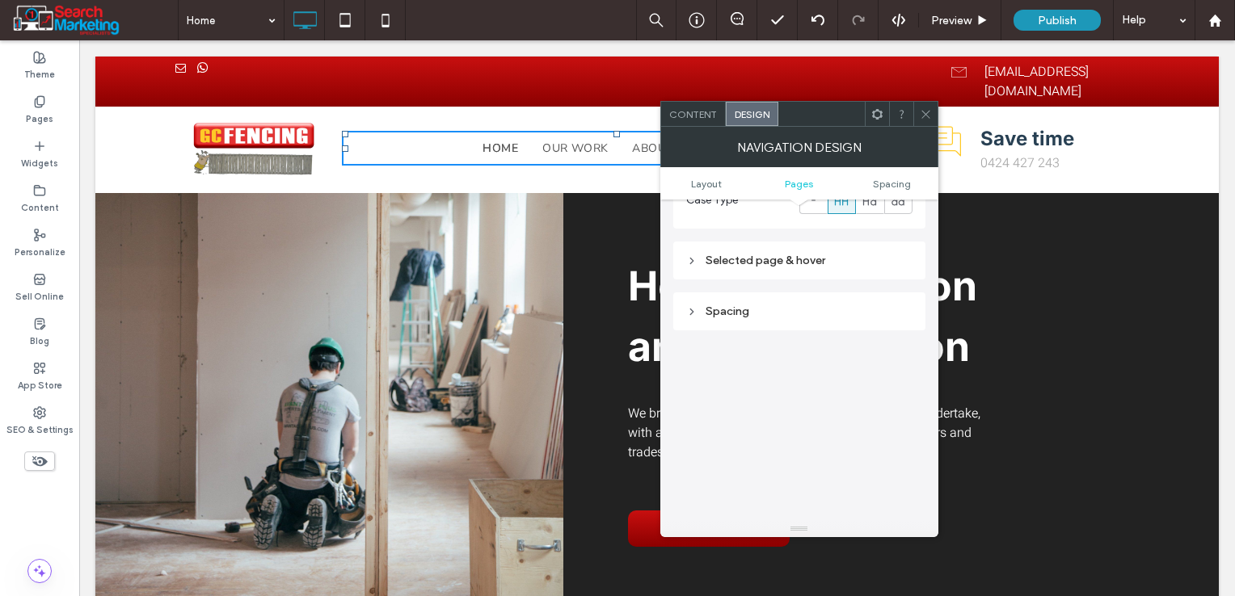
click at [734, 267] on div "Selected page & hover" at bounding box center [799, 261] width 226 height 14
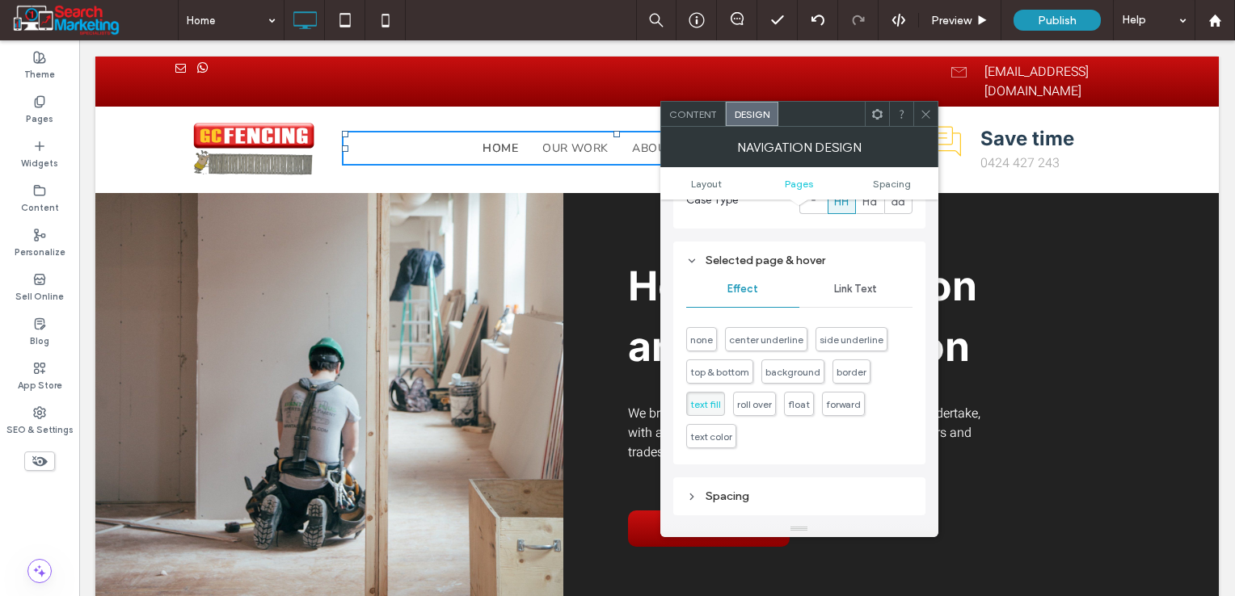
click at [843, 292] on span "Link Text" at bounding box center [855, 289] width 43 height 13
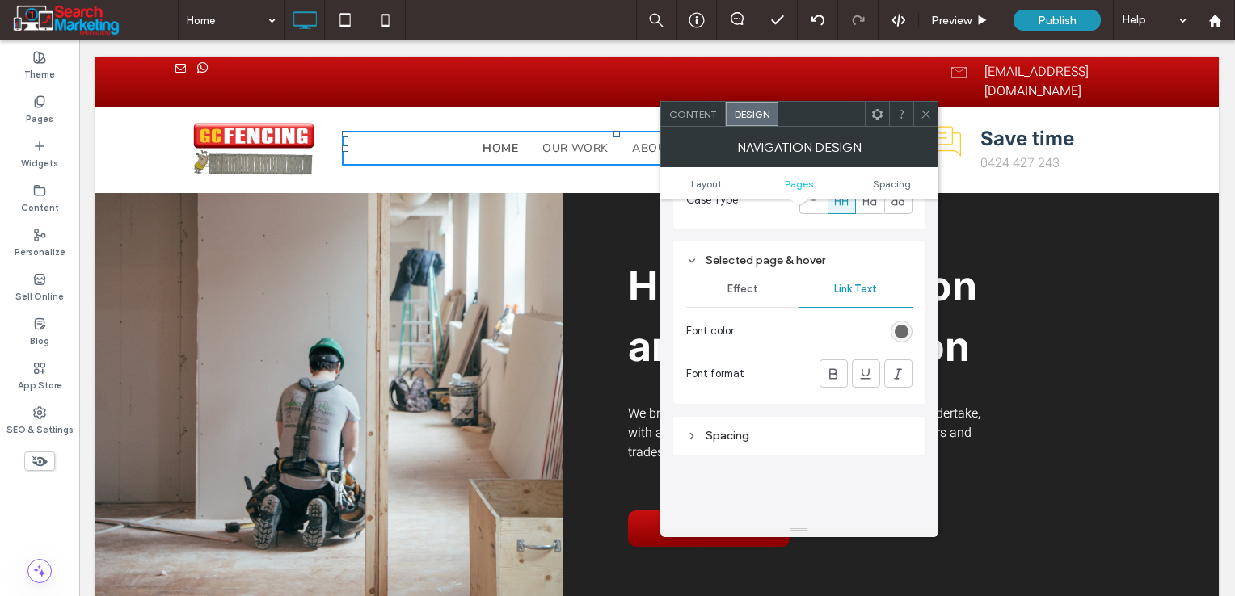
click at [896, 326] on div "rgb(85, 85, 85)" at bounding box center [901, 332] width 14 height 14
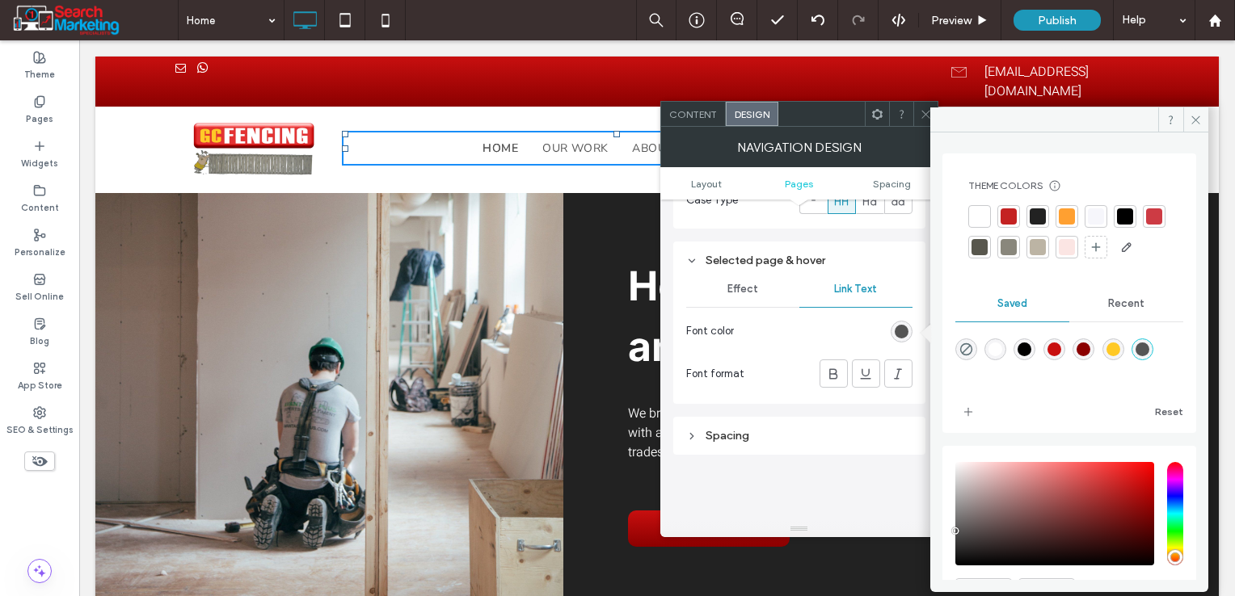
click at [1061, 356] on div "rgba(200,15,15,1)" at bounding box center [1054, 350] width 14 height 14
type input "*******"
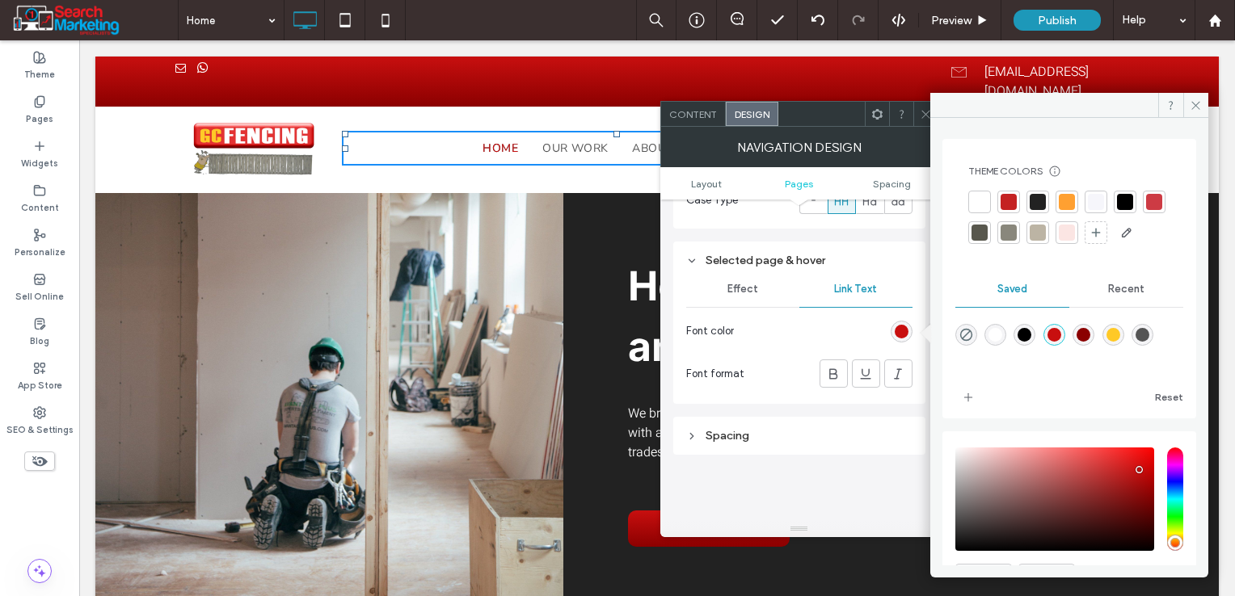
drag, startPoint x: 1071, startPoint y: 196, endPoint x: 1061, endPoint y: 198, distance: 10.6
click at [1071, 196] on div at bounding box center [1066, 202] width 16 height 16
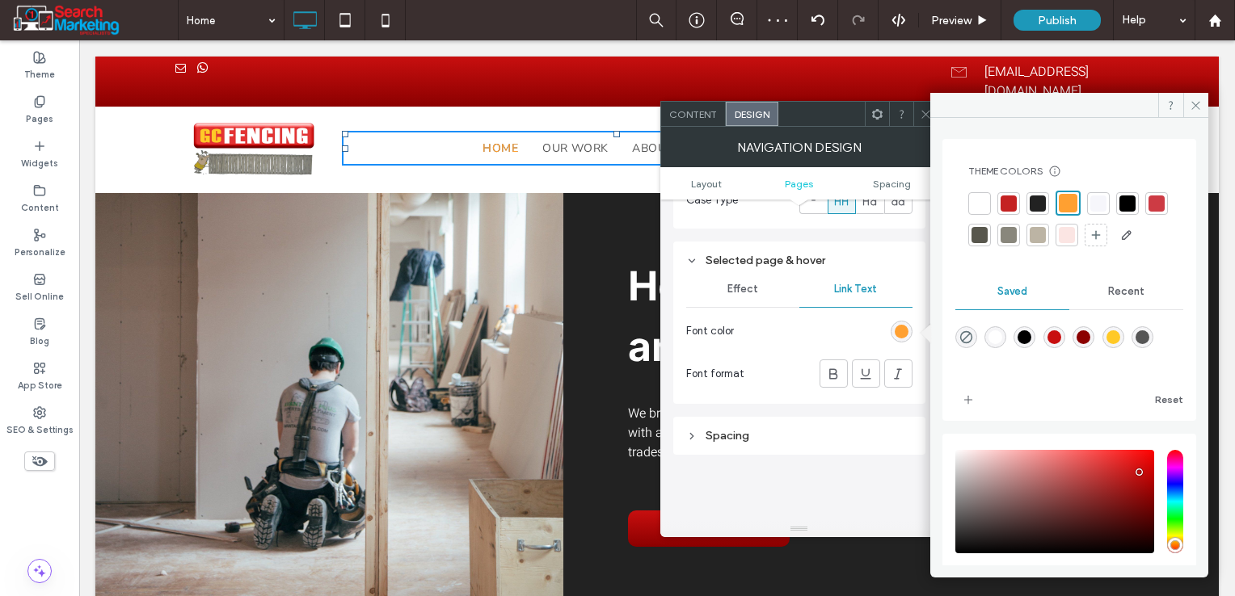
click at [916, 115] on div at bounding box center [925, 114] width 24 height 24
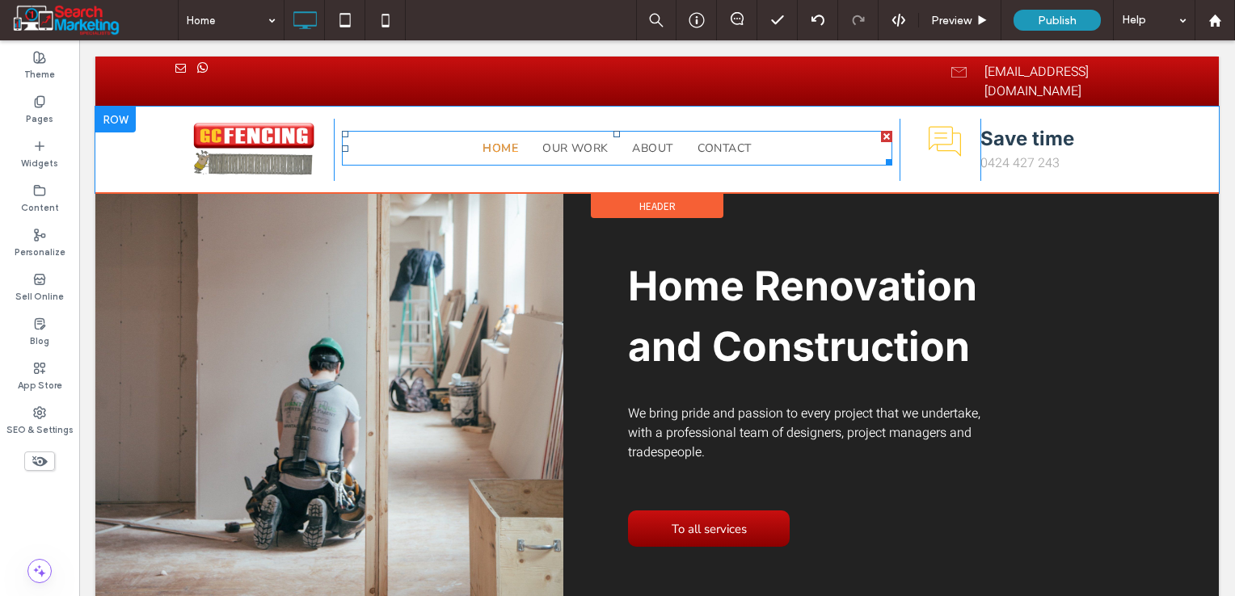
click at [456, 131] on nav "Home Our work About Contact" at bounding box center [617, 148] width 550 height 35
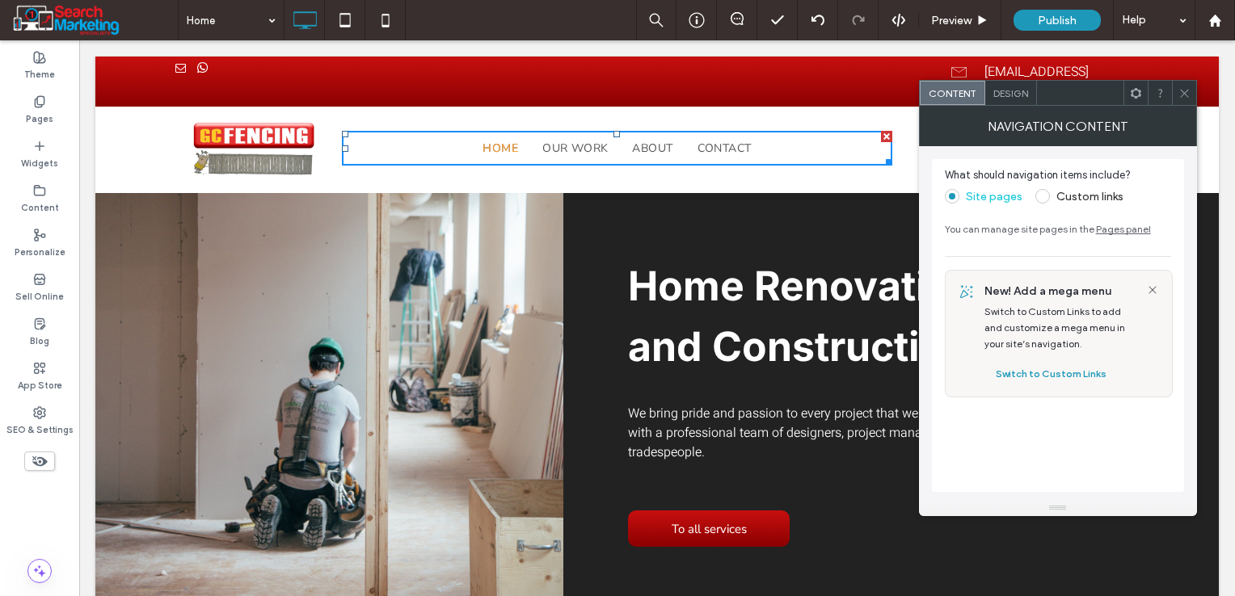
click at [1008, 100] on div "Design" at bounding box center [1011, 93] width 52 height 24
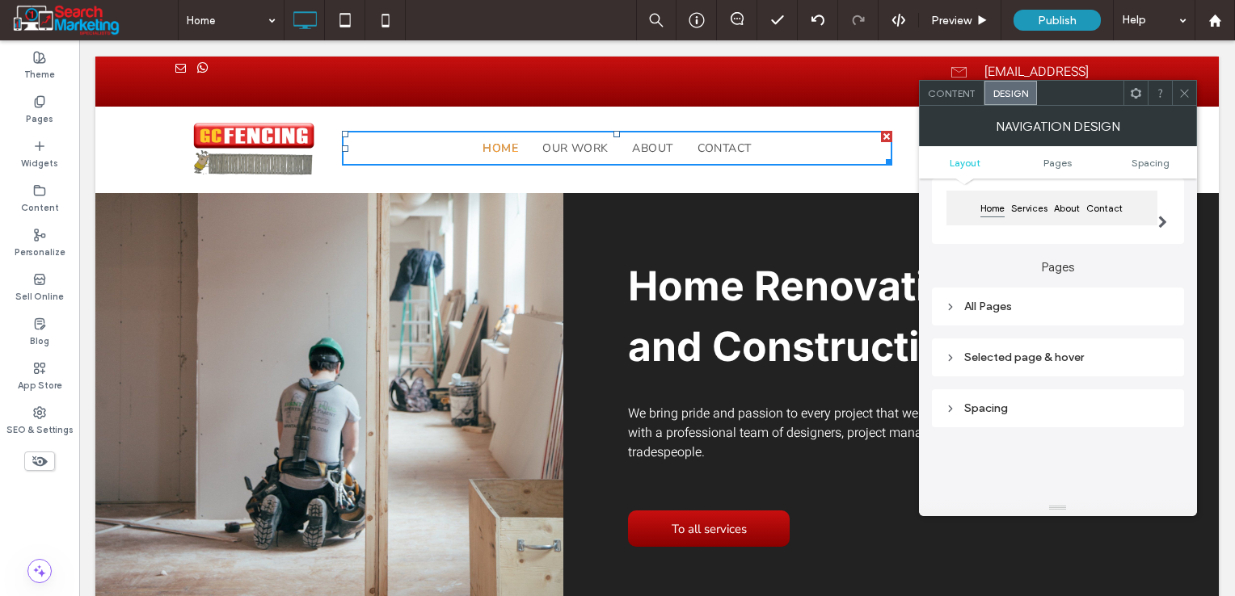
scroll to position [162, 0]
click at [989, 309] on div "All Pages" at bounding box center [1057, 304] width 226 height 14
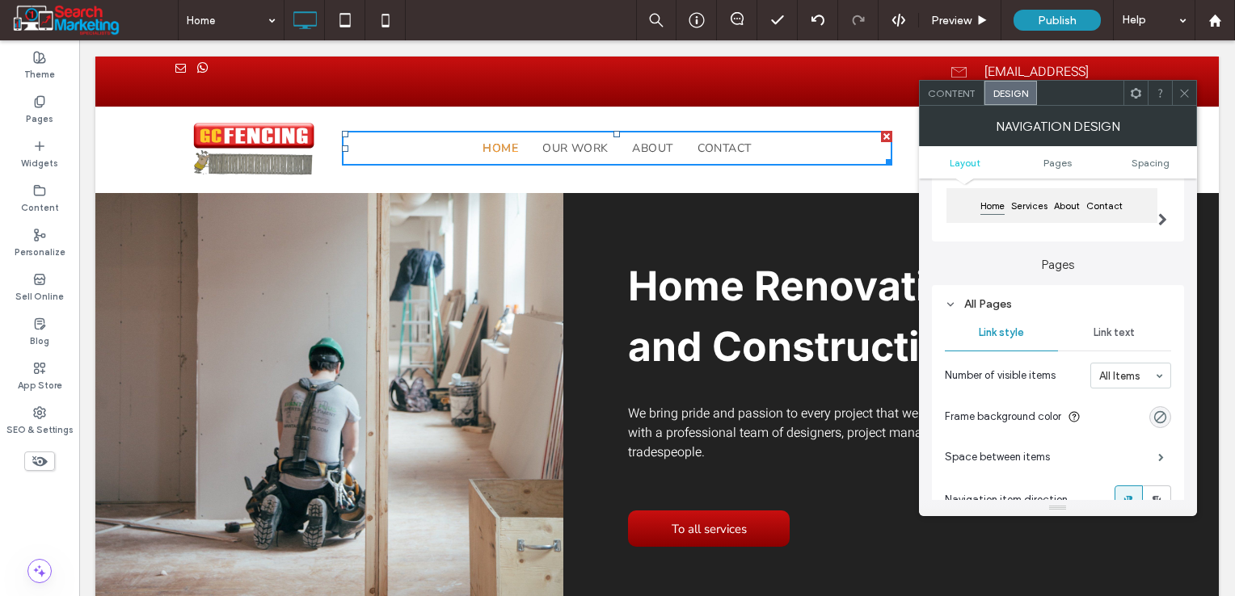
drag, startPoint x: 1110, startPoint y: 338, endPoint x: 1105, endPoint y: 347, distance: 10.8
click at [1110, 339] on span "Link text" at bounding box center [1113, 332] width 41 height 13
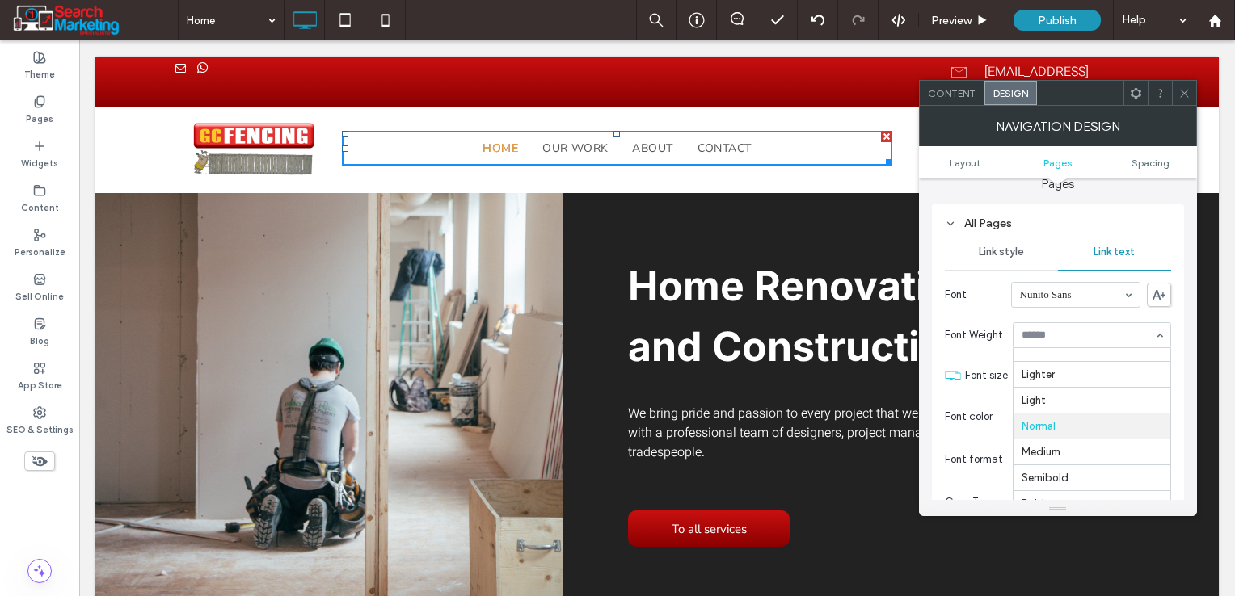
scroll to position [65, 0]
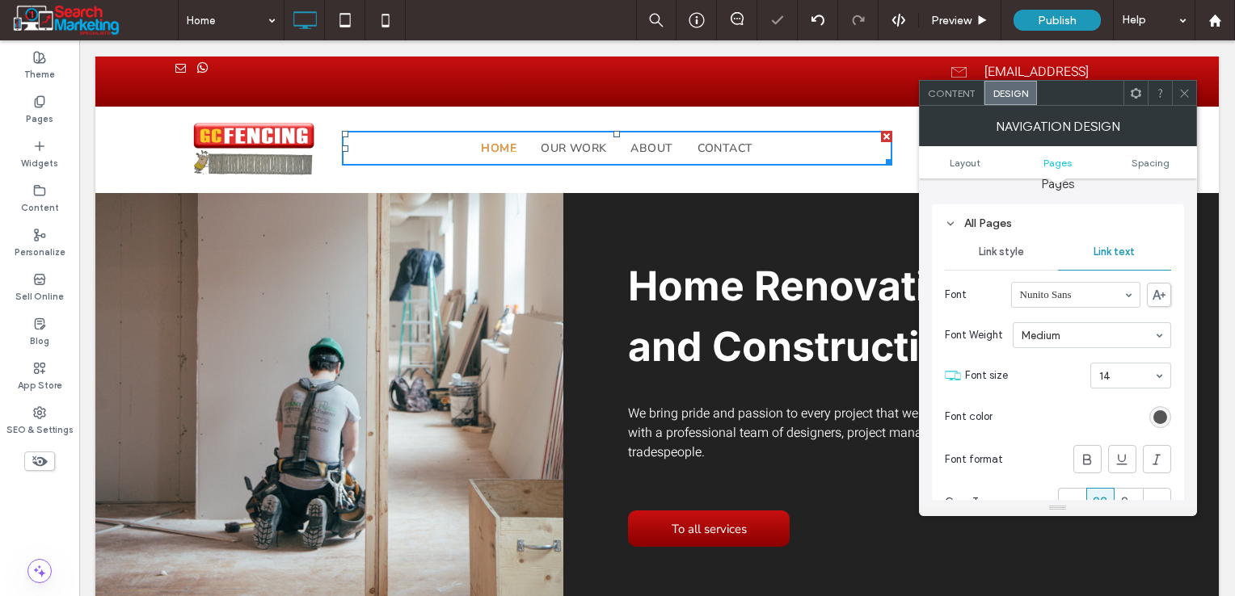
click at [1076, 346] on div at bounding box center [1091, 335] width 157 height 24
click at [1183, 89] on icon at bounding box center [1184, 93] width 12 height 12
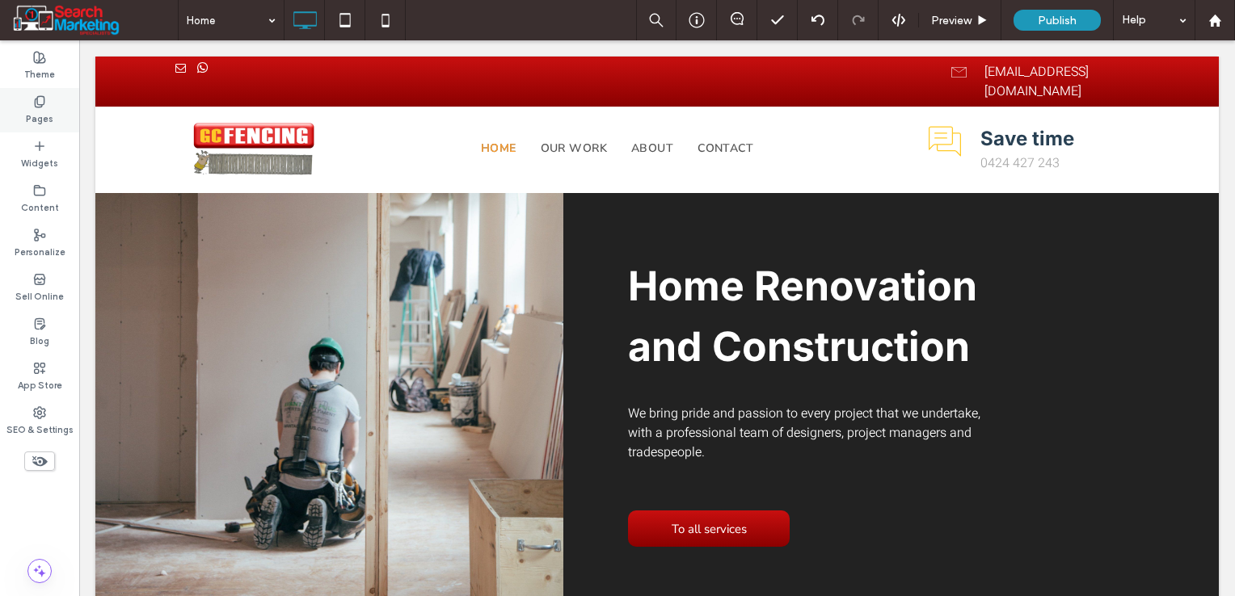
drag, startPoint x: 45, startPoint y: 112, endPoint x: 36, endPoint y: 119, distance: 11.7
click at [45, 112] on label "Pages" at bounding box center [39, 117] width 27 height 18
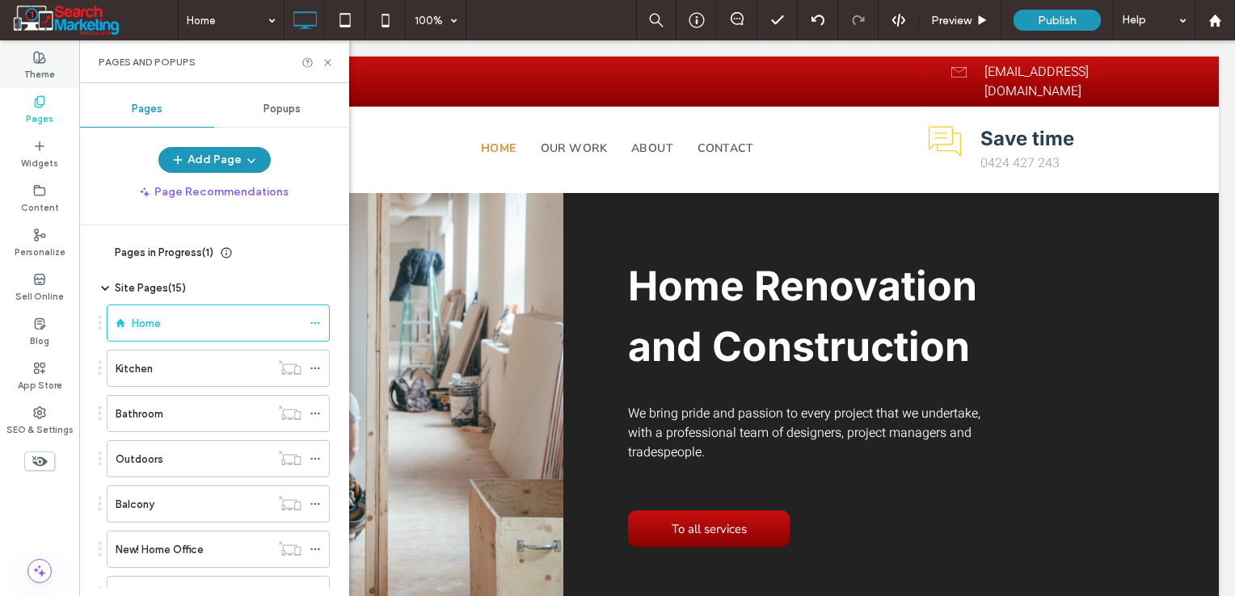
click at [50, 71] on label "Theme" at bounding box center [39, 73] width 31 height 18
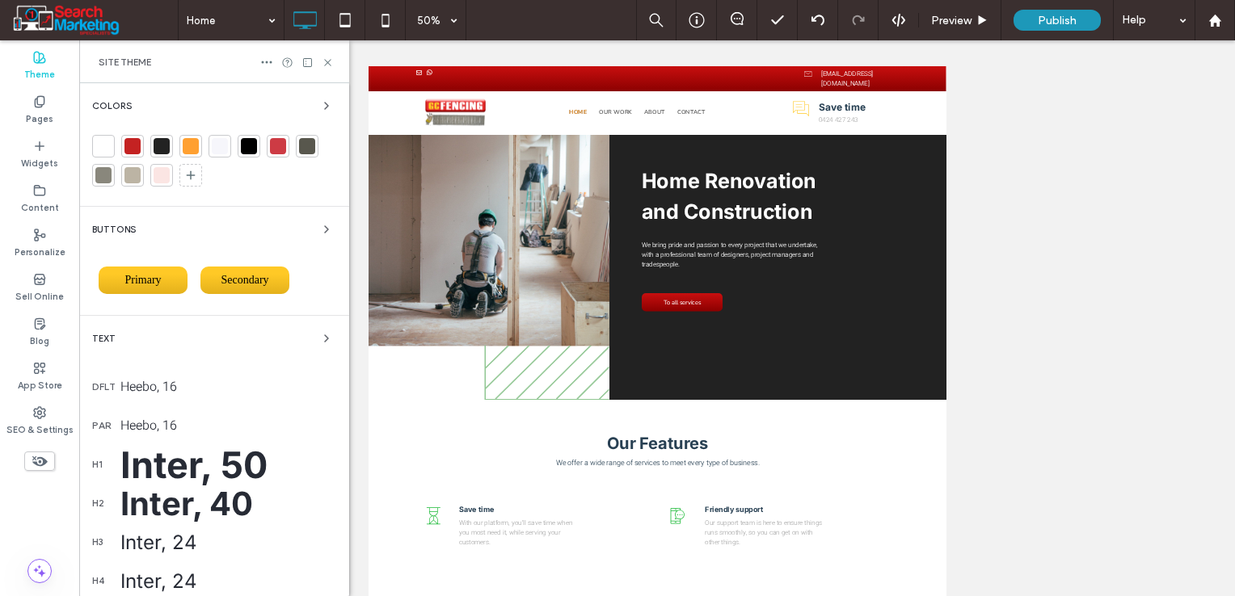
click at [154, 287] on div "Primary" at bounding box center [143, 280] width 89 height 27
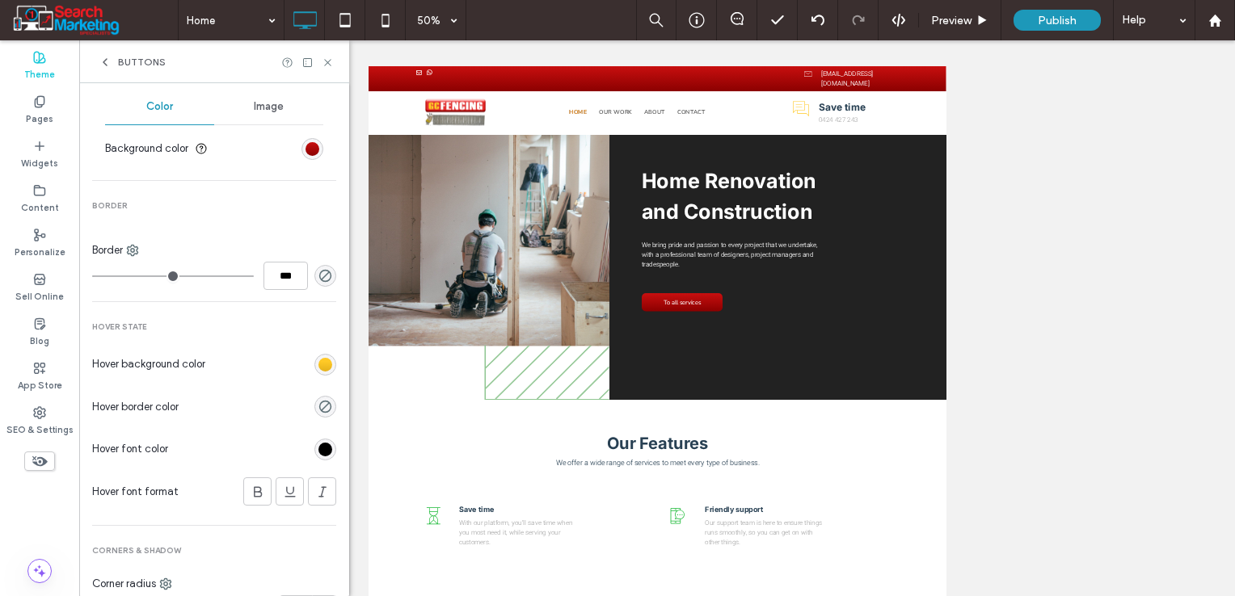
scroll to position [633, 0]
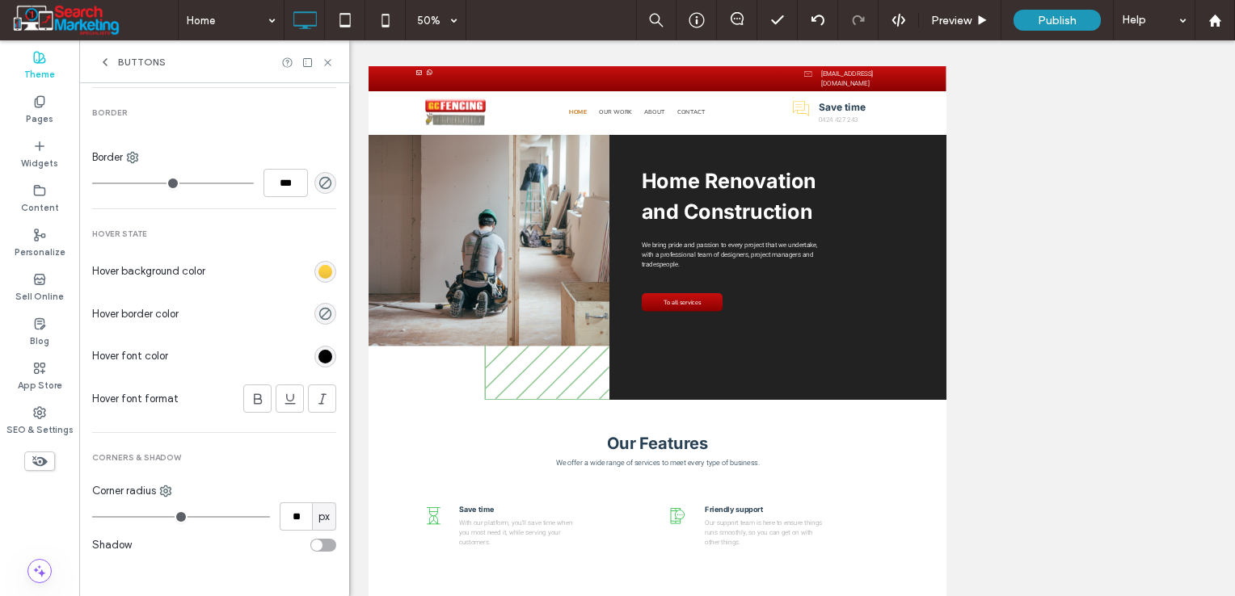
click at [318, 270] on div "rgba(0, 0, 0, 0) linear-gradient(rgb(255, 201, 38) 27%, rgb(228, 177, 28) 100%)…" at bounding box center [325, 272] width 14 height 14
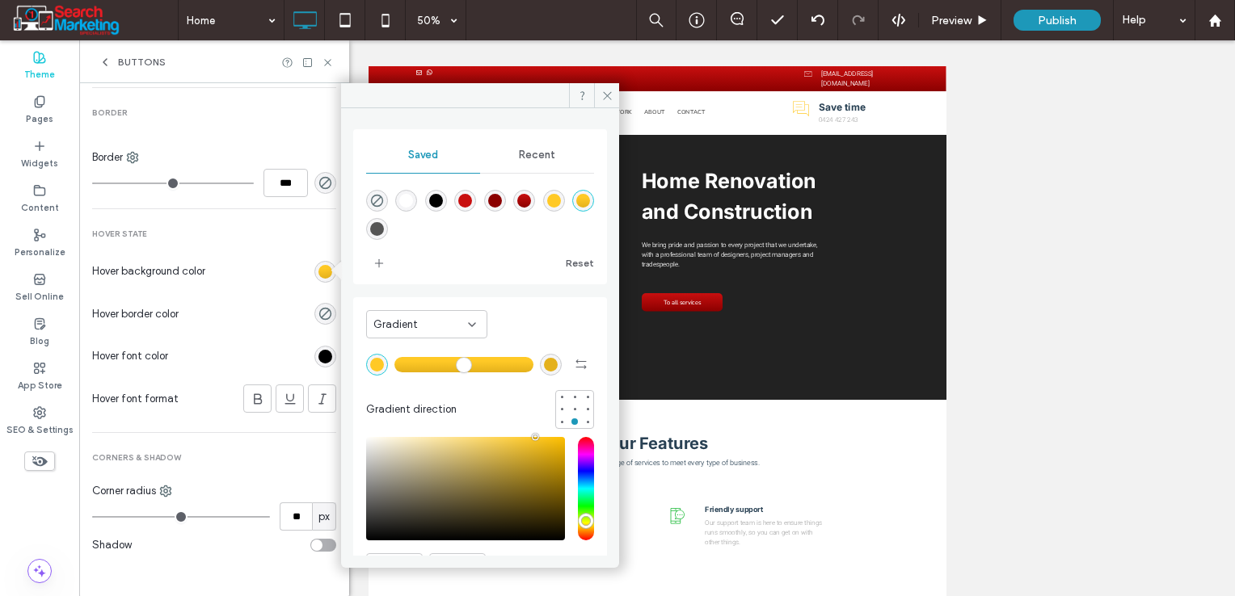
click at [531, 202] on div "linear-gradient(180deg,rgba(200,15,15,1) 0%,rgba(139,0,0,1) 100%)" at bounding box center [524, 201] width 14 height 14
type input "*"
type input "*******"
click at [318, 355] on div "rgb(0, 0, 0)" at bounding box center [325, 357] width 14 height 14
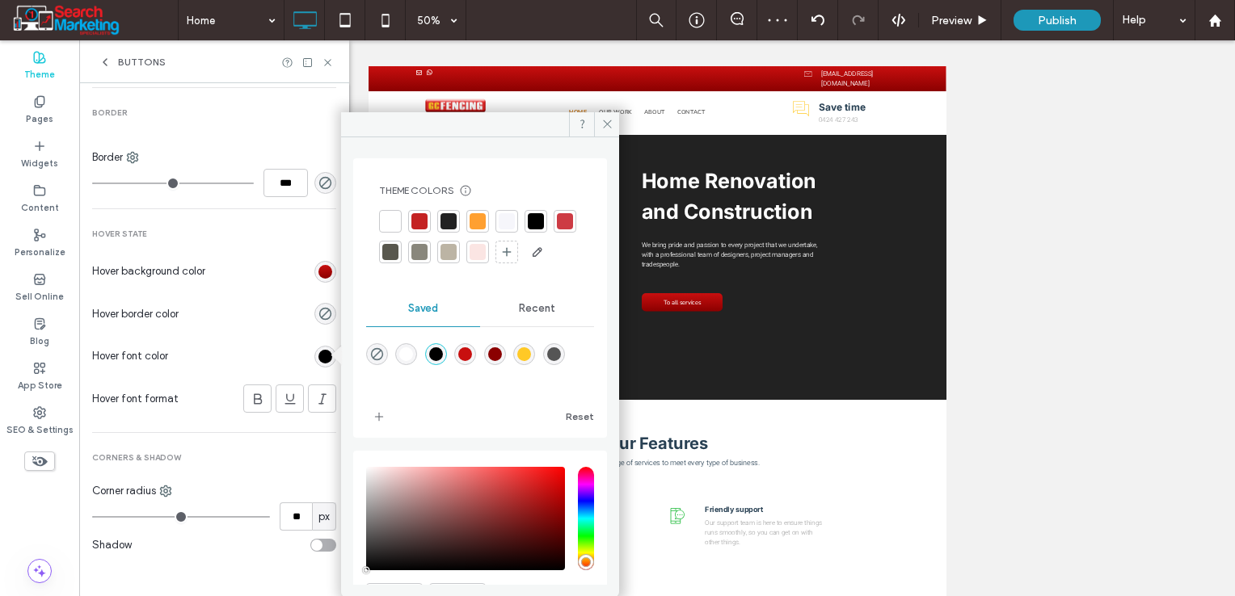
click at [531, 361] on div "rgba(255,201,38,1)" at bounding box center [524, 354] width 14 height 14
type input "*******"
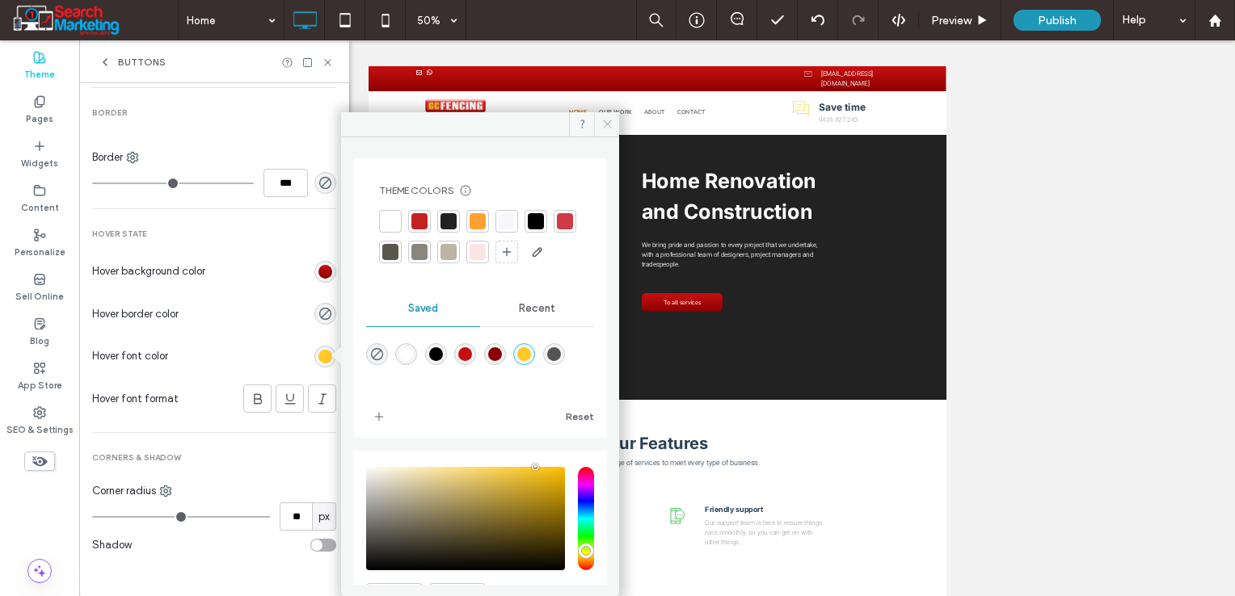
click at [598, 124] on span at bounding box center [606, 124] width 25 height 24
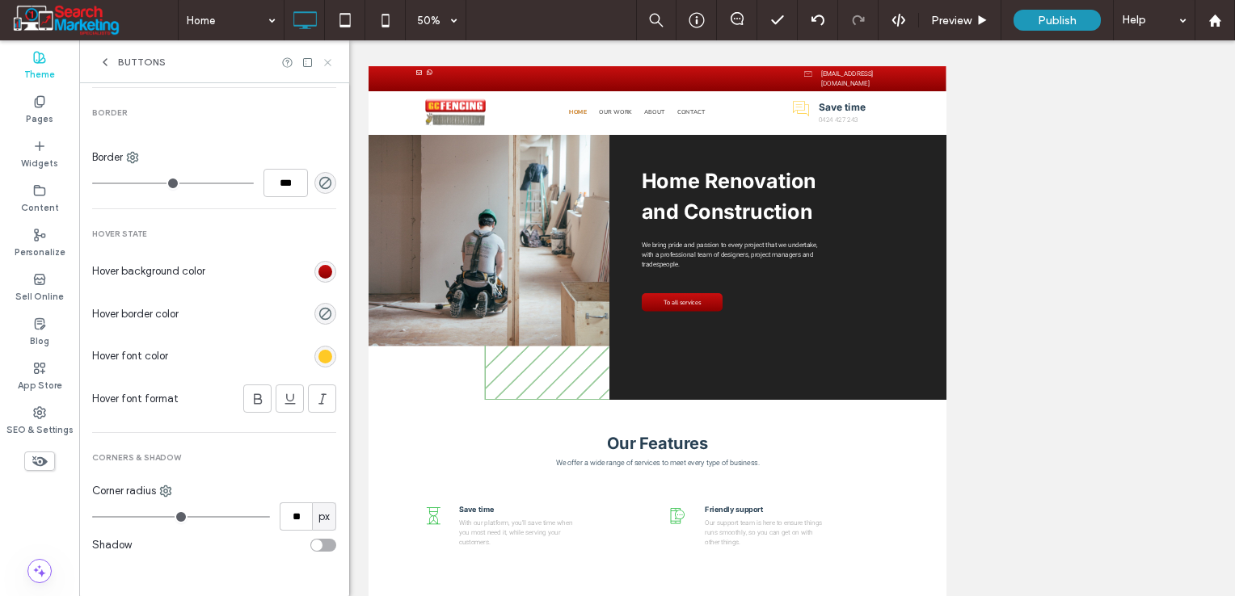
drag, startPoint x: 326, startPoint y: 66, endPoint x: 296, endPoint y: 91, distance: 39.6
click at [326, 66] on icon at bounding box center [328, 63] width 12 height 12
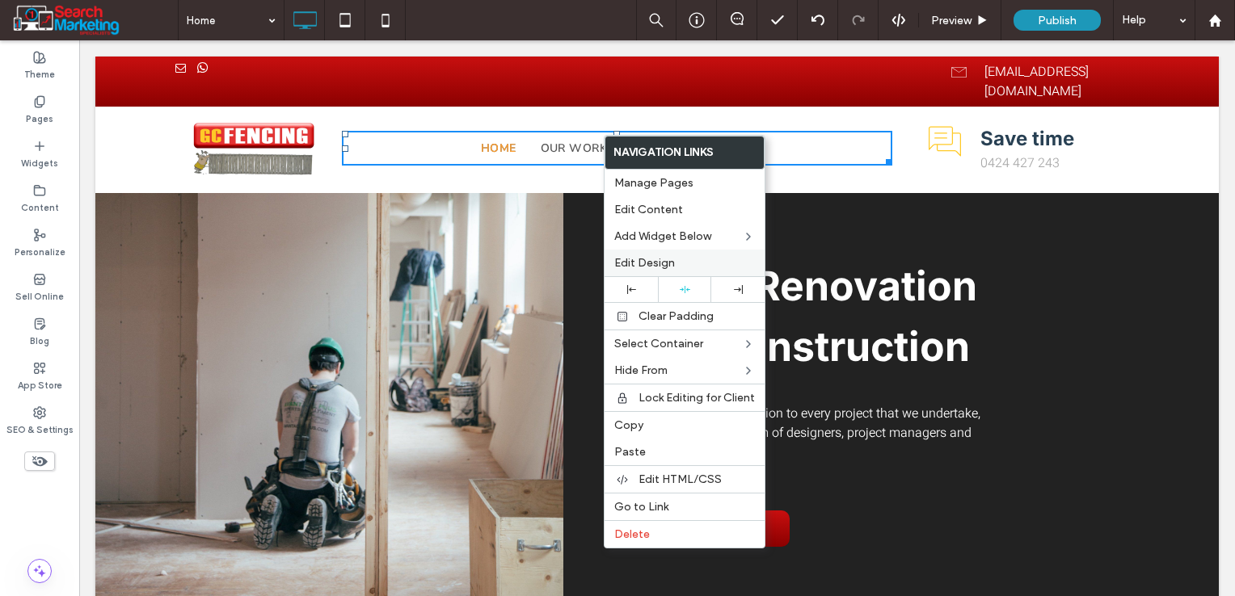
click at [659, 263] on span "Edit Design" at bounding box center [644, 263] width 61 height 14
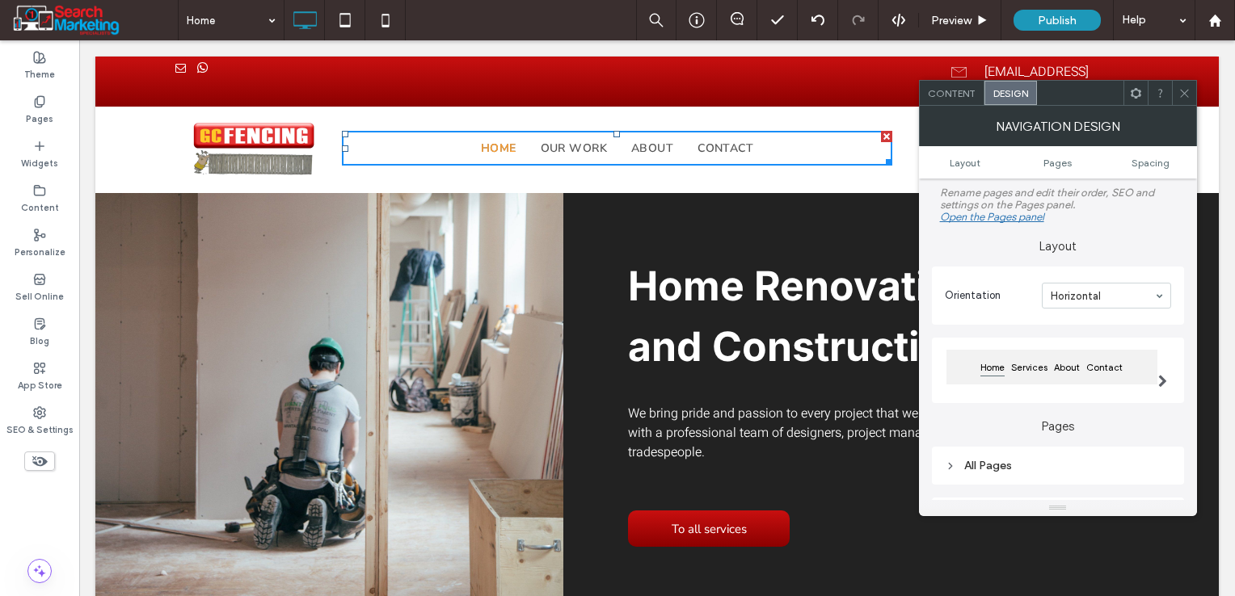
click at [957, 94] on span "Content" at bounding box center [952, 93] width 48 height 12
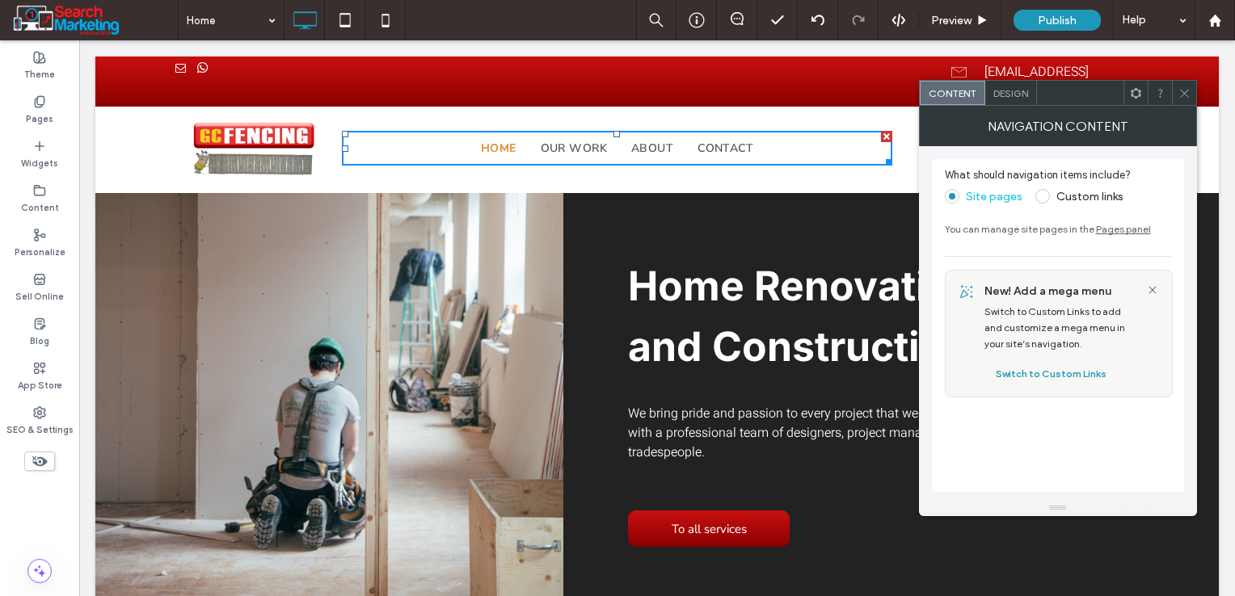
click at [994, 95] on span "Design" at bounding box center [1010, 93] width 35 height 12
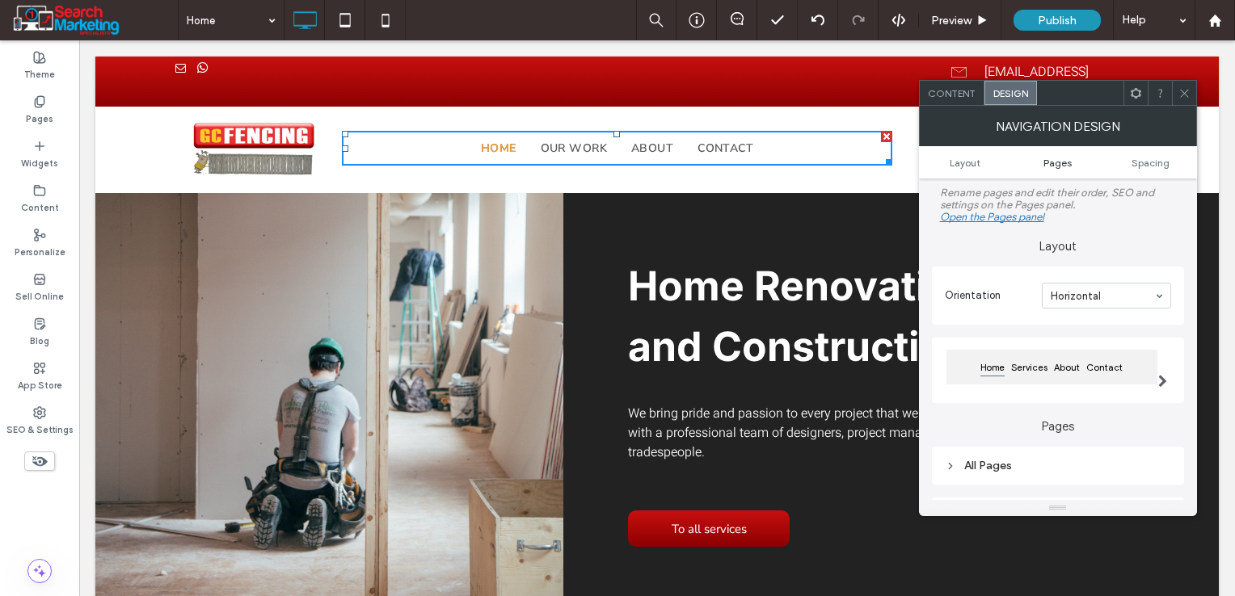
click at [1054, 162] on span "Pages" at bounding box center [1057, 163] width 28 height 12
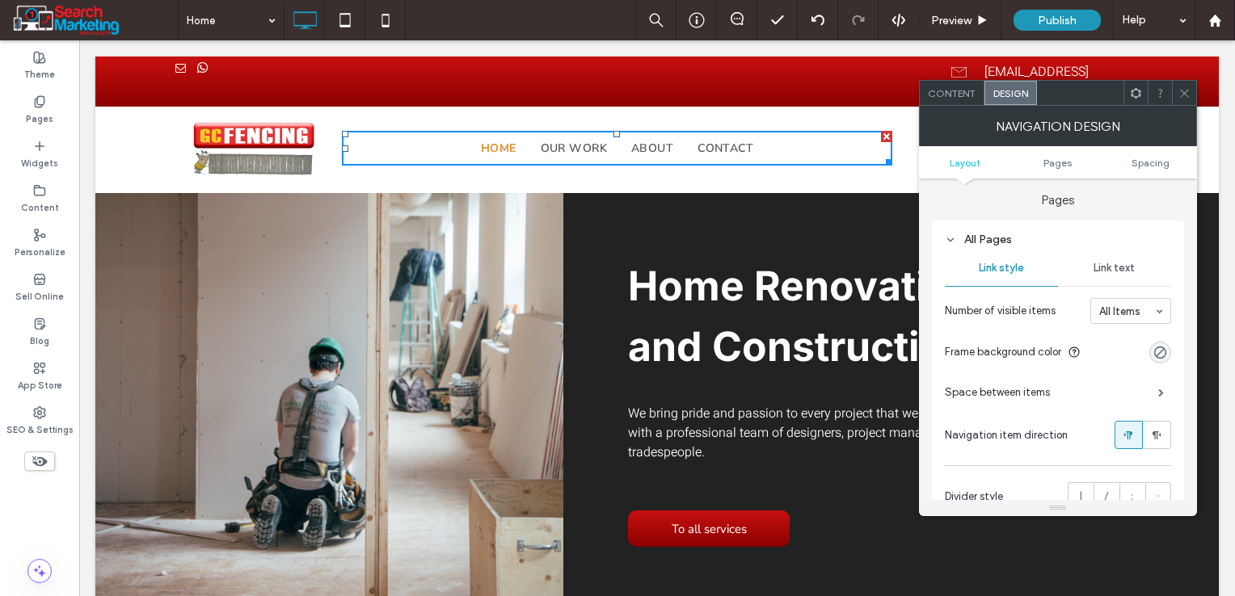
scroll to position [226, 0]
click at [1109, 272] on span "Link text" at bounding box center [1113, 268] width 41 height 13
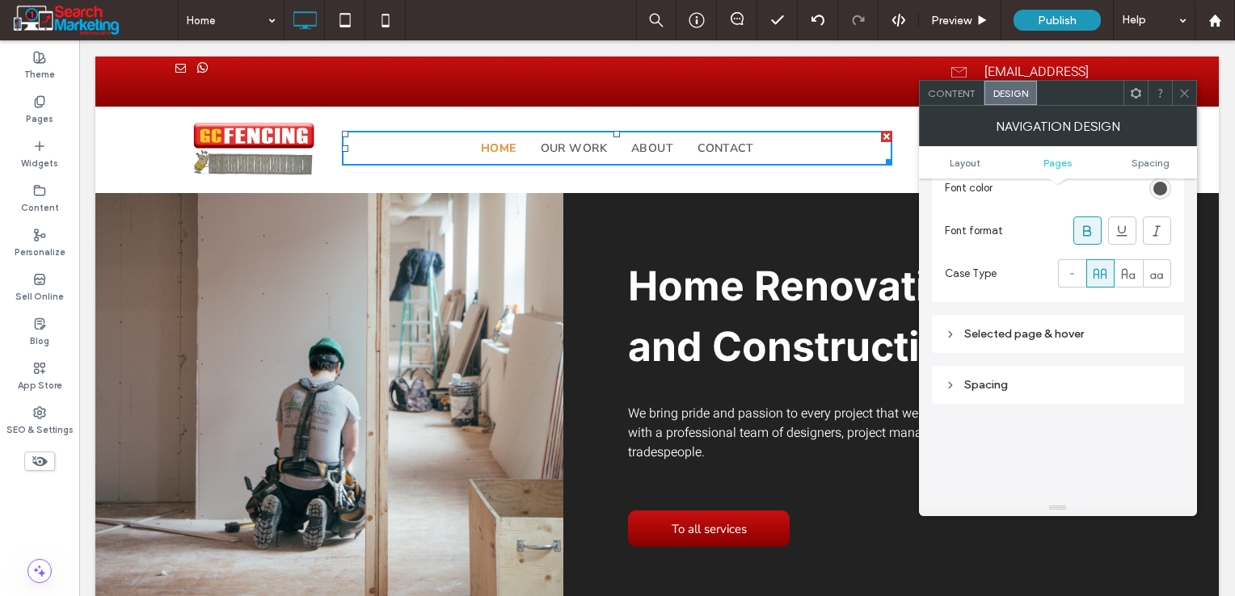
scroll to position [549, 0]
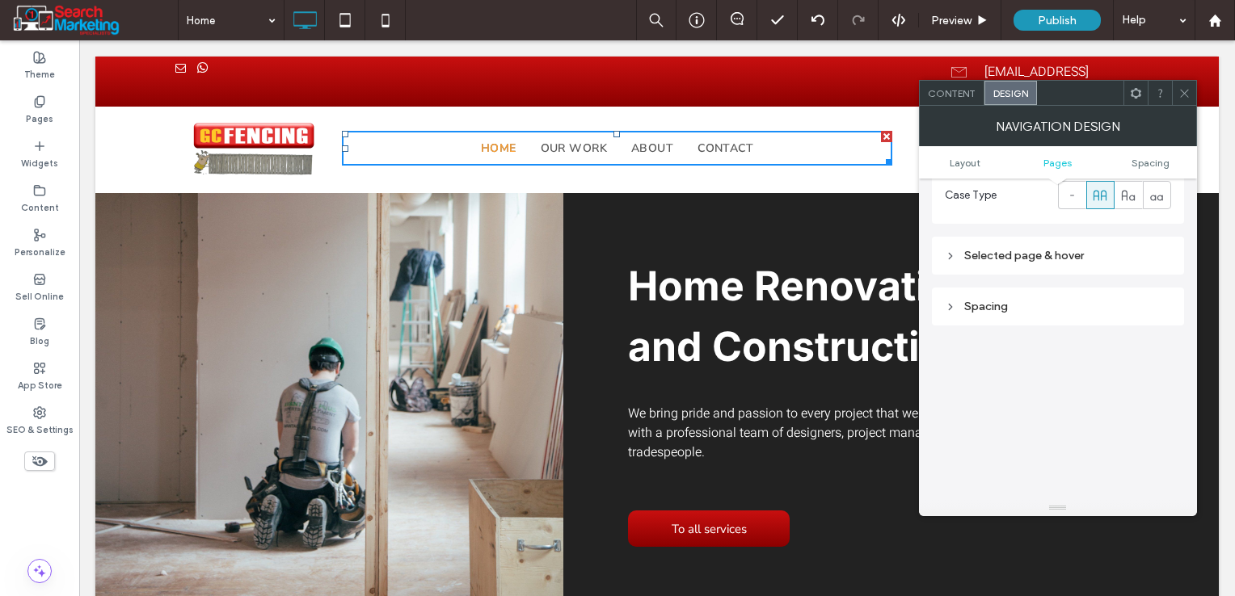
click at [1077, 258] on div "Selected page & hover" at bounding box center [1057, 256] width 226 height 14
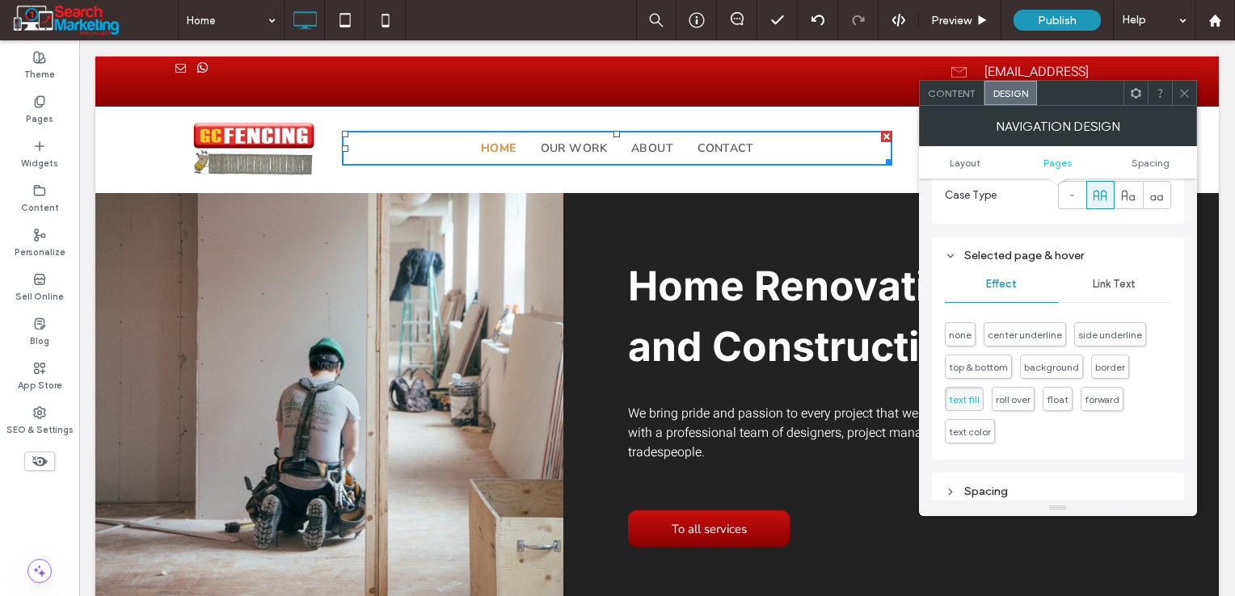
click at [1105, 283] on span "Link Text" at bounding box center [1113, 284] width 43 height 13
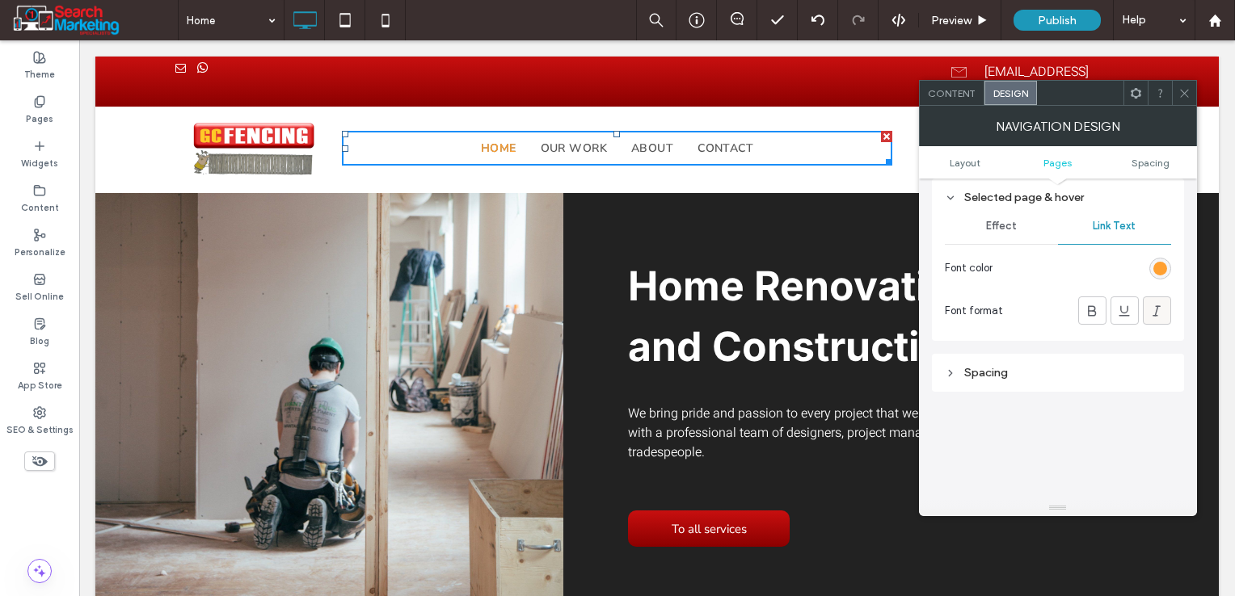
scroll to position [630, 0]
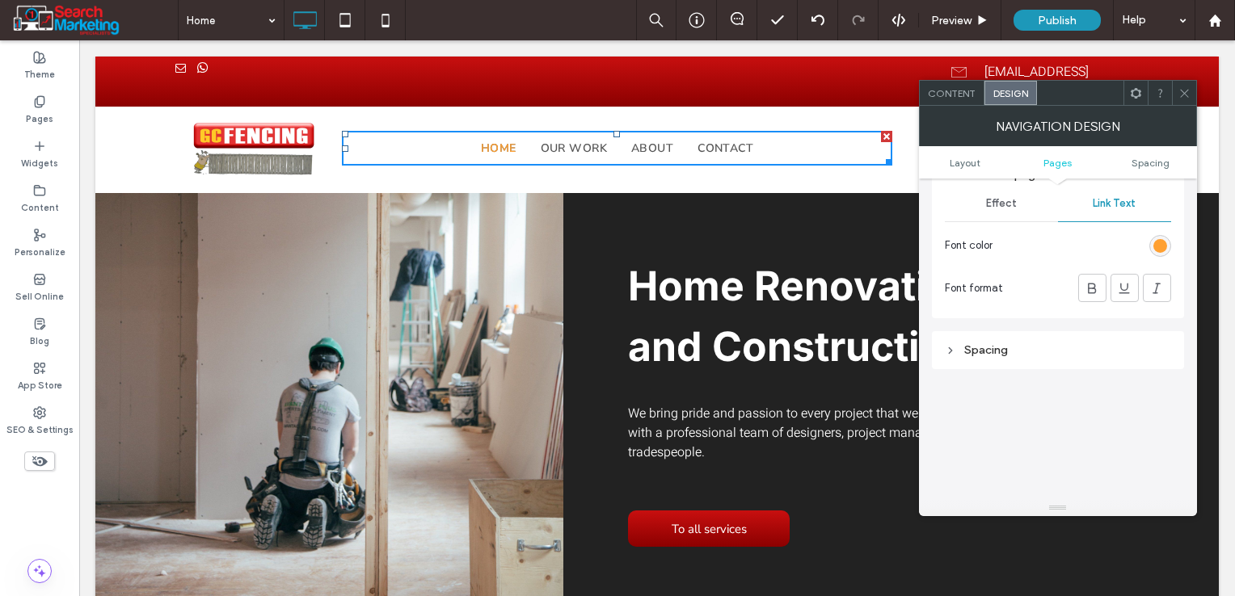
click at [1163, 236] on div "rgb(255, 160, 49)" at bounding box center [1160, 246] width 22 height 22
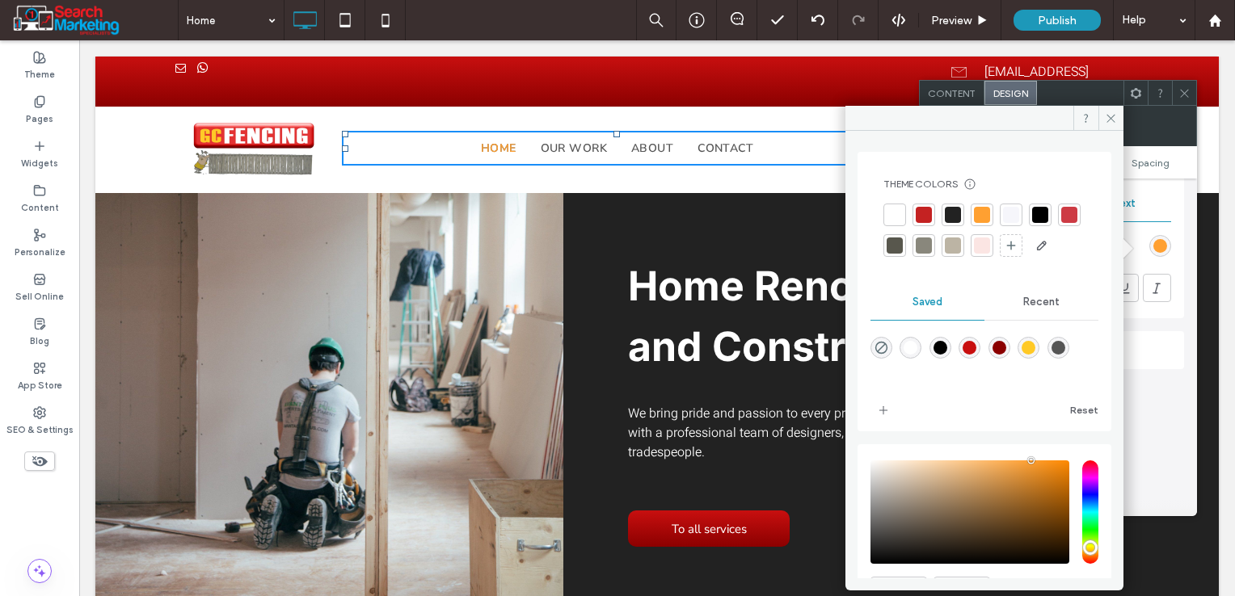
drag, startPoint x: 1046, startPoint y: 375, endPoint x: 528, endPoint y: 74, distance: 599.2
click at [1035, 355] on div "rgba(255,201,38,1)" at bounding box center [1028, 348] width 14 height 14
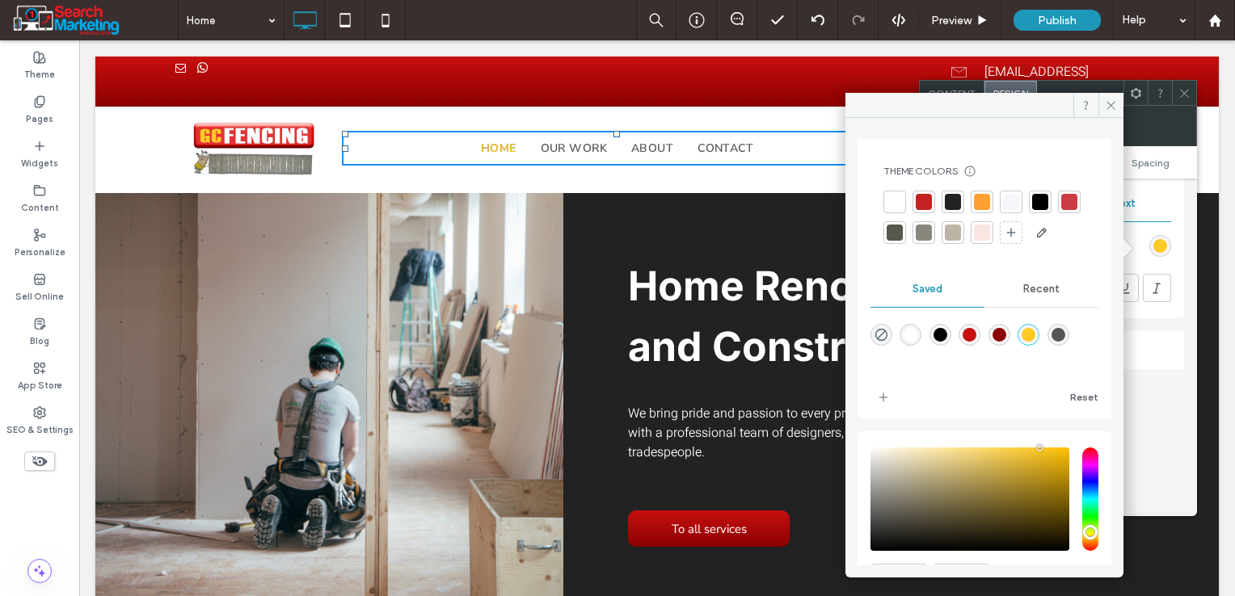
click at [1058, 489] on div "saturation and value" at bounding box center [969, 499] width 199 height 103
click at [882, 404] on icon "add color" at bounding box center [883, 397] width 13 height 13
click at [1058, 483] on div "saturation and value" at bounding box center [969, 499] width 199 height 103
type input "*******"
click at [878, 404] on icon "add color" at bounding box center [883, 397] width 13 height 13
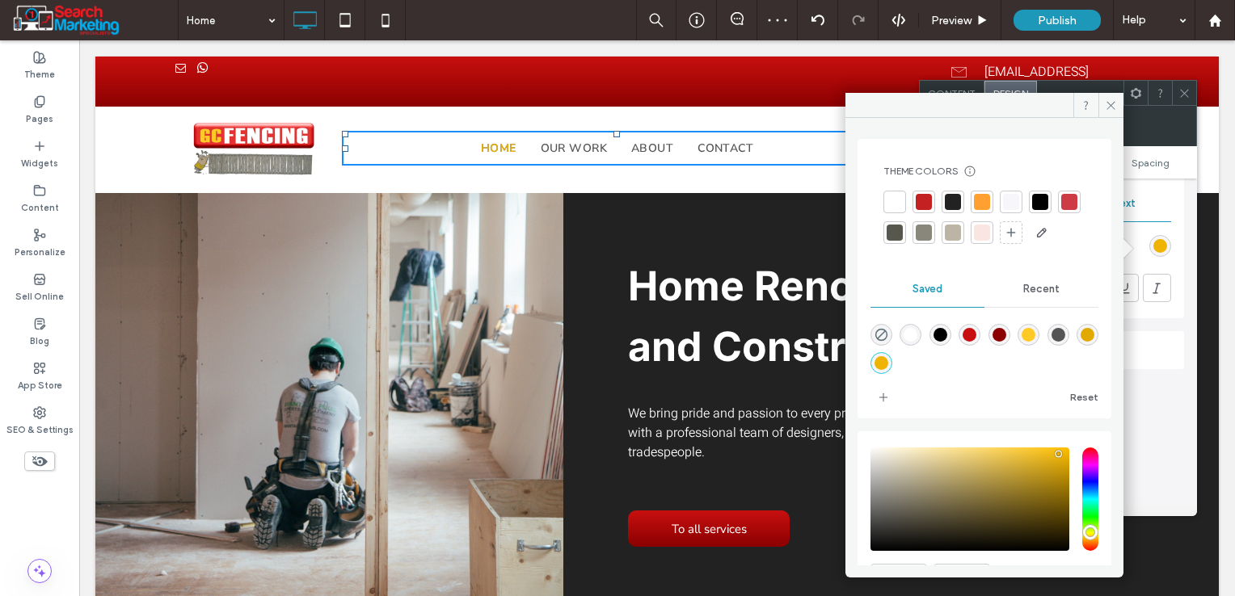
drag, startPoint x: 1109, startPoint y: 101, endPoint x: 1163, endPoint y: 92, distance: 55.7
click at [1109, 101] on icon at bounding box center [1110, 105] width 12 height 12
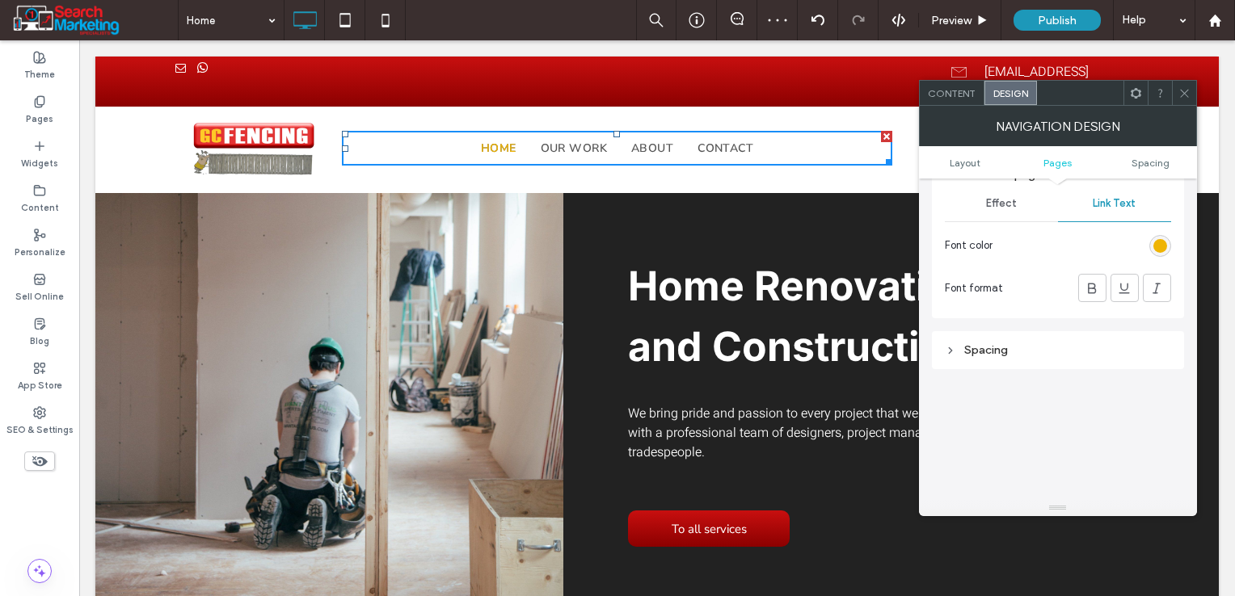
click at [1172, 92] on div at bounding box center [1184, 93] width 24 height 24
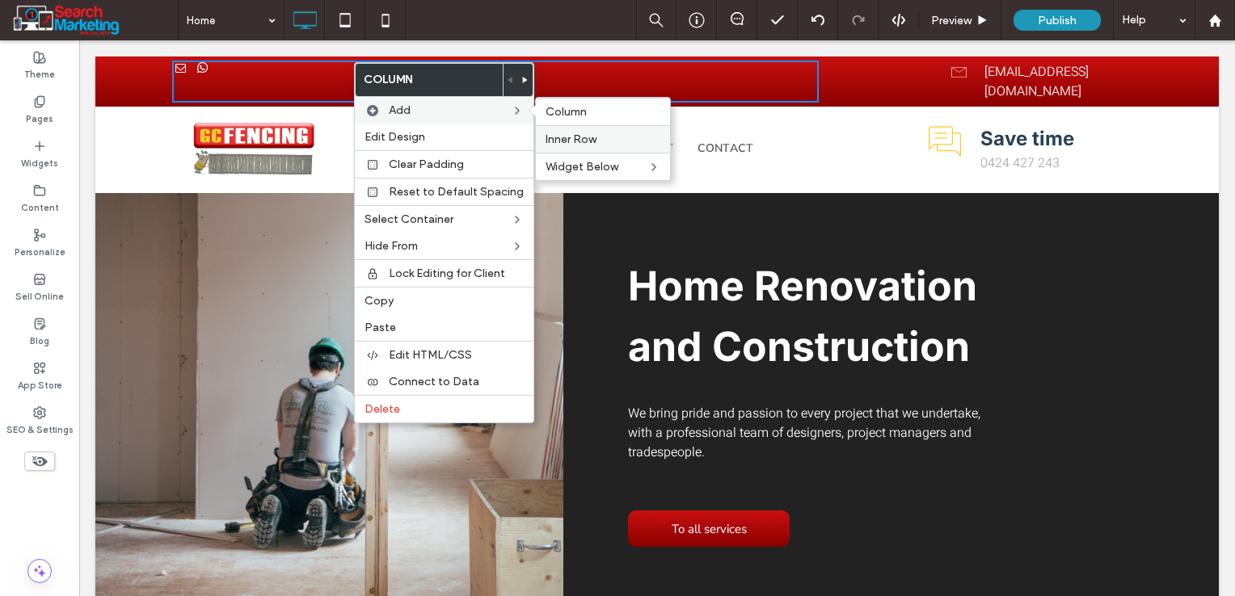
click at [589, 144] on span "Inner Row" at bounding box center [570, 140] width 51 height 14
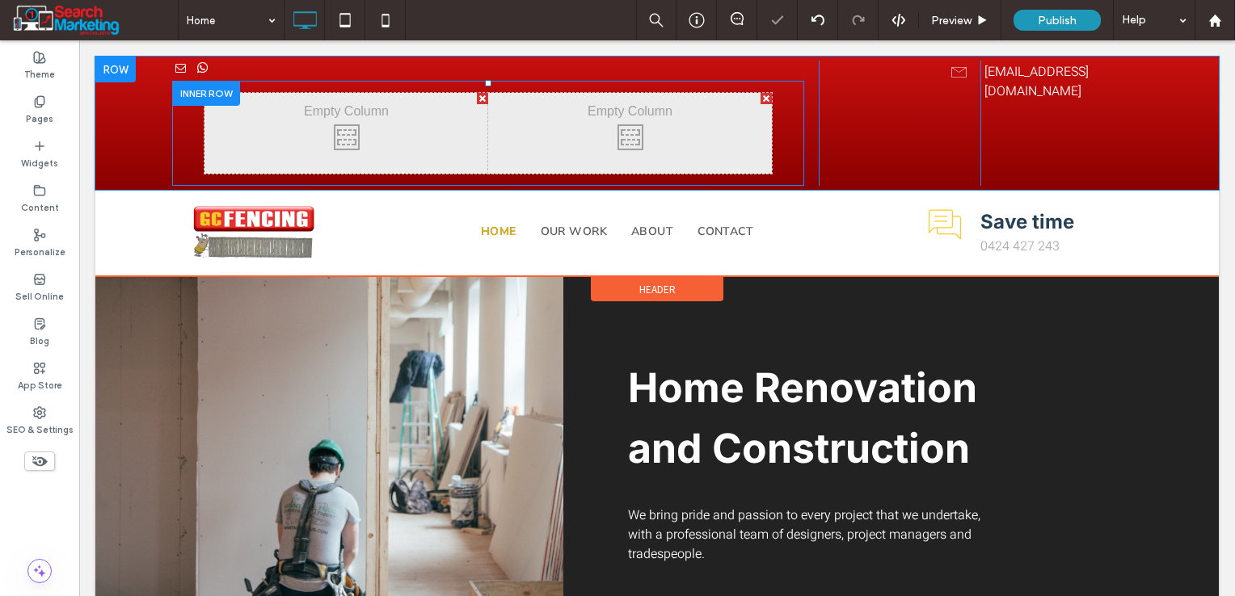
click at [198, 95] on div at bounding box center [206, 93] width 68 height 25
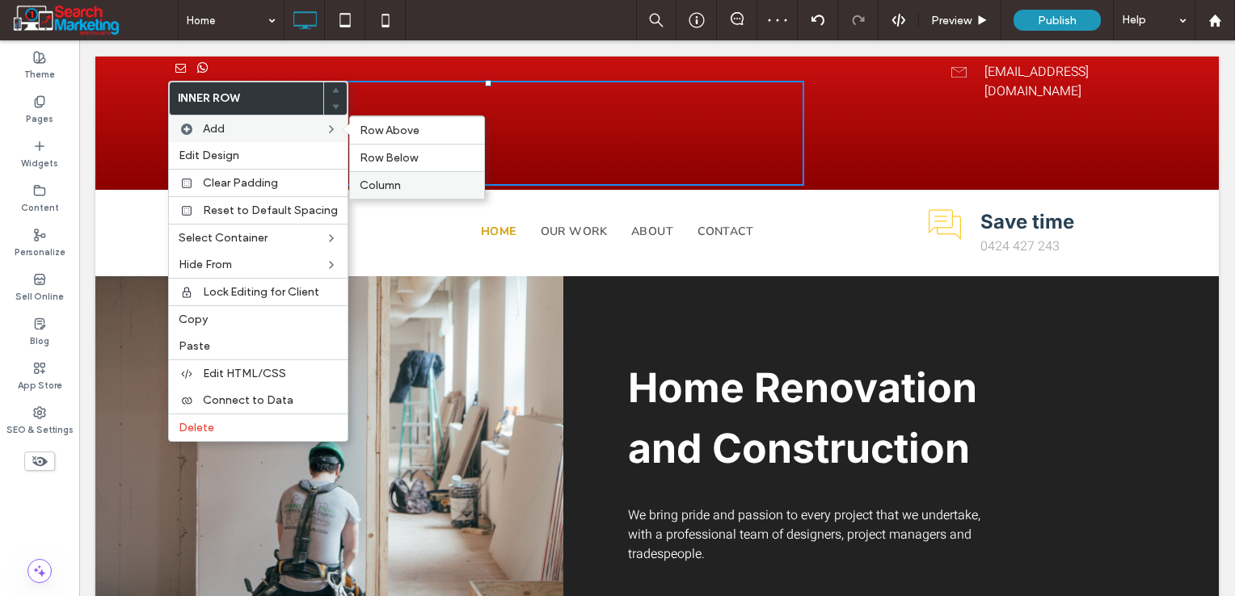
drag, startPoint x: 393, startPoint y: 175, endPoint x: 274, endPoint y: 107, distance: 137.2
click at [393, 175] on div "Column" at bounding box center [417, 184] width 134 height 27
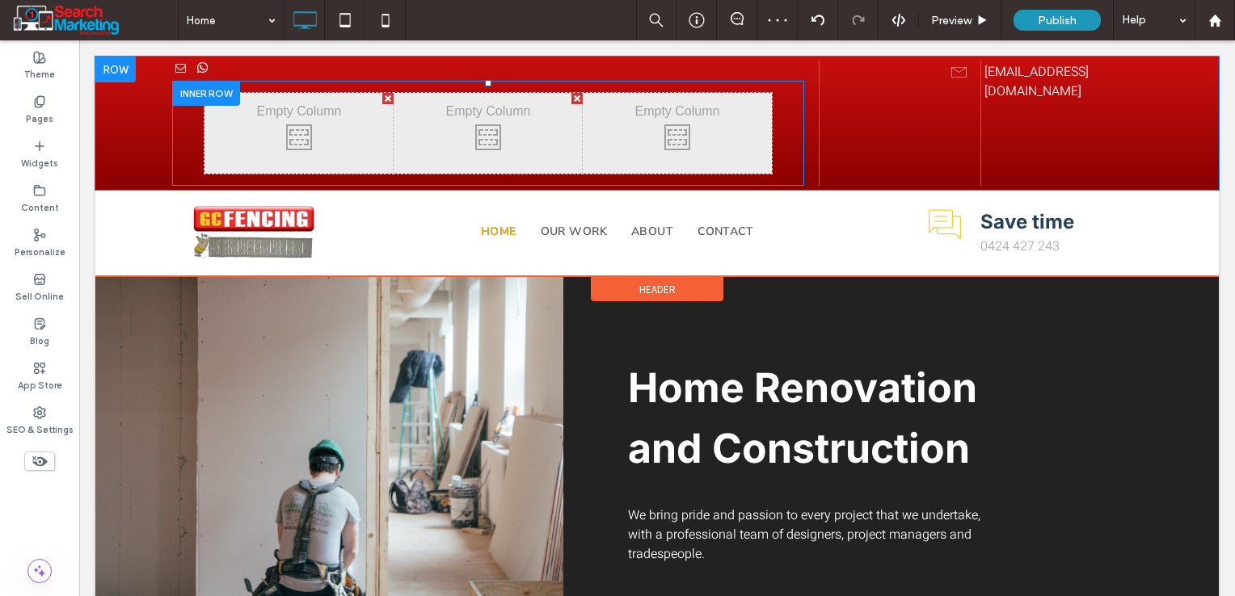
click at [226, 99] on div at bounding box center [206, 93] width 68 height 25
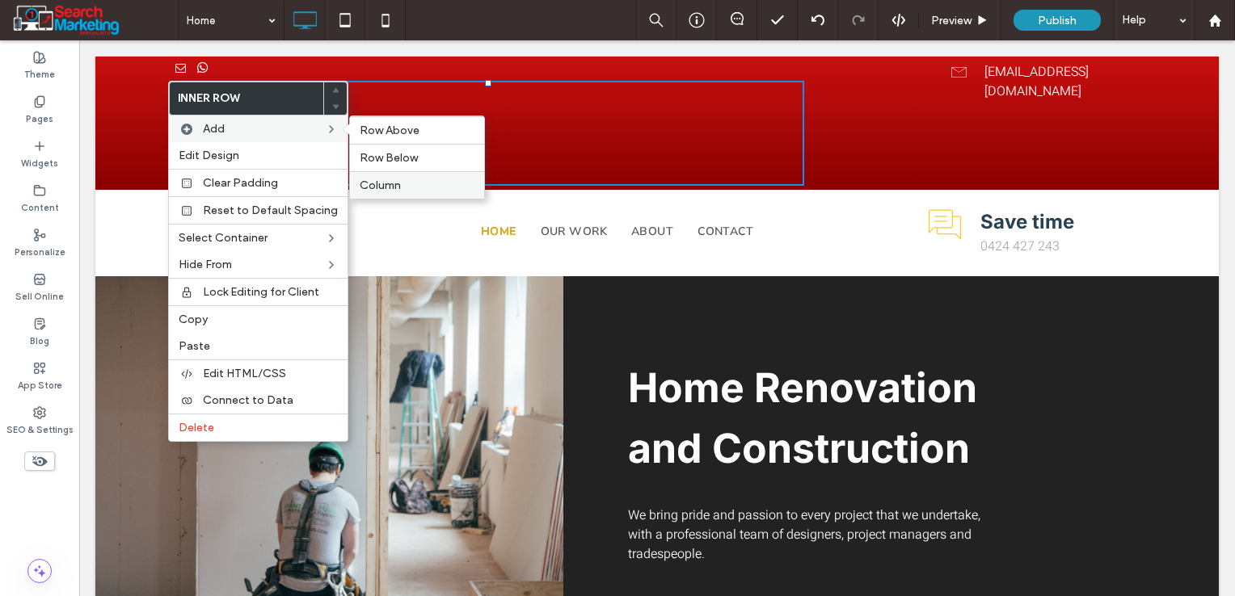
click at [377, 187] on span "Column" at bounding box center [380, 186] width 41 height 14
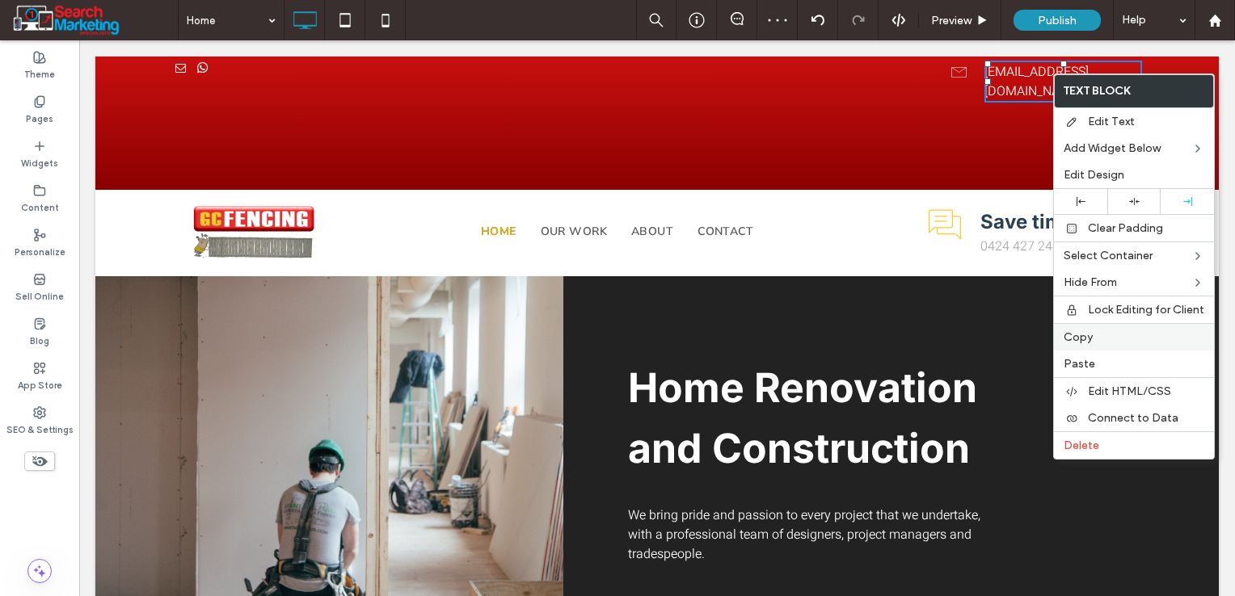
click at [1106, 330] on label "Copy" at bounding box center [1133, 337] width 141 height 14
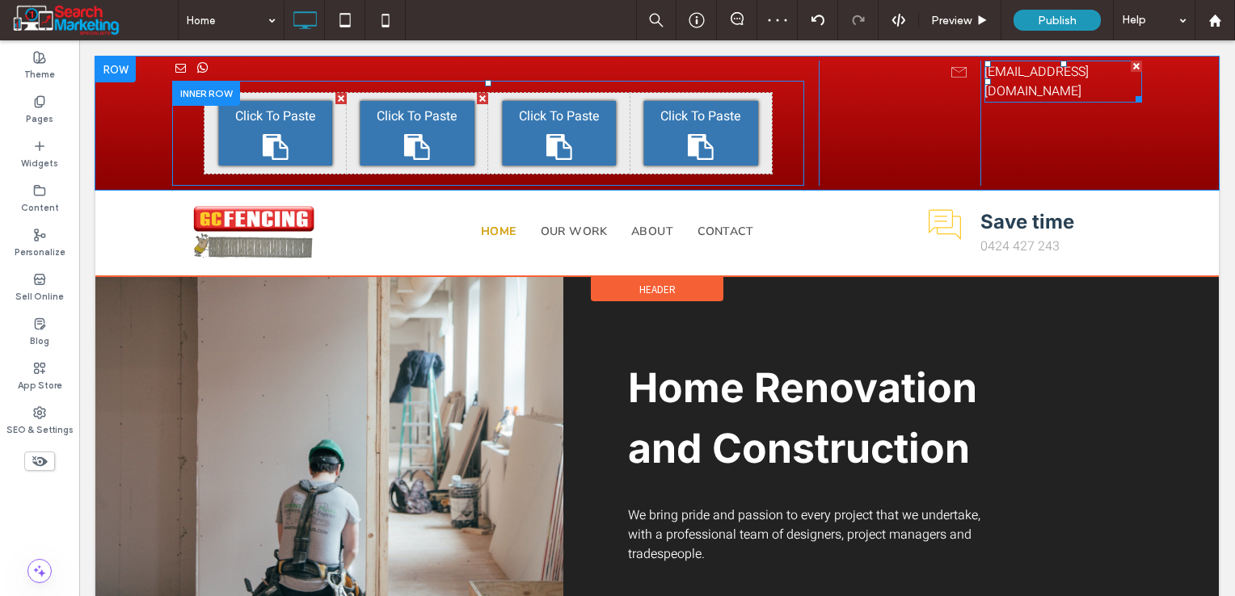
drag, startPoint x: 414, startPoint y: 140, endPoint x: 499, endPoint y: 180, distance: 94.0
click at [414, 140] on icon at bounding box center [417, 147] width 26 height 26
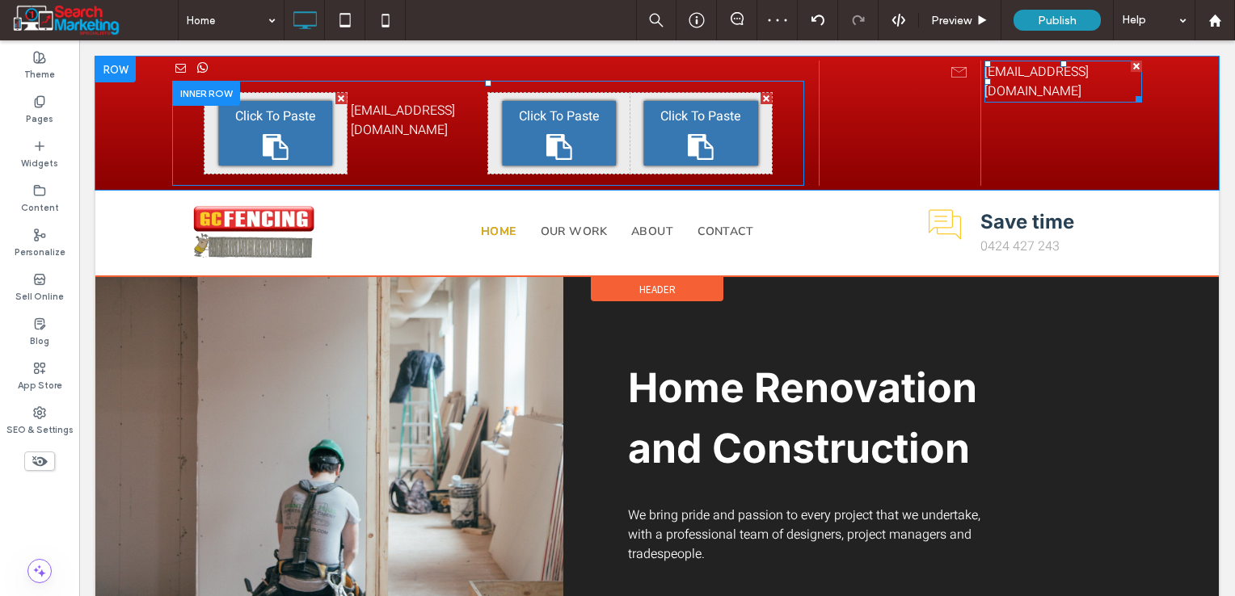
click at [675, 139] on div "Click To Paste" at bounding box center [700, 133] width 113 height 65
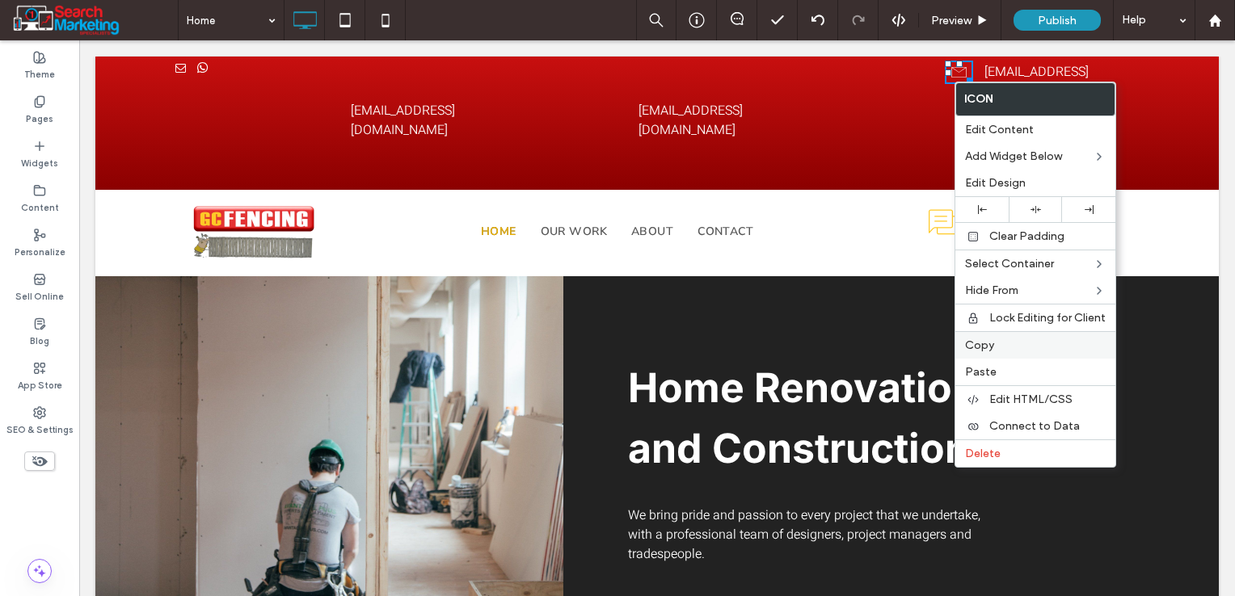
click at [988, 347] on span "Copy" at bounding box center [979, 346] width 29 height 14
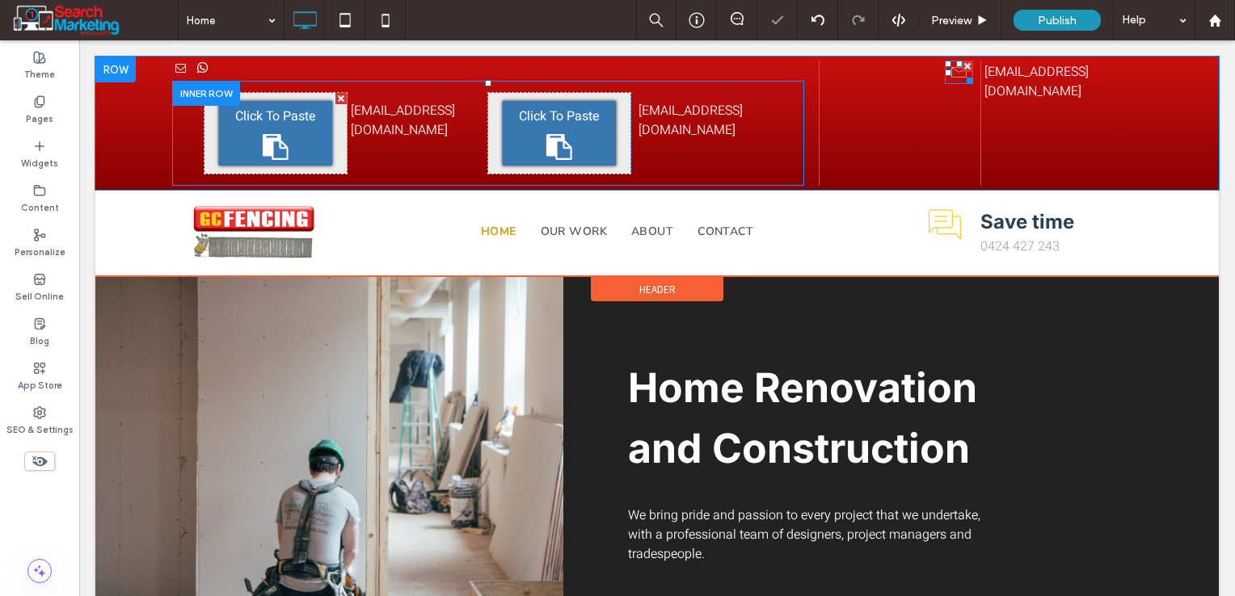
drag, startPoint x: 277, startPoint y: 137, endPoint x: 609, endPoint y: 149, distance: 332.3
click at [277, 137] on icon at bounding box center [276, 147] width 26 height 26
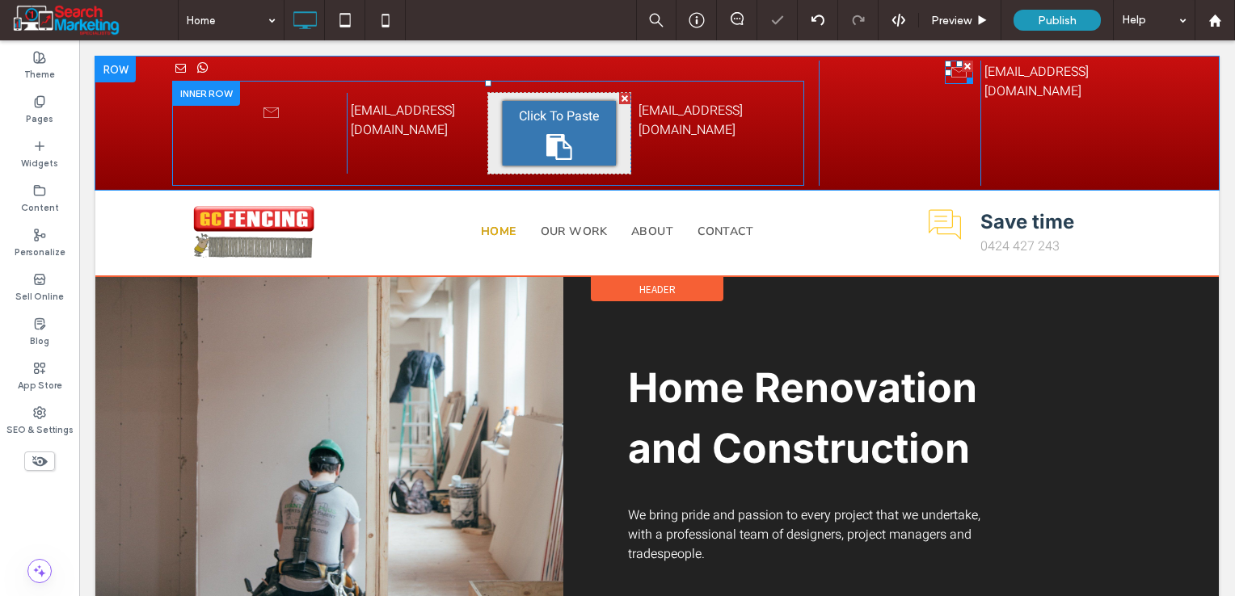
click at [562, 121] on span "Click To Paste" at bounding box center [559, 116] width 81 height 19
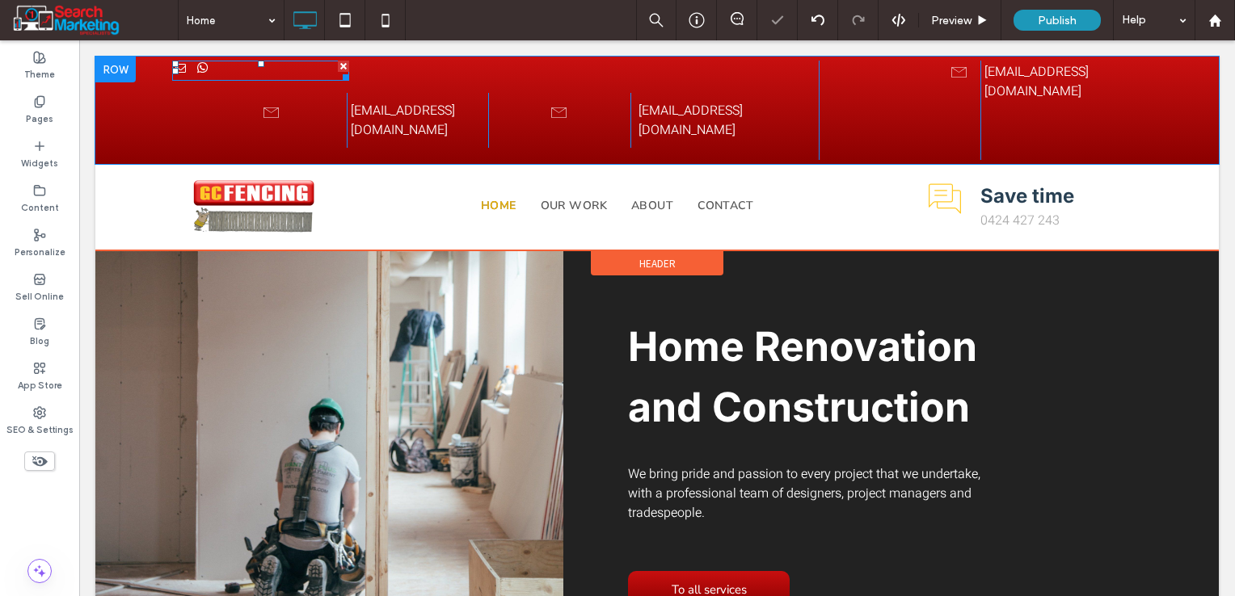
click at [338, 65] on div at bounding box center [343, 66] width 11 height 11
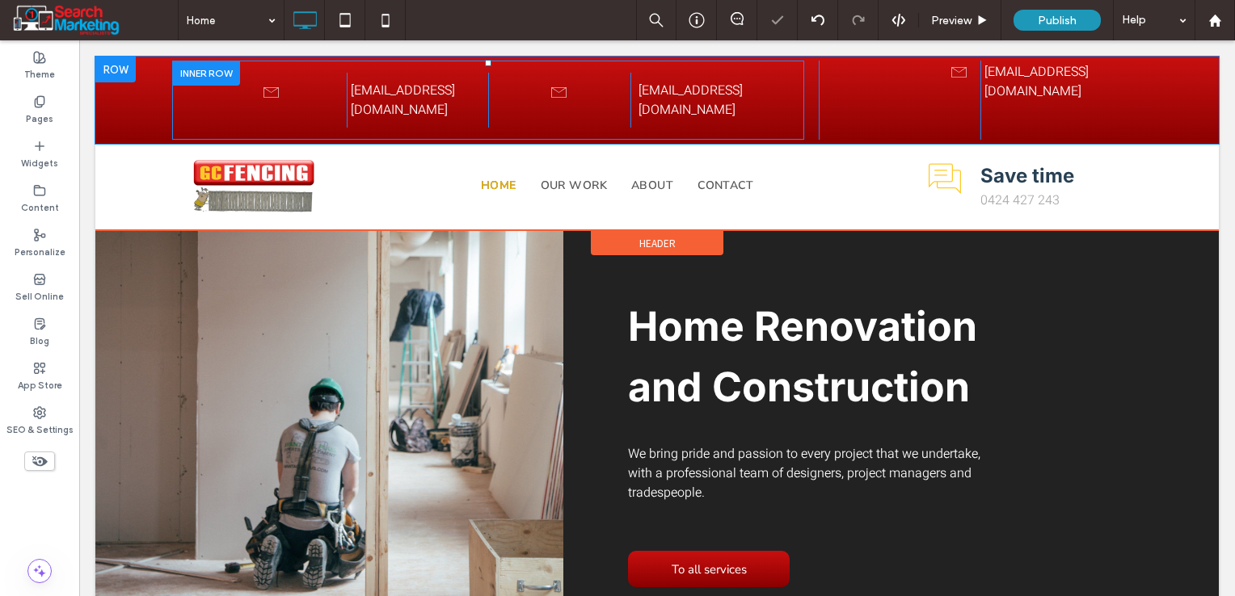
click at [217, 73] on div at bounding box center [206, 73] width 68 height 25
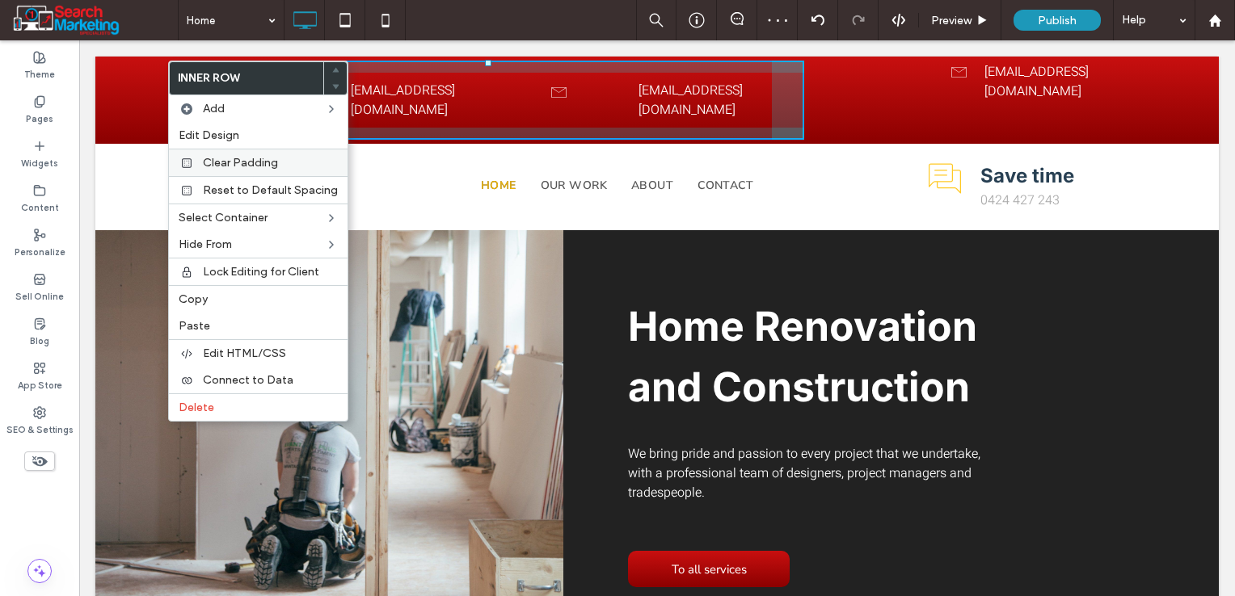
click at [222, 166] on span "Clear Padding" at bounding box center [240, 163] width 75 height 14
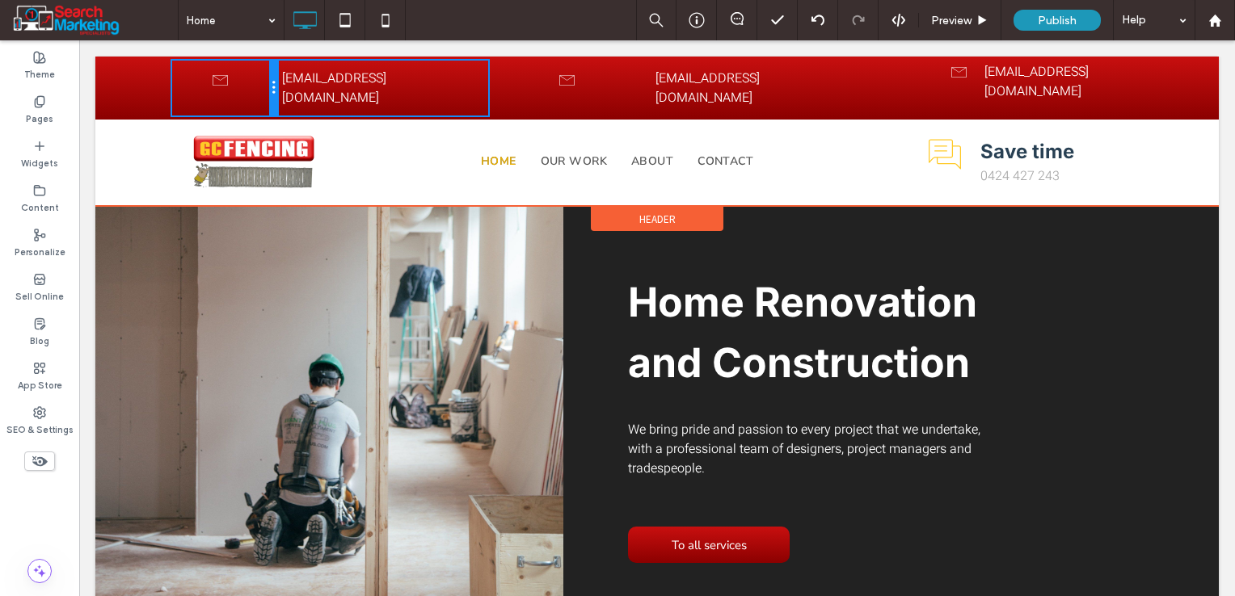
drag, startPoint x: 322, startPoint y: 82, endPoint x: 147, endPoint y: 84, distance: 174.5
click at [147, 84] on div "Click To Paste Click To Paste Click To Paste Click To Paste Click To Paste exam…" at bounding box center [656, 88] width 1123 height 63
drag, startPoint x: 268, startPoint y: 74, endPoint x: 171, endPoint y: 73, distance: 97.0
click at [172, 73] on div "Click To Paste Click To Paste" at bounding box center [198, 88] width 53 height 55
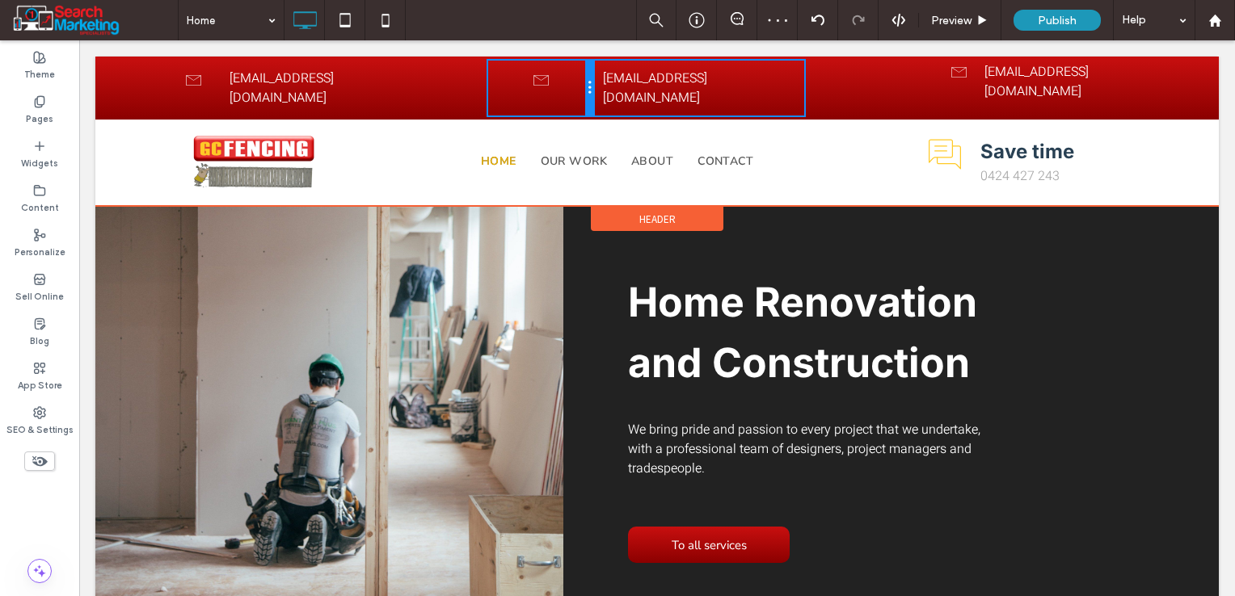
drag, startPoint x: 617, startPoint y: 78, endPoint x: 508, endPoint y: 79, distance: 109.1
click at [508, 79] on div "Click To Paste Click To Paste" at bounding box center [540, 88] width 105 height 55
drag, startPoint x: 583, startPoint y: 78, endPoint x: 472, endPoint y: 75, distance: 111.5
click at [472, 75] on div "Click To Paste Click To Paste Click To Paste Click To Paste example@mail.com Cl…" at bounding box center [488, 88] width 632 height 55
drag, startPoint x: 584, startPoint y: 82, endPoint x: 523, endPoint y: 79, distance: 61.5
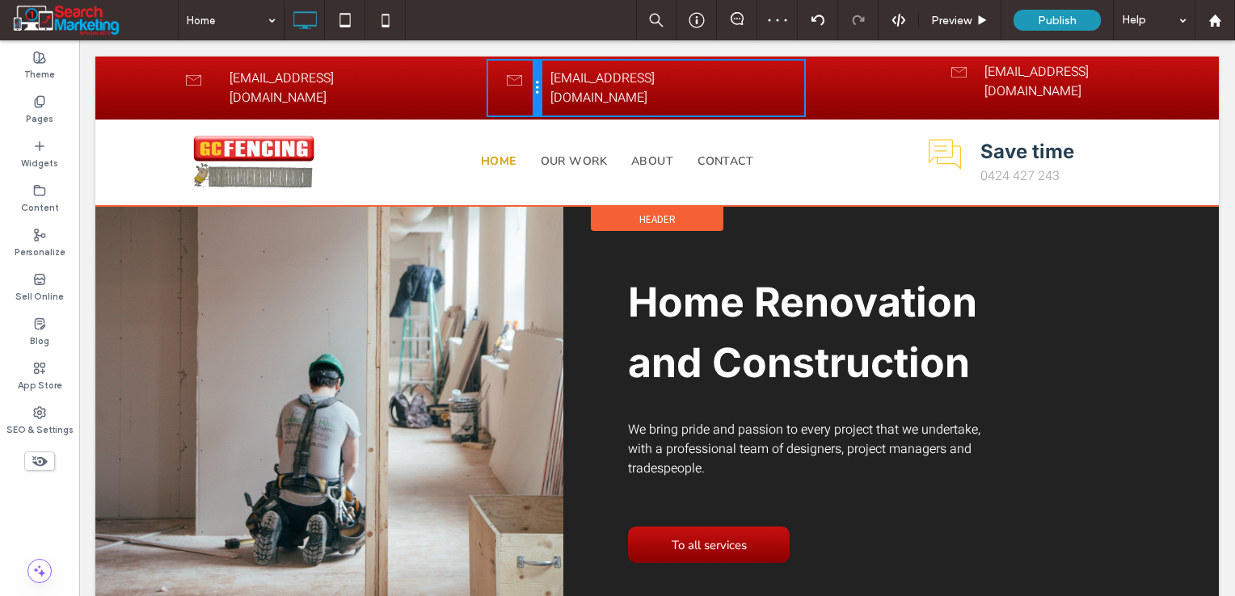
click at [523, 79] on div "Click To Paste Click To Paste" at bounding box center [514, 88] width 53 height 55
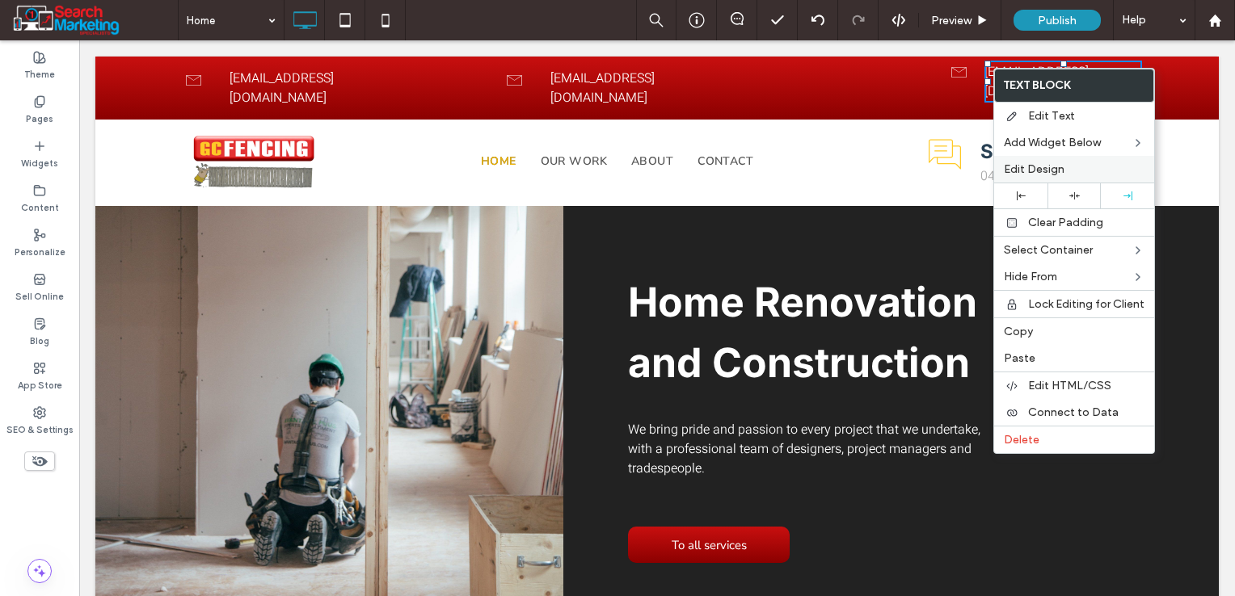
click at [1016, 164] on span "Edit Design" at bounding box center [1033, 169] width 61 height 14
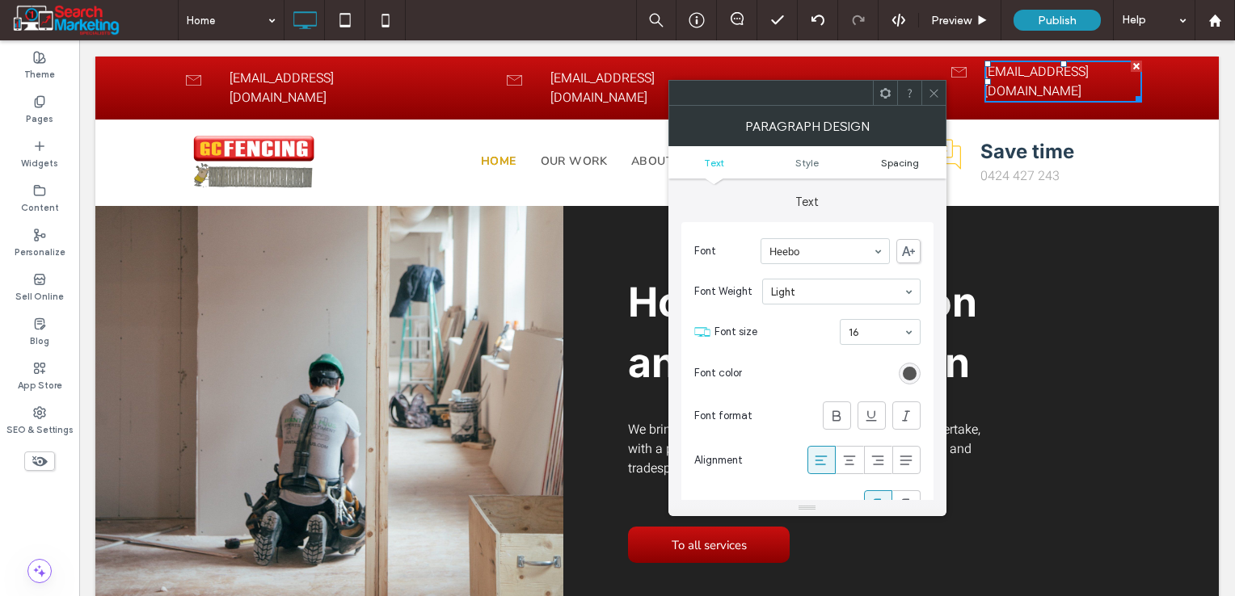
click at [891, 160] on span "Spacing" at bounding box center [900, 163] width 38 height 12
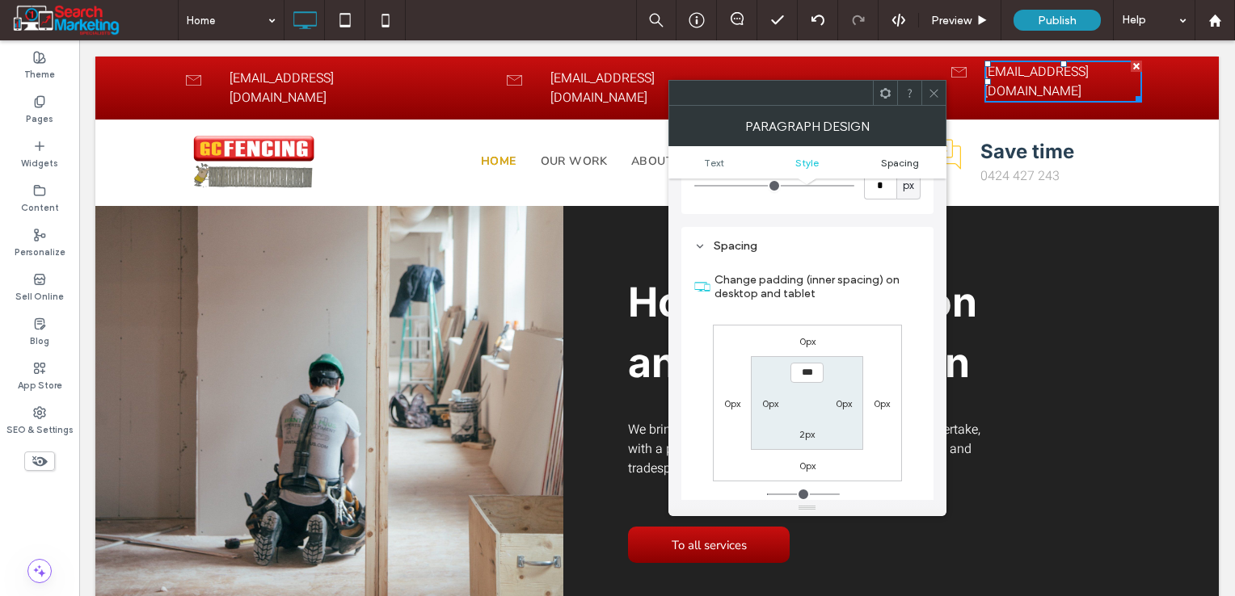
scroll to position [610, 0]
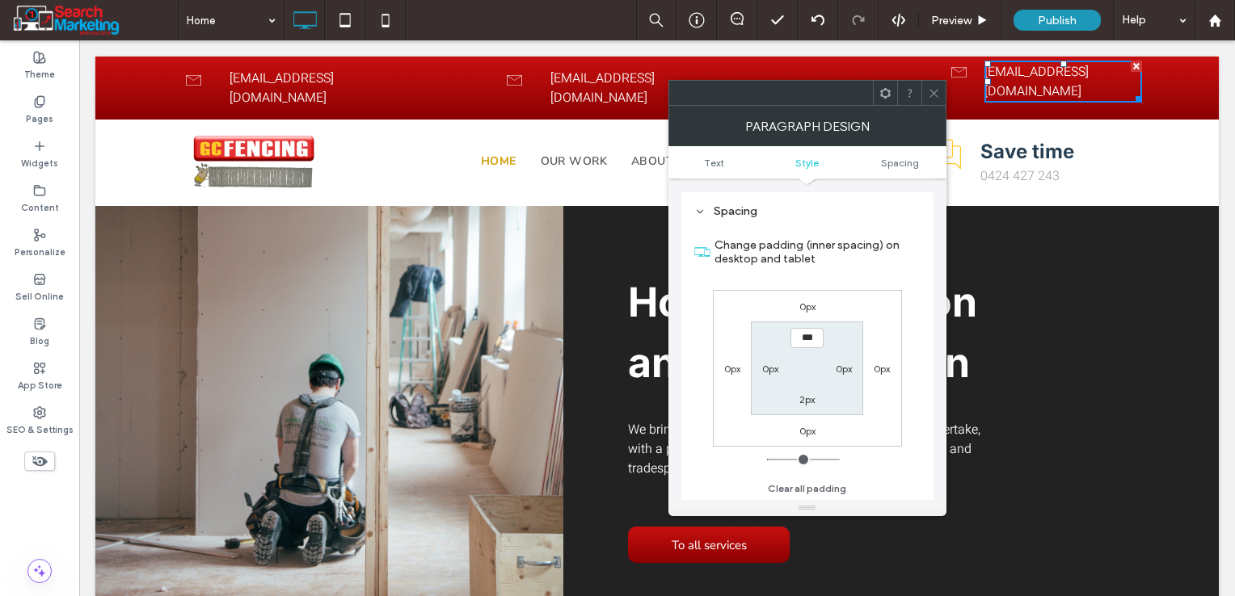
click at [931, 99] on span at bounding box center [934, 93] width 12 height 24
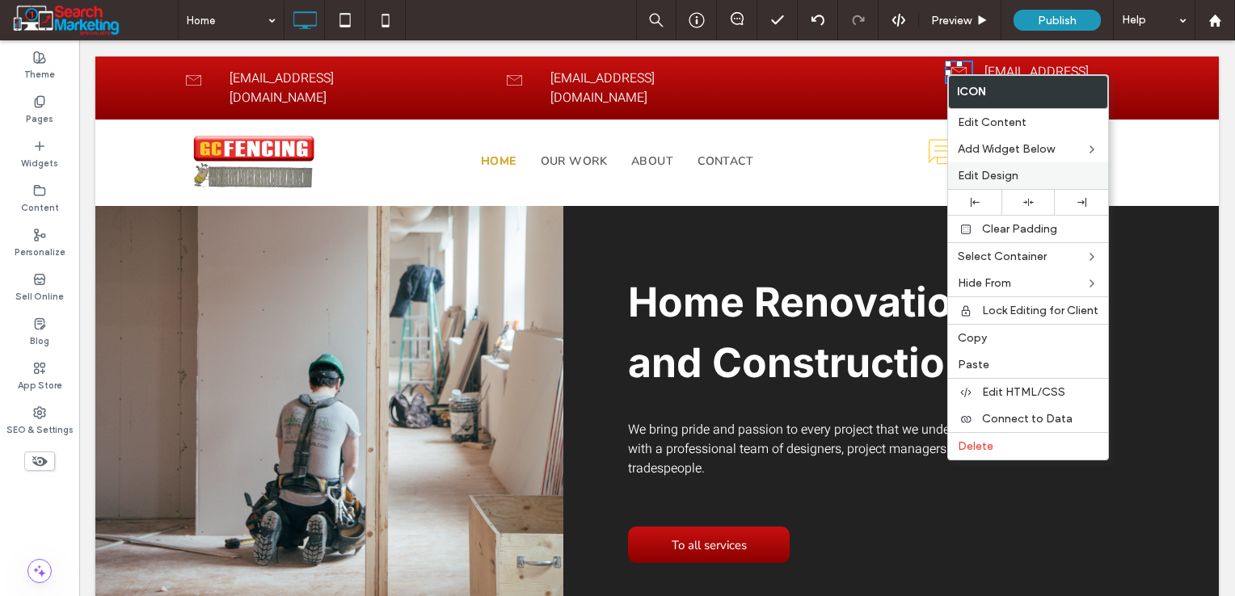
click at [991, 174] on span "Edit Design" at bounding box center [987, 176] width 61 height 14
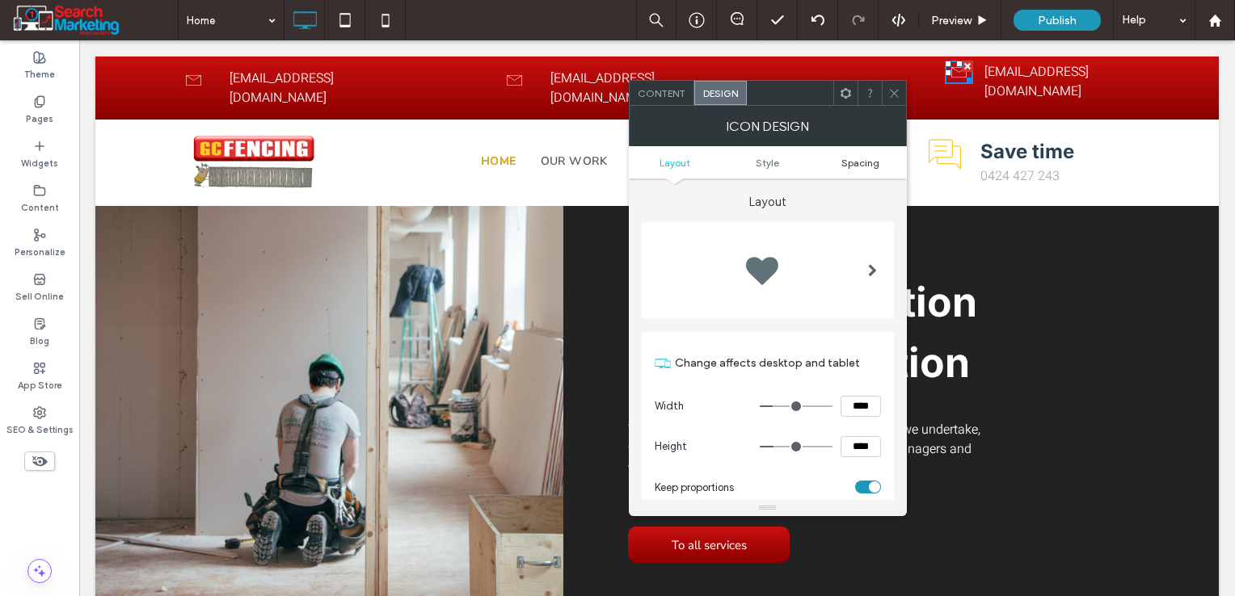
click at [858, 162] on span "Spacing" at bounding box center [860, 163] width 38 height 12
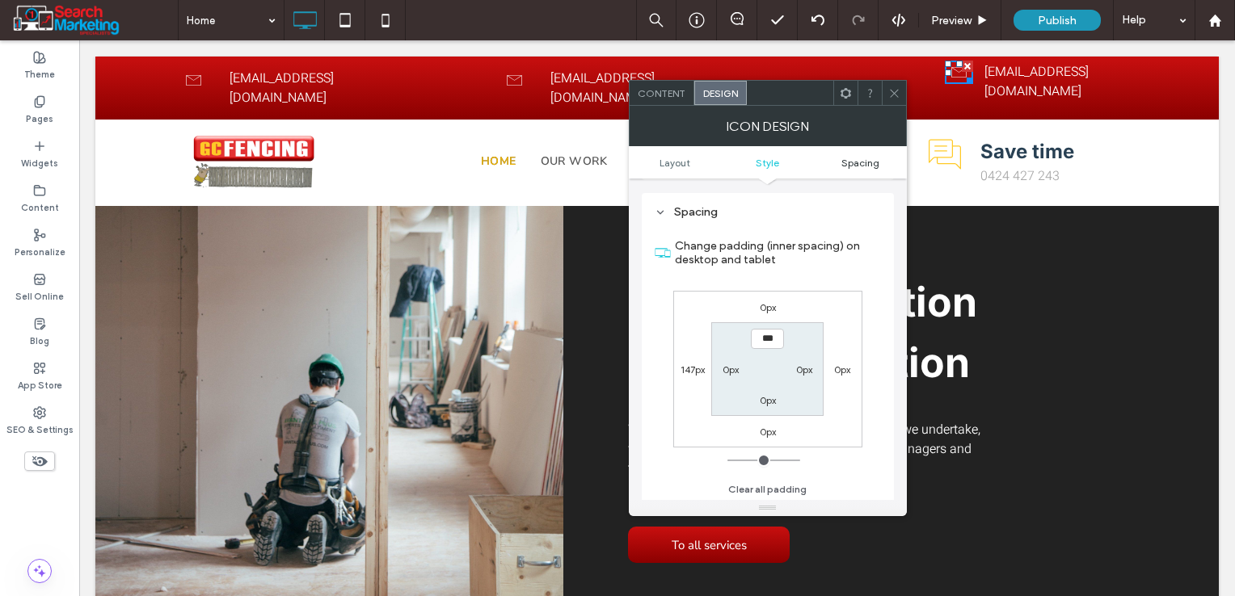
scroll to position [818, 0]
click at [893, 99] on icon at bounding box center [894, 93] width 12 height 12
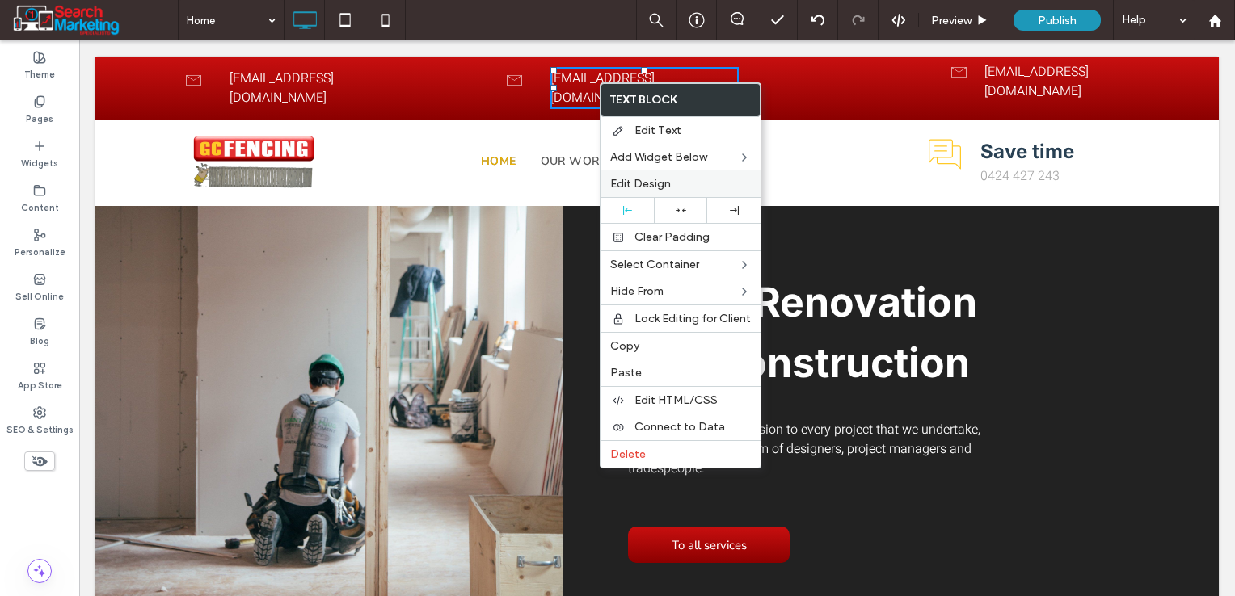
click at [638, 185] on span "Edit Design" at bounding box center [640, 184] width 61 height 14
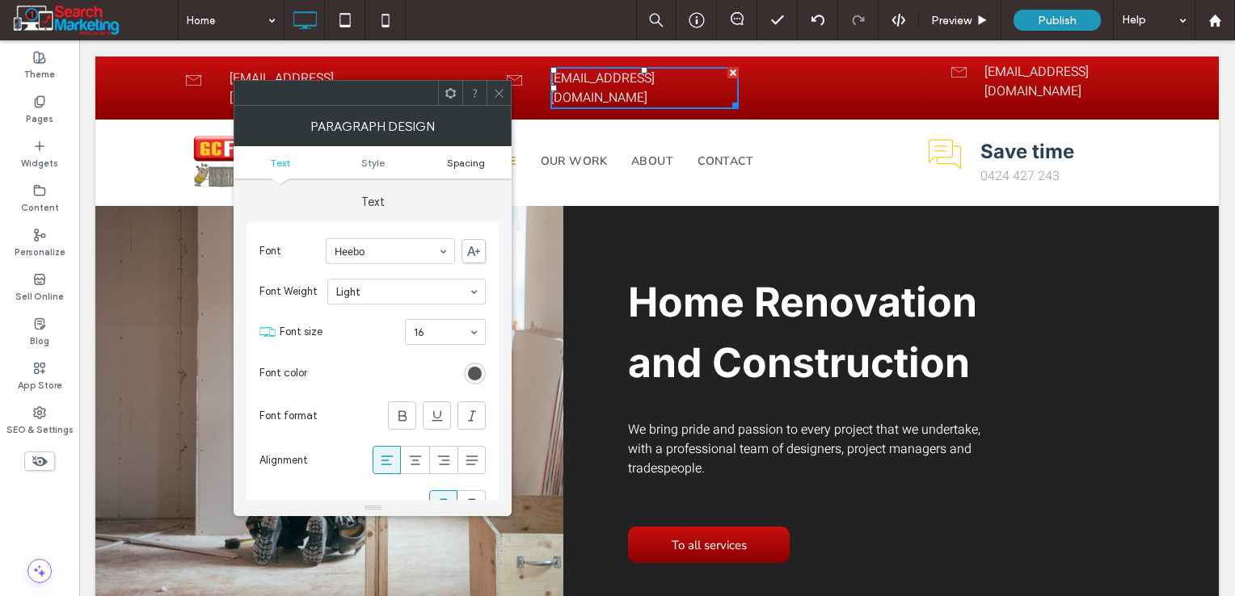
click at [455, 161] on span "Spacing" at bounding box center [466, 163] width 38 height 12
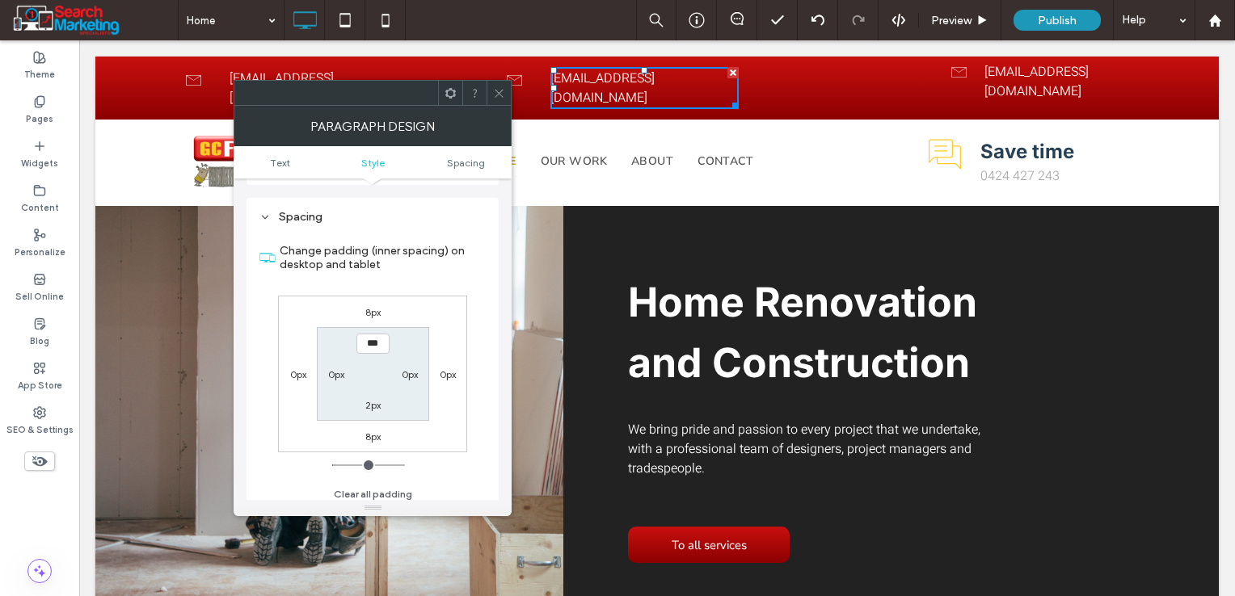
scroll to position [610, 0]
click at [376, 305] on label "8px" at bounding box center [372, 307] width 15 height 12
type input "*"
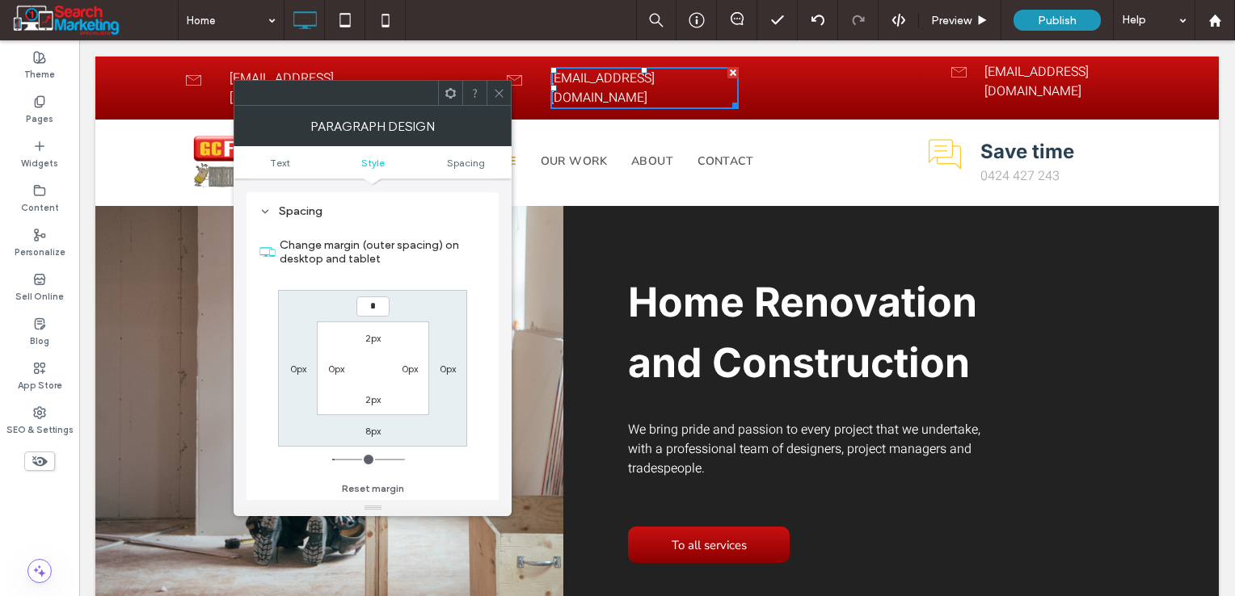
type input "*"
type input "***"
click at [370, 427] on label "8px" at bounding box center [372, 431] width 15 height 12
type input "*"
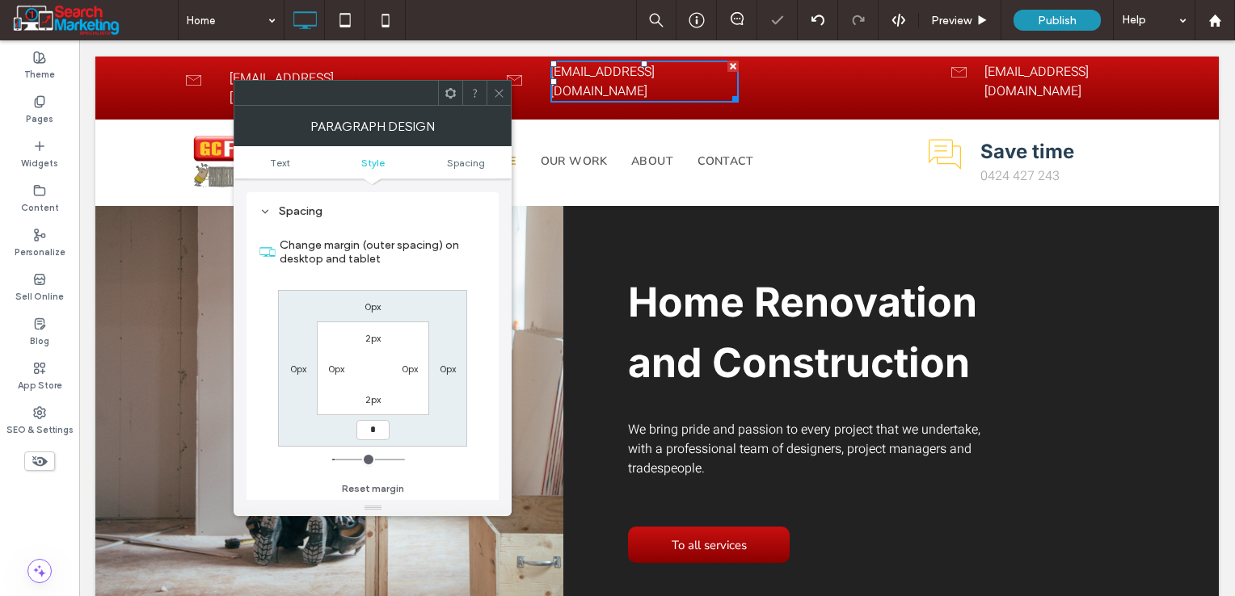
type input "*"
type input "***"
click at [415, 427] on div "0px 0px *** 0px 2px 0px 2px 0px" at bounding box center [372, 368] width 189 height 157
click at [497, 94] on icon at bounding box center [499, 93] width 12 height 12
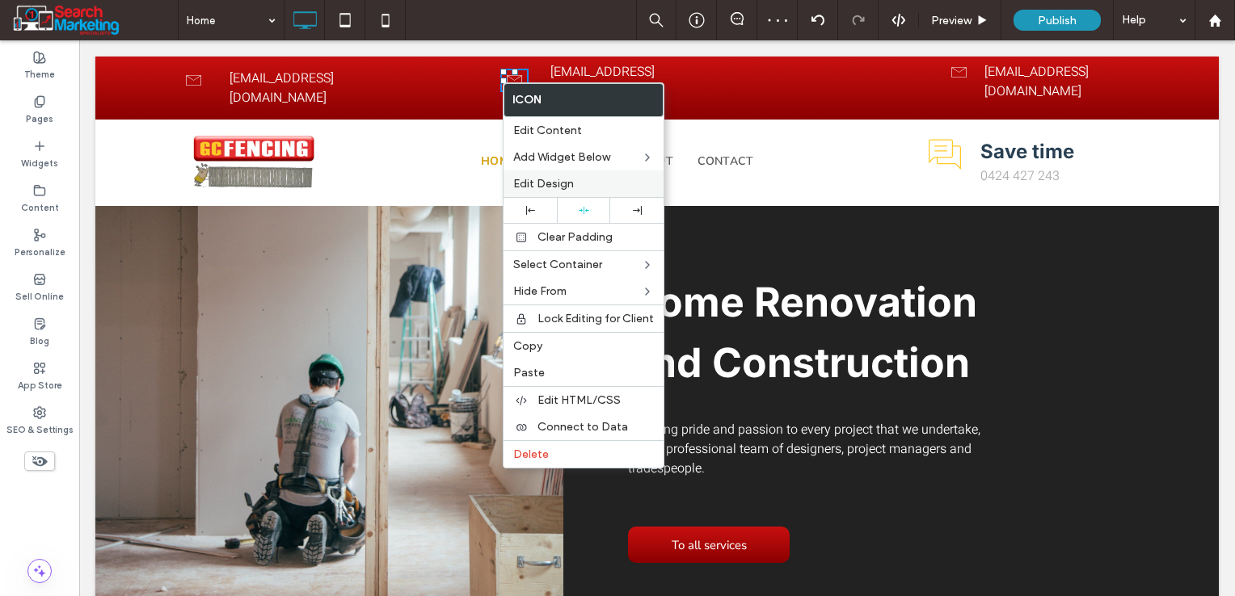
click at [534, 183] on span "Edit Design" at bounding box center [543, 184] width 61 height 14
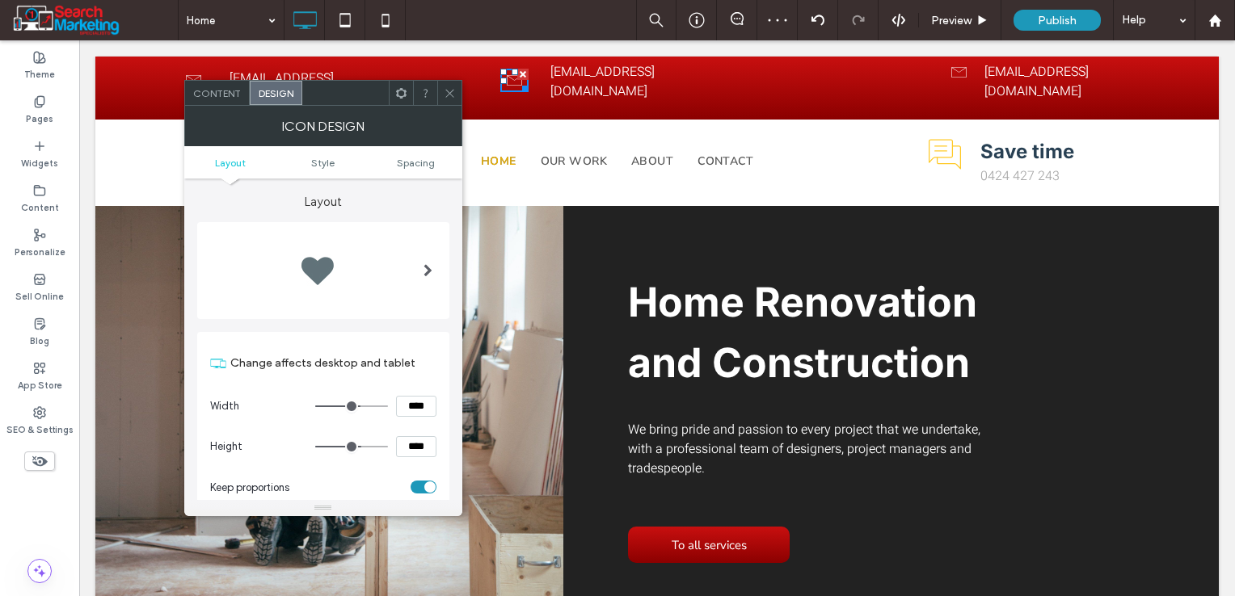
click at [419, 170] on ul "Layout Style Spacing" at bounding box center [323, 162] width 278 height 32
click at [419, 166] on span "Spacing" at bounding box center [416, 163] width 38 height 12
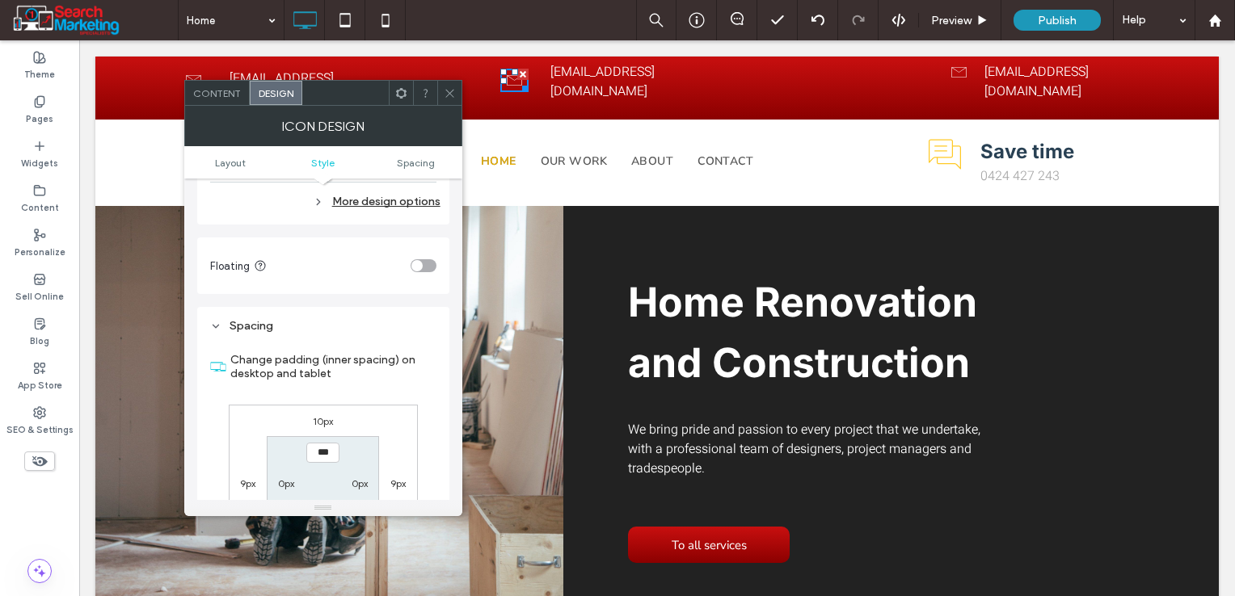
scroll to position [818, 0]
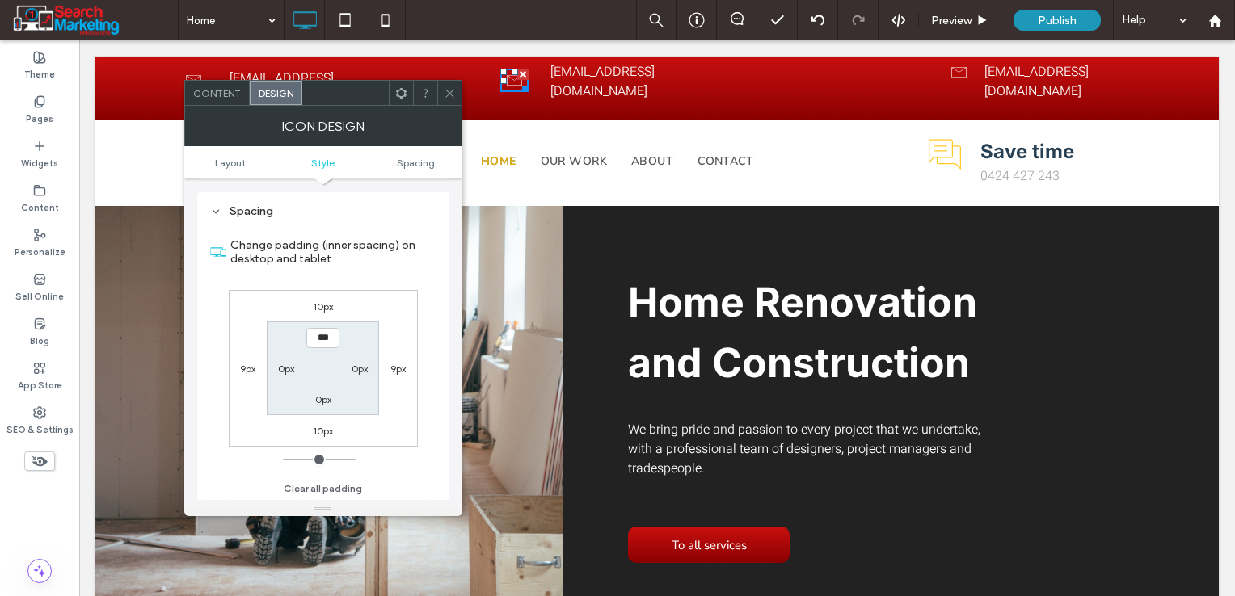
click at [324, 305] on label "10px" at bounding box center [323, 307] width 20 height 12
type input "**"
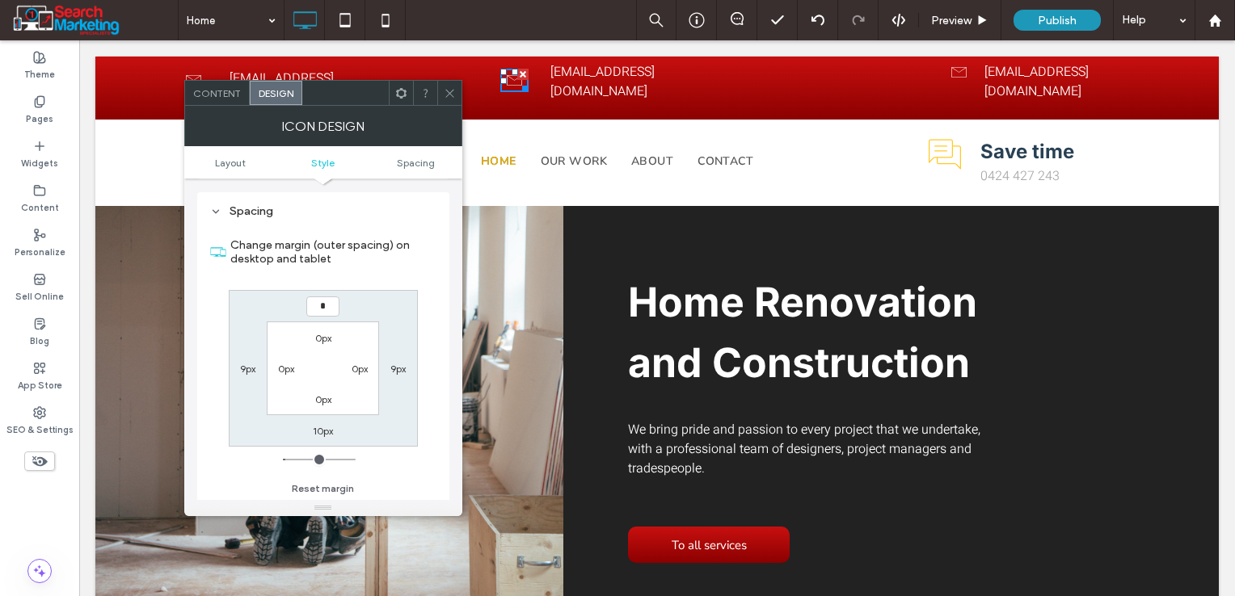
type input "*"
type input "***"
click at [319, 435] on label "10px" at bounding box center [323, 431] width 20 height 12
type input "**"
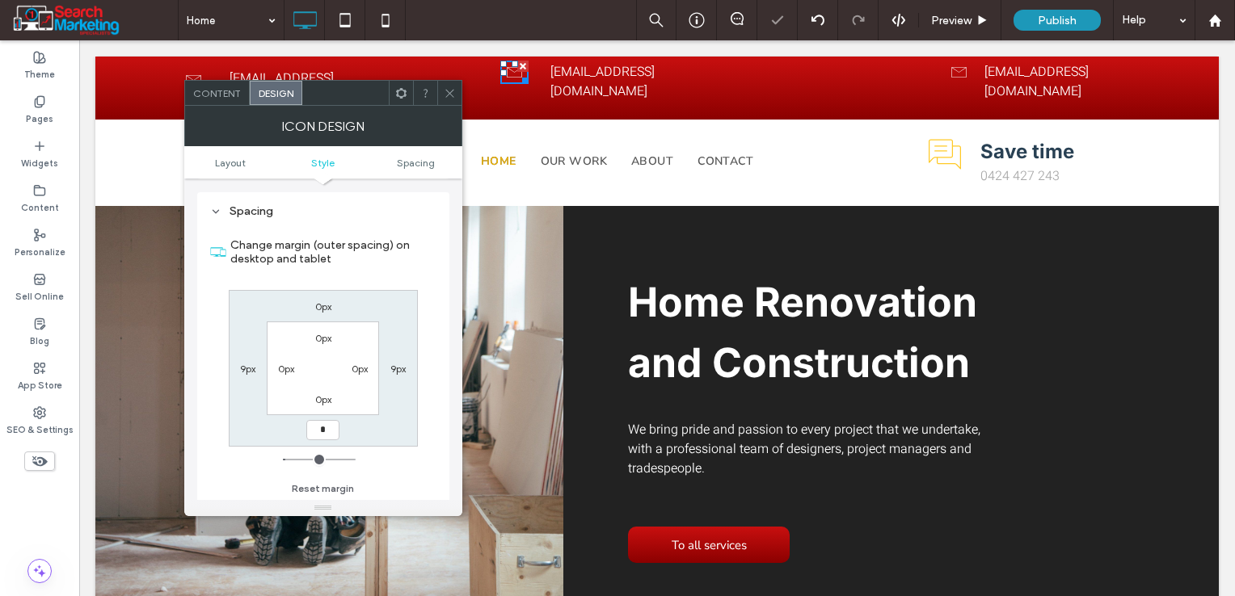
type input "*"
type input "***"
click at [382, 431] on div "0px 9px *** 9px 0px 0px 0px 0px" at bounding box center [323, 368] width 189 height 157
click at [379, 424] on div "0px 9px *** 9px 0px 0px 0px 0px" at bounding box center [323, 368] width 189 height 157
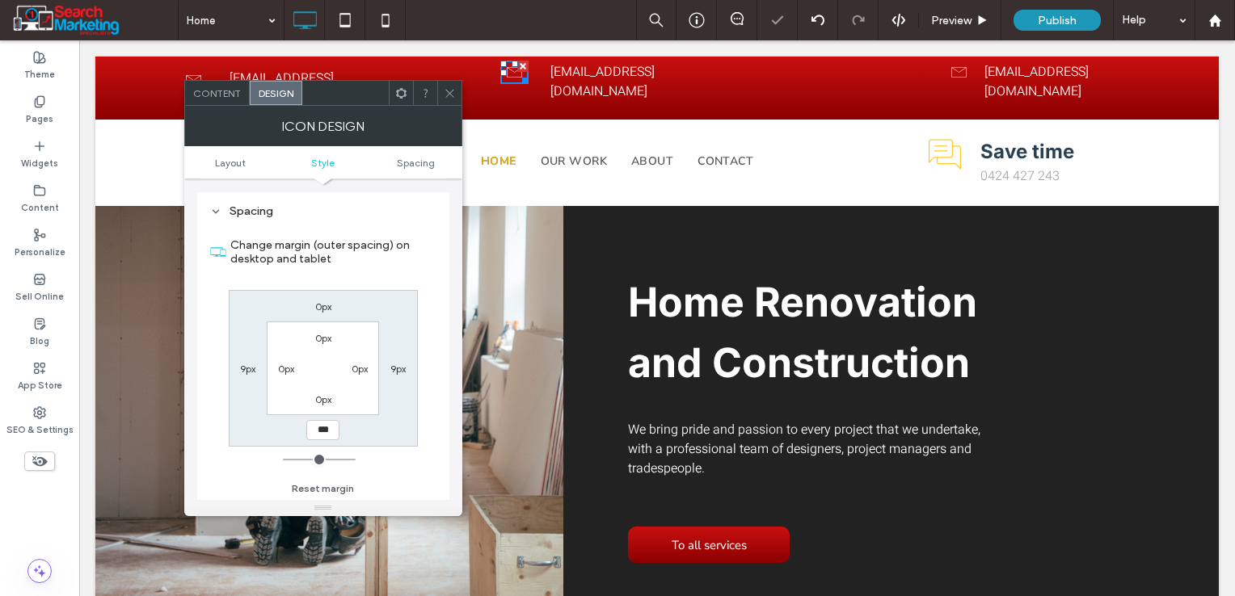
drag, startPoint x: 451, startPoint y: 86, endPoint x: 367, endPoint y: 103, distance: 85.9
click at [451, 87] on icon at bounding box center [450, 93] width 12 height 12
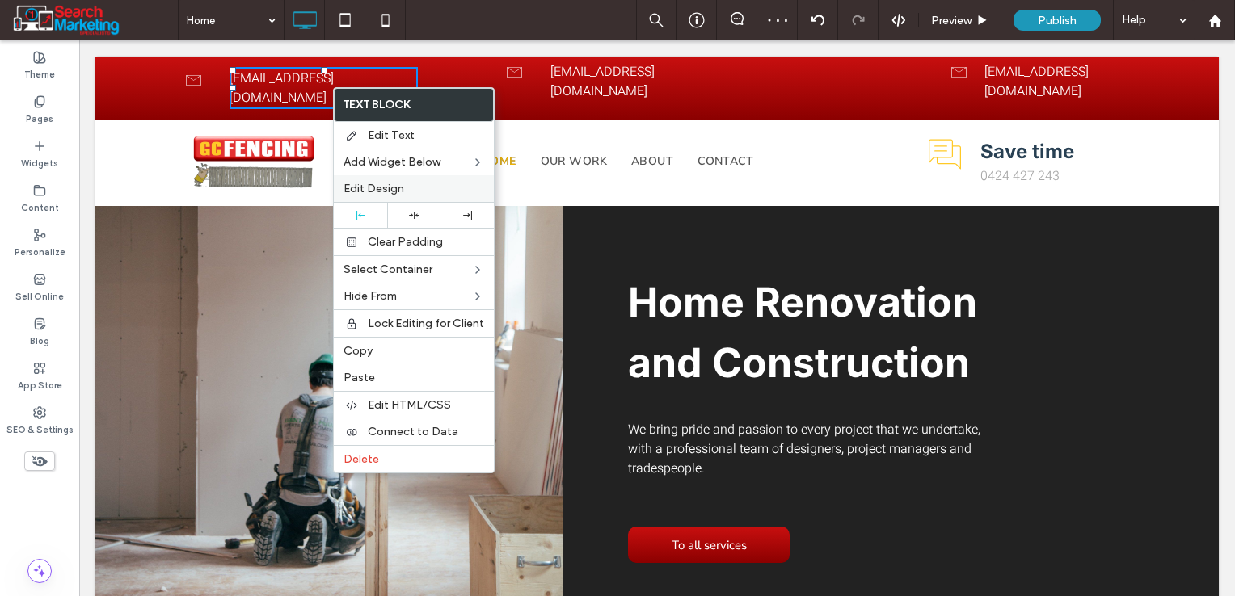
click at [357, 187] on span "Edit Design" at bounding box center [373, 189] width 61 height 14
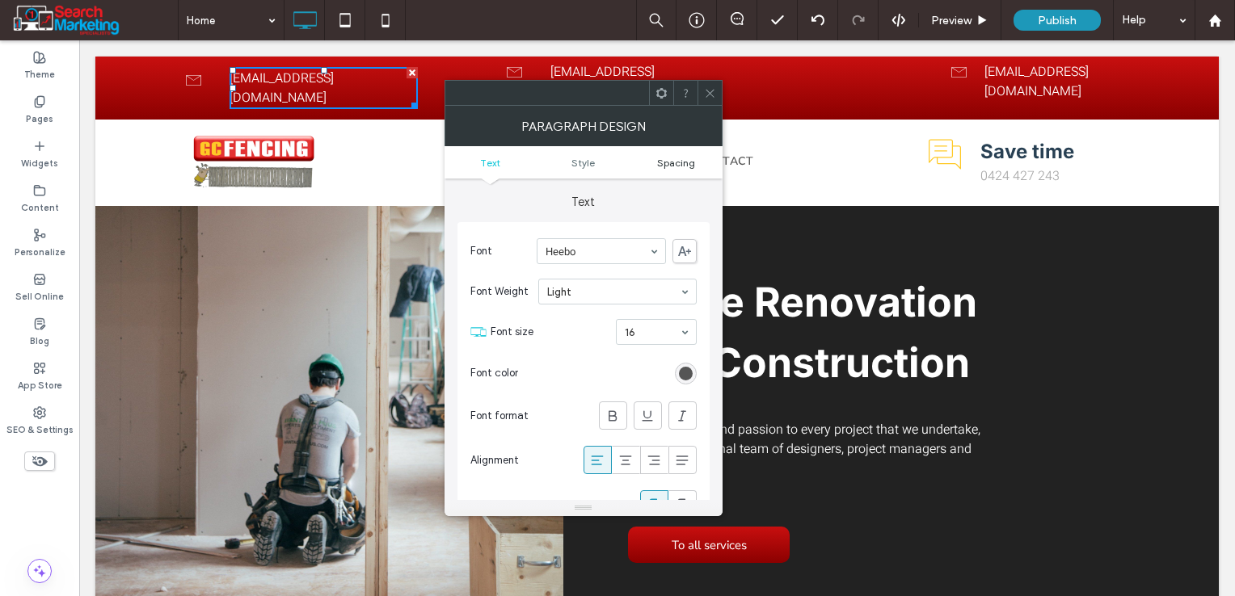
click at [685, 158] on span "Spacing" at bounding box center [676, 163] width 38 height 12
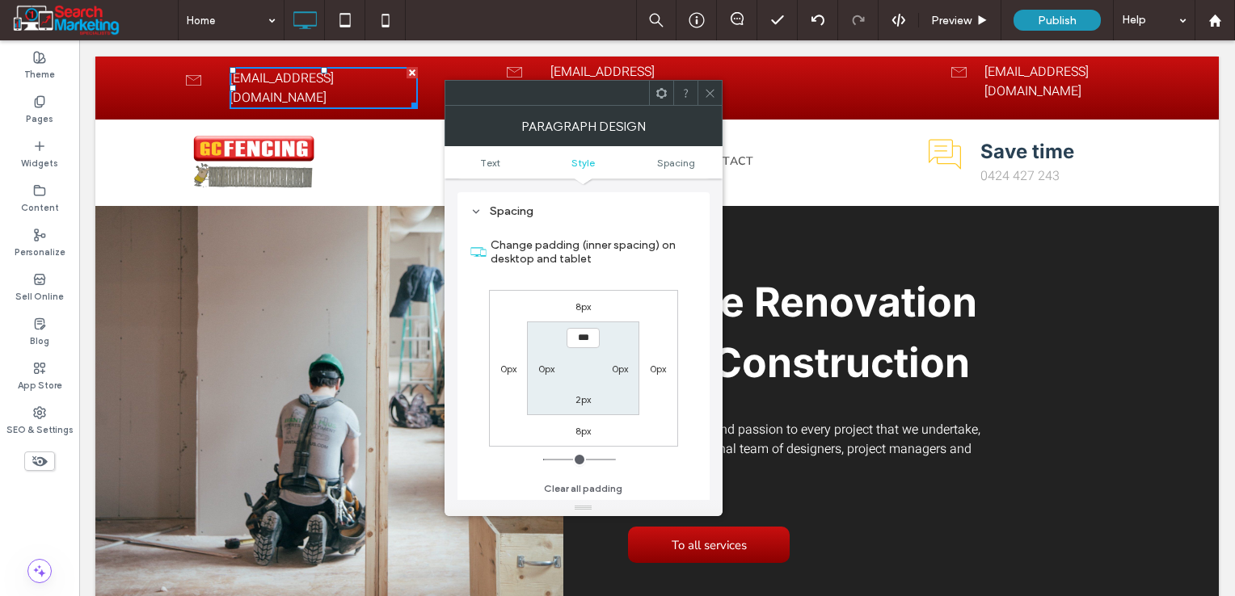
scroll to position [610, 0]
click at [584, 305] on label "8px" at bounding box center [582, 307] width 15 height 12
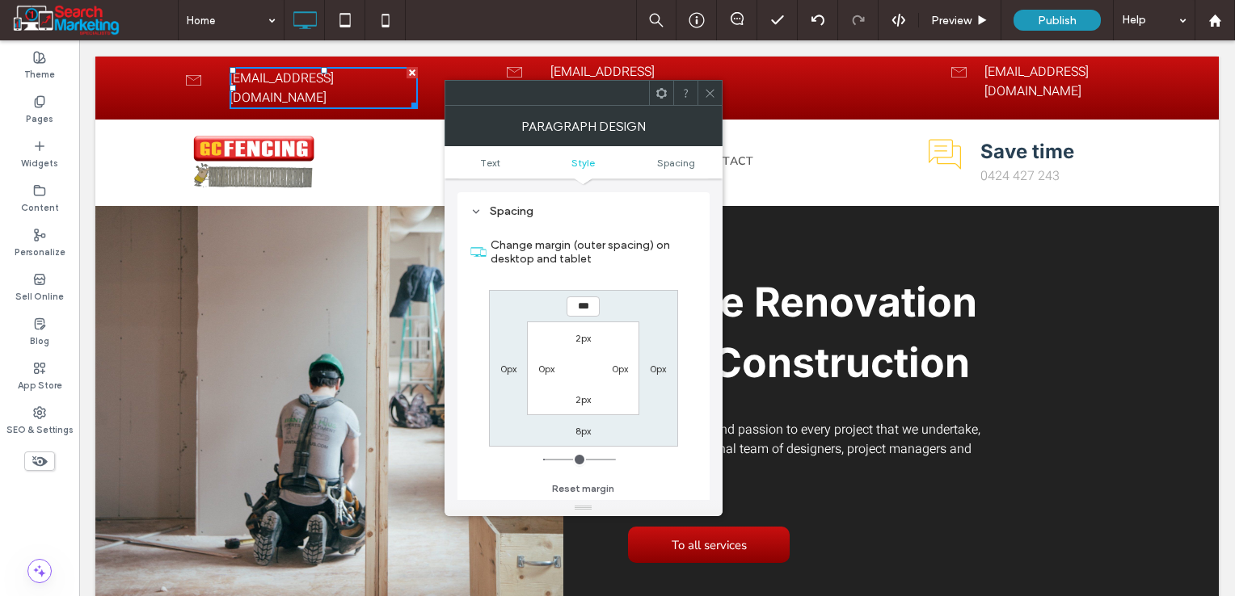
type input "*"
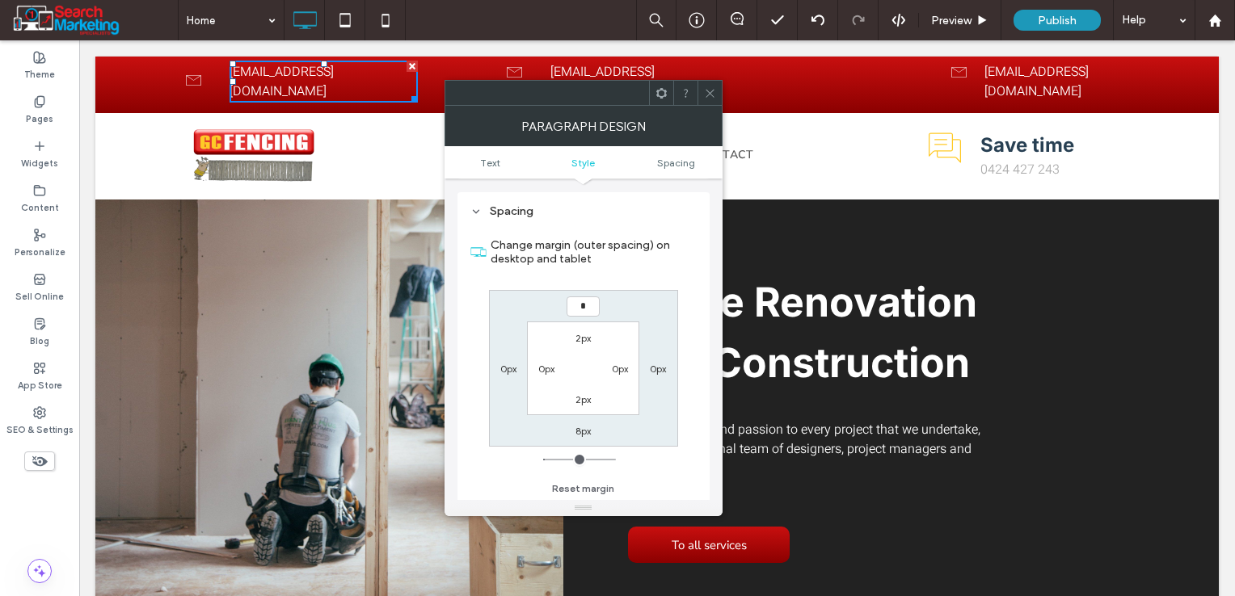
type input "*"
type input "***"
click at [583, 435] on label "8px" at bounding box center [582, 431] width 15 height 12
type input "*"
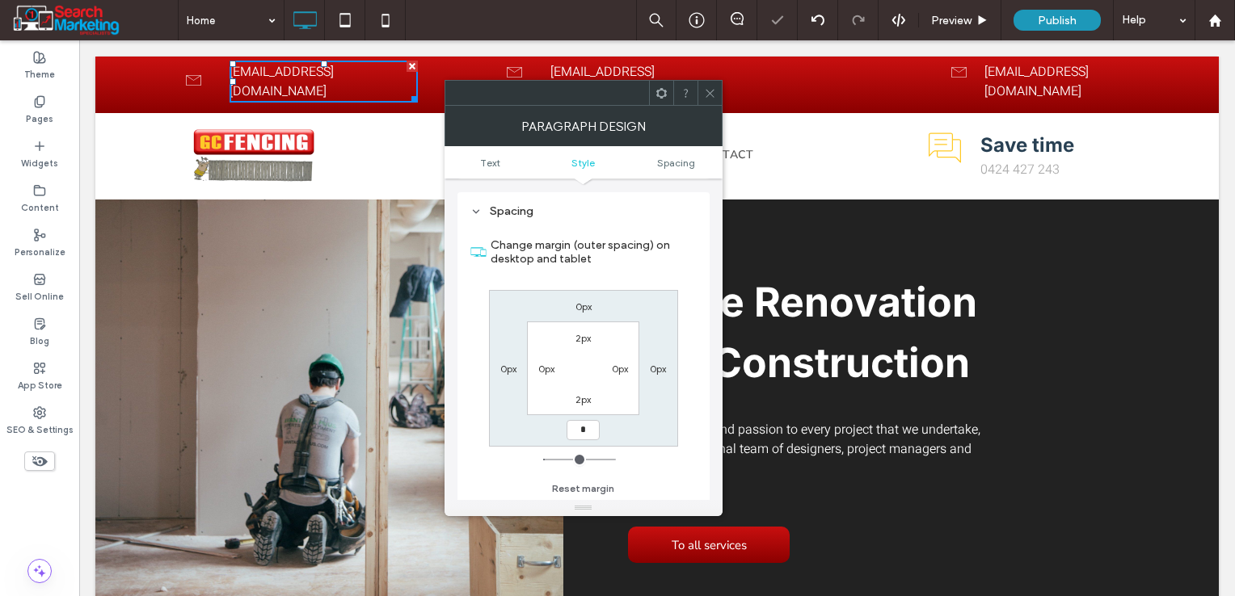
type input "*"
type input "***"
click at [614, 431] on div "0px 0px *** 0px 2px 0px 2px 0px" at bounding box center [583, 368] width 189 height 157
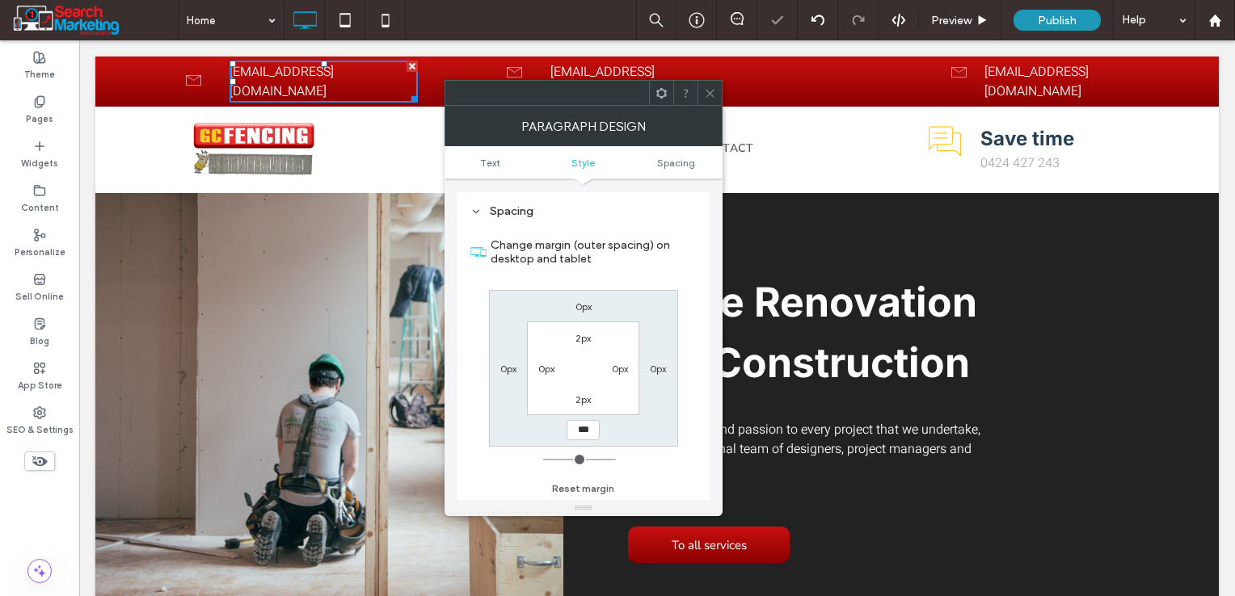
click at [705, 85] on span at bounding box center [710, 93] width 12 height 24
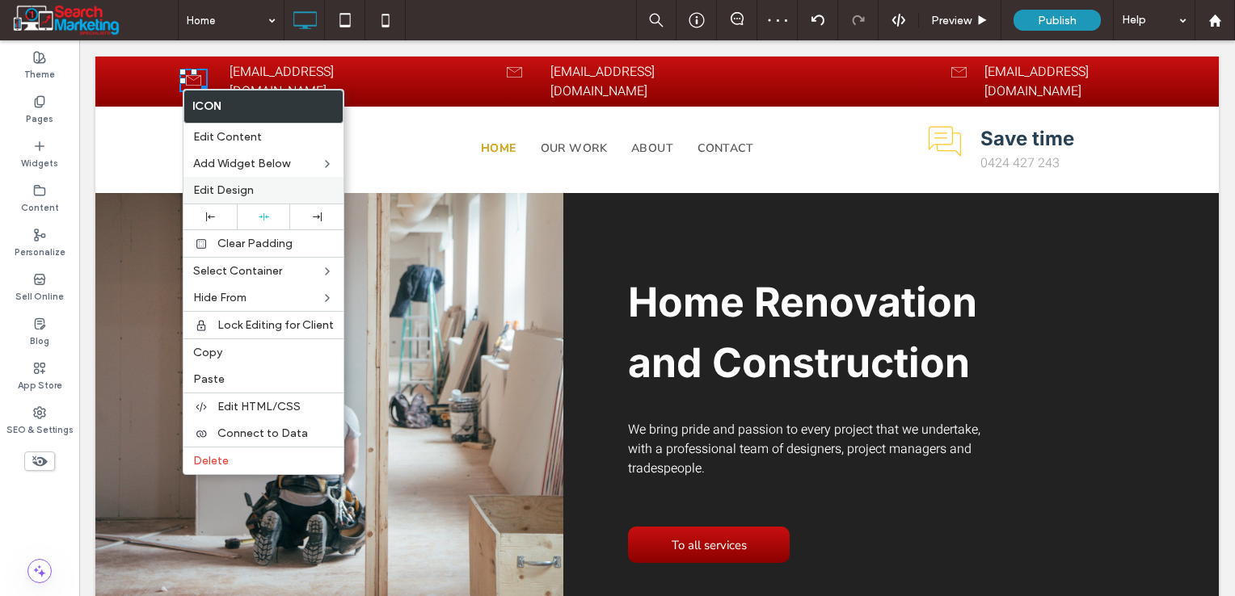
click at [238, 189] on span "Edit Design" at bounding box center [223, 190] width 61 height 14
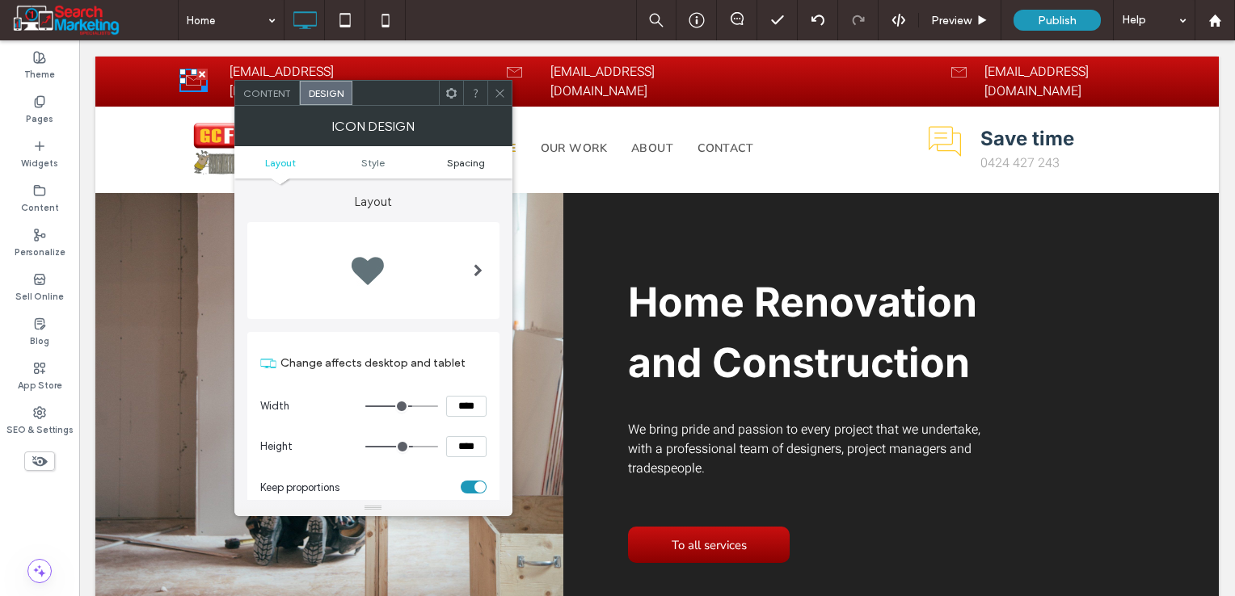
click at [464, 165] on span "Spacing" at bounding box center [466, 163] width 38 height 12
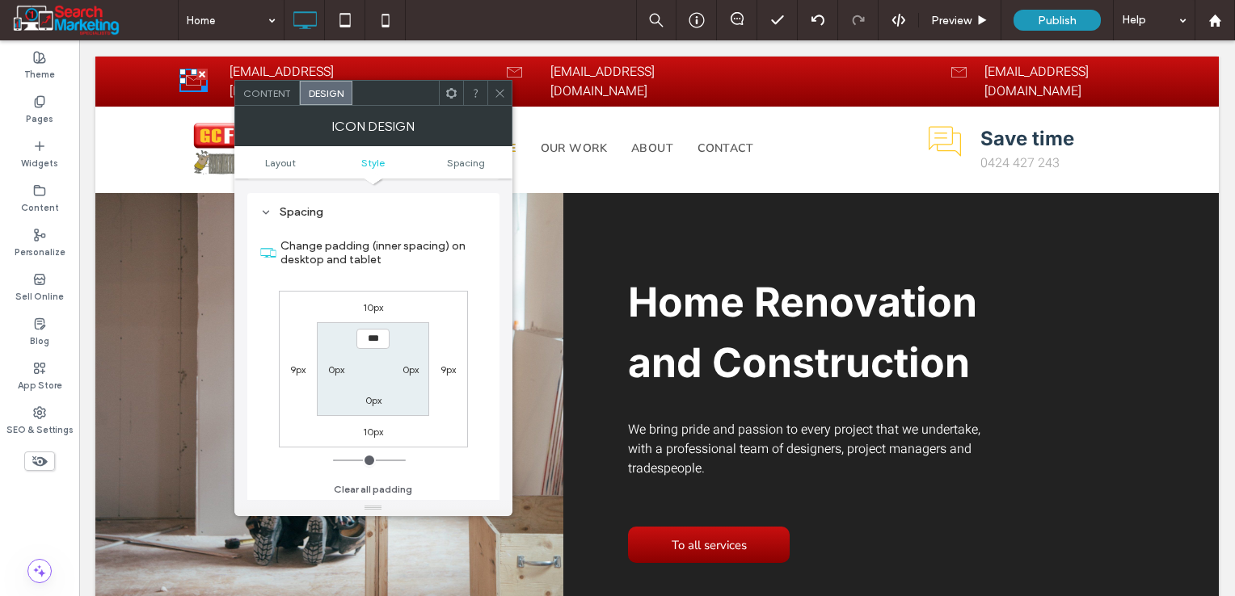
scroll to position [818, 0]
click at [377, 305] on label "10px" at bounding box center [373, 307] width 20 height 12
type input "**"
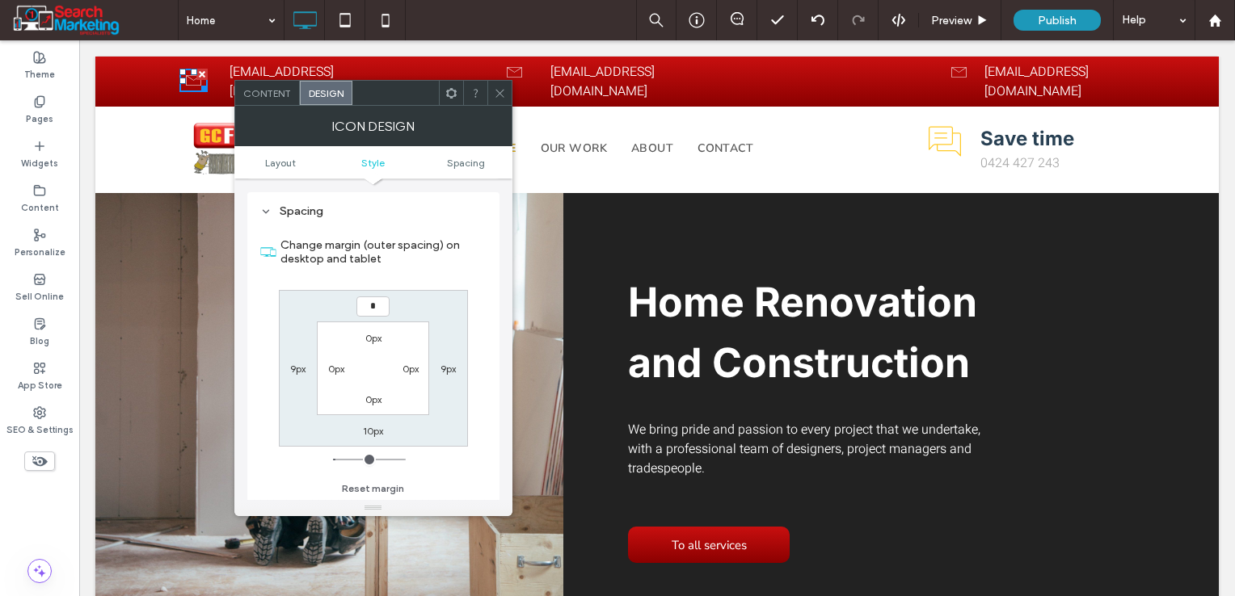
type input "*"
type input "***"
click at [370, 427] on label "10px" at bounding box center [373, 431] width 20 height 12
type input "**"
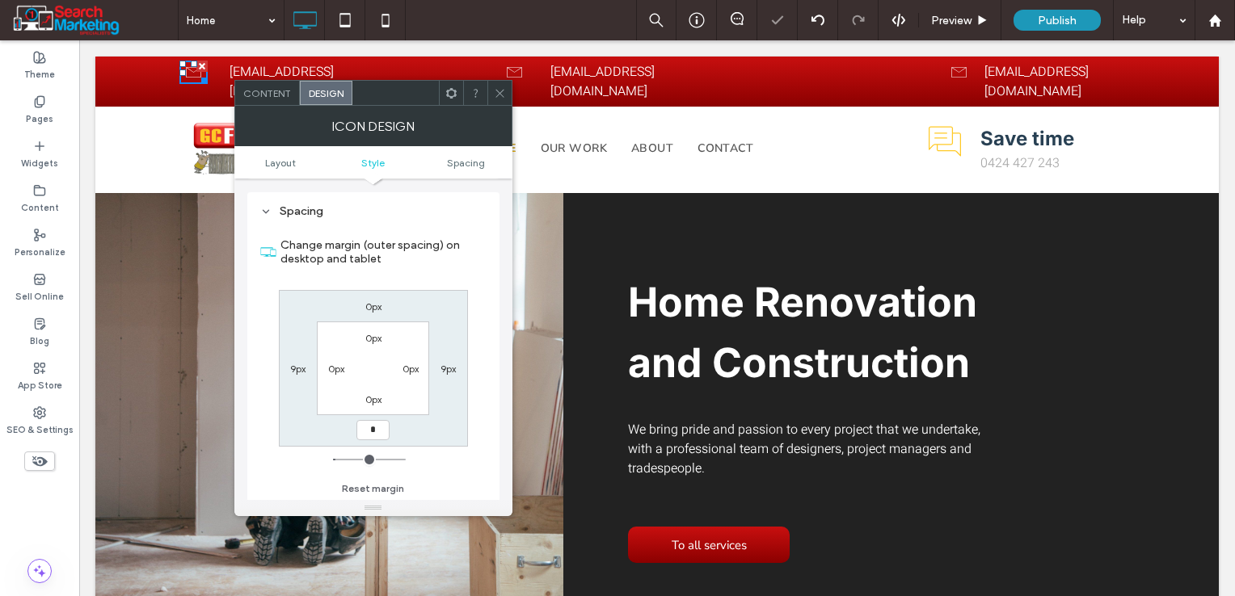
type input "*"
type input "***"
click at [440, 434] on div "0px 9px *** 9px 0px 0px 0px 0px" at bounding box center [373, 368] width 189 height 157
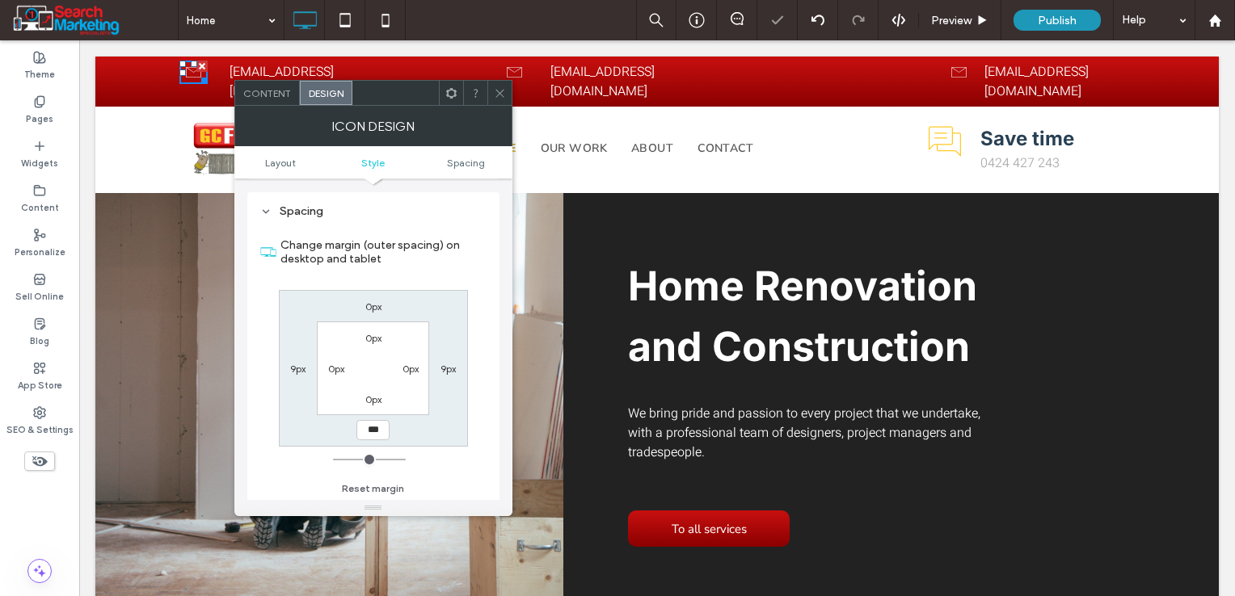
click at [499, 96] on icon at bounding box center [500, 93] width 12 height 12
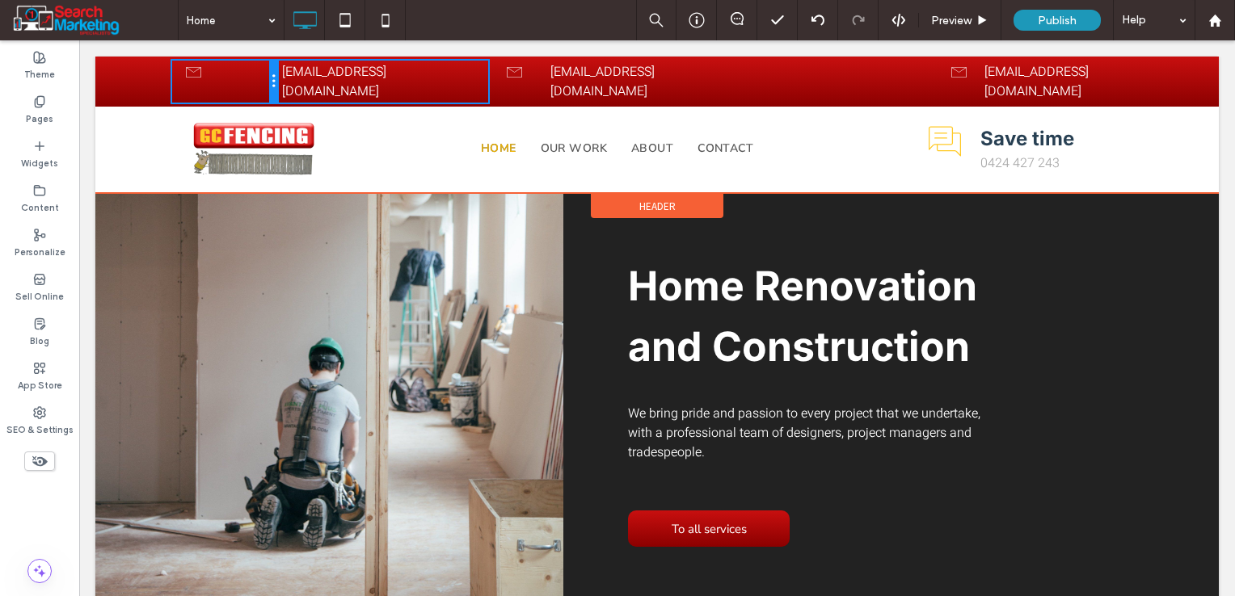
drag, startPoint x: 216, startPoint y: 74, endPoint x: 249, endPoint y: 74, distance: 33.1
click at [249, 74] on div "Click To Paste Click To Paste" at bounding box center [224, 82] width 105 height 42
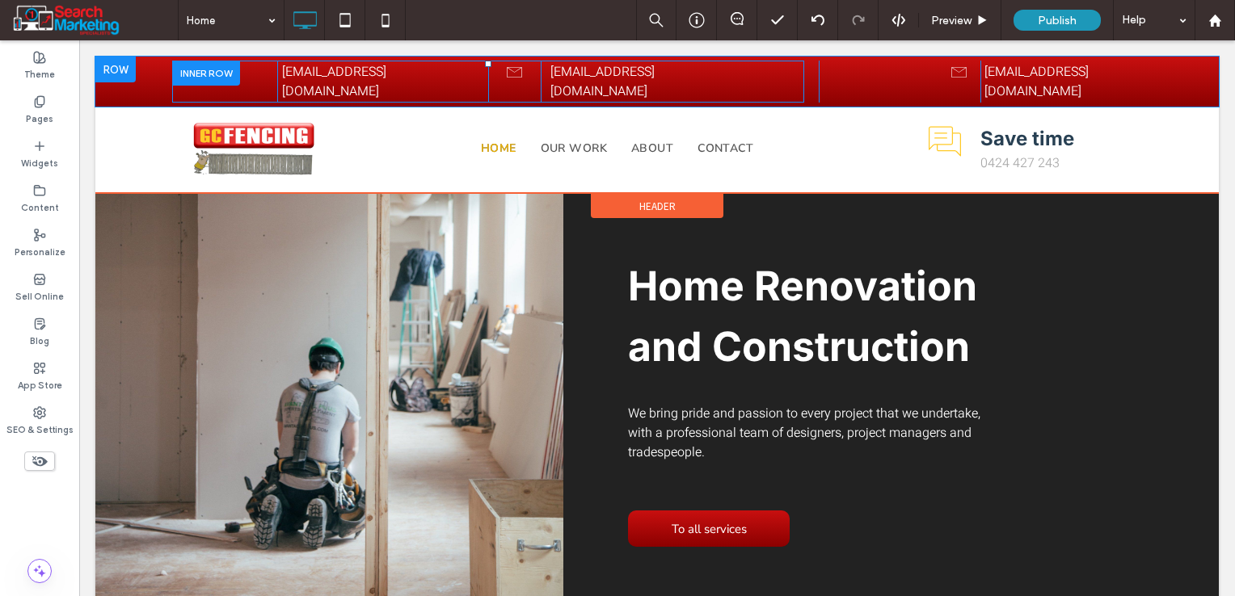
click at [250, 69] on div "Click To Paste Click To Paste" at bounding box center [224, 82] width 105 height 42
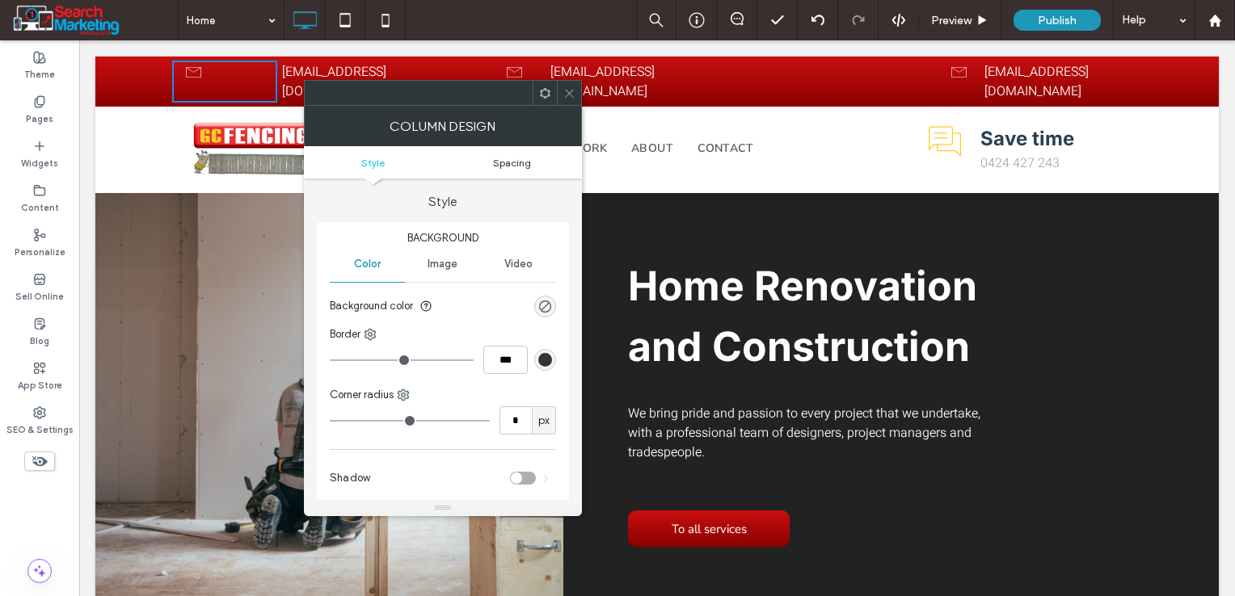
click at [507, 160] on span "Spacing" at bounding box center [512, 163] width 38 height 12
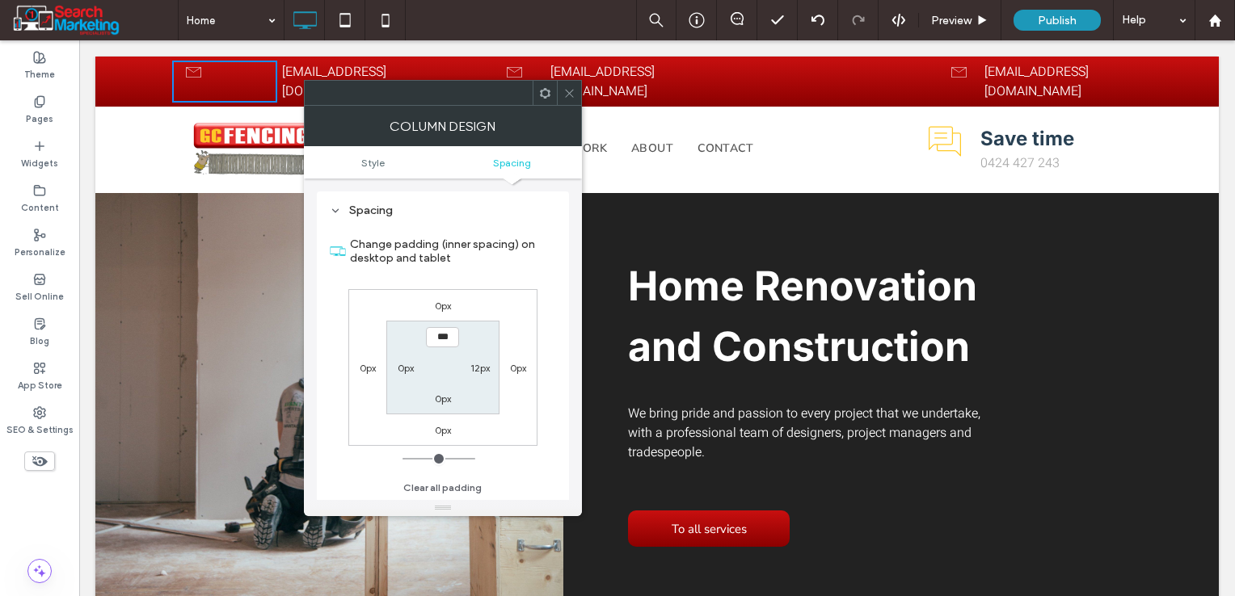
scroll to position [328, 0]
click at [410, 363] on label "0px" at bounding box center [406, 368] width 16 height 12
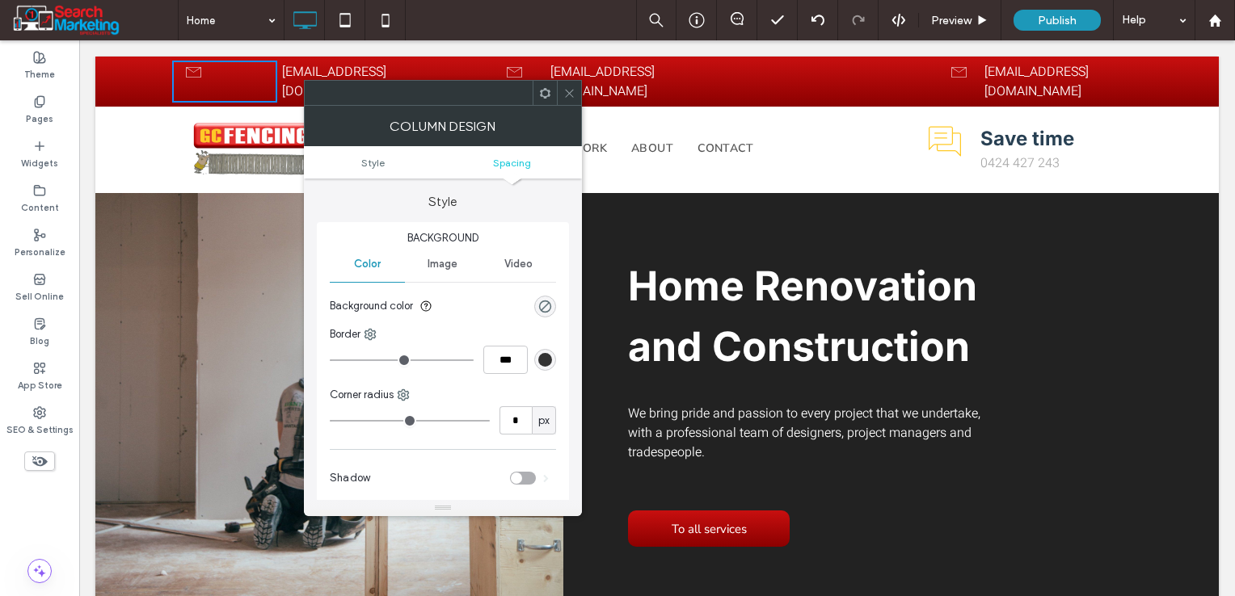
scroll to position [328, 0]
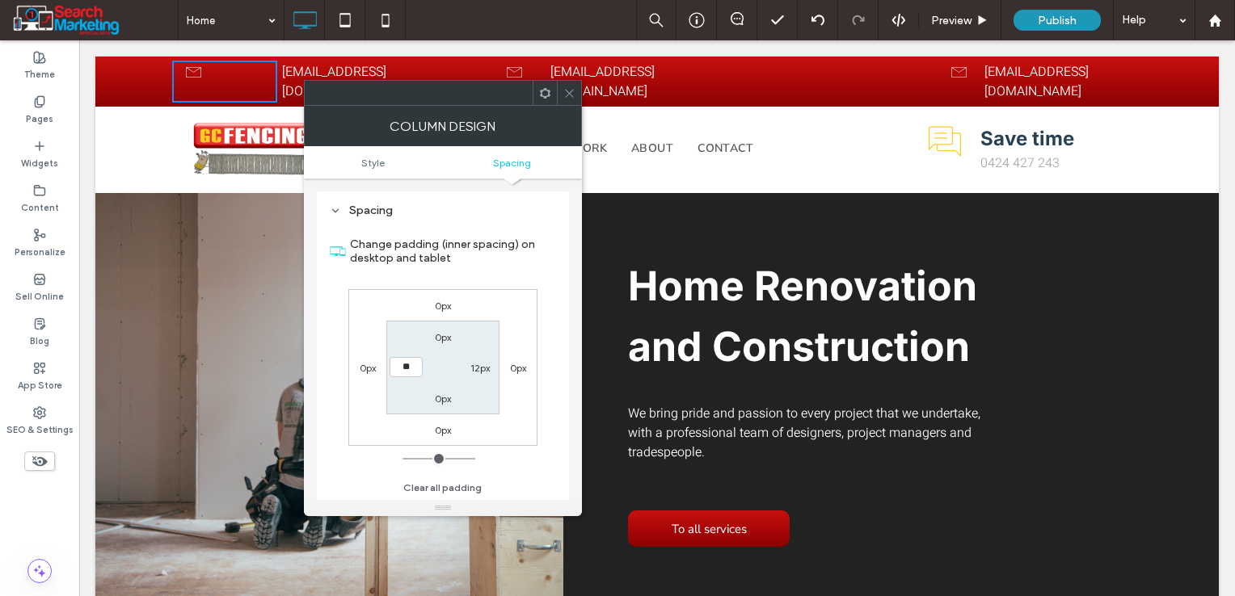
type input "****"
type input "**"
click at [486, 349] on section "0px 12px 0px ****" at bounding box center [442, 367] width 112 height 93
click at [569, 95] on icon at bounding box center [569, 93] width 12 height 12
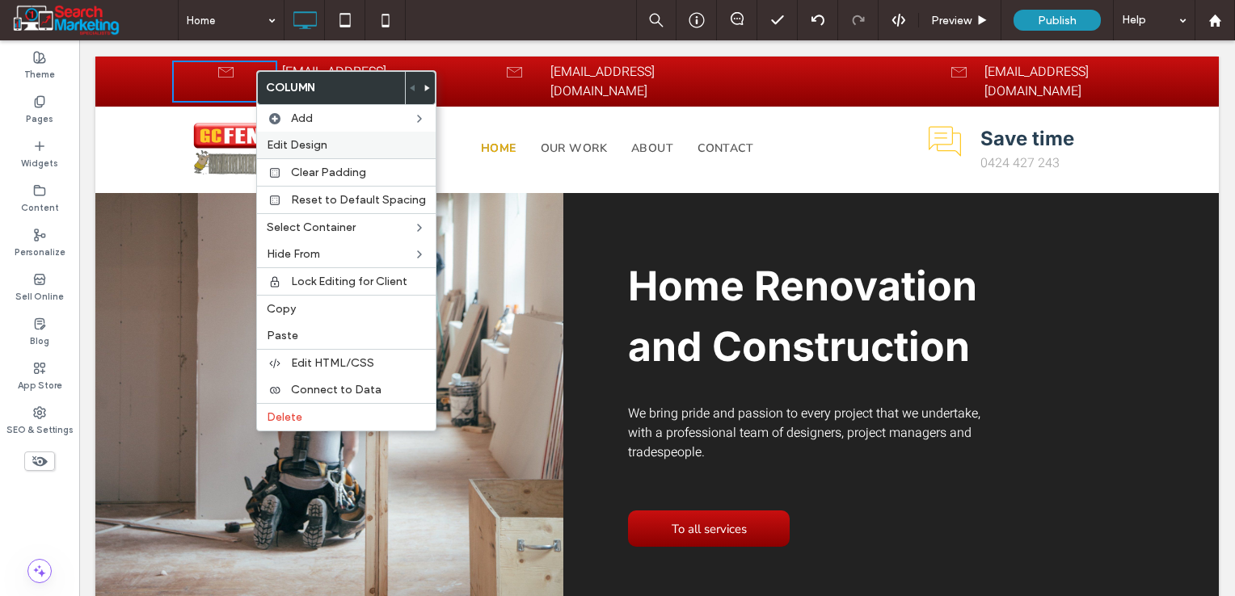
click at [305, 141] on span "Edit Design" at bounding box center [297, 145] width 61 height 14
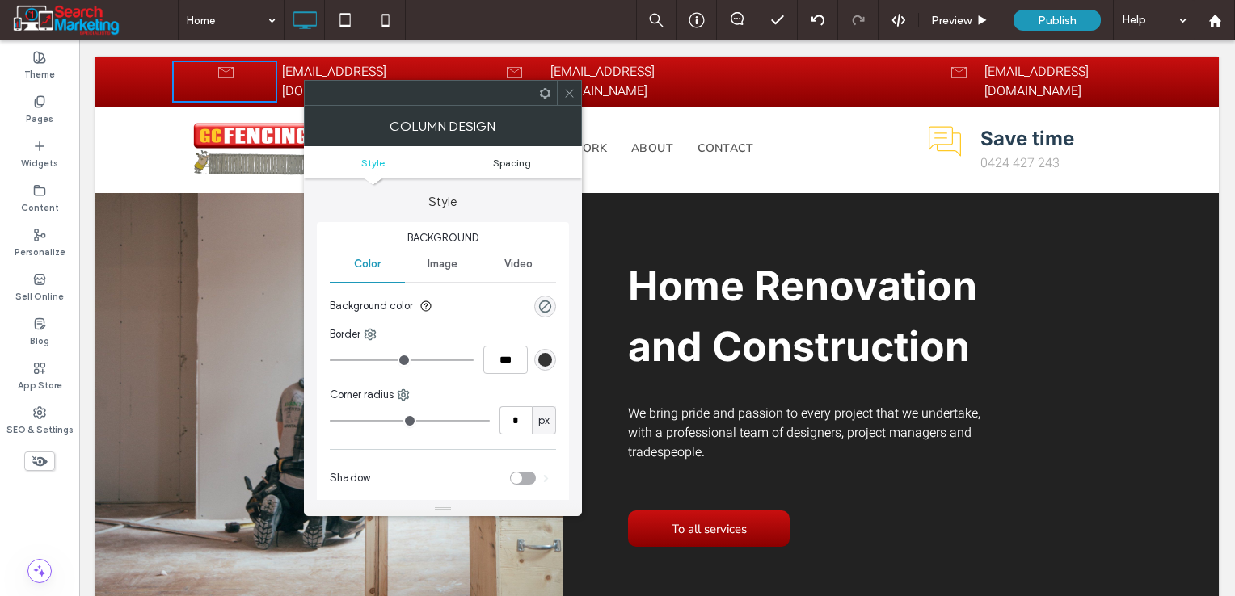
click at [521, 162] on span "Spacing" at bounding box center [512, 163] width 38 height 12
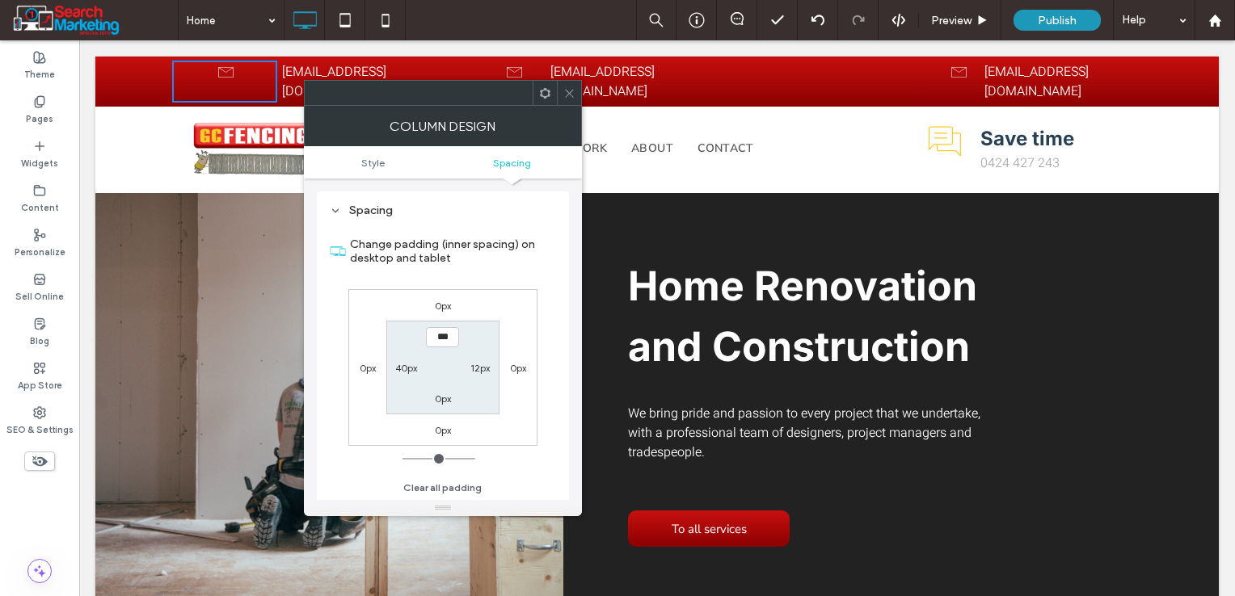
click at [411, 367] on label "40px" at bounding box center [406, 368] width 22 height 12
type input "**"
type input "****"
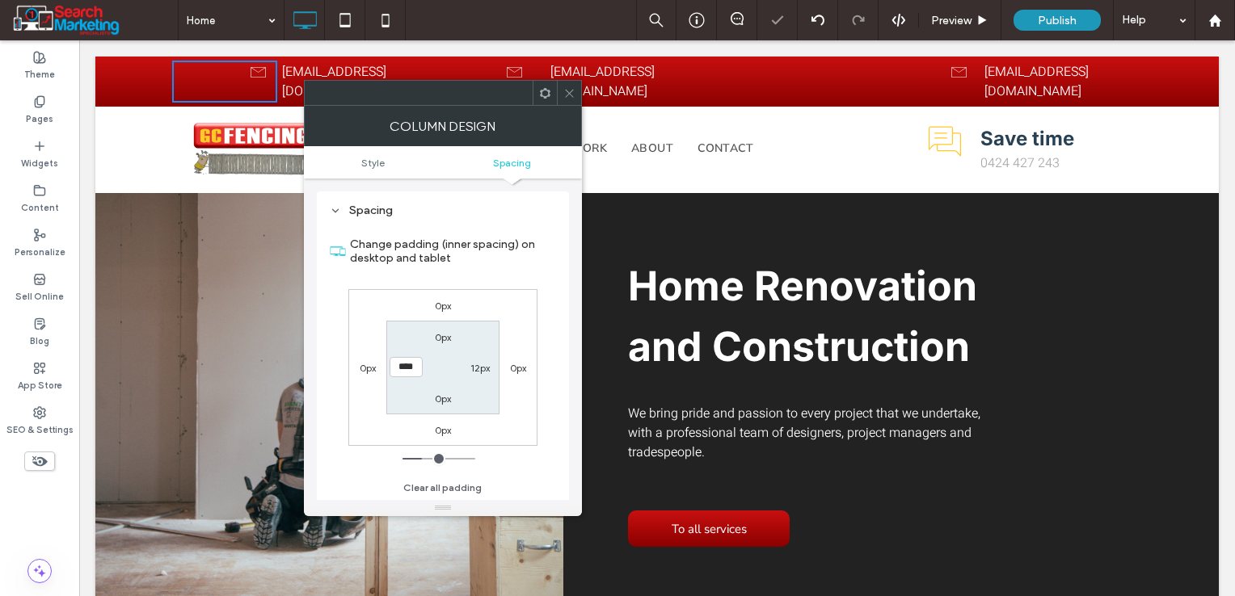
click at [566, 90] on use at bounding box center [569, 93] width 8 height 8
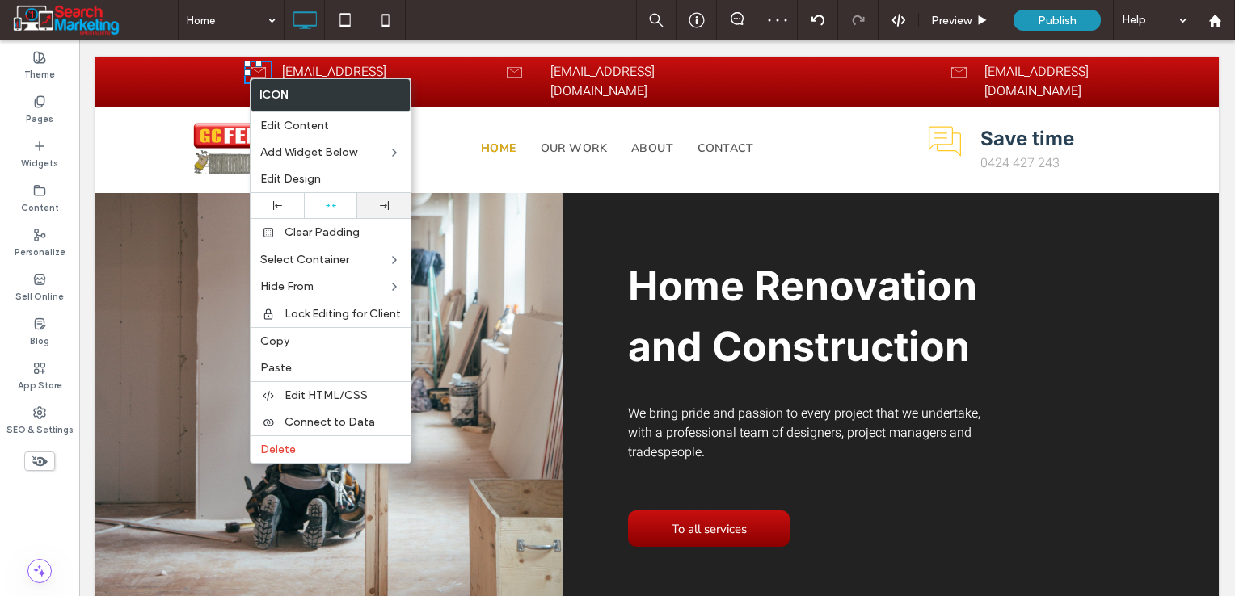
click at [372, 202] on div at bounding box center [383, 205] width 37 height 9
click at [463, 67] on div "[EMAIL_ADDRESS][DOMAIN_NAME]" at bounding box center [376, 81] width 188 height 39
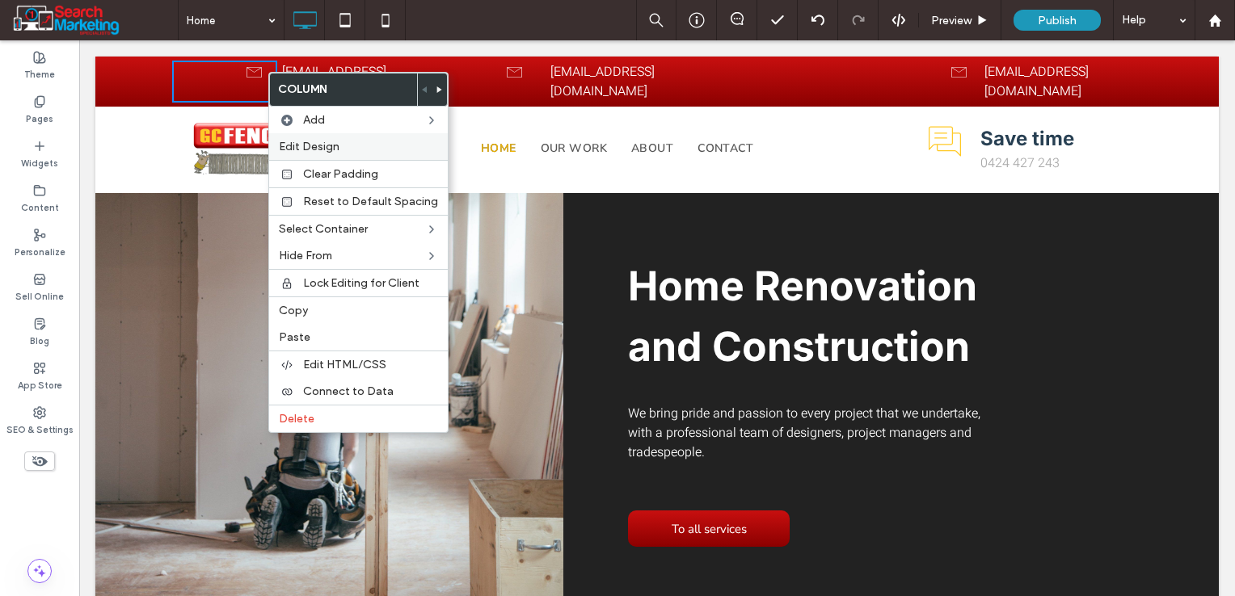
click at [326, 154] on div "Edit Design" at bounding box center [358, 146] width 179 height 27
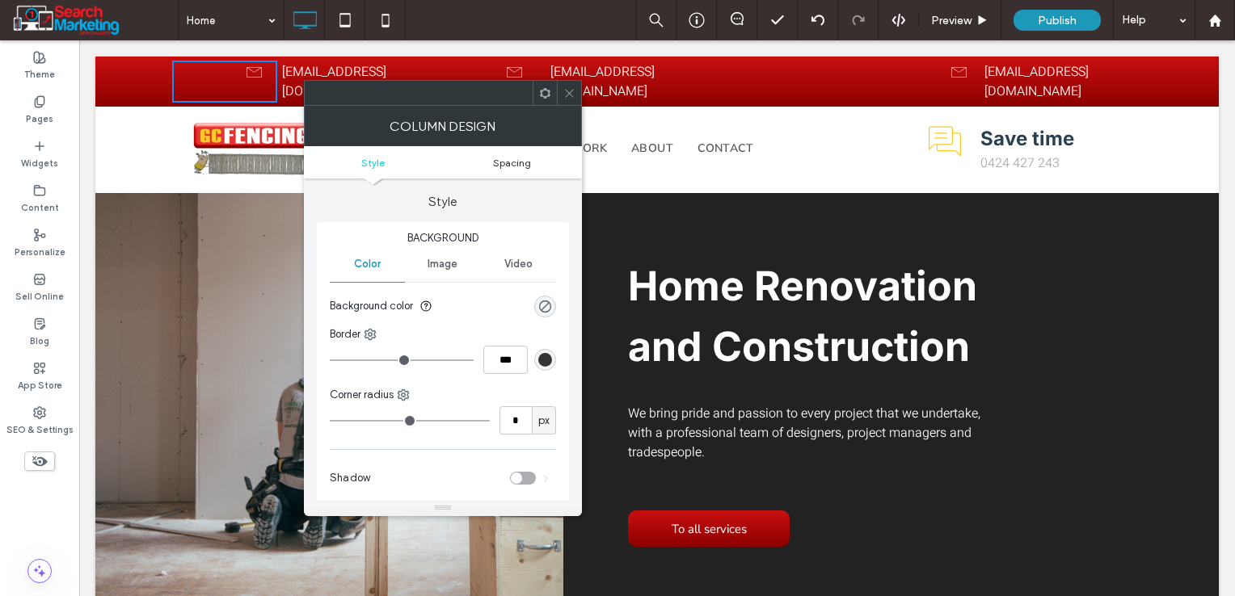
click at [515, 163] on span "Spacing" at bounding box center [512, 163] width 38 height 12
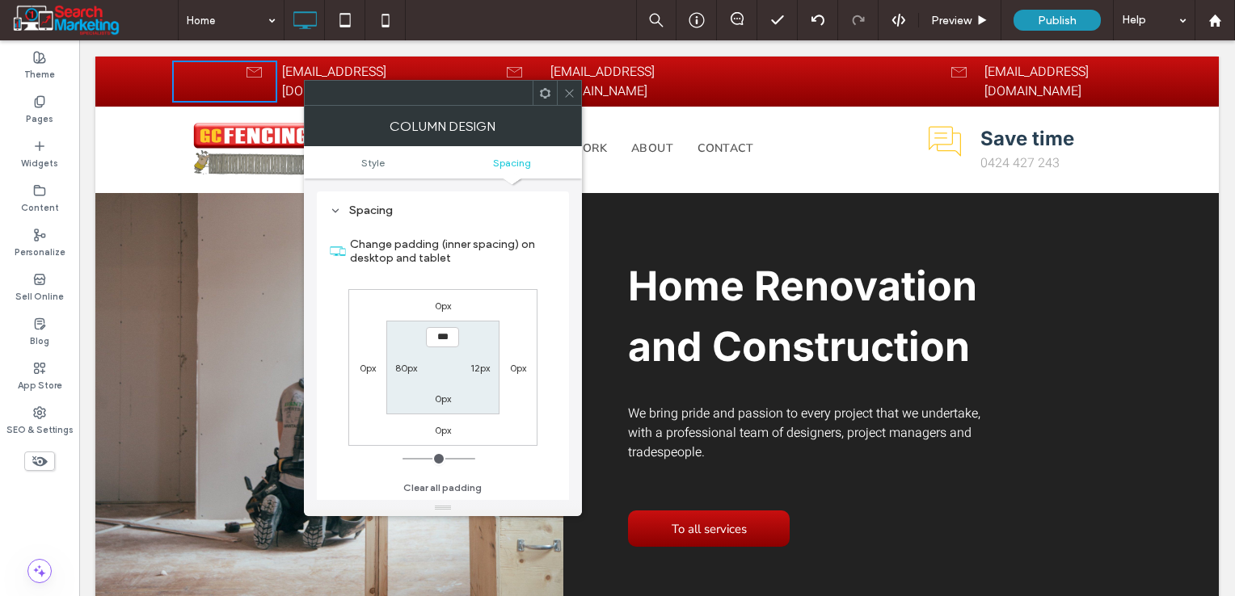
click at [408, 369] on label "80px" at bounding box center [406, 368] width 22 height 12
type input "**"
type input "*"
type input "***"
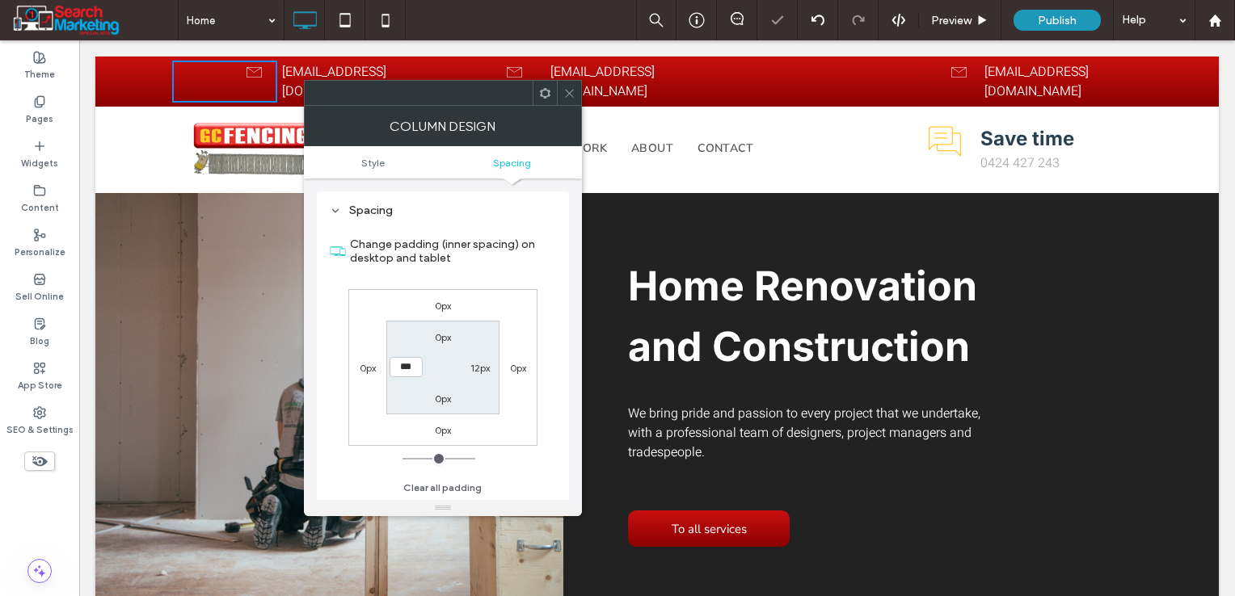
click at [499, 313] on div "0px 0px 0px 0px 0px 12px 0px ***" at bounding box center [442, 367] width 189 height 157
click at [570, 87] on icon at bounding box center [569, 93] width 12 height 12
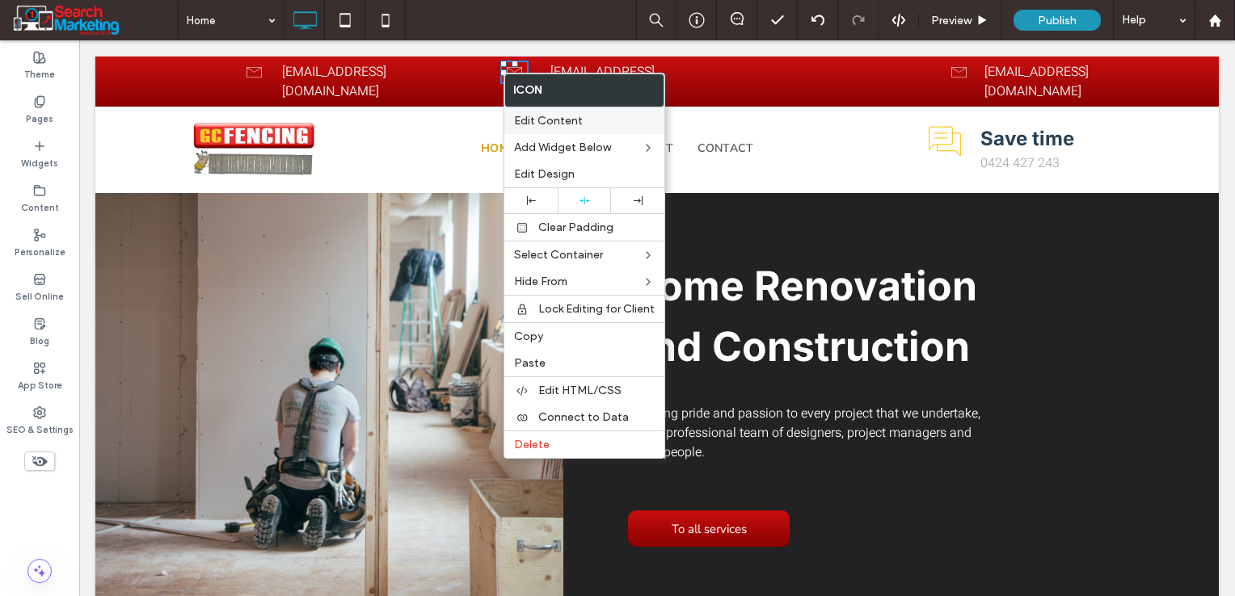
drag, startPoint x: 628, startPoint y: 203, endPoint x: 649, endPoint y: 121, distance: 84.3
click at [629, 203] on div at bounding box center [637, 200] width 37 height 9
click at [721, 80] on div "[EMAIL_ADDRESS][DOMAIN_NAME]" at bounding box center [644, 81] width 188 height 39
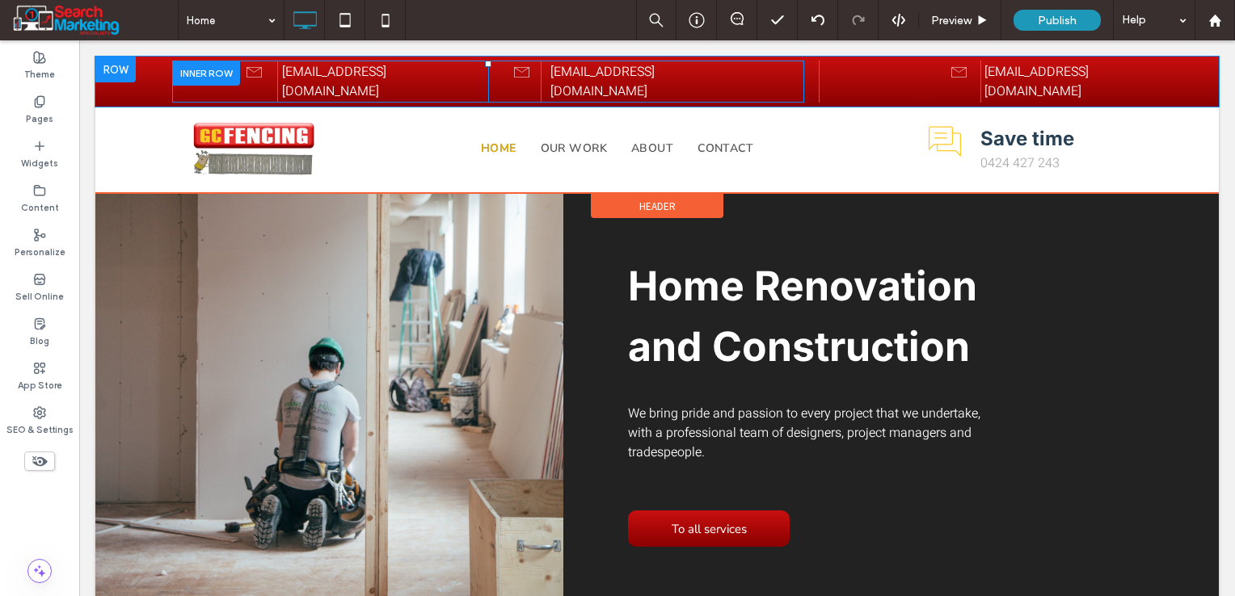
click at [277, 74] on div "Click To Paste Click To Paste [EMAIL_ADDRESS][DOMAIN_NAME]" at bounding box center [382, 82] width 211 height 42
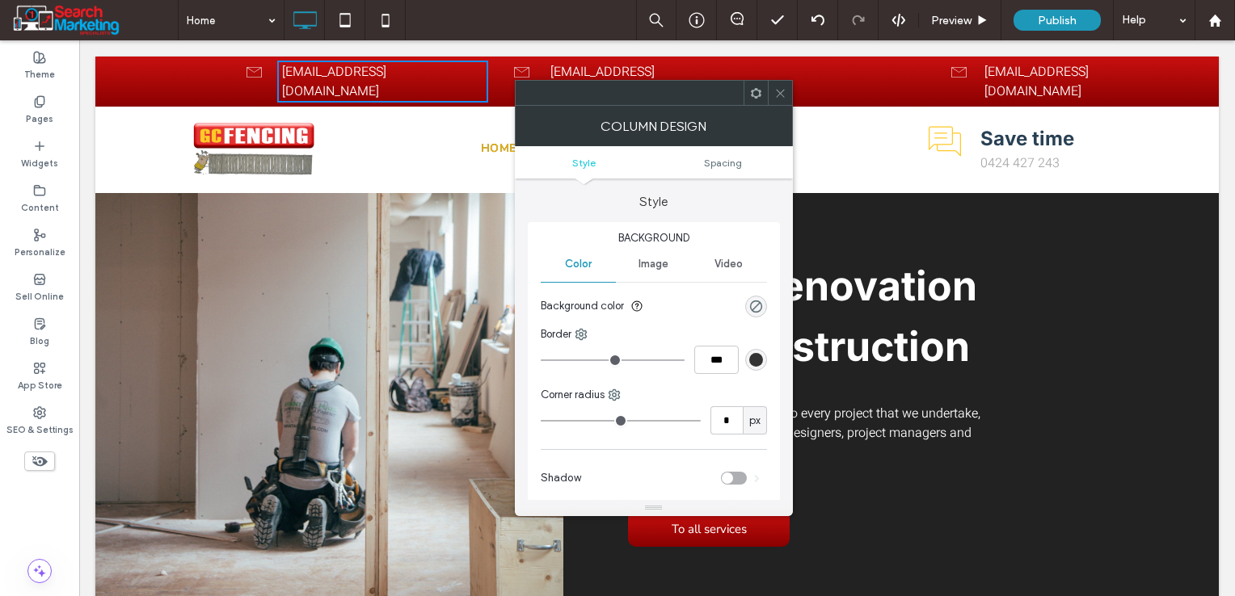
click at [779, 95] on icon at bounding box center [780, 93] width 12 height 12
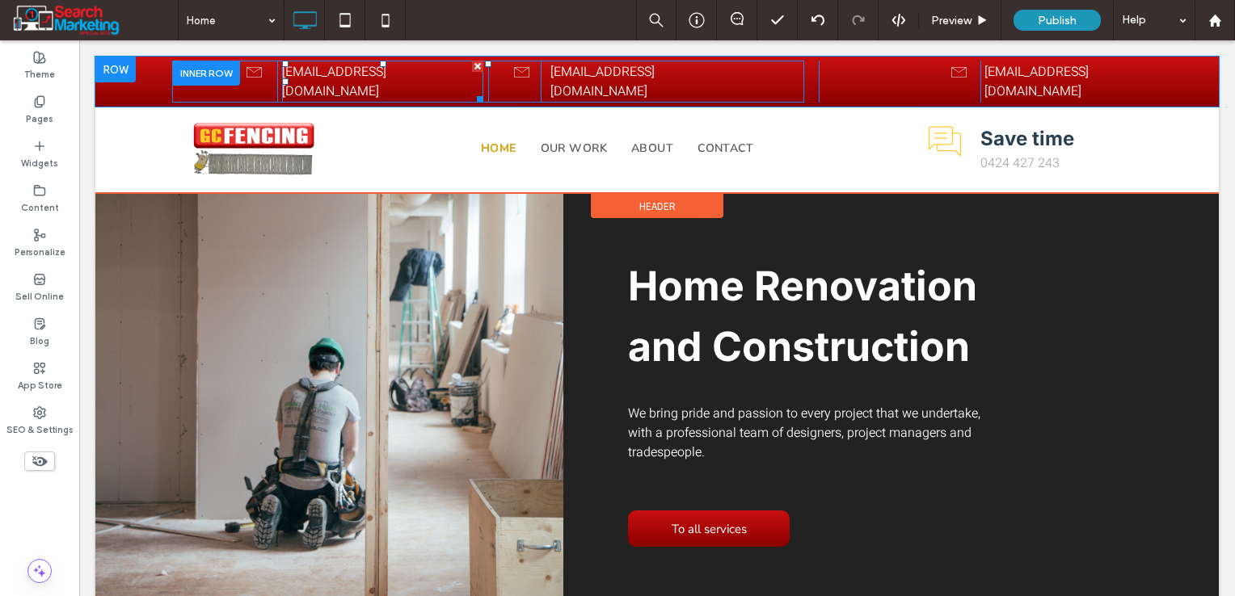
click at [347, 69] on font "[EMAIL_ADDRESS][DOMAIN_NAME]" at bounding box center [334, 81] width 104 height 39
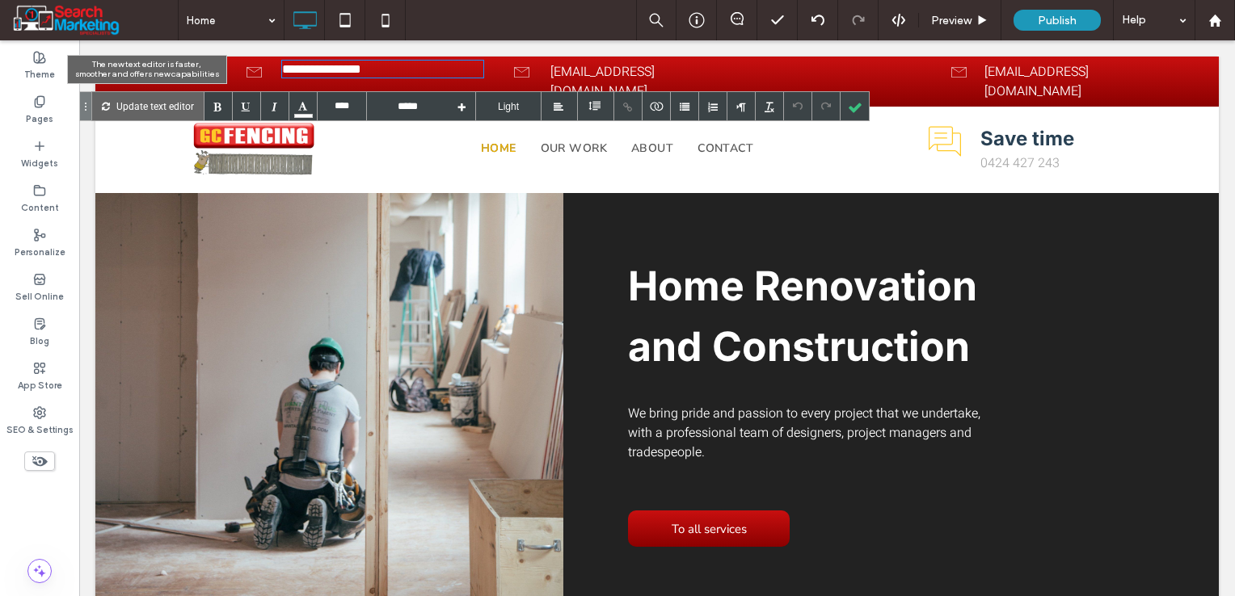
click at [168, 103] on p "Update text editor" at bounding box center [155, 106] width 78 height 28
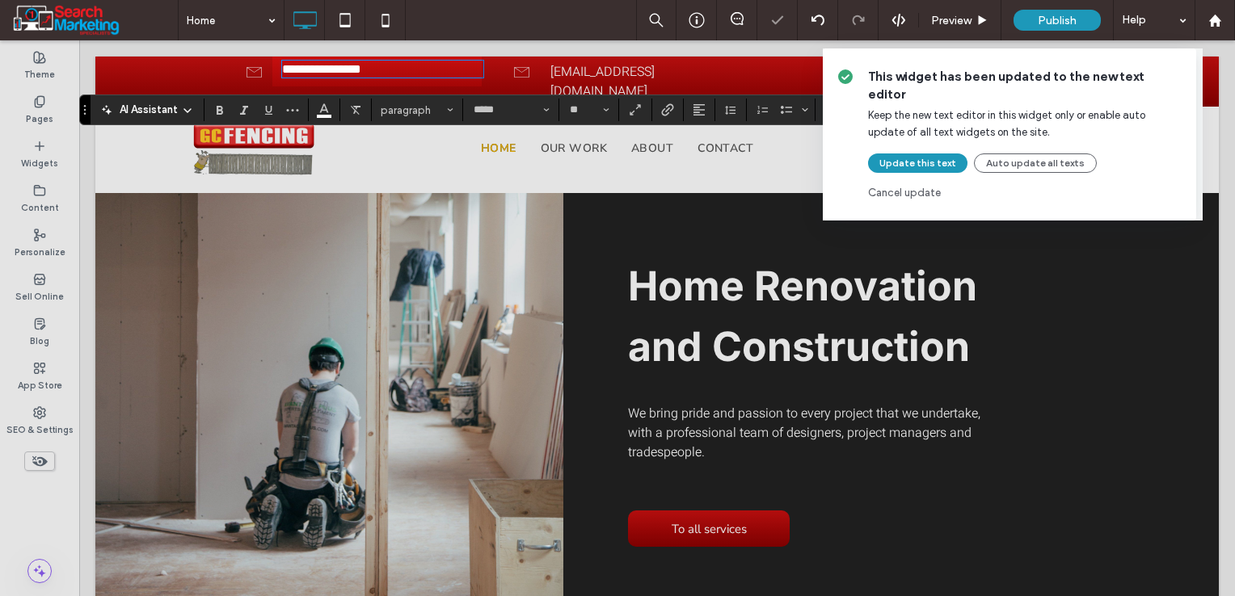
type input "*****"
type input "**"
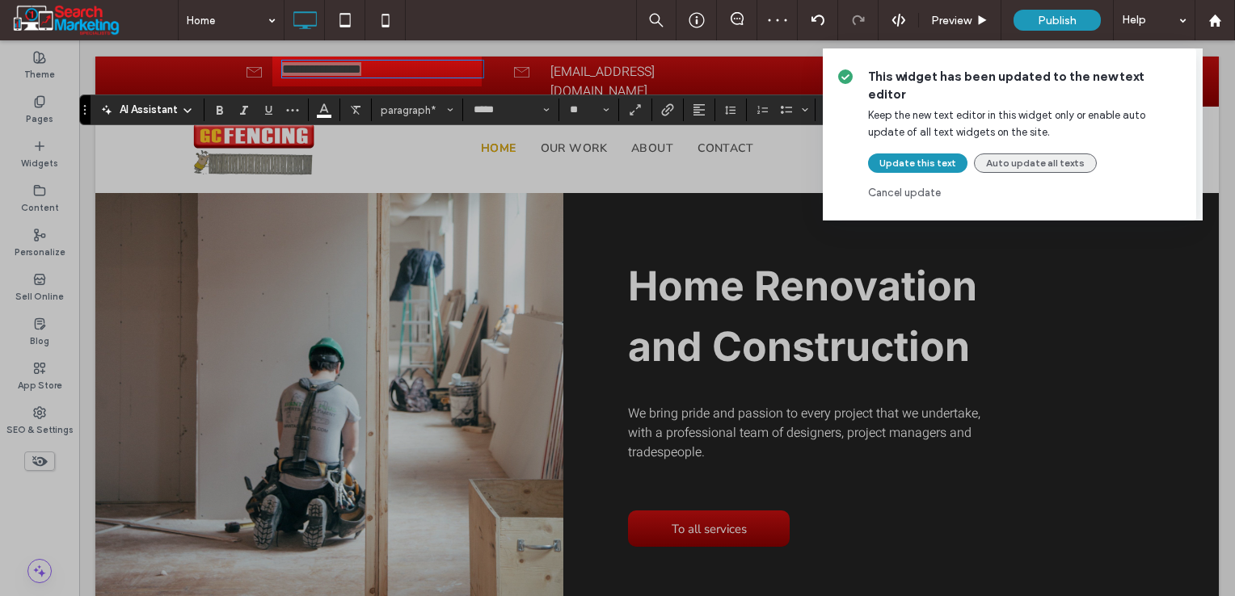
click at [1048, 154] on button "Auto update all texts" at bounding box center [1035, 163] width 123 height 19
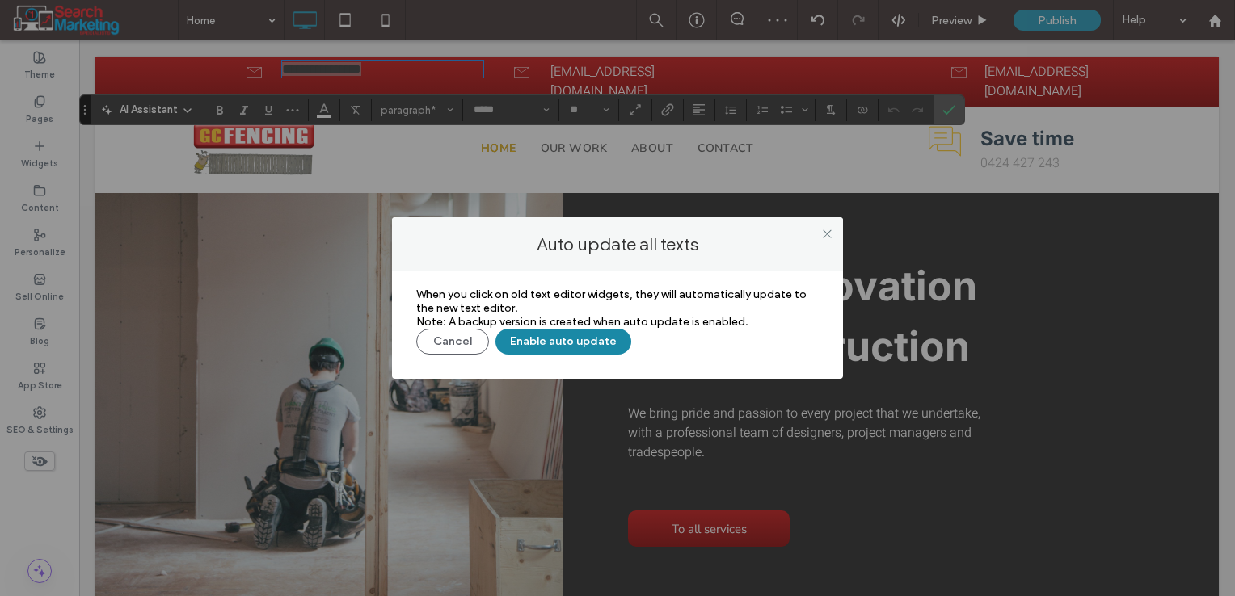
click at [528, 343] on button "Enable auto update" at bounding box center [563, 342] width 136 height 26
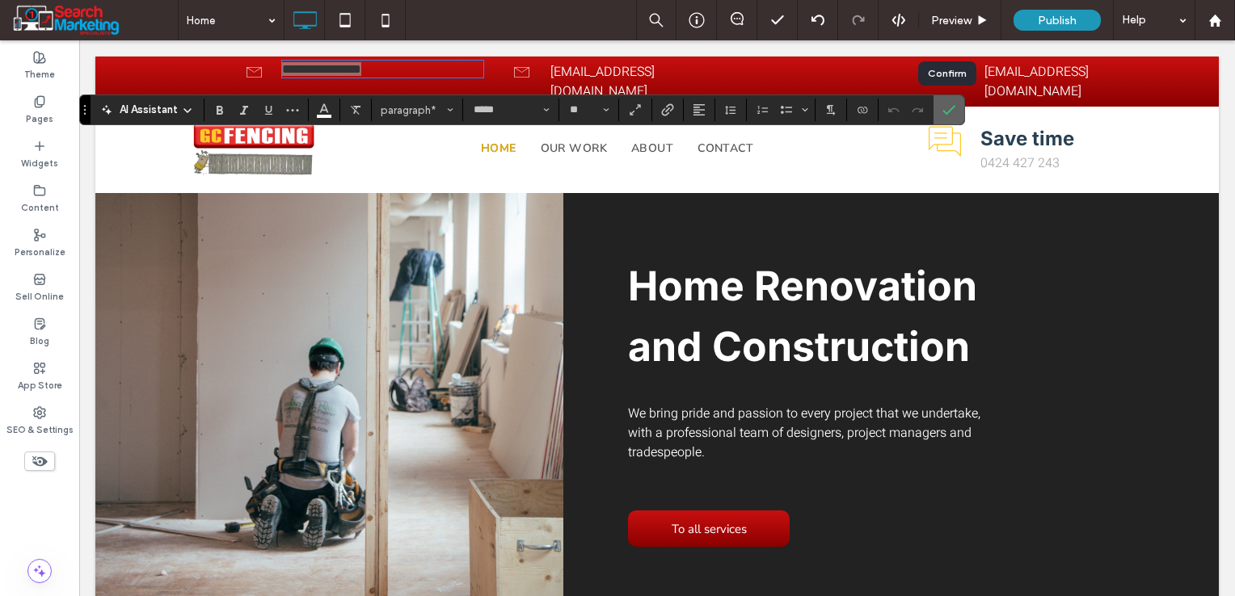
click at [949, 113] on icon "Confirm" at bounding box center [948, 109] width 13 height 13
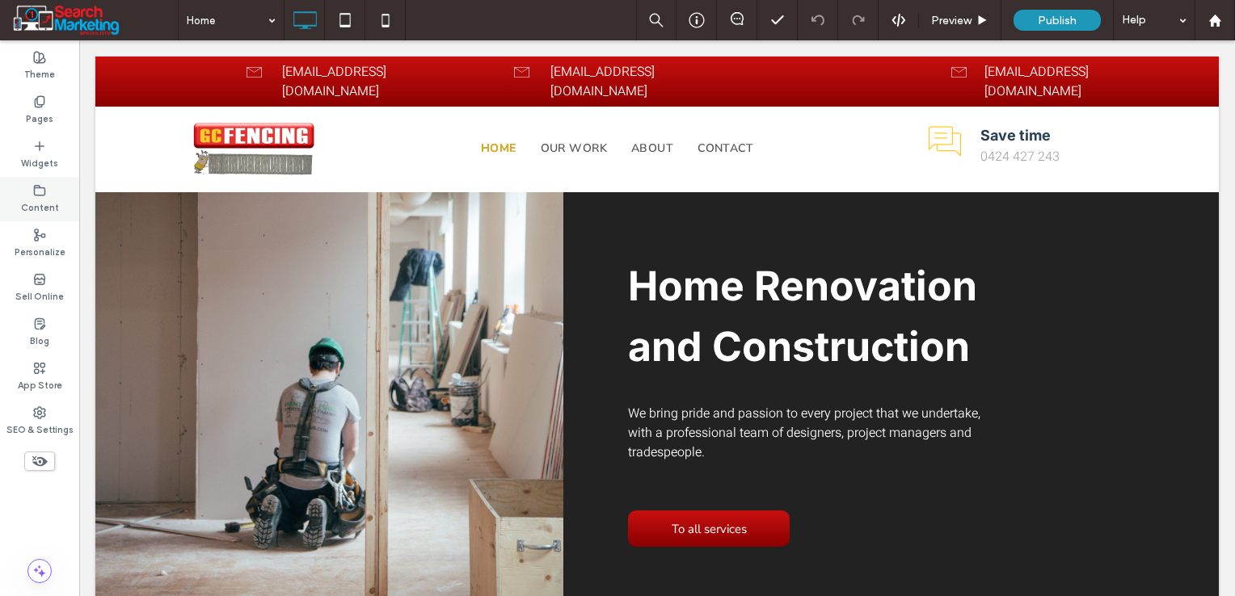
click at [39, 187] on use at bounding box center [40, 190] width 11 height 10
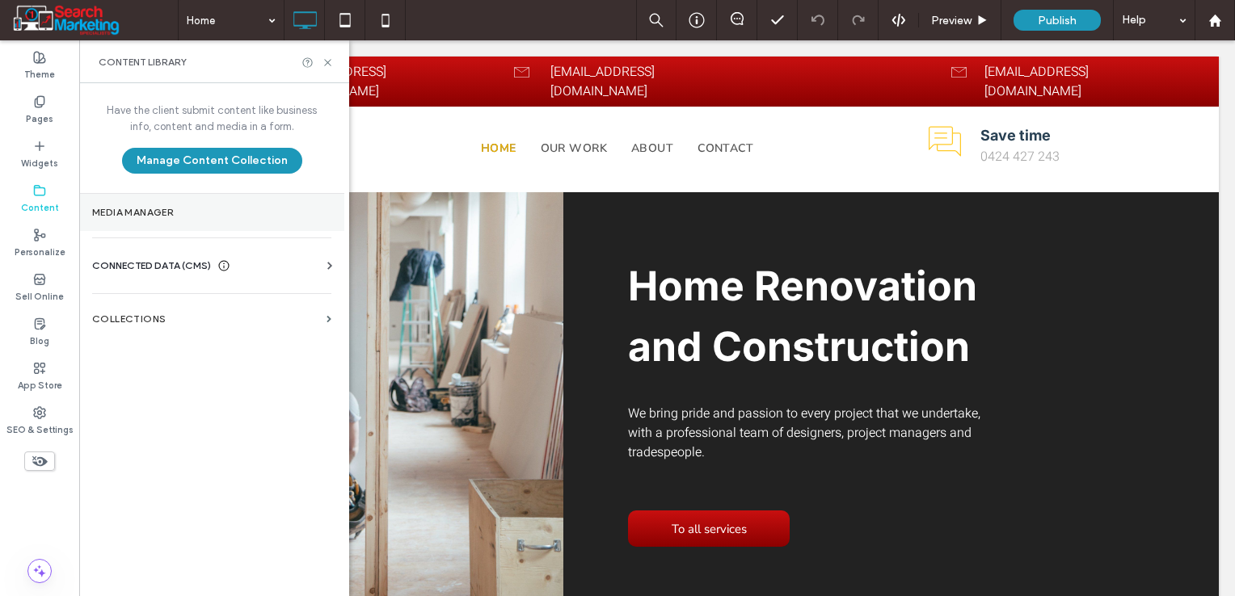
click at [134, 216] on label "Media Manager" at bounding box center [211, 212] width 239 height 11
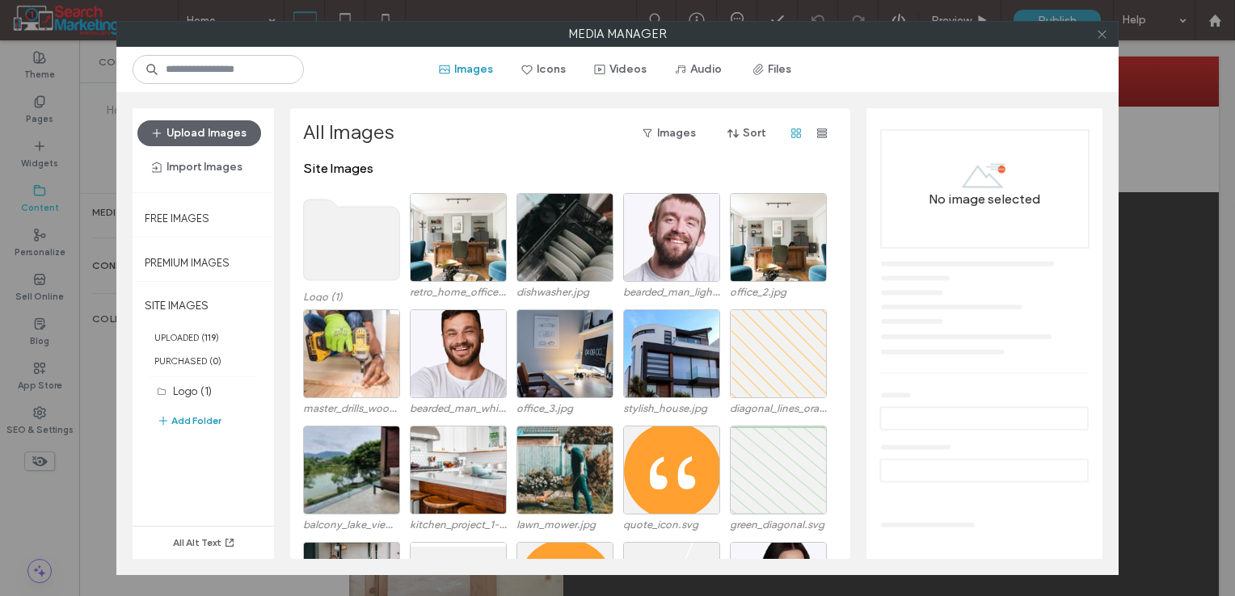
click at [1100, 33] on use at bounding box center [1101, 34] width 8 height 8
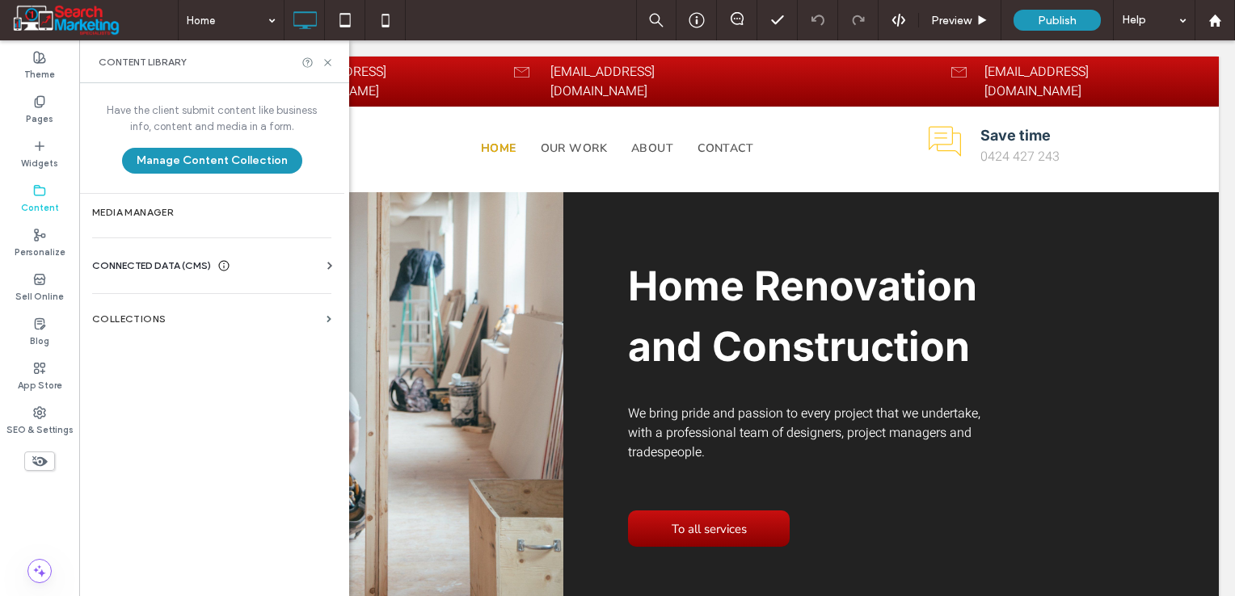
click at [190, 270] on span "CONNECTED DATA (CMS)" at bounding box center [151, 266] width 119 height 16
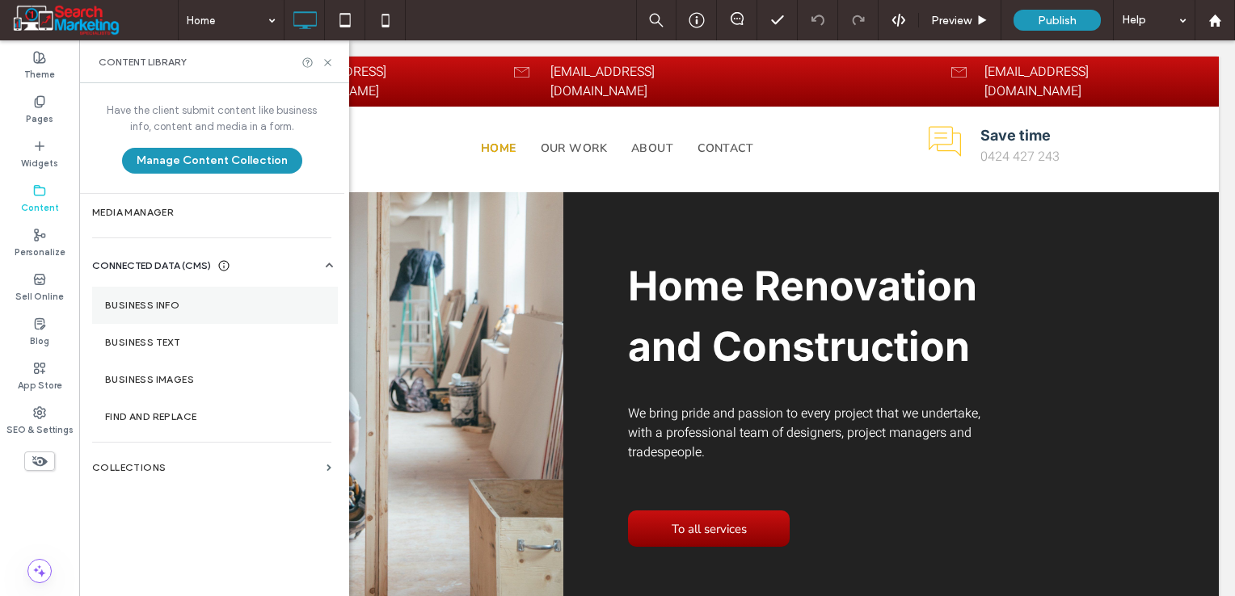
click at [167, 308] on label "Business Info" at bounding box center [215, 305] width 220 height 11
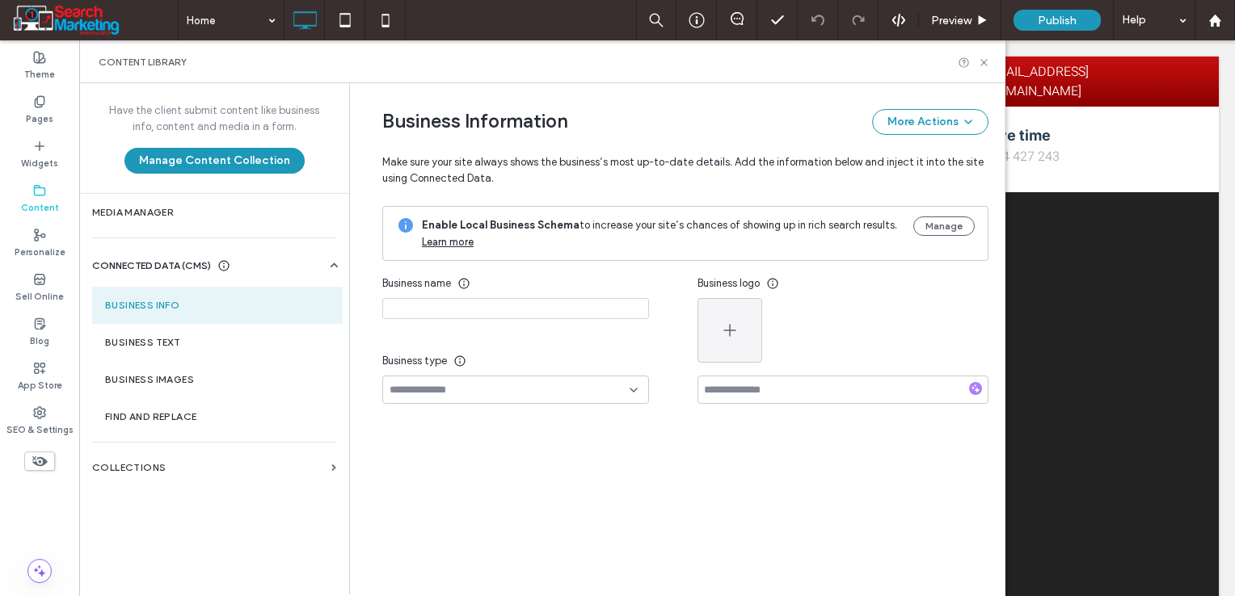
type input "**********"
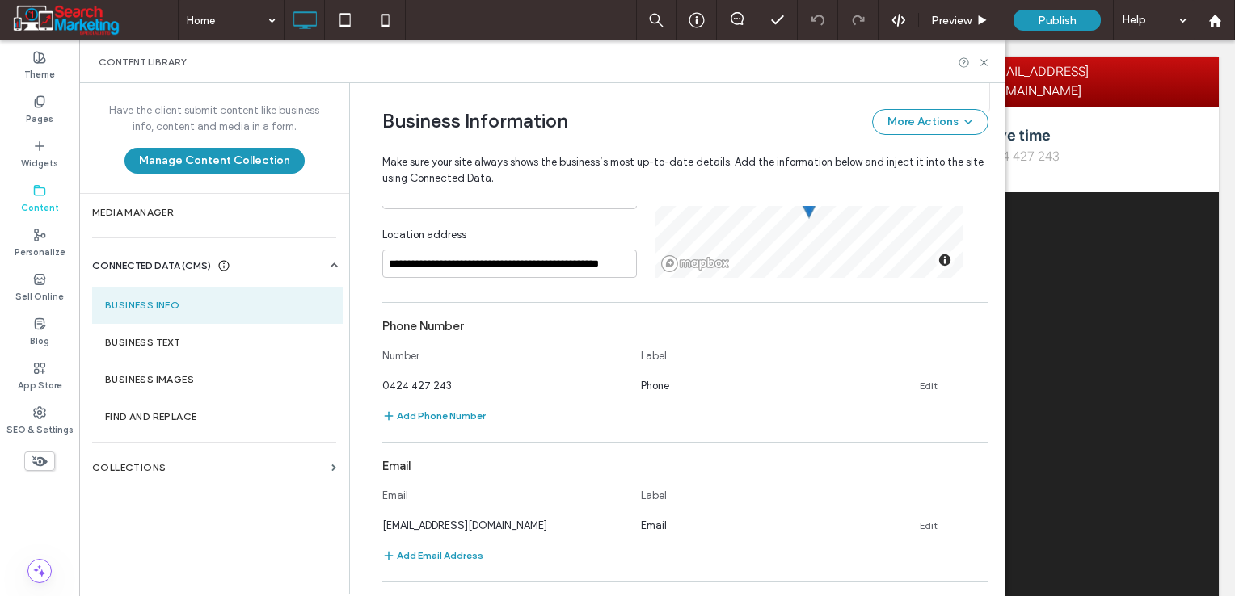
scroll to position [503, 0]
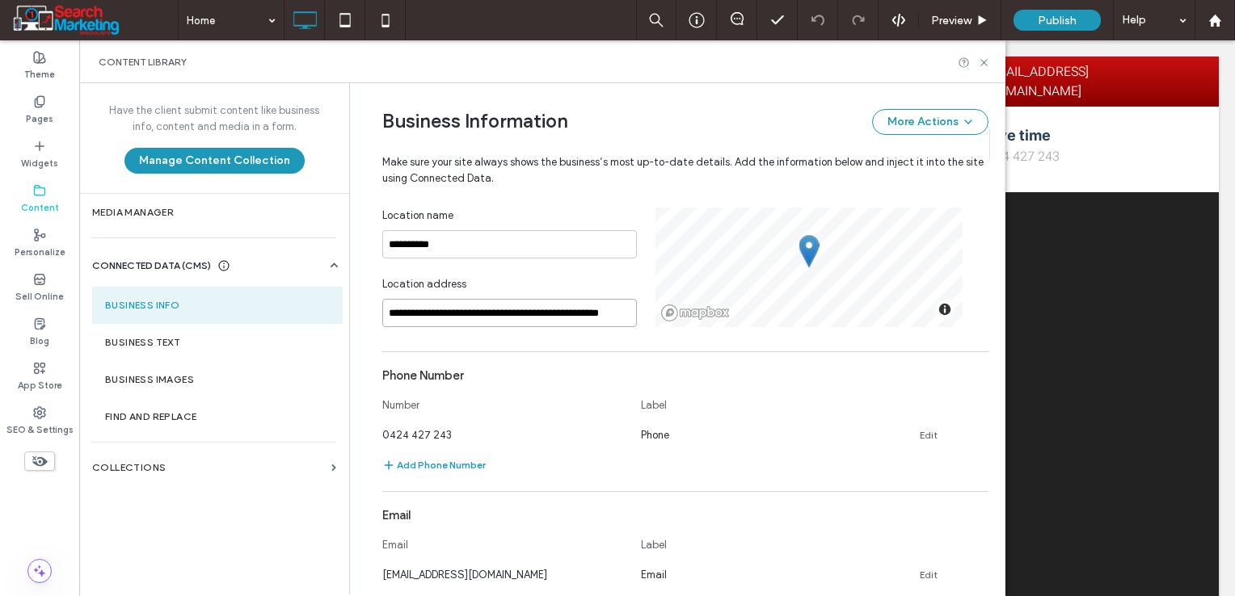
click at [524, 303] on input "**********" at bounding box center [509, 313] width 255 height 28
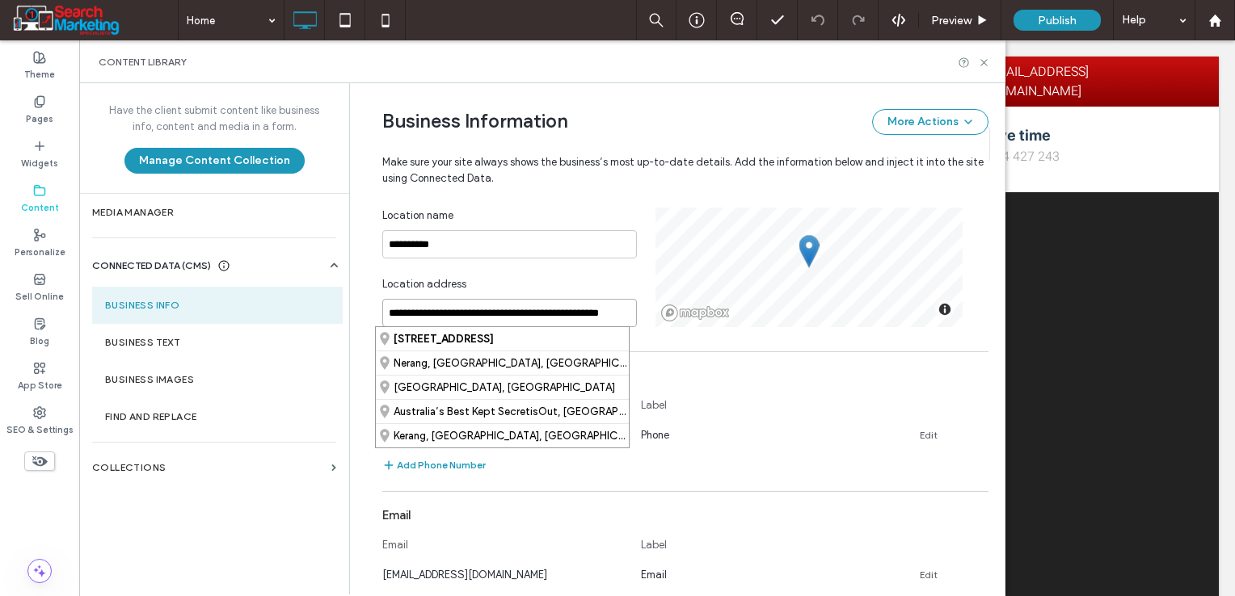
click at [524, 303] on input "**********" at bounding box center [509, 313] width 255 height 28
paste input
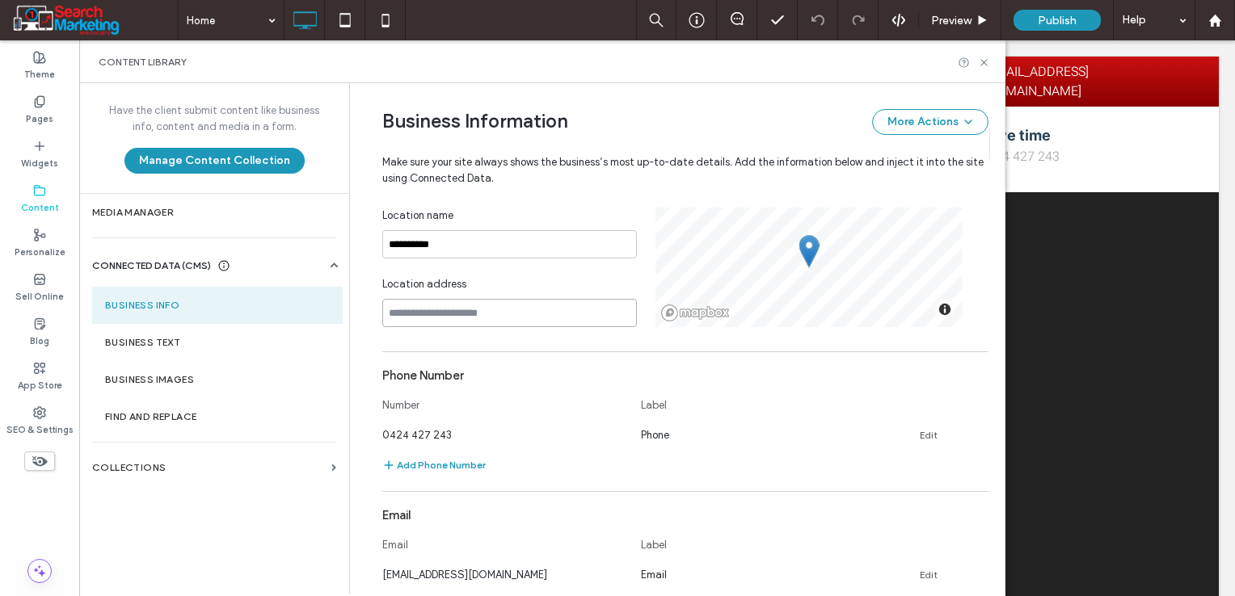
click at [515, 313] on input at bounding box center [509, 313] width 255 height 28
paste input
paste input "**********"
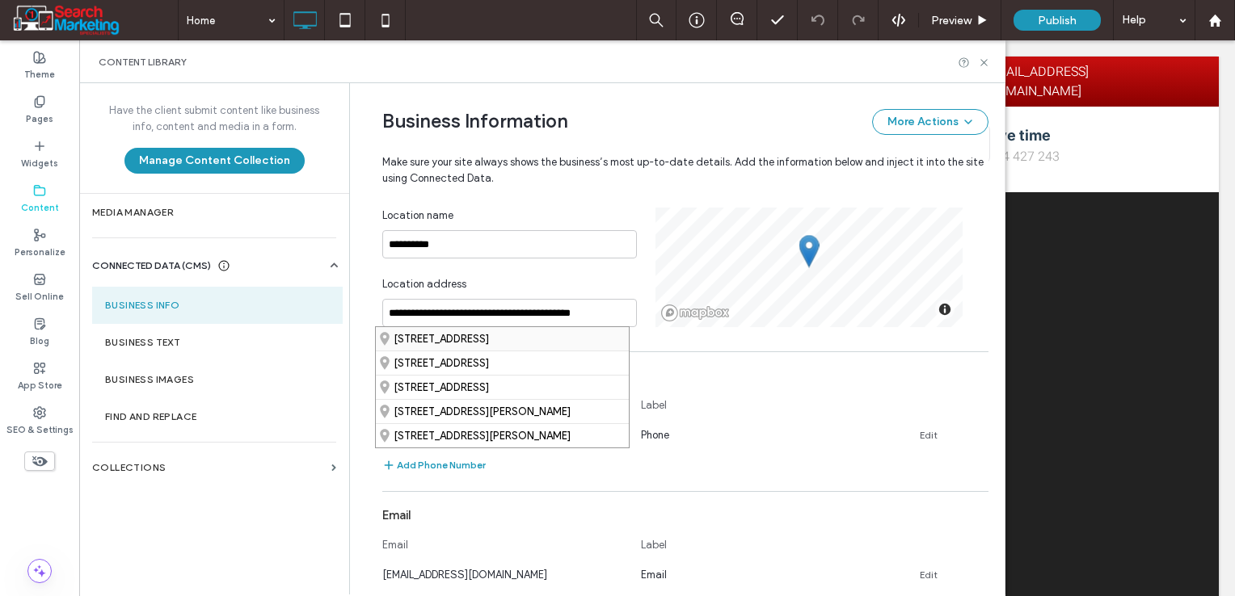
click at [480, 337] on div "79 Billinghurst Crescent, Upper Coomera Queensland 4209, Australia" at bounding box center [502, 338] width 253 height 23
type input "**********"
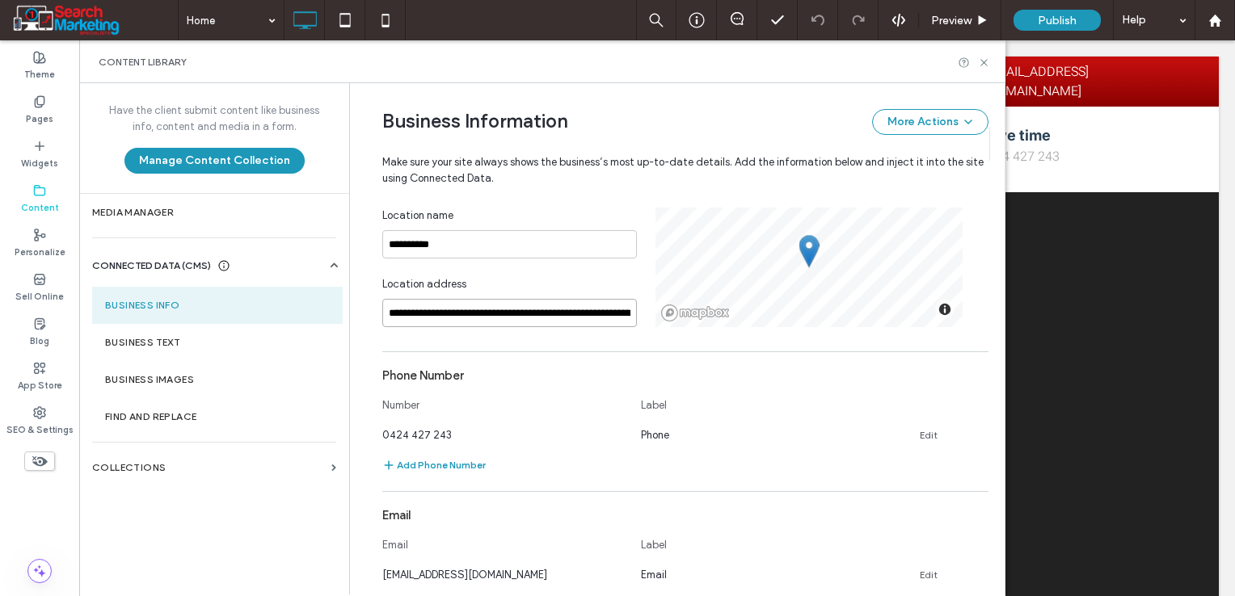
click at [494, 311] on input "**********" at bounding box center [509, 313] width 255 height 28
click at [724, 367] on div "Phone Number" at bounding box center [685, 375] width 606 height 31
drag, startPoint x: 982, startPoint y: 62, endPoint x: 480, endPoint y: 103, distance: 504.2
click at [982, 62] on icon at bounding box center [984, 63] width 12 height 12
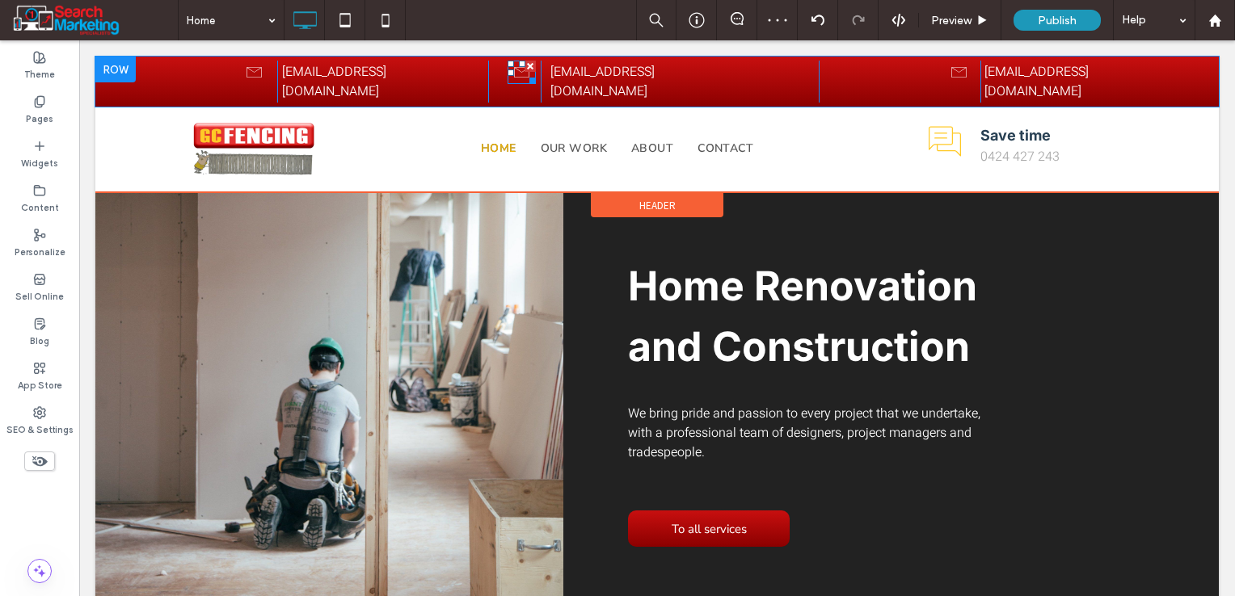
scroll to position [0, 0]
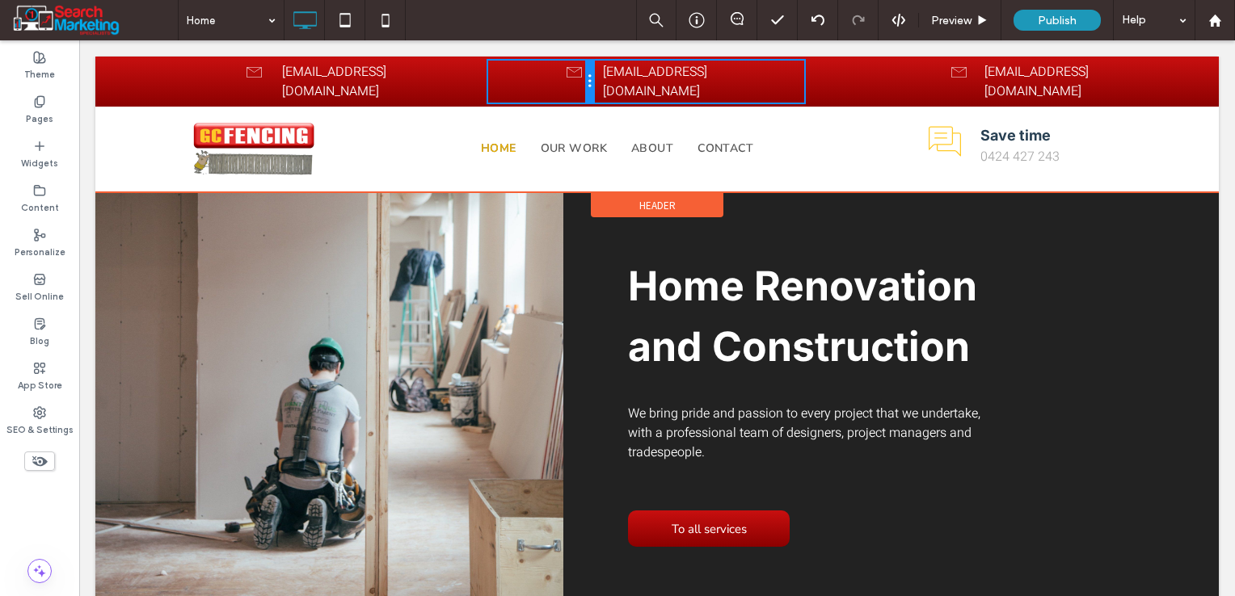
drag, startPoint x: 534, startPoint y: 73, endPoint x: 652, endPoint y: 113, distance: 124.7
click at [573, 73] on div "Click To Paste" at bounding box center [540, 82] width 105 height 42
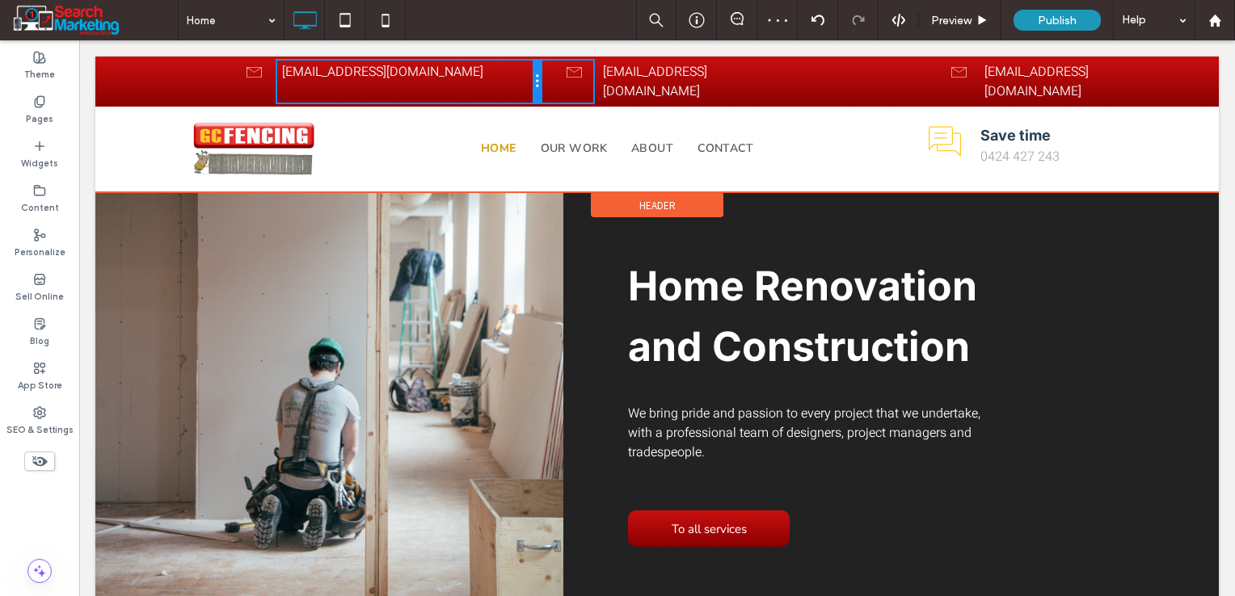
drag, startPoint x: 489, startPoint y: 73, endPoint x: 549, endPoint y: 76, distance: 59.9
click at [549, 76] on div "Click To Paste example@mail.com Click To Paste Click To Paste example@mail.com …" at bounding box center [488, 82] width 632 height 42
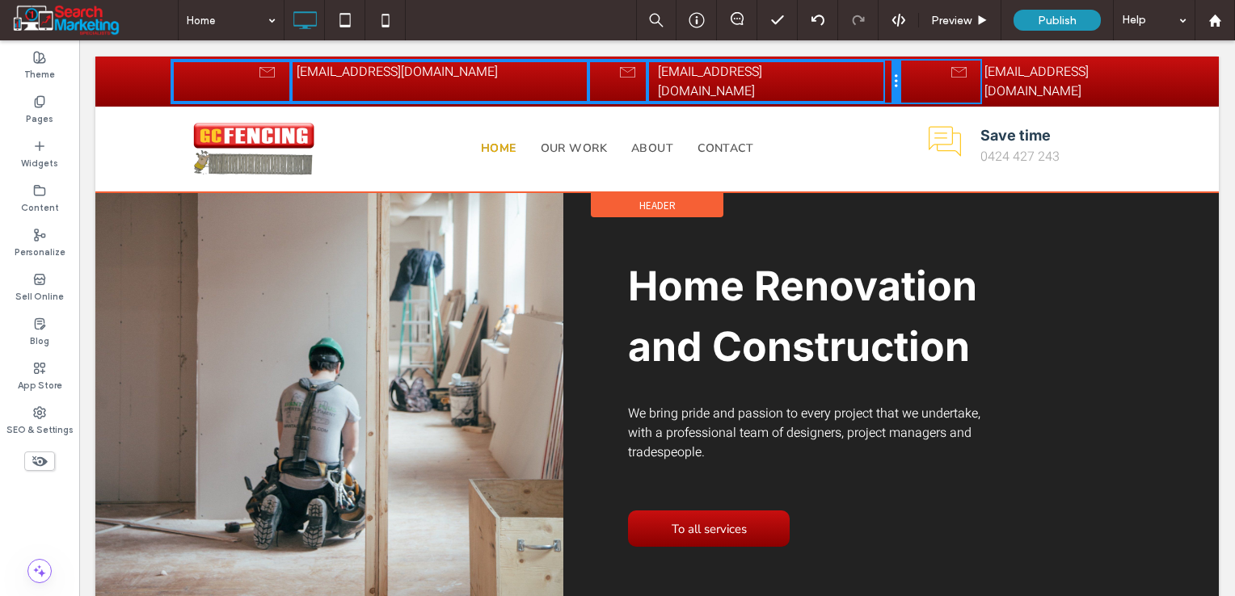
drag, startPoint x: 809, startPoint y: 70, endPoint x: 873, endPoint y: 70, distance: 63.8
click at [873, 70] on div "Click To Paste example@mail.com Click To Paste Click To Paste example@mail.com …" at bounding box center [535, 82] width 727 height 42
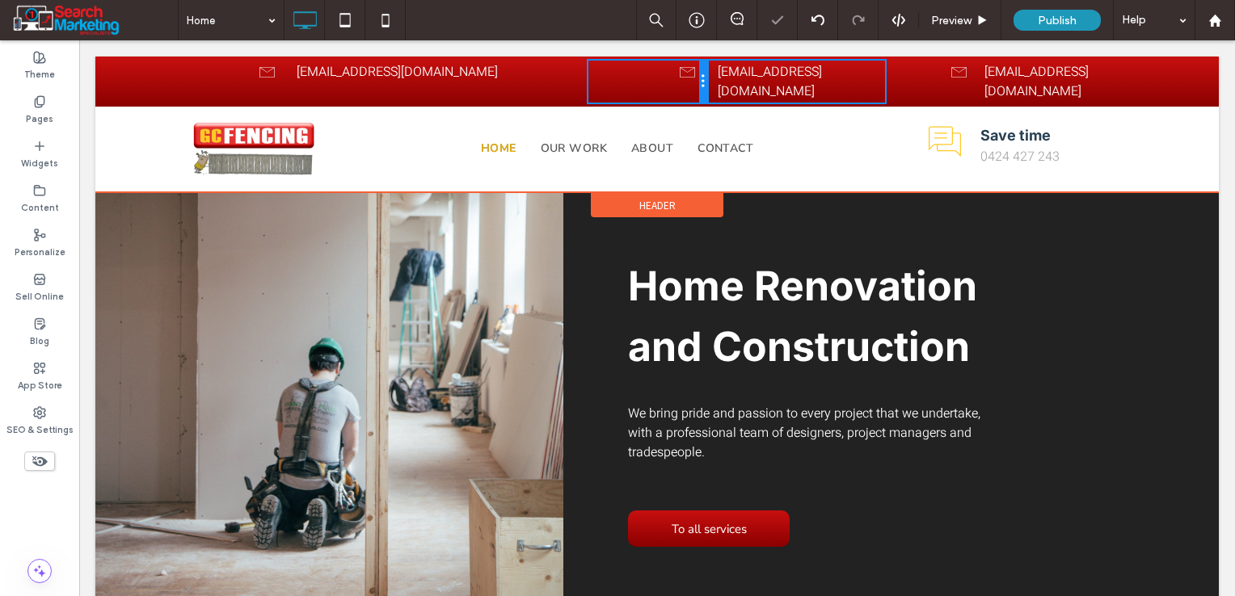
drag, startPoint x: 642, startPoint y: 74, endPoint x: 752, endPoint y: 127, distance: 122.5
click at [683, 80] on div "Click To Paste" at bounding box center [647, 82] width 119 height 42
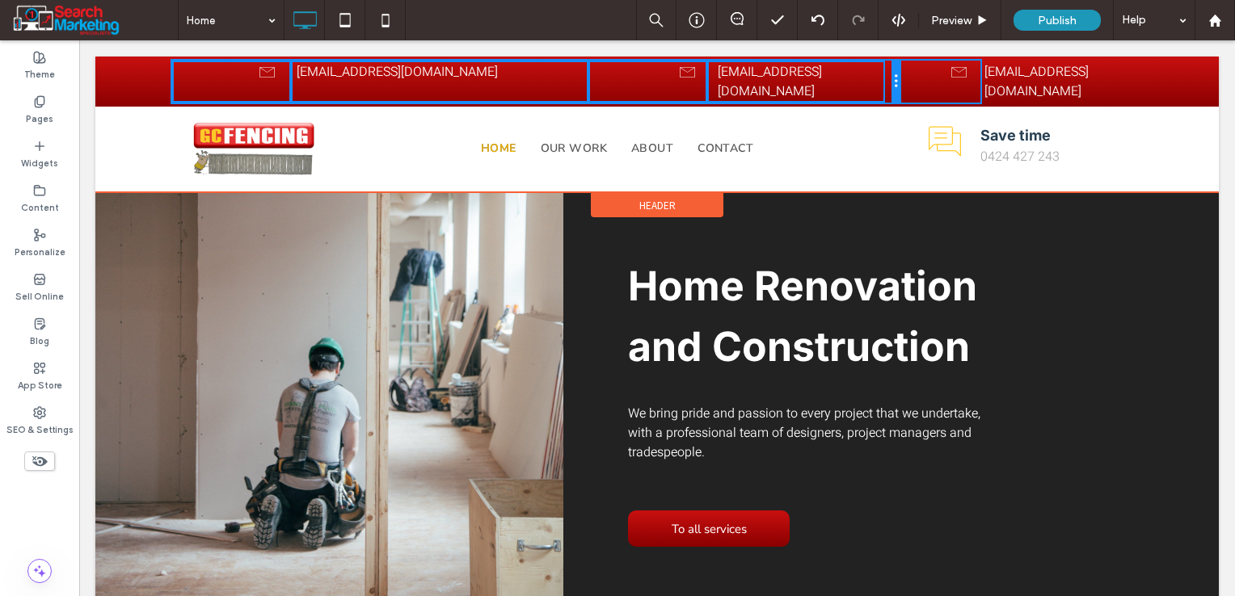
drag, startPoint x: 894, startPoint y: 71, endPoint x: 991, endPoint y: 71, distance: 97.0
click at [991, 71] on div "Click To Paste example@mail.com Click To Paste Click To Paste example@mail.com …" at bounding box center [657, 82] width 970 height 42
drag, startPoint x: 892, startPoint y: 73, endPoint x: 1062, endPoint y: 120, distance: 176.8
click at [1005, 76] on div "Click To Paste example@mail.com Click To Paste Click To Paste example@mail.com …" at bounding box center [657, 82] width 970 height 42
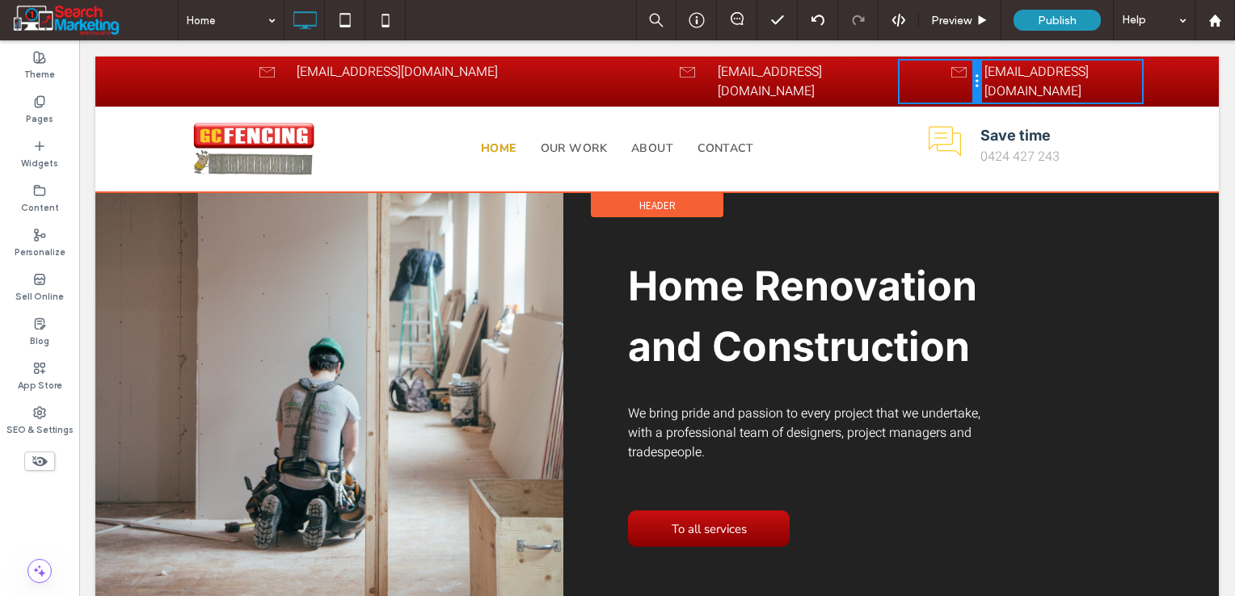
drag, startPoint x: 973, startPoint y: 74, endPoint x: 896, endPoint y: 73, distance: 76.8
click at [899, 73] on div "Click To Paste" at bounding box center [939, 82] width 81 height 42
drag, startPoint x: 973, startPoint y: 72, endPoint x: 988, endPoint y: 122, distance: 52.4
click at [908, 75] on div "Click To Paste" at bounding box center [939, 82] width 81 height 42
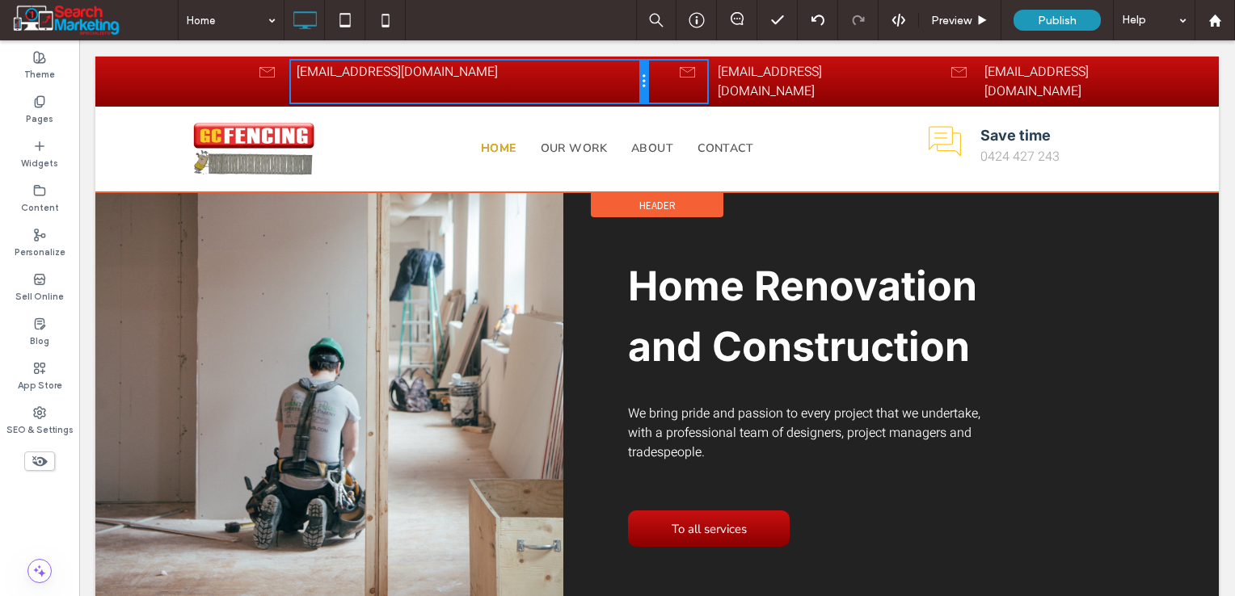
drag, startPoint x: 579, startPoint y: 73, endPoint x: 667, endPoint y: 77, distance: 87.4
click at [667, 77] on div "Click To Paste example@mail.com Click To Paste Click To Paste example@mail.com …" at bounding box center [528, 82] width 713 height 42
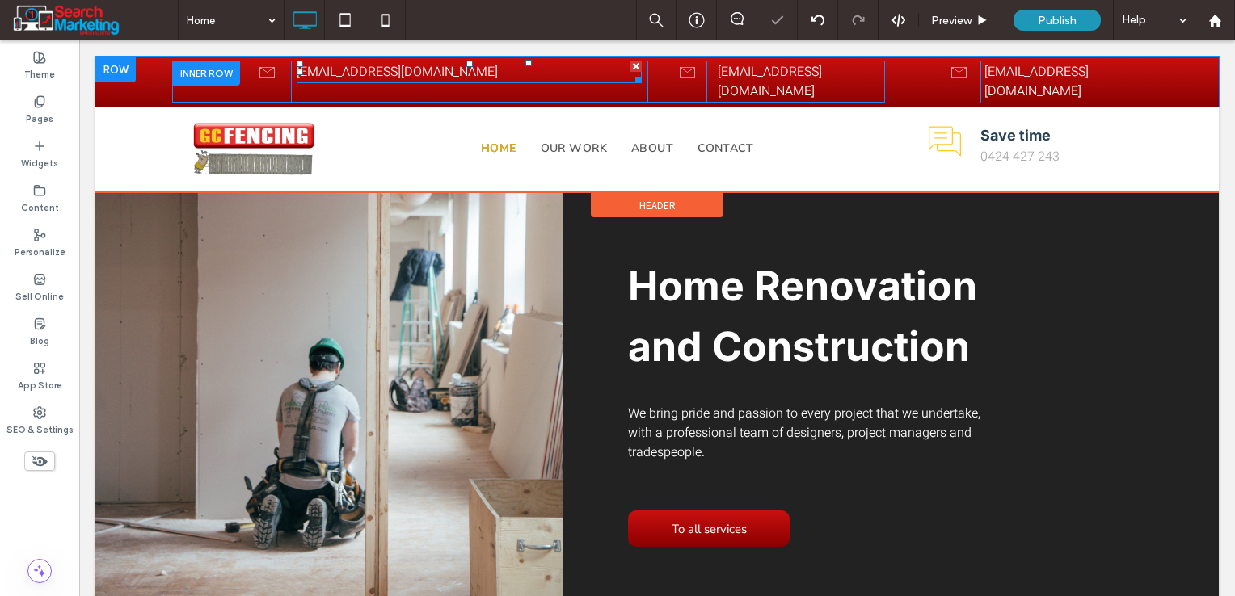
click at [404, 69] on div "[EMAIL_ADDRESS][DOMAIN_NAME]" at bounding box center [470, 71] width 346 height 19
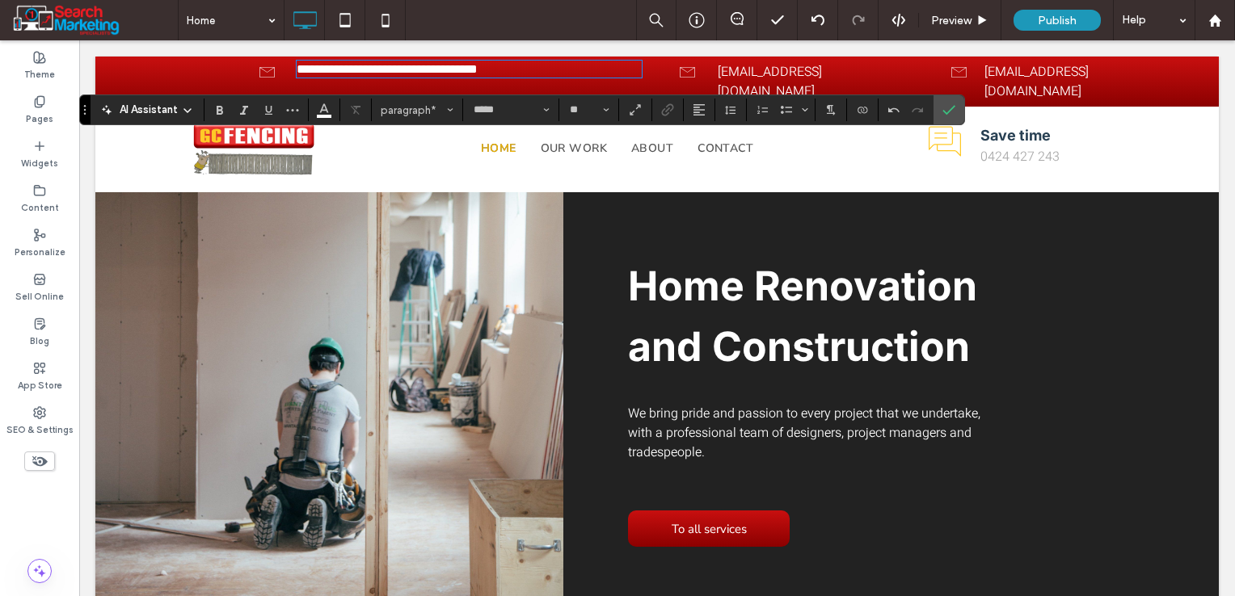
click at [595, 74] on p "**********" at bounding box center [470, 69] width 346 height 14
click at [627, 72] on p "**********" at bounding box center [470, 69] width 346 height 14
click at [456, 63] on span "**********" at bounding box center [387, 69] width 181 height 12
click at [592, 111] on input "**" at bounding box center [584, 109] width 32 height 13
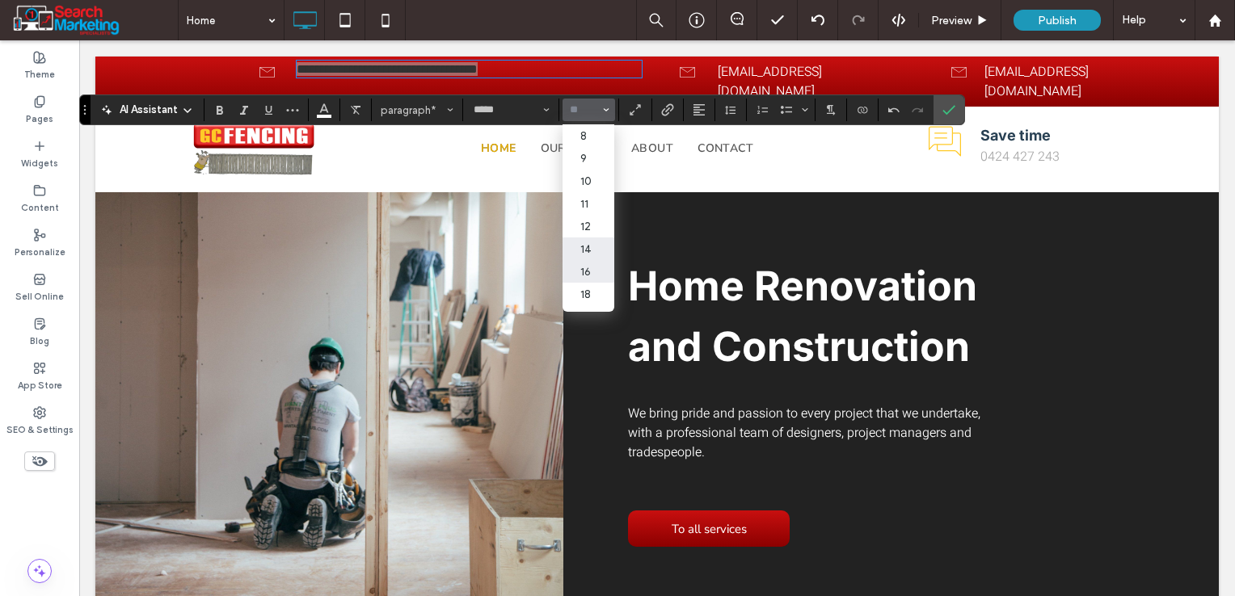
click at [591, 253] on label "14" at bounding box center [588, 249] width 52 height 23
type input "**"
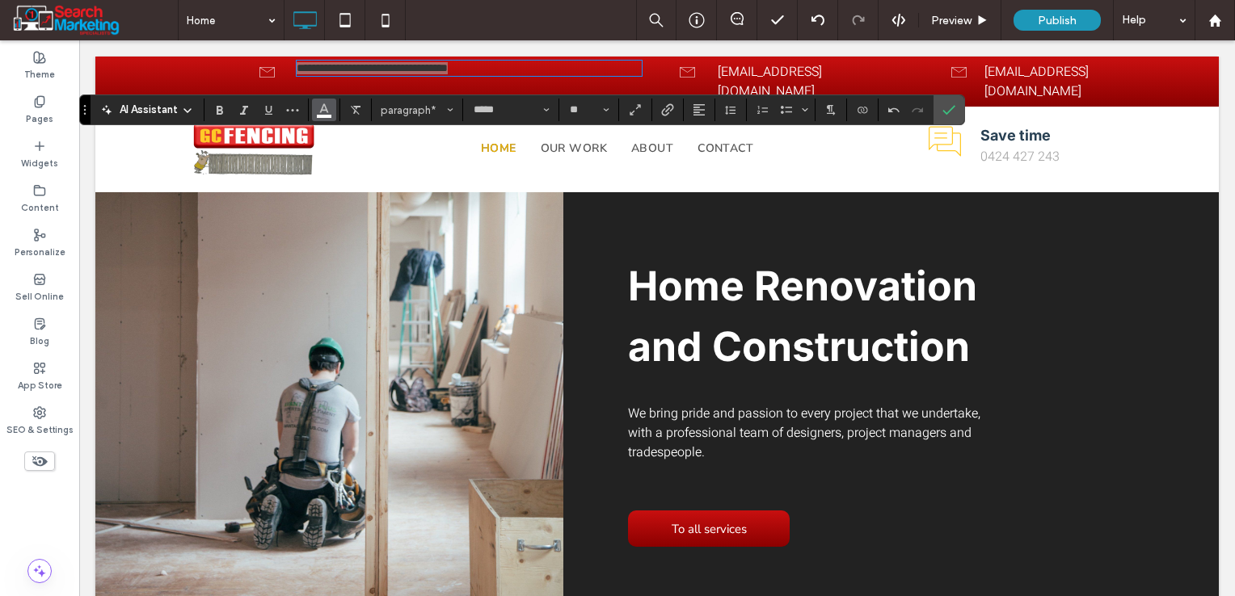
click at [328, 111] on icon "Color" at bounding box center [324, 108] width 13 height 13
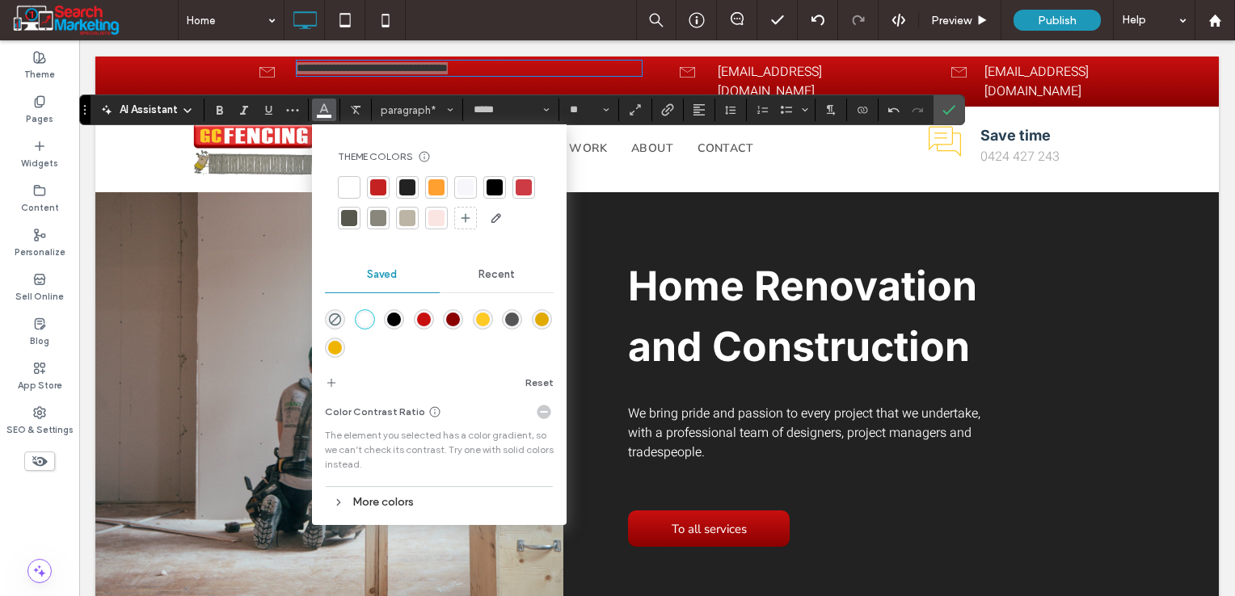
click at [345, 492] on div "More colors" at bounding box center [439, 502] width 229 height 22
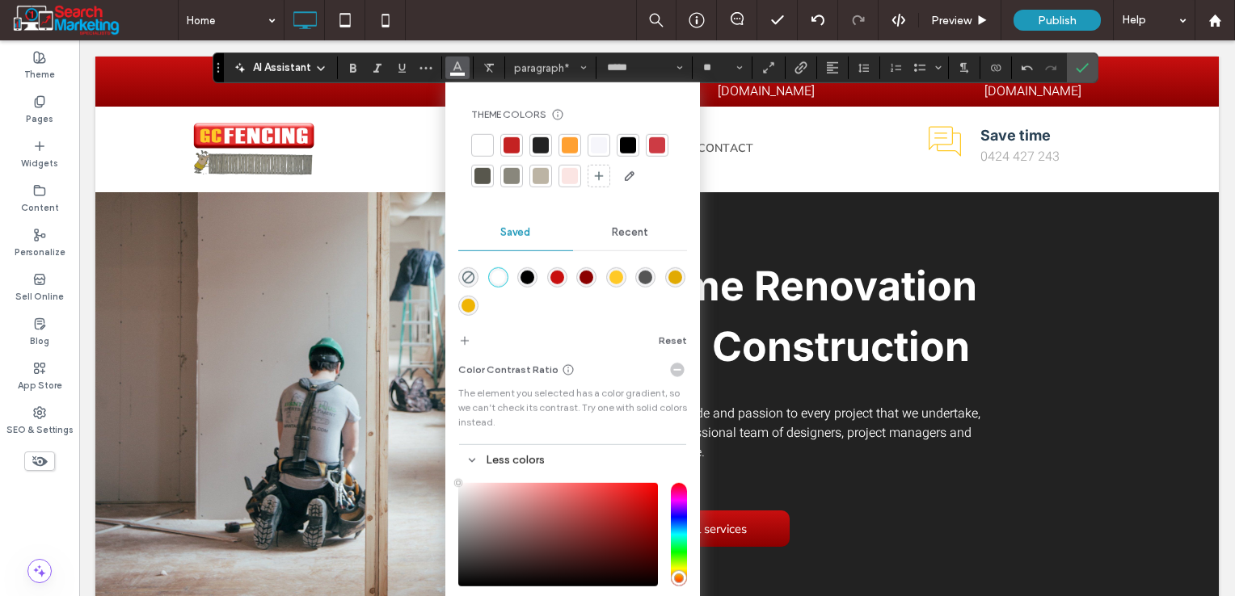
drag, startPoint x: 86, startPoint y: 106, endPoint x: 220, endPoint y: -19, distance: 182.9
click at [220, 0] on html ".wqwq-1{fill:#231f20;} .cls-1q, .cls-2q { fill-rule: evenodd; } .cls-2q { fill:…" at bounding box center [617, 298] width 1235 height 596
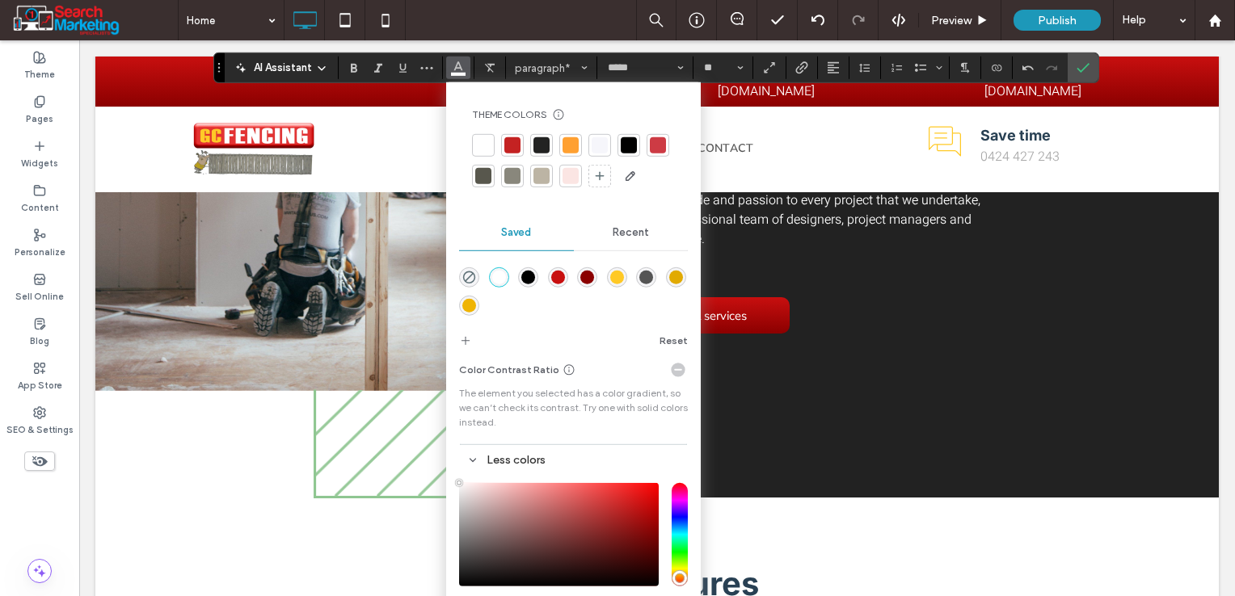
scroll to position [242, 0]
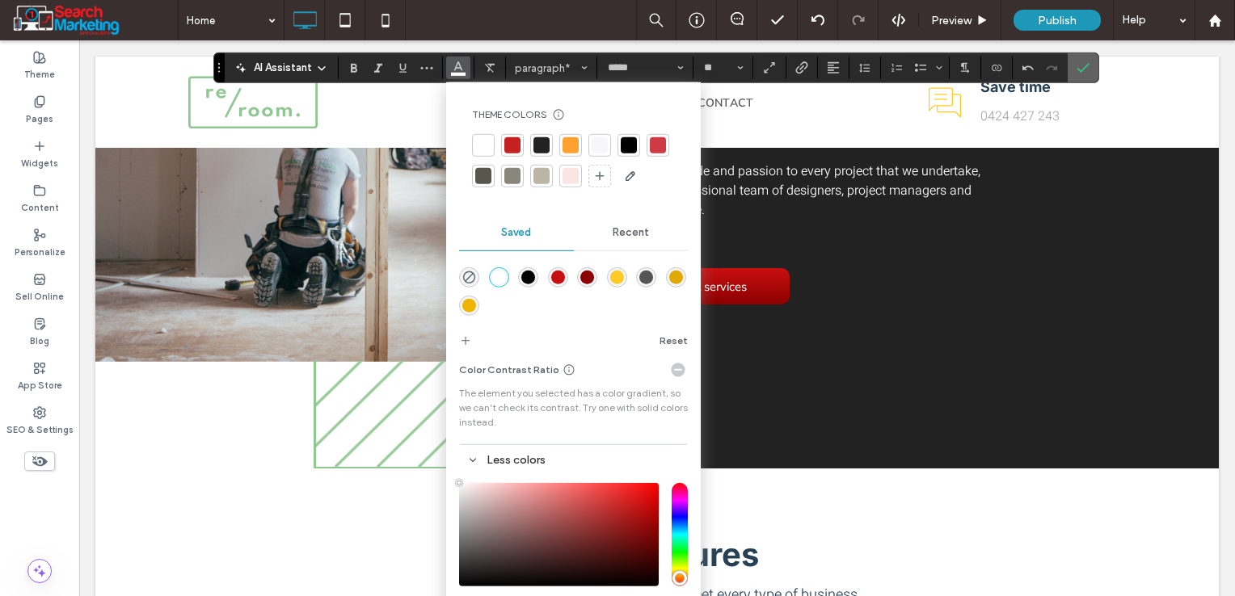
click at [1079, 62] on span "Confirm" at bounding box center [1082, 67] width 13 height 27
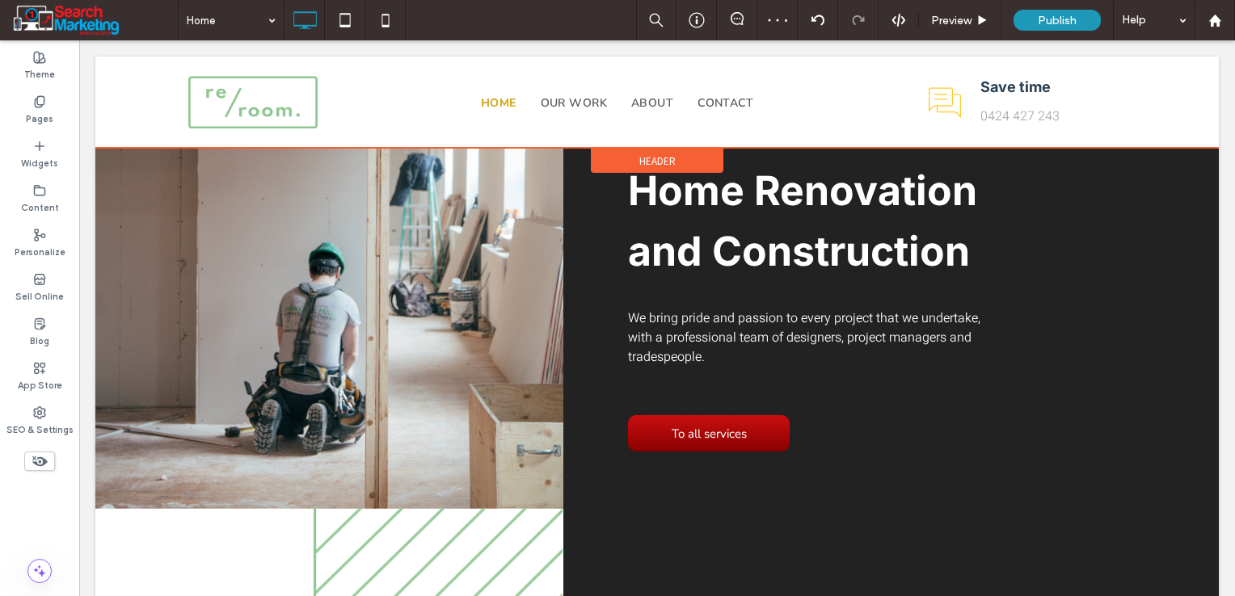
scroll to position [81, 0]
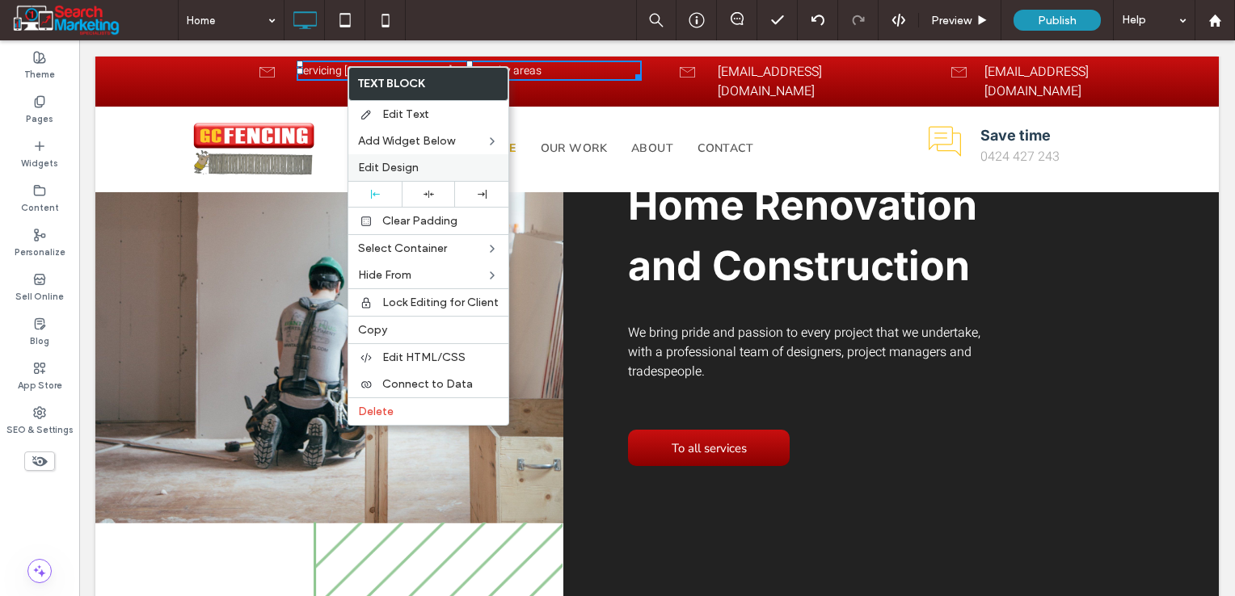
click at [392, 162] on span "Edit Design" at bounding box center [388, 168] width 61 height 14
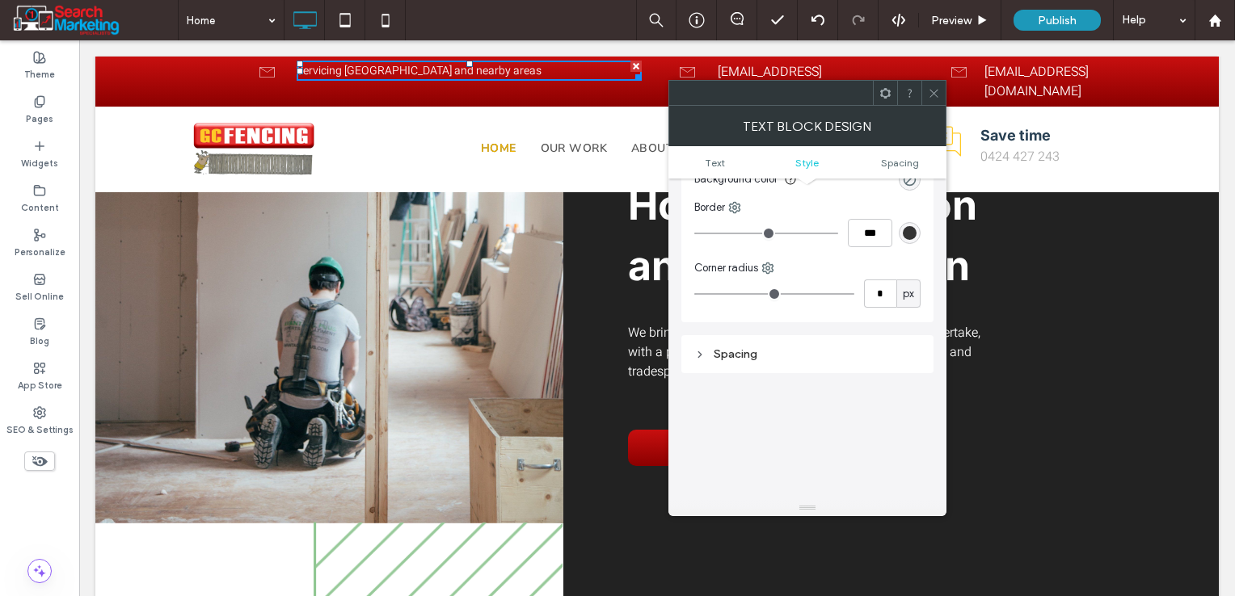
scroll to position [242, 0]
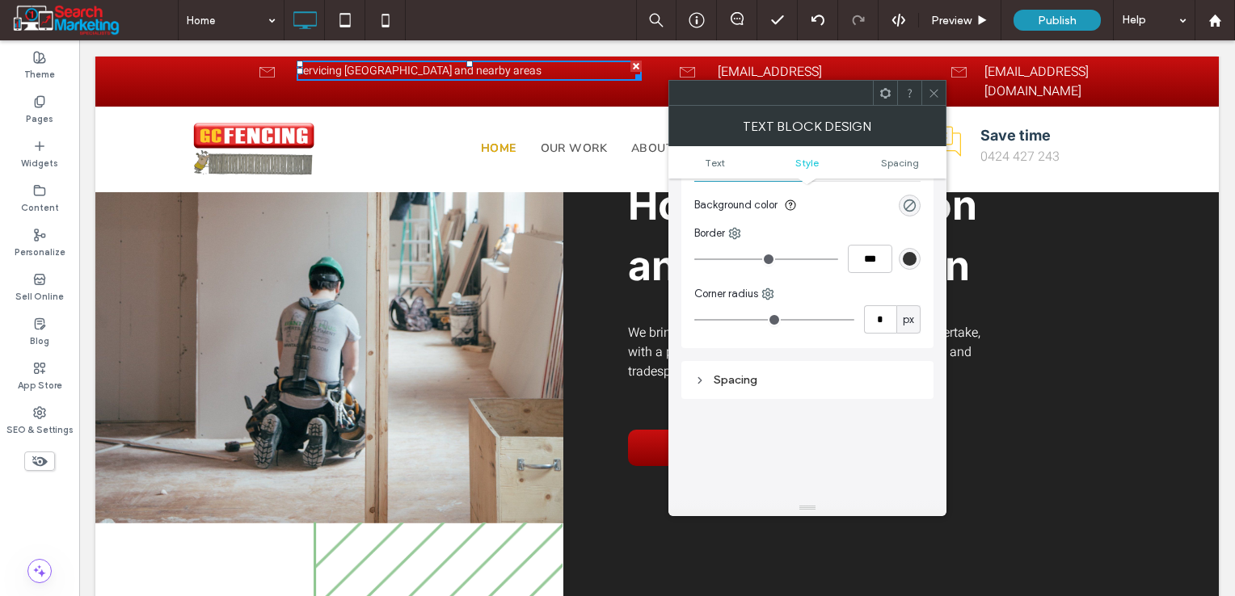
click at [932, 99] on icon at bounding box center [934, 93] width 12 height 12
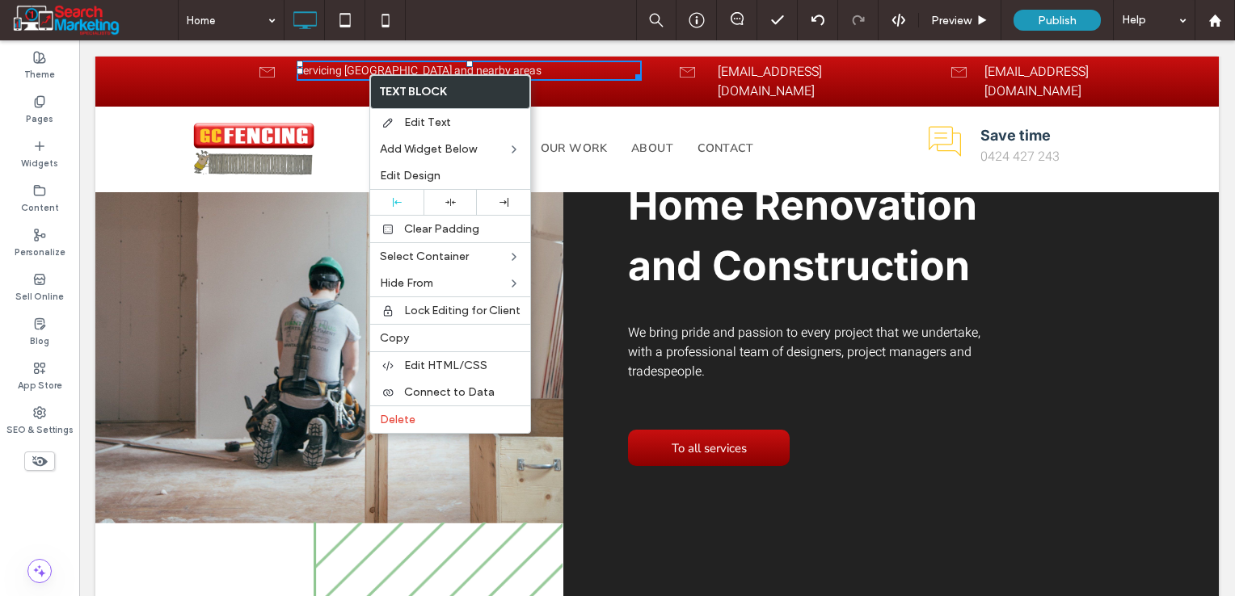
click at [532, 74] on p "Servicing Gold Coast and nearby areas" at bounding box center [470, 70] width 346 height 17
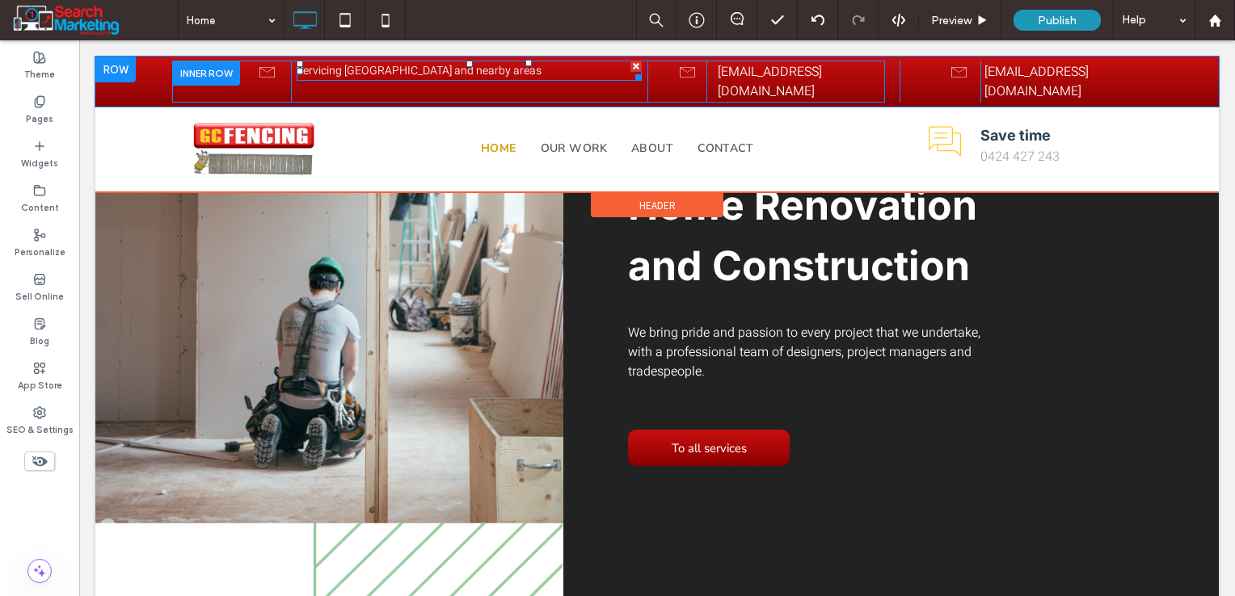
click at [532, 74] on p "Servicing Gold Coast and nearby areas" at bounding box center [470, 70] width 346 height 17
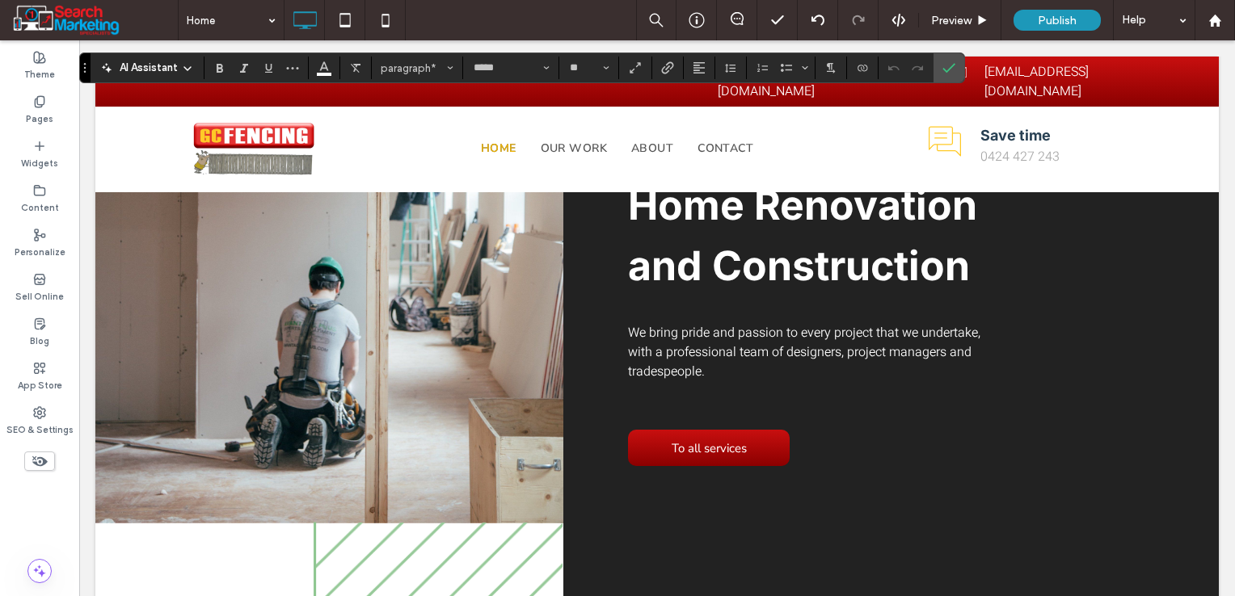
scroll to position [0, 0]
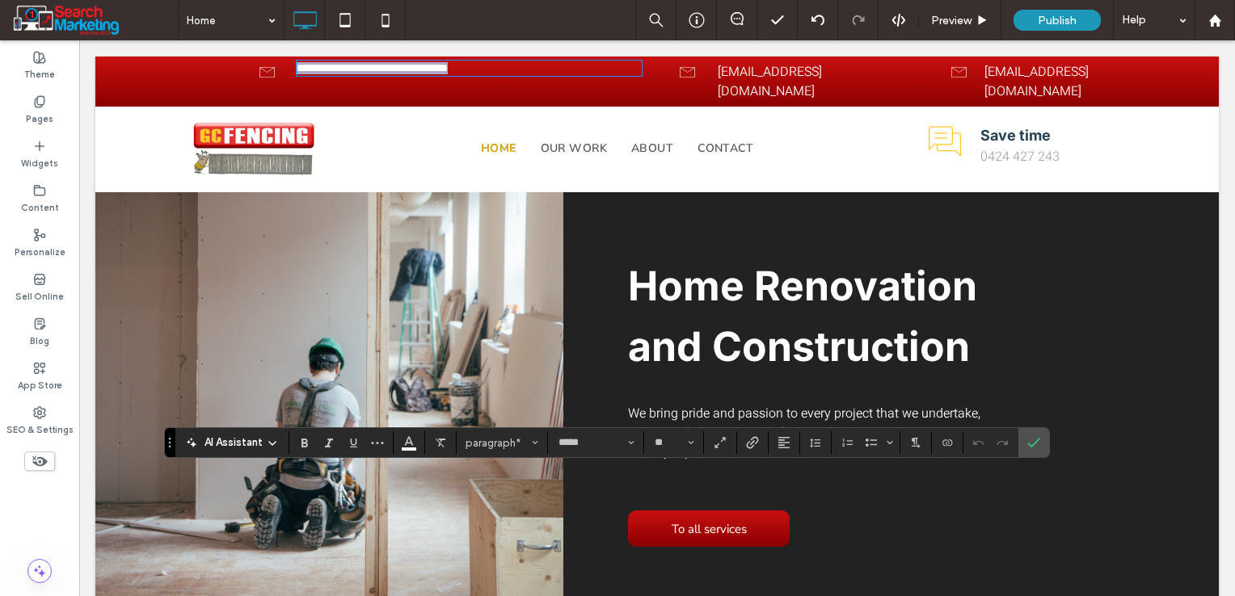
drag, startPoint x: 86, startPoint y: 108, endPoint x: 171, endPoint y: 454, distance: 356.3
click at [171, 448] on icon "Drag" at bounding box center [169, 443] width 3 height 10
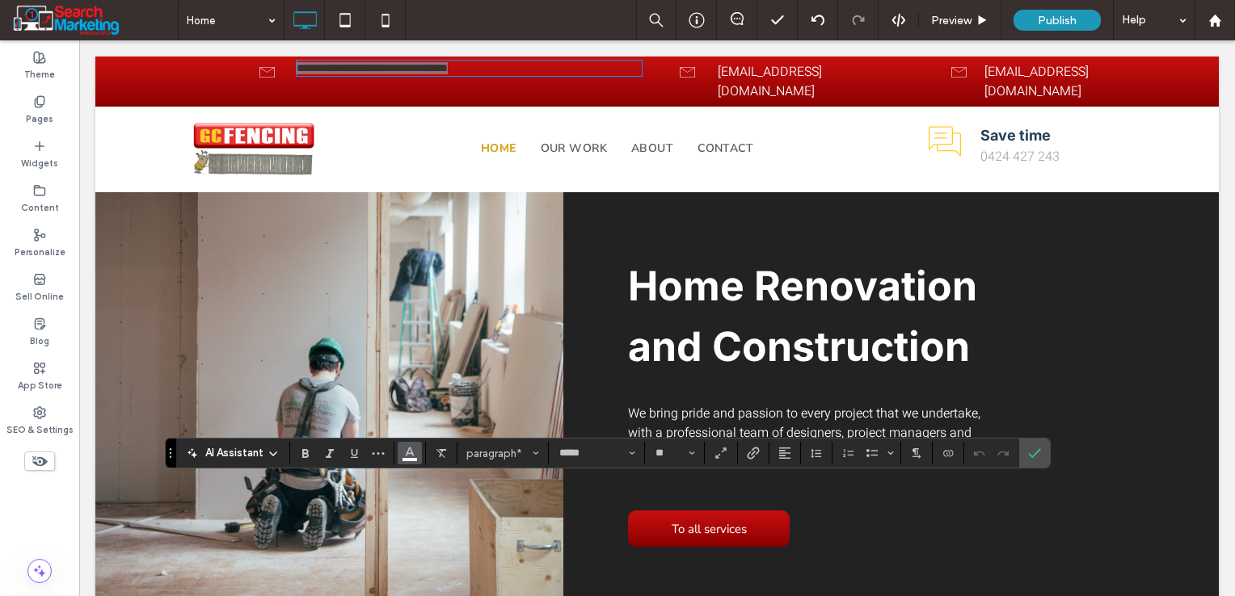
click at [409, 456] on icon "Color" at bounding box center [409, 451] width 13 height 13
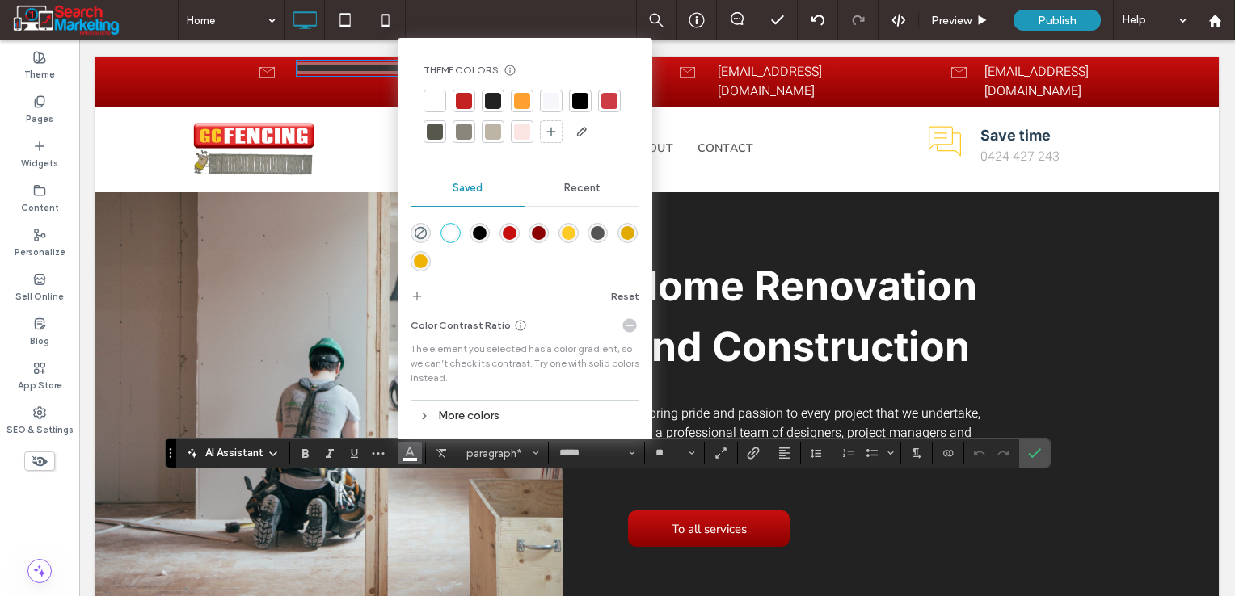
click at [434, 414] on div "More colors" at bounding box center [524, 416] width 229 height 22
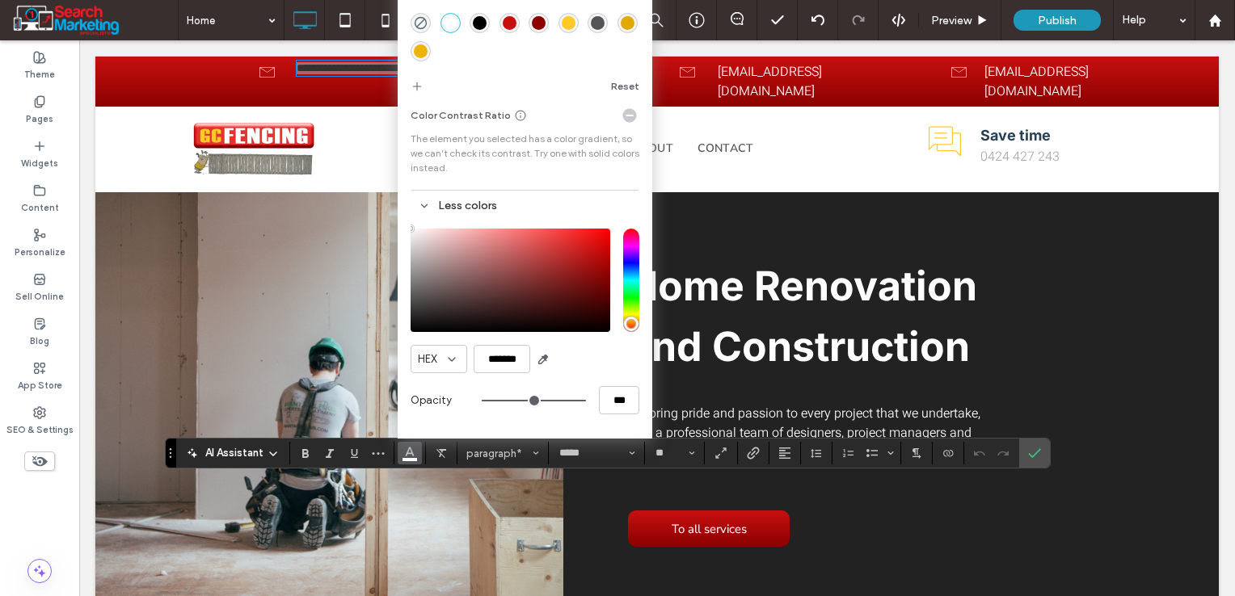
type input "****"
click at [517, 364] on input "*******" at bounding box center [501, 359] width 57 height 28
paste input "color picker textbox"
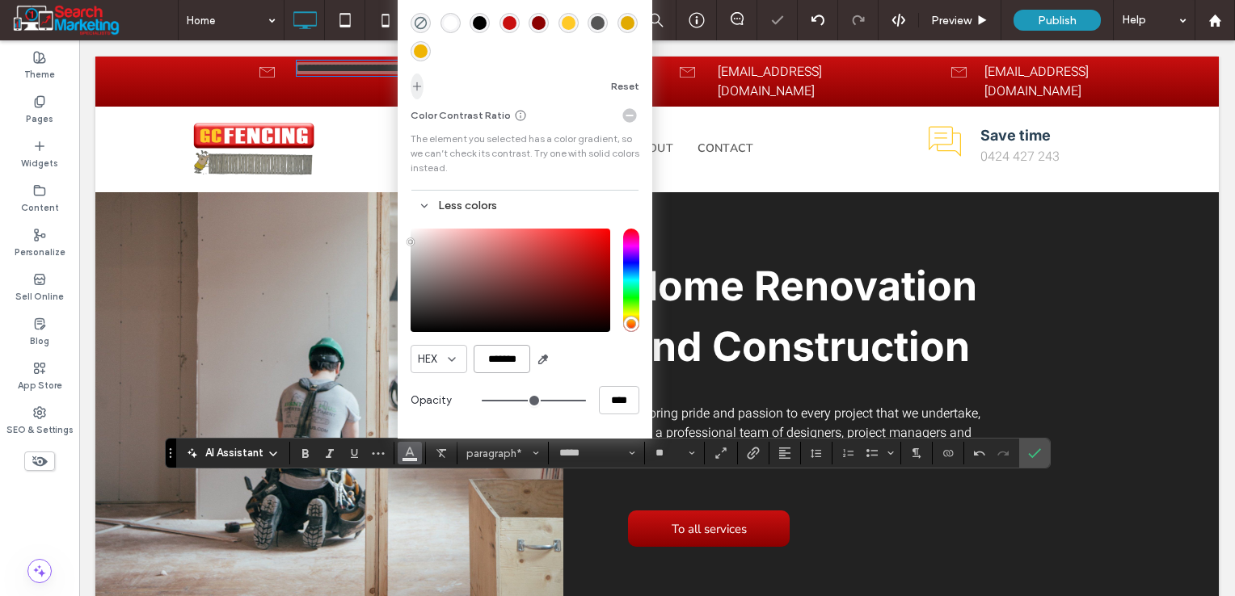
type input "*******"
click at [412, 91] on icon "add color" at bounding box center [416, 86] width 13 height 13
drag, startPoint x: 1042, startPoint y: 456, endPoint x: 954, endPoint y: 425, distance: 93.3
click at [1042, 456] on label "Confirm" at bounding box center [1034, 453] width 24 height 29
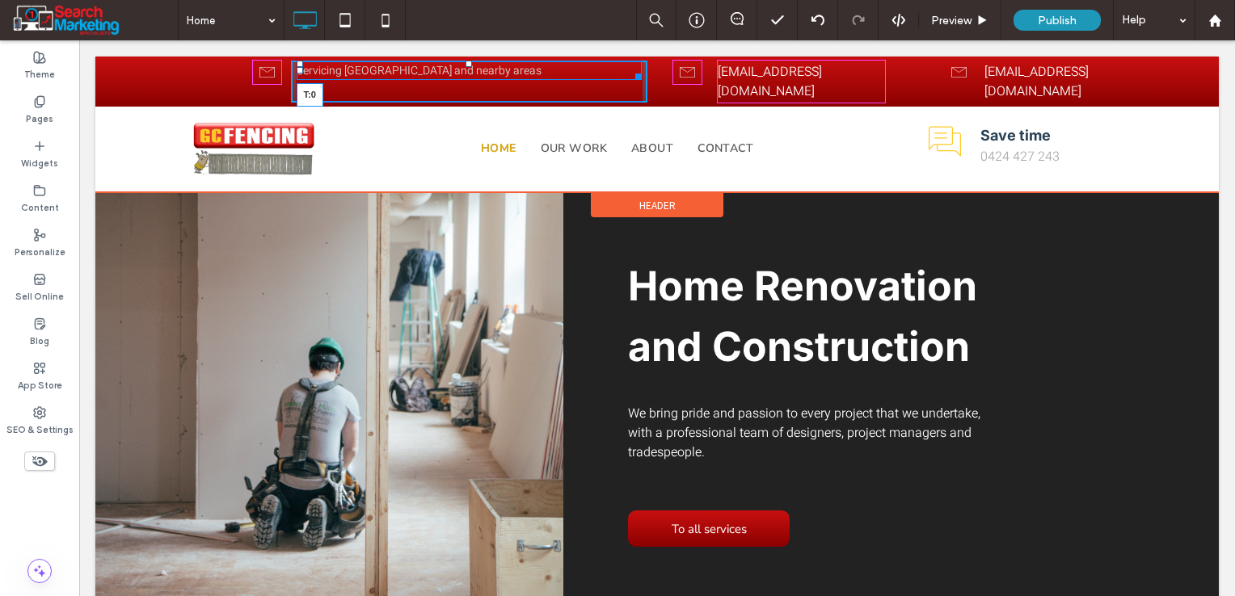
drag, startPoint x: 464, startPoint y: 63, endPoint x: 543, endPoint y: 103, distance: 88.9
click at [465, 63] on div at bounding box center [468, 64] width 6 height 6
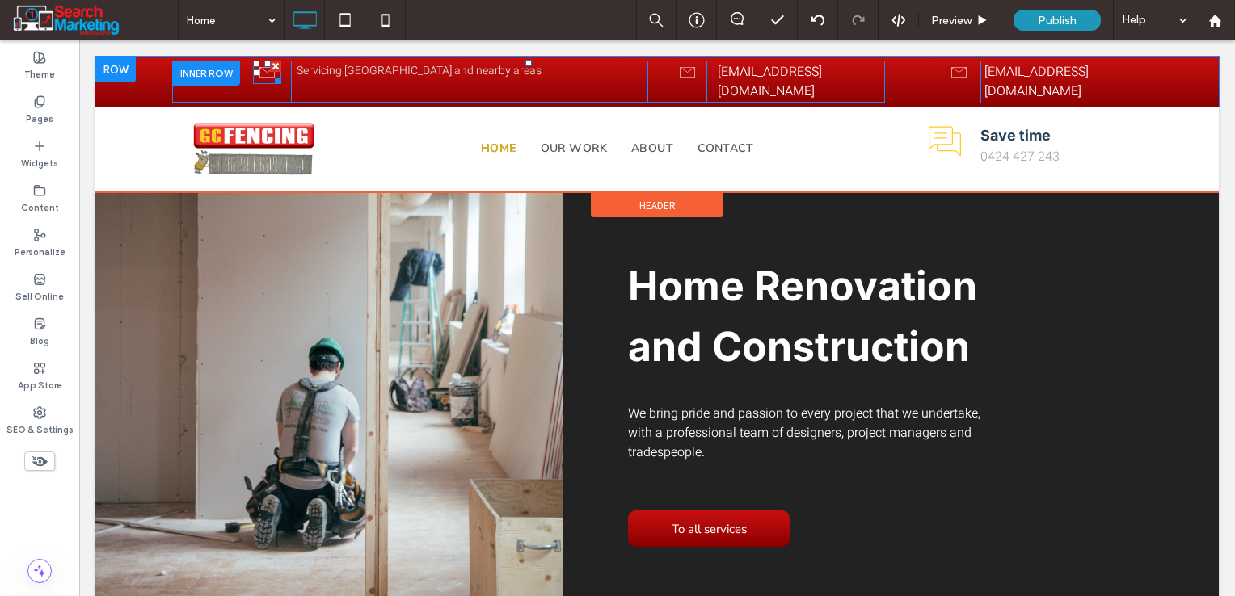
click at [259, 74] on icon at bounding box center [267, 72] width 28 height 23
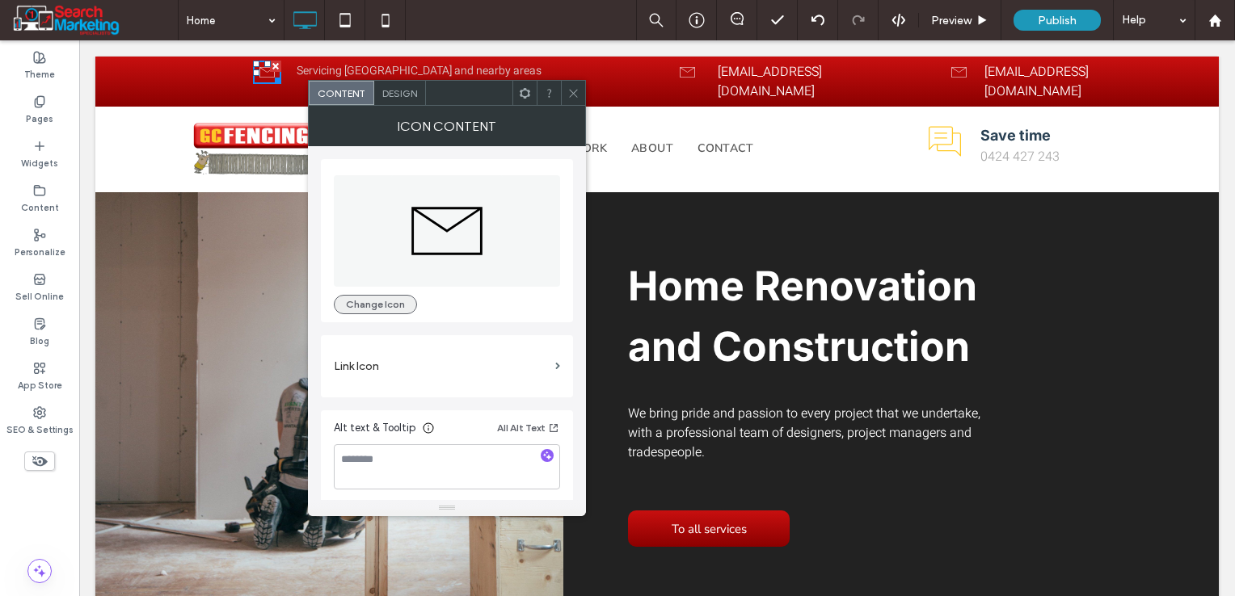
click at [386, 299] on button "Change Icon" at bounding box center [375, 304] width 83 height 19
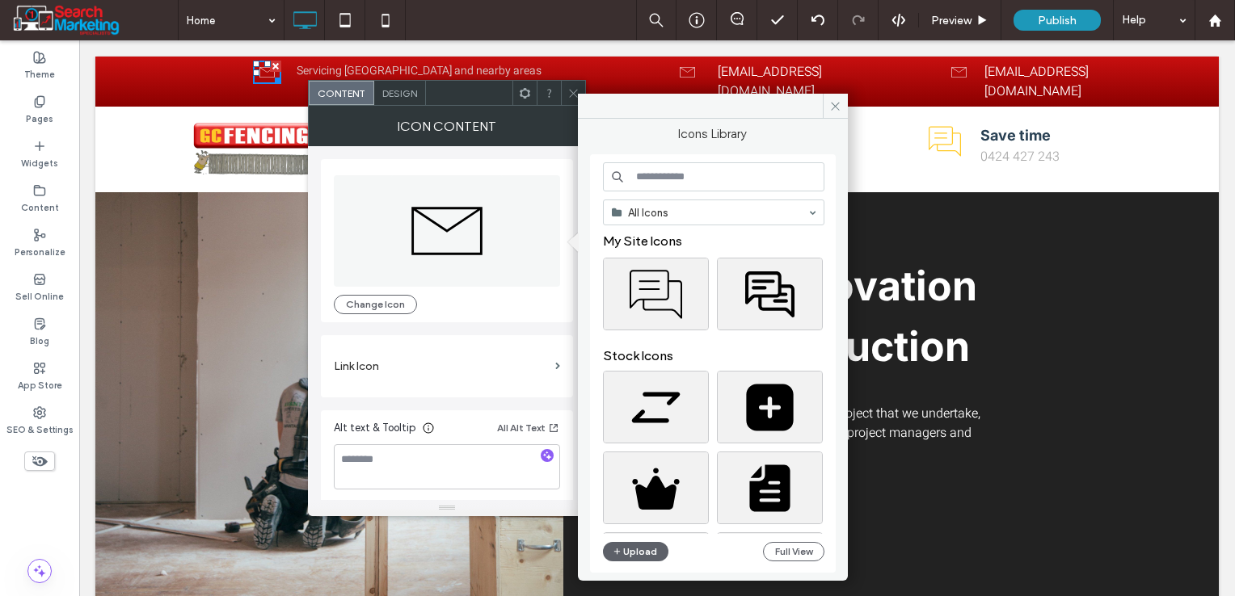
click at [731, 179] on input at bounding box center [713, 176] width 221 height 29
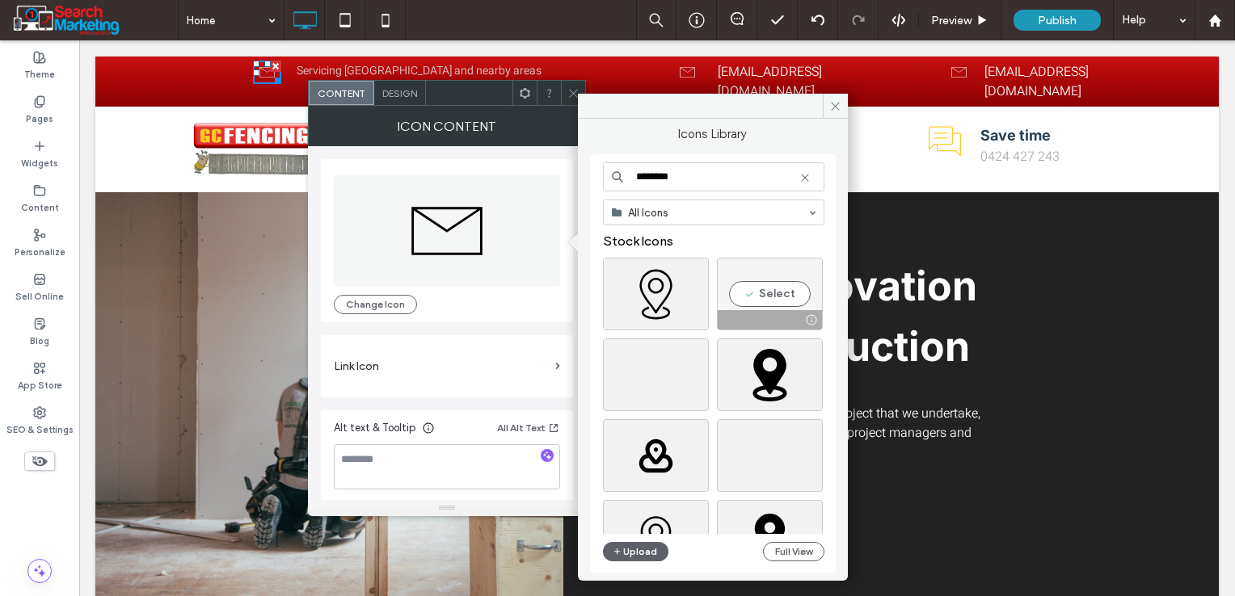
type input "********"
click at [752, 296] on div "Select" at bounding box center [770, 294] width 106 height 73
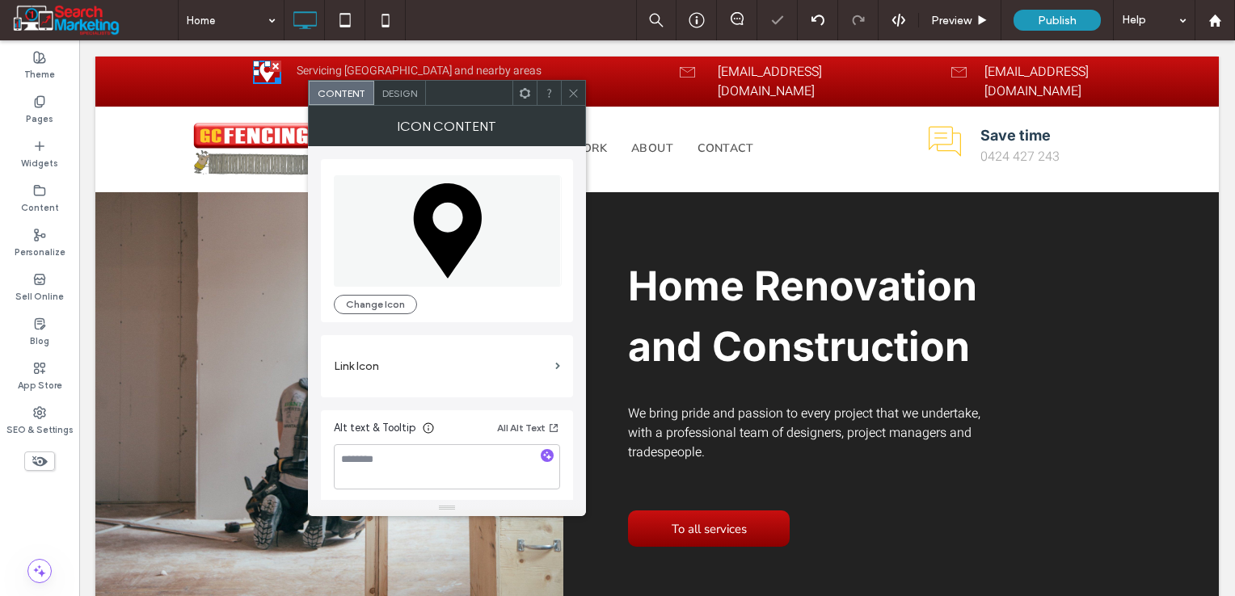
click at [406, 92] on span "Design" at bounding box center [399, 93] width 35 height 12
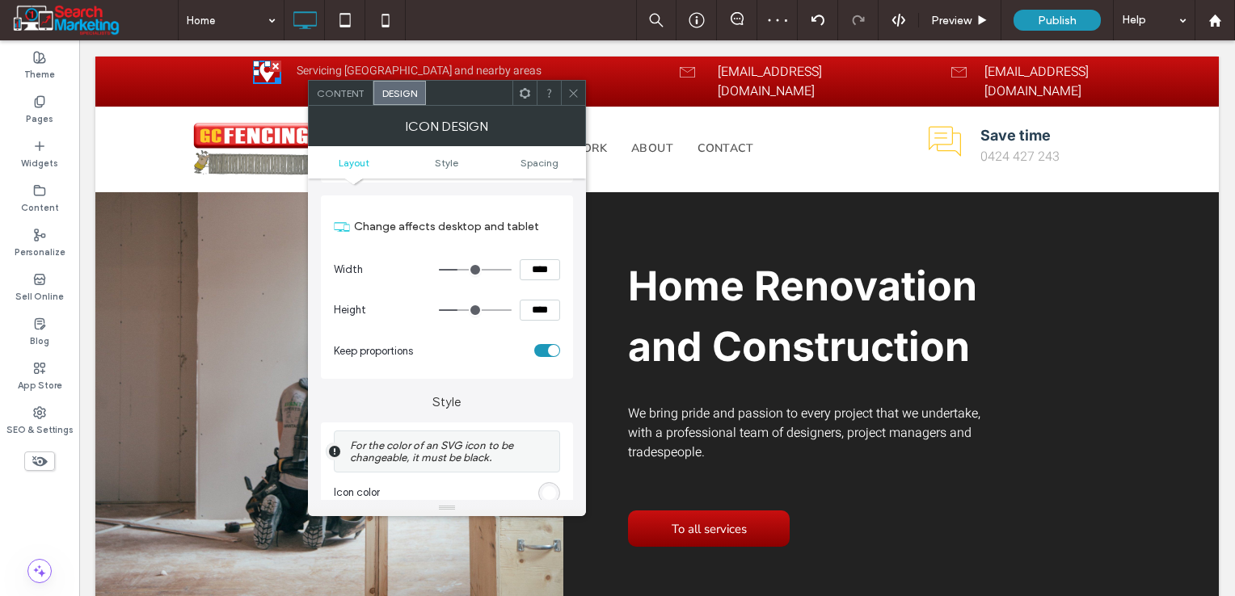
scroll to position [162, 0]
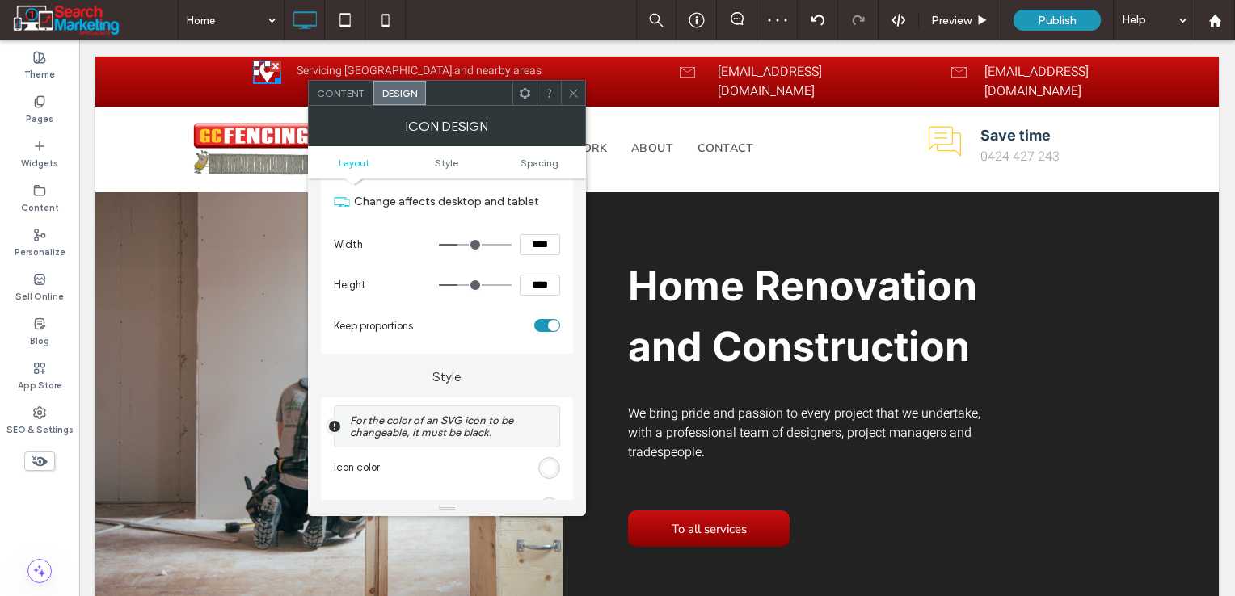
click at [538, 326] on div "toggle" at bounding box center [547, 325] width 26 height 13
click at [533, 280] on input "****" at bounding box center [540, 285] width 40 height 21
click at [536, 247] on input "****" at bounding box center [540, 244] width 40 height 21
type input "****"
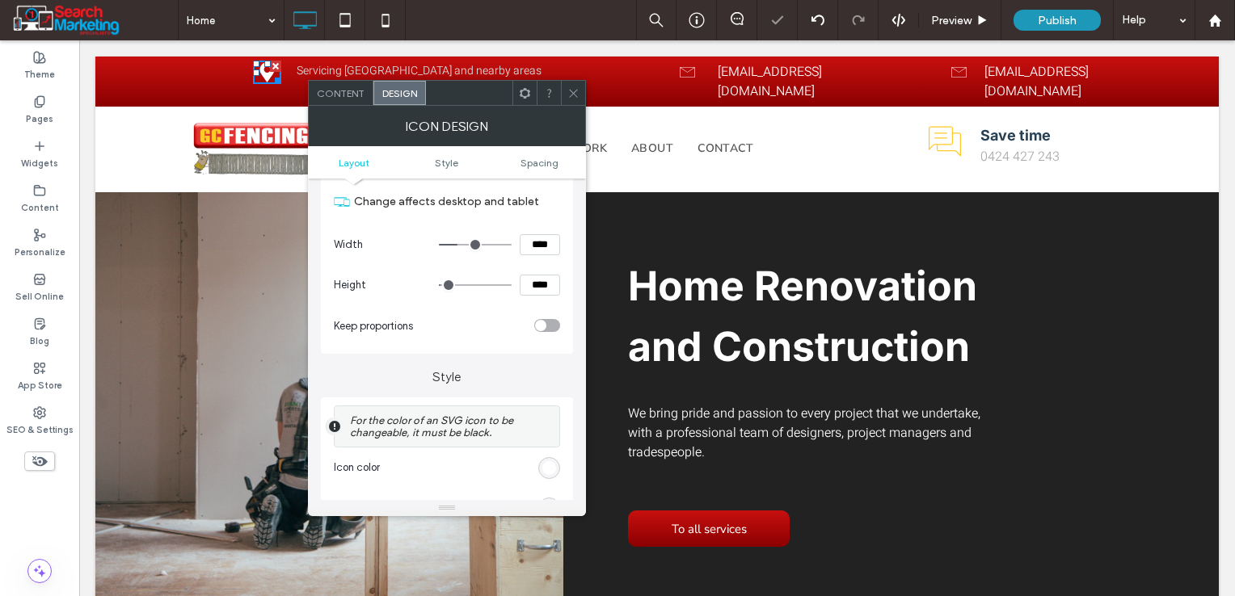
type input "**"
click at [535, 291] on input "****" at bounding box center [540, 285] width 40 height 21
type input "****"
type input "**"
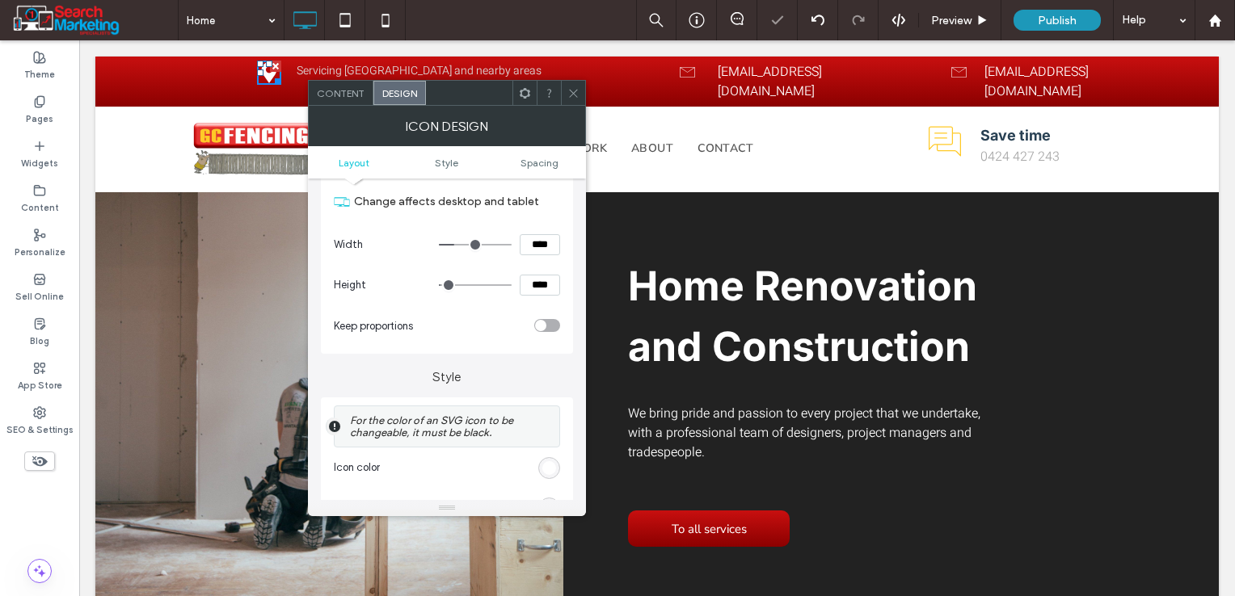
click at [514, 304] on section "Height ****" at bounding box center [447, 285] width 226 height 40
click at [545, 248] on input "****" at bounding box center [540, 244] width 40 height 21
click at [545, 247] on input "****" at bounding box center [540, 244] width 40 height 21
type input "****"
type input "**"
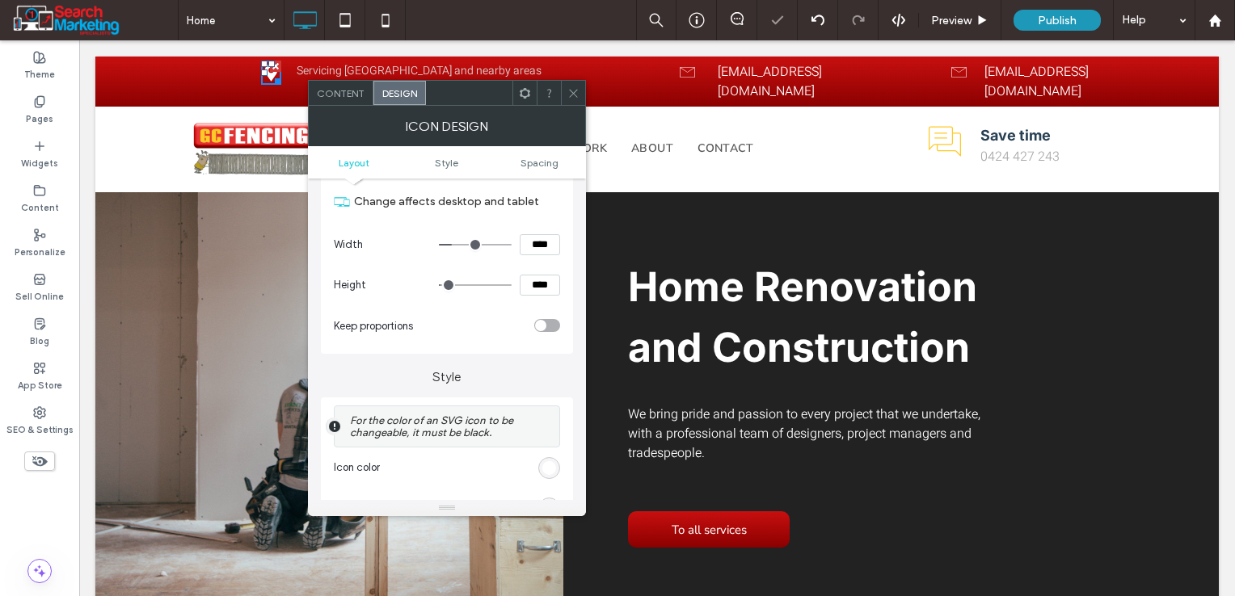
click at [537, 292] on input "****" at bounding box center [540, 285] width 40 height 21
type input "****"
type input "**"
click at [494, 309] on section "Keep proportions" at bounding box center [447, 325] width 226 height 40
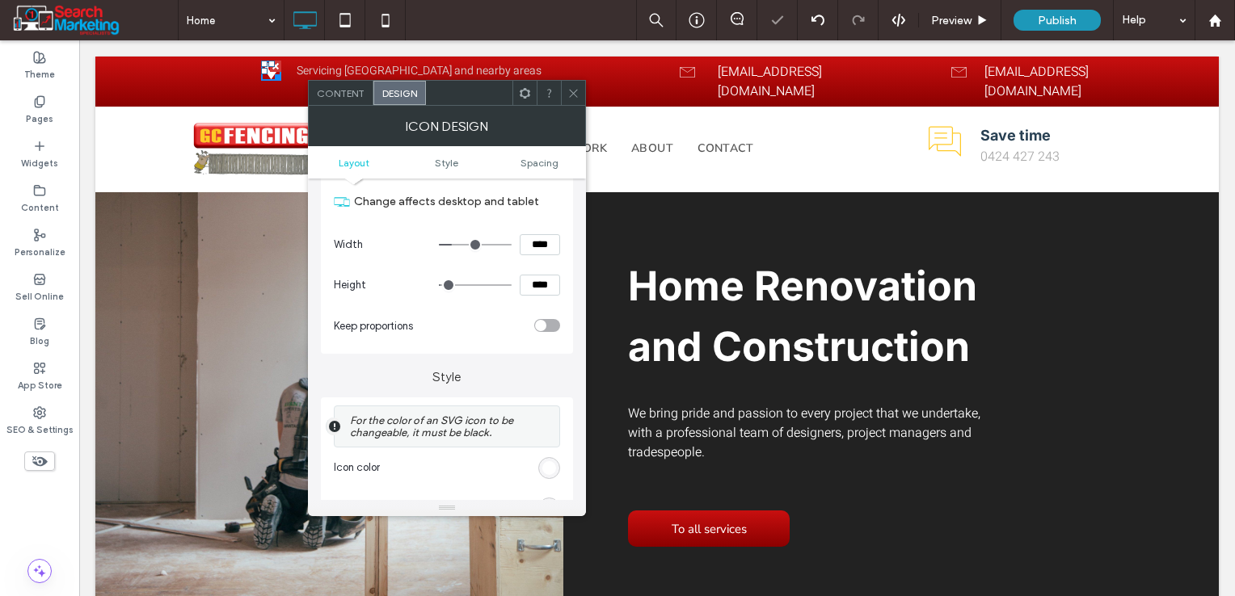
click at [524, 303] on section "Height ****" at bounding box center [447, 285] width 226 height 40
click at [544, 326] on div "toggle" at bounding box center [540, 325] width 11 height 11
click at [447, 158] on span "Style" at bounding box center [446, 163] width 23 height 12
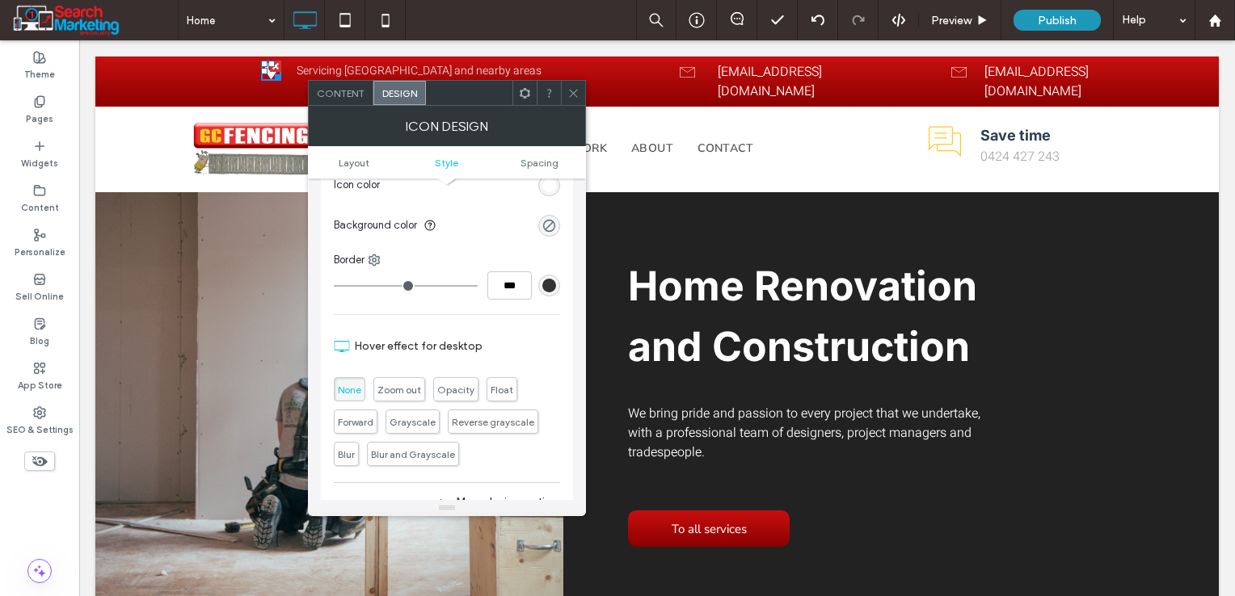
scroll to position [417, 0]
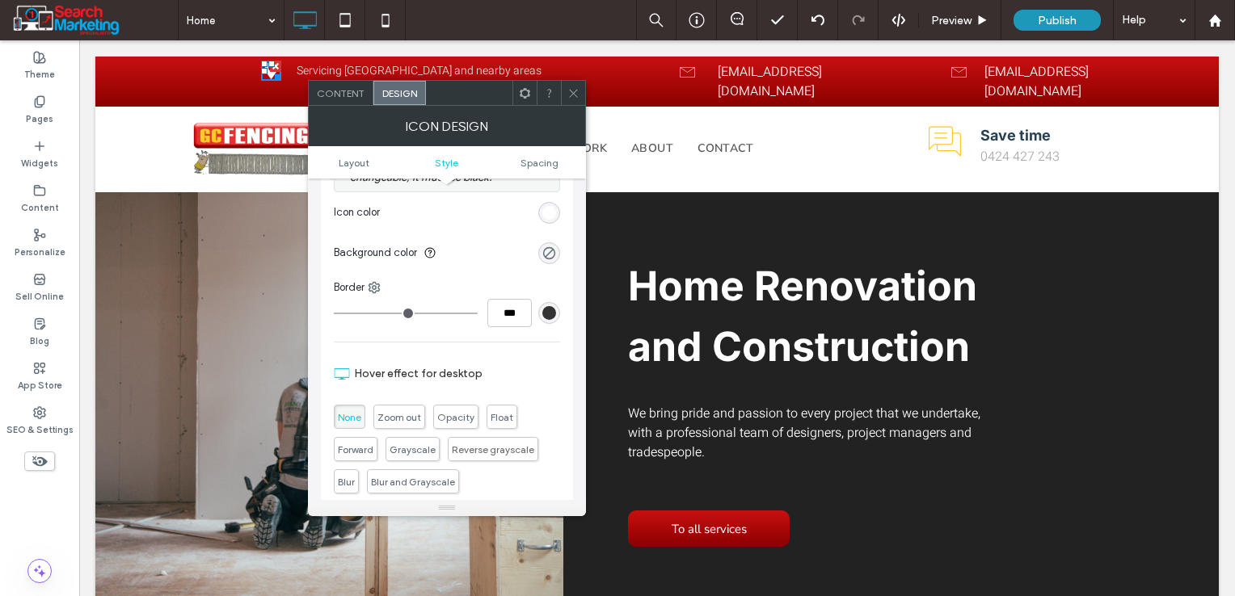
click at [552, 209] on div "rgb(255, 255, 255)" at bounding box center [549, 213] width 14 height 14
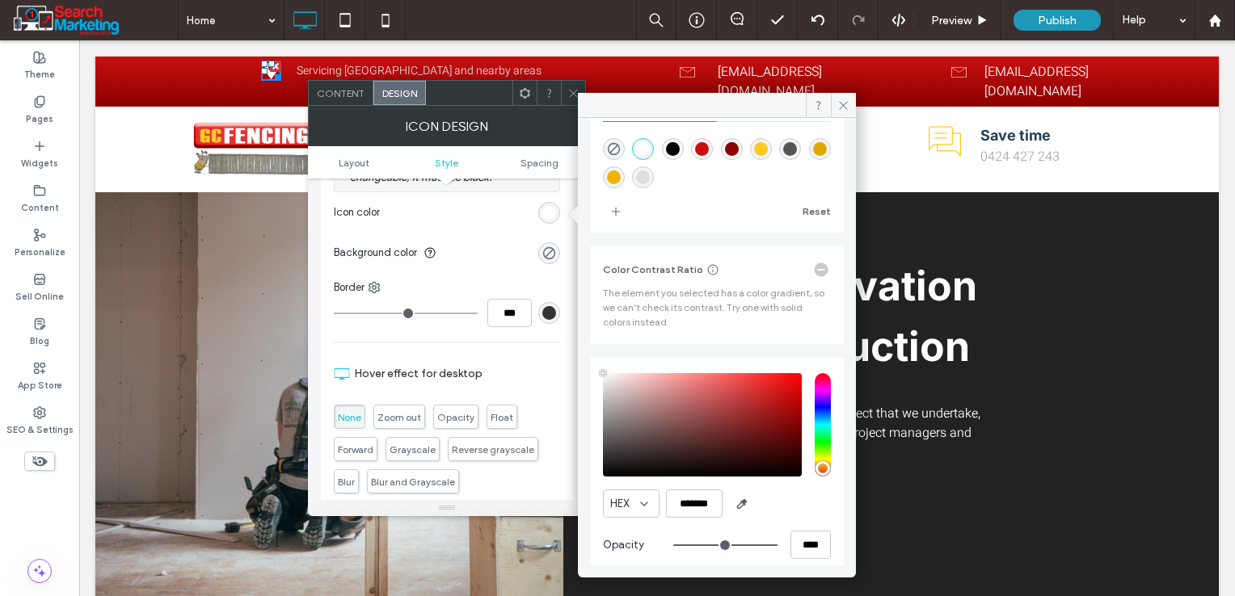
scroll to position [148, 0]
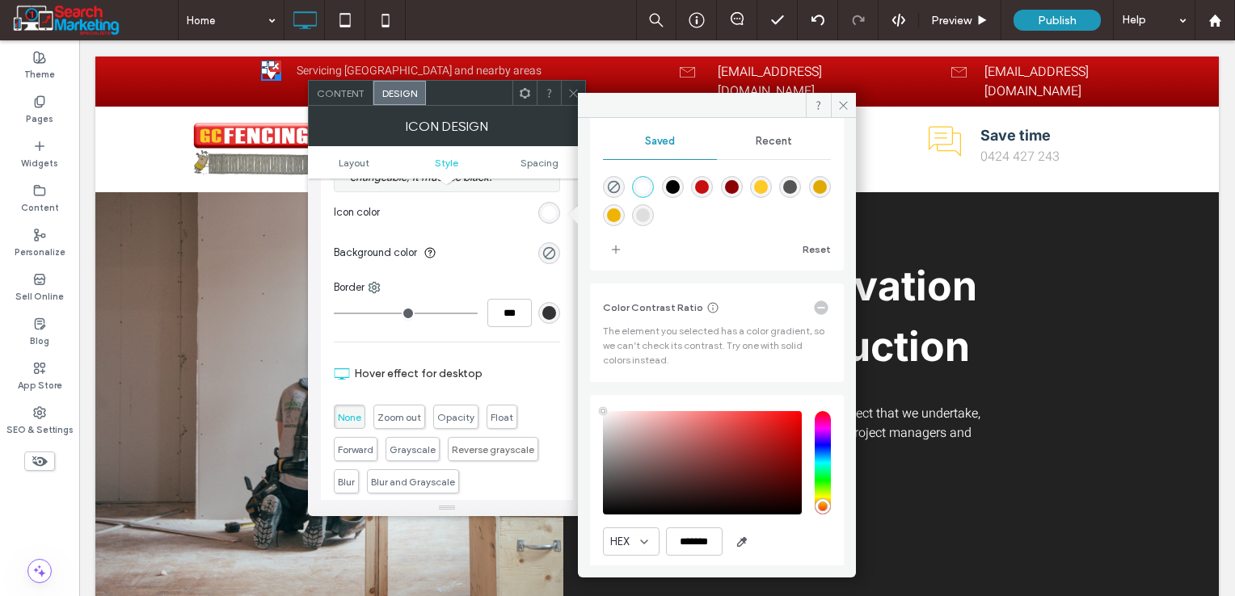
click at [768, 194] on div "rgba(255,201,38,1)" at bounding box center [761, 187] width 14 height 14
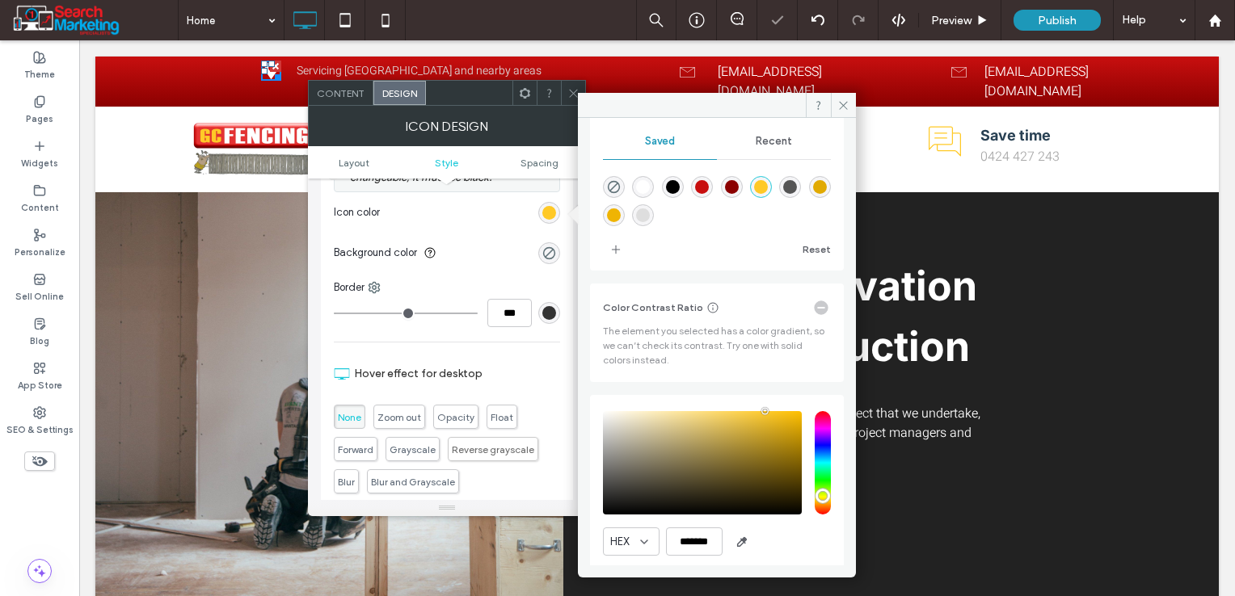
type input "*******"
click at [570, 87] on icon at bounding box center [573, 93] width 12 height 12
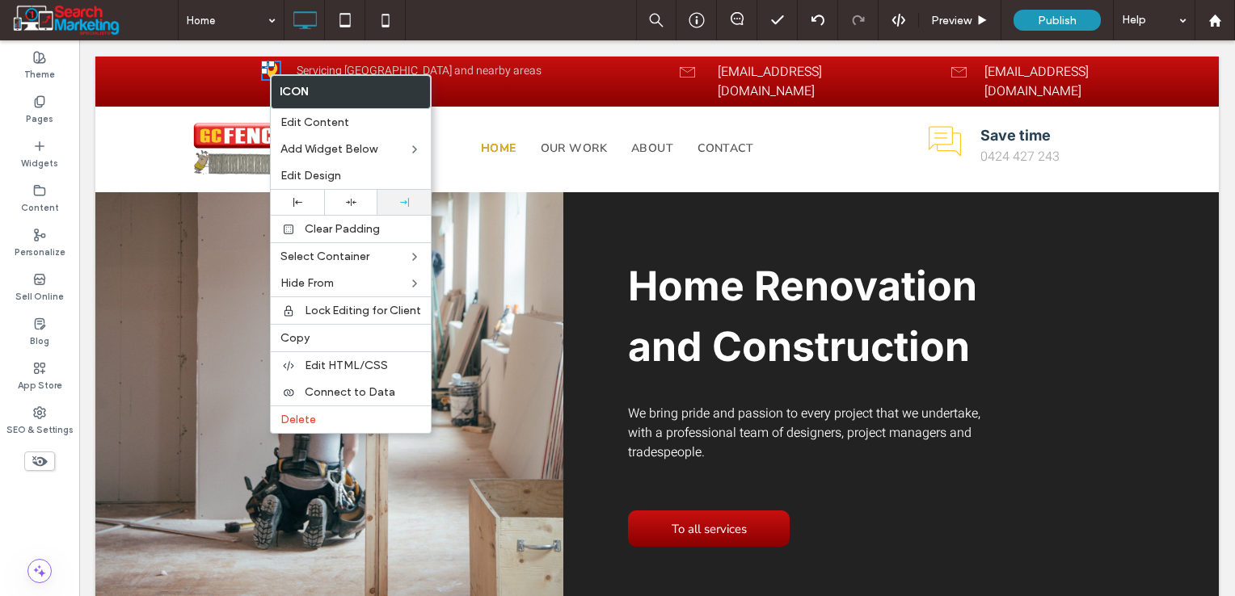
click at [402, 200] on icon at bounding box center [404, 202] width 9 height 9
click at [533, 82] on div "Servicing Gold Coast and nearby areas Click To Paste" at bounding box center [469, 82] width 356 height 42
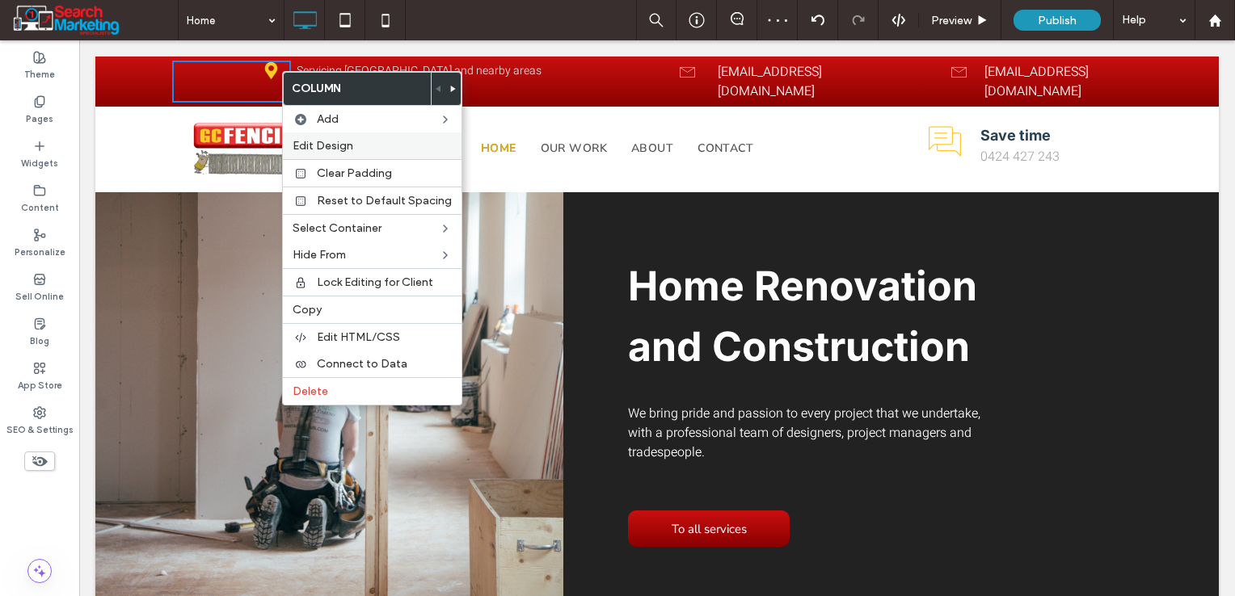
click at [377, 151] on label "Edit Design" at bounding box center [371, 146] width 159 height 14
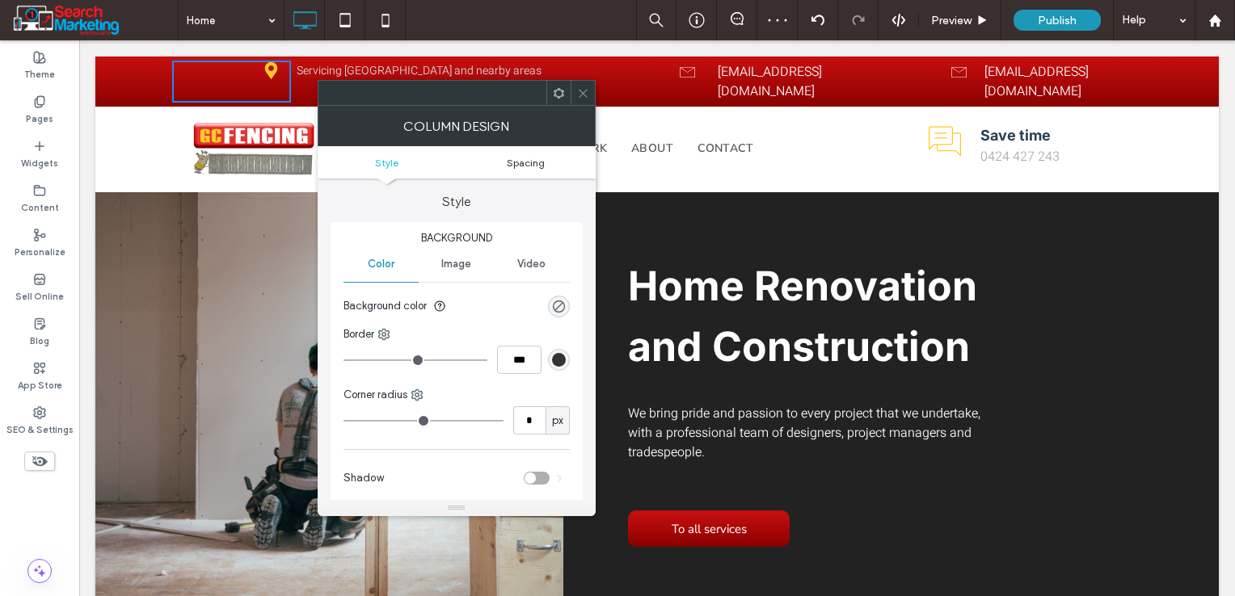
click at [530, 161] on span "Spacing" at bounding box center [526, 163] width 38 height 12
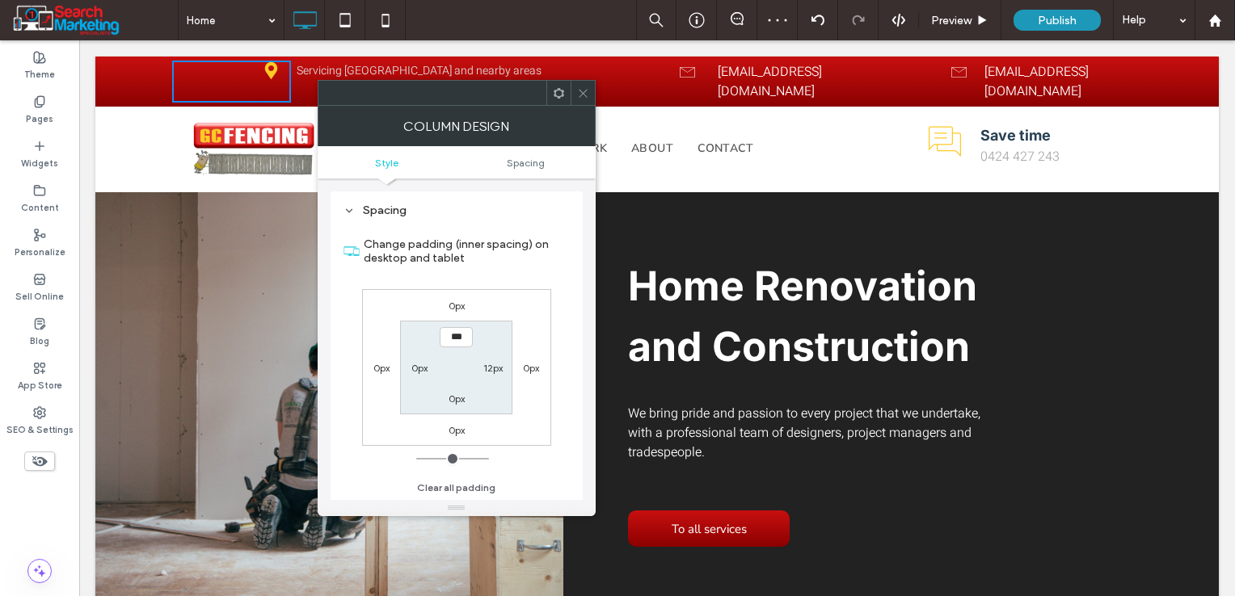
scroll to position [328, 0]
click at [499, 368] on label "12px" at bounding box center [492, 368] width 19 height 12
type input "**"
type input "*"
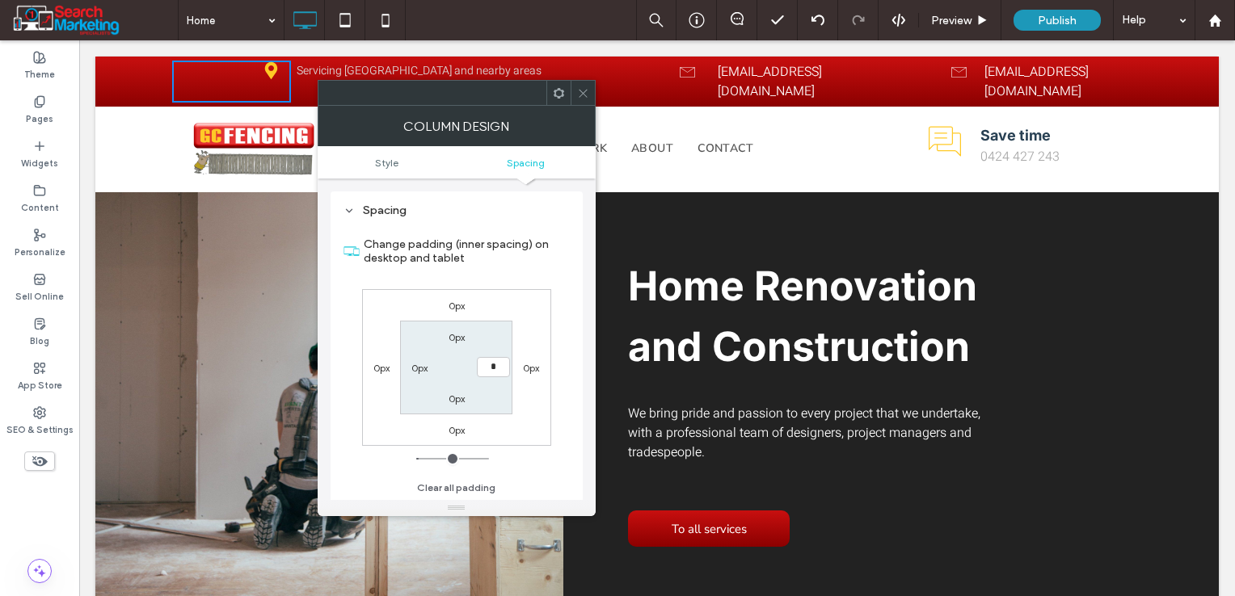
type input "***"
click at [581, 95] on icon at bounding box center [583, 93] width 12 height 12
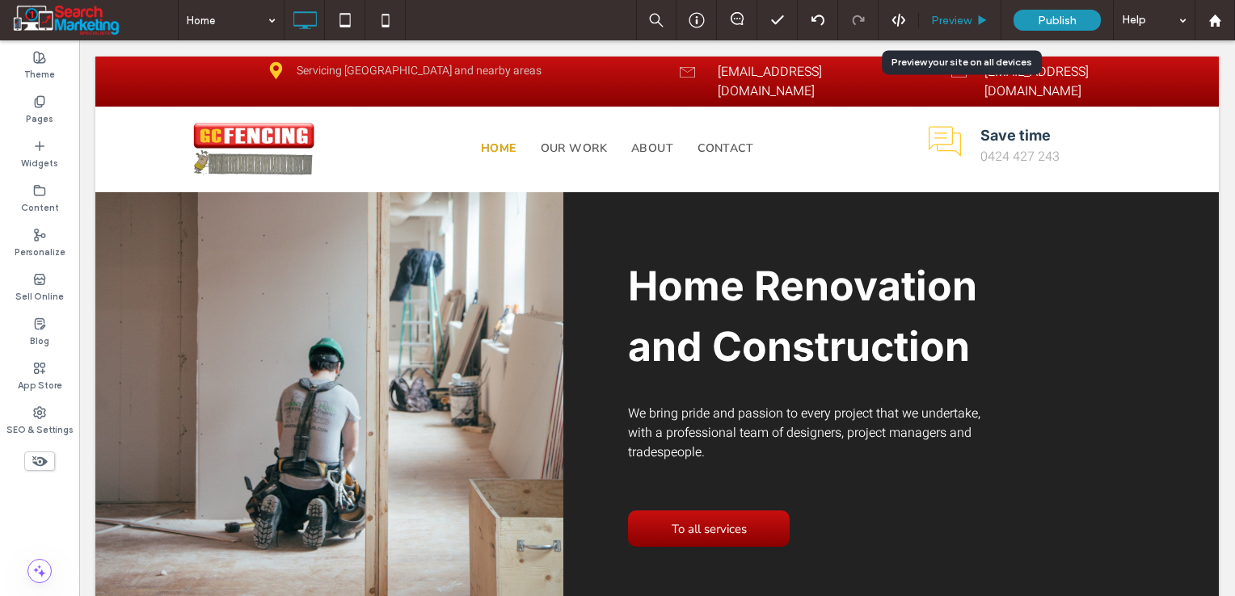
click at [952, 18] on span "Preview" at bounding box center [951, 21] width 40 height 14
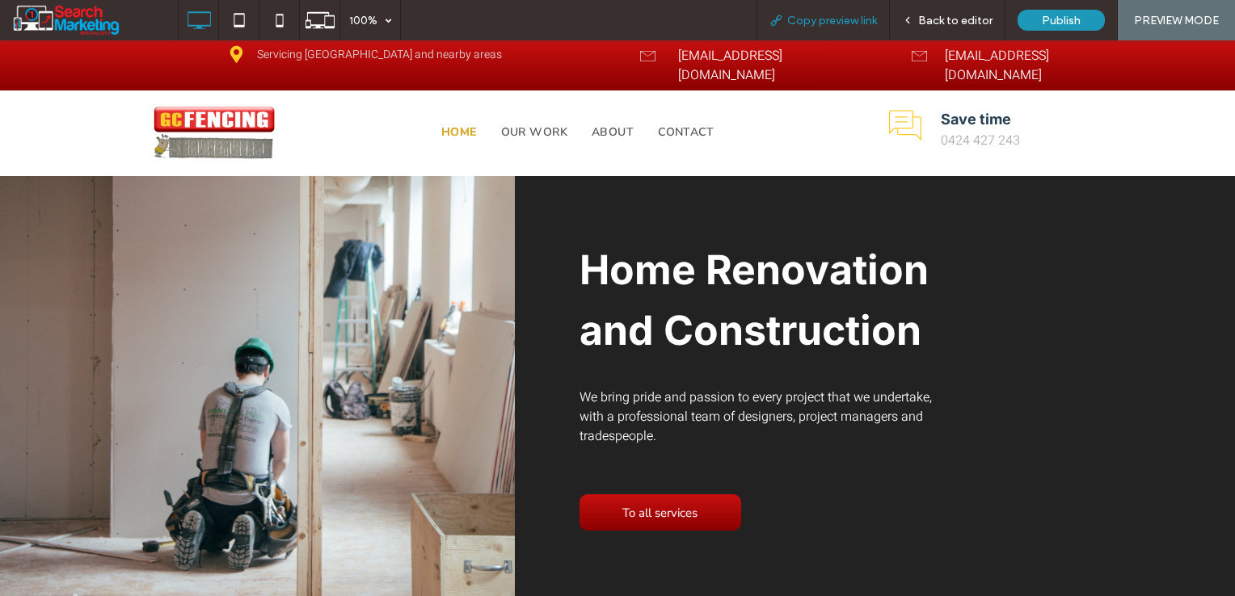
click at [824, 21] on span "Copy preview link" at bounding box center [832, 21] width 90 height 14
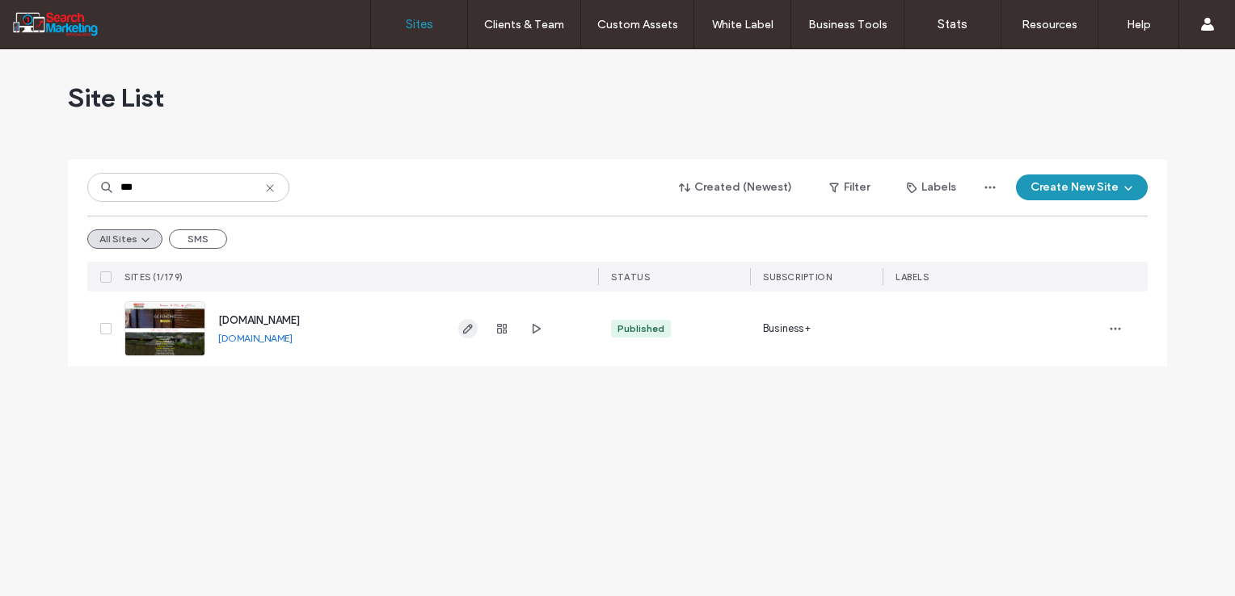
type input "***"
click at [465, 331] on use "button" at bounding box center [468, 329] width 10 height 10
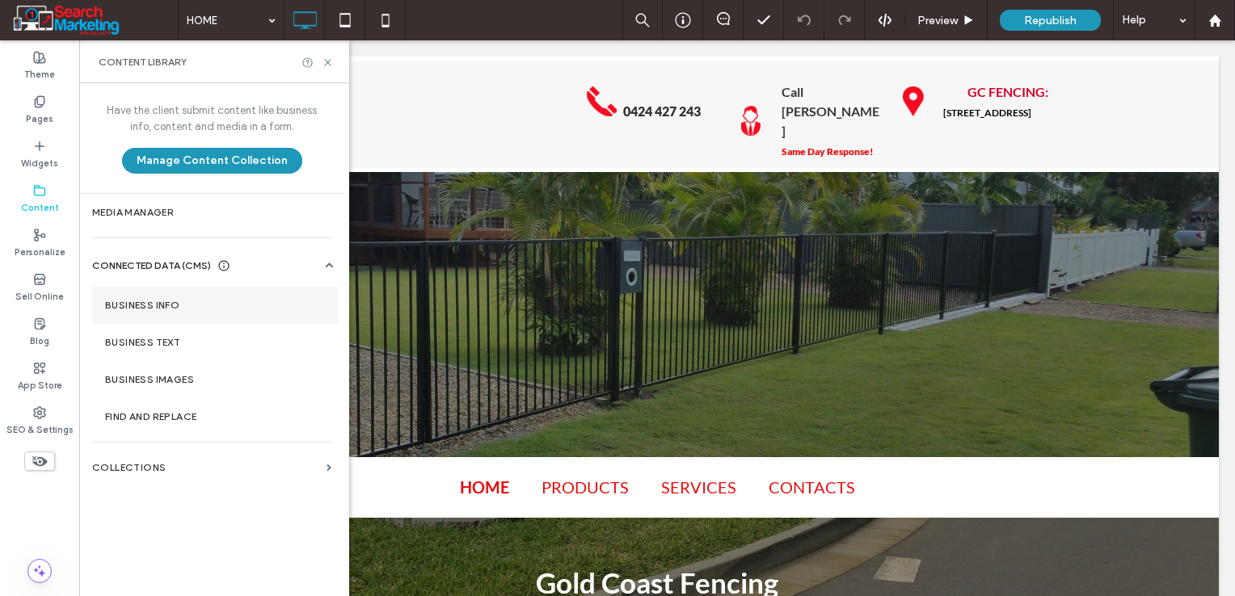
click at [175, 300] on label "Business Info" at bounding box center [215, 305] width 220 height 11
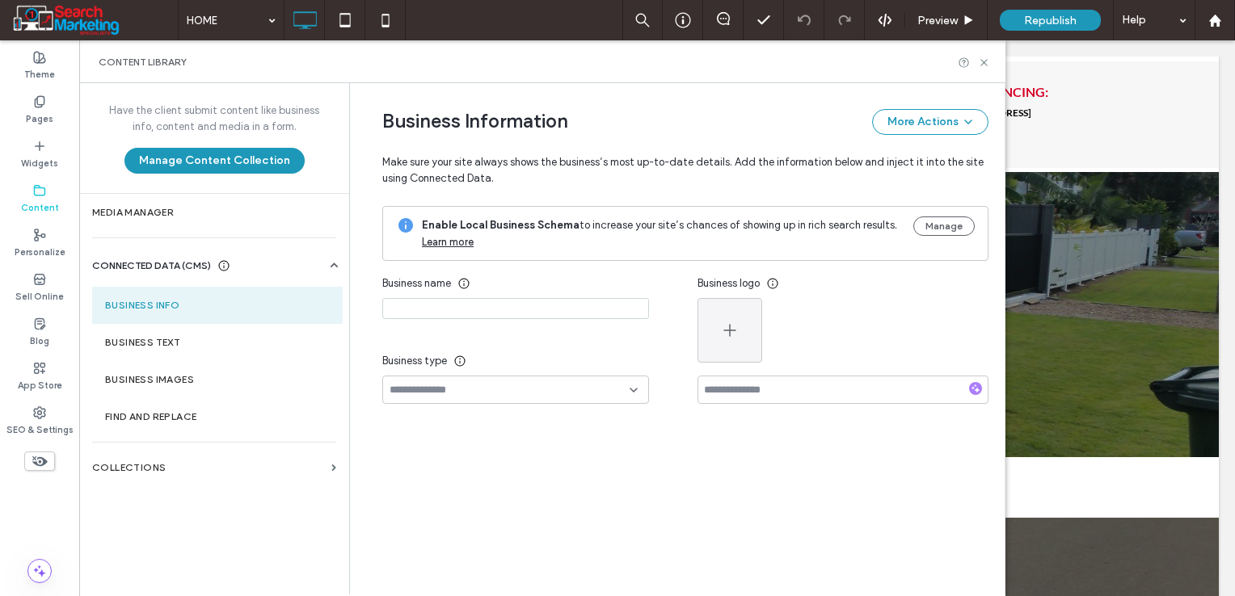
type input "**********"
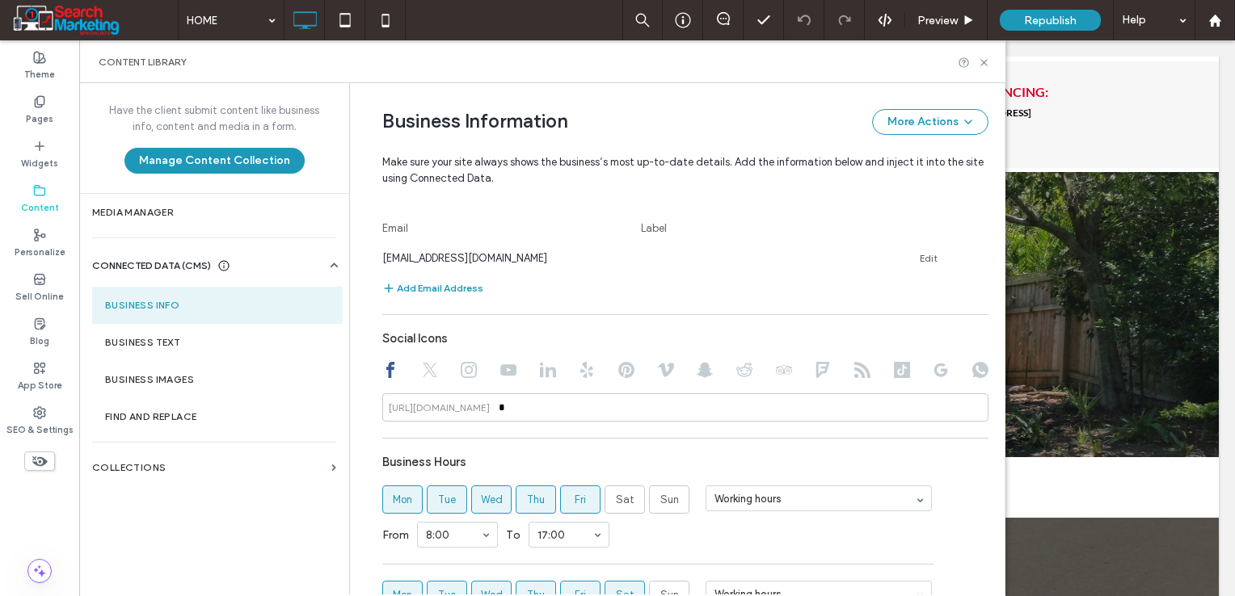
scroll to position [1142, 0]
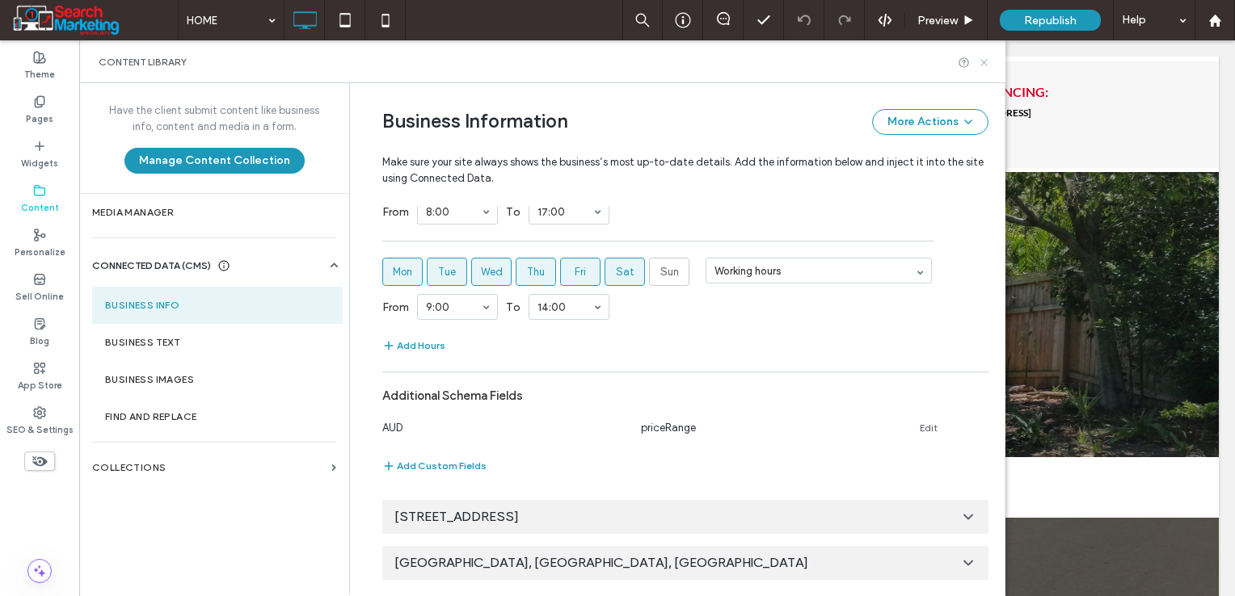
drag, startPoint x: 982, startPoint y: 62, endPoint x: 503, endPoint y: 94, distance: 481.0
click at [982, 62] on icon at bounding box center [984, 63] width 12 height 12
